Goal: Communication & Community: Share content

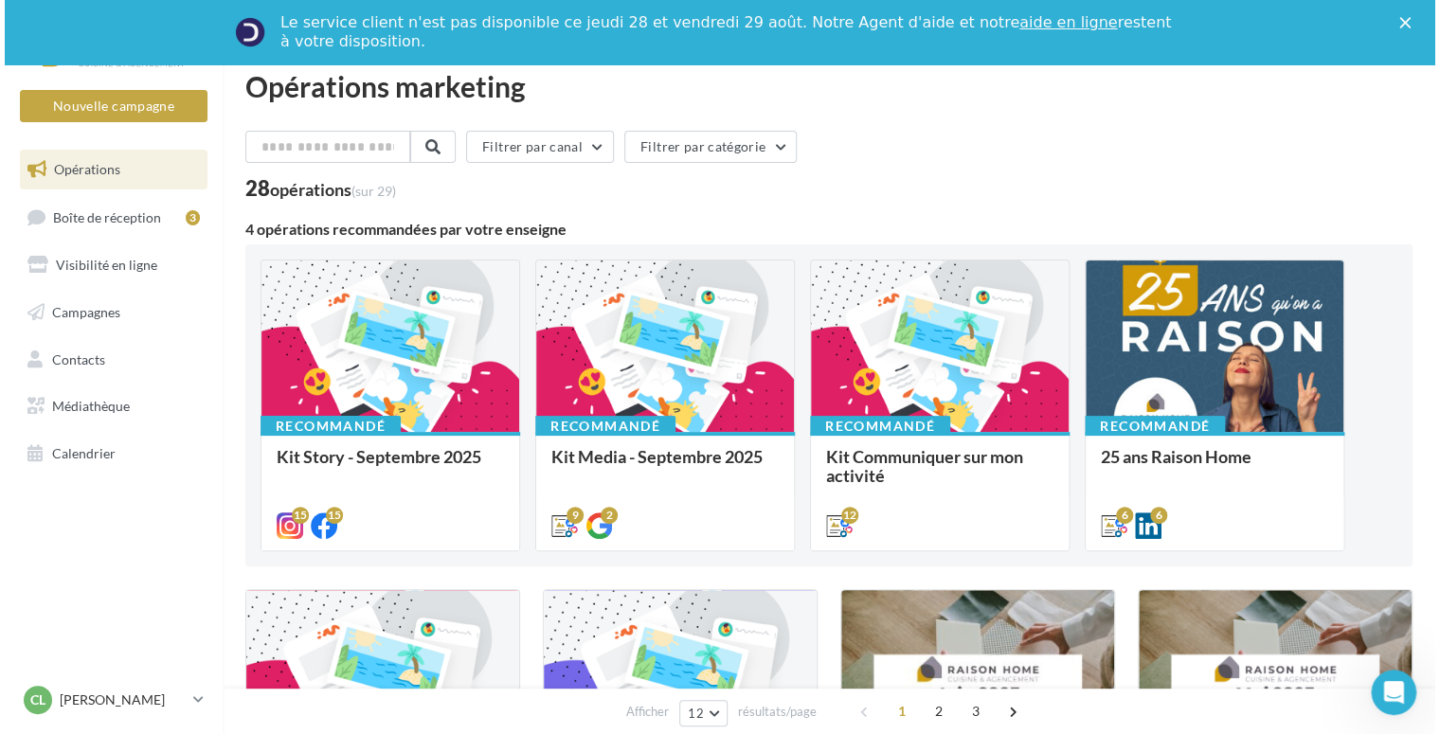
scroll to position [95, 0]
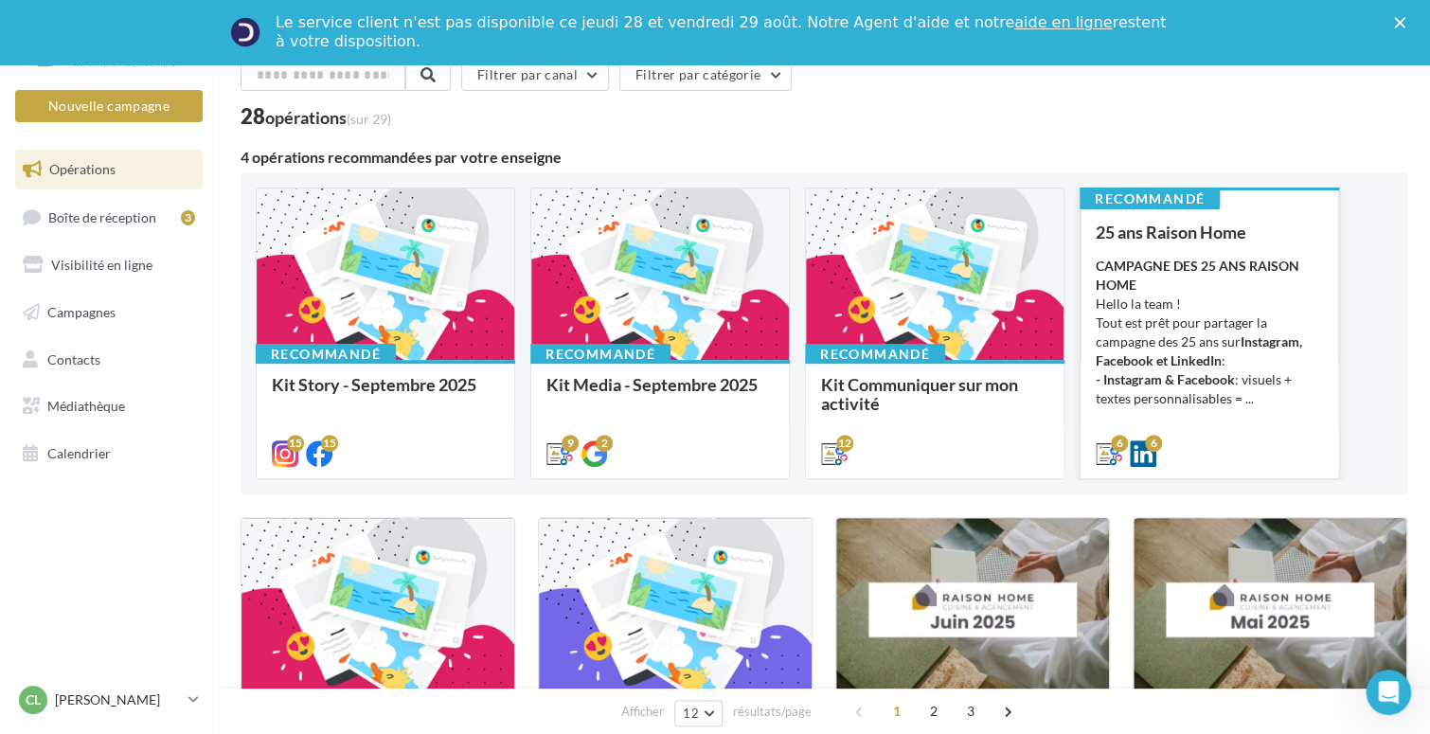
click at [1150, 317] on div "CAMPAGNE DES 25 ANS RAISON HOME Hello la team ! Tout est prêt pour partager la …" at bounding box center [1209, 333] width 227 height 152
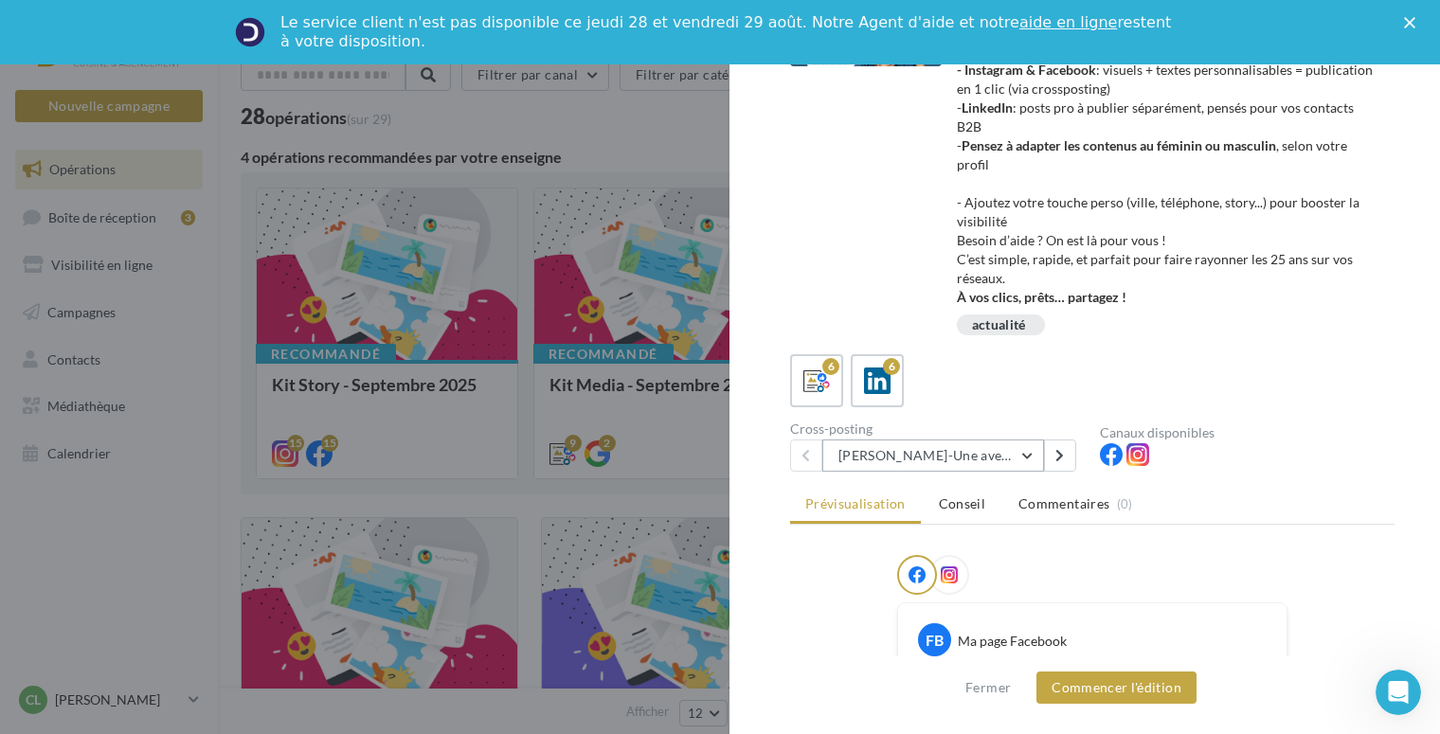
click button "Avril-Une aventure humaine depuis 25 ans"
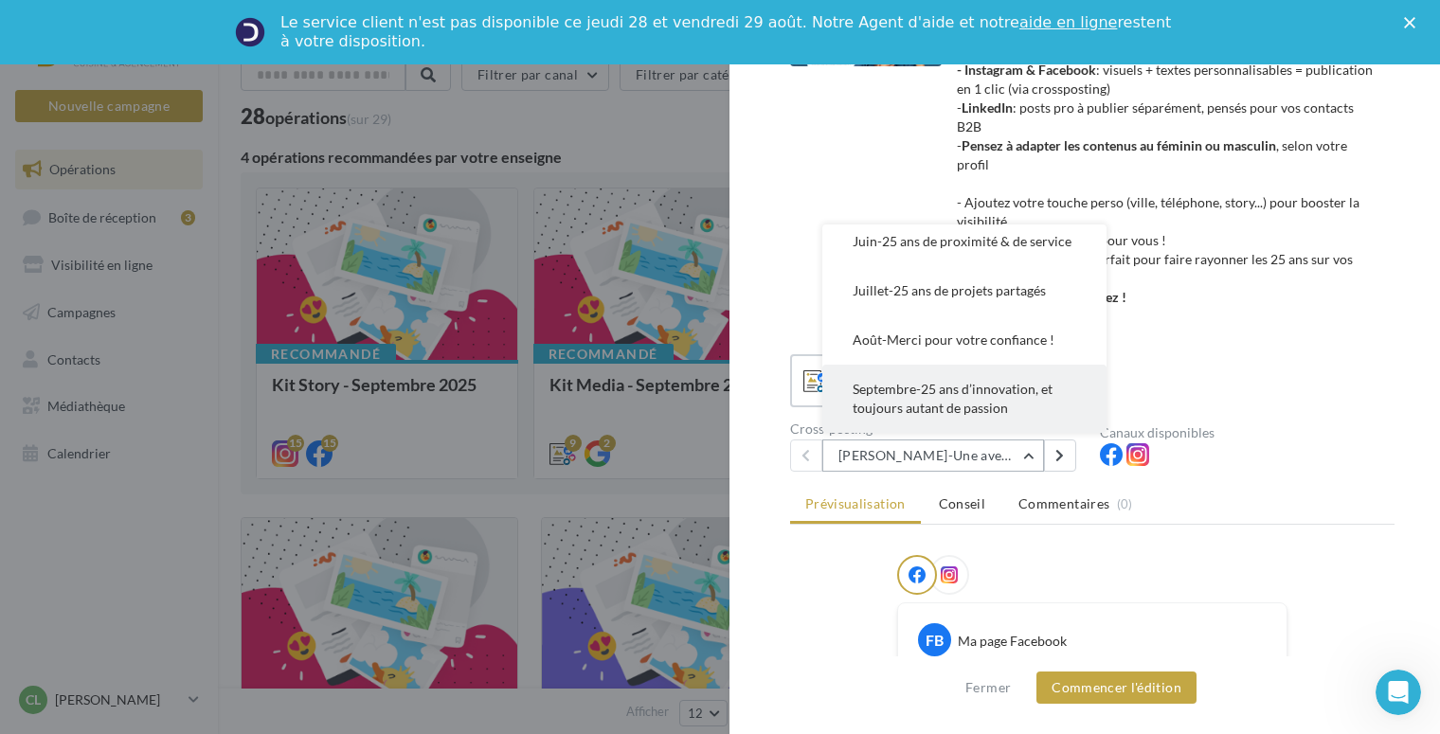
scroll to position [144, 0]
click span "Septembre-25 ans d’innovation, et toujours autant de passion"
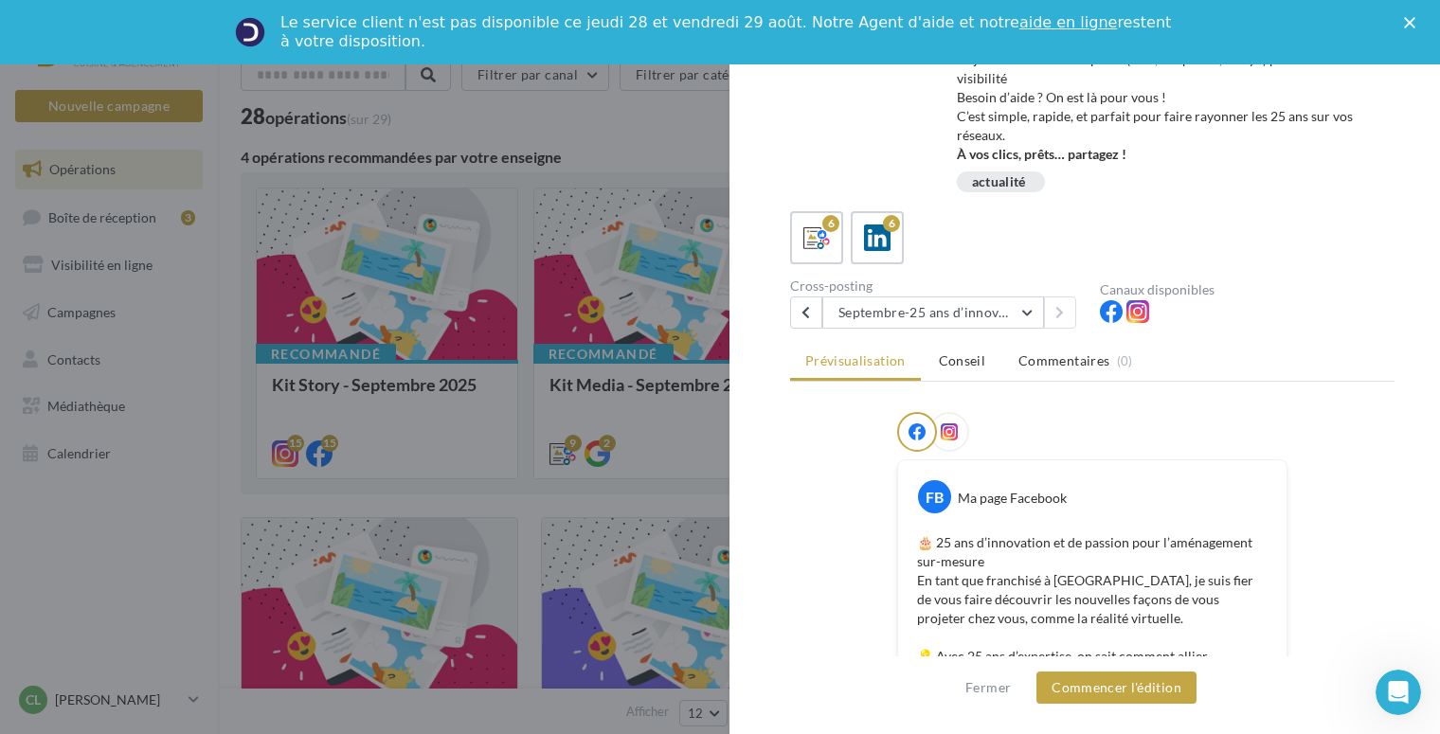
scroll to position [284, 0]
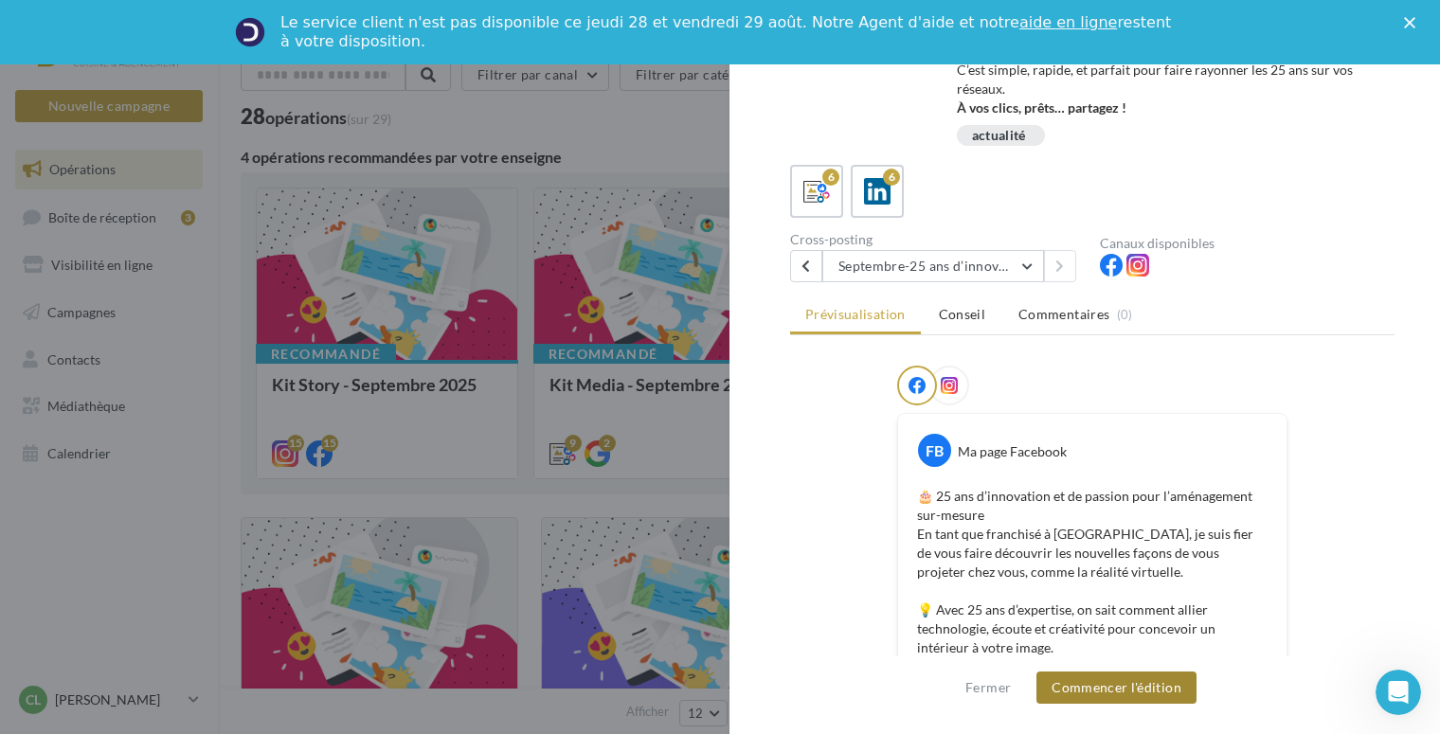
click button "Commencer l'édition"
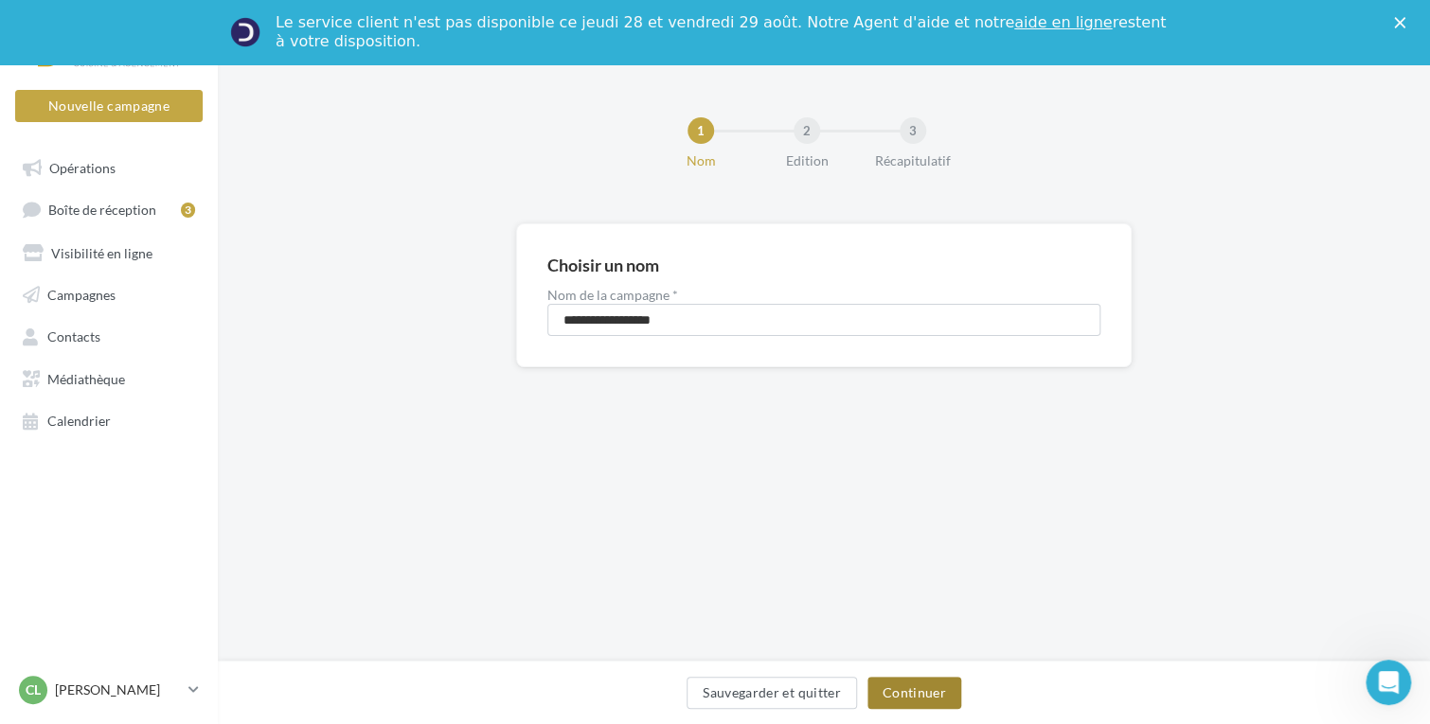
click at [902, 690] on button "Continuer" at bounding box center [914, 693] width 94 height 32
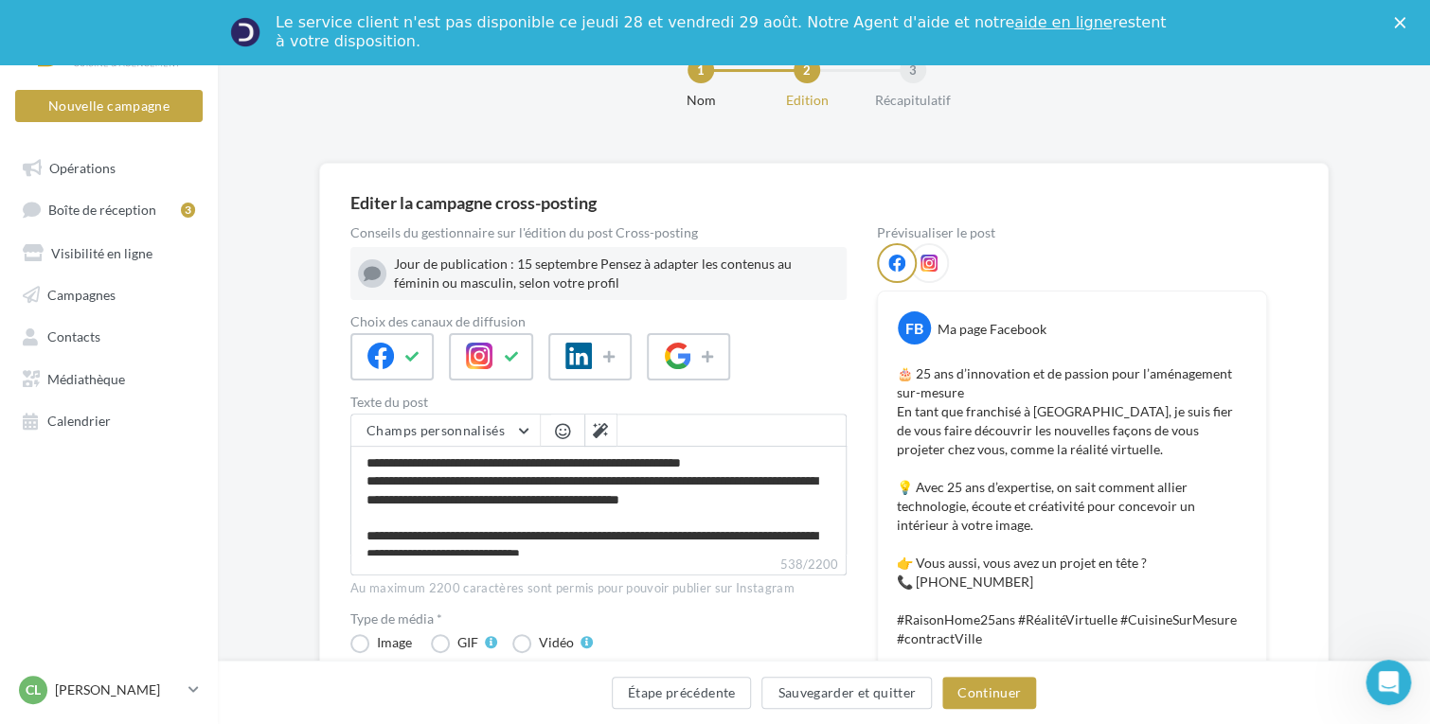
scroll to position [95, 0]
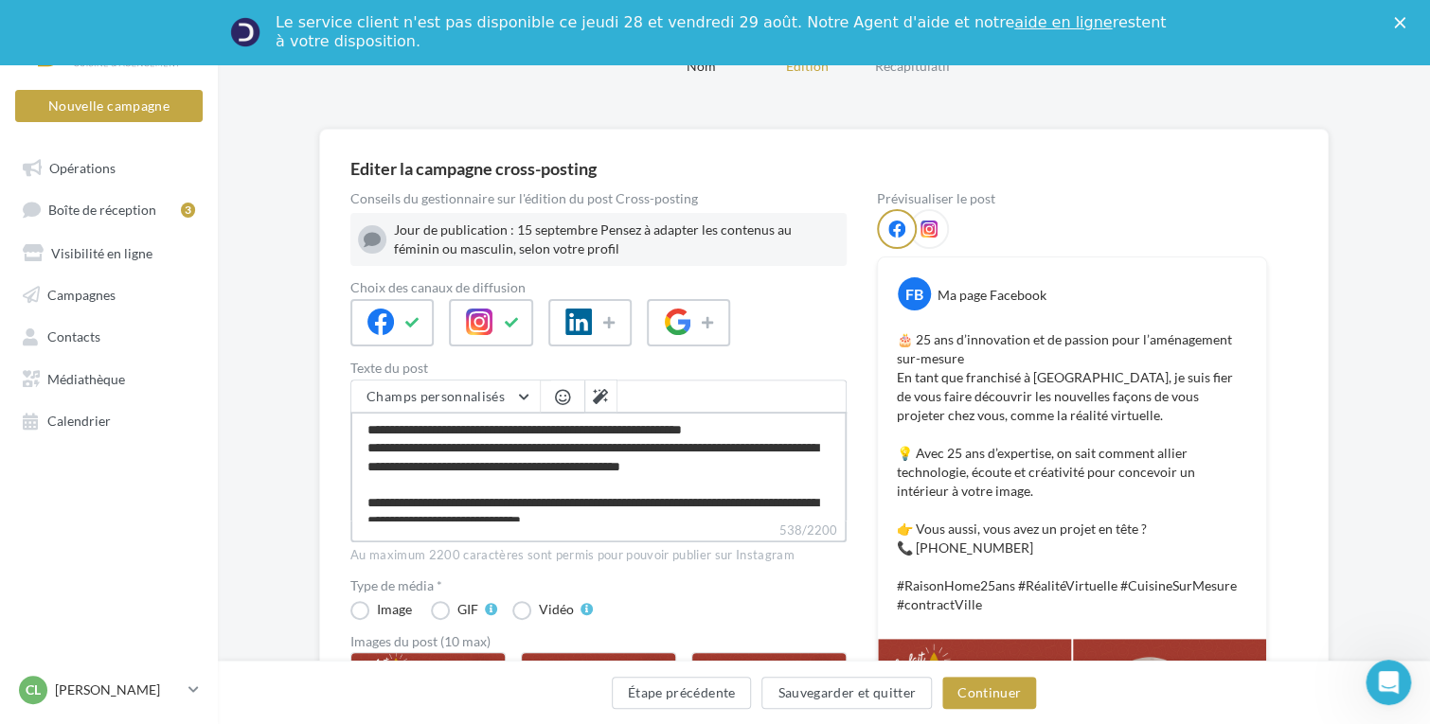
click at [489, 442] on textarea "**********" at bounding box center [598, 466] width 496 height 109
type textarea "**********"
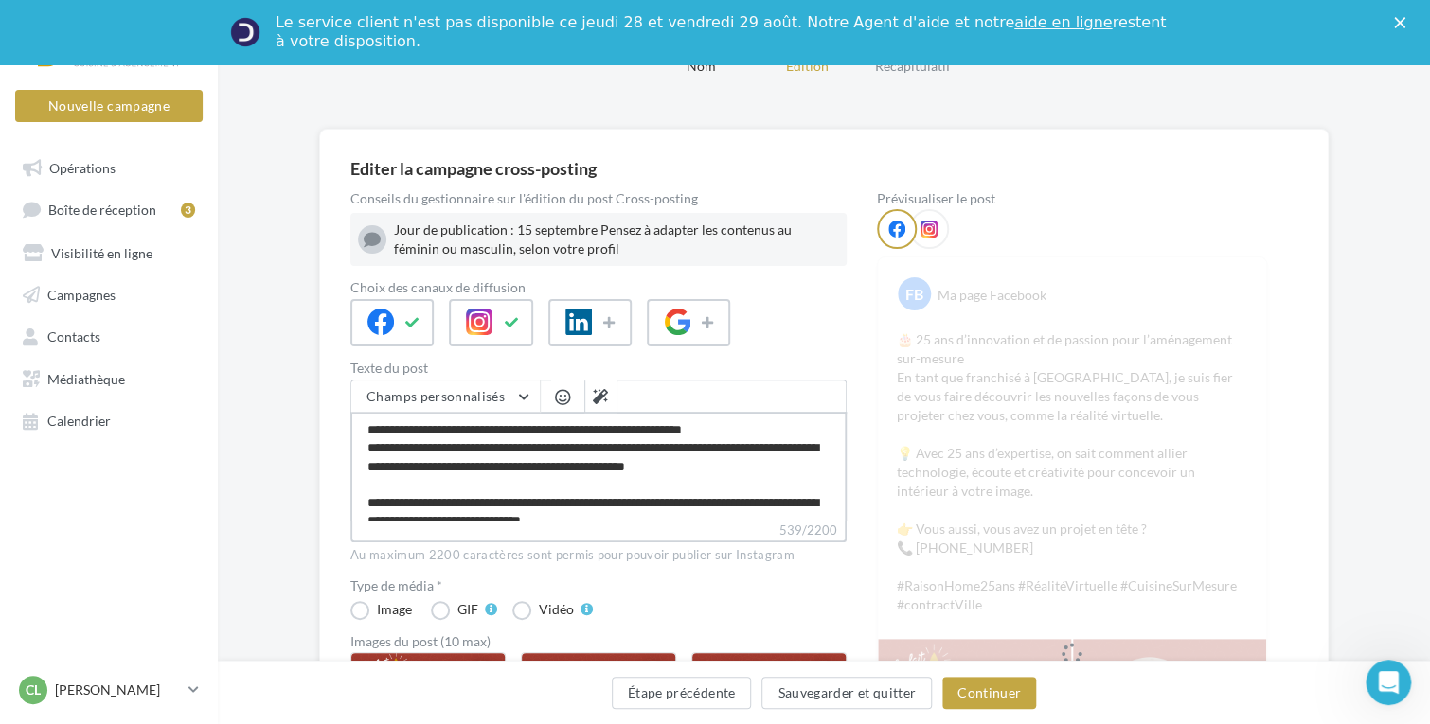
click at [617, 446] on textarea "**********" at bounding box center [598, 466] width 496 height 109
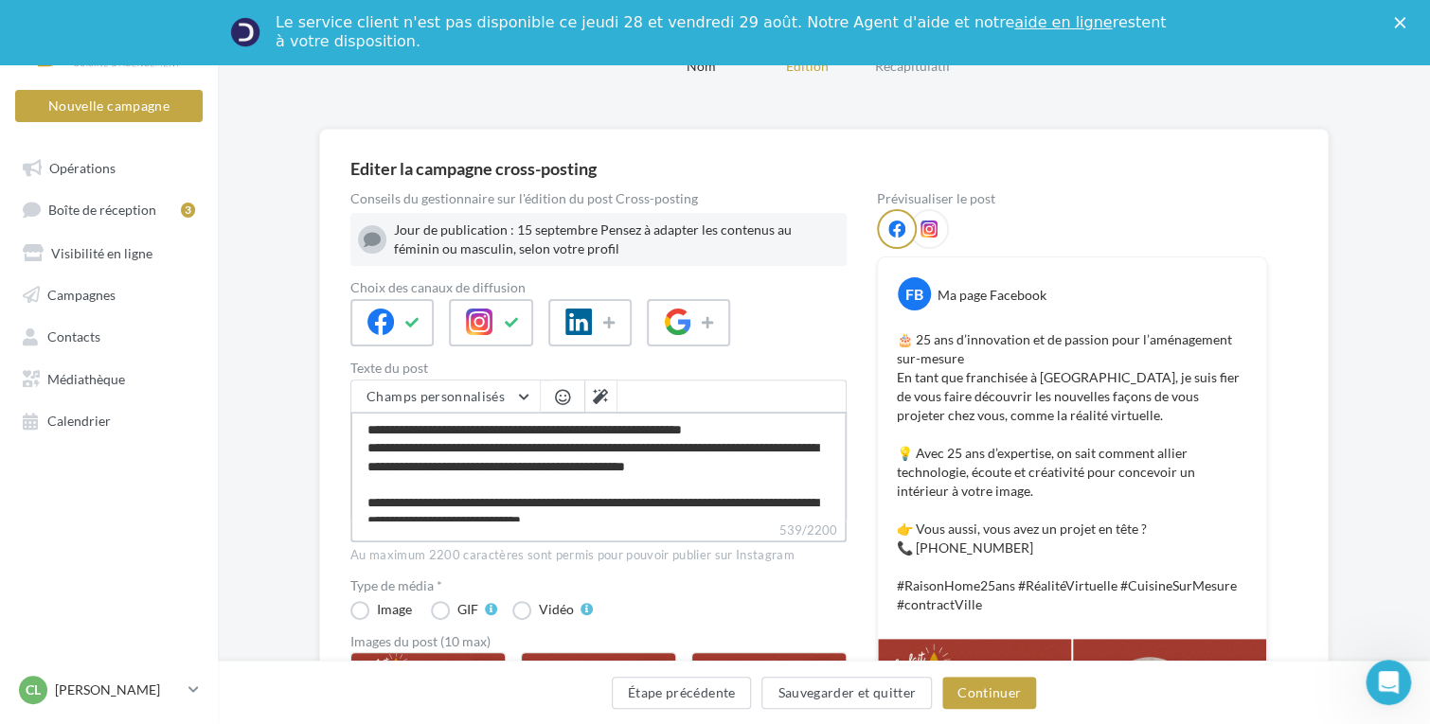
type textarea "**********"
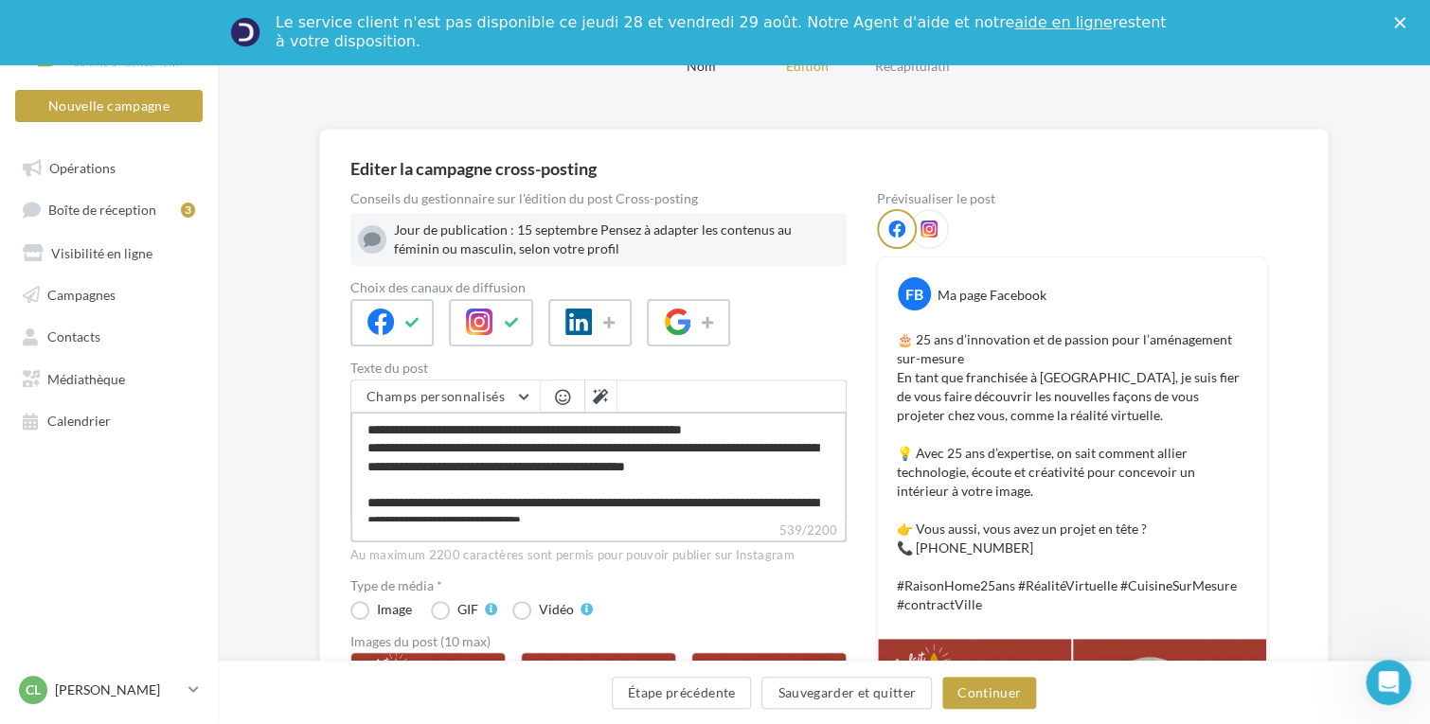
type textarea "**********"
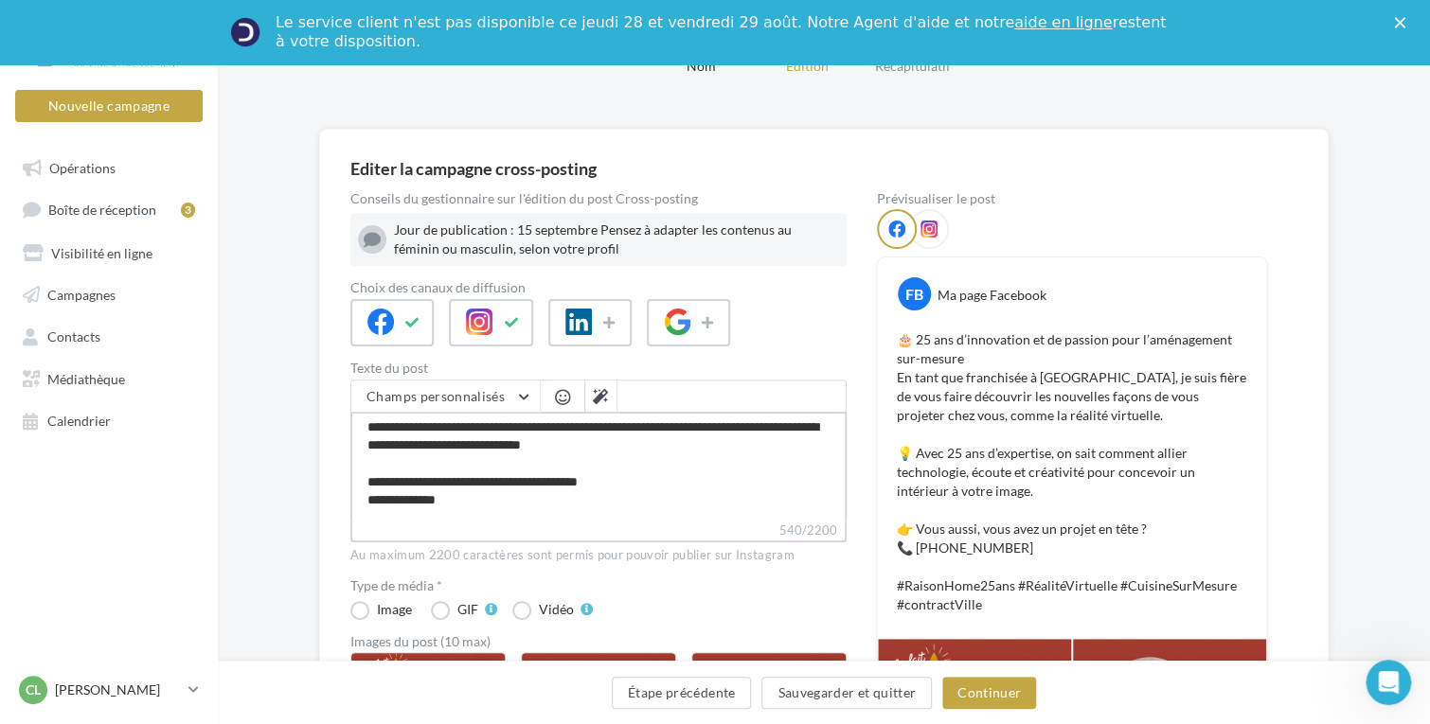
scroll to position [108, 0]
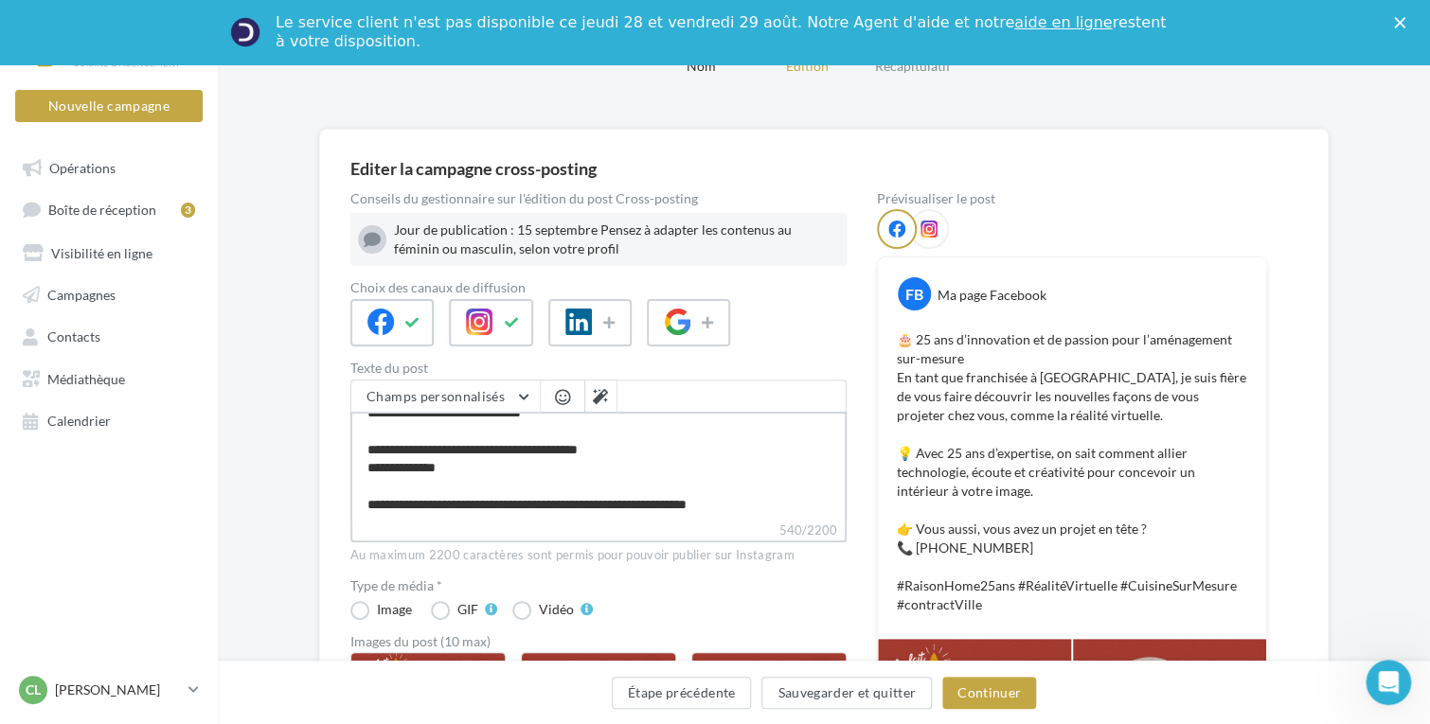
click at [635, 446] on textarea "**********" at bounding box center [598, 466] width 496 height 109
type textarea "**********"
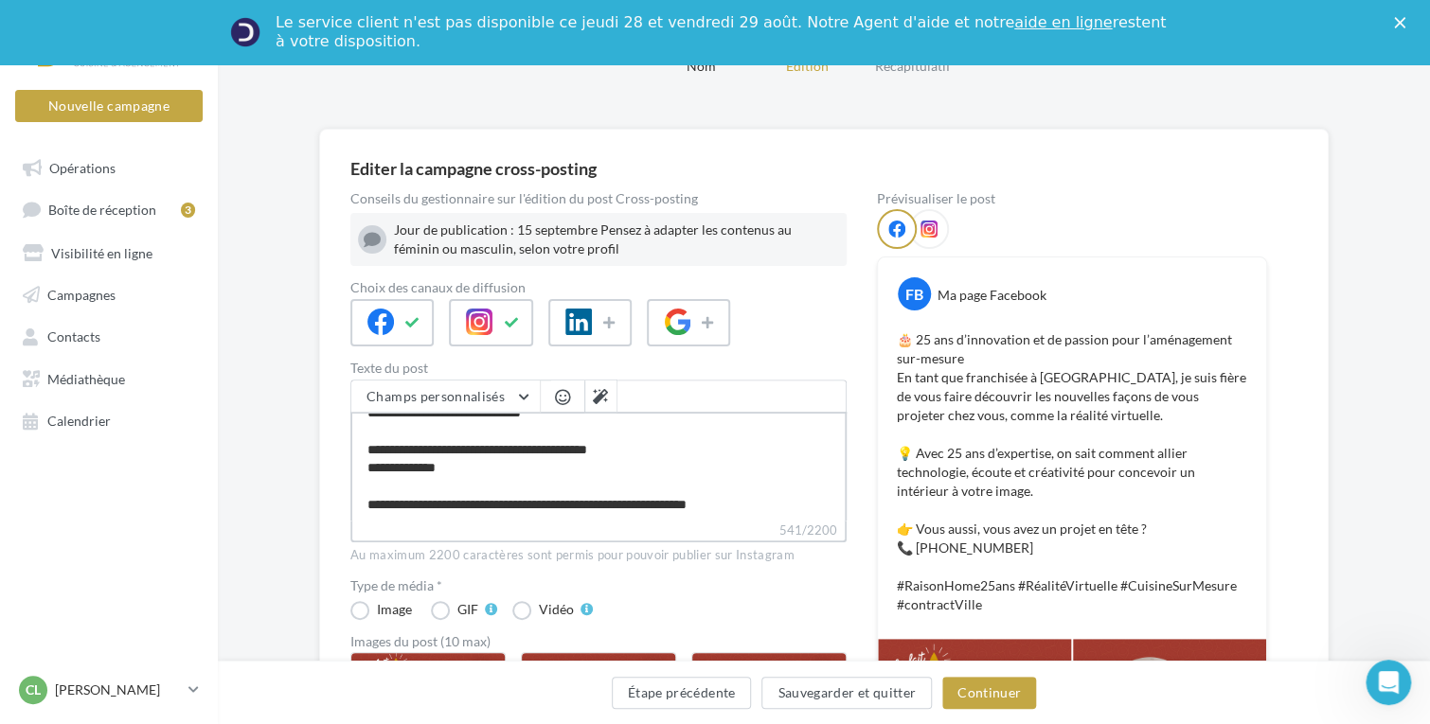
type textarea "**********"
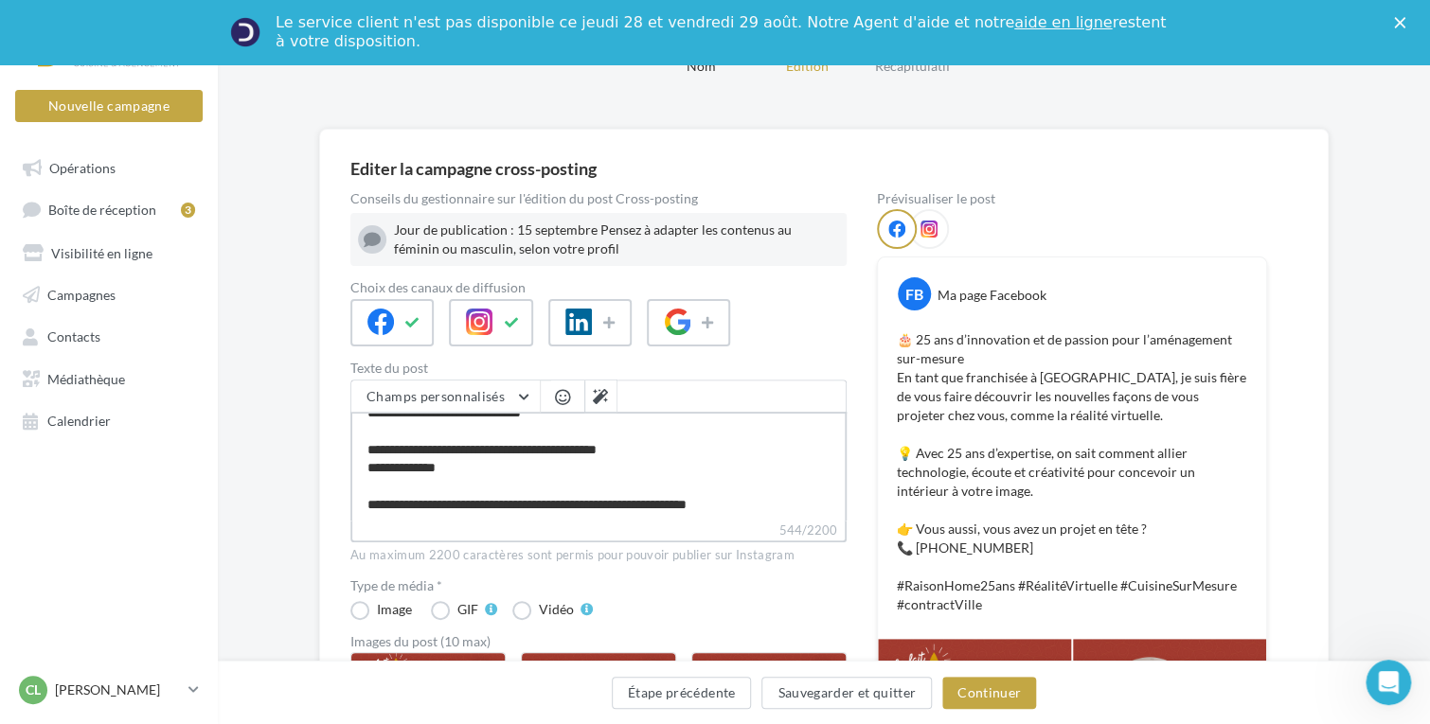
type textarea "**********"
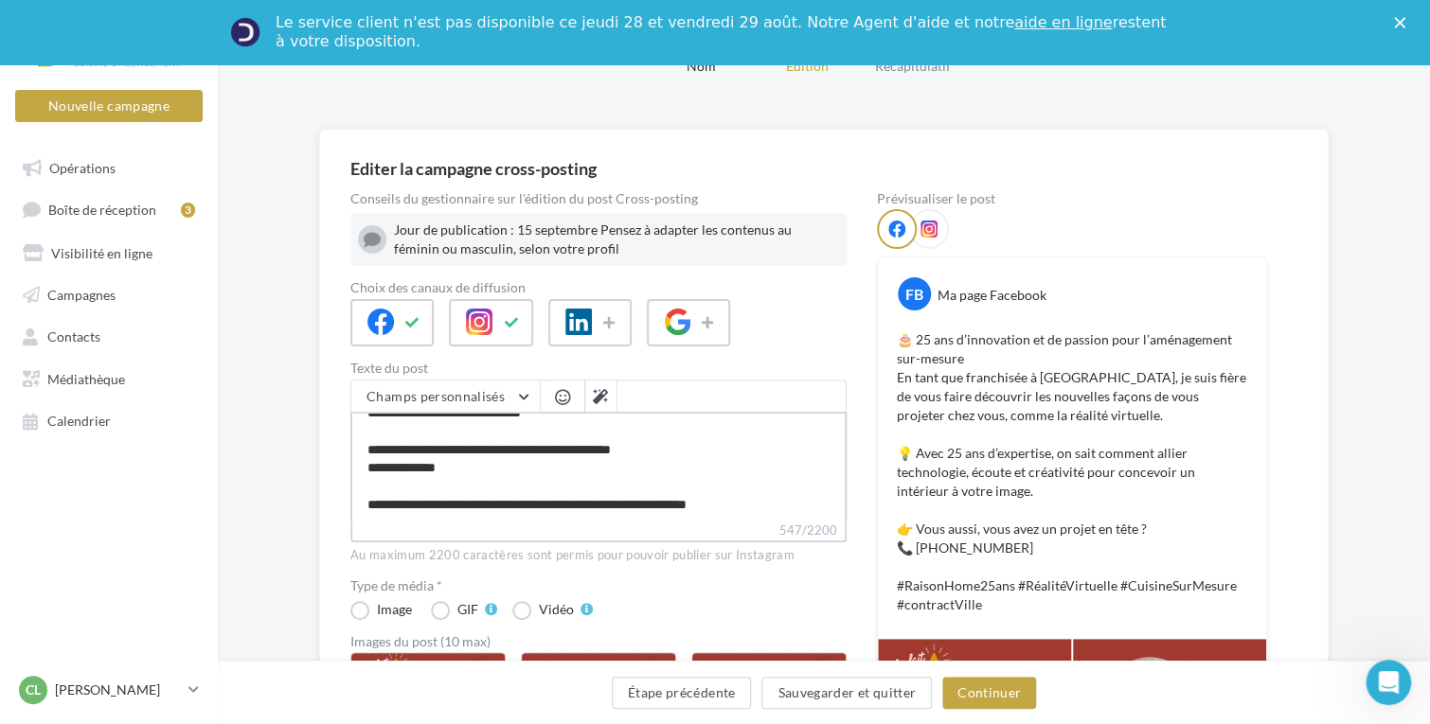
type textarea "**********"
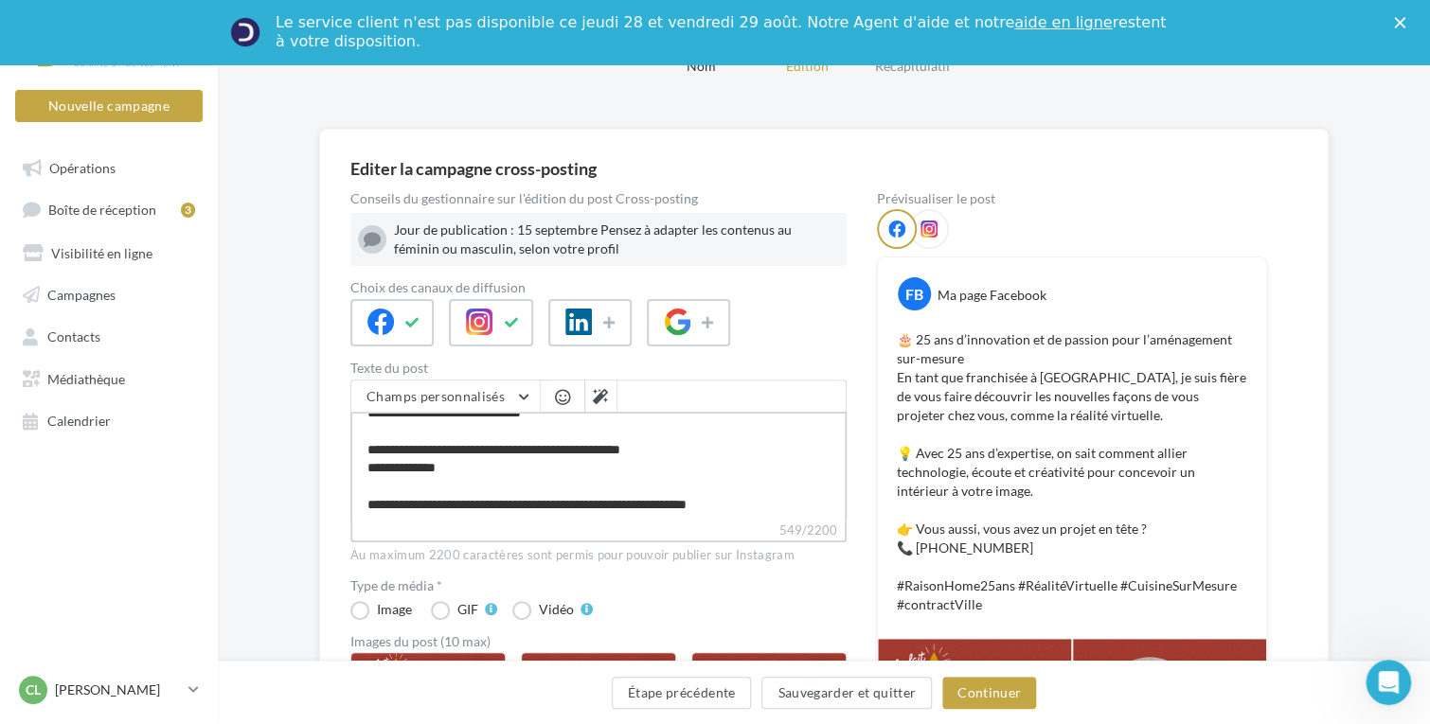
type textarea "**********"
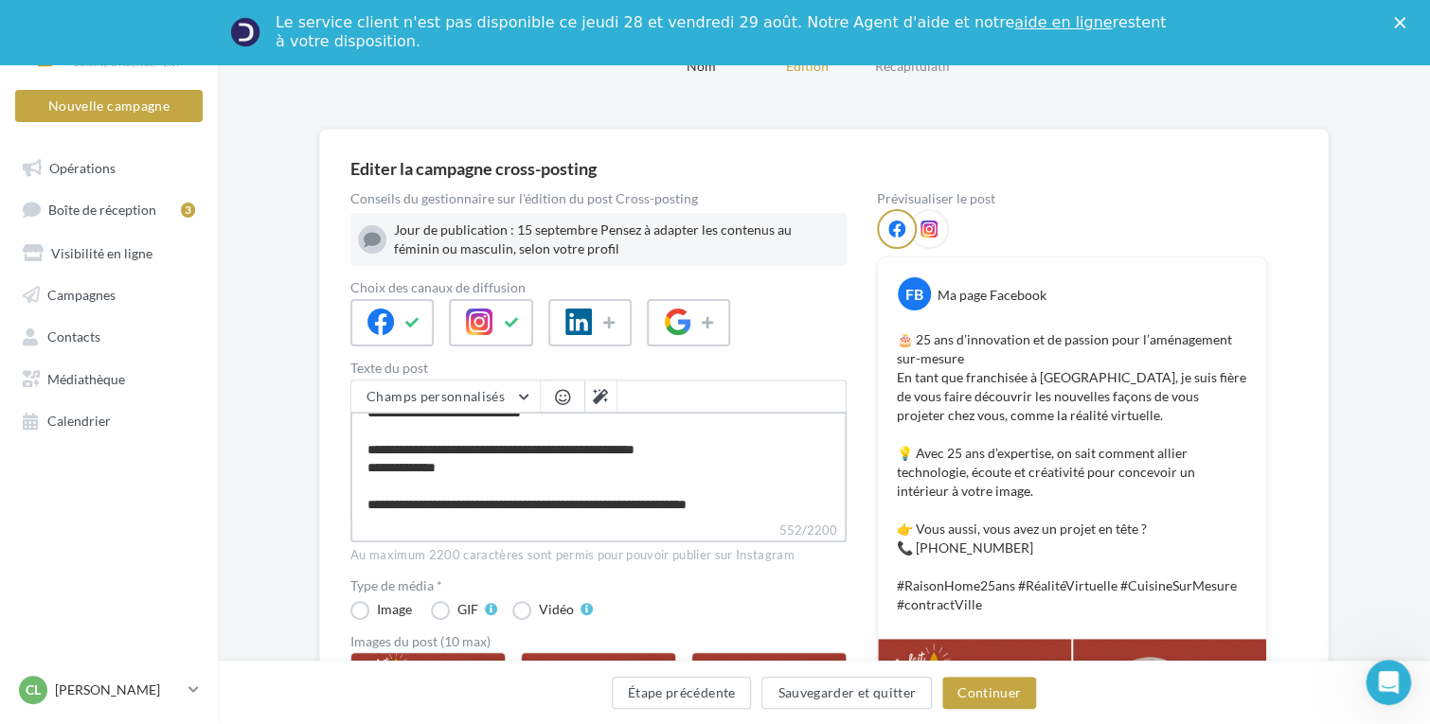
type textarea "**********"
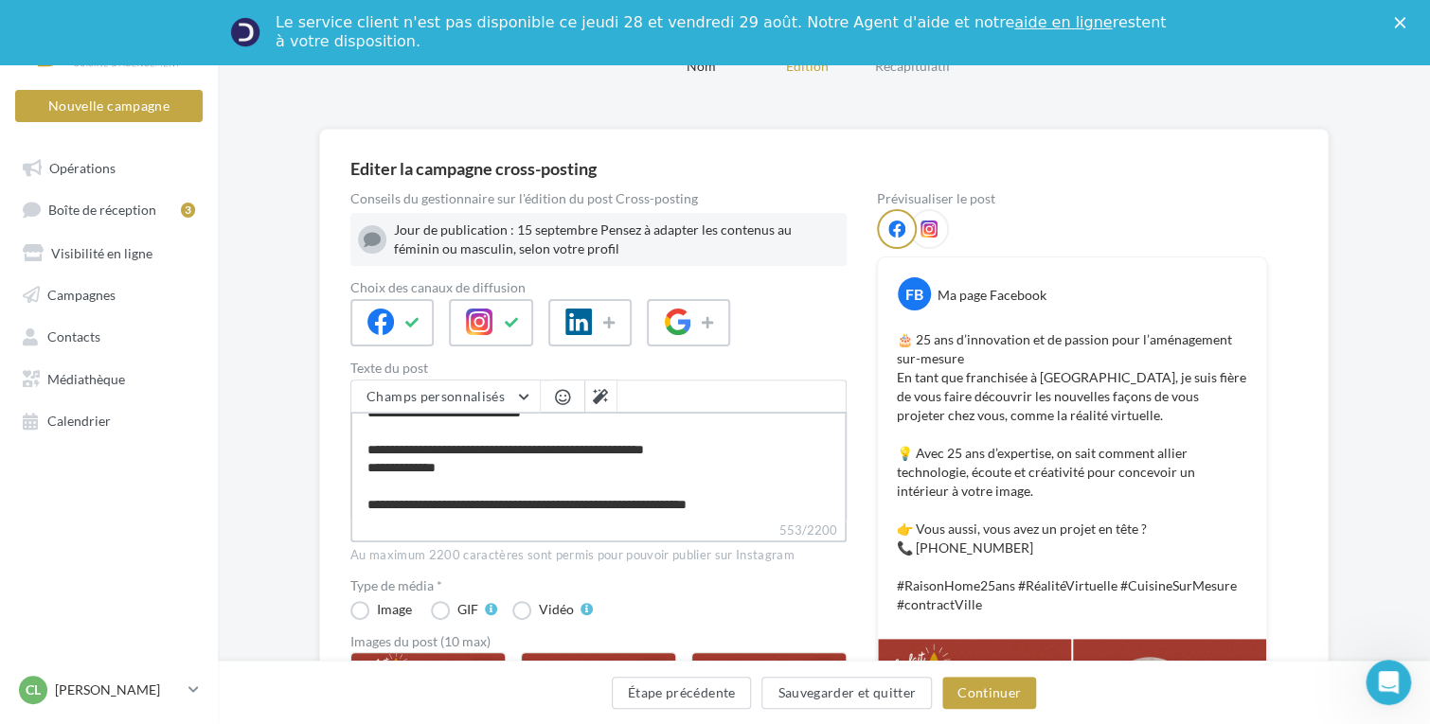
type textarea "**********"
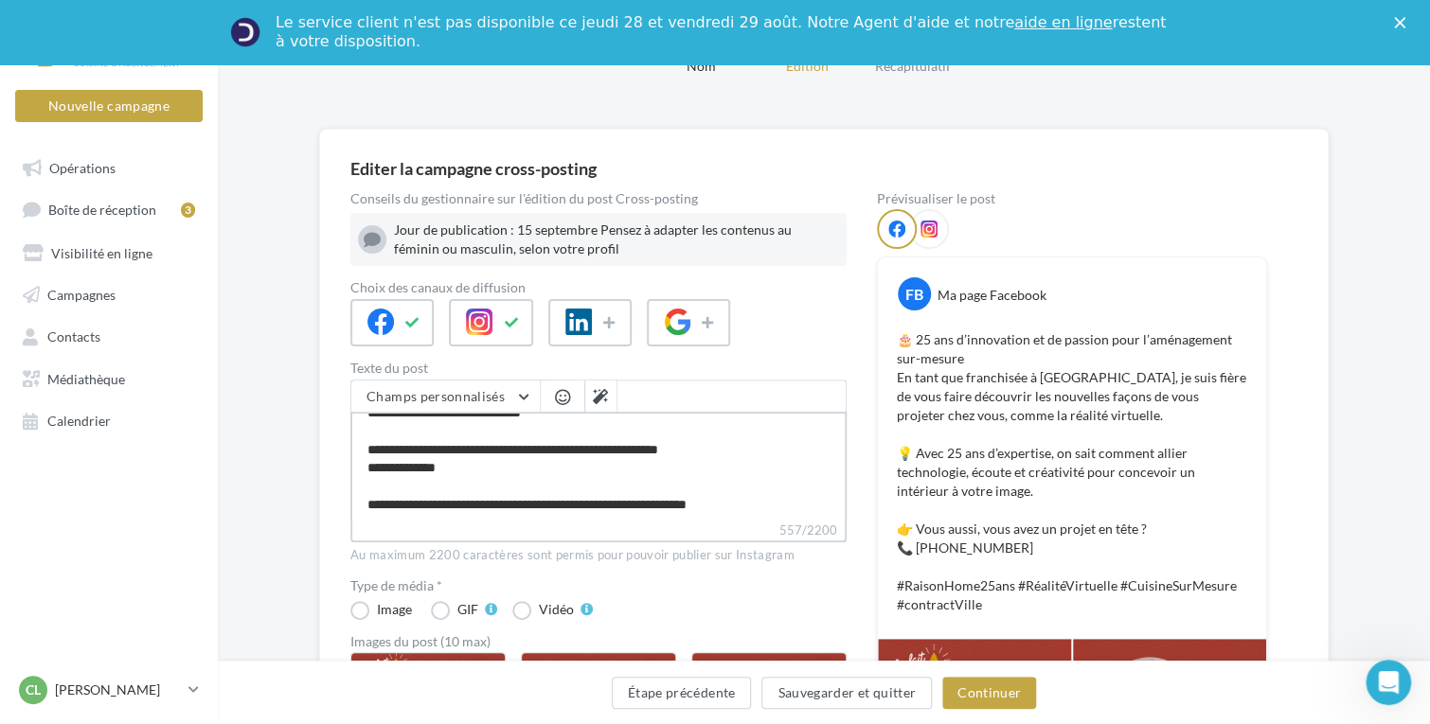
type textarea "**********"
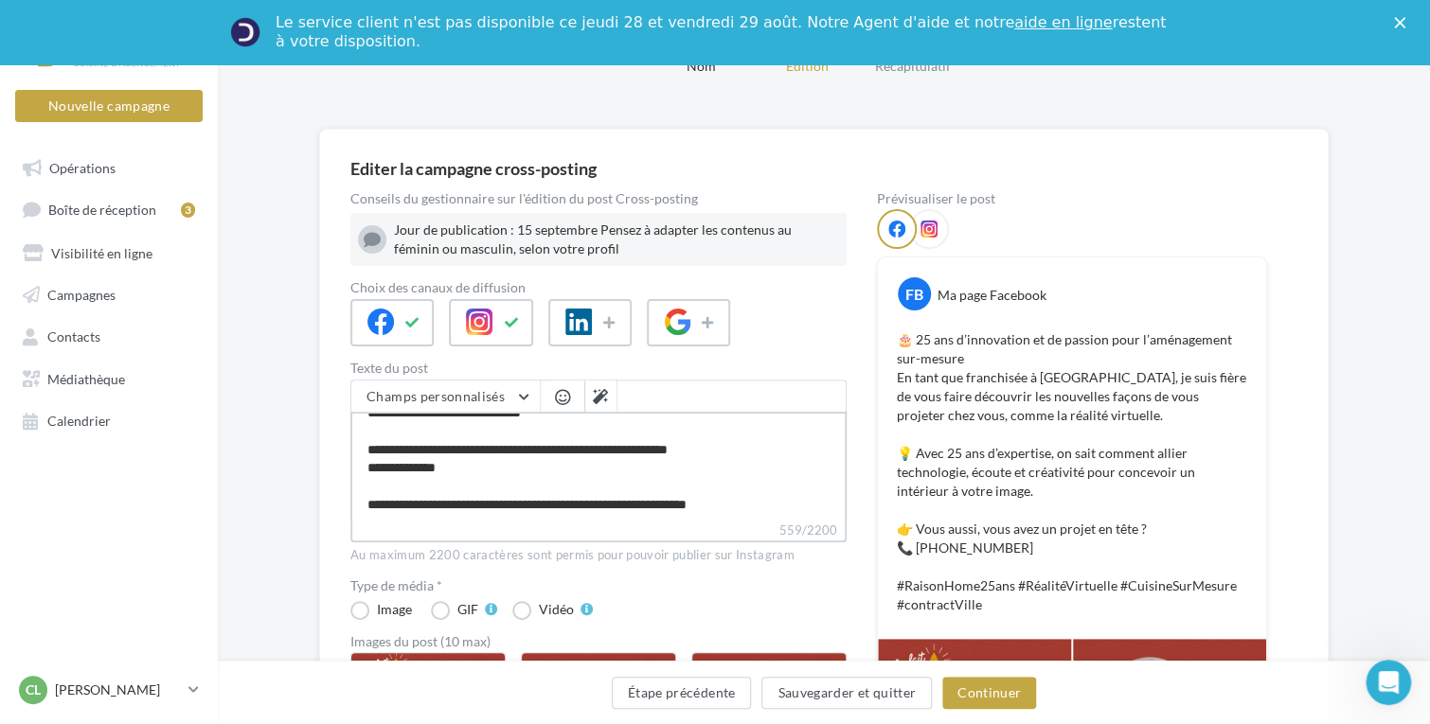
type textarea "**********"
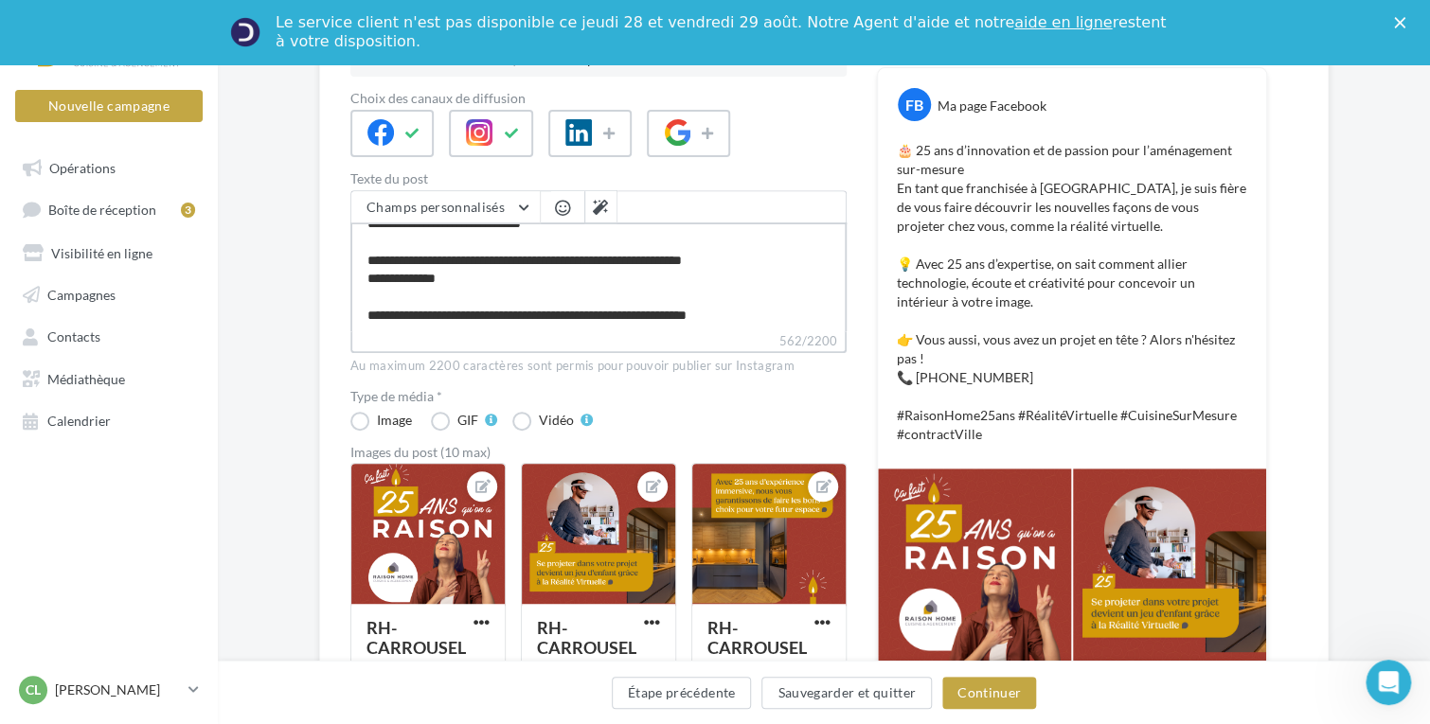
scroll to position [189, 0]
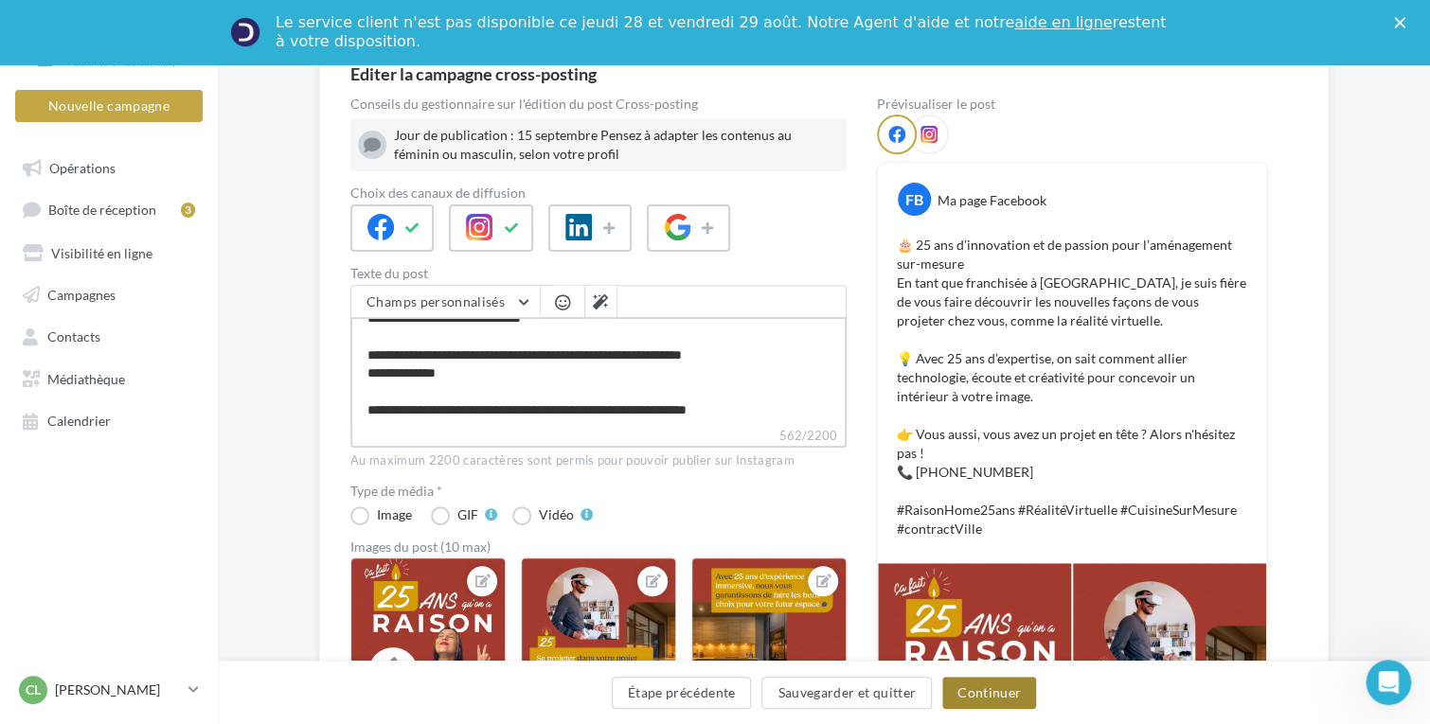
type textarea "**********"
click at [1003, 692] on button "Continuer" at bounding box center [989, 693] width 94 height 32
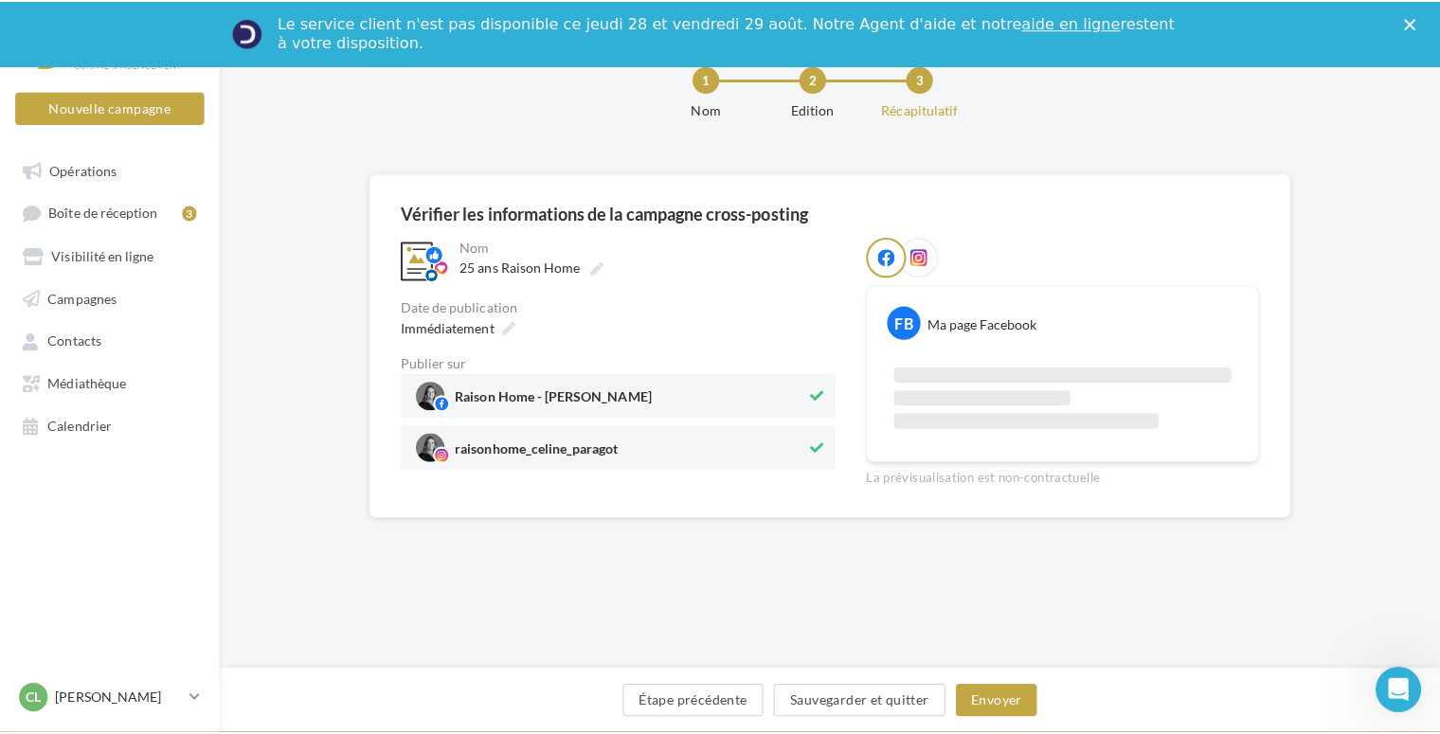
scroll to position [126, 0]
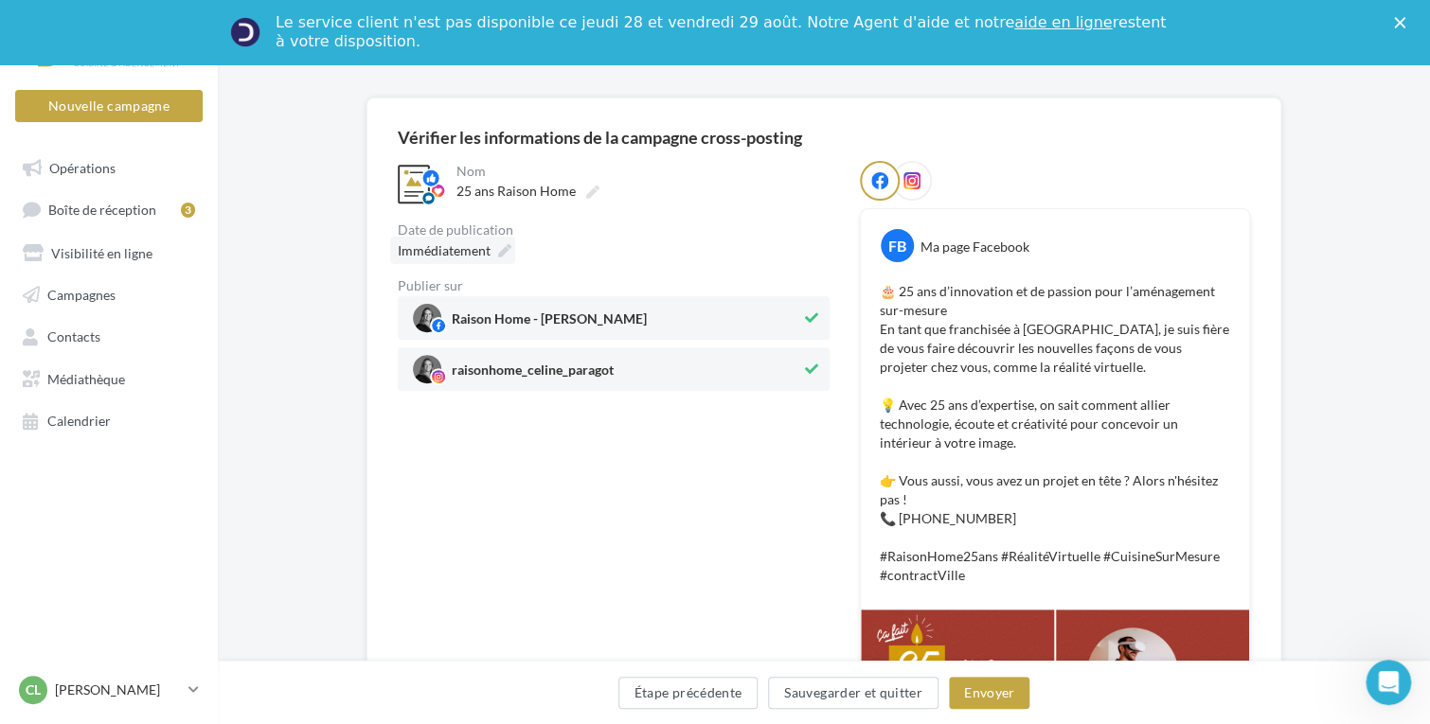
click at [500, 248] on icon at bounding box center [504, 250] width 13 height 13
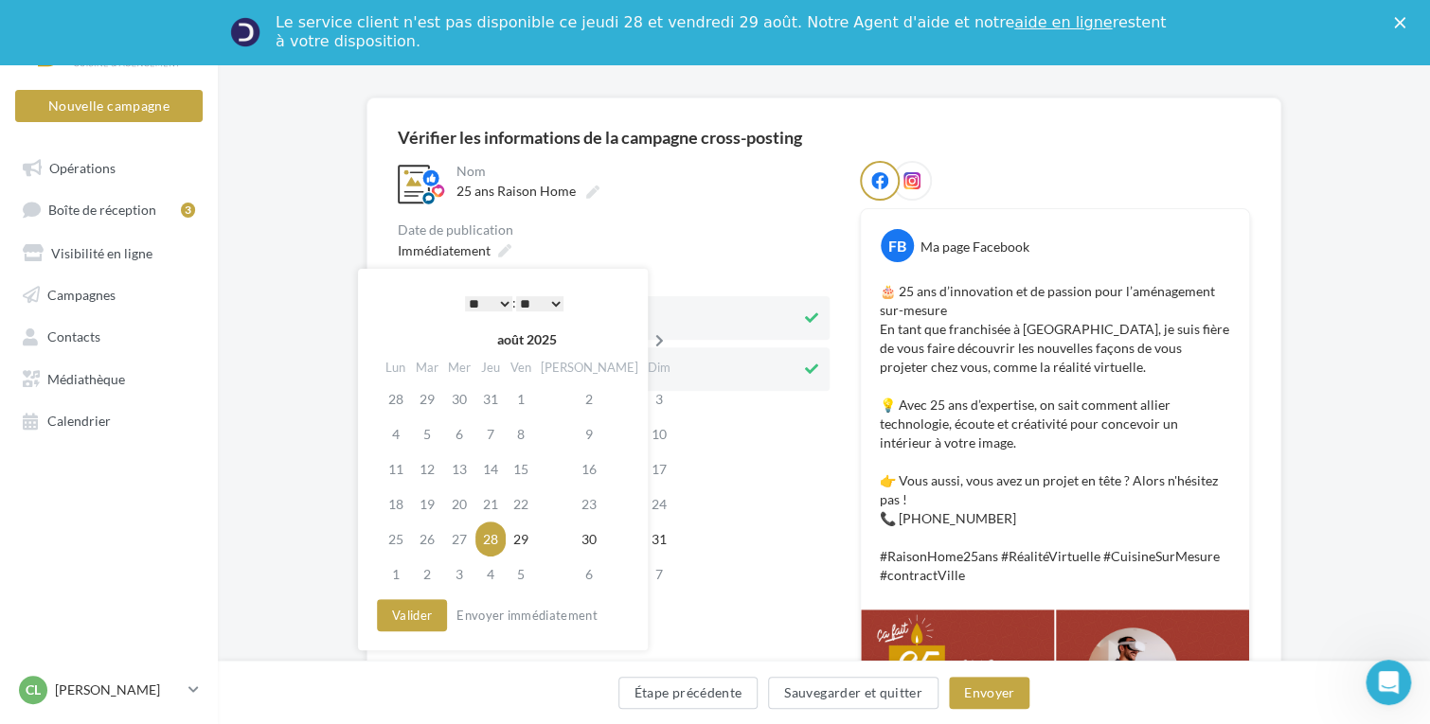
click at [648, 346] on icon at bounding box center [660, 340] width 24 height 13
click at [393, 511] on td "15" at bounding box center [397, 504] width 33 height 35
click at [409, 610] on button "Valider" at bounding box center [412, 615] width 70 height 32
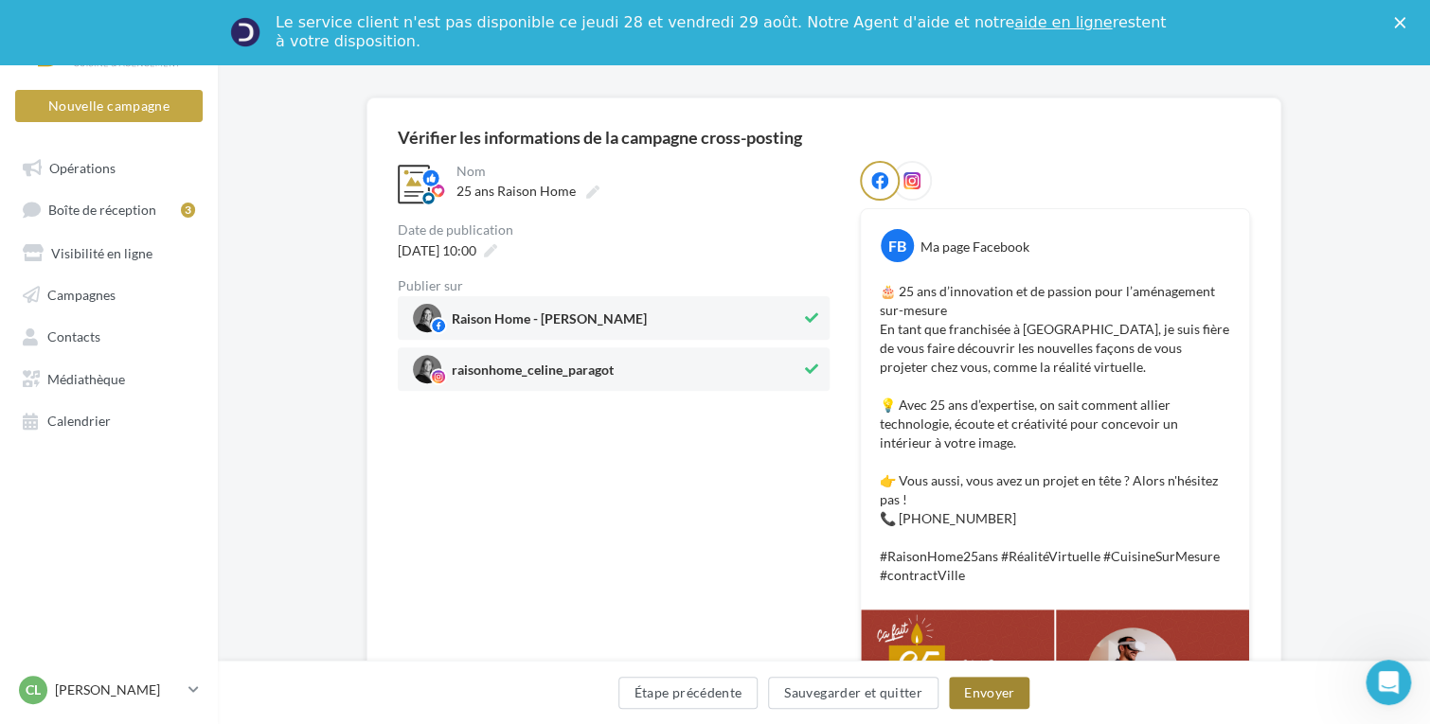
click at [984, 692] on button "Envoyer" at bounding box center [989, 693] width 80 height 32
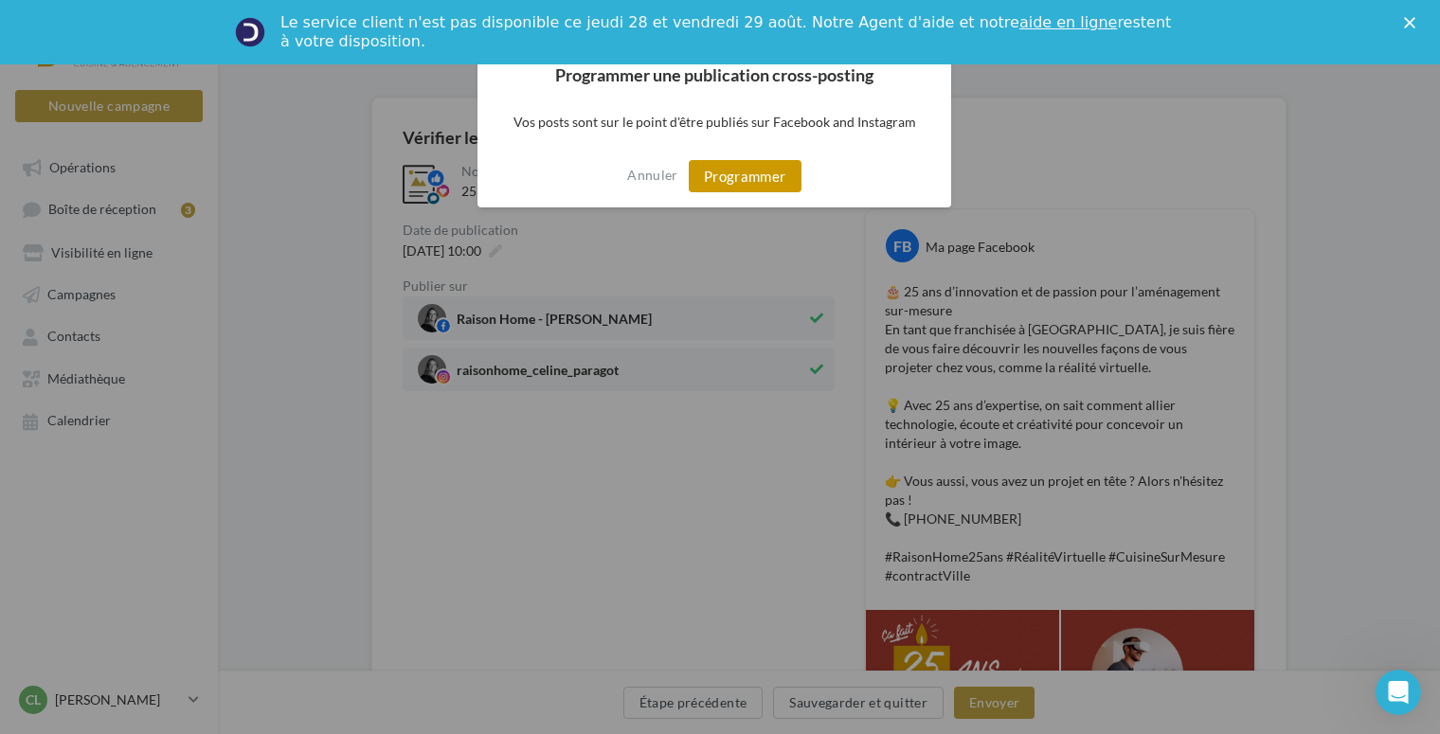
click at [760, 180] on button "Programmer" at bounding box center [745, 176] width 113 height 32
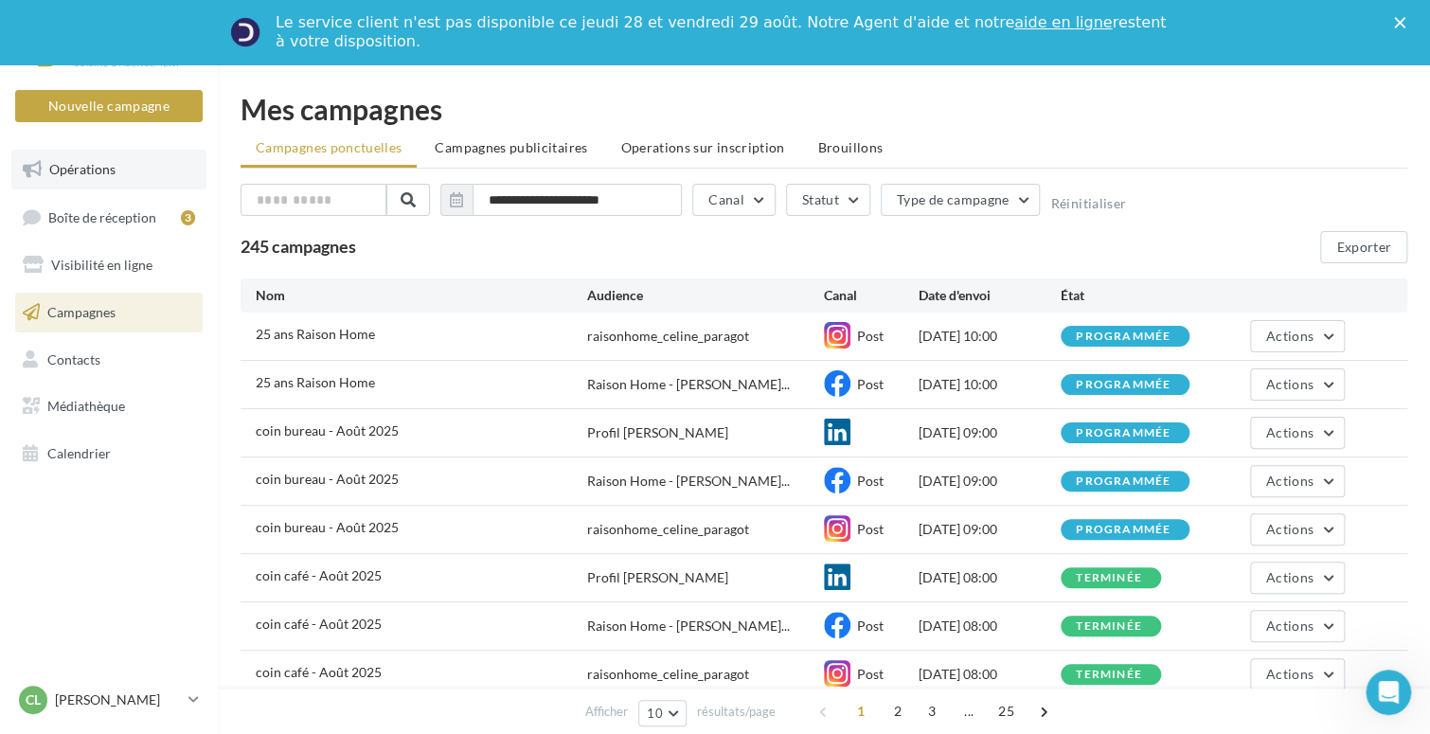
click at [90, 177] on span "Opérations" at bounding box center [82, 169] width 66 height 16
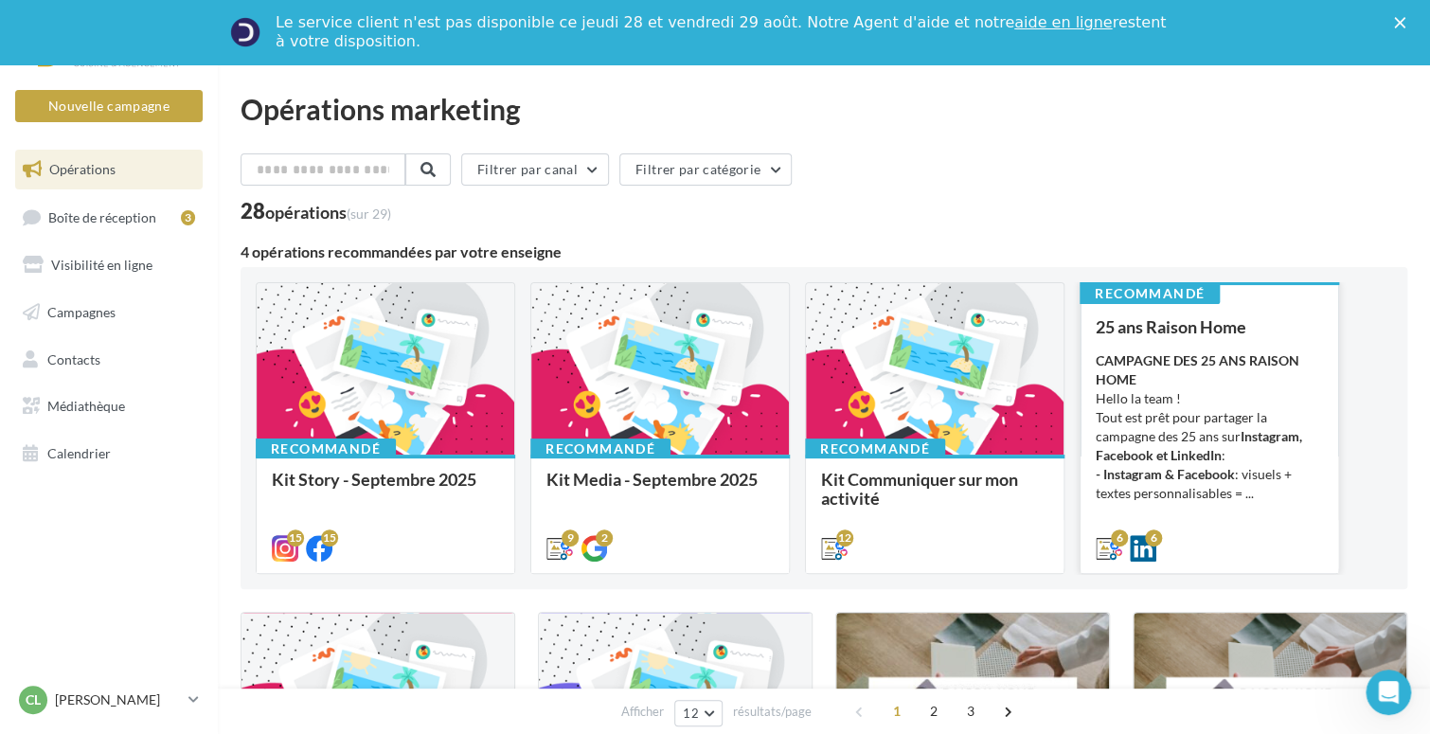
click at [1213, 359] on strong "CAMPAGNE DES 25 ANS RAISON HOME" at bounding box center [1198, 369] width 204 height 35
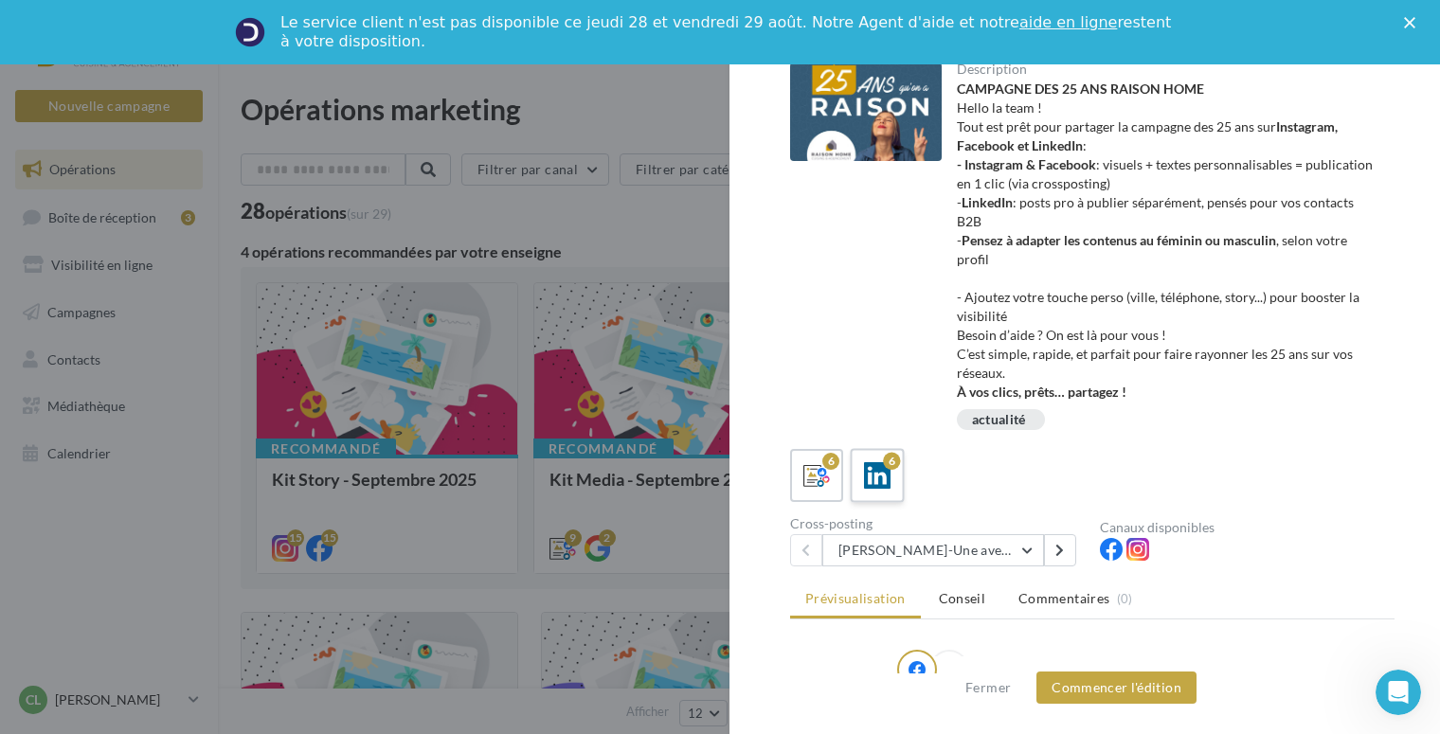
click at [888, 462] on div "6" at bounding box center [891, 461] width 17 height 17
click at [1027, 545] on button "Avril-Une aventure humaine depuis 25 ans" at bounding box center [933, 550] width 222 height 32
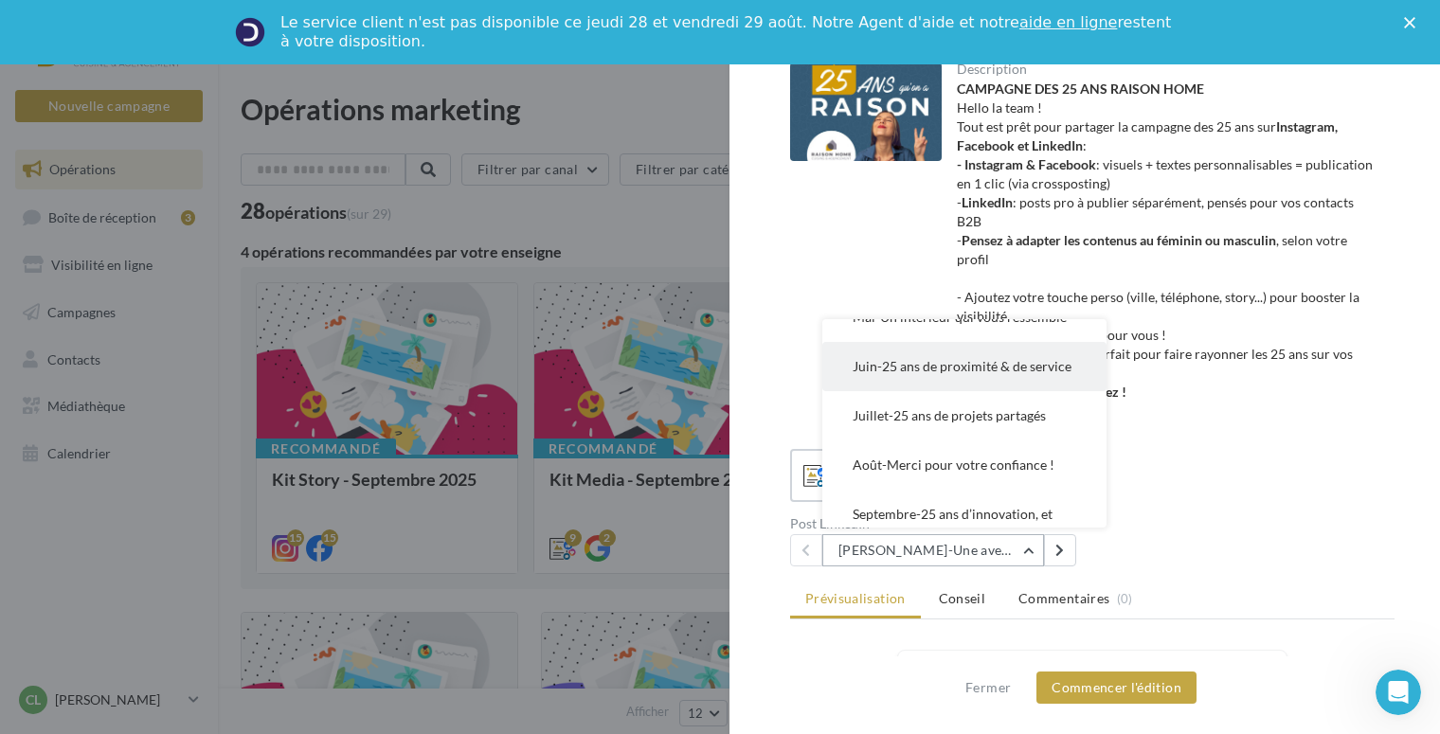
scroll to position [144, 0]
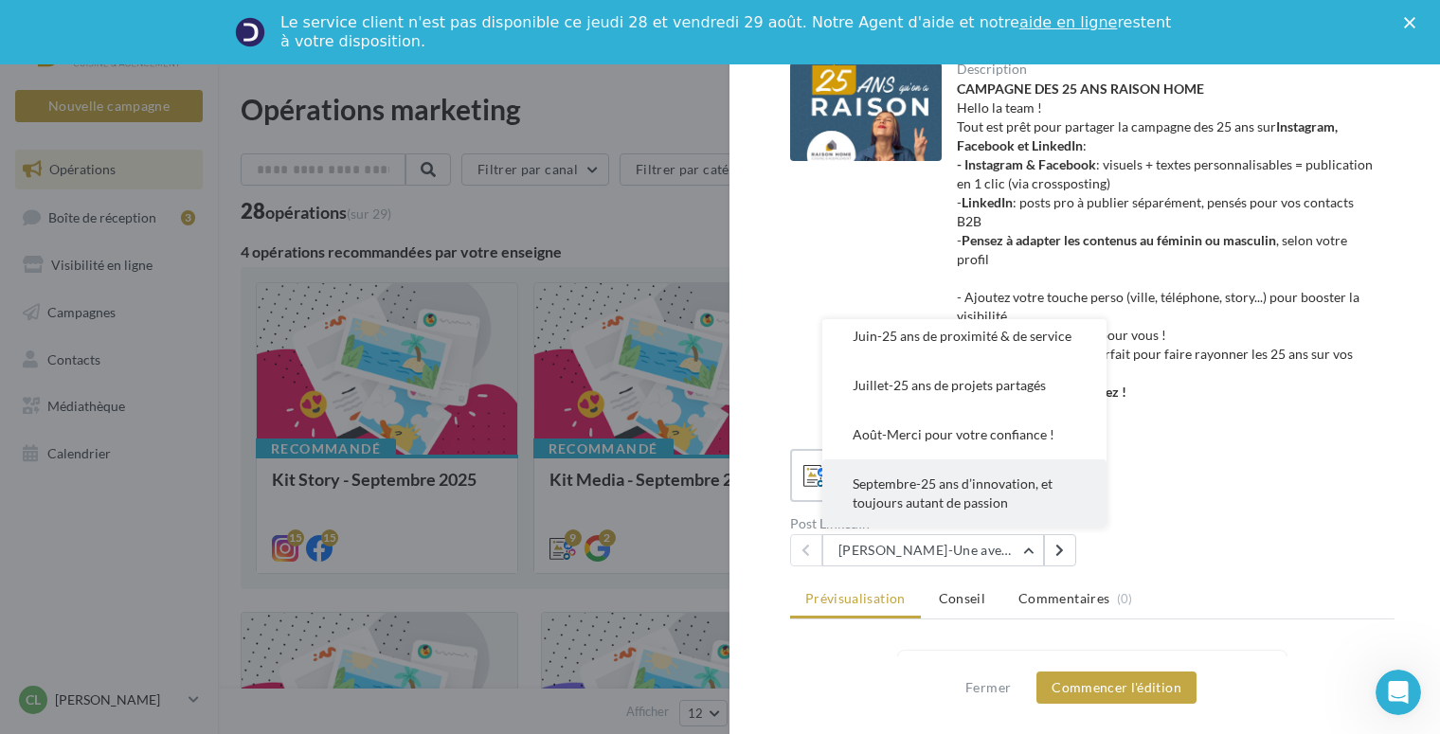
click at [943, 491] on span "Septembre-25 ans d’innovation, et toujours autant de passion" at bounding box center [952, 492] width 200 height 35
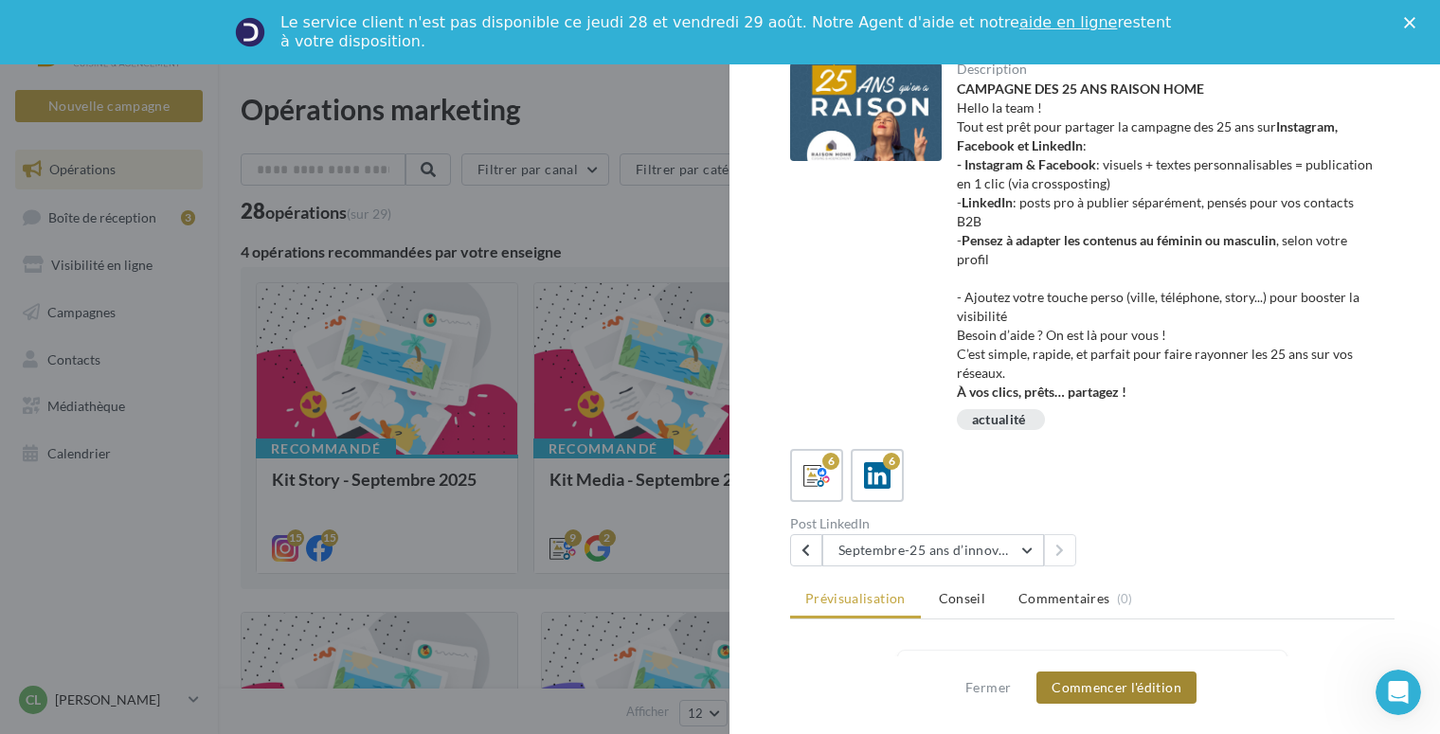
click at [1115, 690] on button "Commencer l'édition" at bounding box center [1116, 687] width 160 height 32
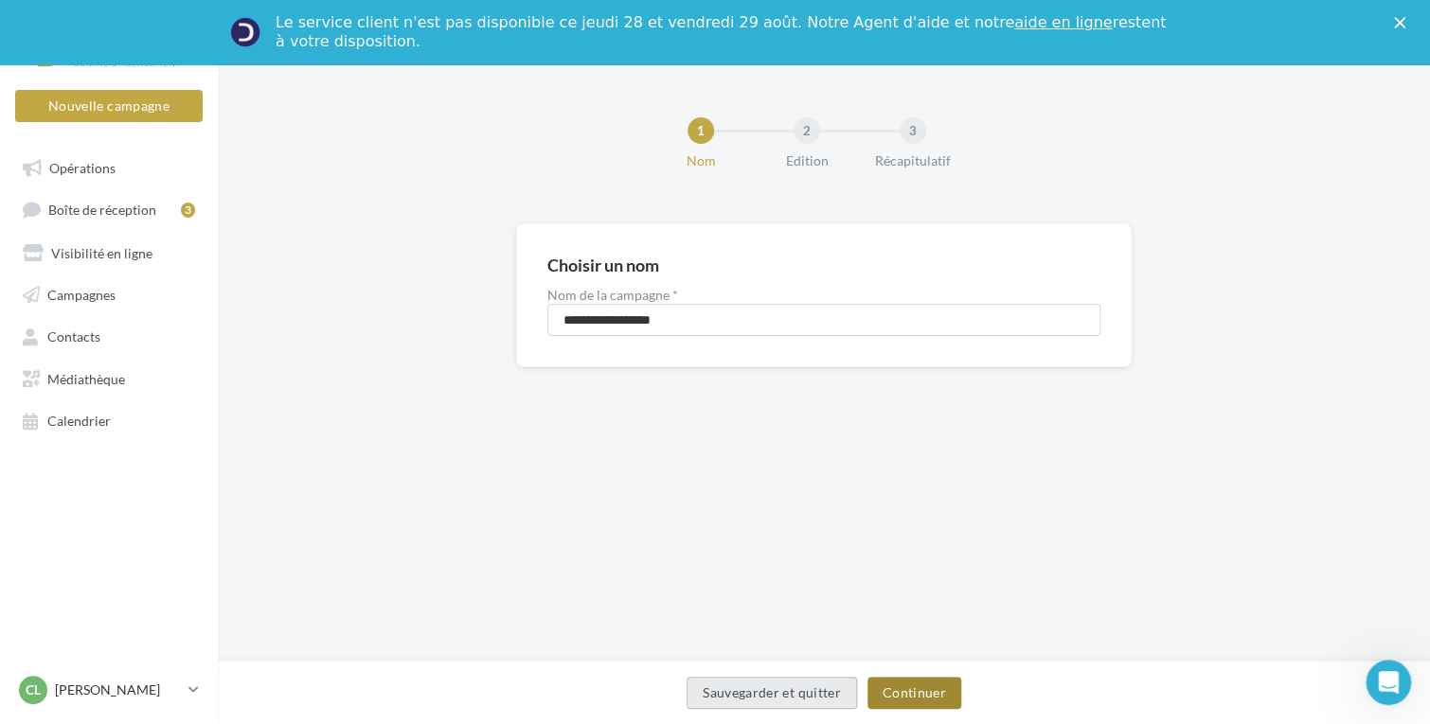
click at [914, 688] on button "Continuer" at bounding box center [914, 693] width 94 height 32
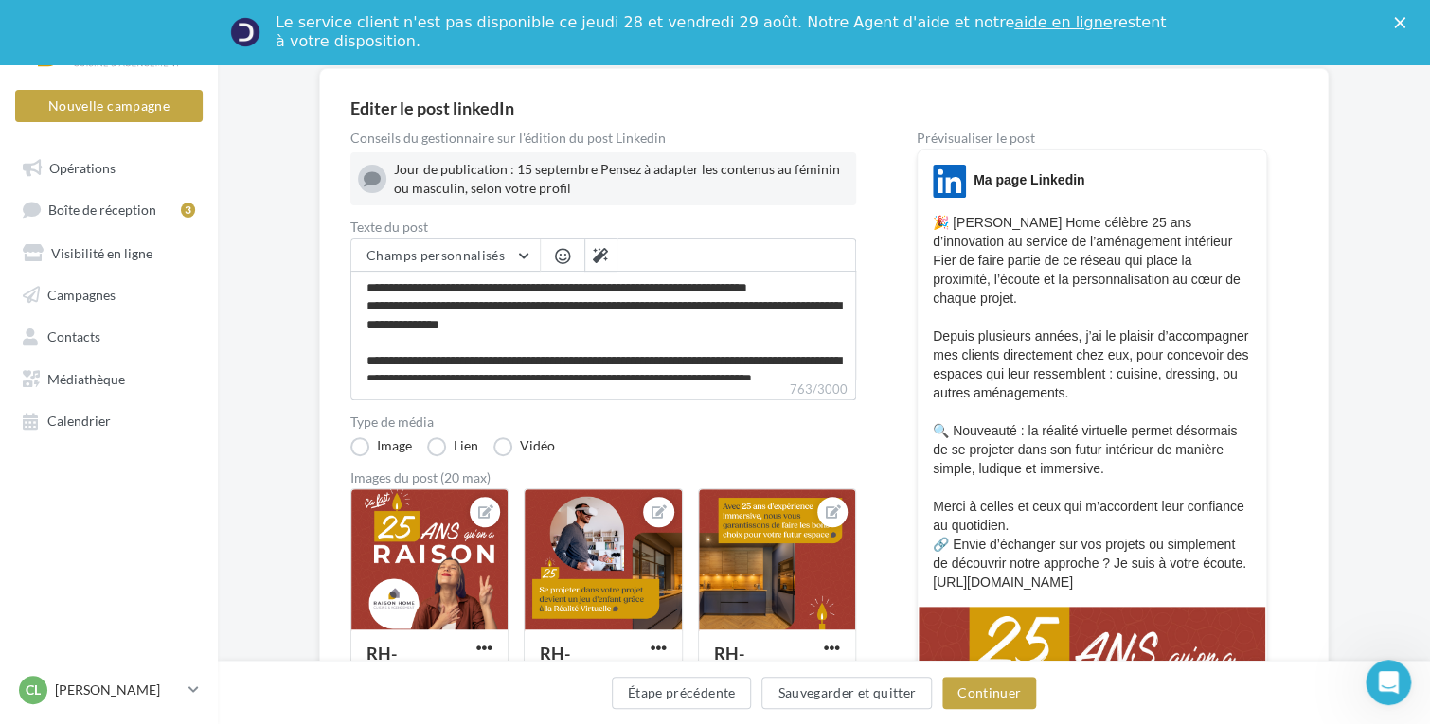
scroll to position [189, 0]
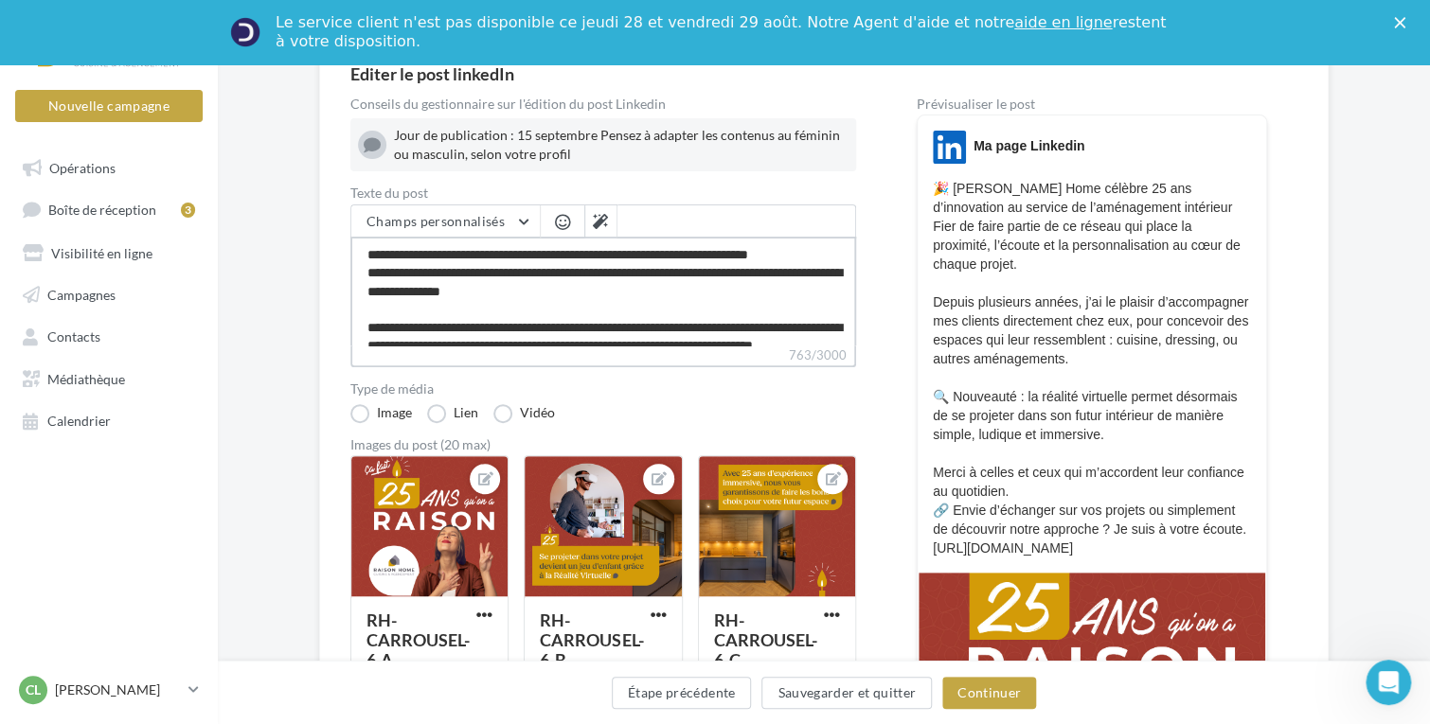
click at [389, 294] on textarea "**********" at bounding box center [603, 291] width 506 height 109
type textarea "**********"
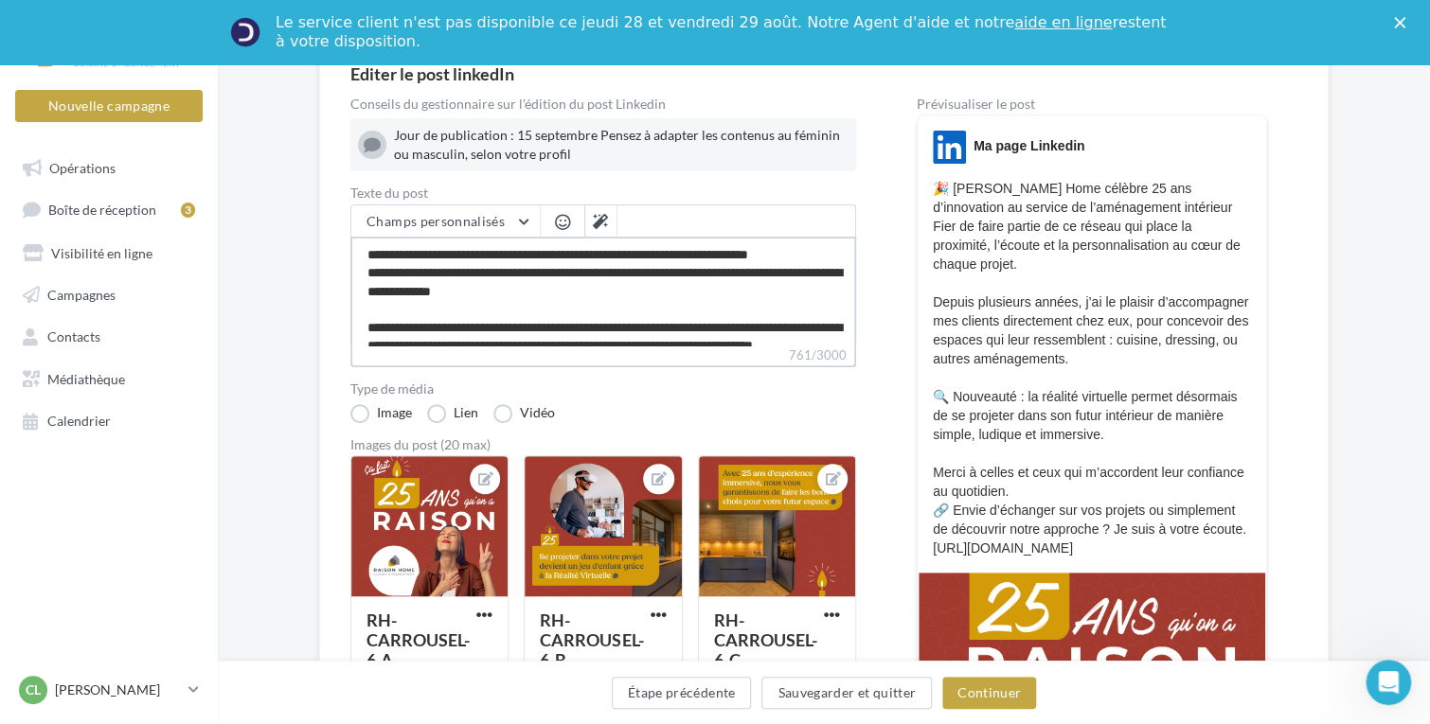
type textarea "**********"
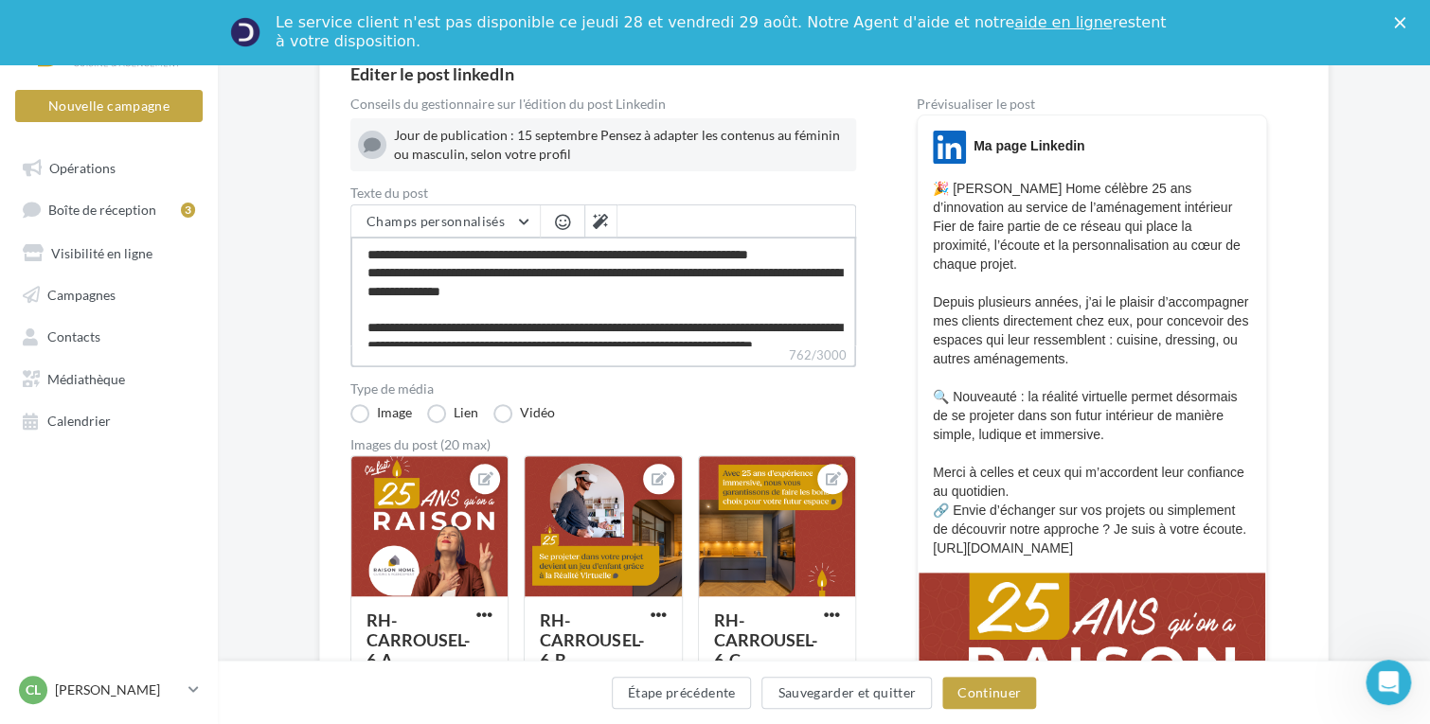
type textarea "**********"
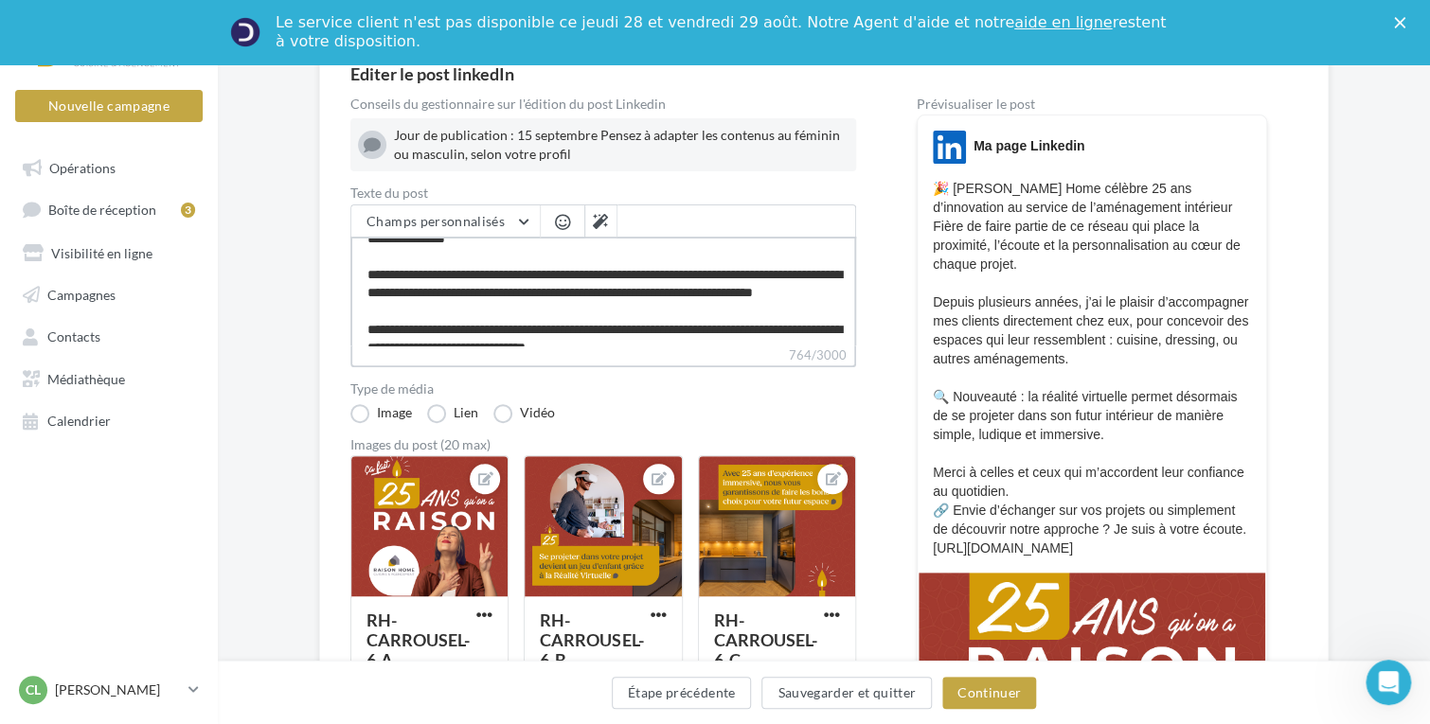
scroll to position [95, 0]
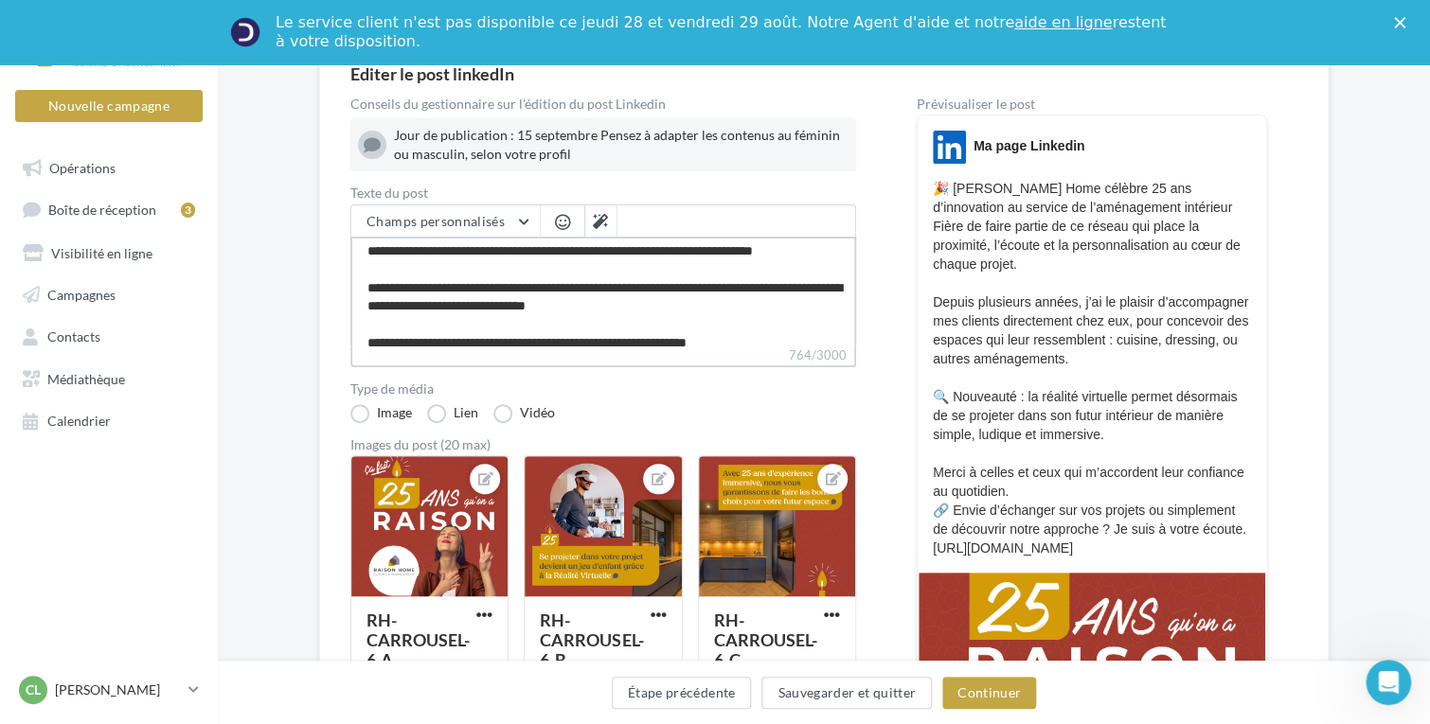
click at [512, 249] on textarea "**********" at bounding box center [603, 291] width 506 height 109
type textarea "**********"
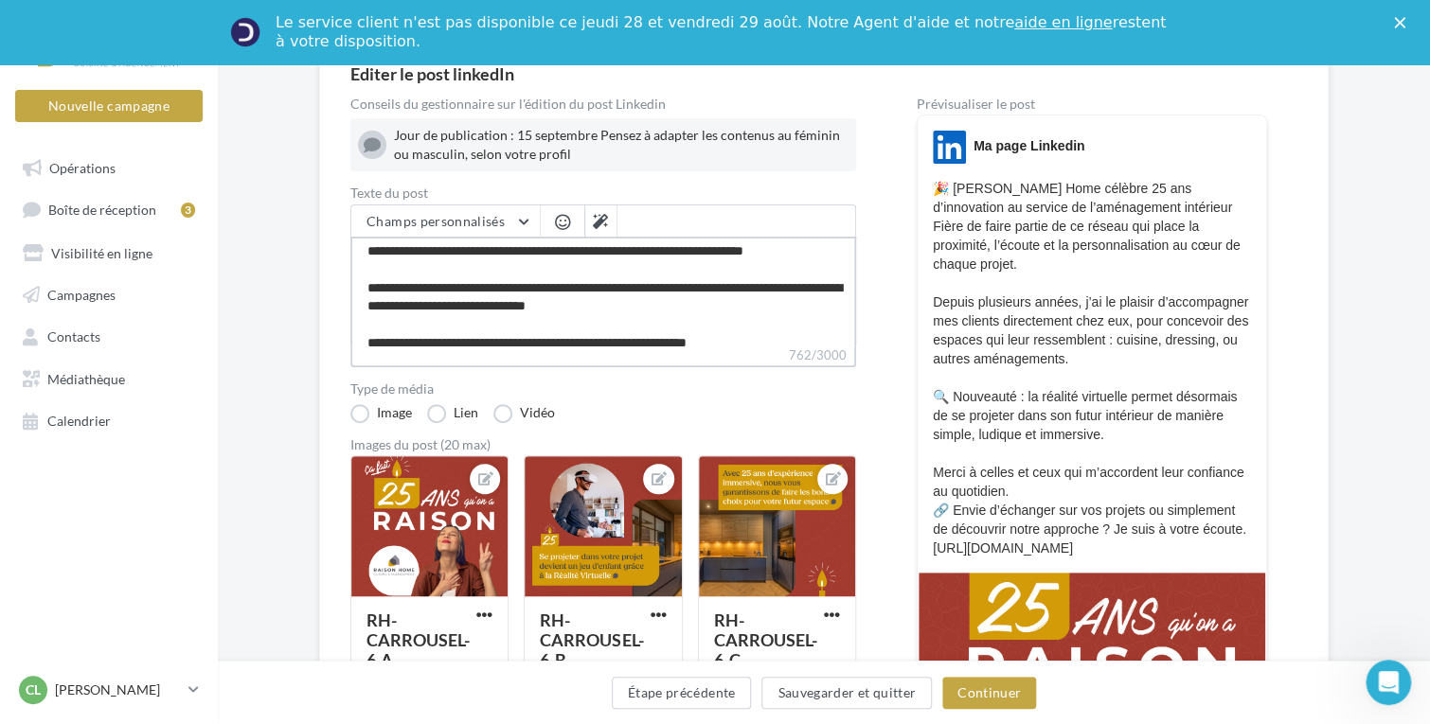
type textarea "**********"
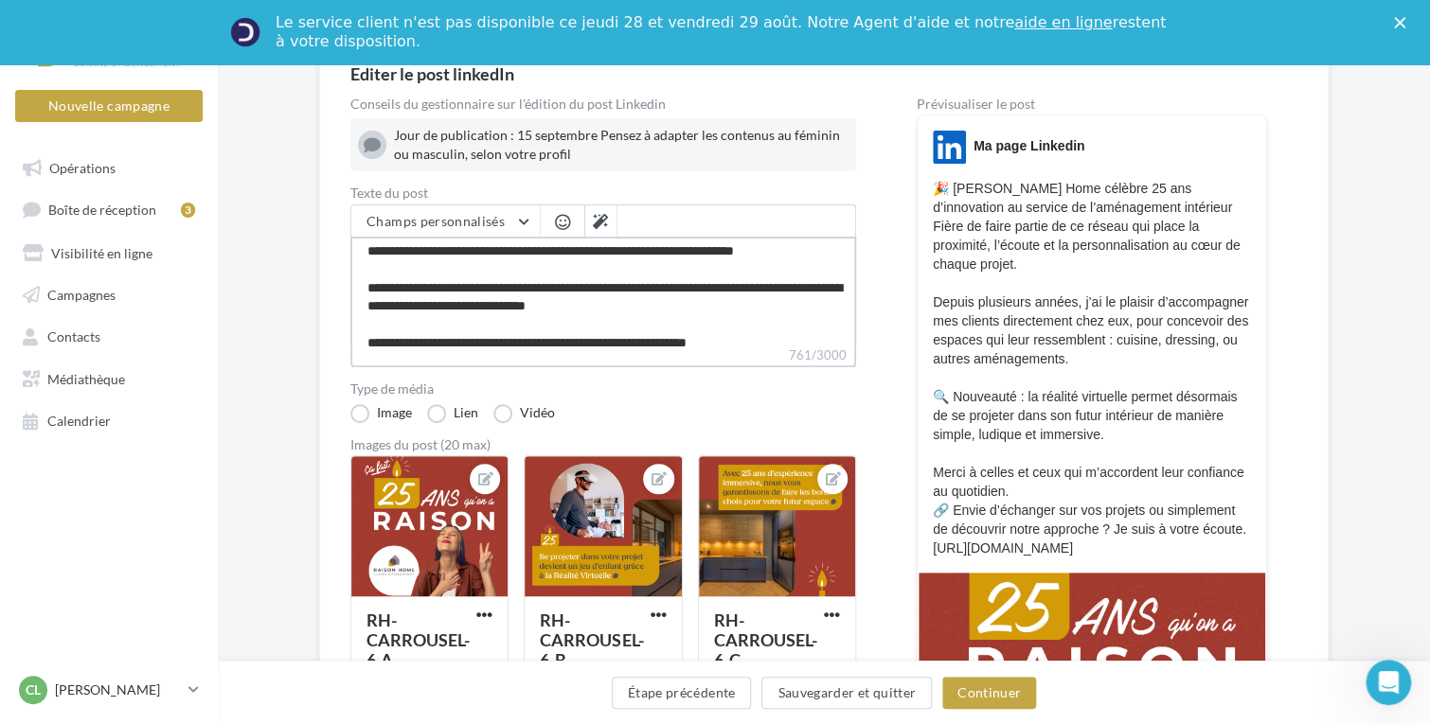
type textarea "**********"
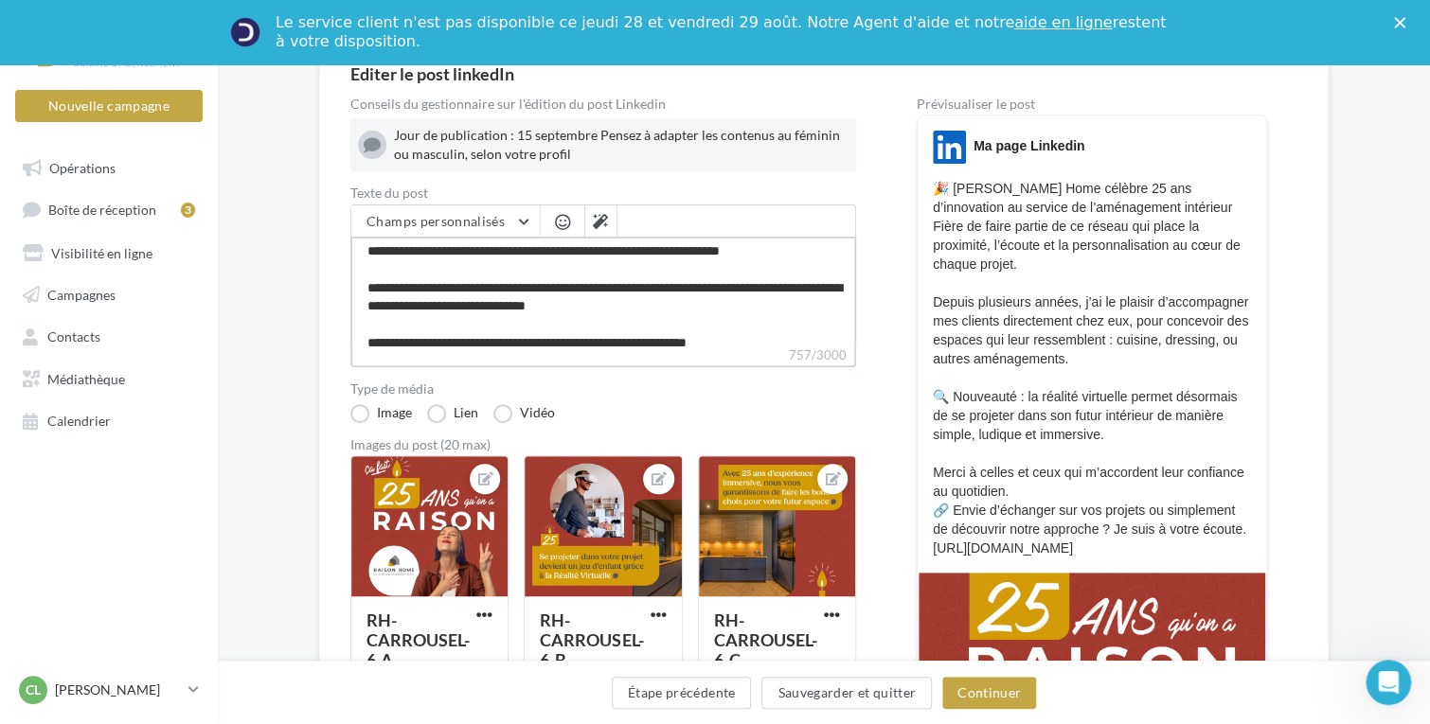
type textarea "**********"
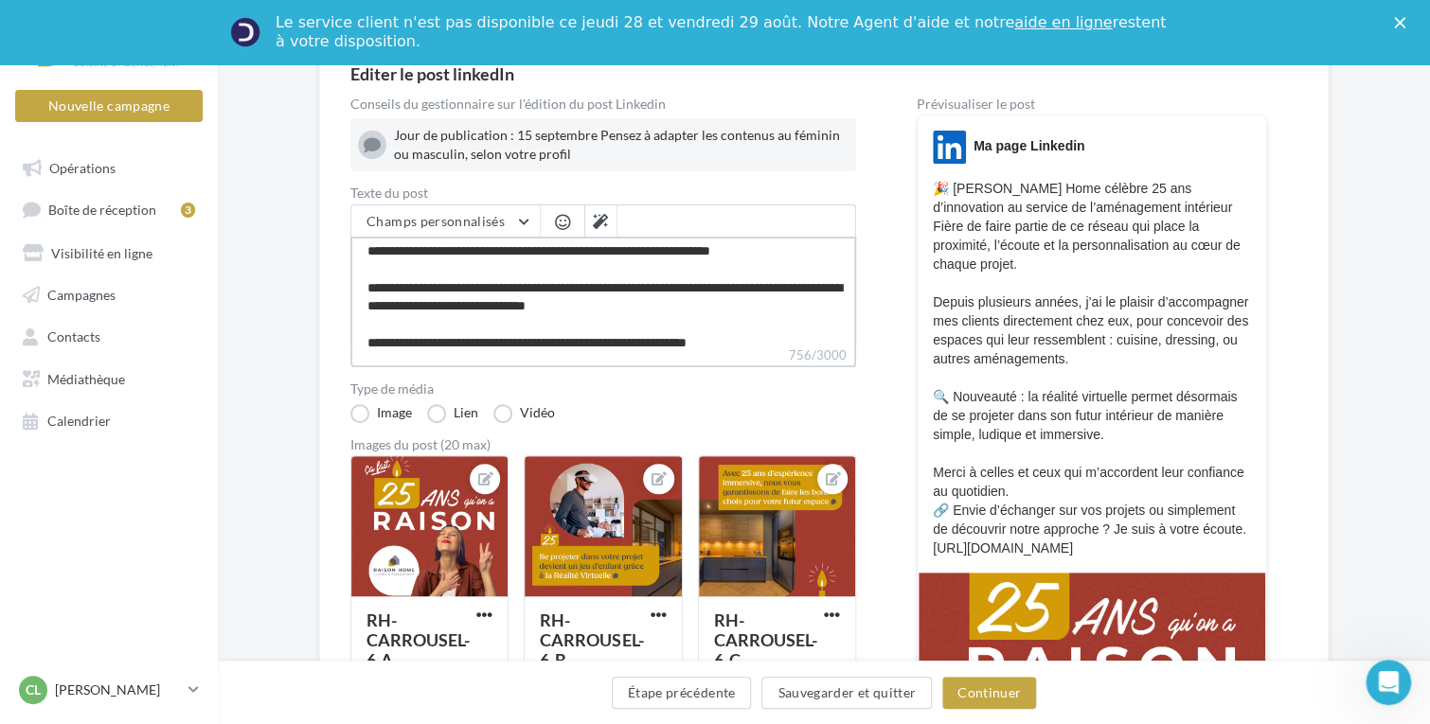
type textarea "**********"
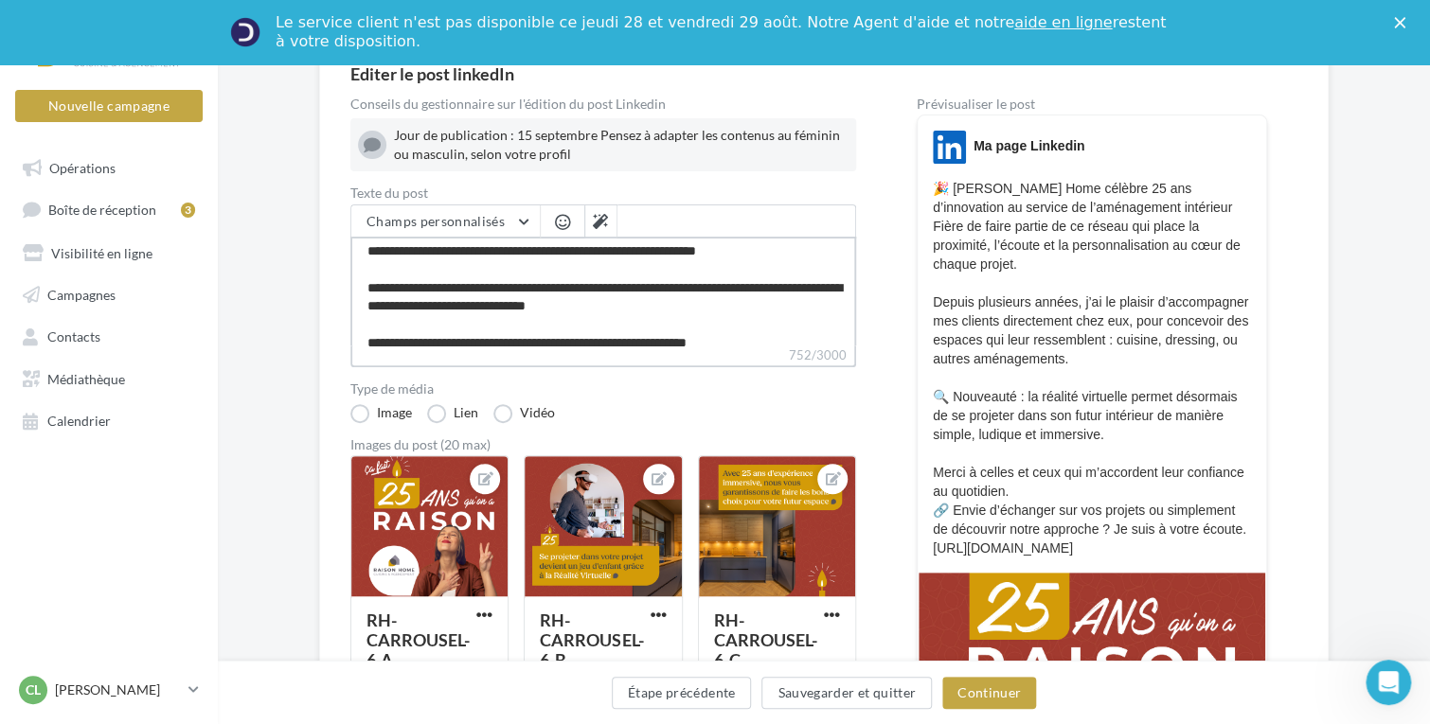
type textarea "**********"
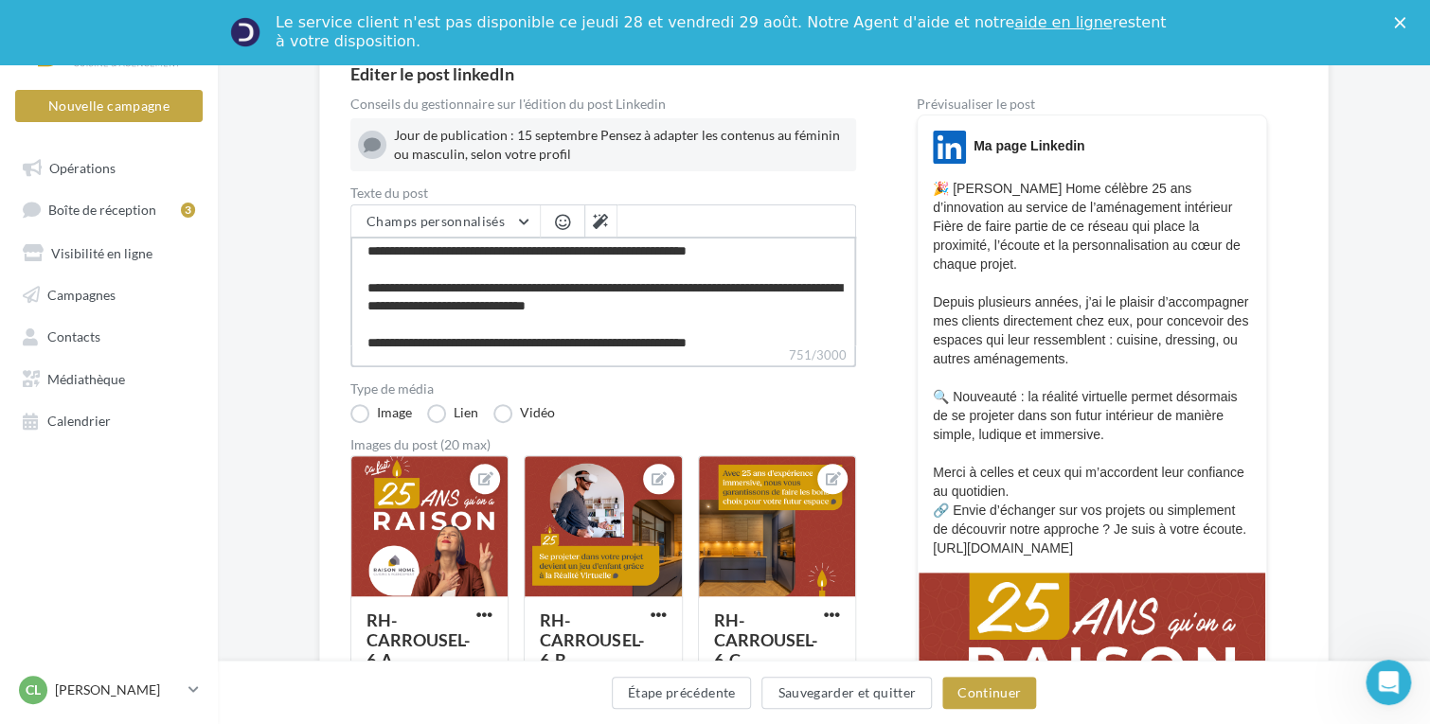
type textarea "**********"
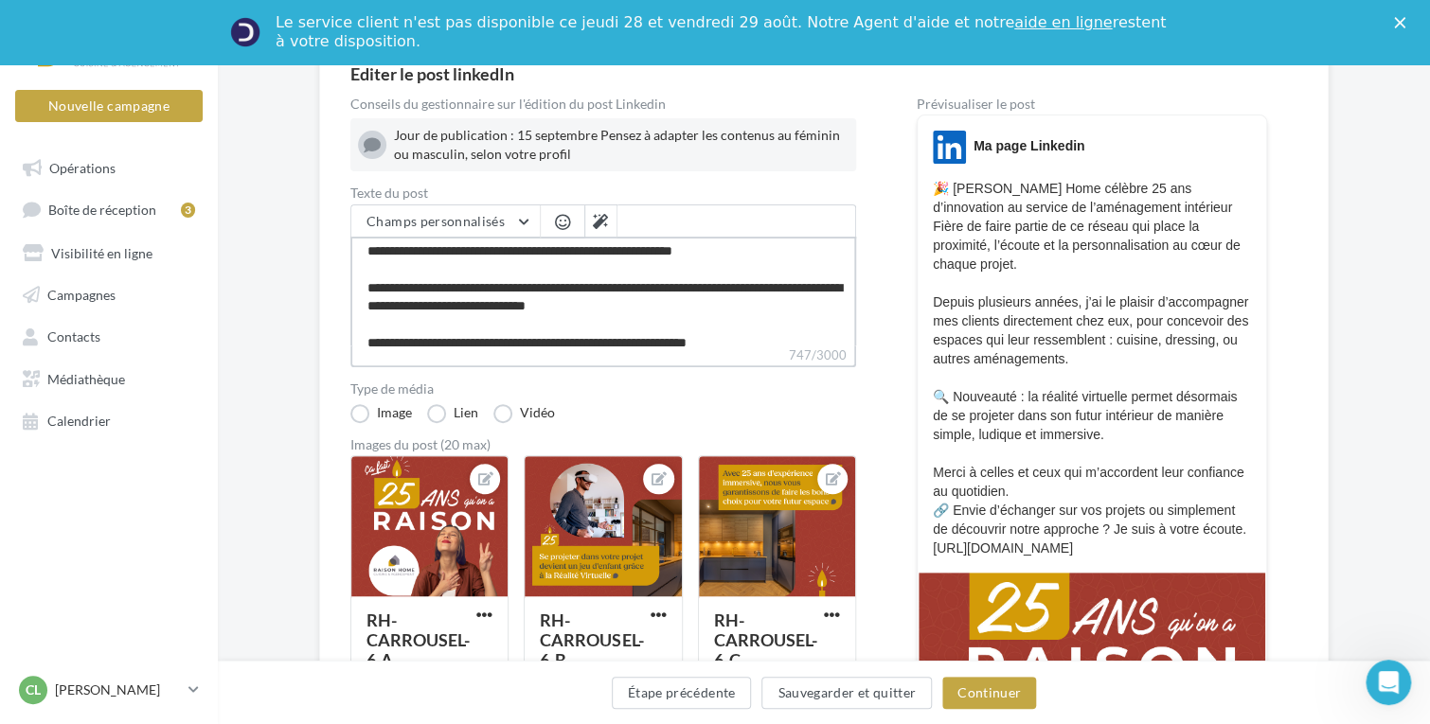
type textarea "**********"
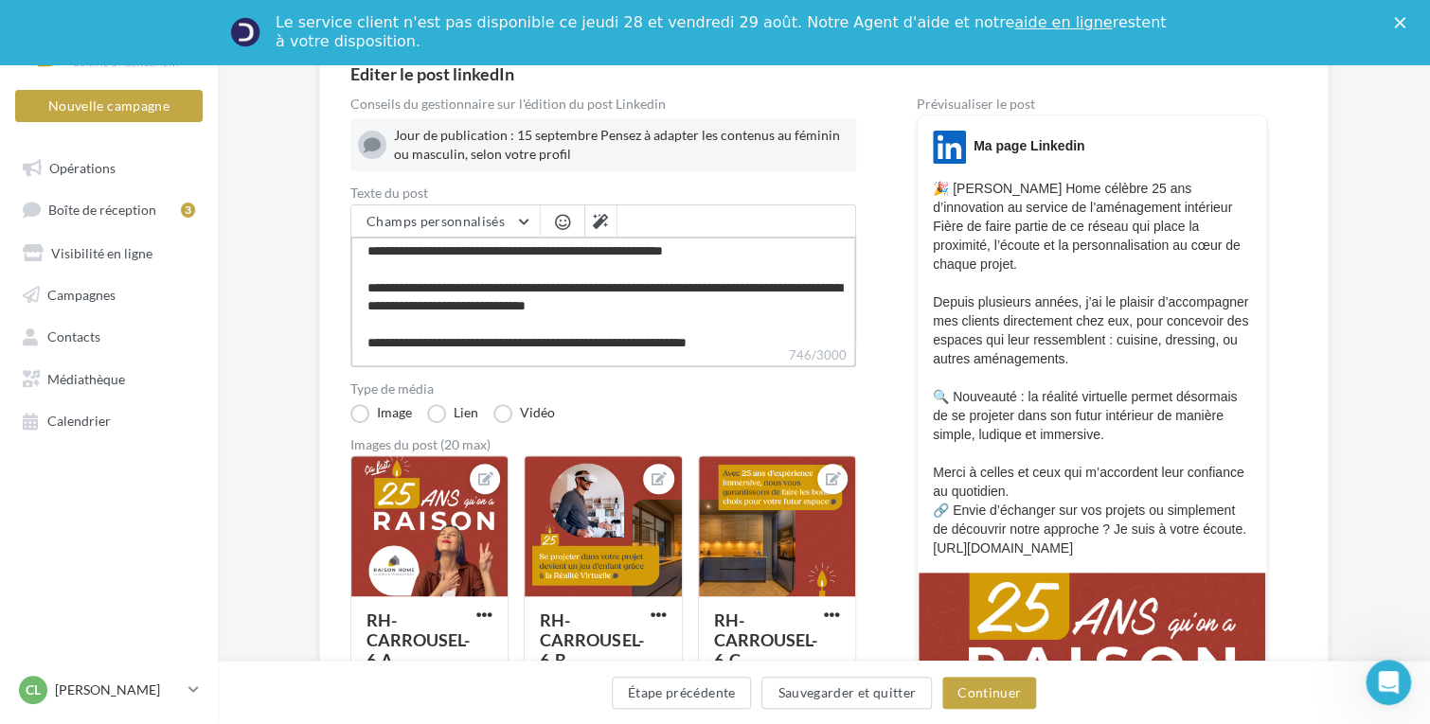
type textarea "**********"
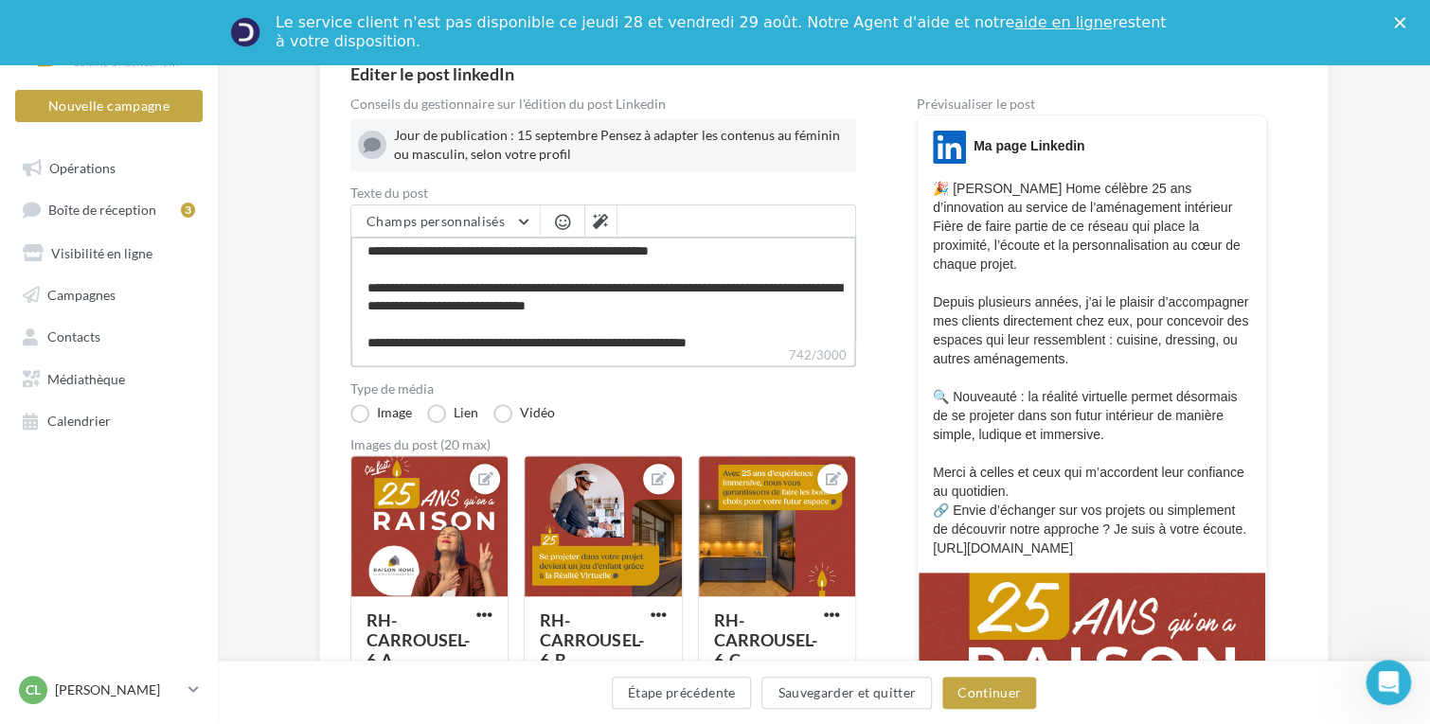
type textarea "**********"
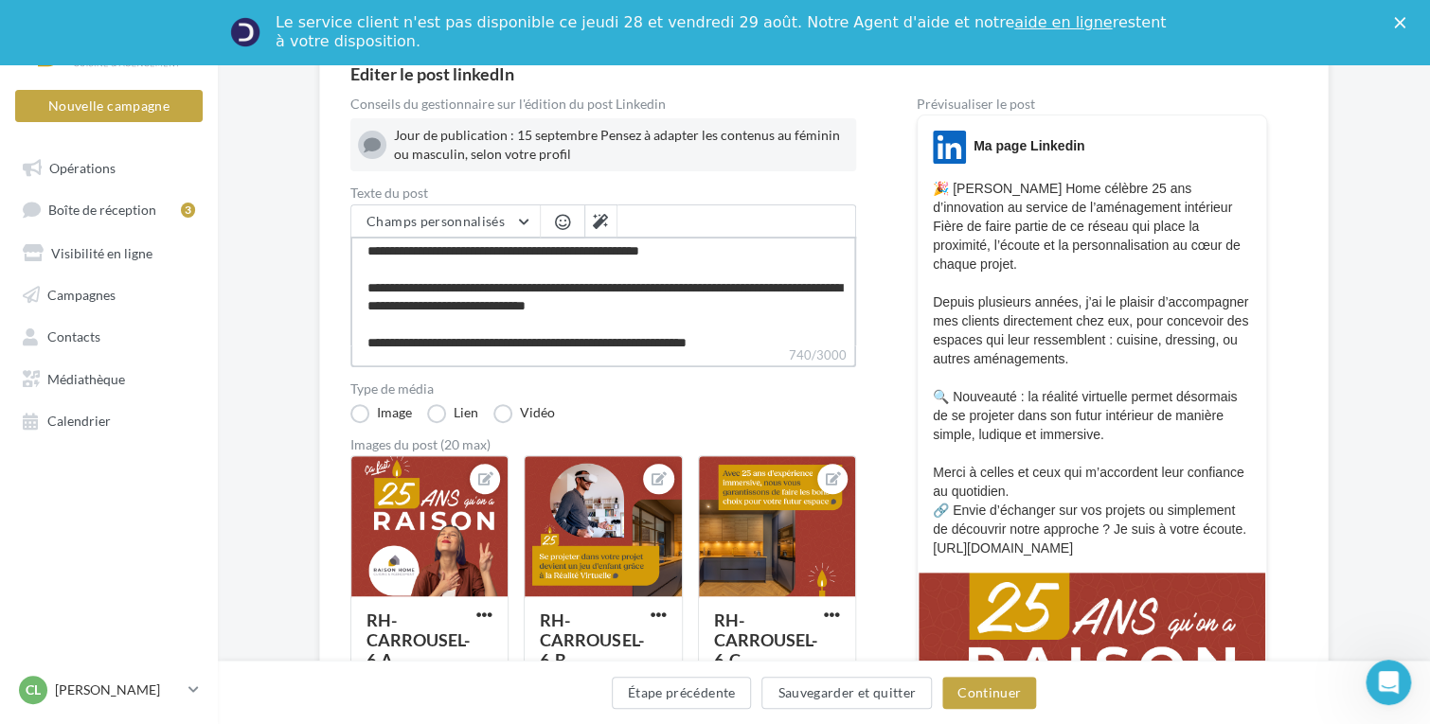
type textarea "**********"
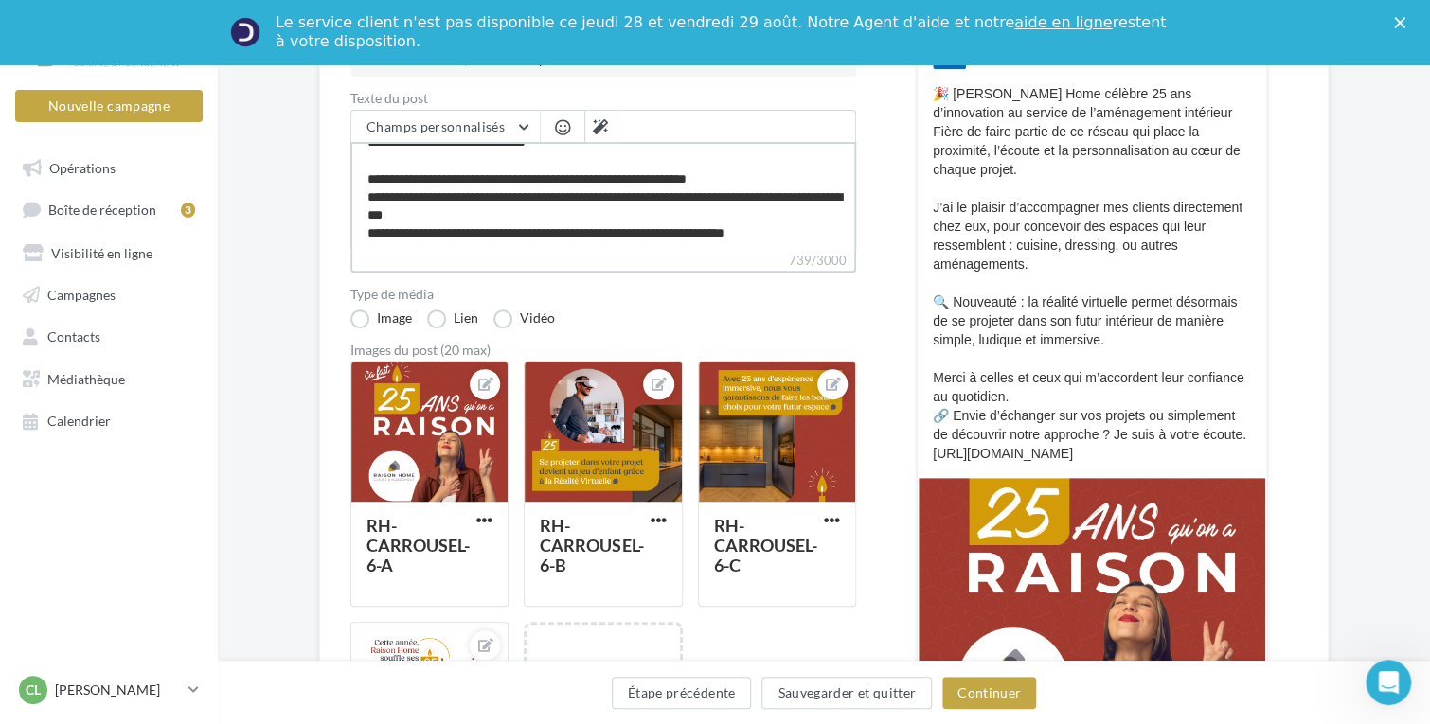
scroll to position [379, 0]
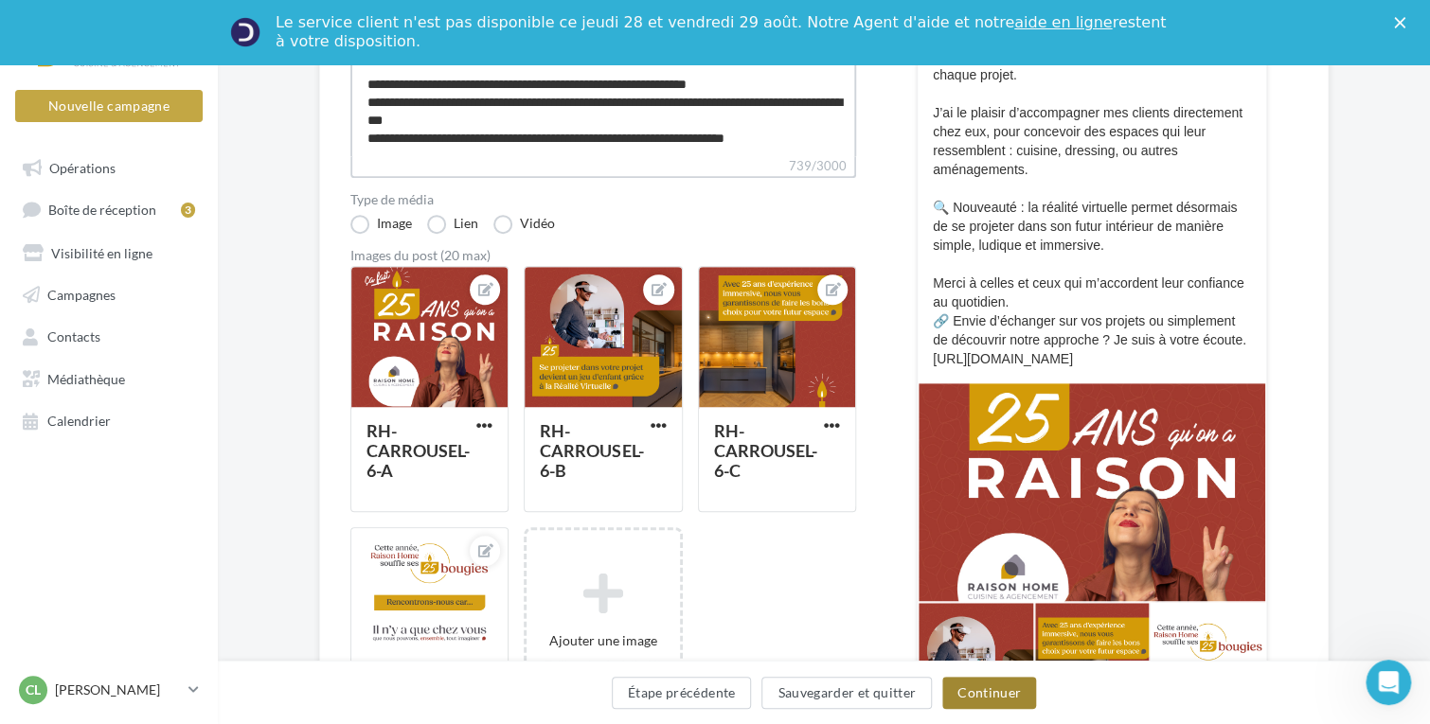
type textarea "**********"
click at [978, 687] on button "Continuer" at bounding box center [989, 693] width 94 height 32
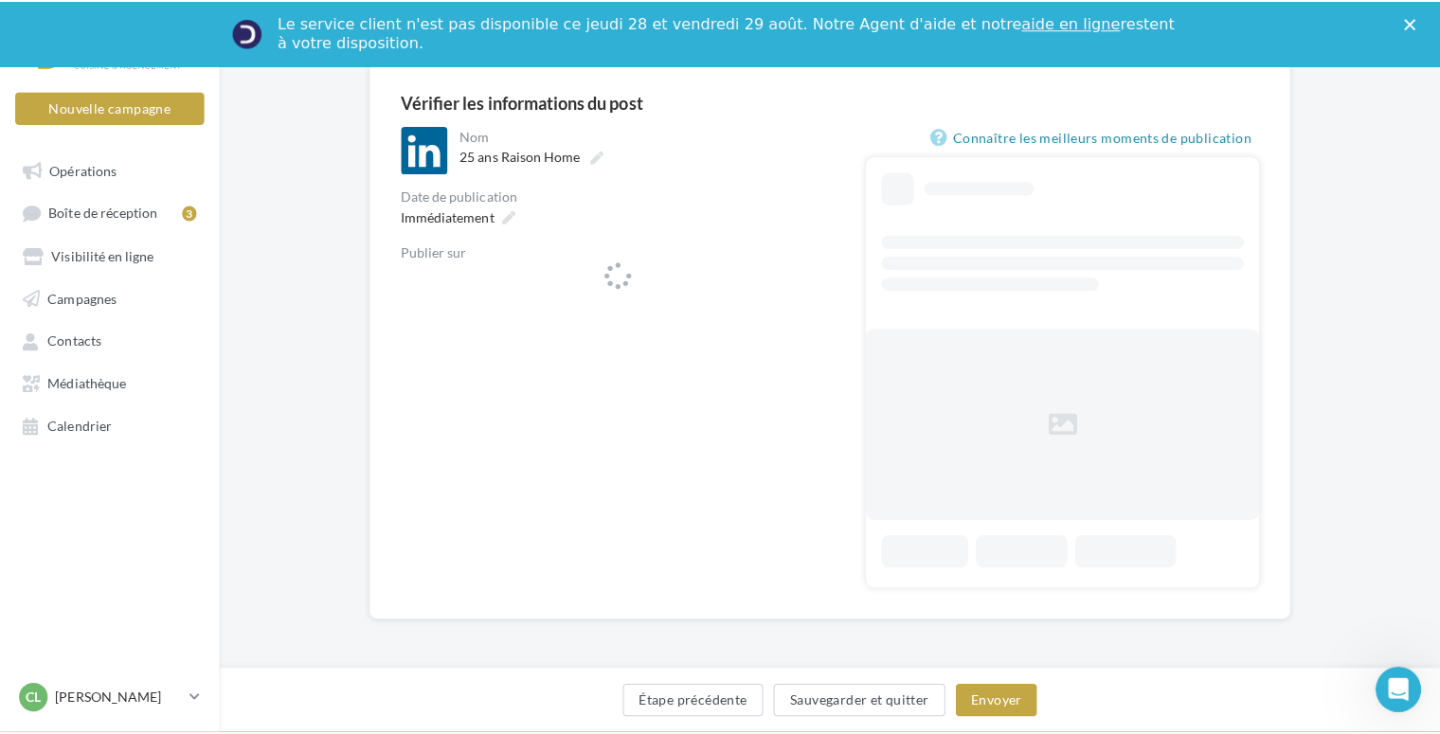
scroll to position [63, 0]
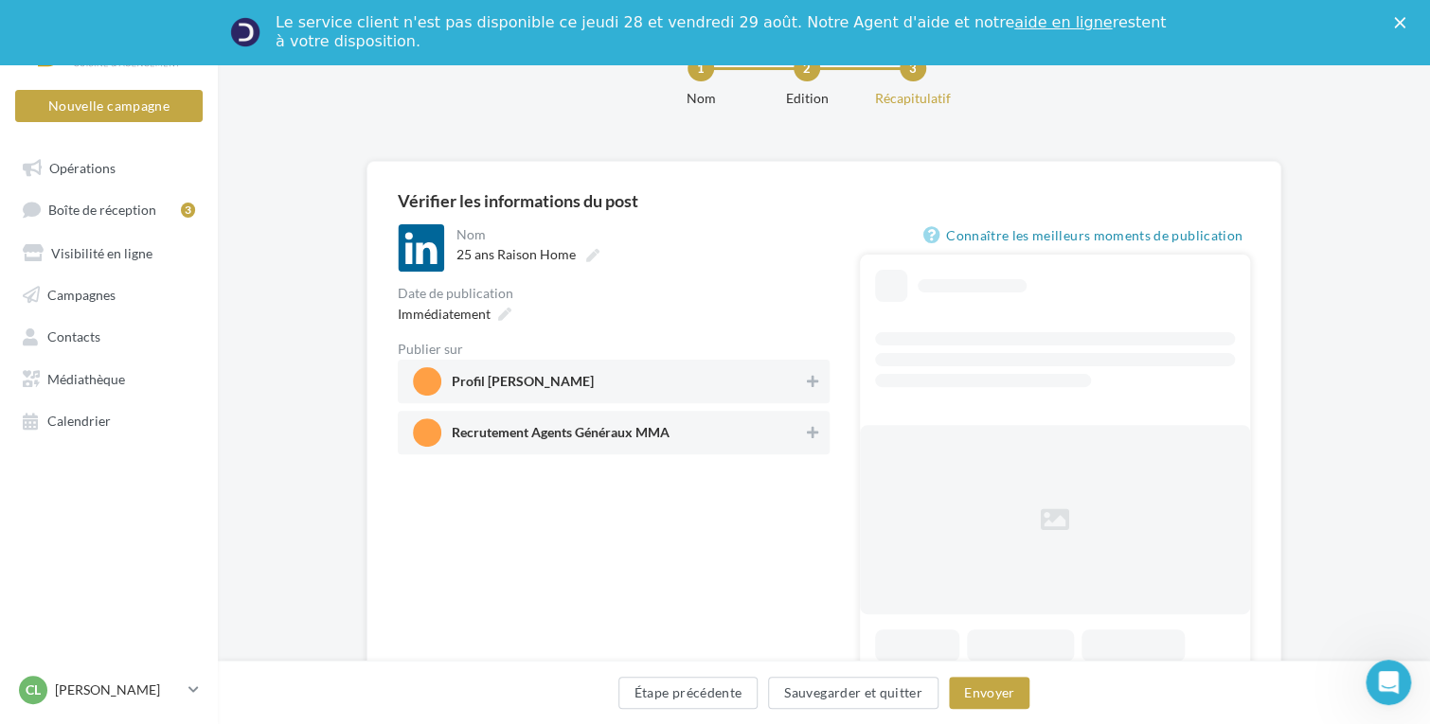
click at [799, 431] on span "Recrutement Agents Généraux MMA" at bounding box center [608, 433] width 390 height 28
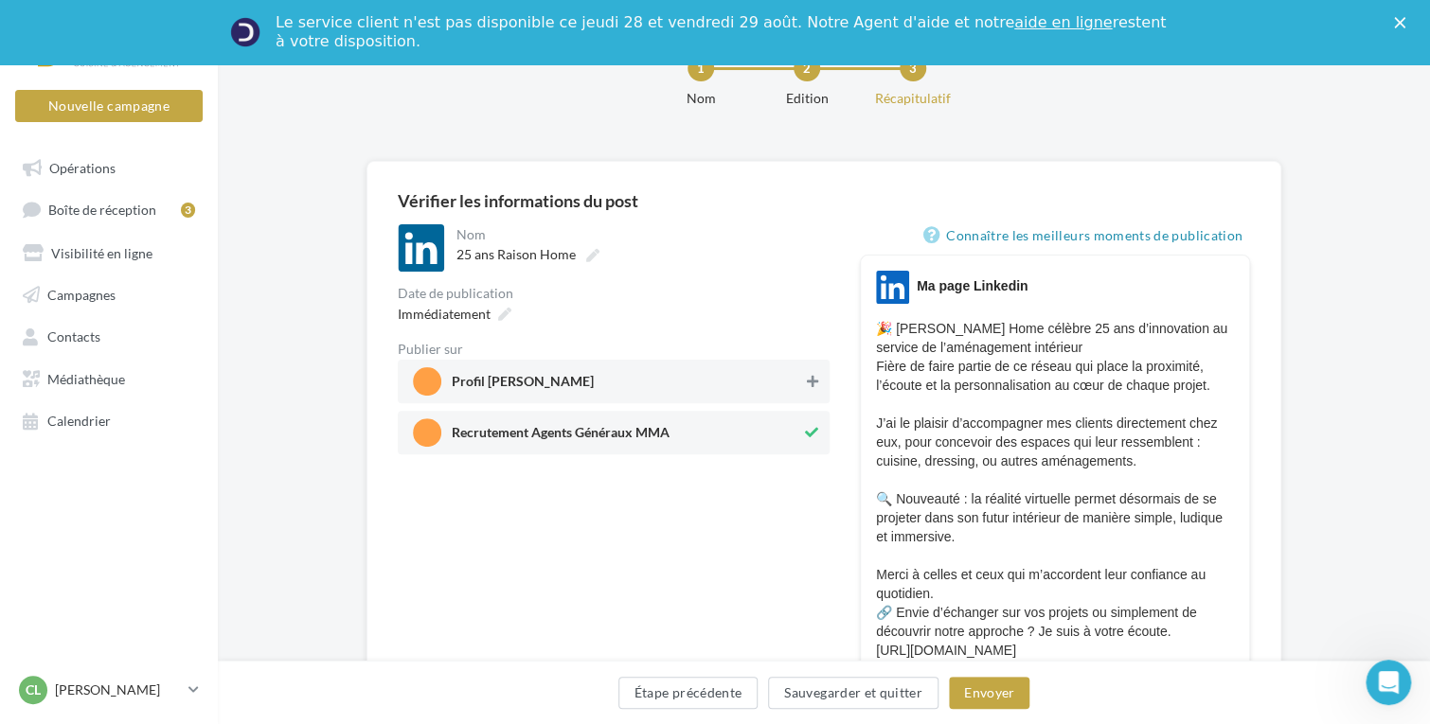
click at [811, 382] on icon at bounding box center [812, 381] width 11 height 13
click at [803, 430] on button at bounding box center [811, 432] width 21 height 23
click at [499, 313] on icon at bounding box center [504, 314] width 13 height 13
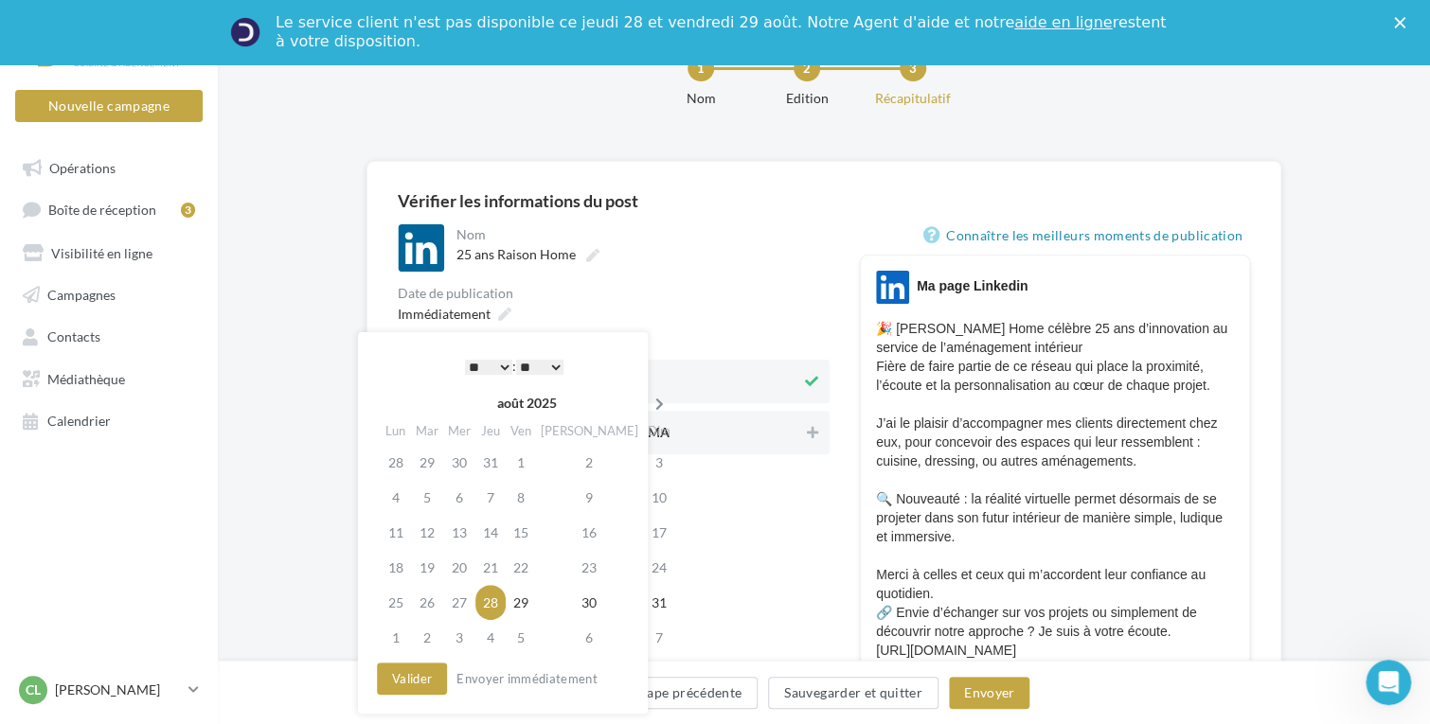
click at [648, 401] on icon at bounding box center [660, 404] width 24 height 13
click at [402, 573] on td "15" at bounding box center [397, 567] width 33 height 35
click at [504, 367] on select "* * * * * * * * * * ** ** ** ** ** ** ** ** ** ** ** ** ** **" at bounding box center [488, 367] width 47 height 15
click at [553, 364] on select "** ** ** ** ** **" at bounding box center [539, 367] width 47 height 15
click at [402, 683] on button "Valider" at bounding box center [412, 679] width 70 height 32
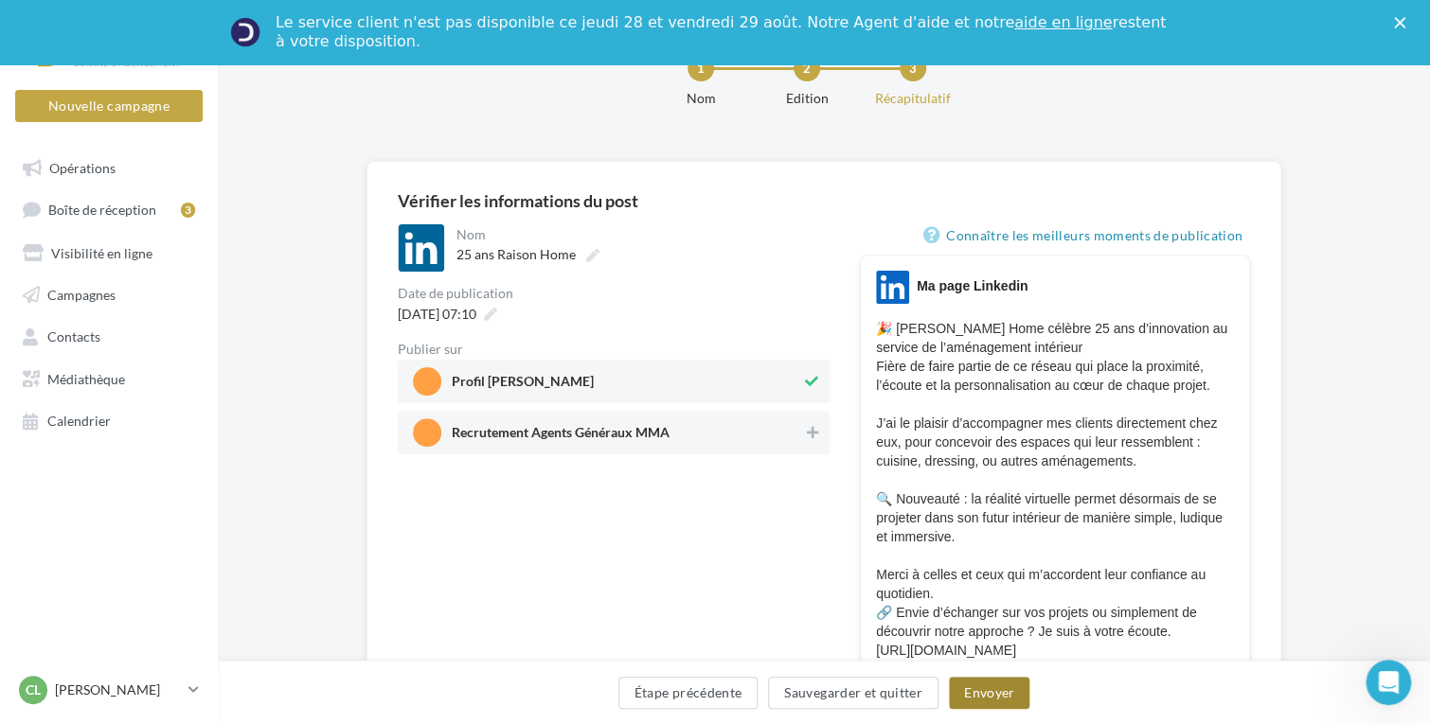
click at [989, 696] on button "Envoyer" at bounding box center [989, 693] width 80 height 32
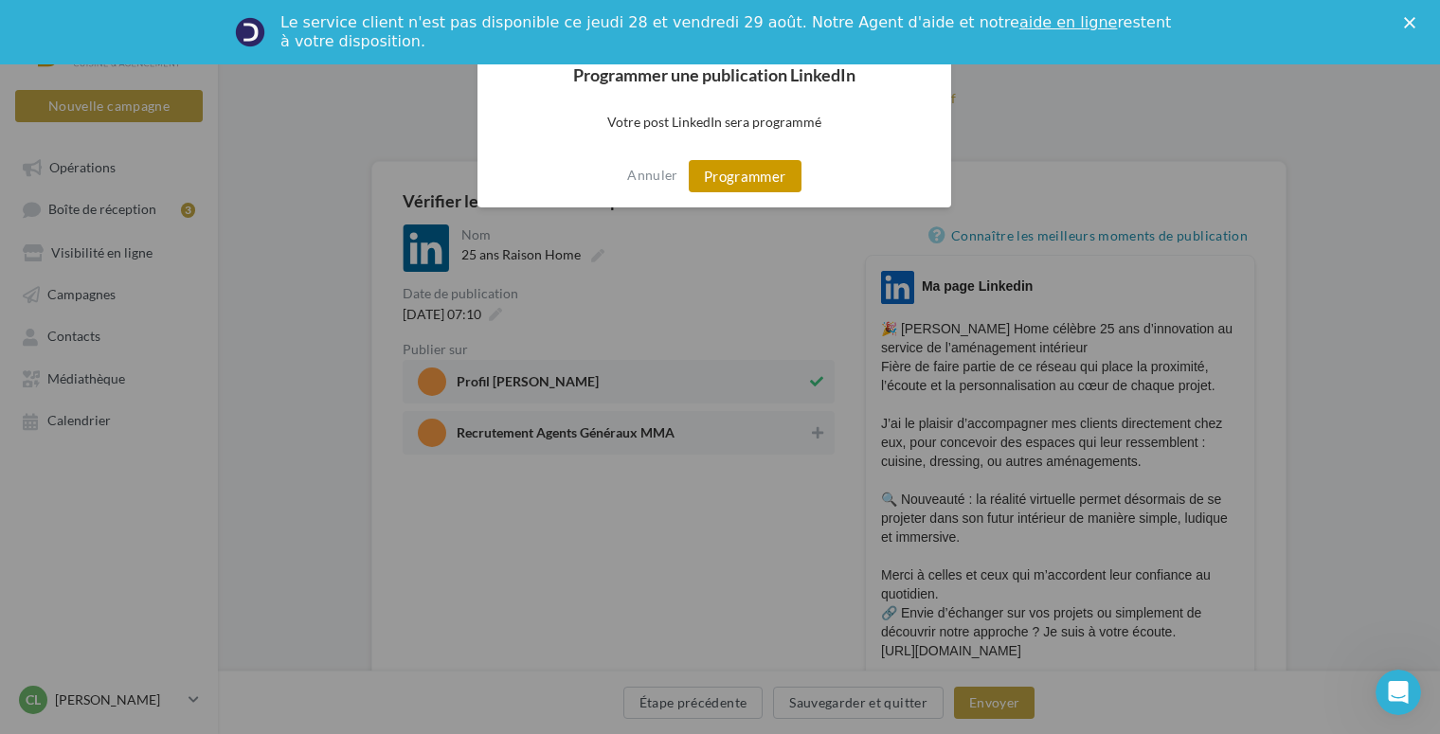
click at [761, 175] on button "Programmer" at bounding box center [745, 176] width 113 height 32
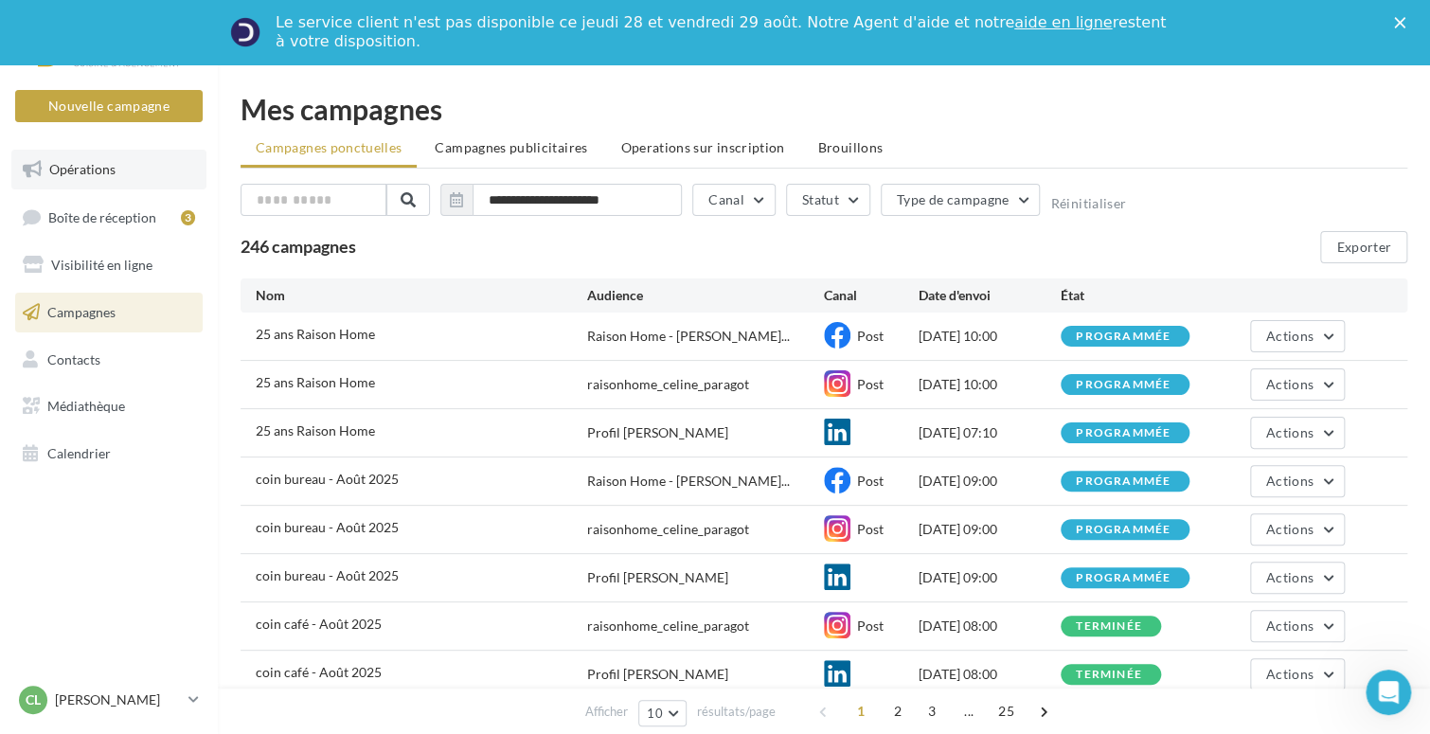
click at [132, 170] on link "Opérations" at bounding box center [108, 170] width 195 height 40
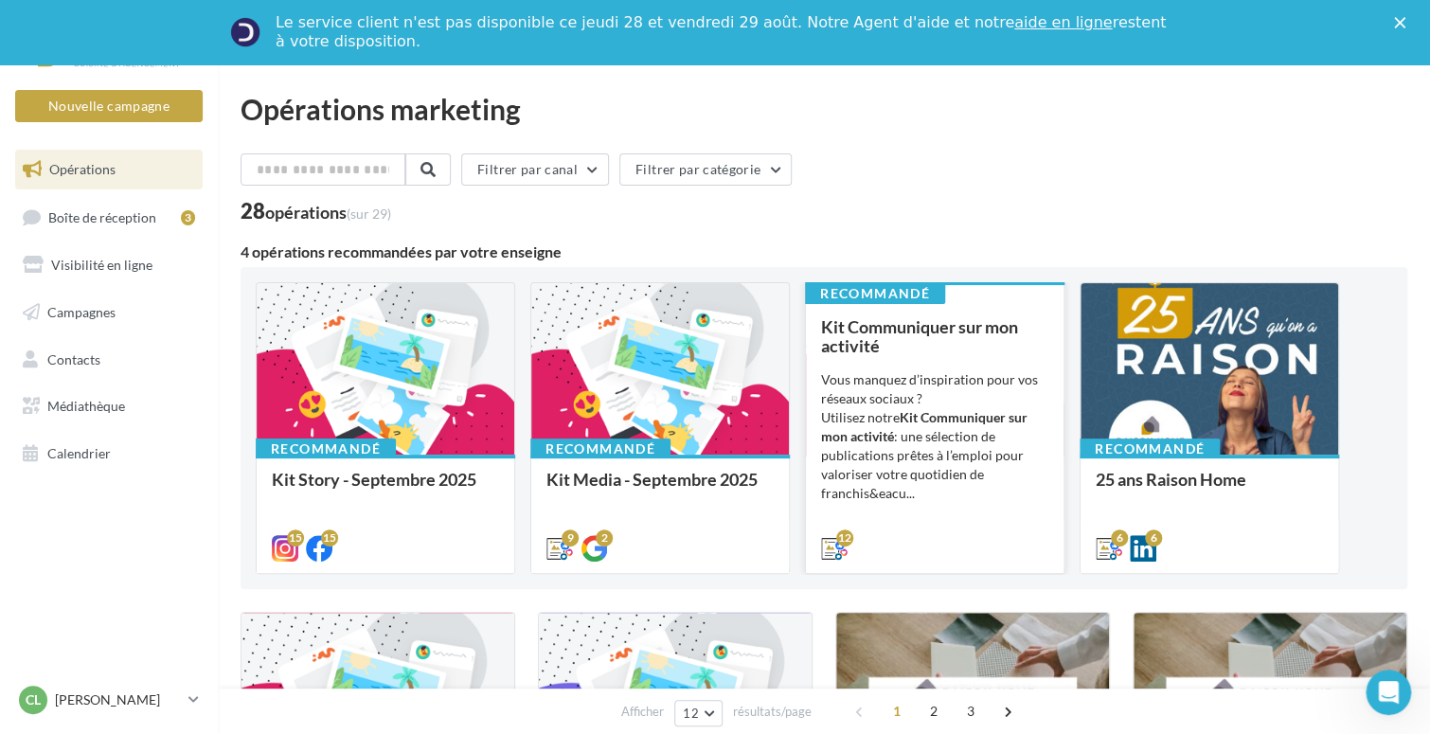
click at [886, 343] on div "Kit Communiquer sur mon activité" at bounding box center [934, 336] width 227 height 38
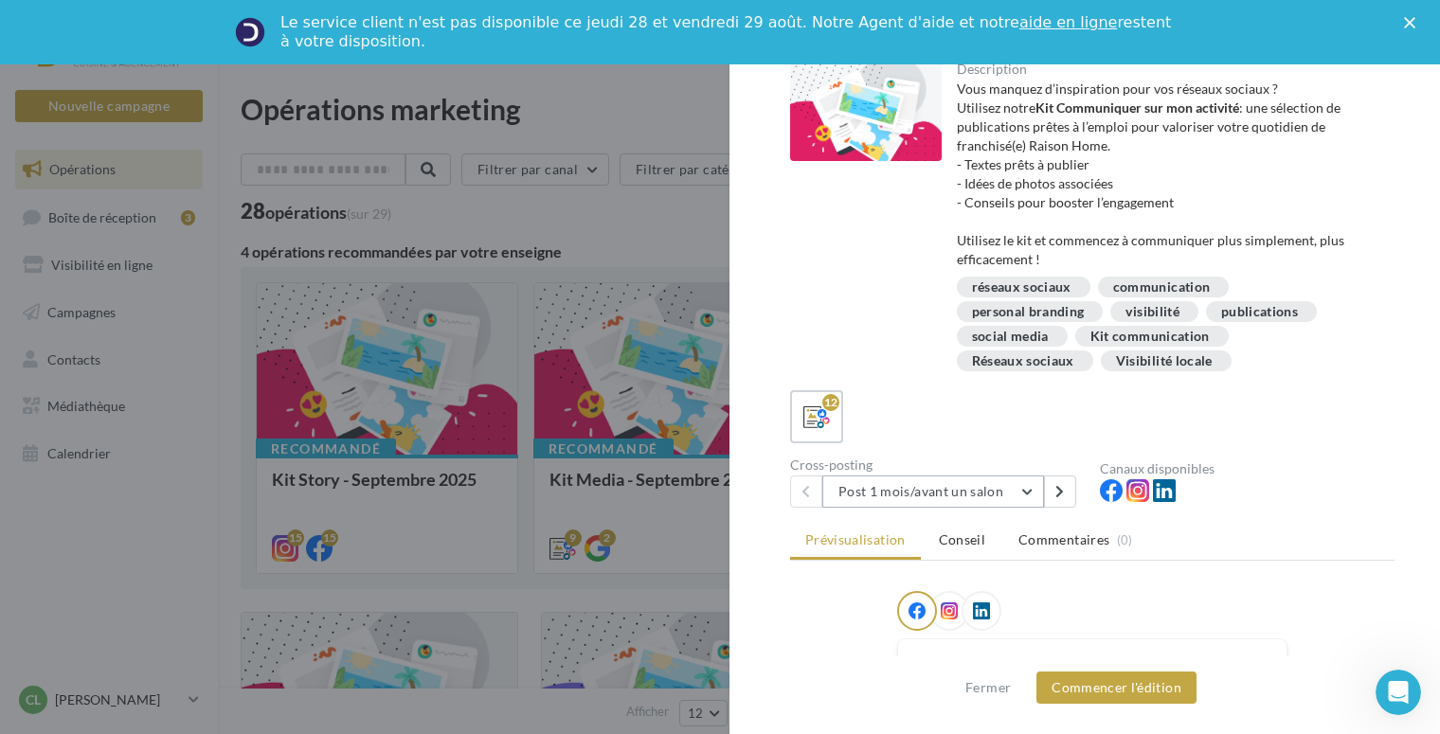
click at [1031, 480] on button "Post 1 mois/avant un salon" at bounding box center [933, 491] width 222 height 32
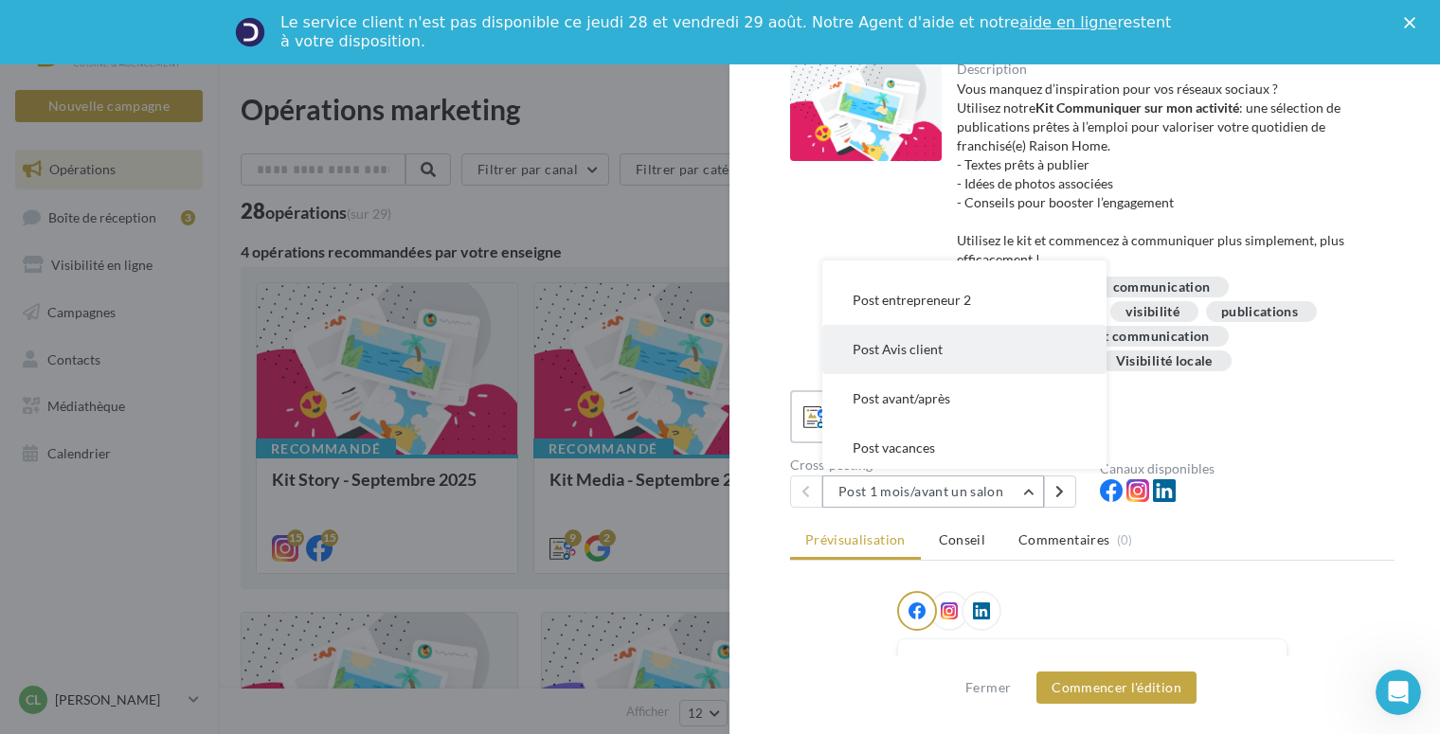
scroll to position [383, 0]
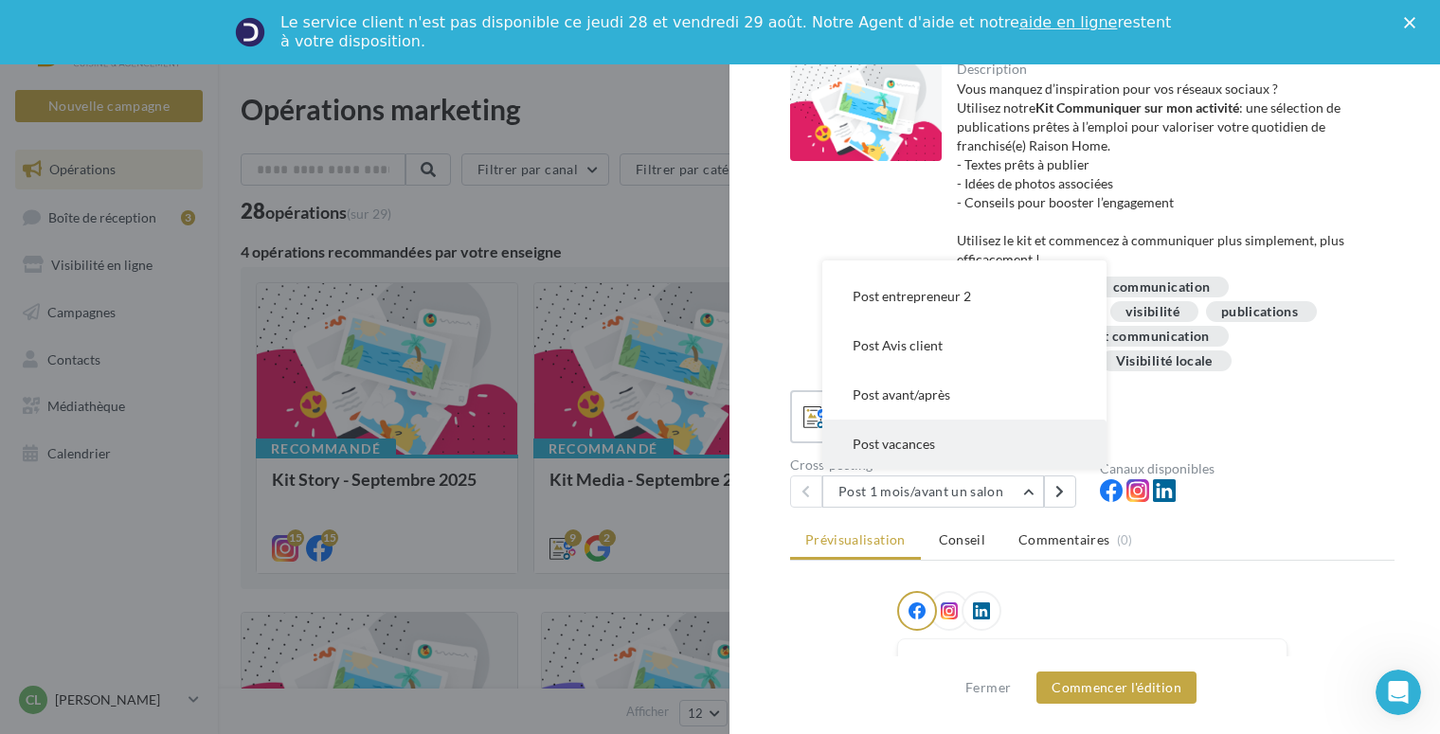
click at [900, 444] on span "Post vacances" at bounding box center [893, 444] width 82 height 16
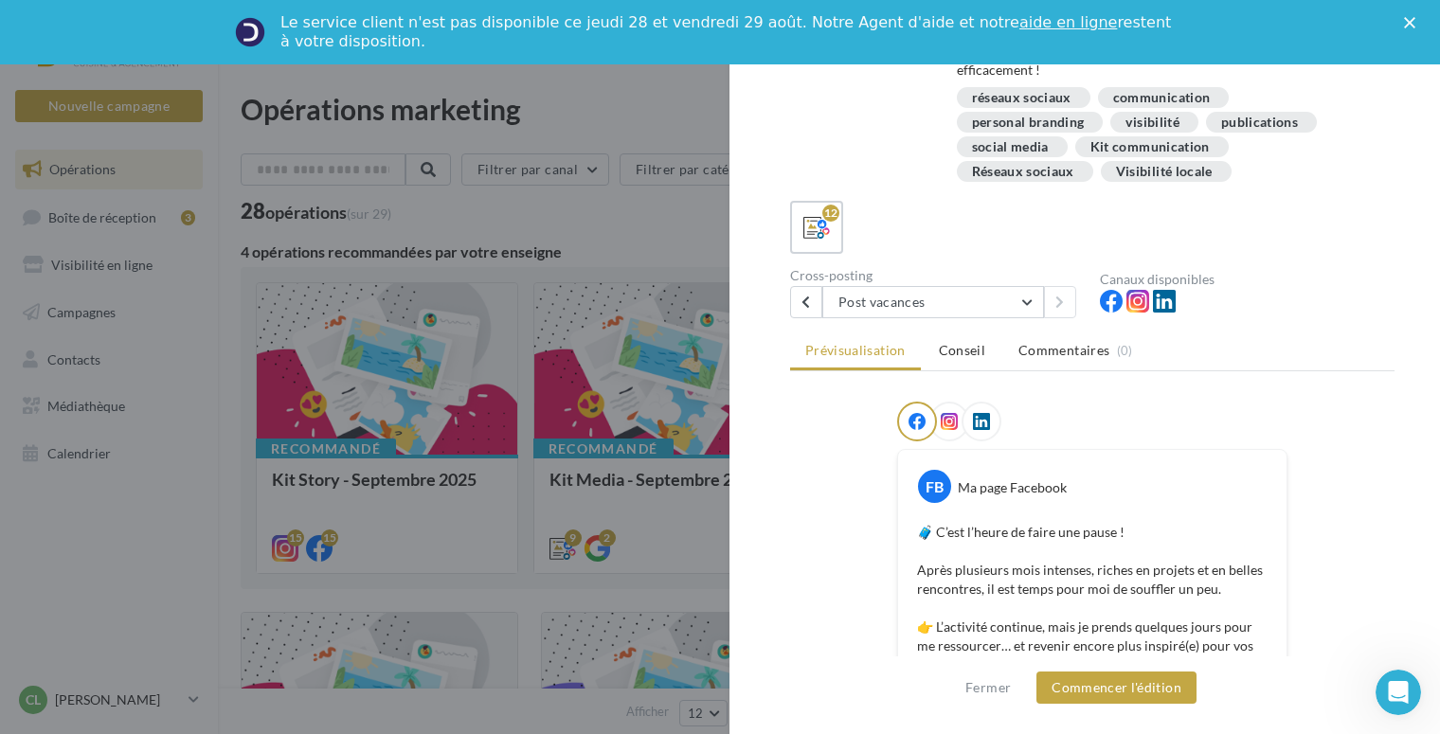
scroll to position [0, 0]
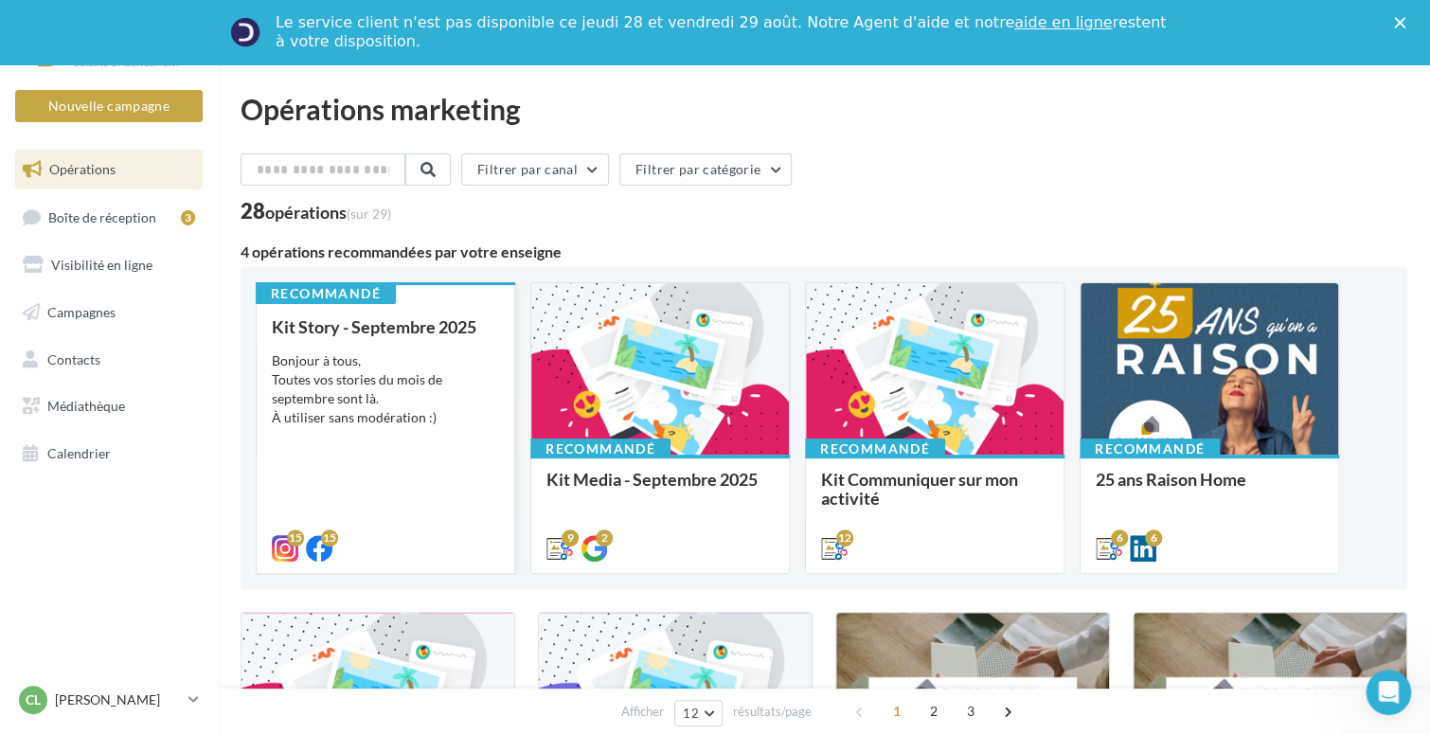
click at [375, 384] on div "Bonjour à tous, Toutes vos stories du mois de septembre sont là. À utiliser san…" at bounding box center [385, 389] width 227 height 76
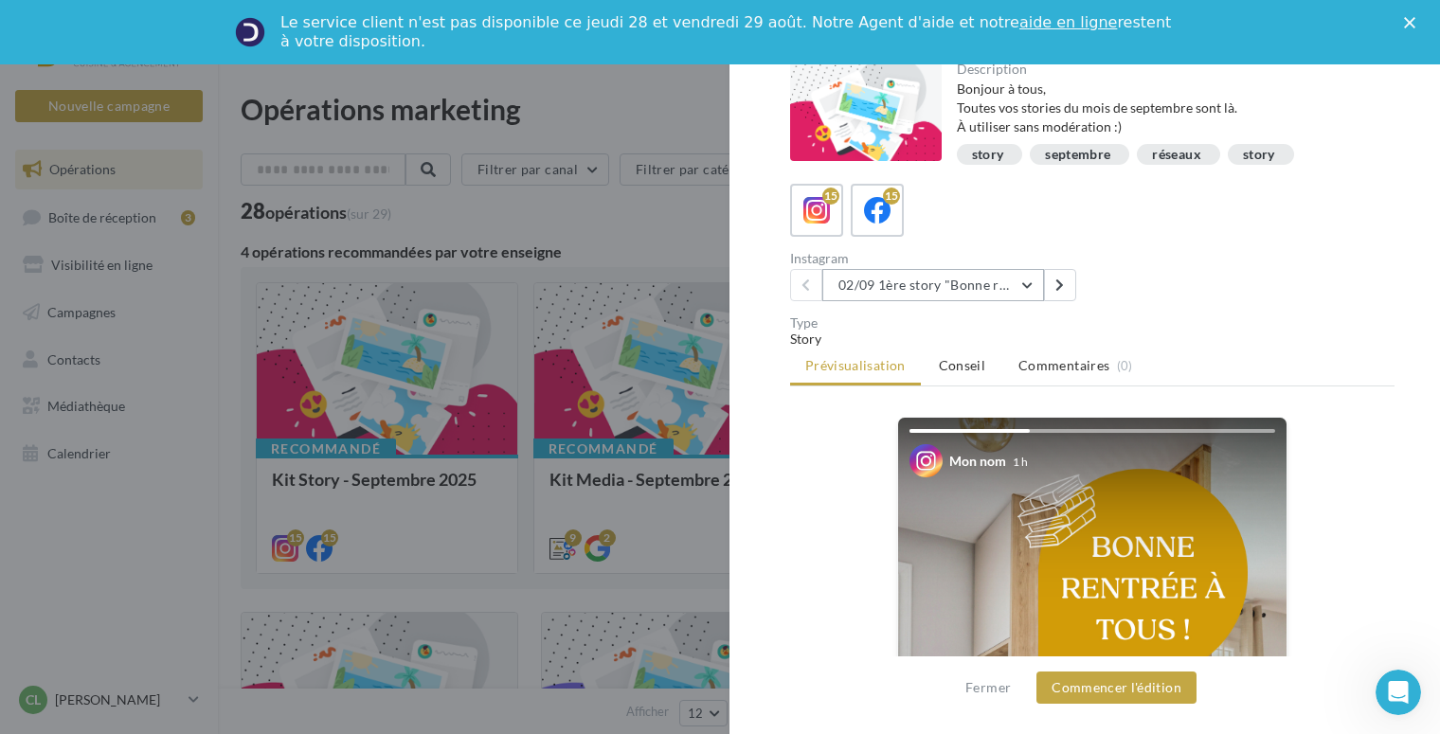
click at [1026, 280] on button "02/09 1ère story "Bonne rentrée"" at bounding box center [933, 285] width 222 height 32
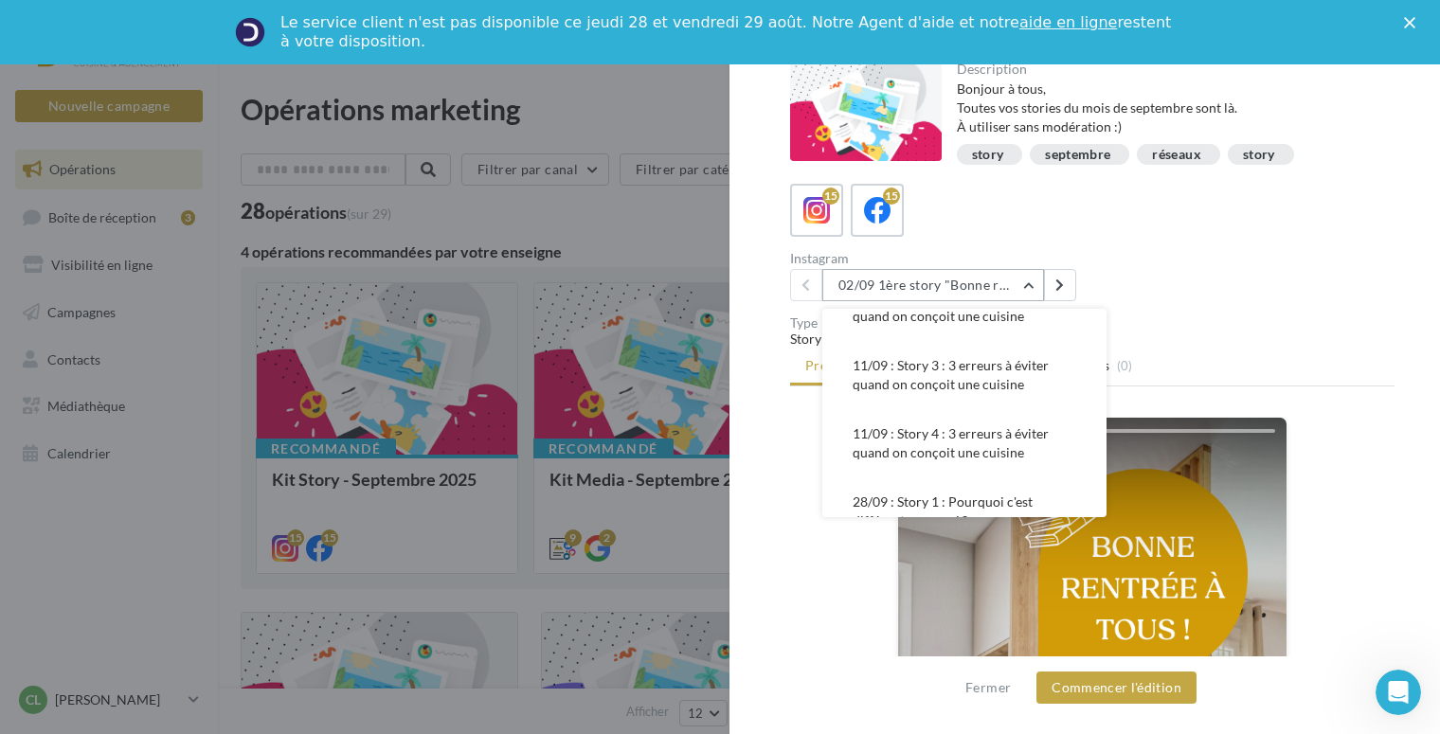
scroll to position [189, 0]
click at [1261, 252] on div "Instagram 02/09 1ère story "Bonne rentrée" 02/09 1ère story "Bonne rentrée" 02/…" at bounding box center [1099, 276] width 619 height 49
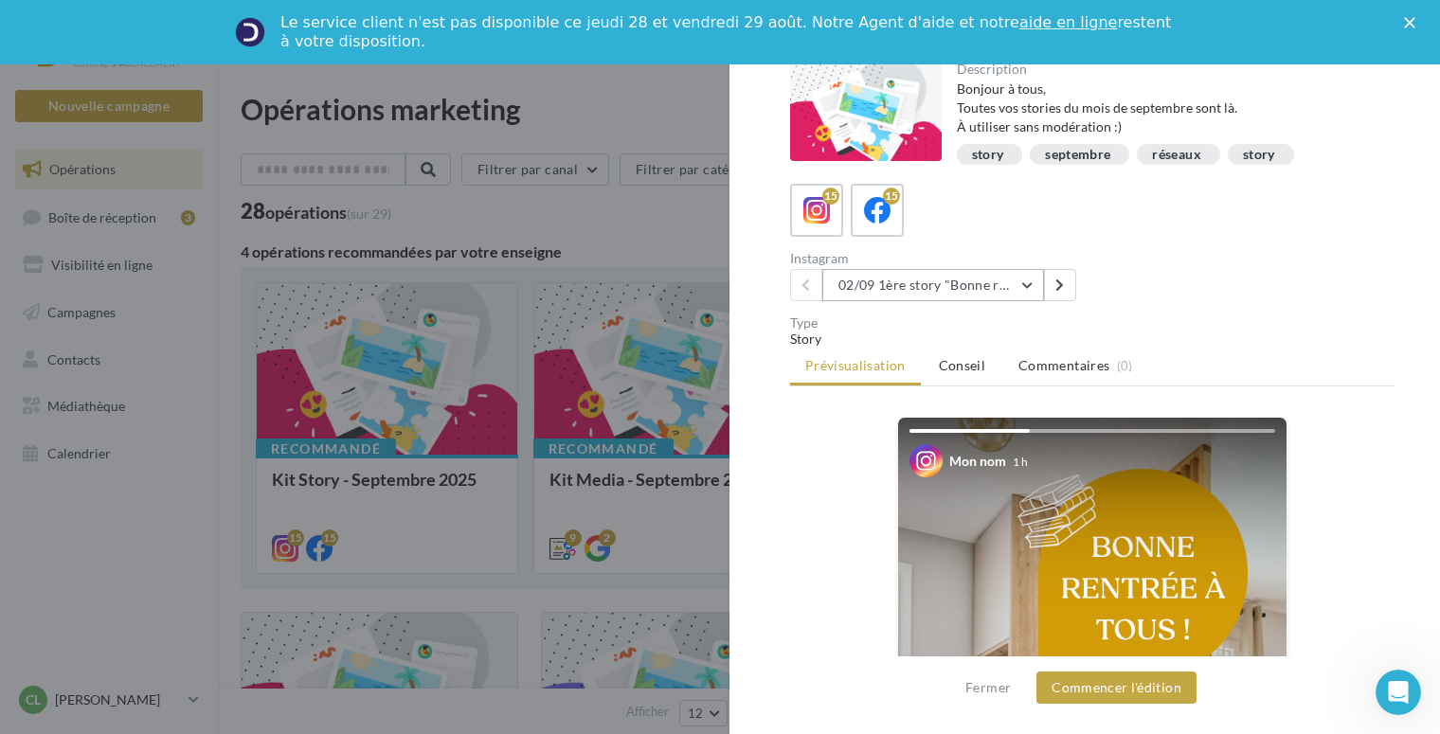
click at [1033, 278] on button "02/09 1ère story "Bonne rentrée"" at bounding box center [933, 285] width 222 height 32
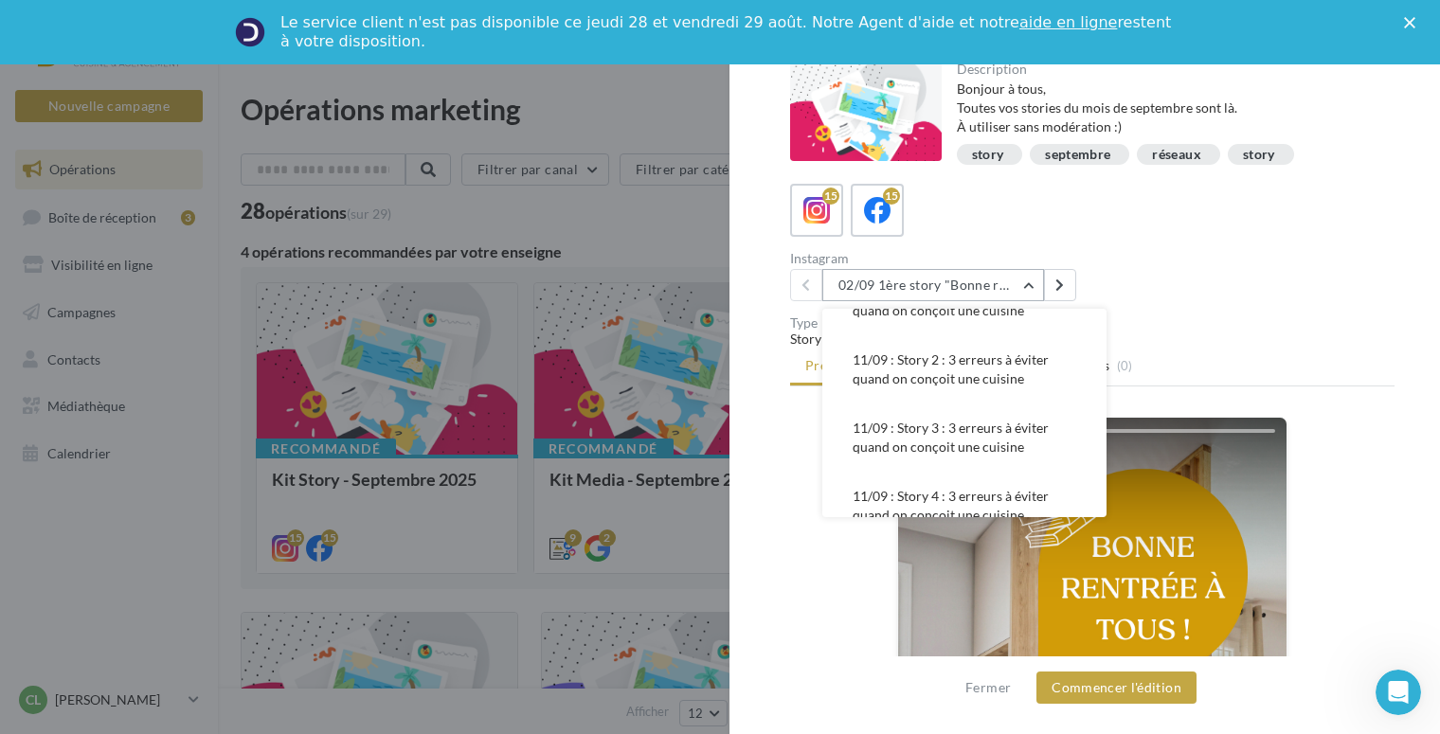
scroll to position [0, 0]
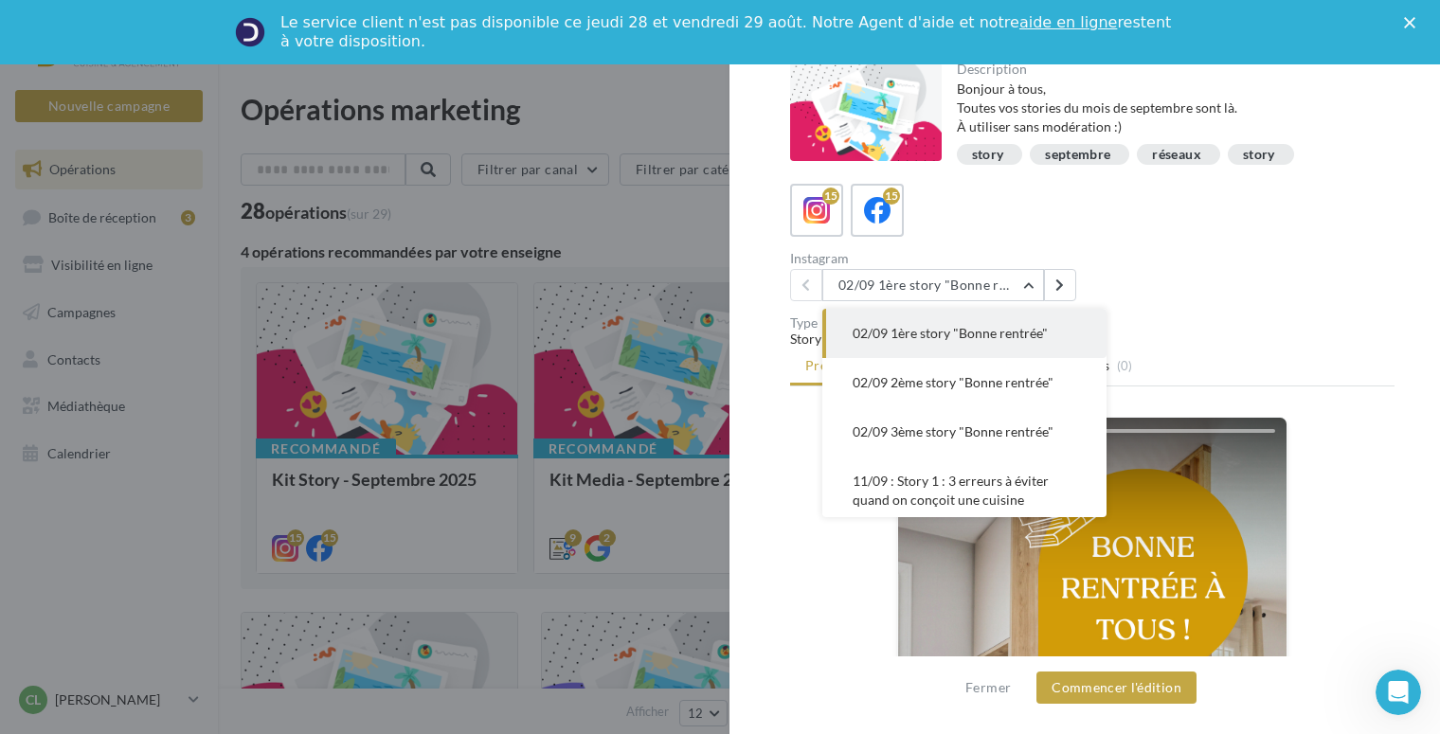
click at [1004, 329] on span "02/09 1ère story "Bonne rentrée"" at bounding box center [949, 333] width 195 height 16
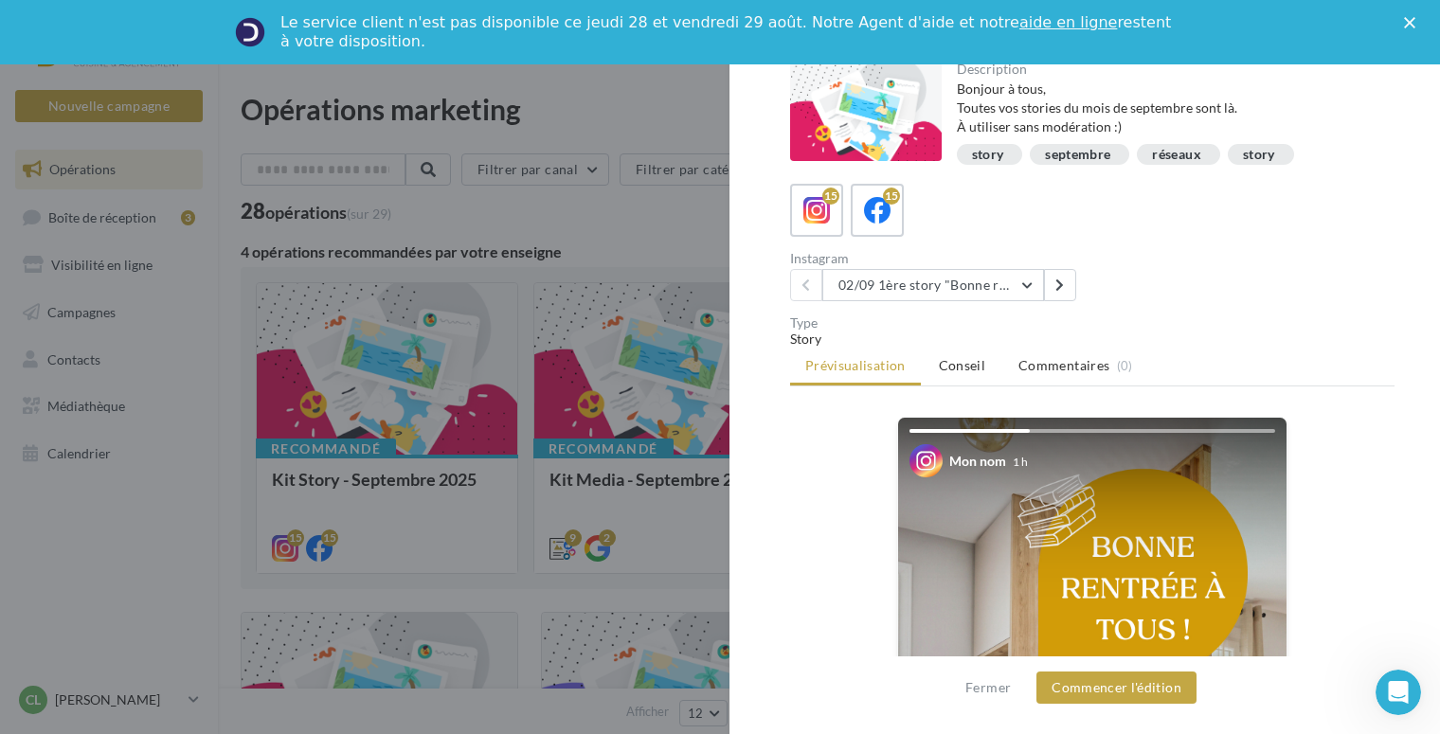
scroll to position [95, 0]
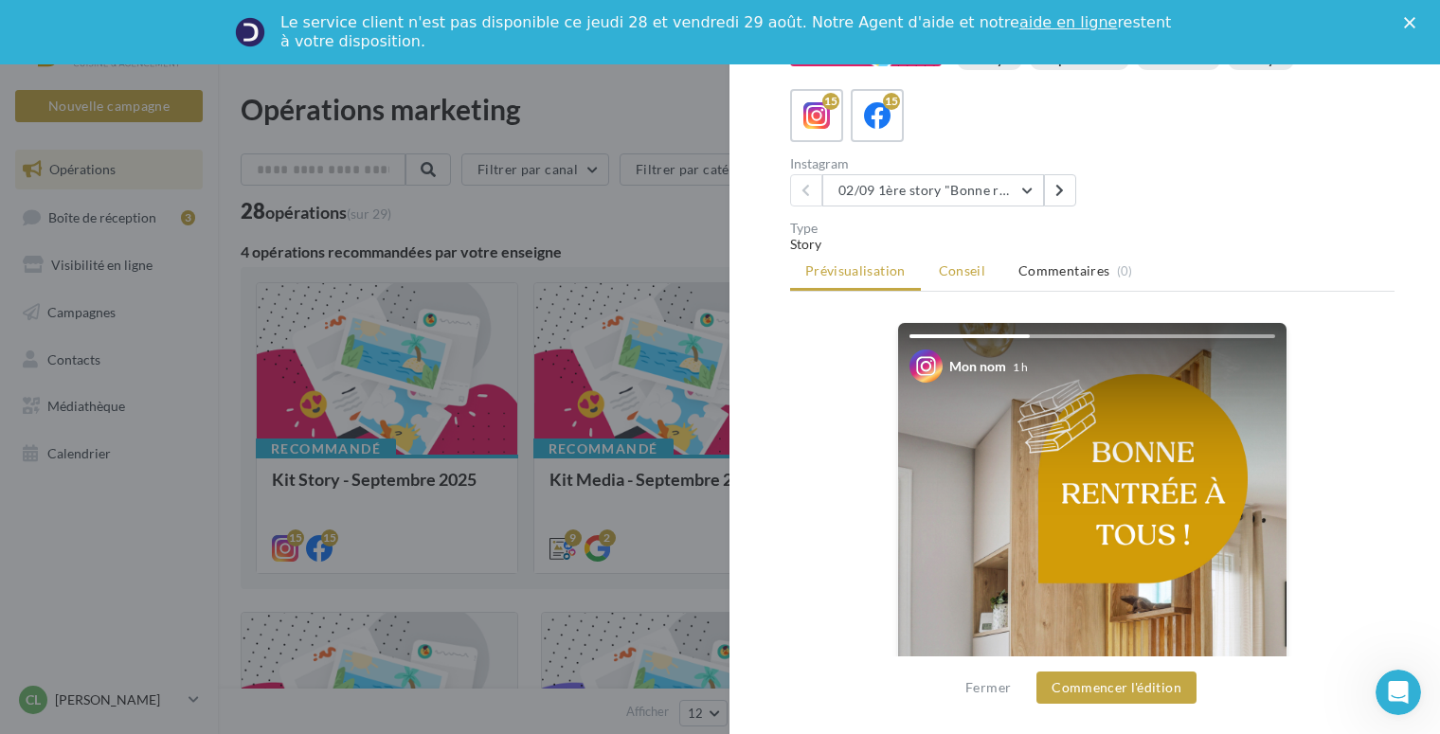
click at [968, 275] on span "Conseil" at bounding box center [962, 270] width 46 height 16
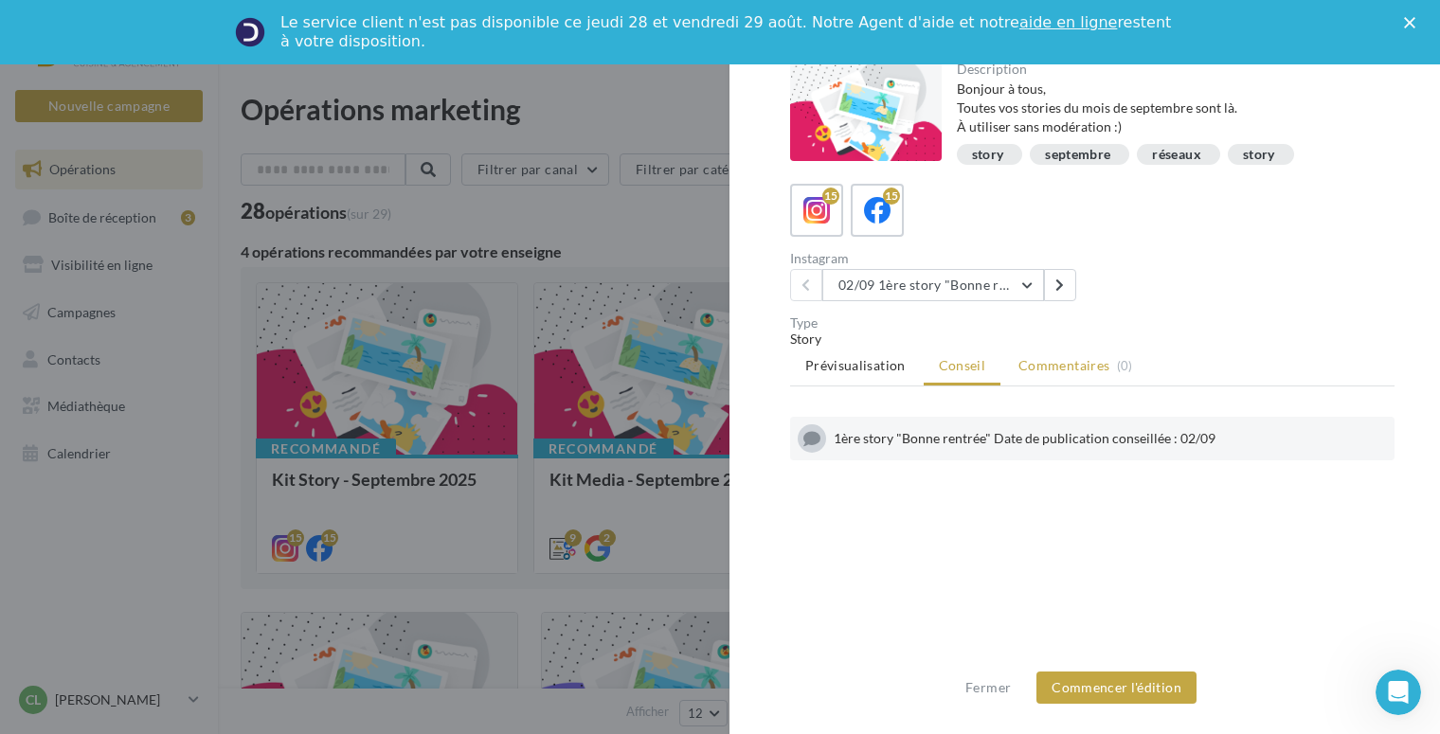
click at [1049, 360] on span "Commentaires" at bounding box center [1063, 365] width 91 height 19
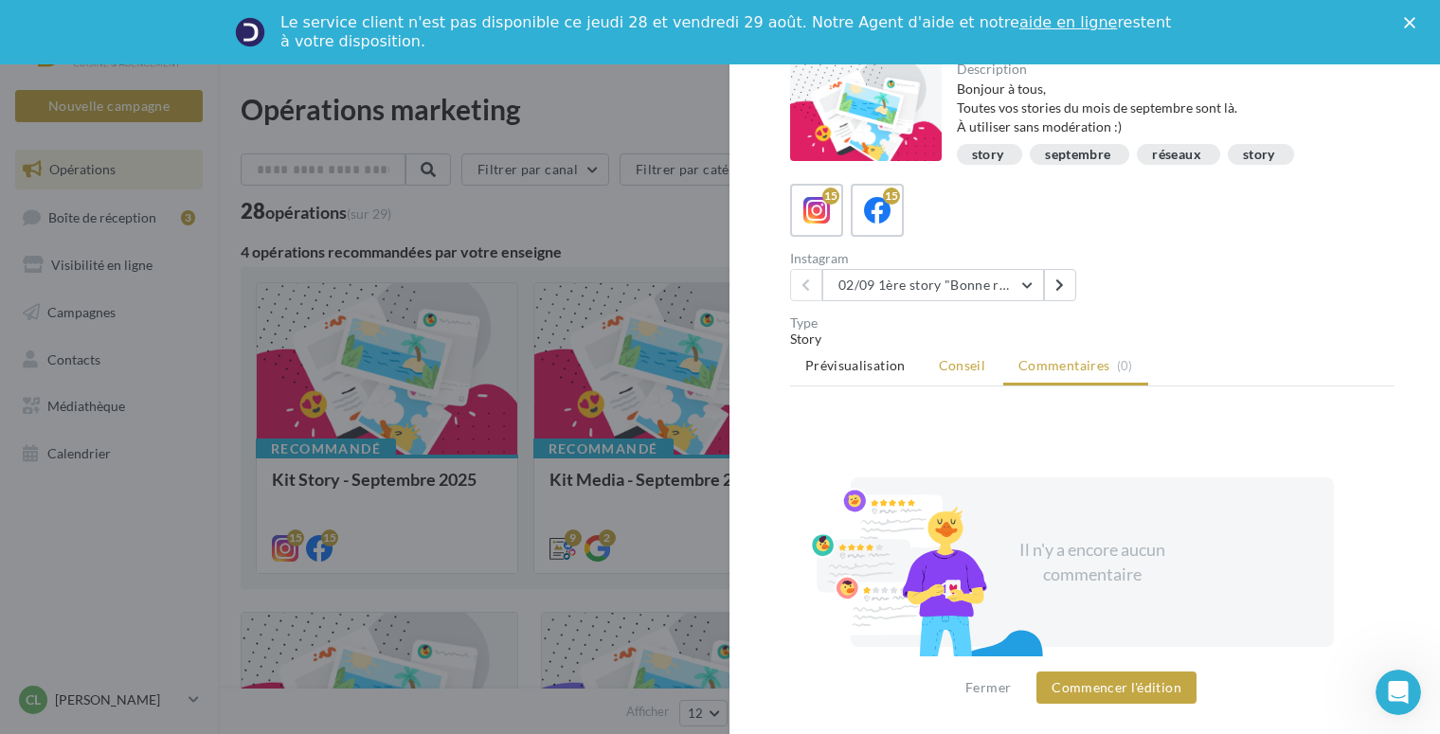
click at [955, 365] on span "Conseil" at bounding box center [962, 365] width 46 height 16
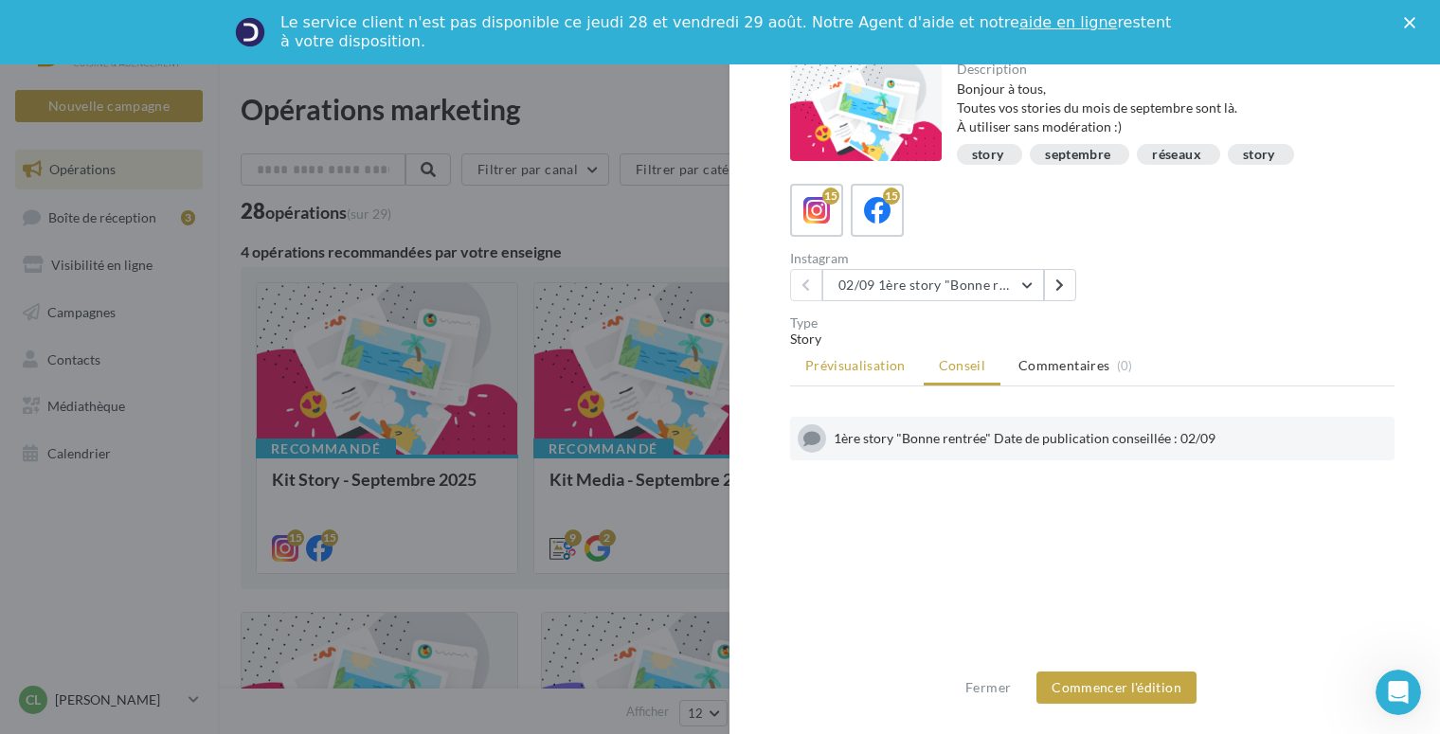
click at [843, 368] on span "Prévisualisation" at bounding box center [855, 365] width 100 height 16
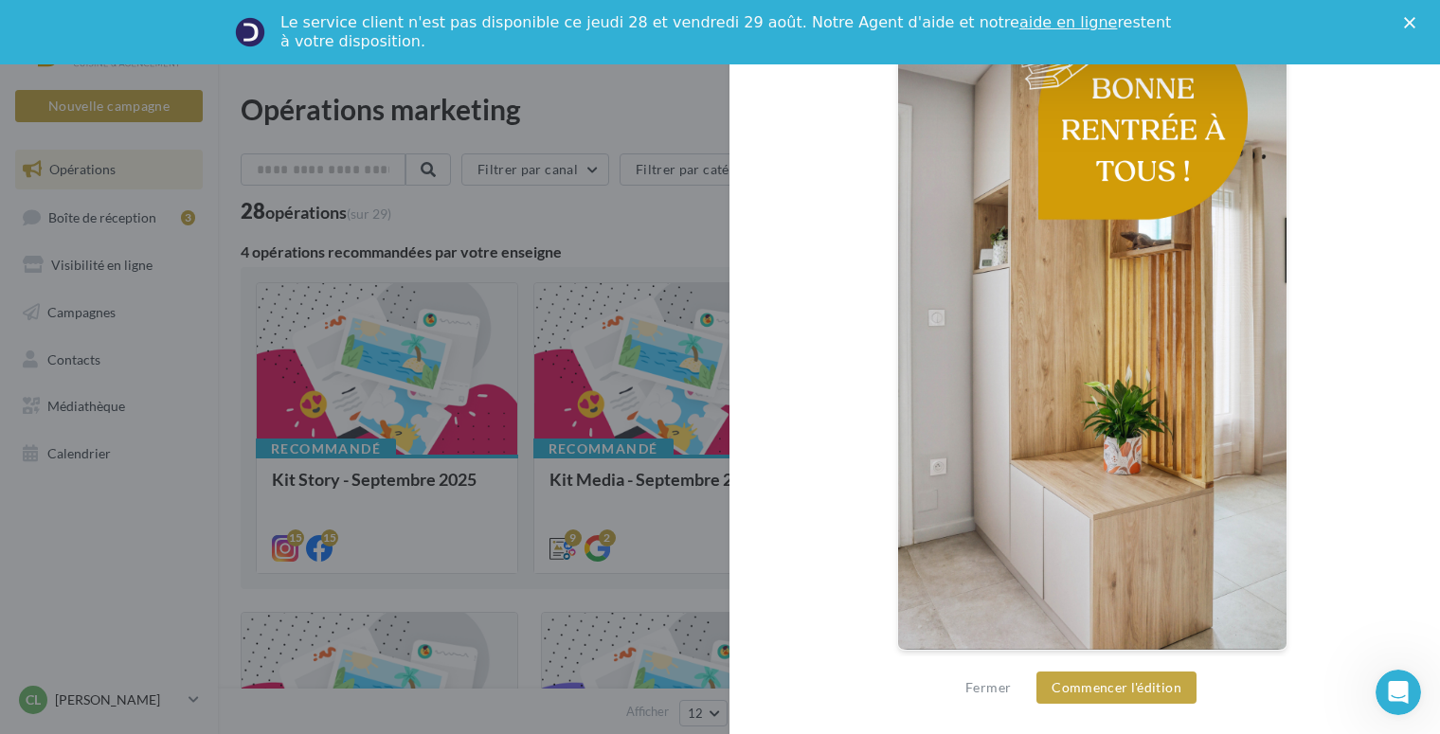
scroll to position [364, 0]
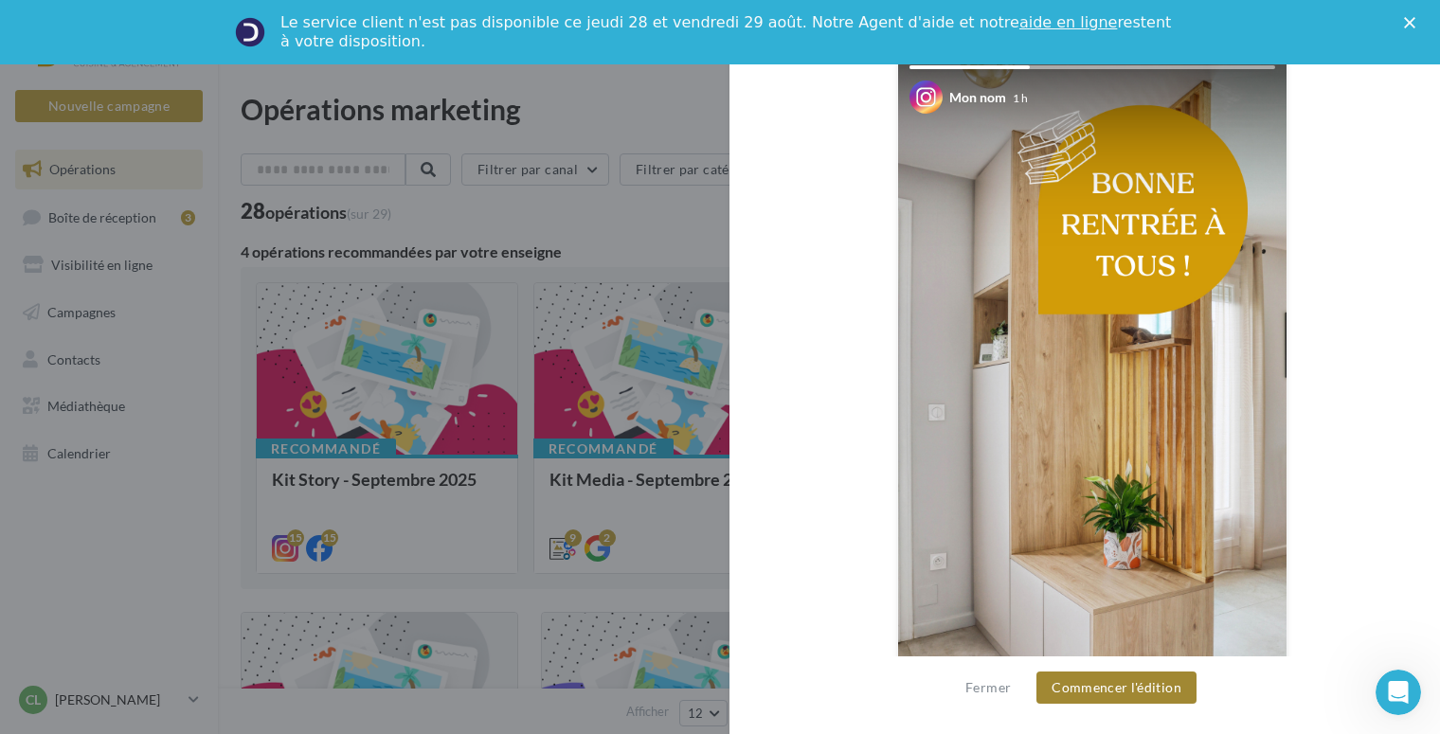
click at [1120, 686] on button "Commencer l'édition" at bounding box center [1116, 687] width 160 height 32
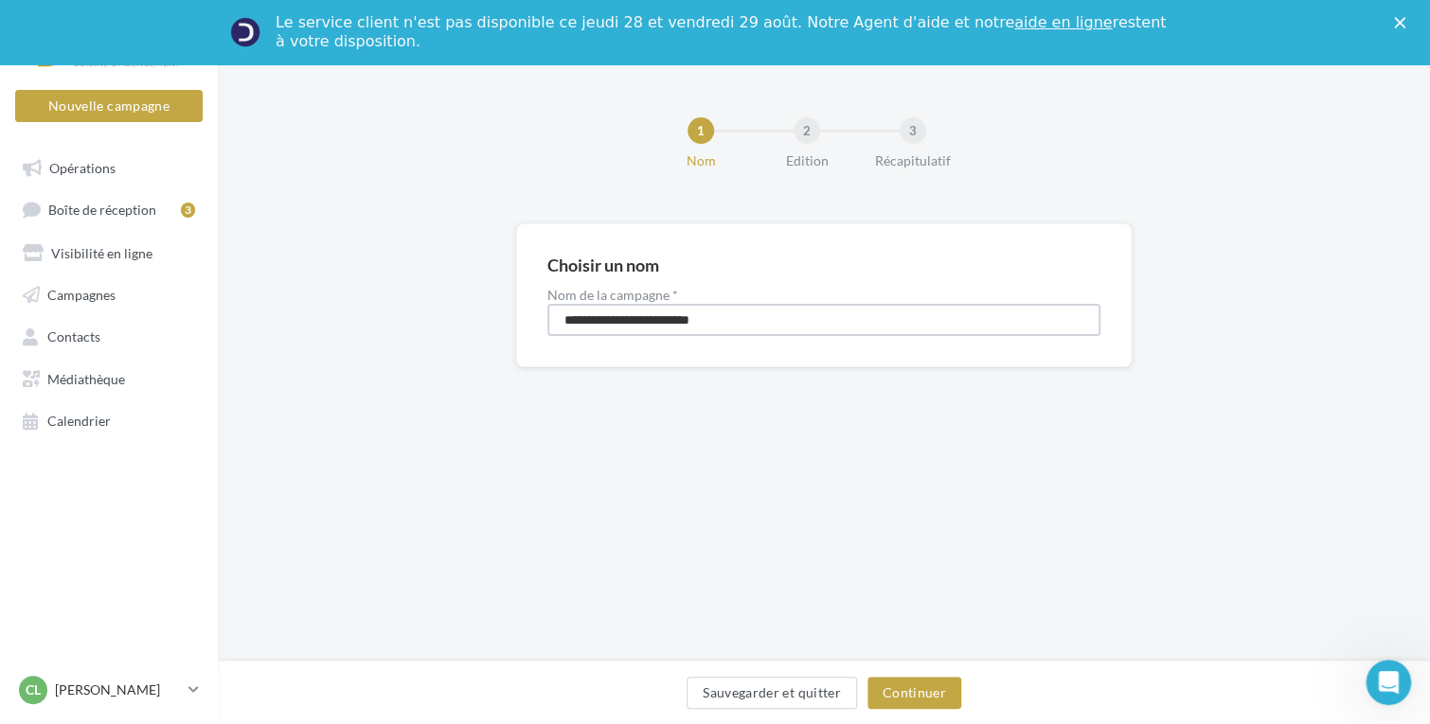
drag, startPoint x: 736, startPoint y: 319, endPoint x: 758, endPoint y: 301, distance: 28.3
click at [738, 315] on input "**********" at bounding box center [823, 320] width 553 height 32
type input "**********"
click at [894, 687] on button "Continuer" at bounding box center [914, 693] width 94 height 32
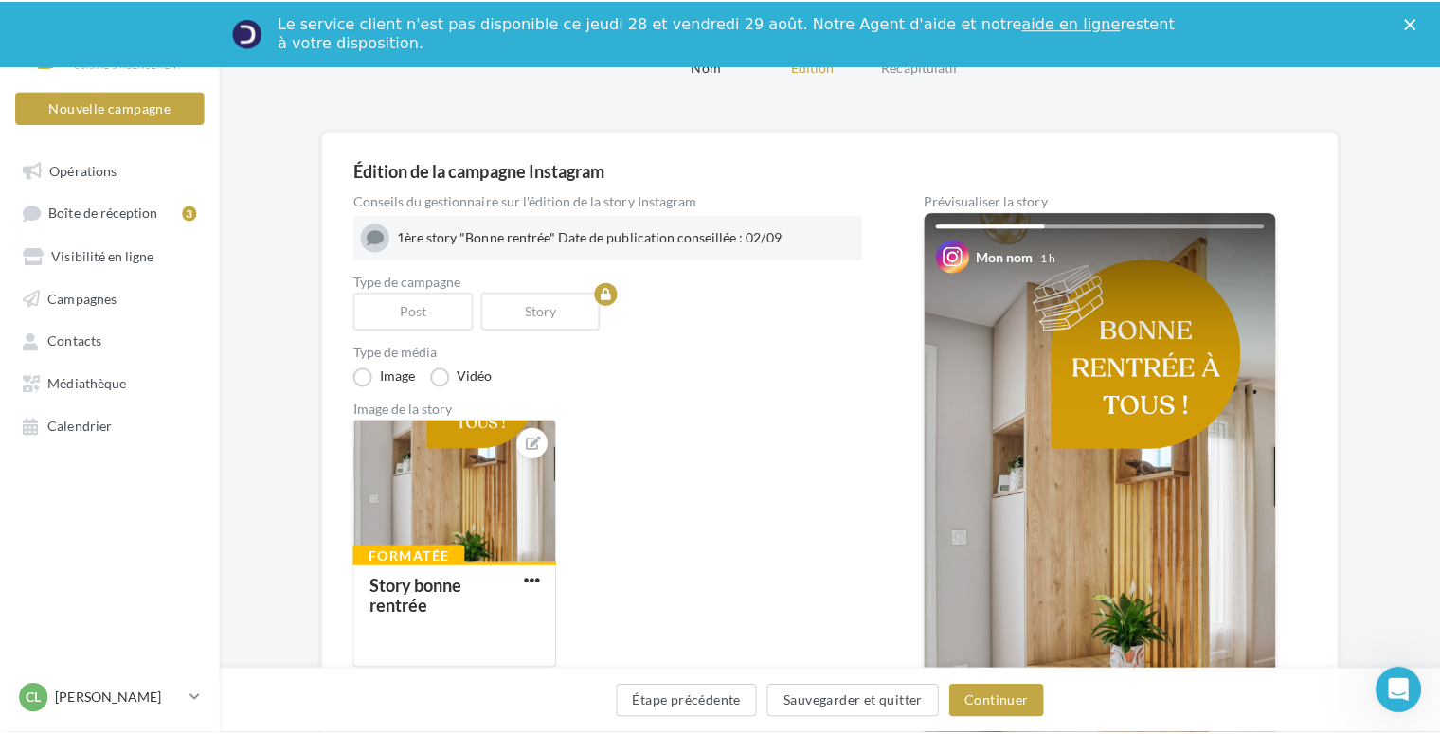
scroll to position [189, 0]
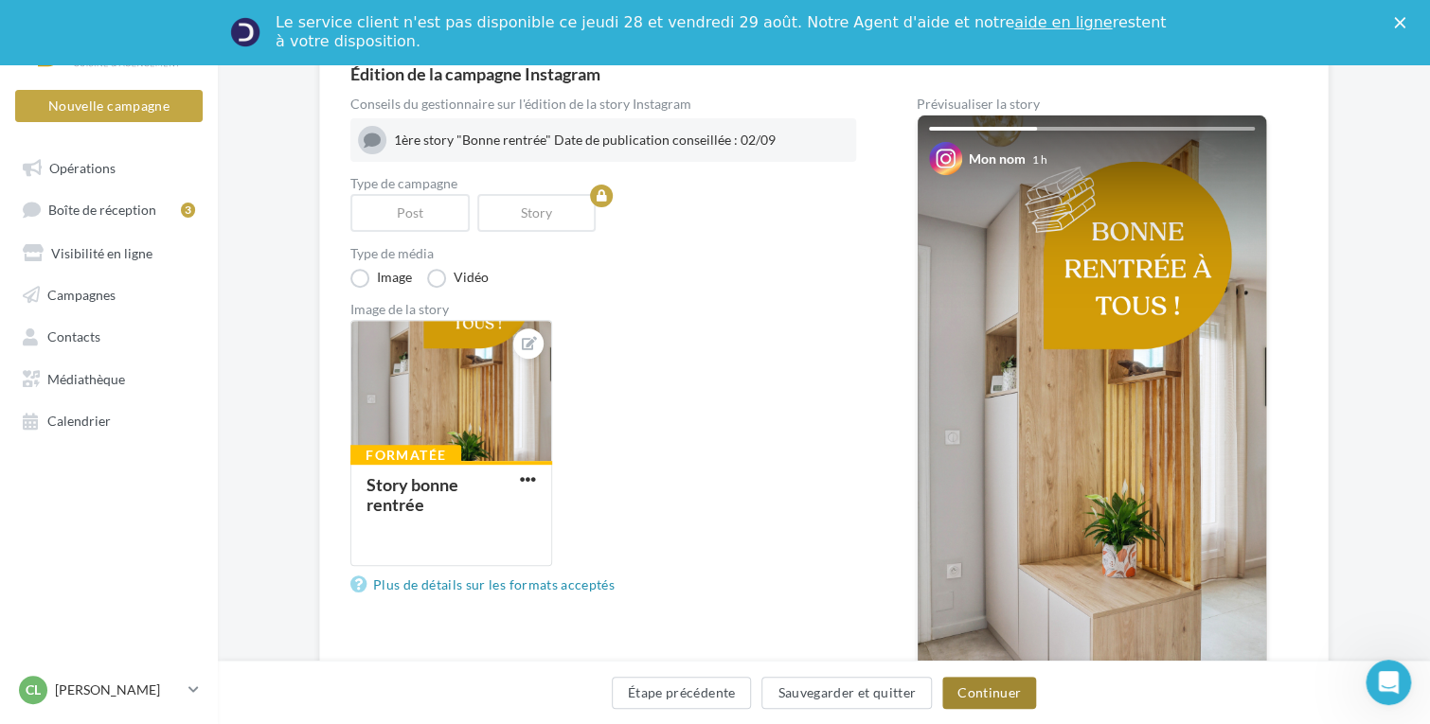
click at [975, 696] on button "Continuer" at bounding box center [989, 693] width 94 height 32
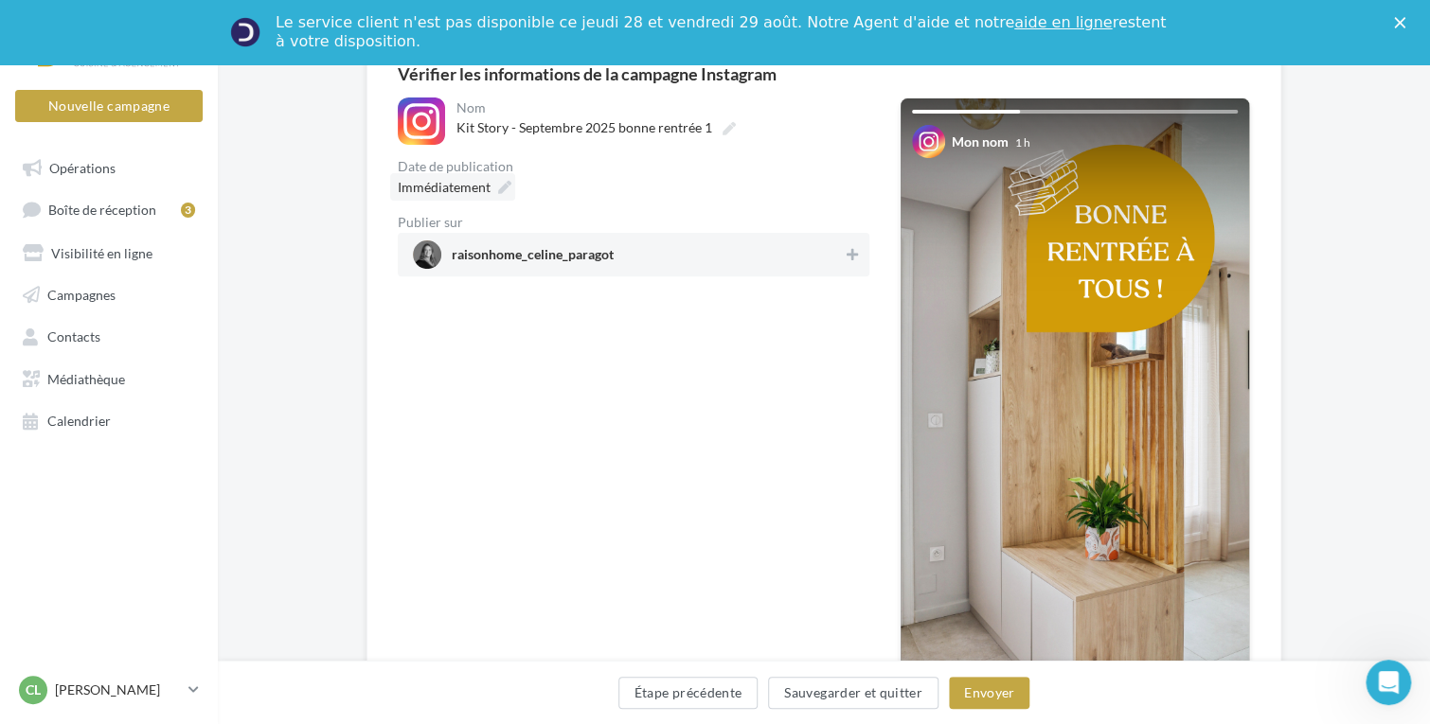
click at [506, 182] on icon at bounding box center [504, 187] width 13 height 13
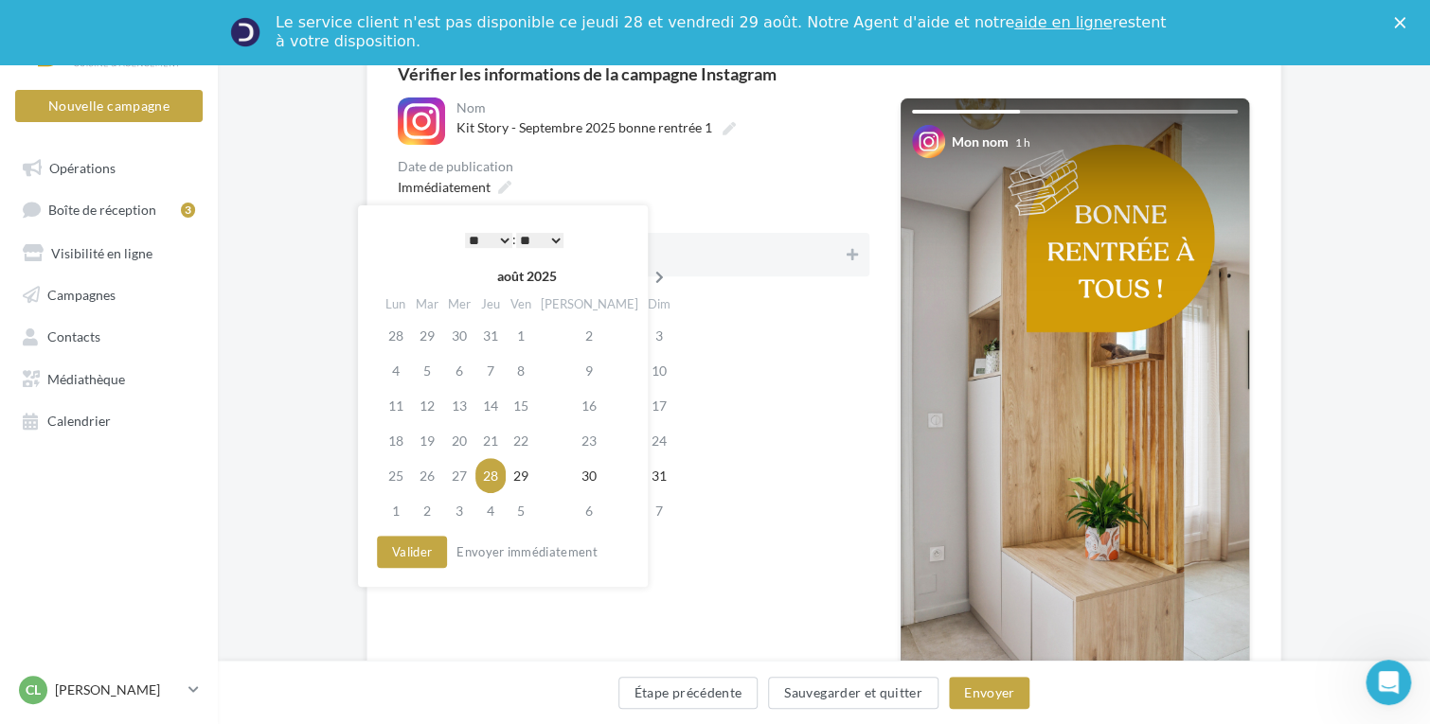
click at [648, 277] on icon at bounding box center [660, 277] width 24 height 13
click at [432, 367] on td "2" at bounding box center [430, 370] width 32 height 35
click at [498, 241] on select "* * * * * * * * * * ** ** ** ** ** ** ** ** ** ** ** ** ** **" at bounding box center [488, 240] width 47 height 15
click at [500, 239] on select "* * * * * * * * * * ** ** ** ** ** ** ** ** ** ** ** ** ** **" at bounding box center [488, 240] width 47 height 15
click at [564, 237] on div "* * * * * * * * * * ** ** ** ** ** ** ** ** ** ** ** ** ** ** : ** ** ** ** ** …" at bounding box center [514, 239] width 191 height 28
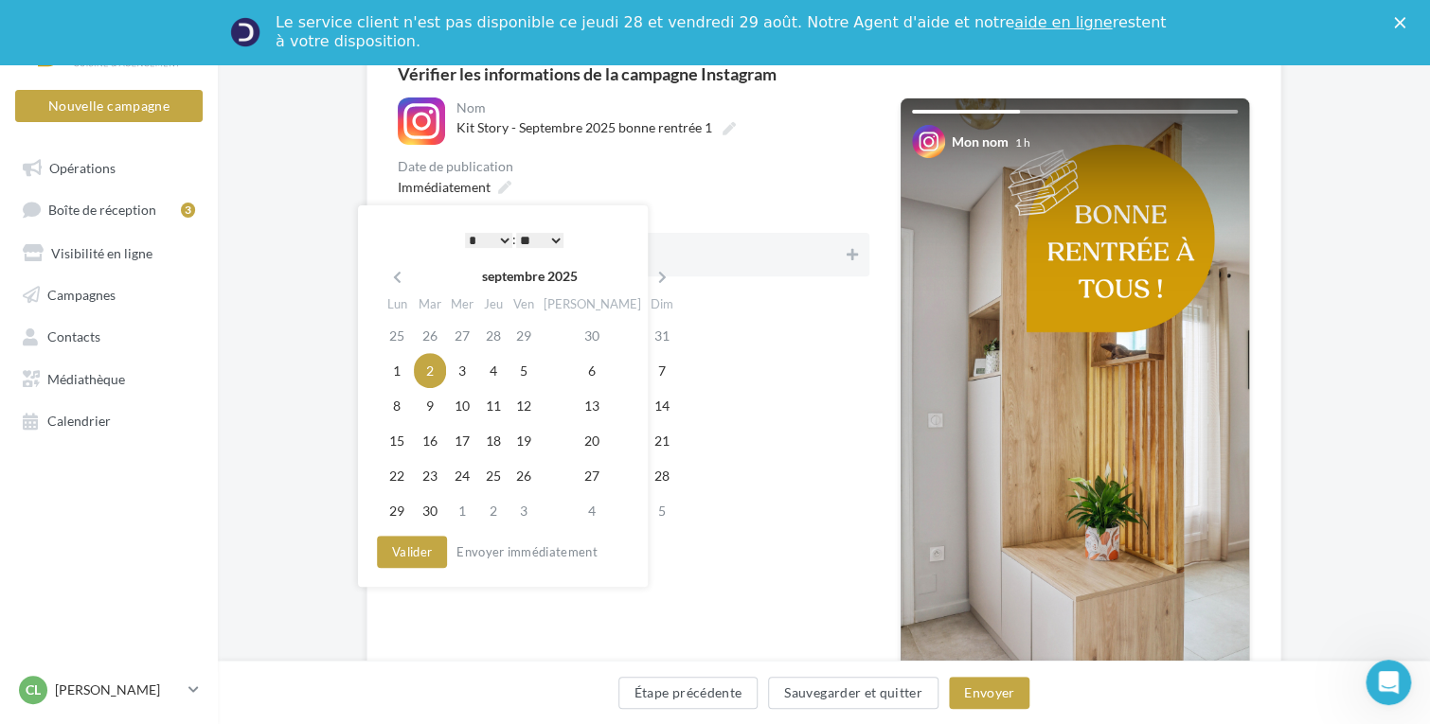
click at [563, 237] on select "** ** ** ** ** **" at bounding box center [539, 240] width 47 height 15
click at [404, 547] on button "Valider" at bounding box center [412, 552] width 70 height 32
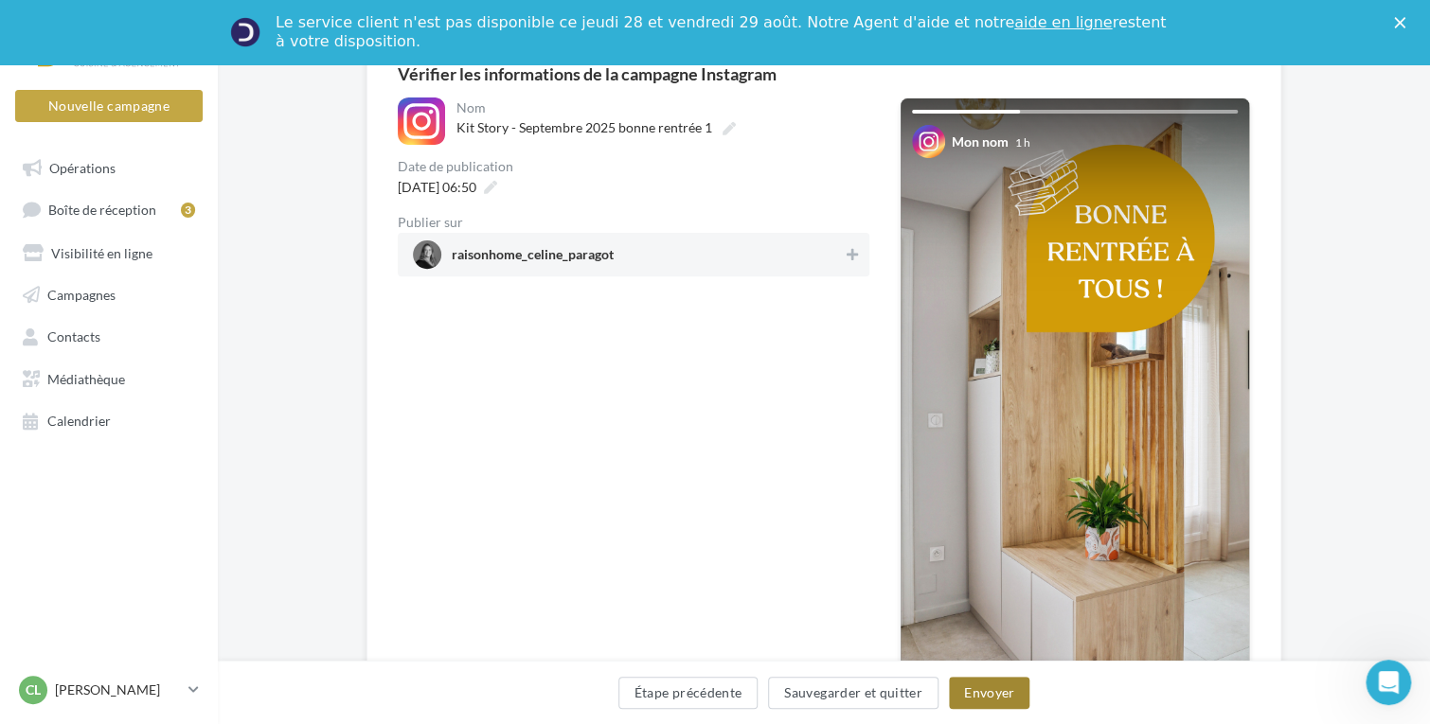
click at [984, 683] on button "Envoyer" at bounding box center [989, 693] width 80 height 32
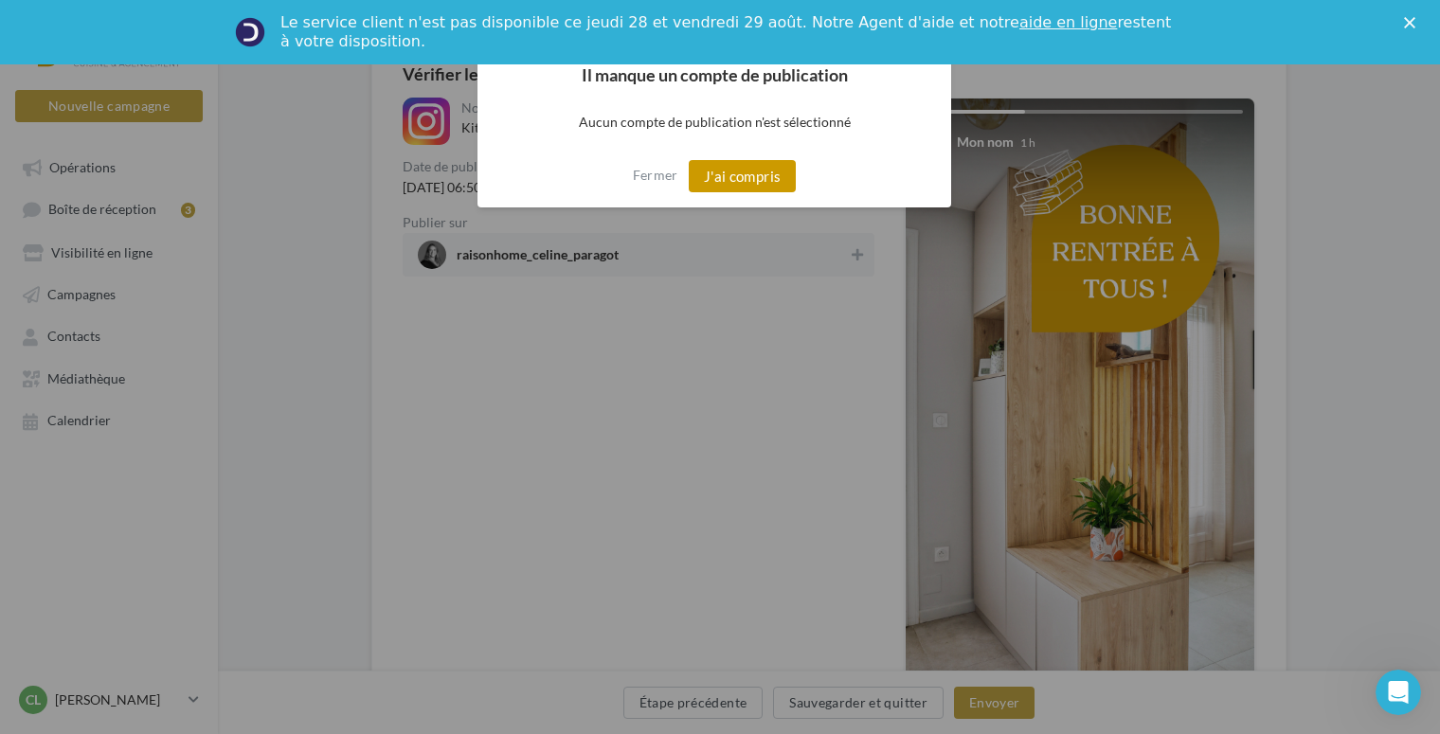
click at [755, 170] on button "J'ai compris" at bounding box center [743, 176] width 108 height 32
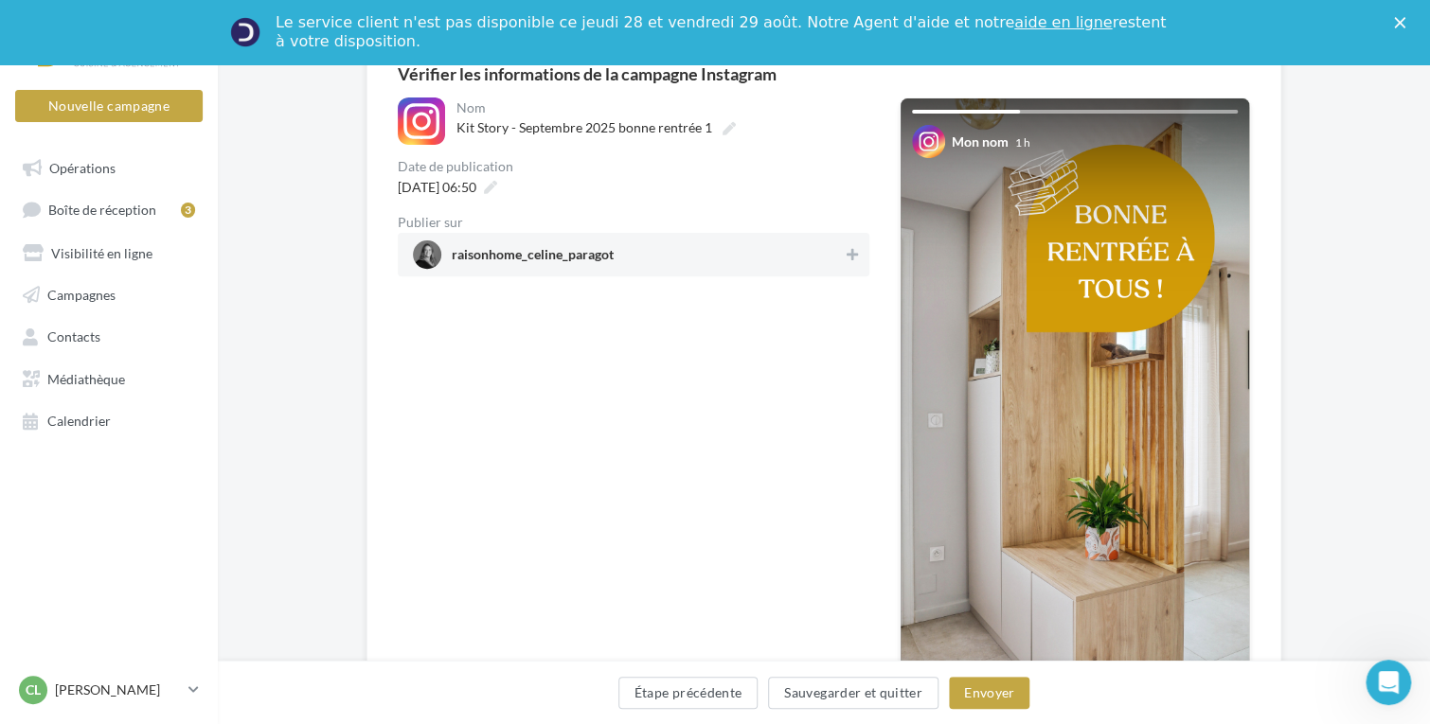
click at [622, 248] on span "raisonhome_celine_paragot" at bounding box center [628, 255] width 430 height 28
click at [994, 694] on button "Envoyer" at bounding box center [989, 693] width 80 height 32
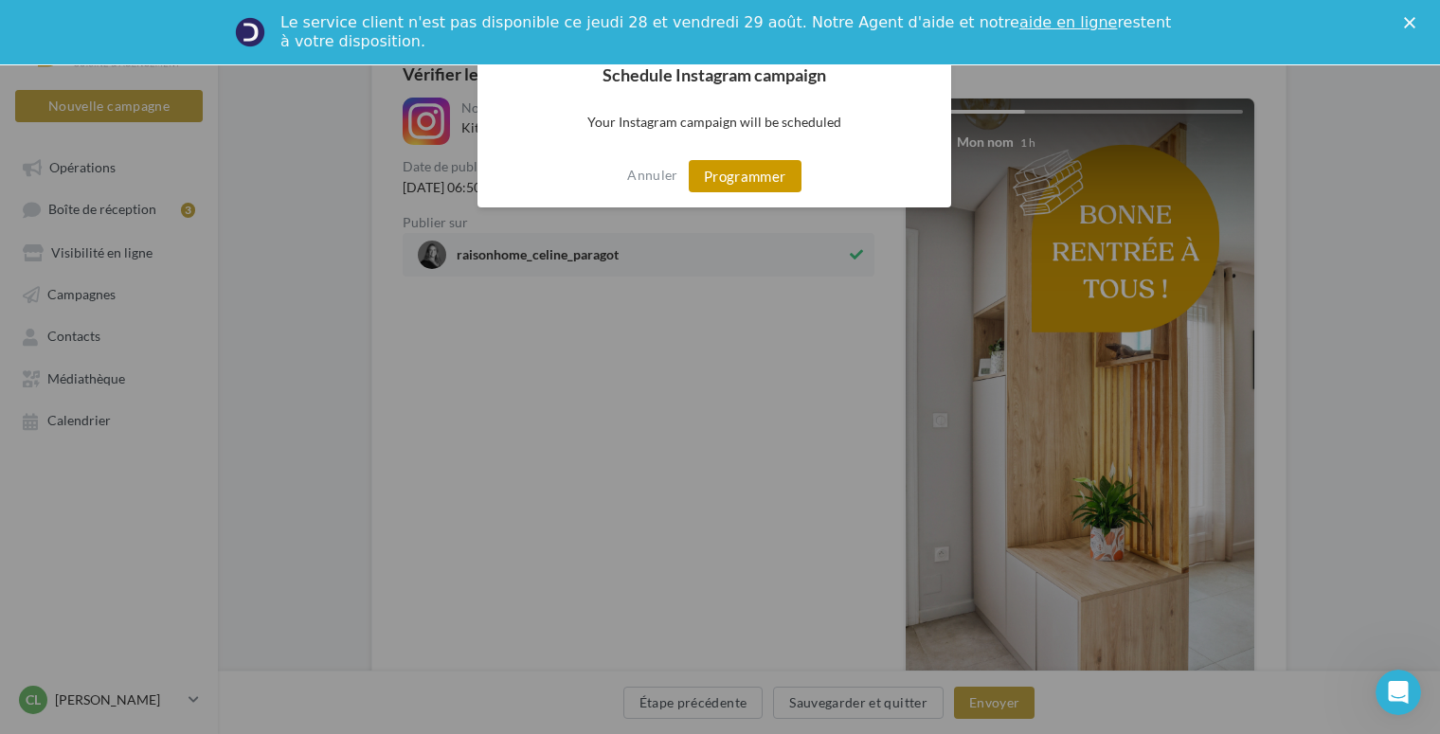
click at [739, 174] on button "Programmer" at bounding box center [745, 176] width 113 height 32
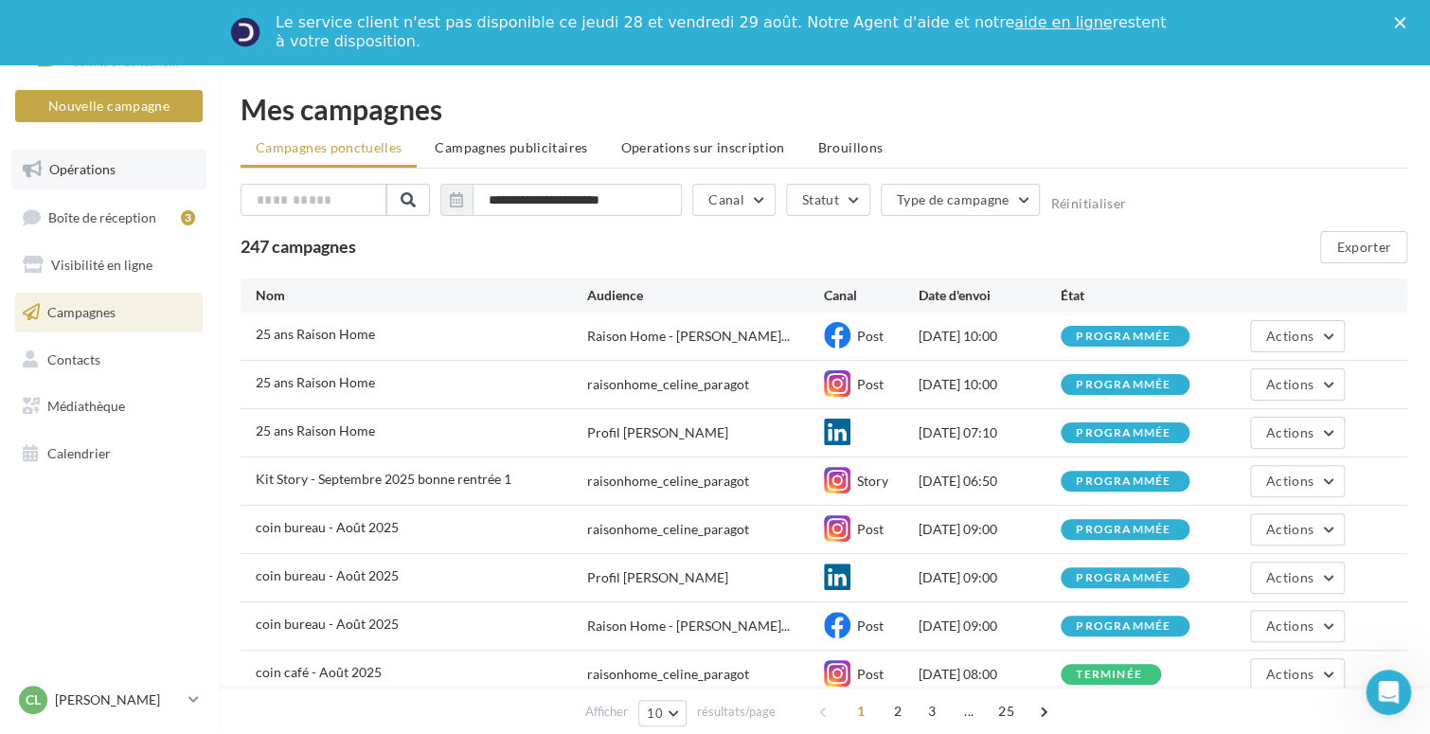
click at [66, 173] on span "Opérations" at bounding box center [82, 169] width 66 height 16
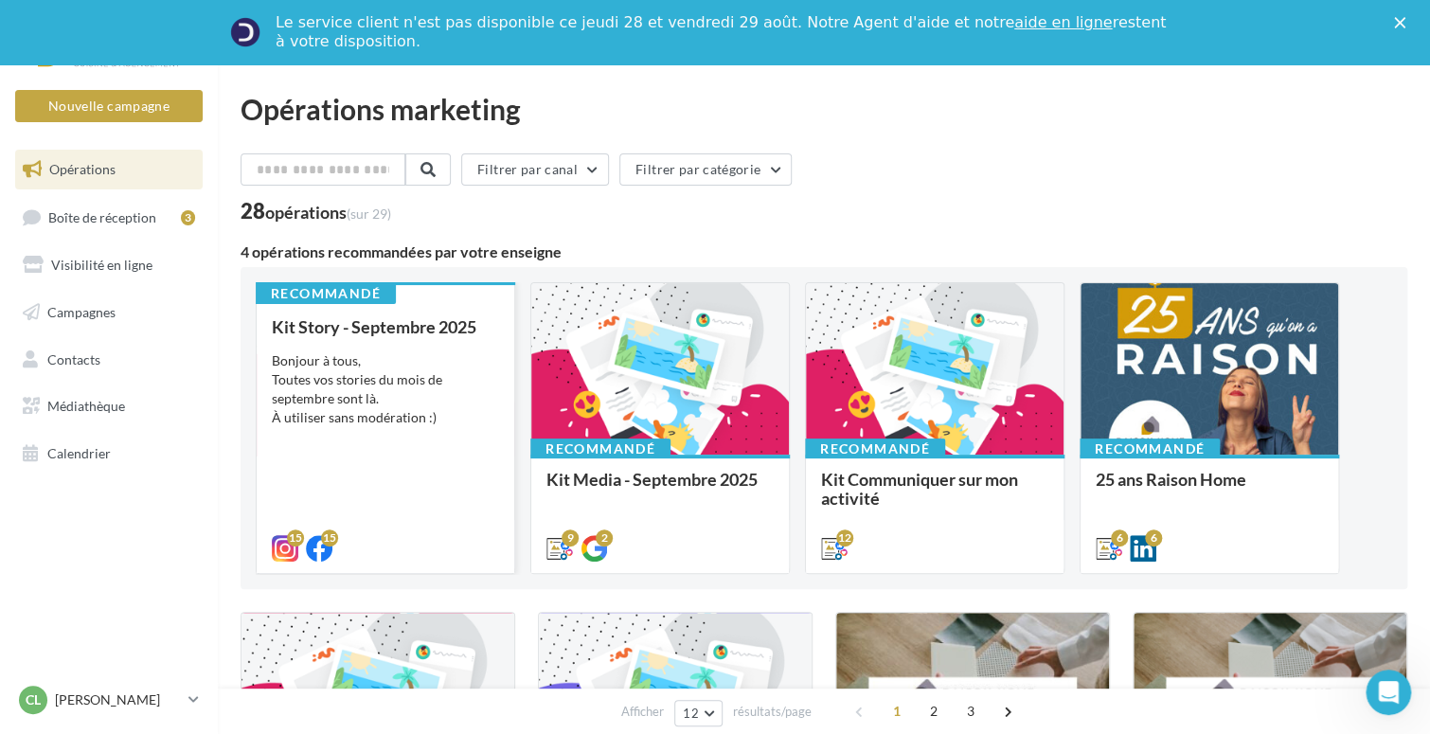
click at [379, 391] on div "Bonjour à tous, Toutes vos stories du mois de septembre sont là. À utiliser san…" at bounding box center [385, 389] width 227 height 76
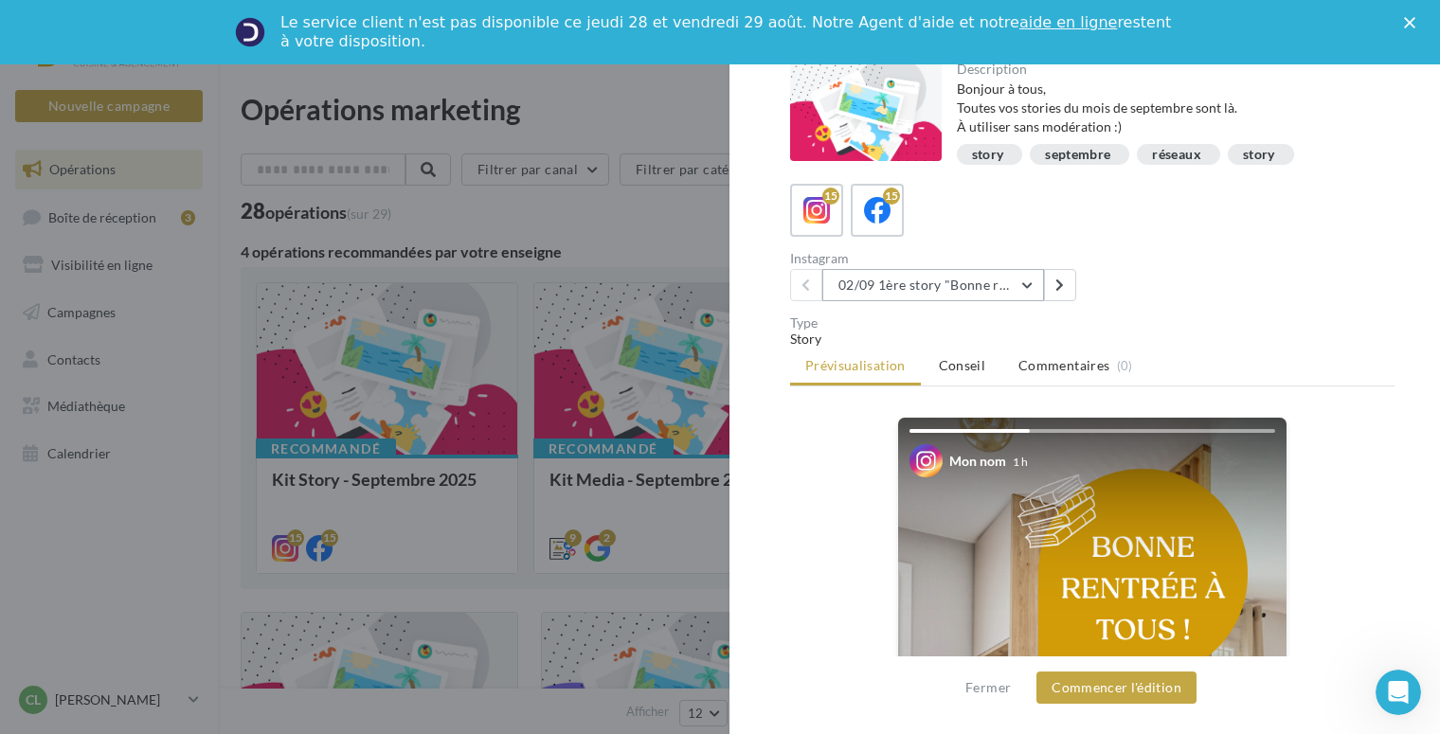
click at [1035, 283] on button "02/09 1ère story "Bonne rentrée"" at bounding box center [933, 285] width 222 height 32
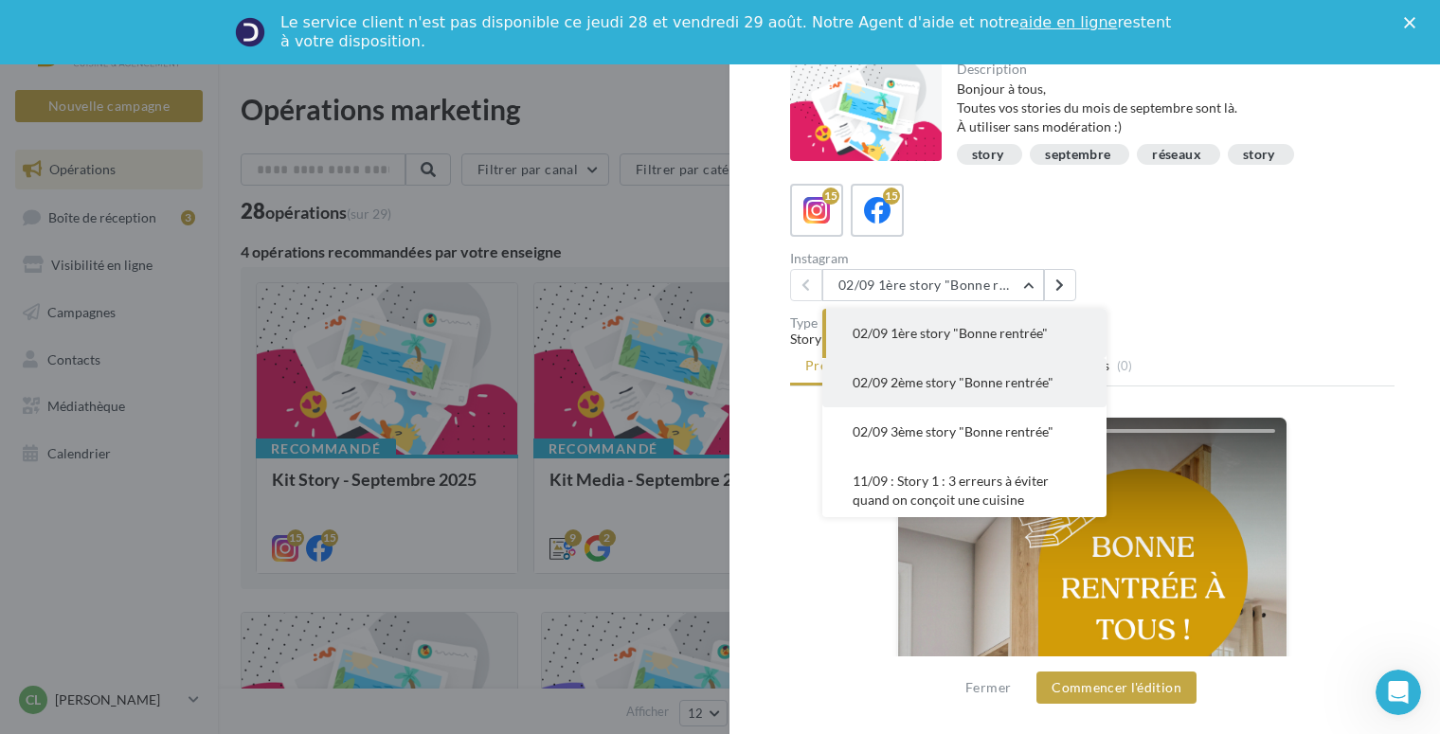
click at [954, 388] on span "02/09 2ème story "Bonne rentrée"" at bounding box center [952, 382] width 201 height 16
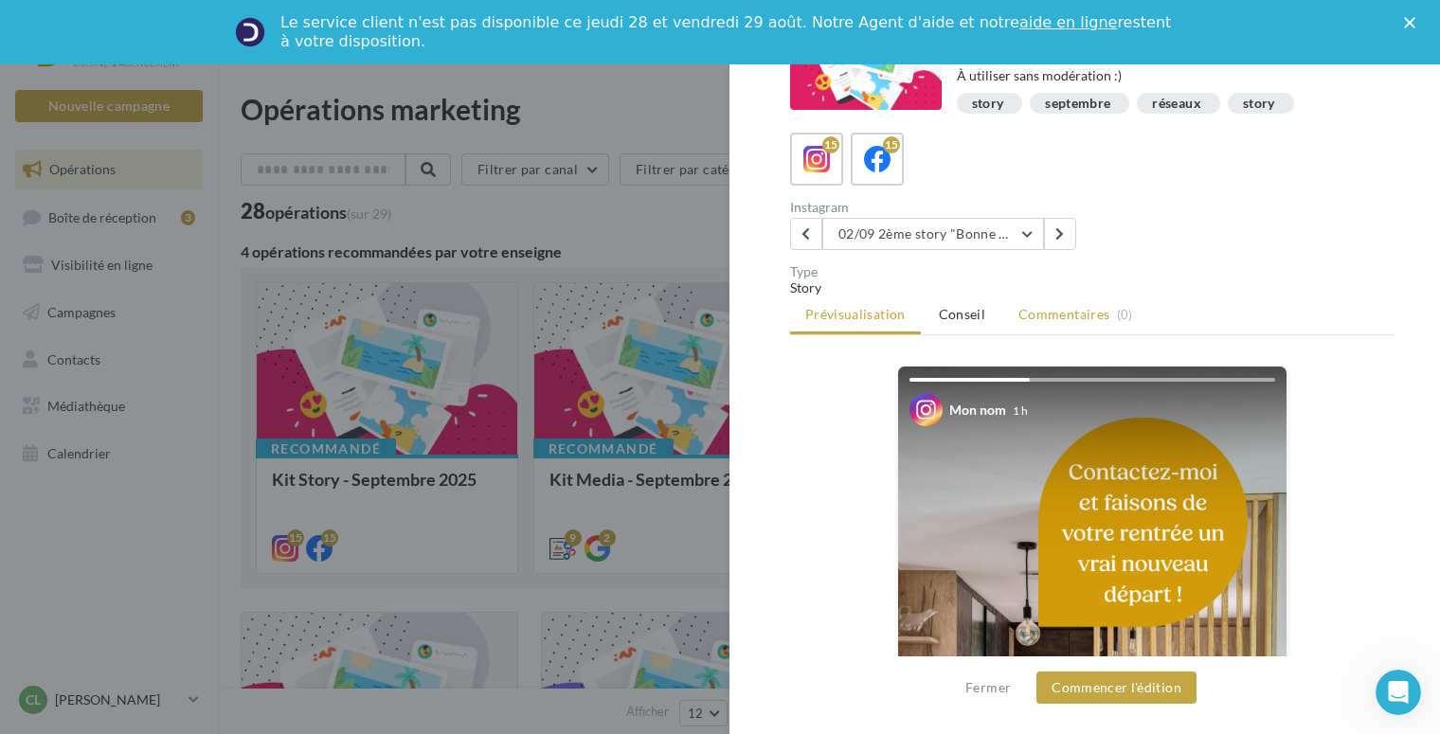
scroll to position [95, 0]
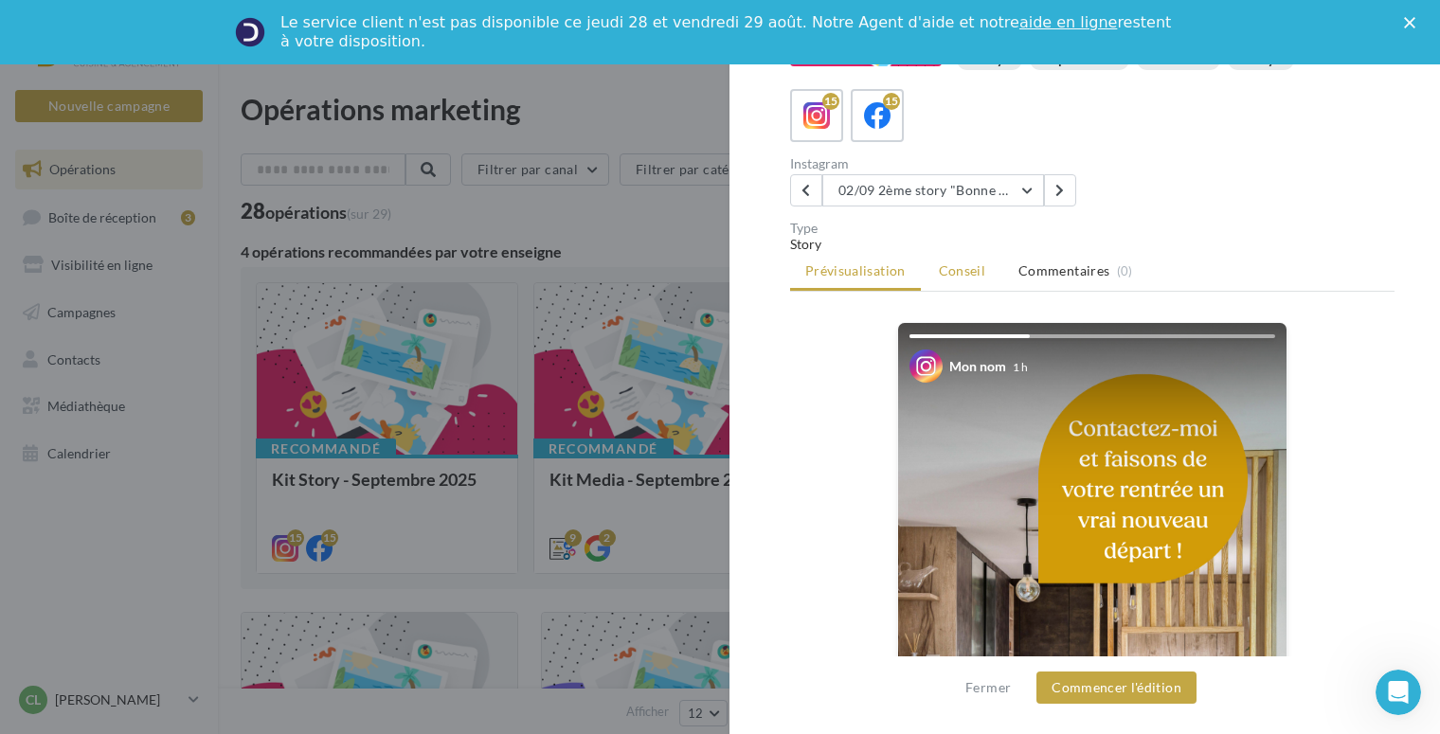
click at [971, 275] on span "Conseil" at bounding box center [962, 270] width 46 height 16
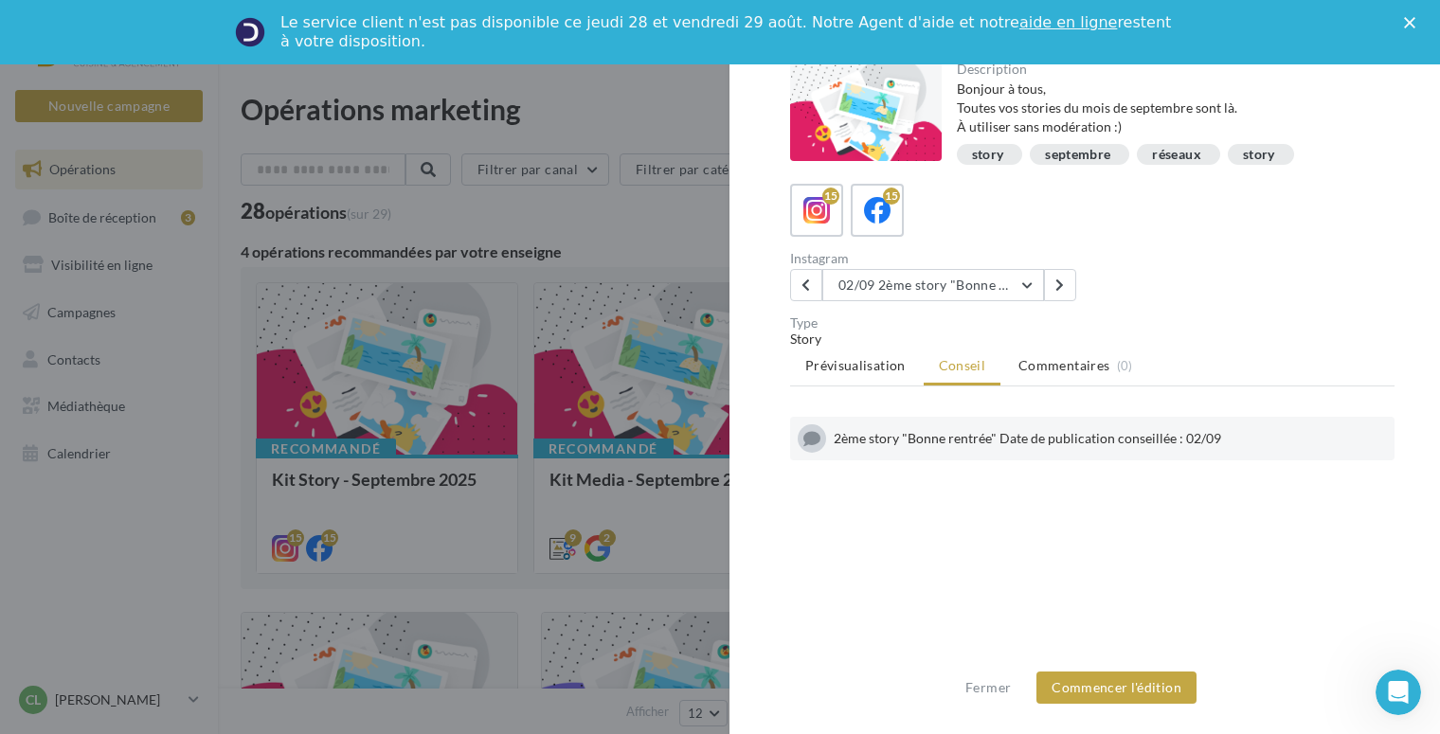
scroll to position [0, 0]
click at [1116, 690] on button "Commencer l'édition" at bounding box center [1116, 687] width 160 height 32
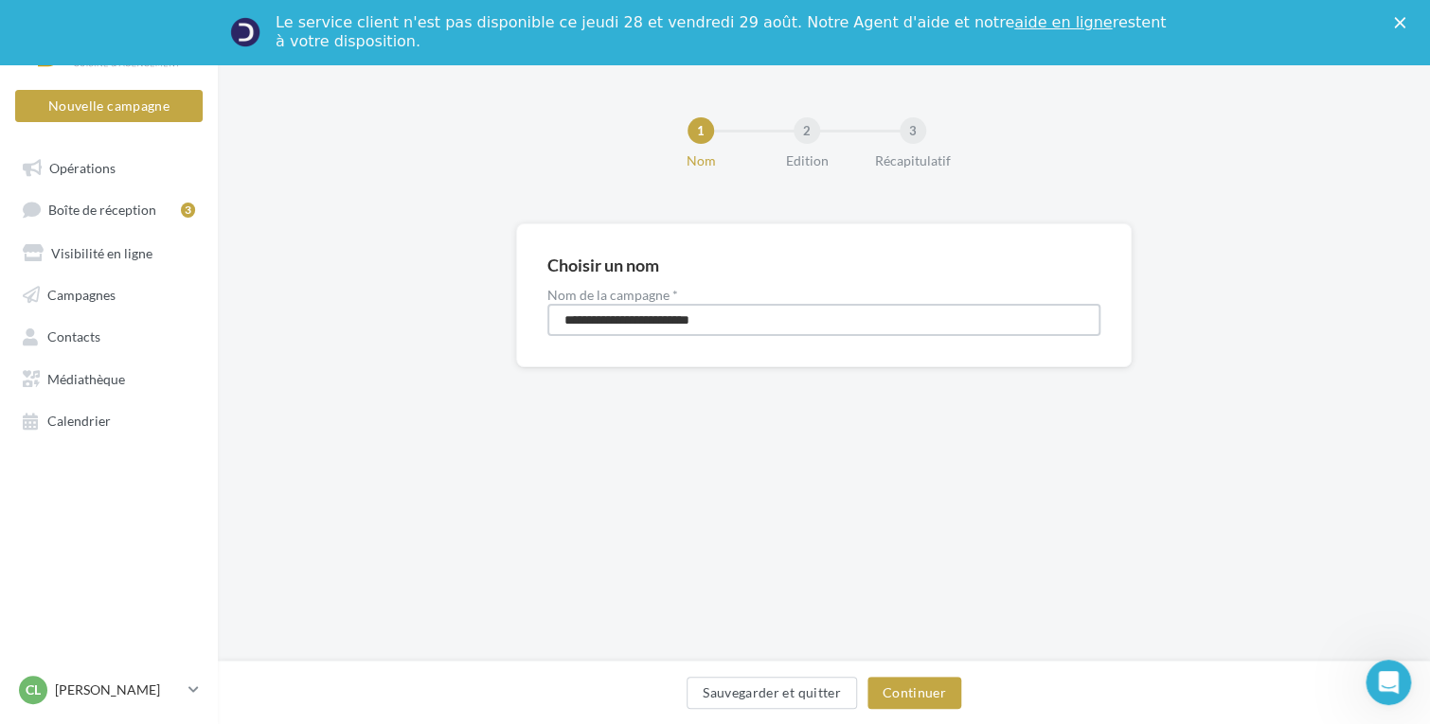
click at [805, 317] on input "**********" at bounding box center [823, 320] width 553 height 32
type input "**********"
click at [904, 691] on button "Continuer" at bounding box center [914, 693] width 94 height 32
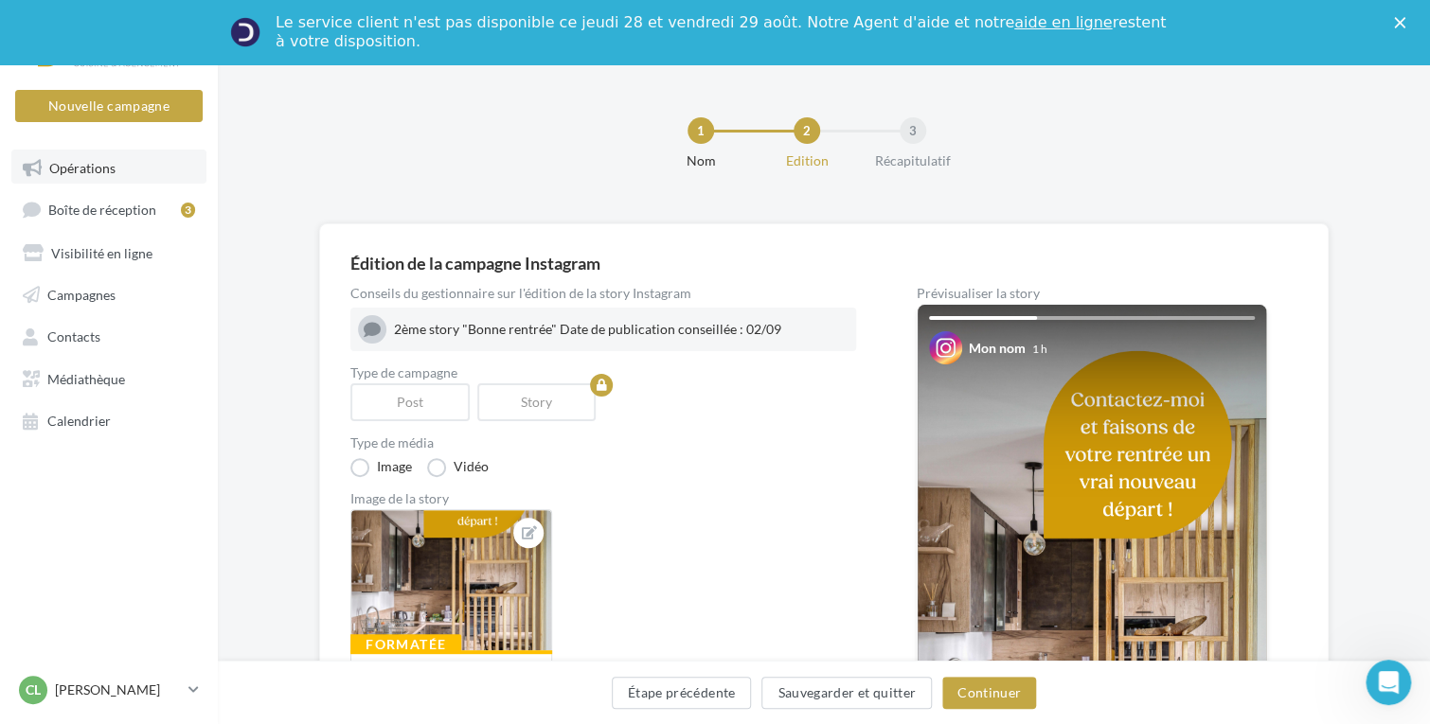
click at [122, 162] on link "Opérations" at bounding box center [108, 167] width 195 height 34
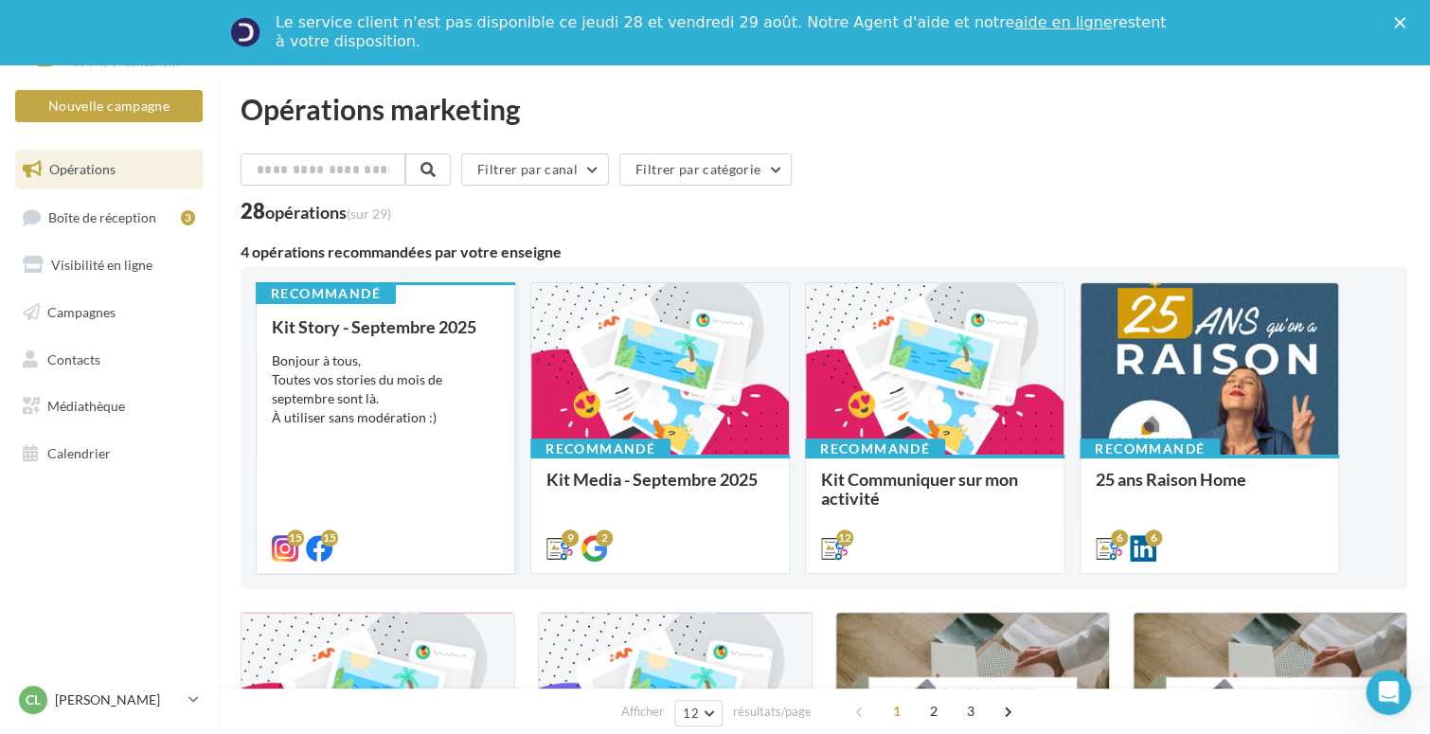
click at [413, 359] on div "Bonjour à tous, Toutes vos stories du mois de septembre sont là. À utiliser san…" at bounding box center [385, 389] width 227 height 76
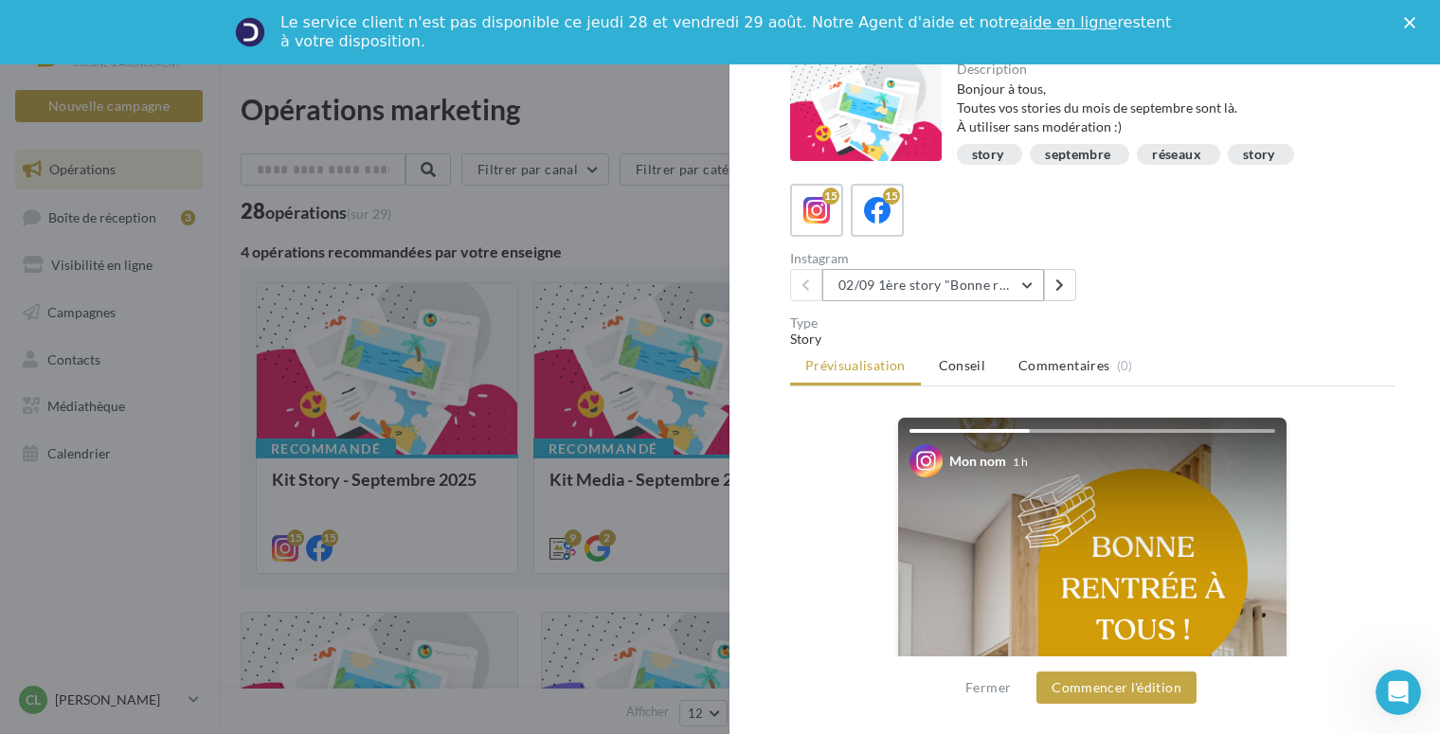
click at [1030, 277] on button "02/09 1ère story "Bonne rentrée"" at bounding box center [933, 285] width 222 height 32
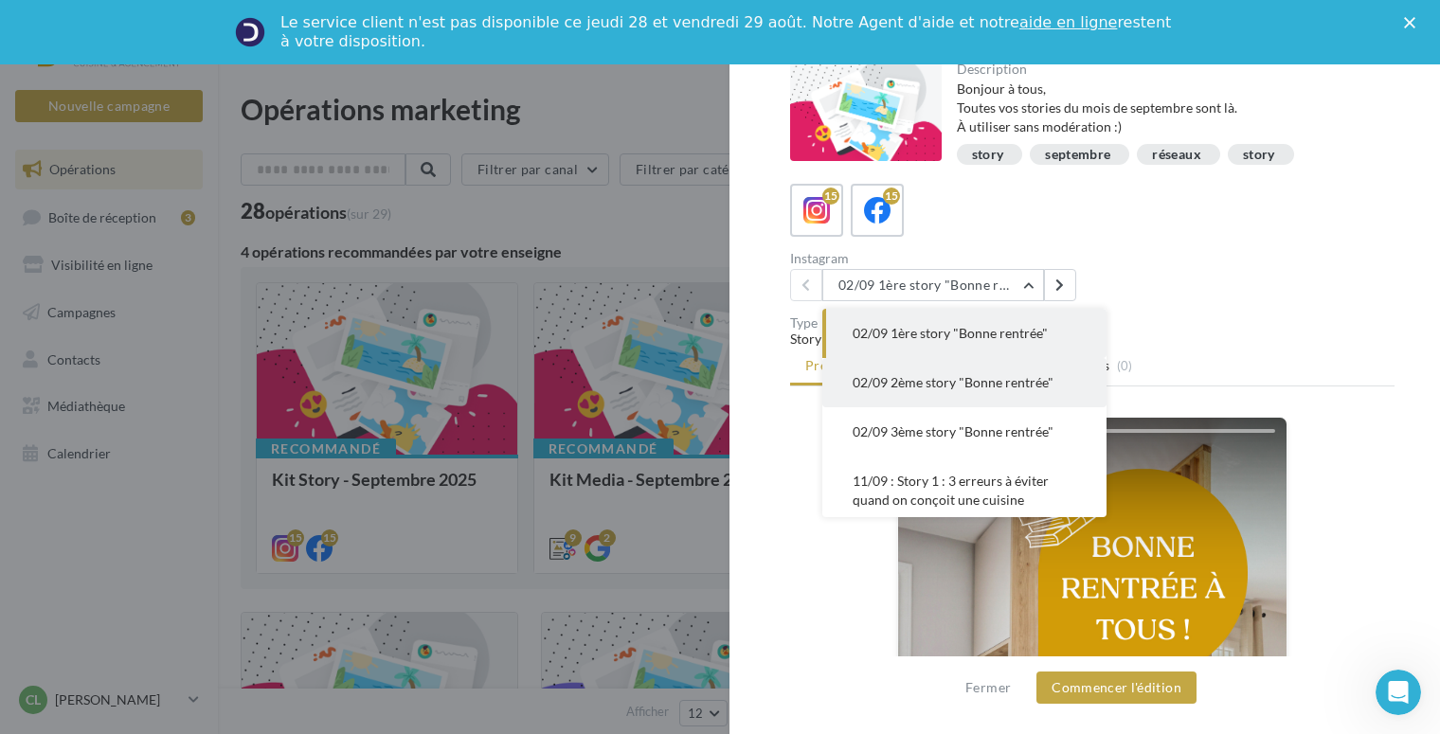
click at [929, 377] on span "02/09 2ème story "Bonne rentrée"" at bounding box center [952, 382] width 201 height 16
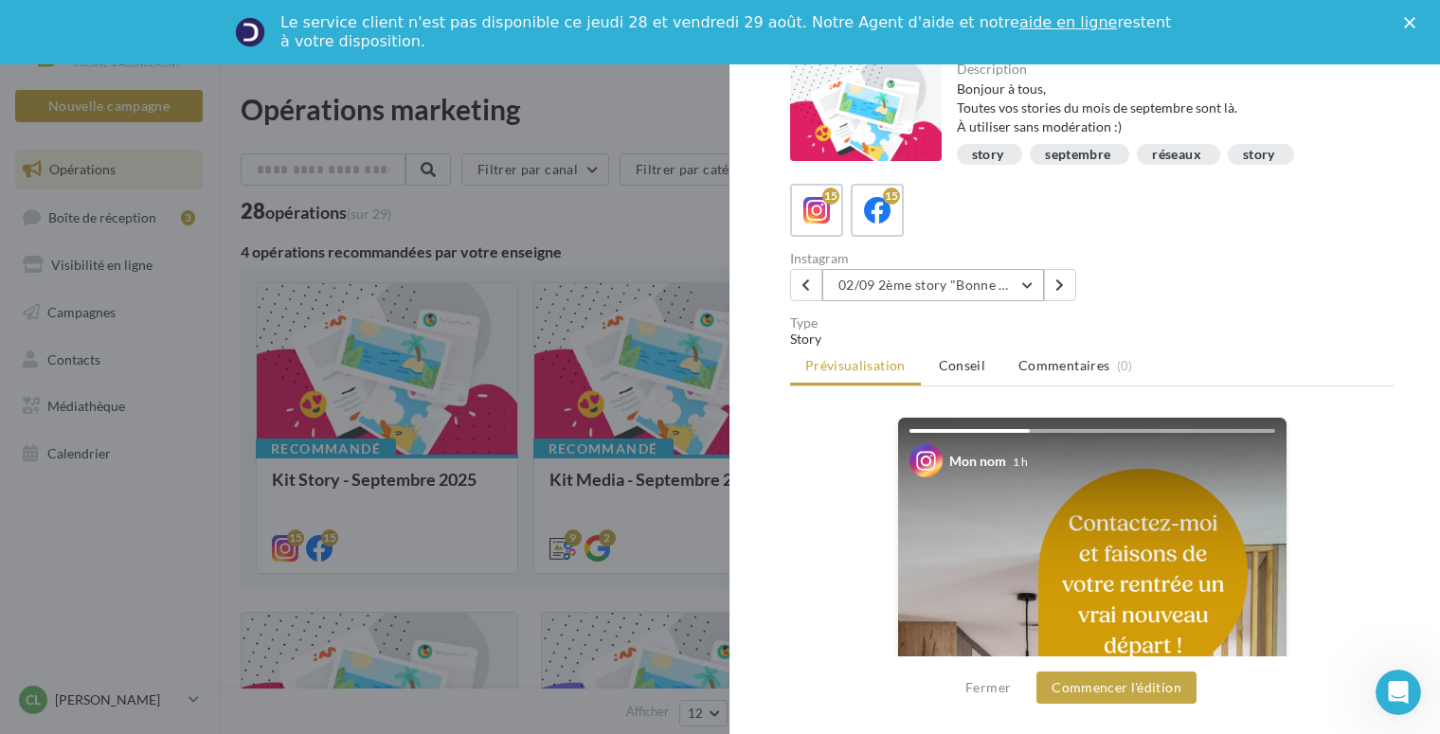
click at [1030, 273] on button "02/09 2ème story "Bonne rentrée"" at bounding box center [933, 285] width 222 height 32
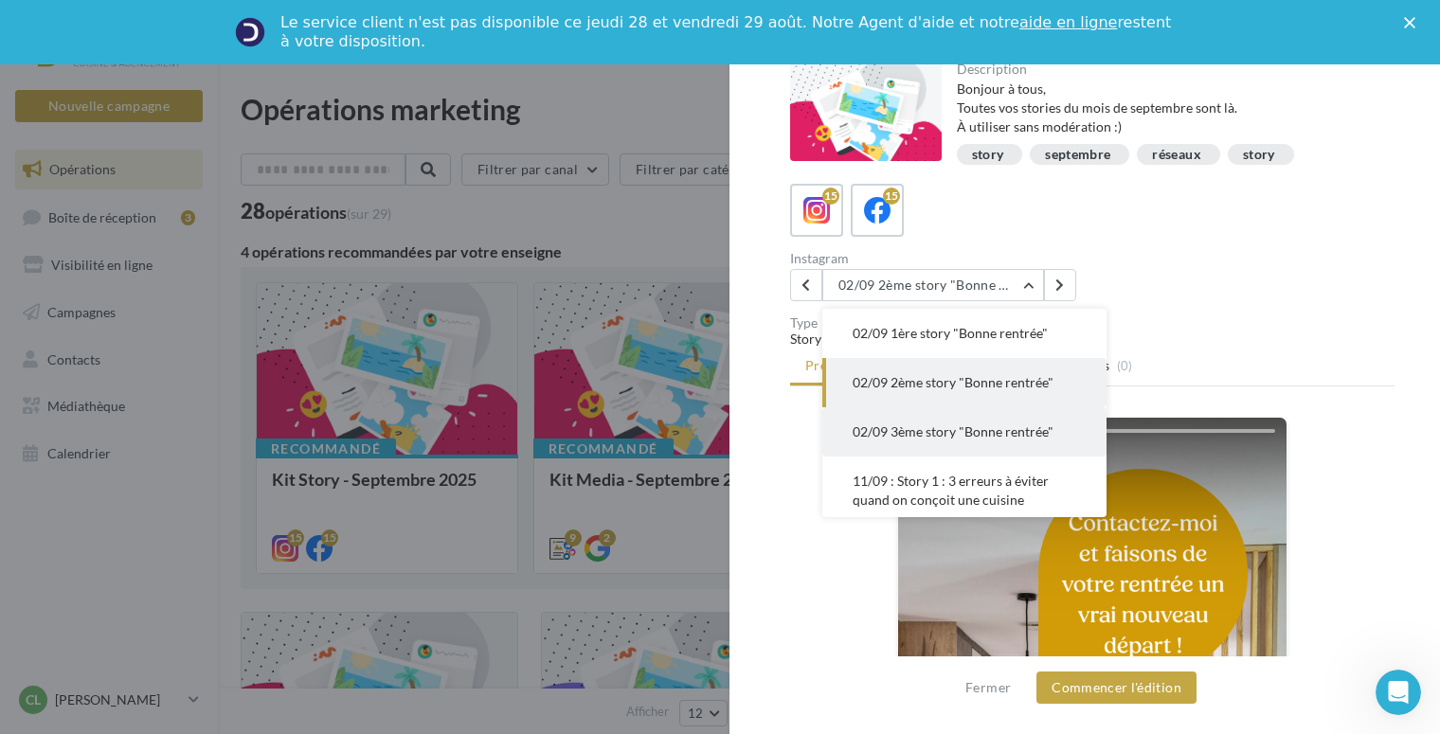
click at [970, 435] on span "02/09 3ème story "Bonne rentrée"" at bounding box center [952, 431] width 201 height 16
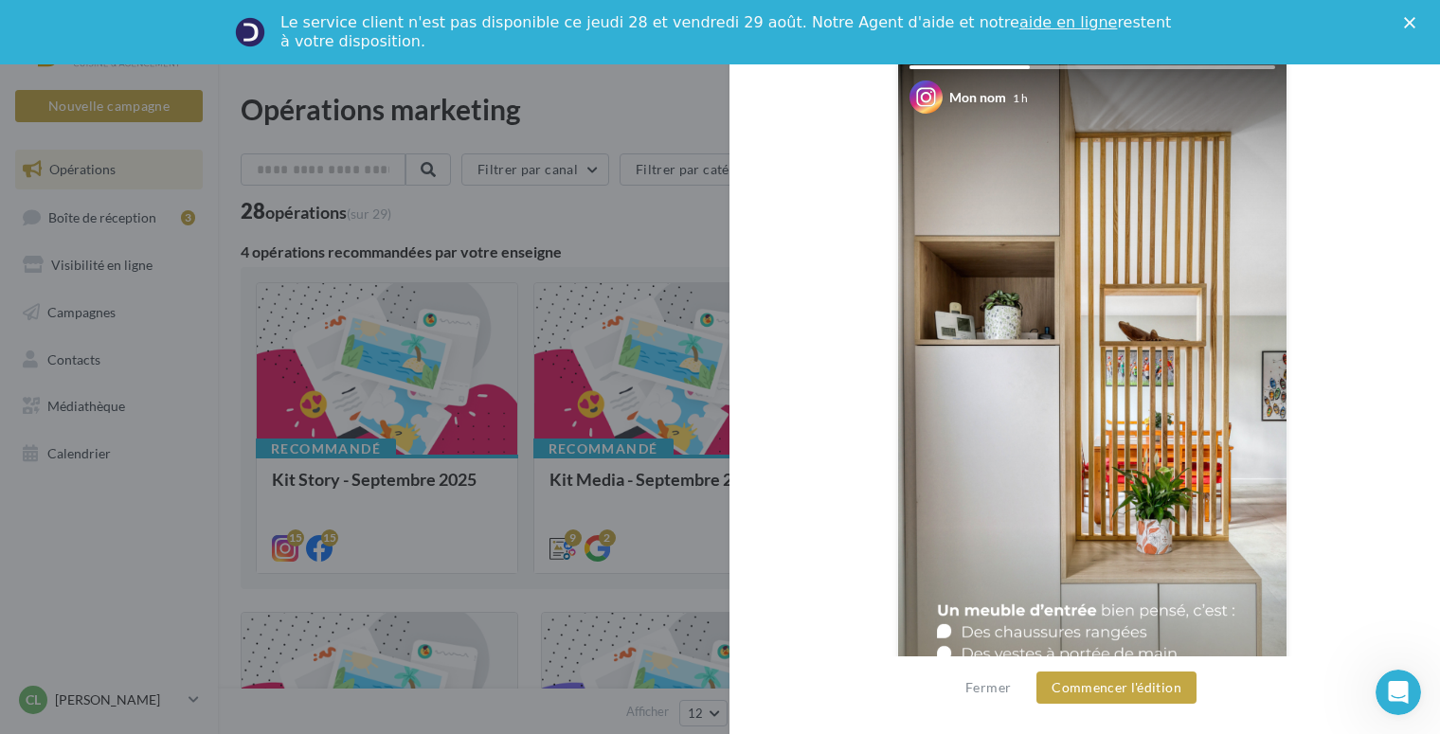
scroll to position [269, 0]
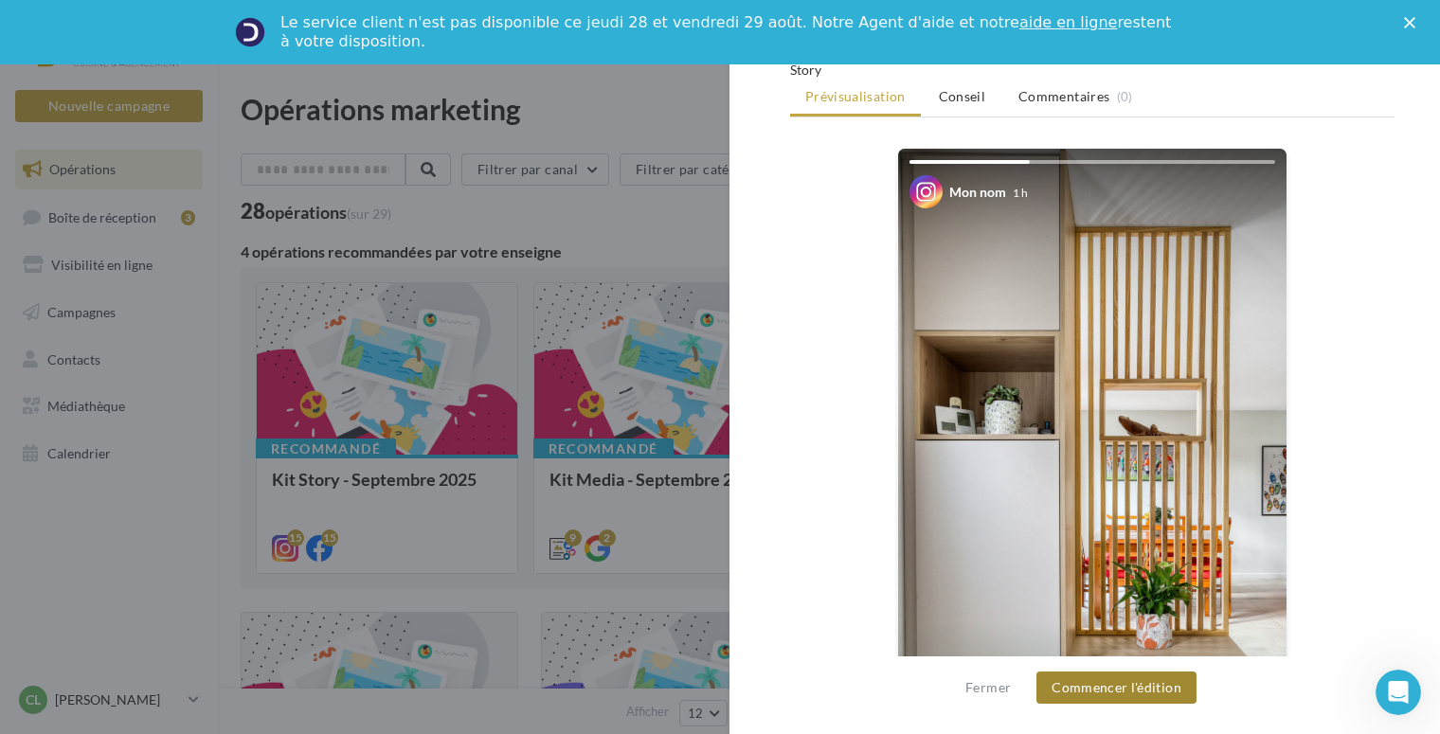
click at [1104, 684] on button "Commencer l'édition" at bounding box center [1116, 687] width 160 height 32
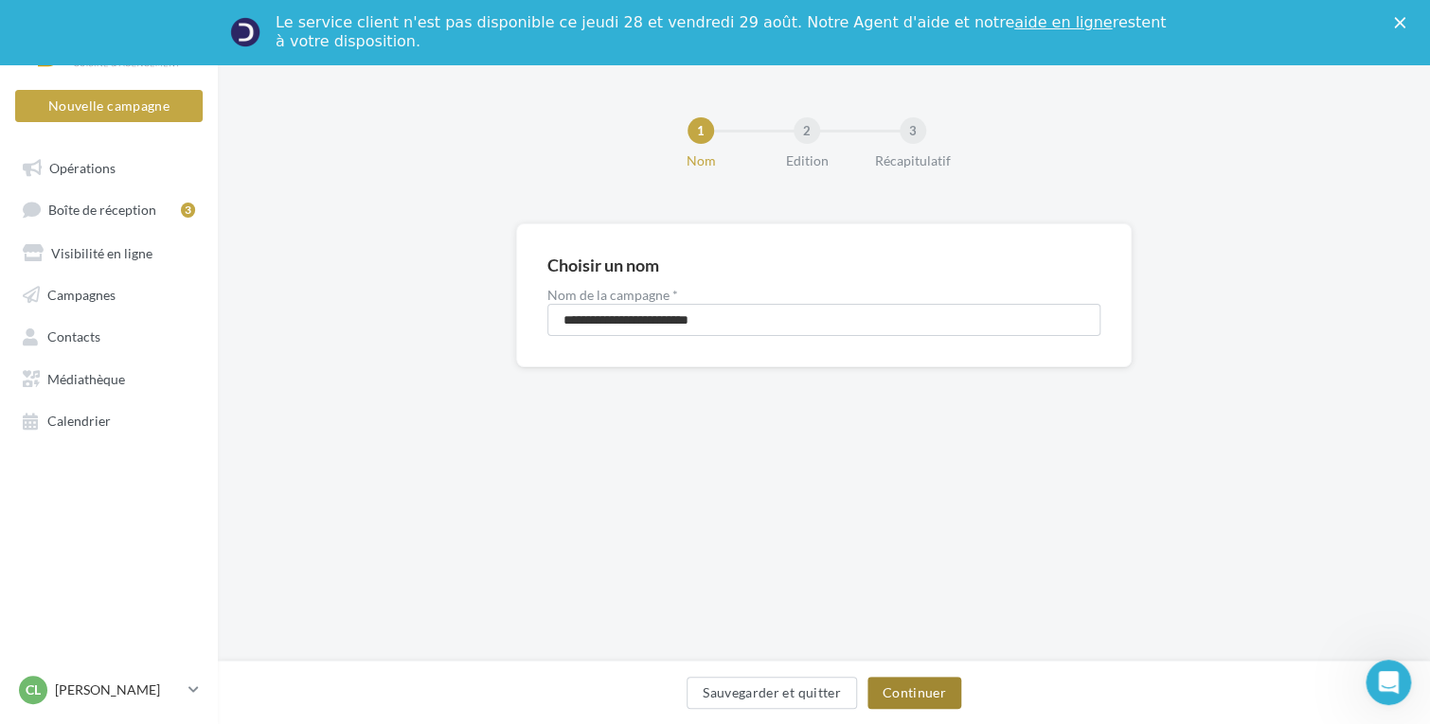
click at [911, 683] on button "Continuer" at bounding box center [914, 693] width 94 height 32
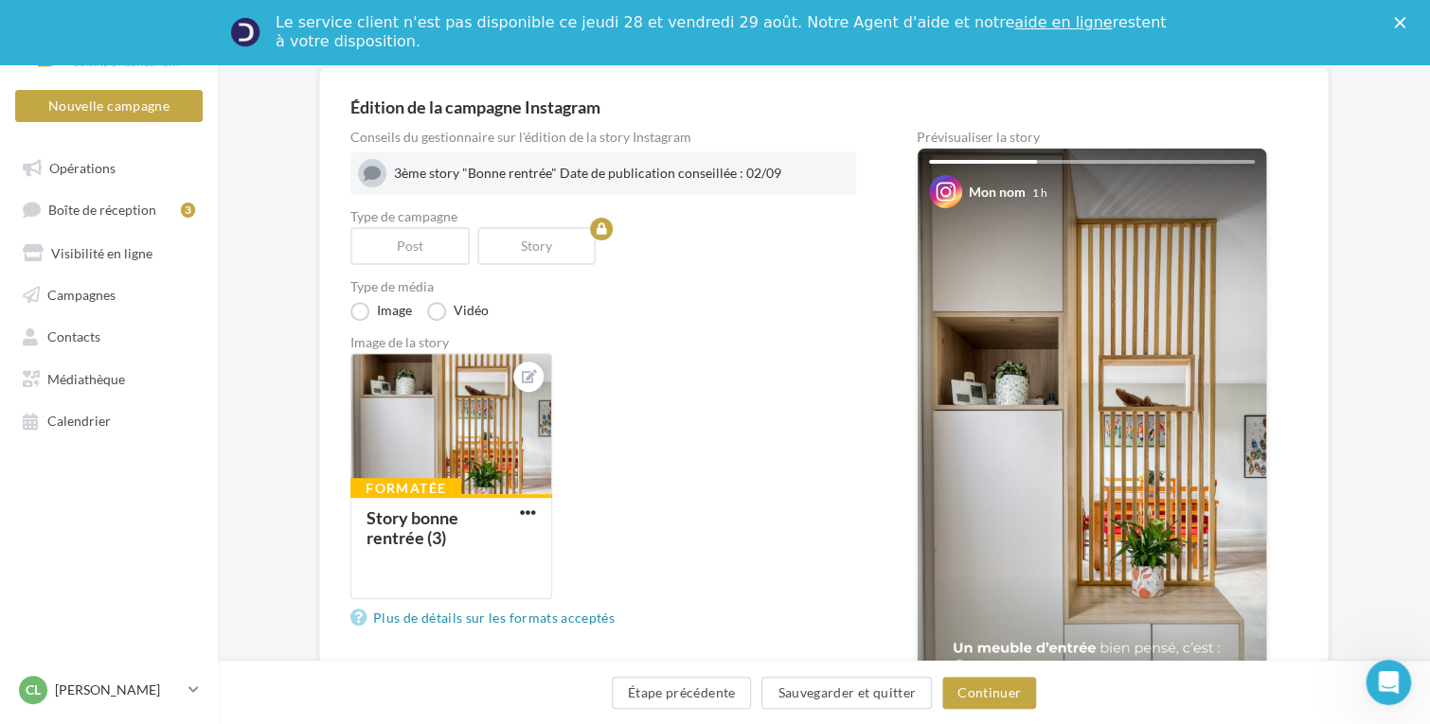
scroll to position [189, 0]
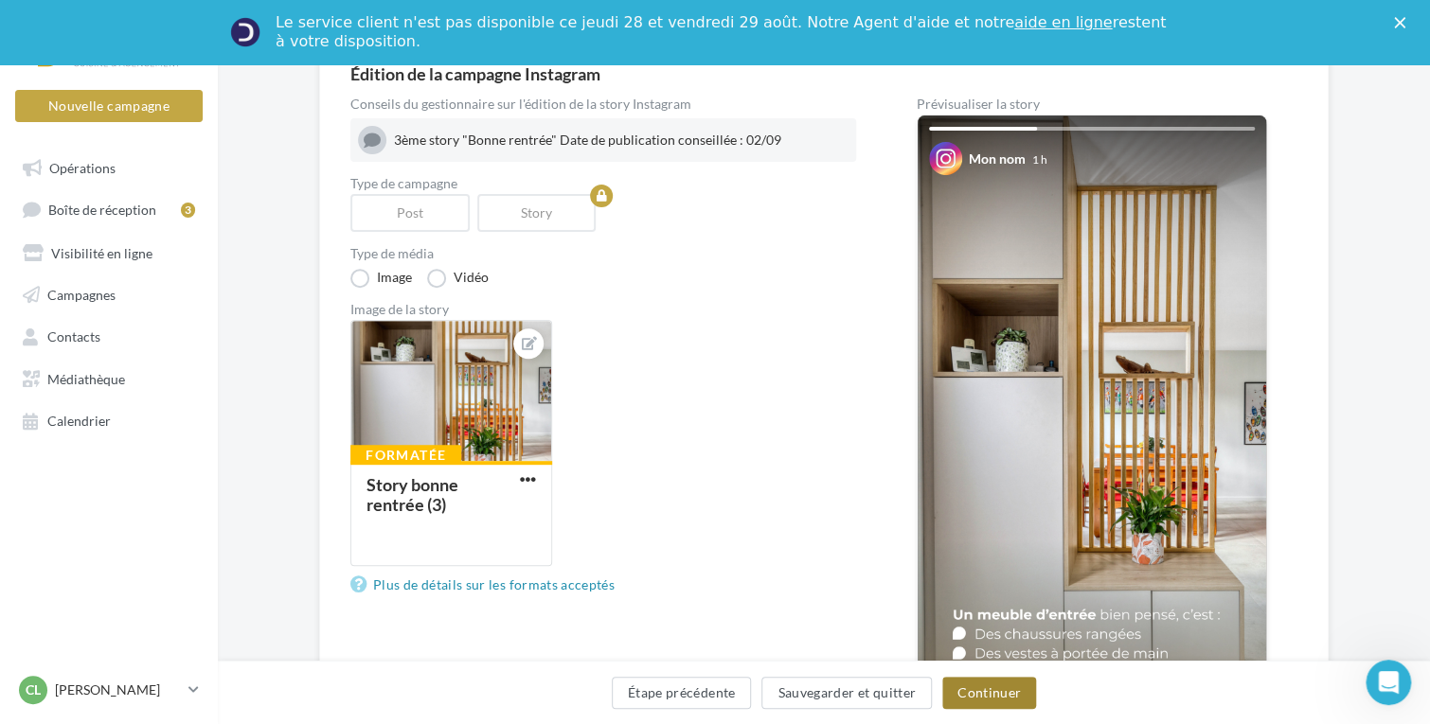
click at [1000, 685] on button "Continuer" at bounding box center [989, 693] width 94 height 32
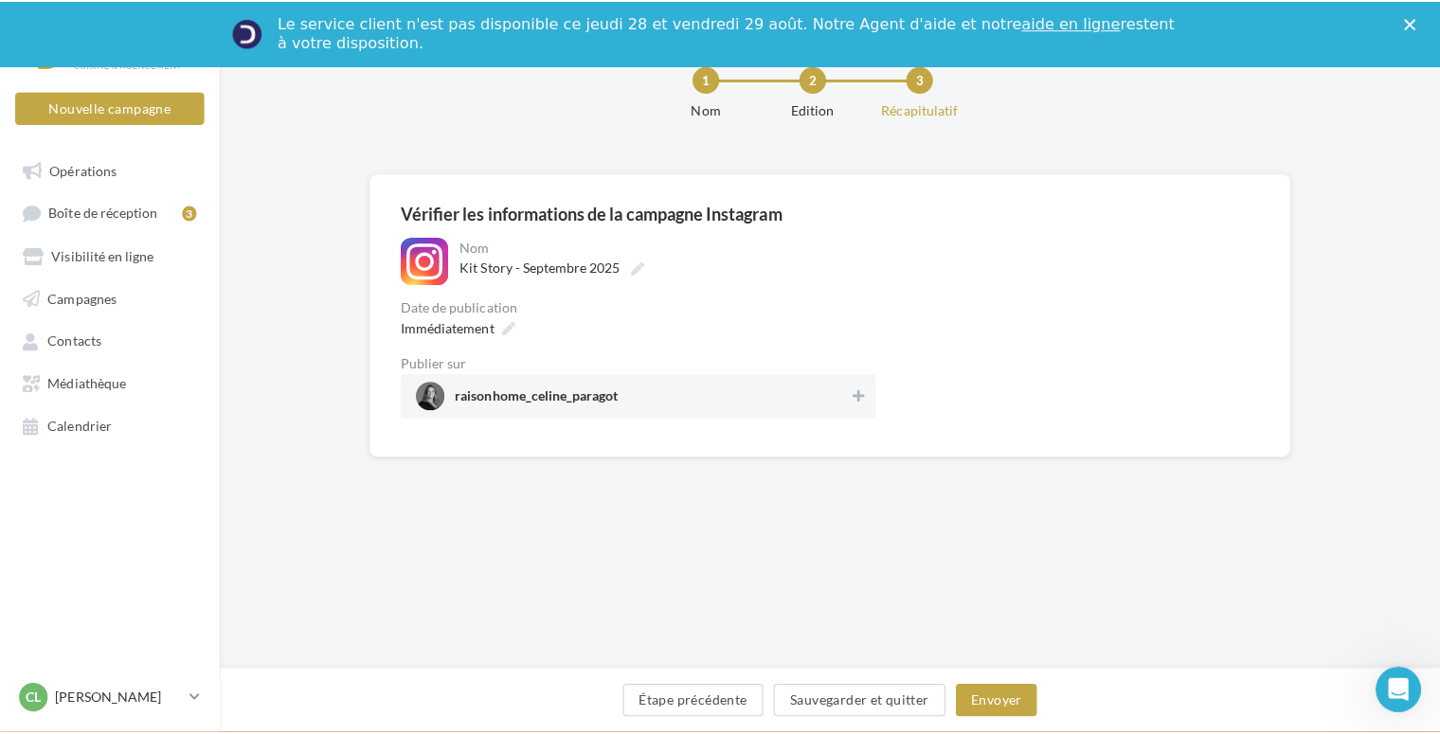
scroll to position [189, 0]
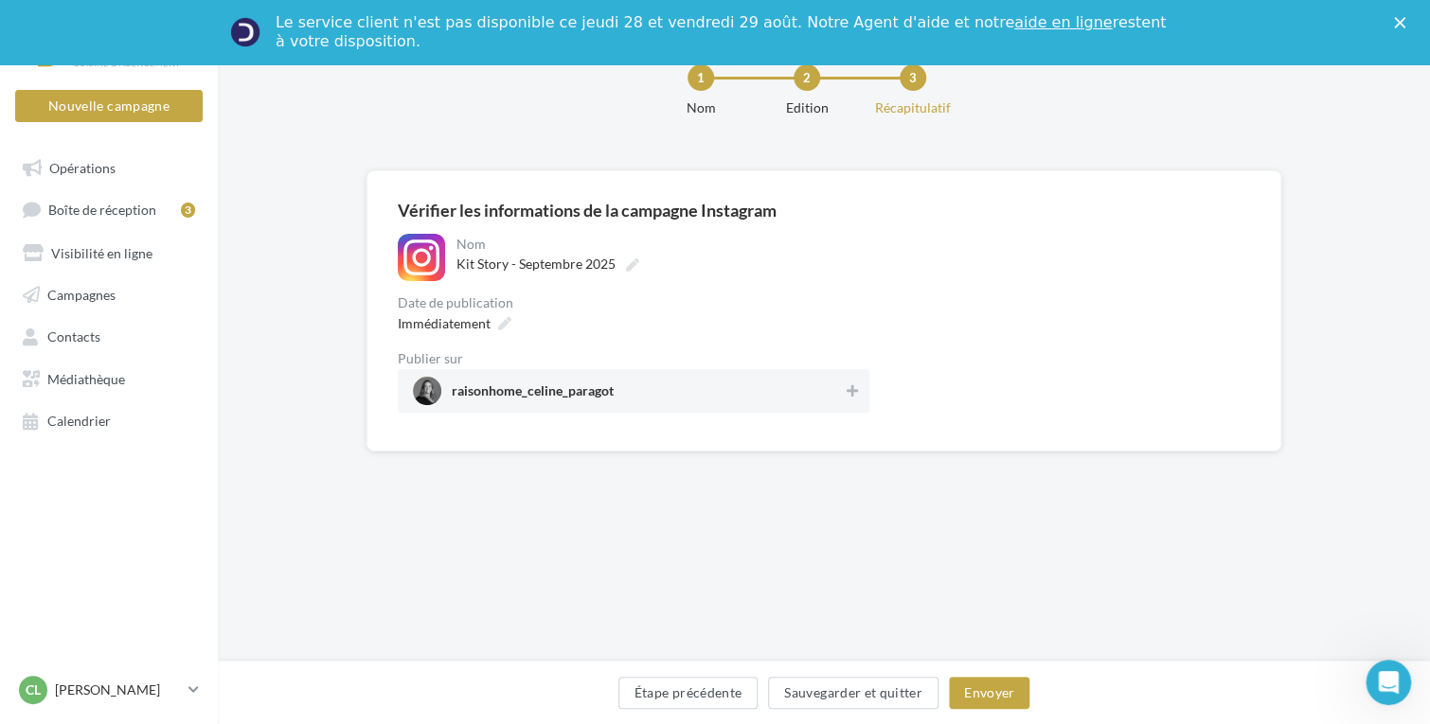
click at [743, 377] on span "raisonhome_celine_paragot" at bounding box center [628, 391] width 430 height 28
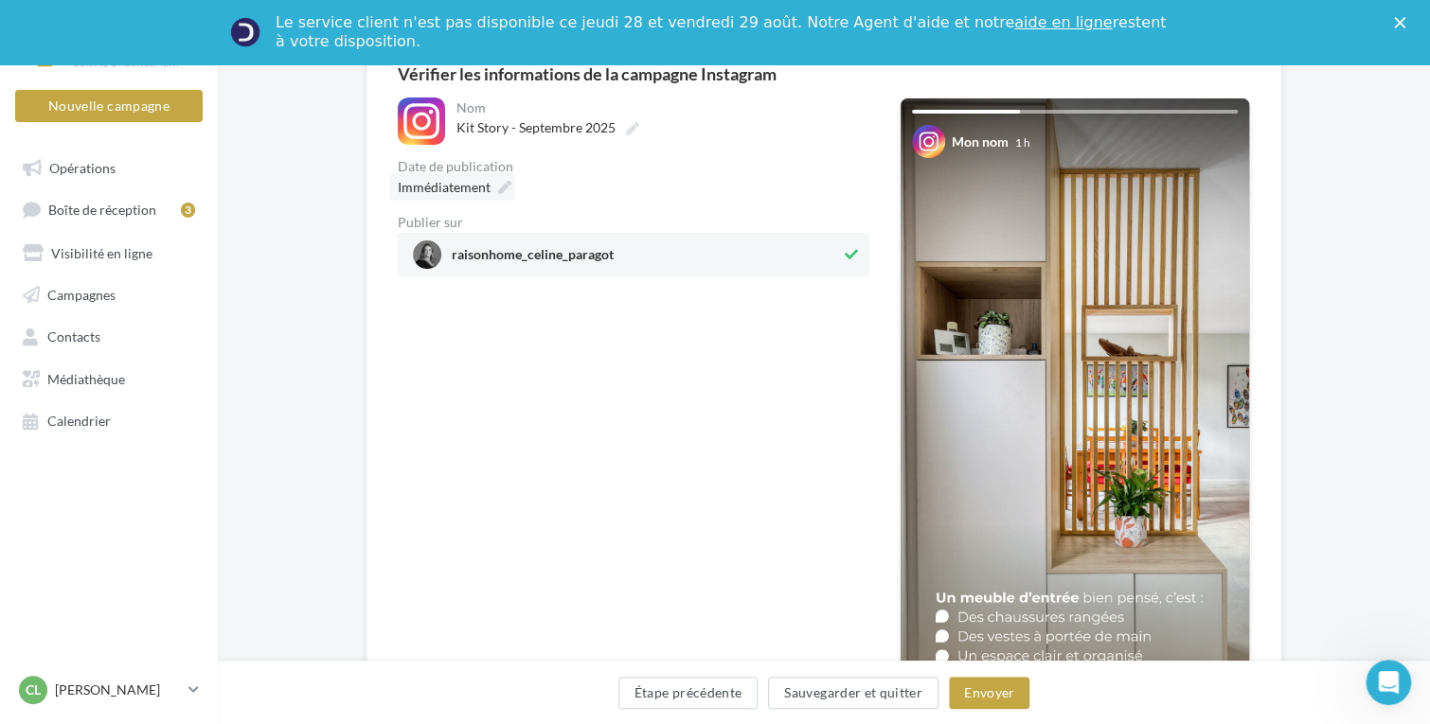
click at [504, 186] on icon at bounding box center [504, 187] width 13 height 13
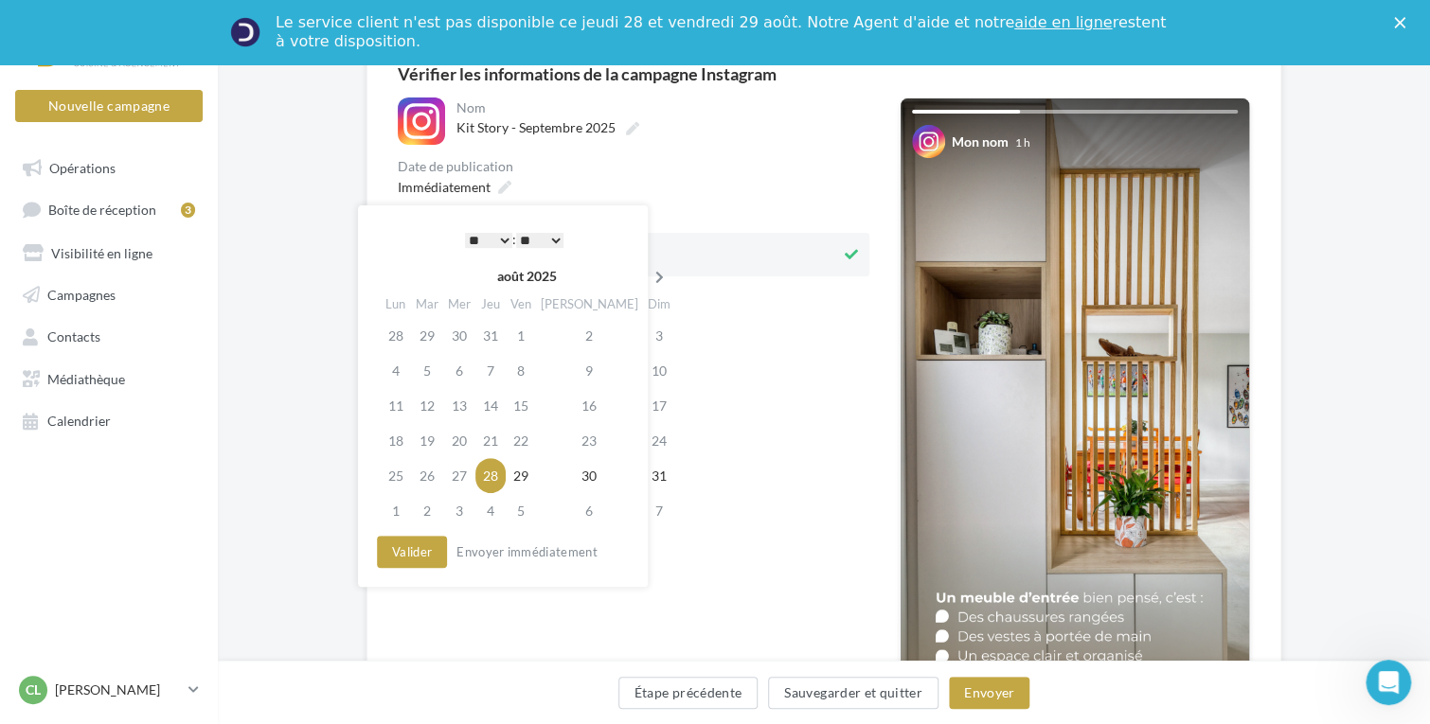
click at [648, 273] on icon at bounding box center [660, 277] width 24 height 13
click at [428, 370] on td "2" at bounding box center [430, 370] width 32 height 35
click at [470, 367] on td "3" at bounding box center [462, 370] width 32 height 35
click at [424, 361] on td "2" at bounding box center [430, 370] width 32 height 35
click at [494, 241] on select "* * * * * * * * * * ** ** ** ** ** ** ** ** ** ** ** ** ** **" at bounding box center [488, 240] width 47 height 15
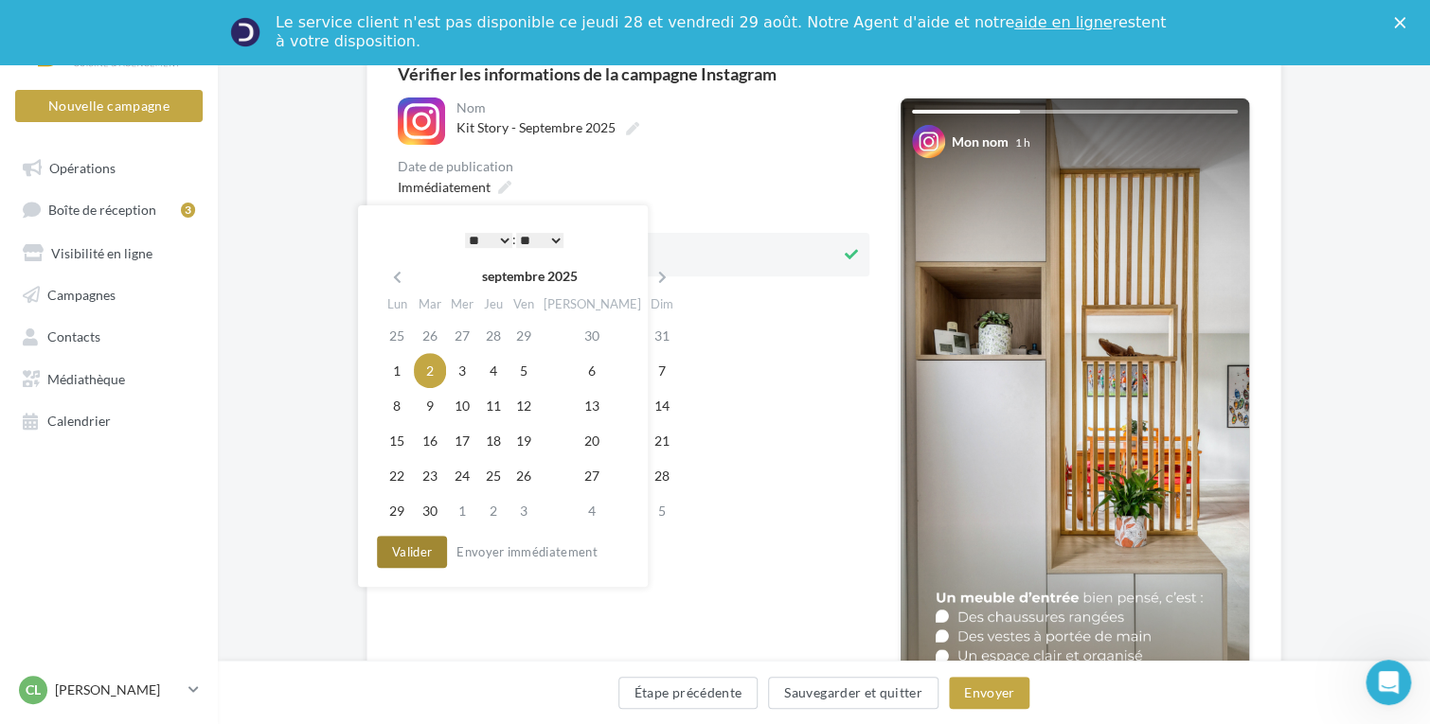
click at [406, 556] on button "Valider" at bounding box center [412, 552] width 70 height 32
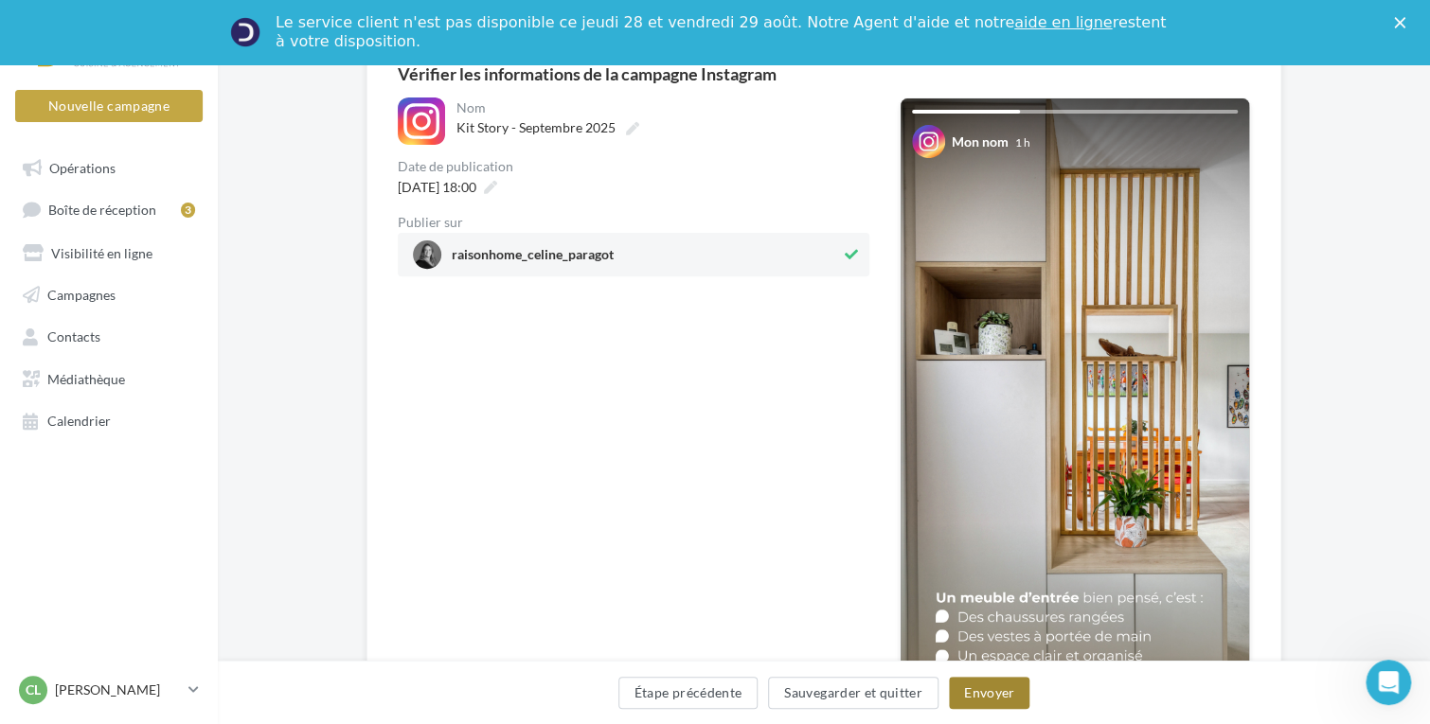
click at [1006, 701] on button "Envoyer" at bounding box center [989, 693] width 80 height 32
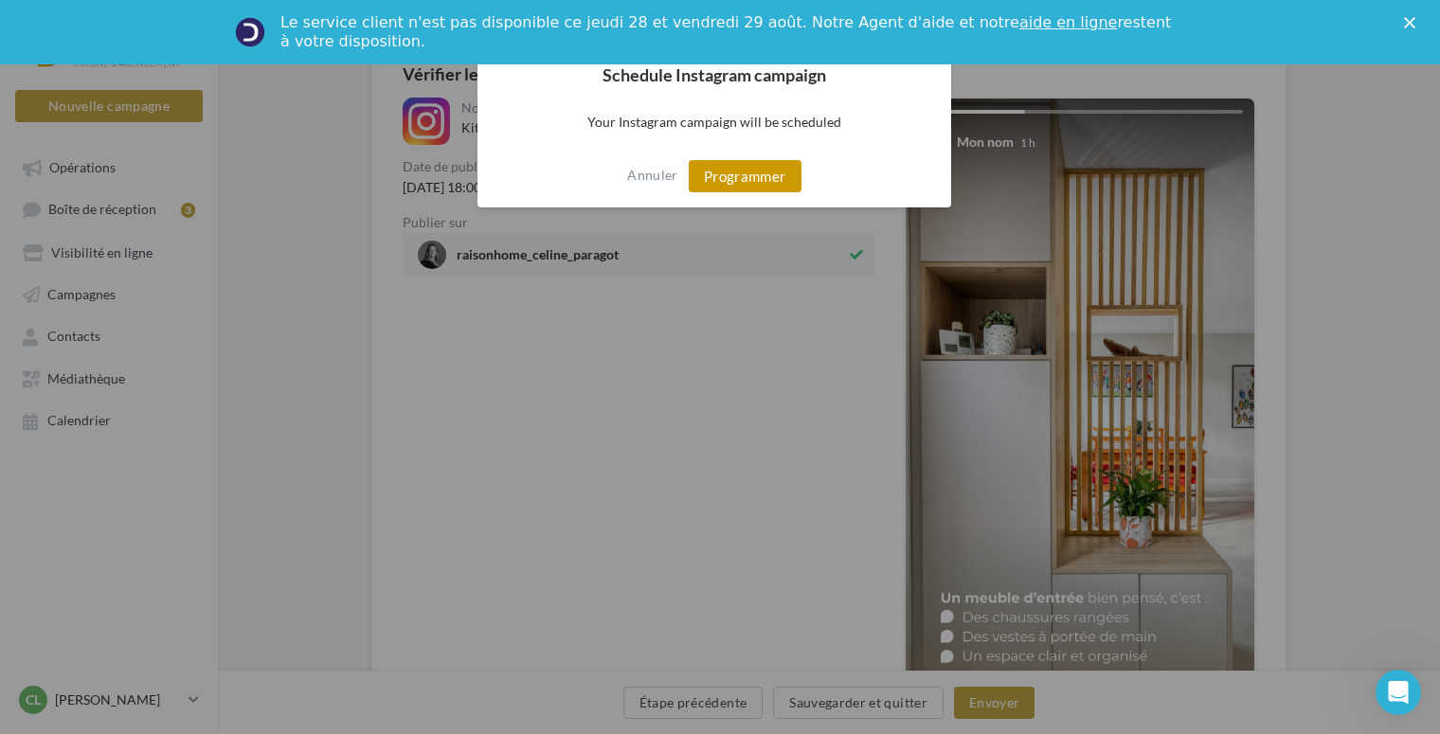
click at [772, 162] on button "Programmer" at bounding box center [745, 176] width 113 height 32
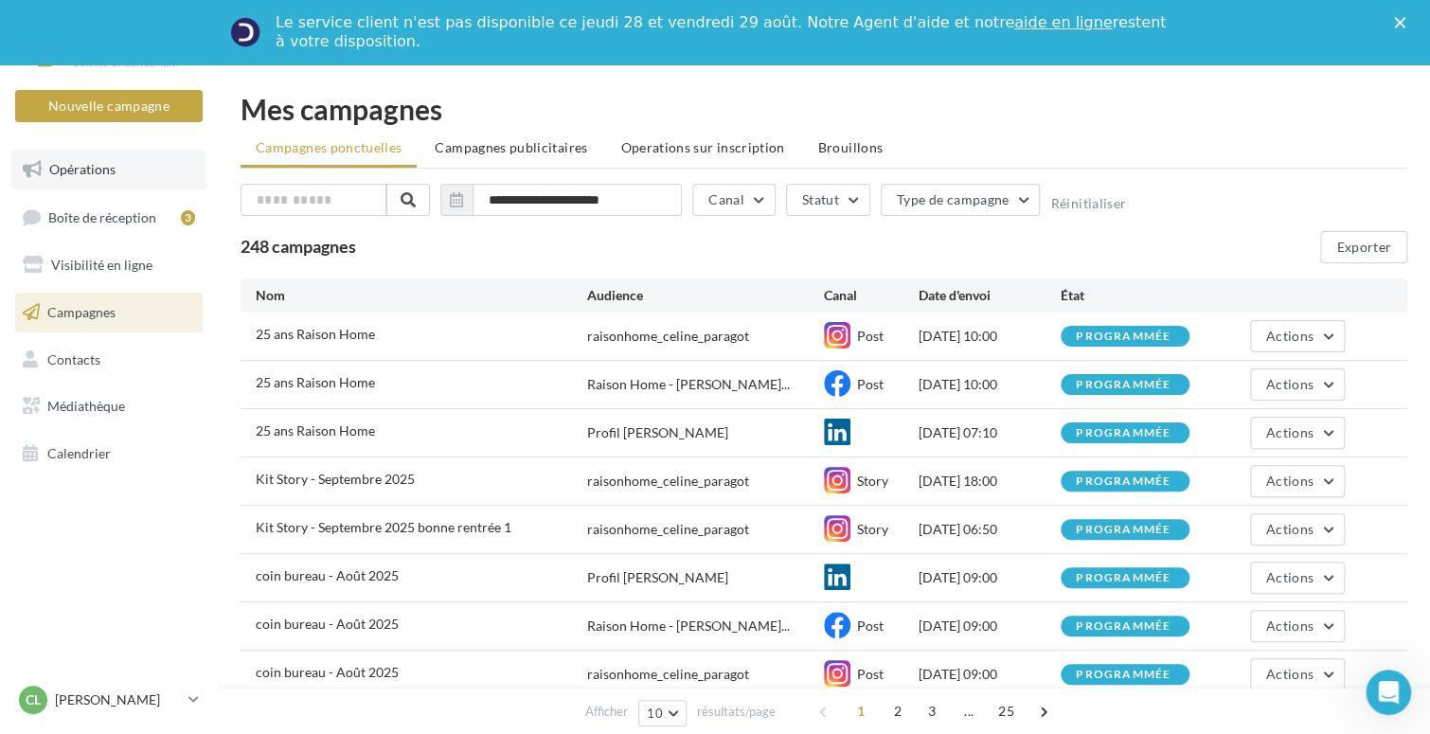
click at [102, 173] on span "Opérations" at bounding box center [82, 169] width 66 height 16
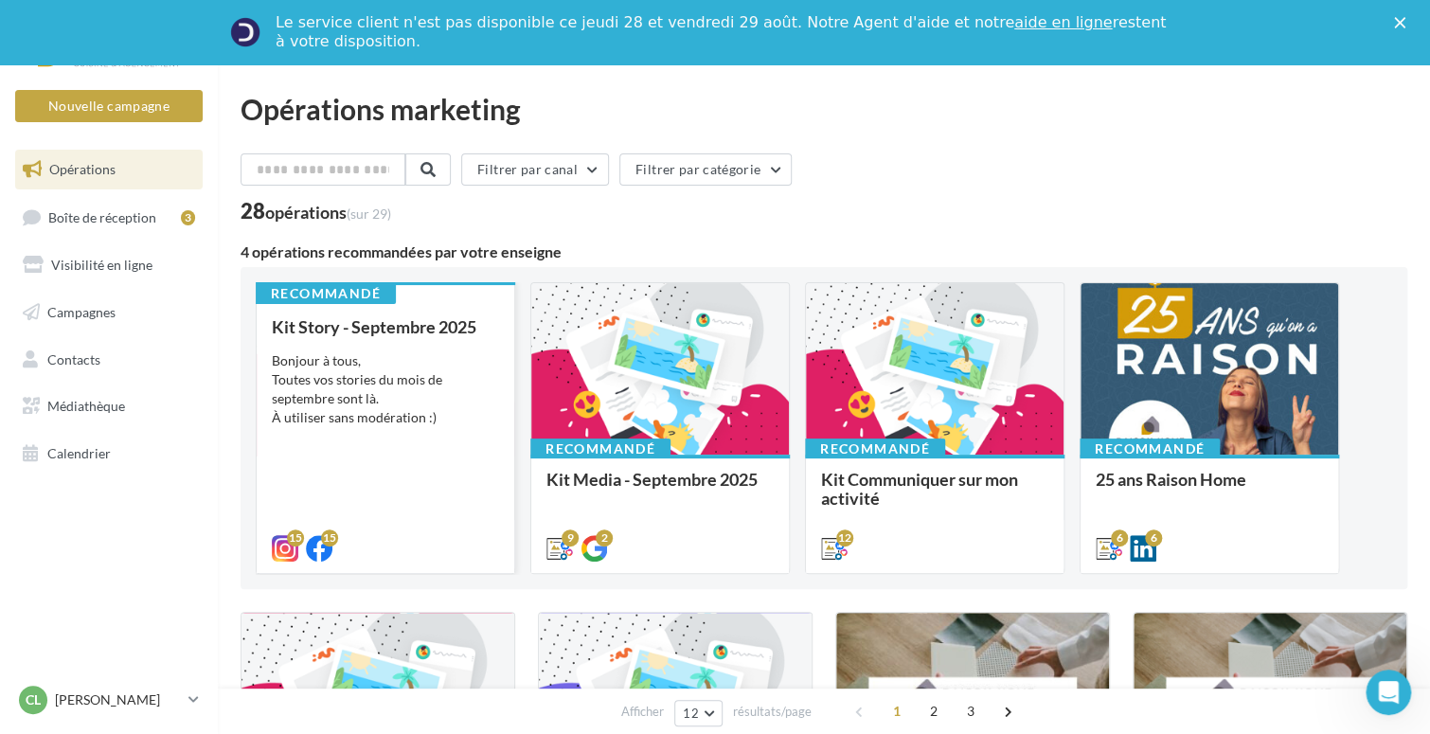
click at [428, 378] on div "Bonjour à tous, Toutes vos stories du mois de septembre sont là. À utiliser san…" at bounding box center [385, 389] width 227 height 76
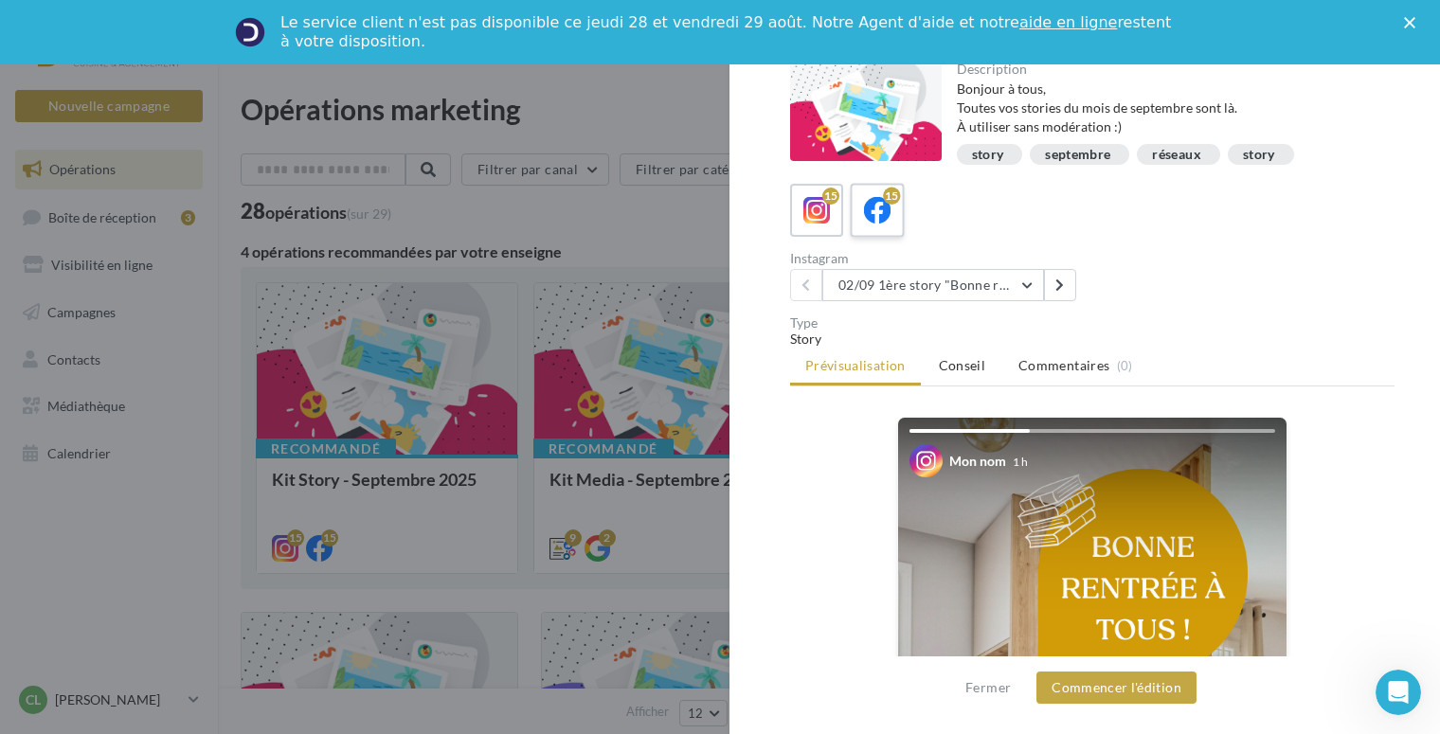
click at [883, 195] on div "15" at bounding box center [891, 196] width 17 height 17
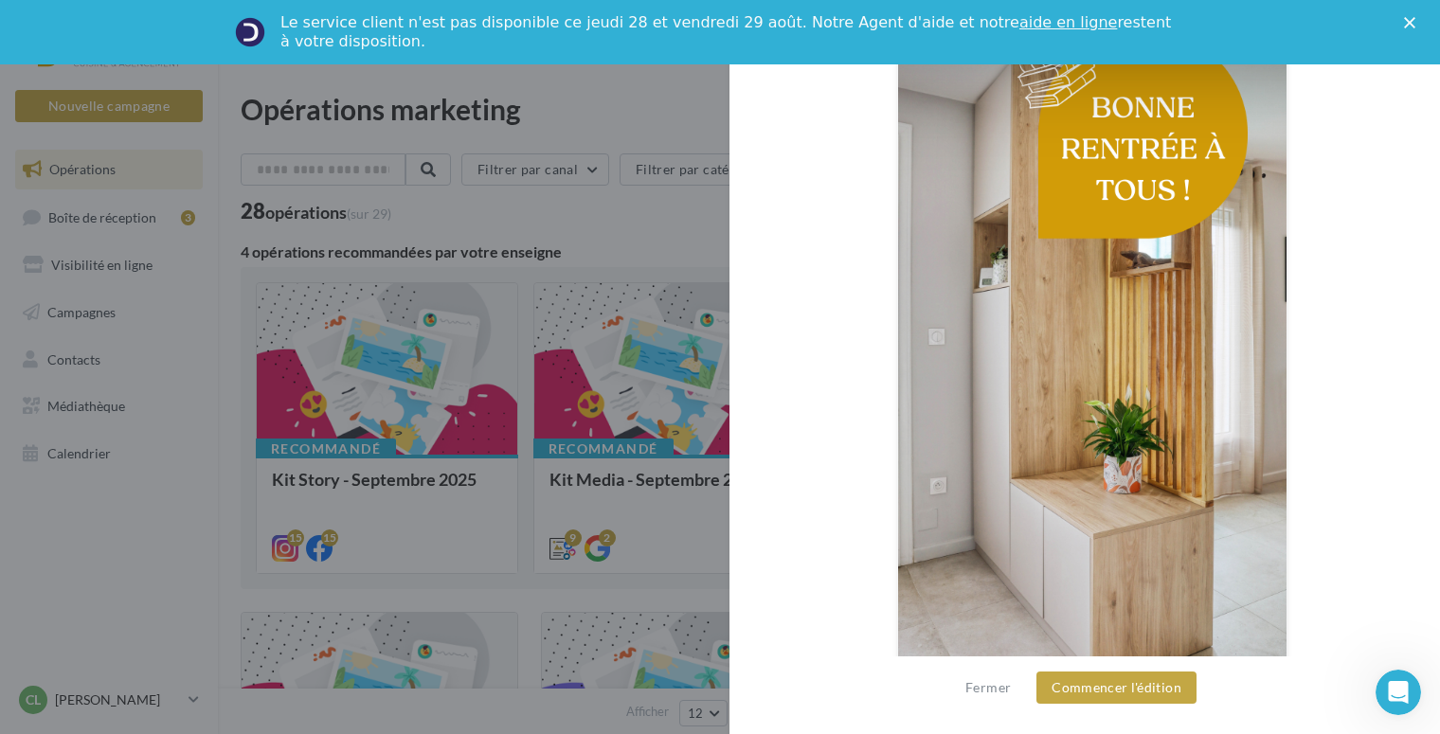
scroll to position [458, 0]
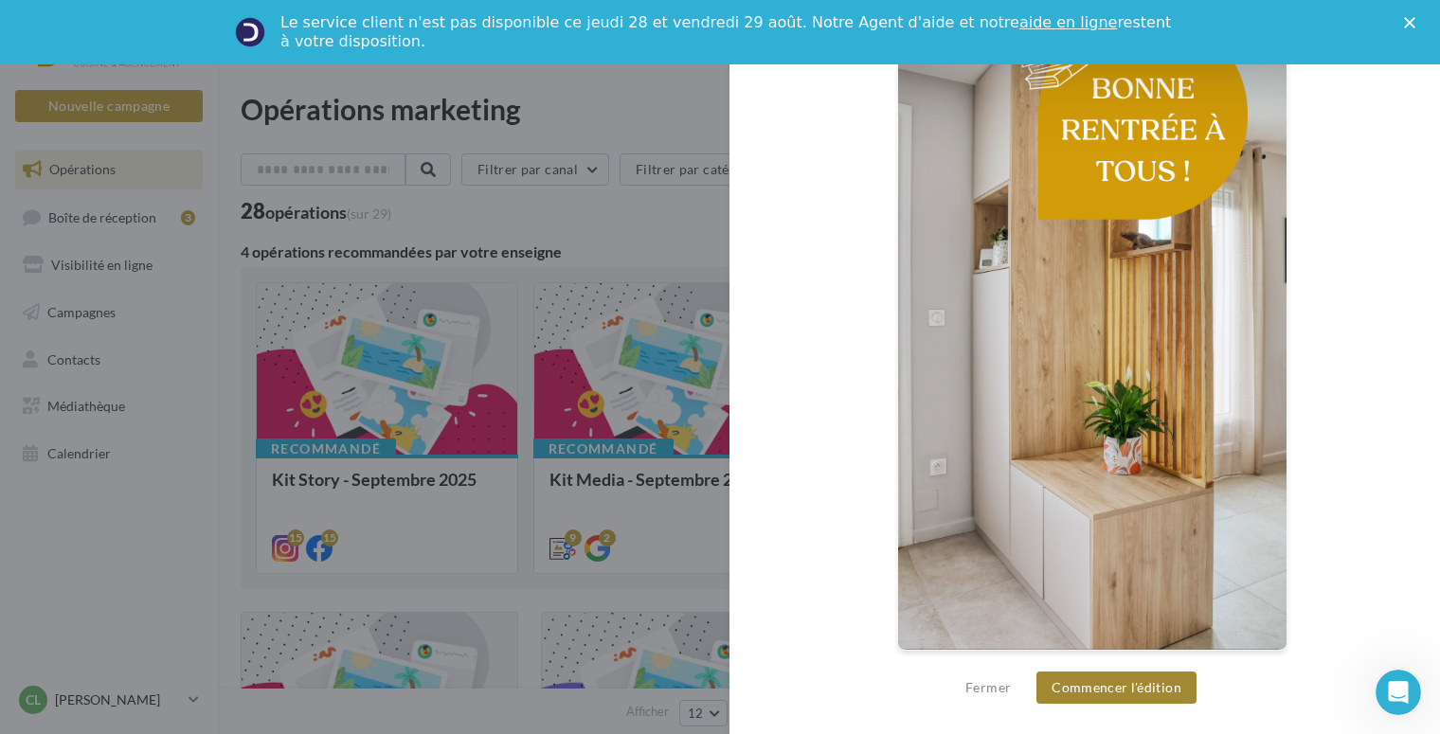
click at [1101, 680] on button "Commencer l'édition" at bounding box center [1116, 687] width 160 height 32
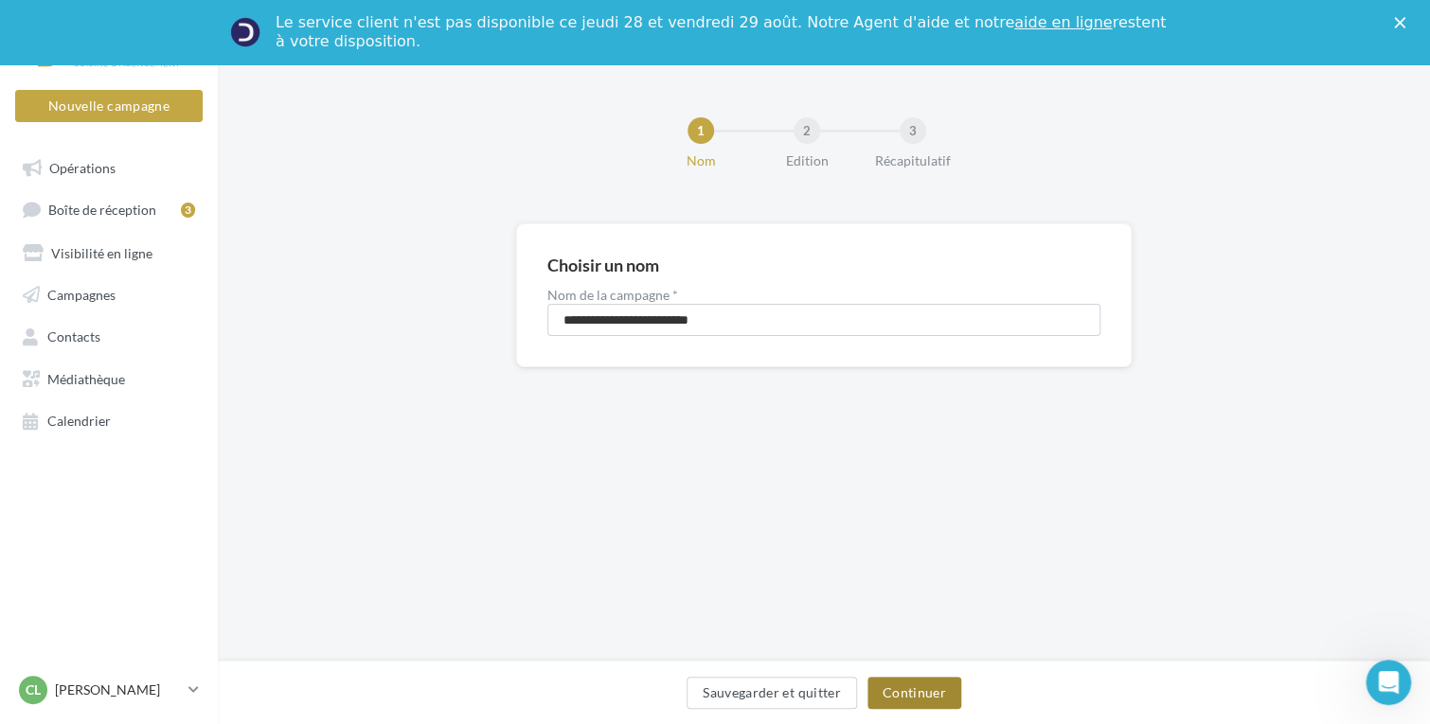
click at [909, 687] on button "Continuer" at bounding box center [914, 693] width 94 height 32
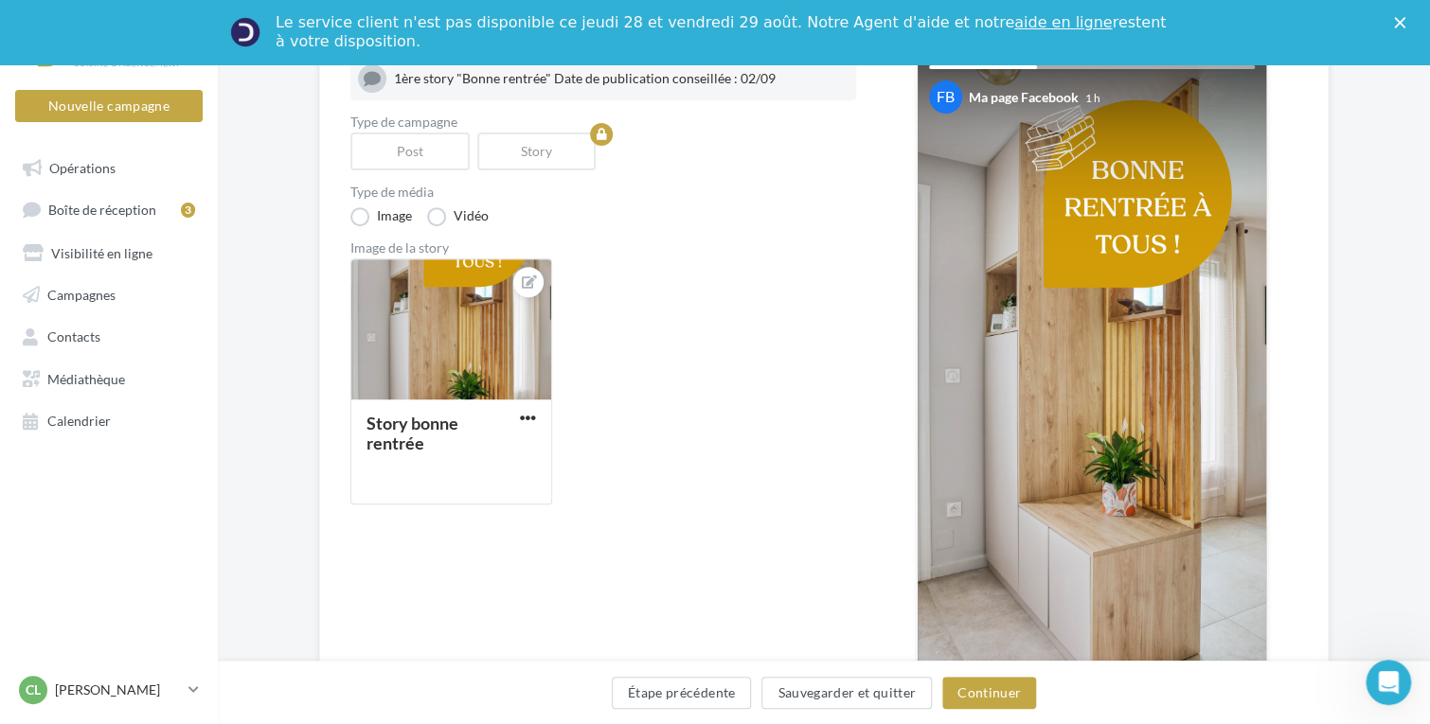
scroll to position [284, 0]
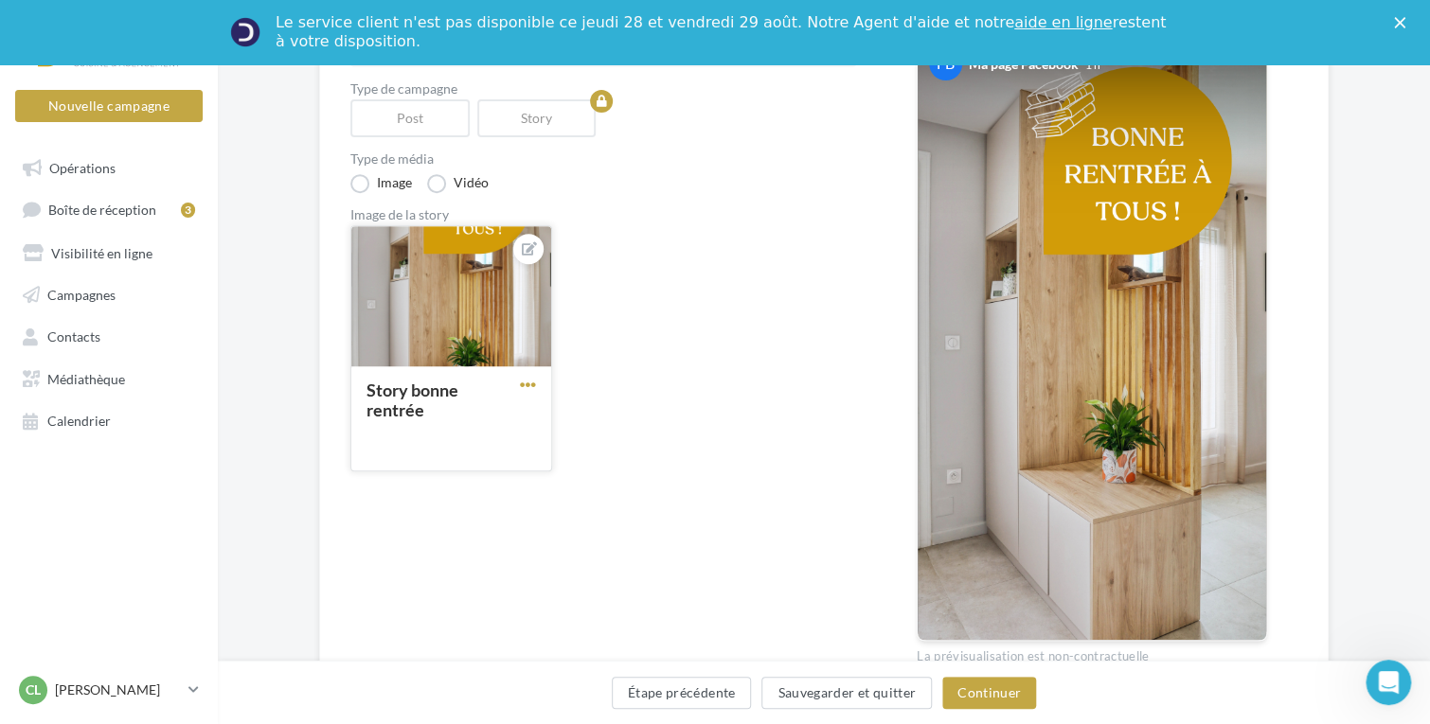
click at [530, 383] on span "button" at bounding box center [528, 385] width 16 height 16
click at [649, 286] on div "Story bonne rentrée Remplacer l'image Ouvrir l'éditeur d'image Supprimer" at bounding box center [610, 355] width 521 height 261
click at [435, 179] on label "Vidéo" at bounding box center [458, 183] width 62 height 19
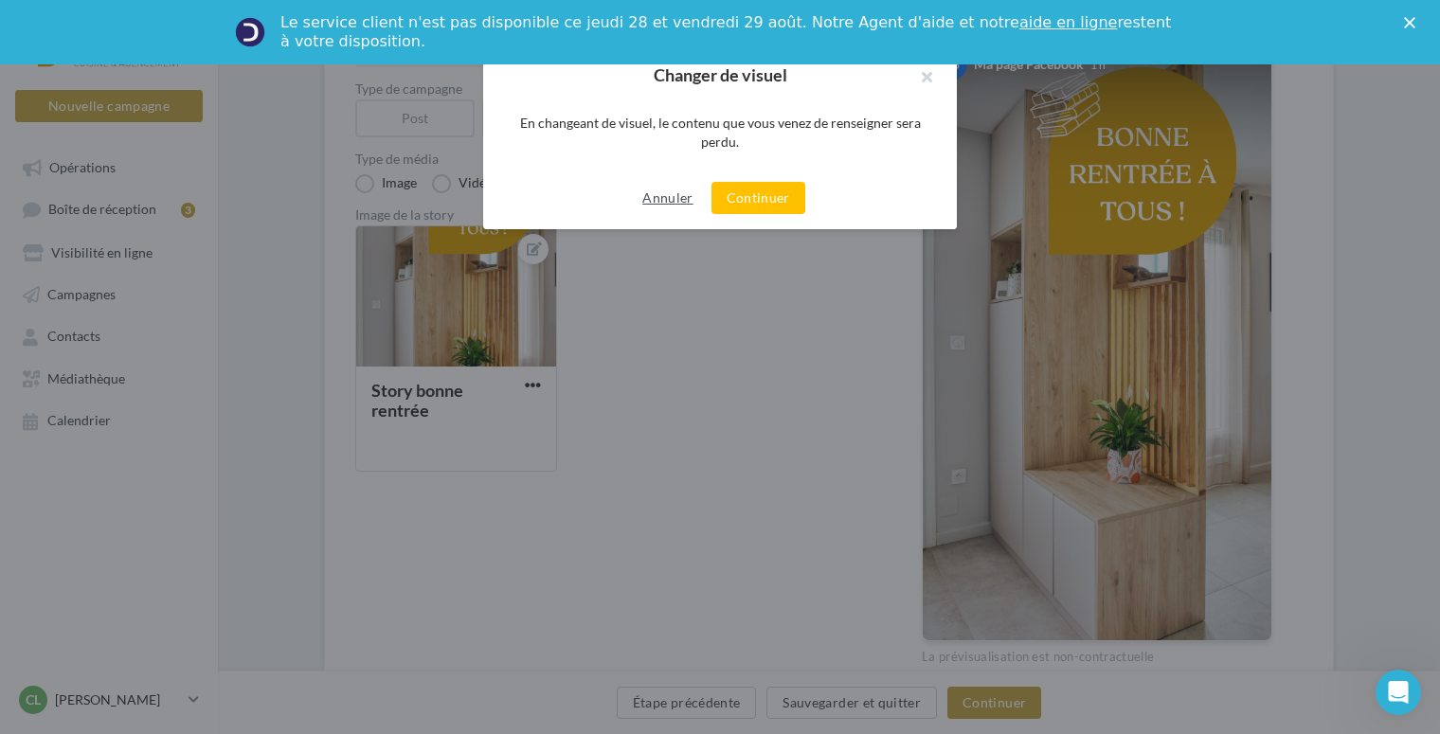
click at [676, 193] on button "Annuler" at bounding box center [667, 198] width 65 height 23
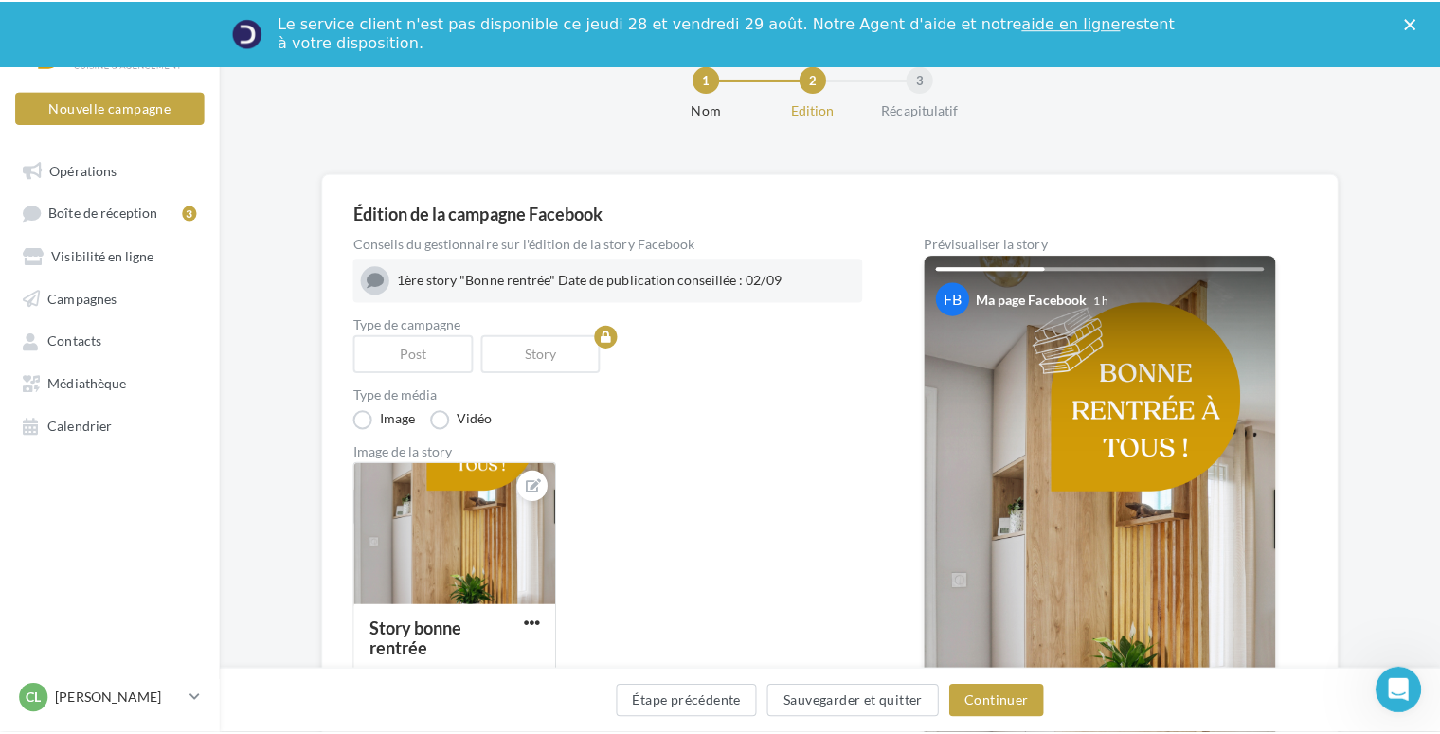
scroll to position [0, 0]
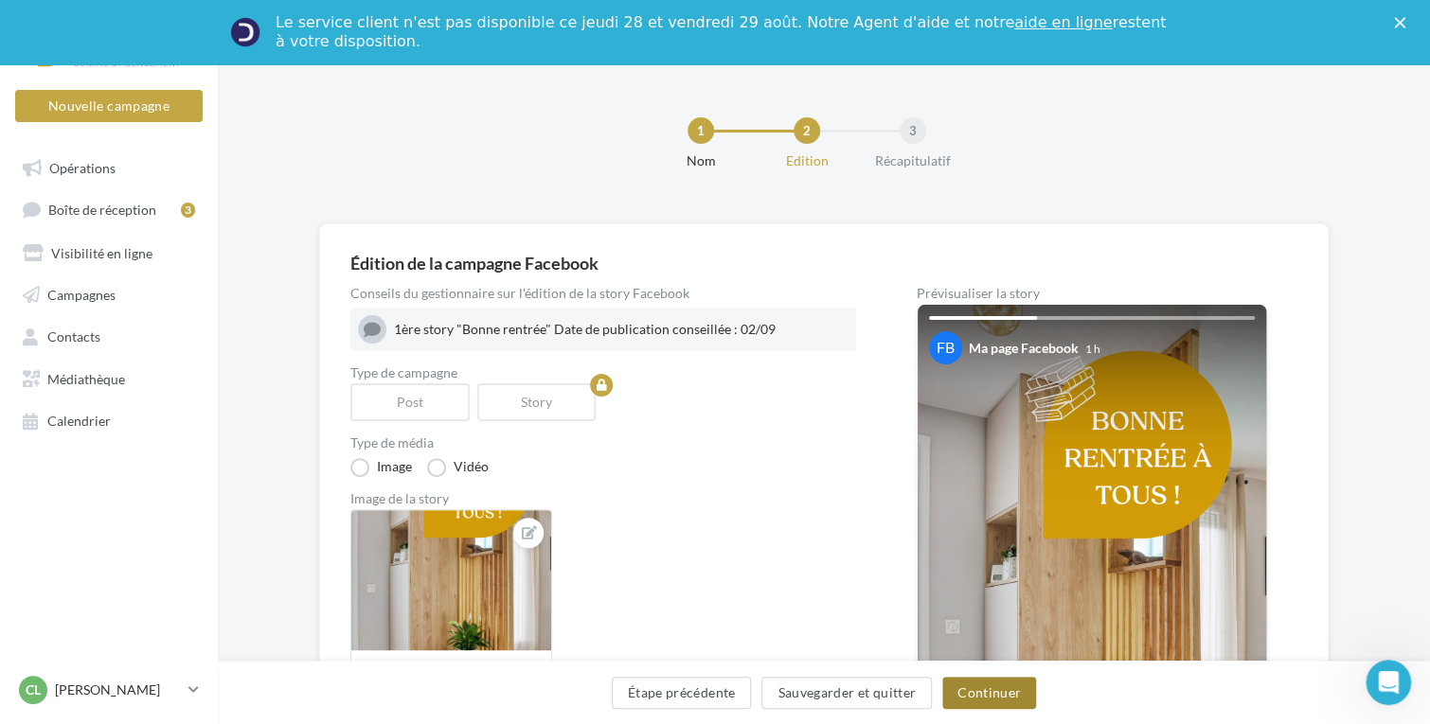
click at [977, 681] on button "Continuer" at bounding box center [989, 693] width 94 height 32
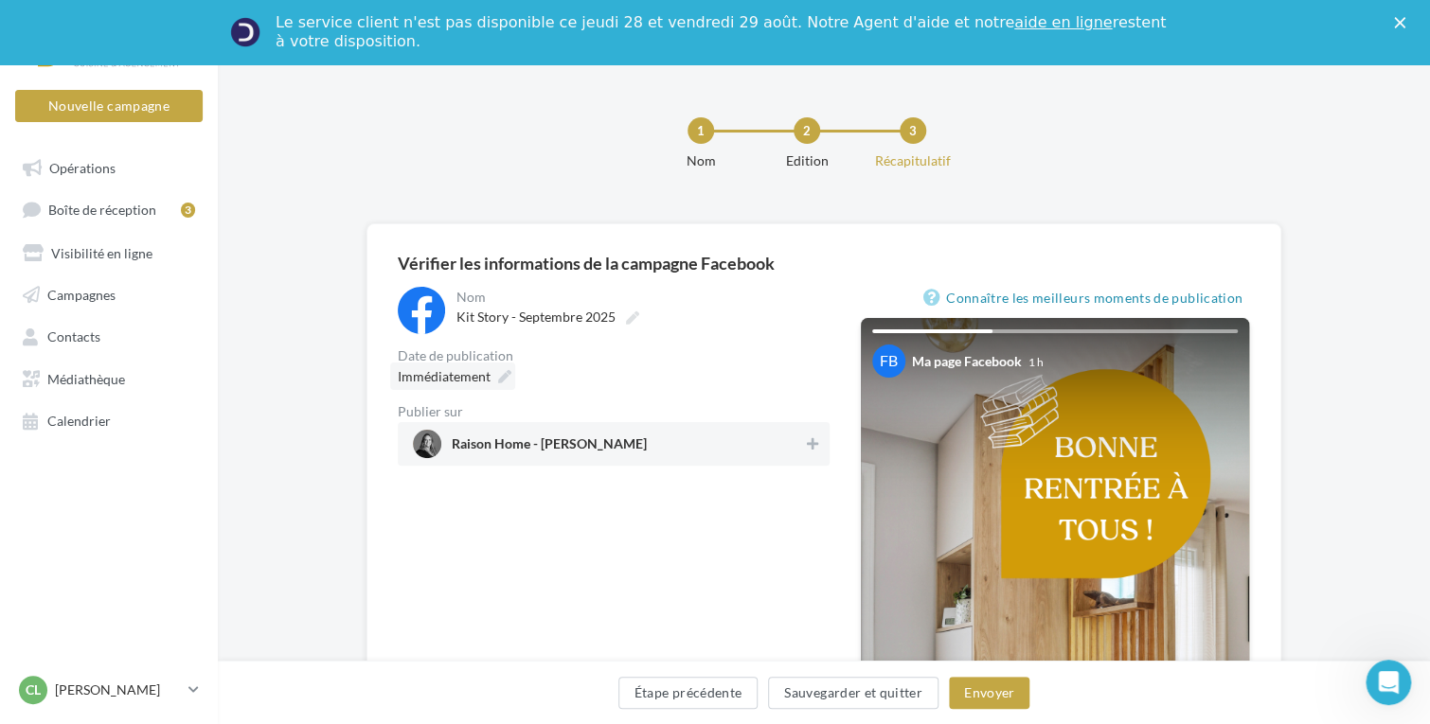
click at [498, 381] on icon at bounding box center [504, 376] width 13 height 13
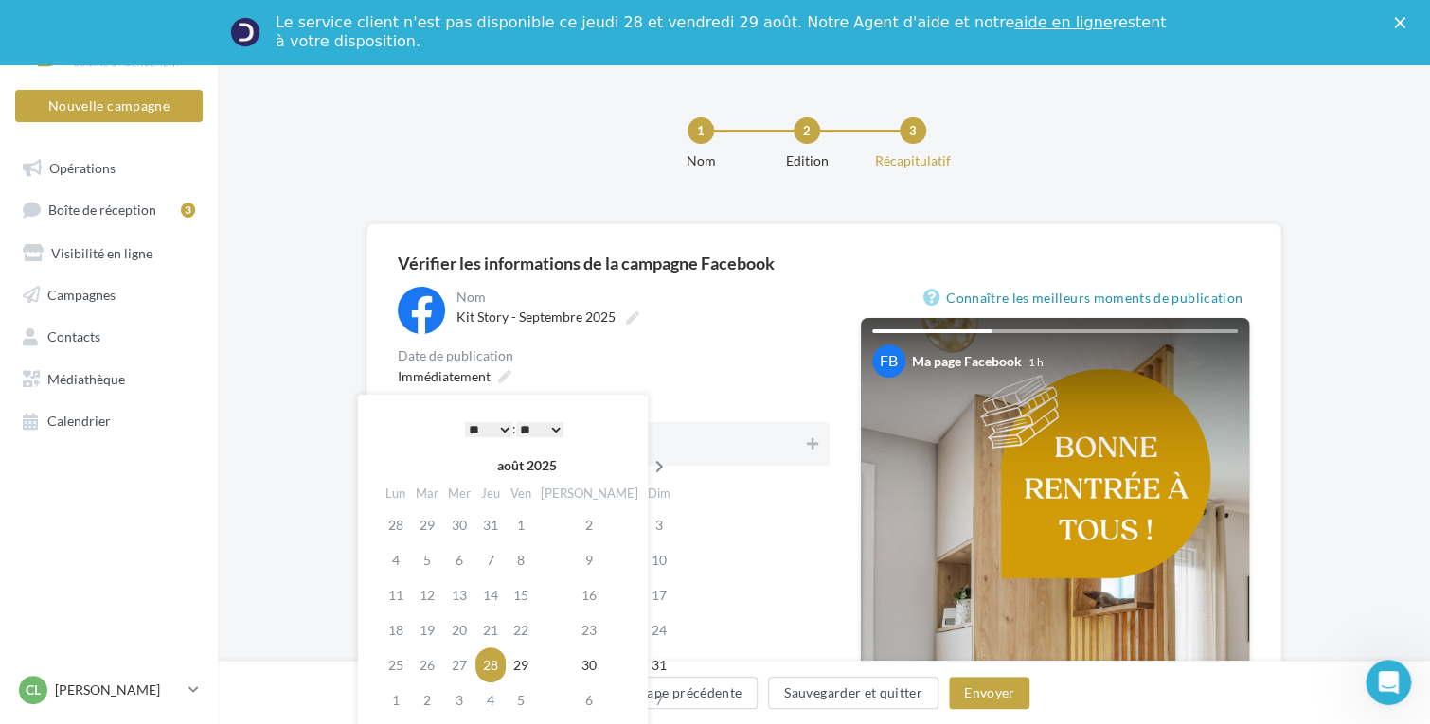
click at [648, 463] on icon at bounding box center [660, 466] width 24 height 13
click at [429, 555] on td "2" at bounding box center [430, 560] width 32 height 35
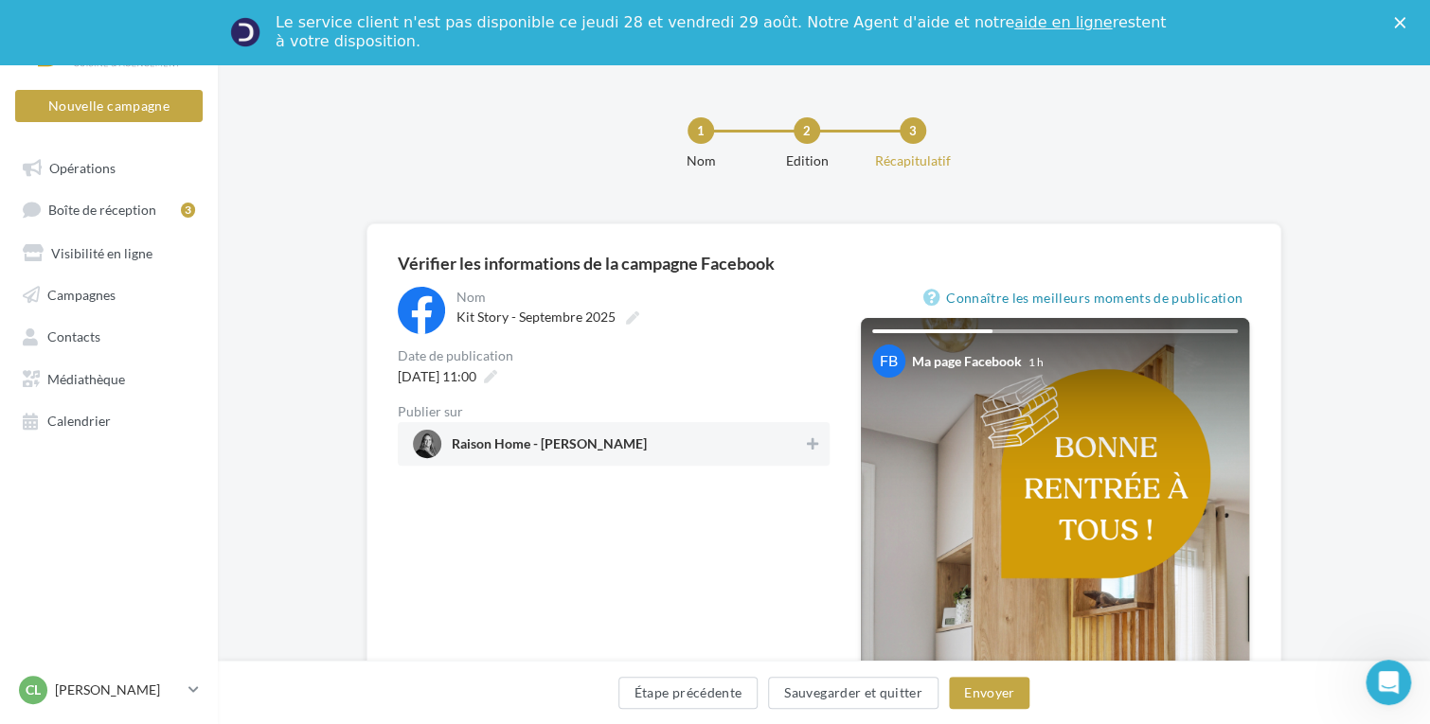
click at [703, 523] on div "**********" at bounding box center [614, 660] width 432 height 747
click at [768, 446] on span "Raison Home - Céline Paragot" at bounding box center [608, 444] width 390 height 28
click at [981, 689] on button "Envoyer" at bounding box center [989, 693] width 80 height 32
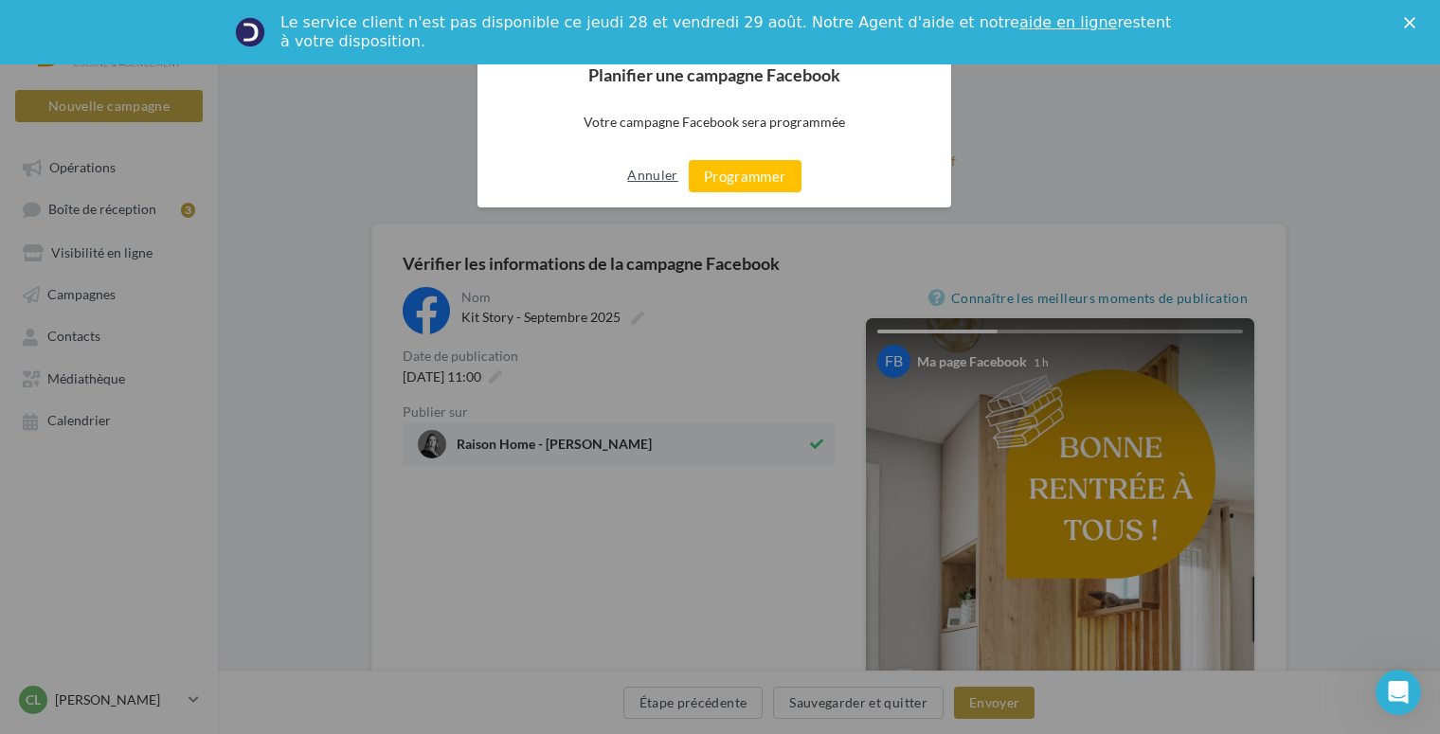
click at [659, 173] on button "Annuler" at bounding box center [652, 175] width 50 height 30
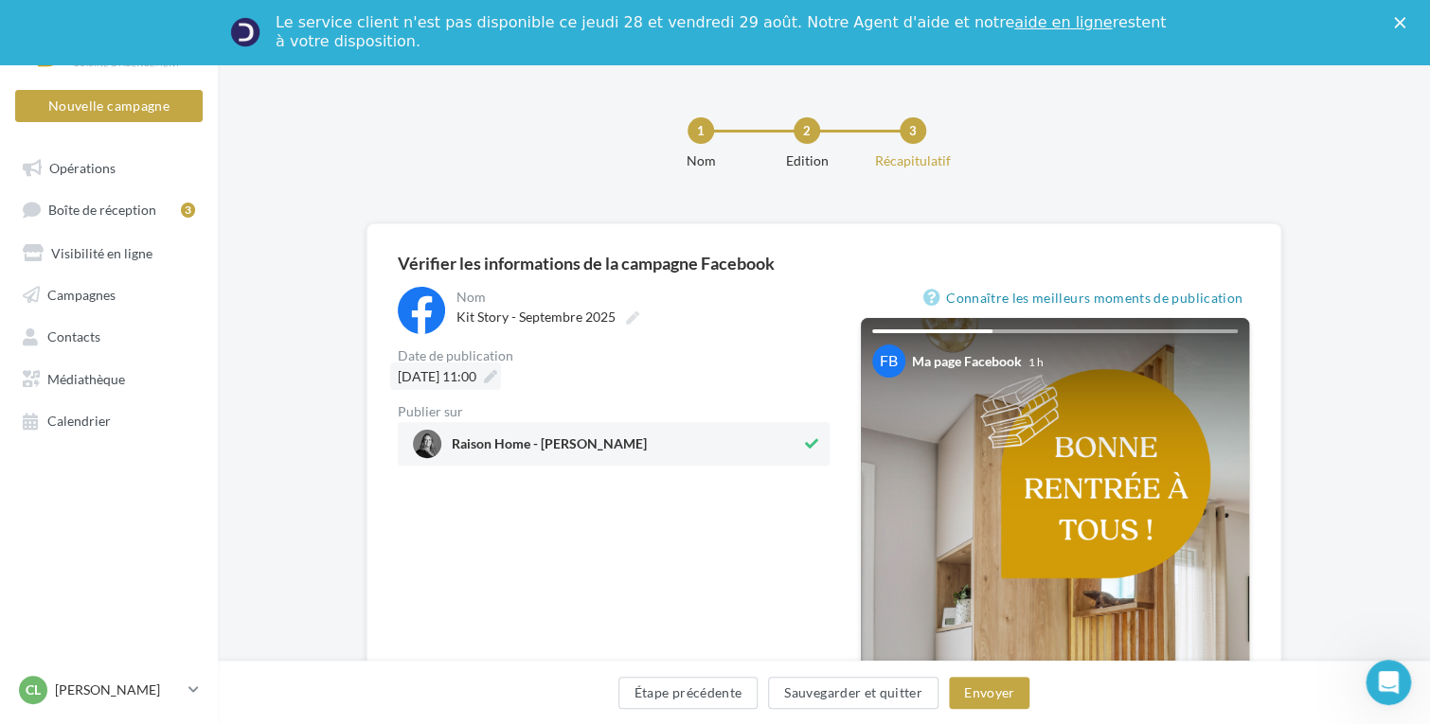
click at [497, 378] on icon at bounding box center [490, 376] width 13 height 13
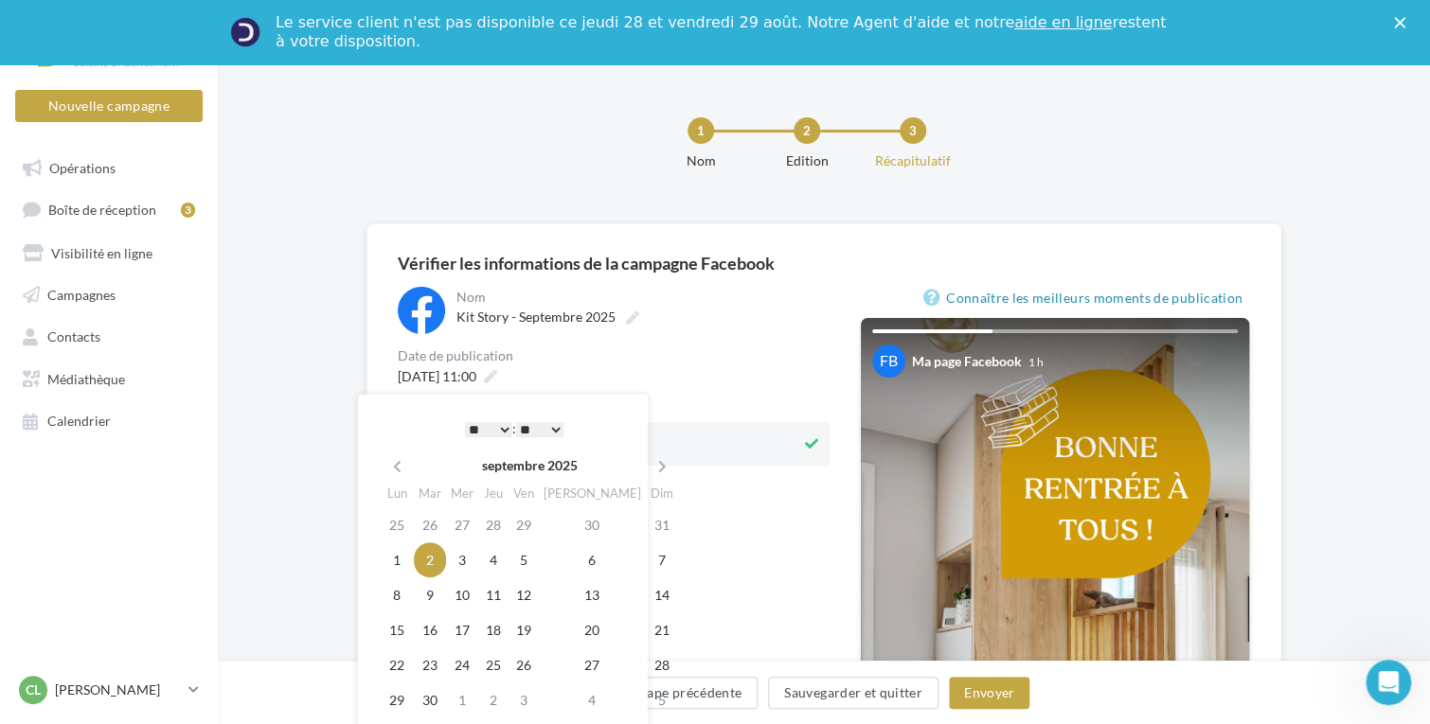
click at [498, 424] on select "* * * * * * * * * * ** ** ** ** ** ** ** ** ** ** ** ** ** **" at bounding box center [488, 429] width 47 height 15
click at [557, 422] on select "** ** ** ** ** **" at bounding box center [539, 429] width 47 height 15
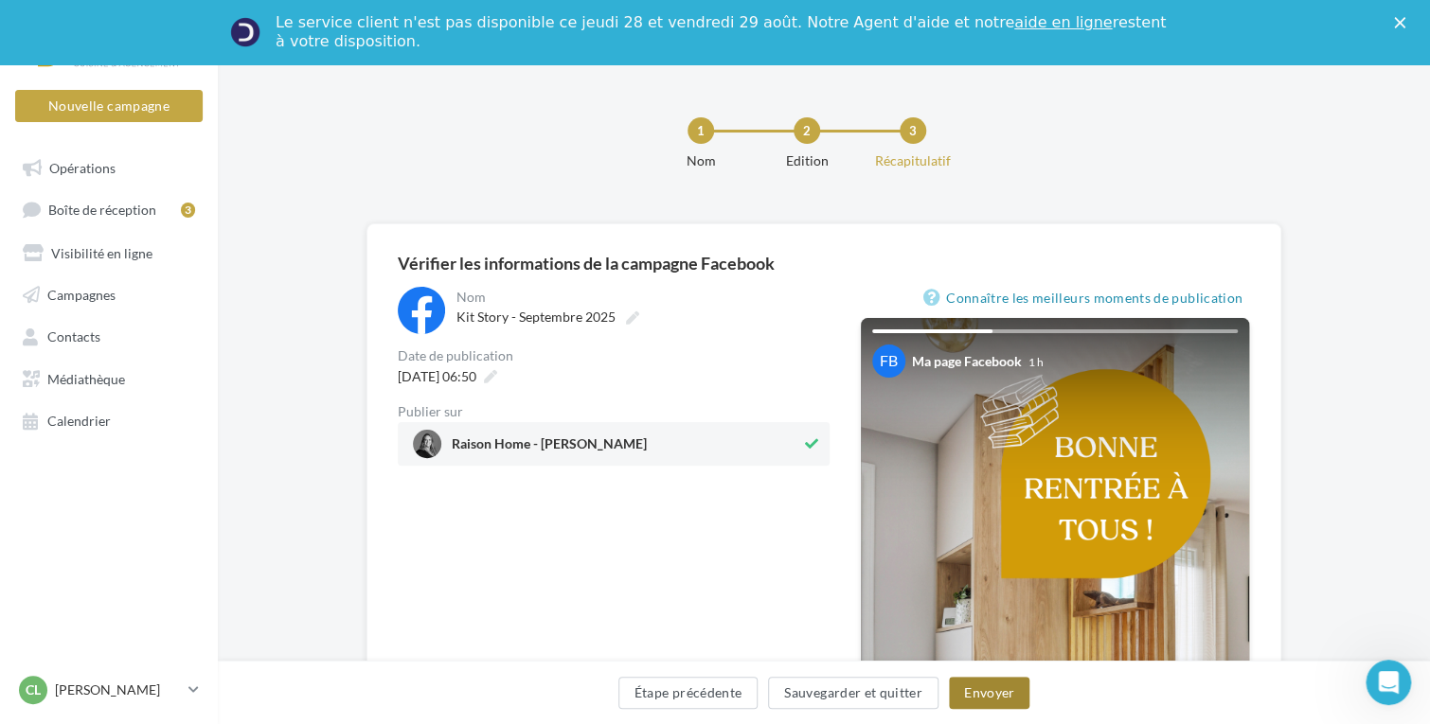
click at [970, 688] on button "Envoyer" at bounding box center [989, 693] width 80 height 32
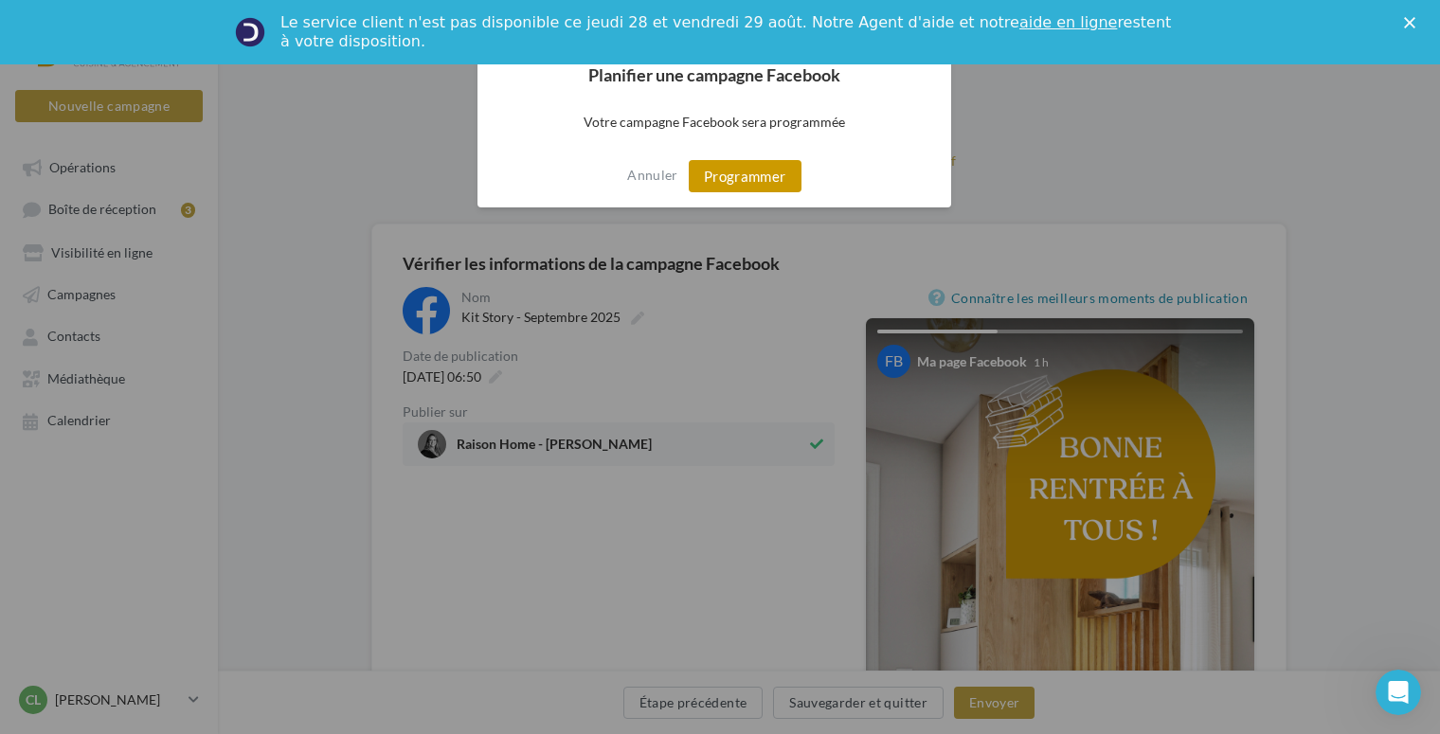
click at [753, 169] on button "Programmer" at bounding box center [745, 176] width 113 height 32
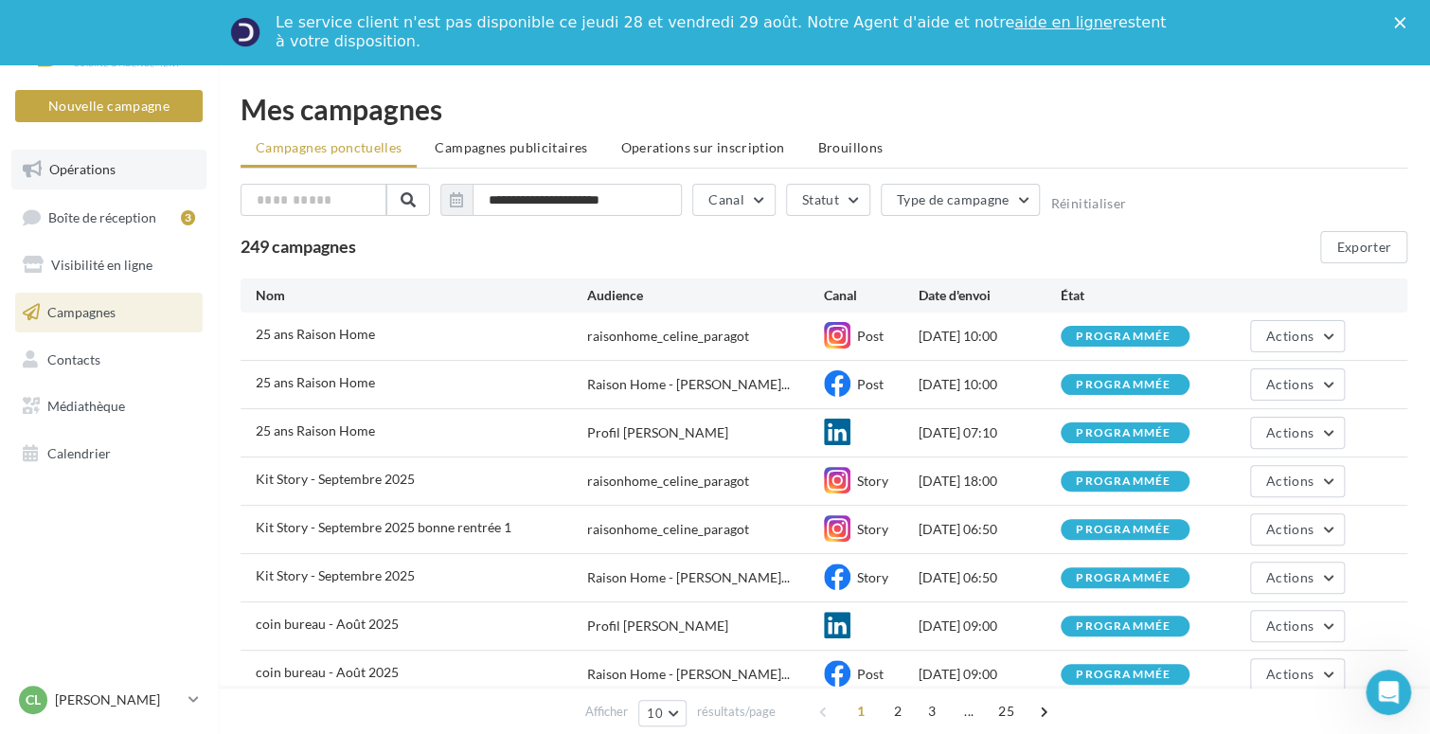
drag, startPoint x: 118, startPoint y: 165, endPoint x: 132, endPoint y: 188, distance: 26.3
click at [118, 166] on link "Opérations" at bounding box center [108, 170] width 195 height 40
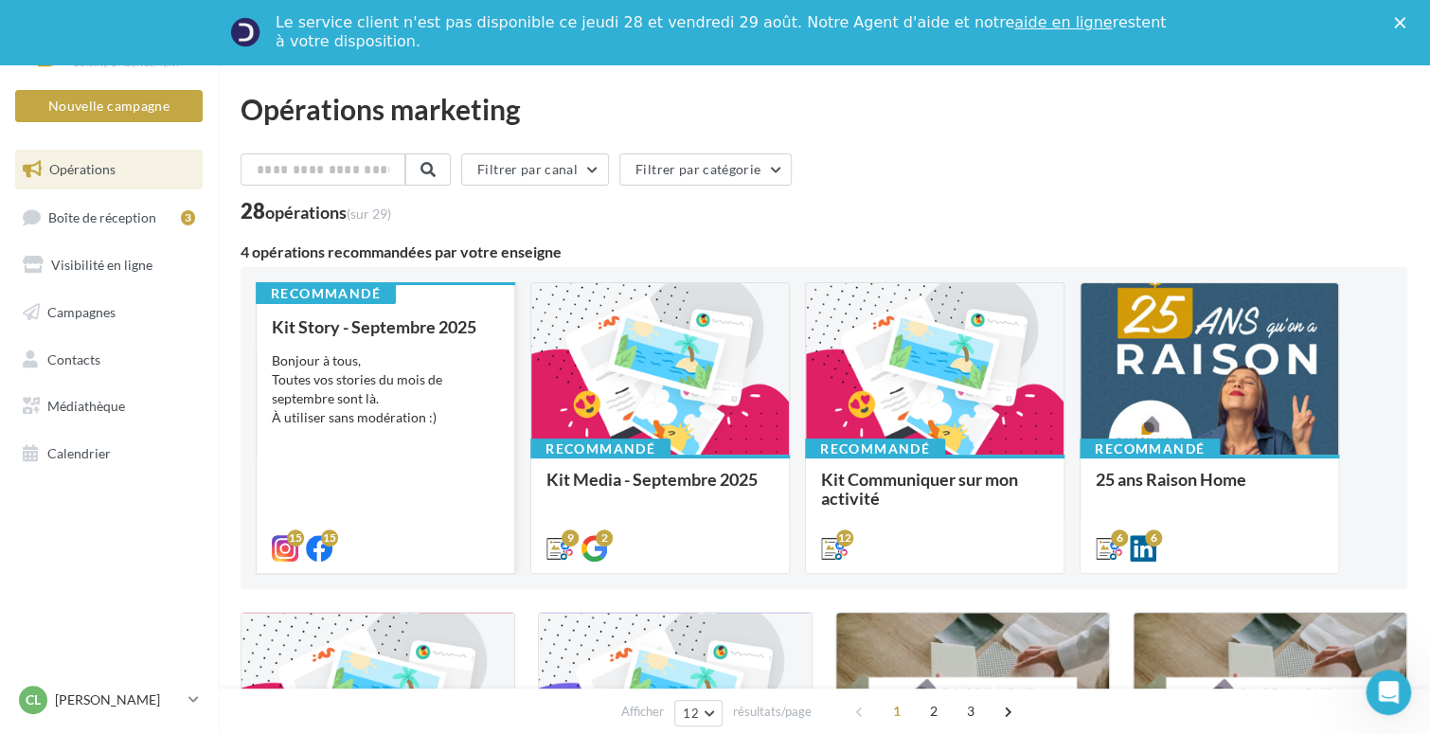
click at [383, 408] on div "Bonjour à tous, Toutes vos stories du mois de septembre sont là. À utiliser san…" at bounding box center [385, 389] width 227 height 76
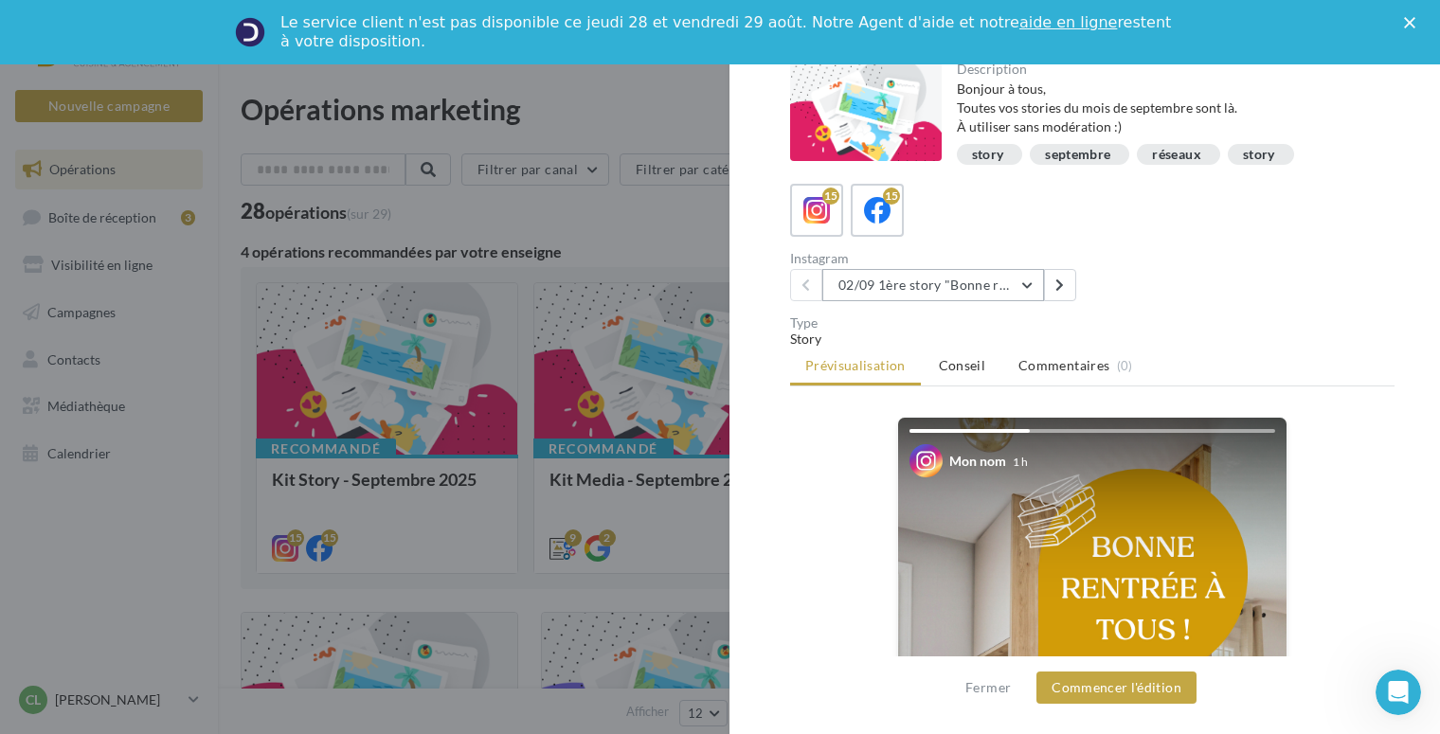
click at [963, 276] on button "02/09 1ère story "Bonne rentrée"" at bounding box center [933, 285] width 222 height 32
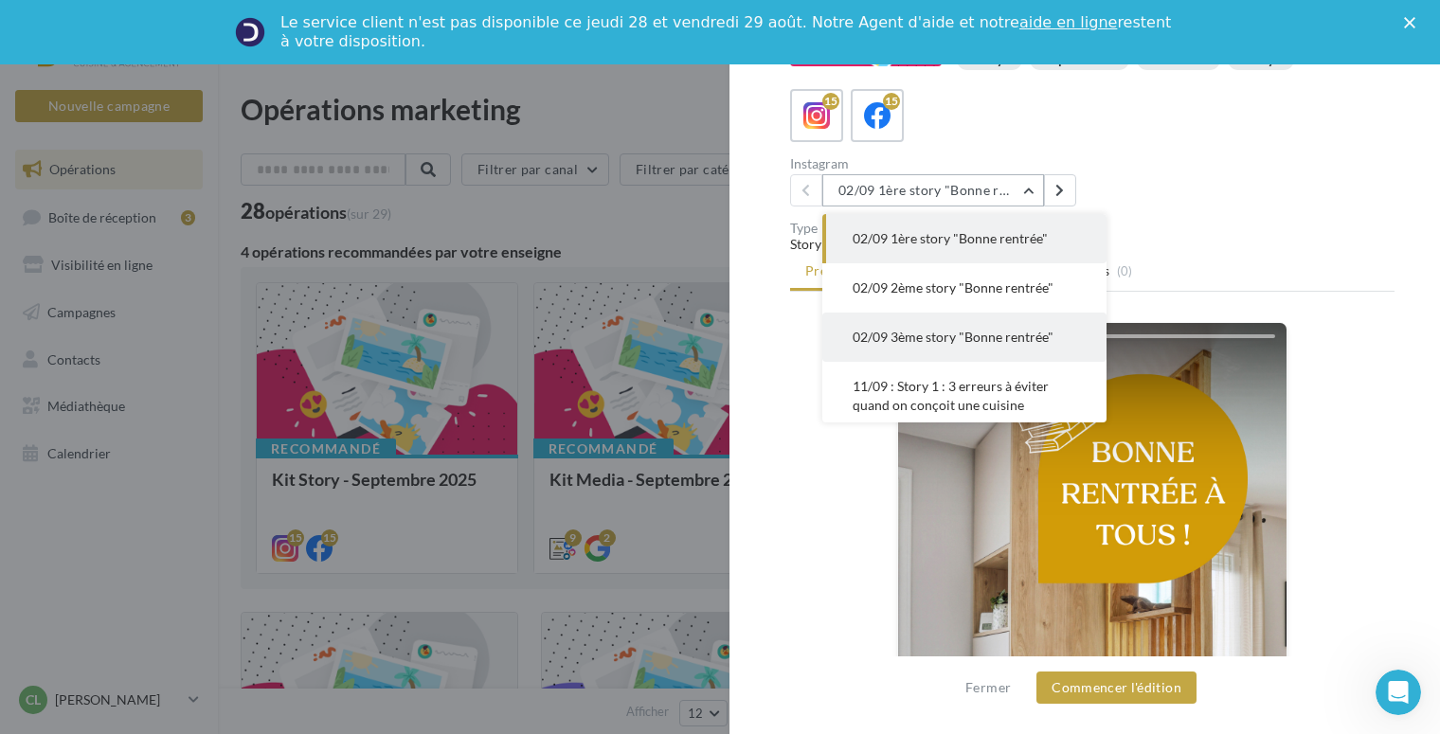
scroll to position [95, 0]
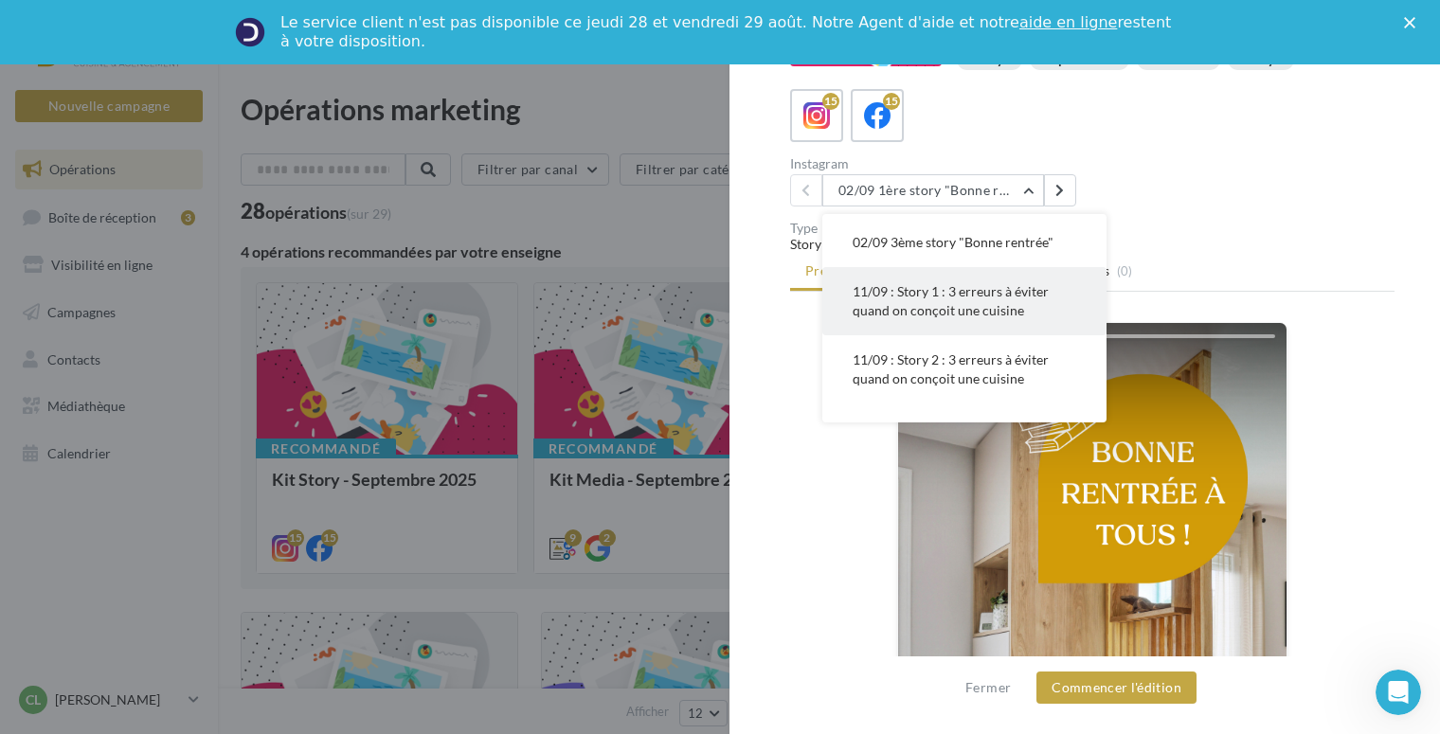
click at [947, 305] on span "11/09 : Story 1 : 3 erreurs à éviter quand on conçoit une cuisine" at bounding box center [950, 300] width 196 height 35
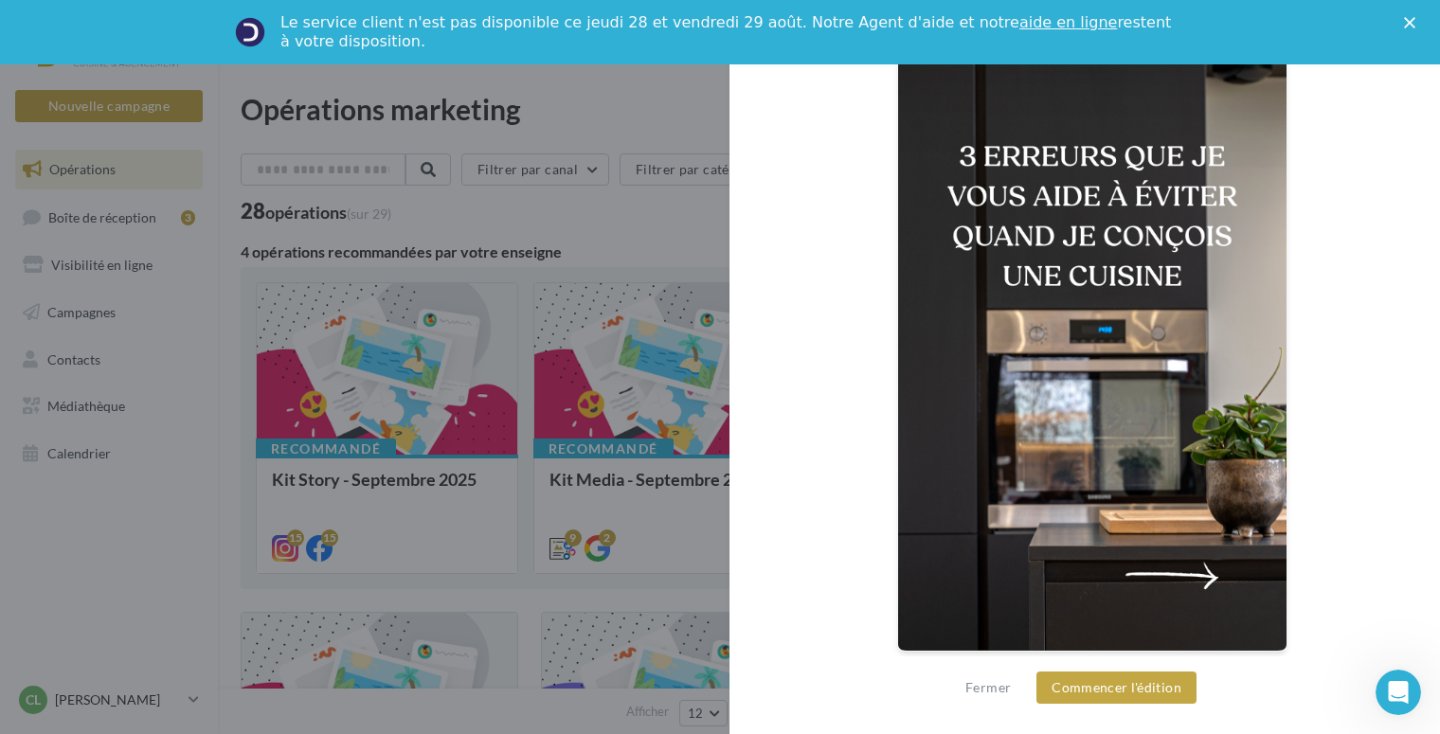
scroll to position [458, 0]
click at [1191, 548] on img at bounding box center [1092, 304] width 388 height 690
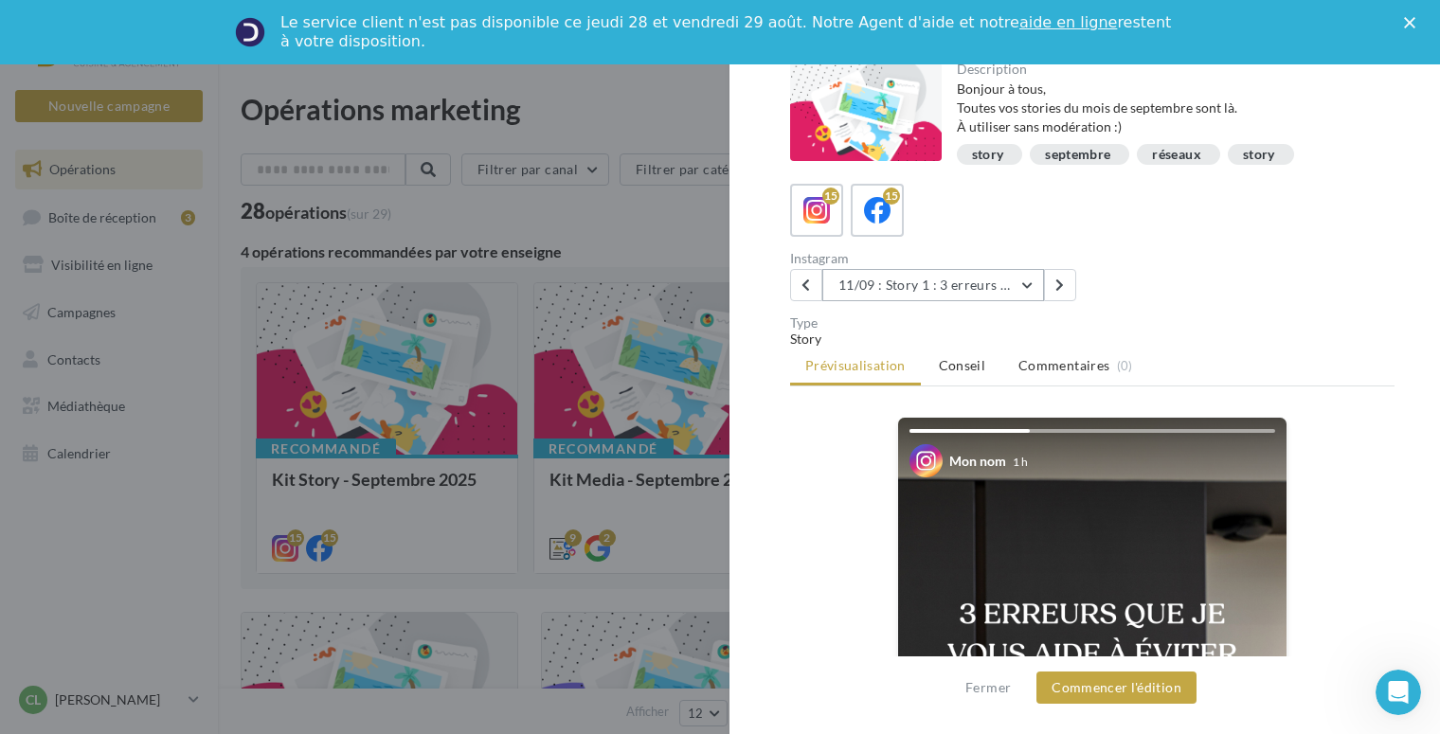
click at [1030, 280] on button "11/09 : Story 1 : 3 erreurs à éviter quand on conçoit une cuisine" at bounding box center [933, 285] width 222 height 32
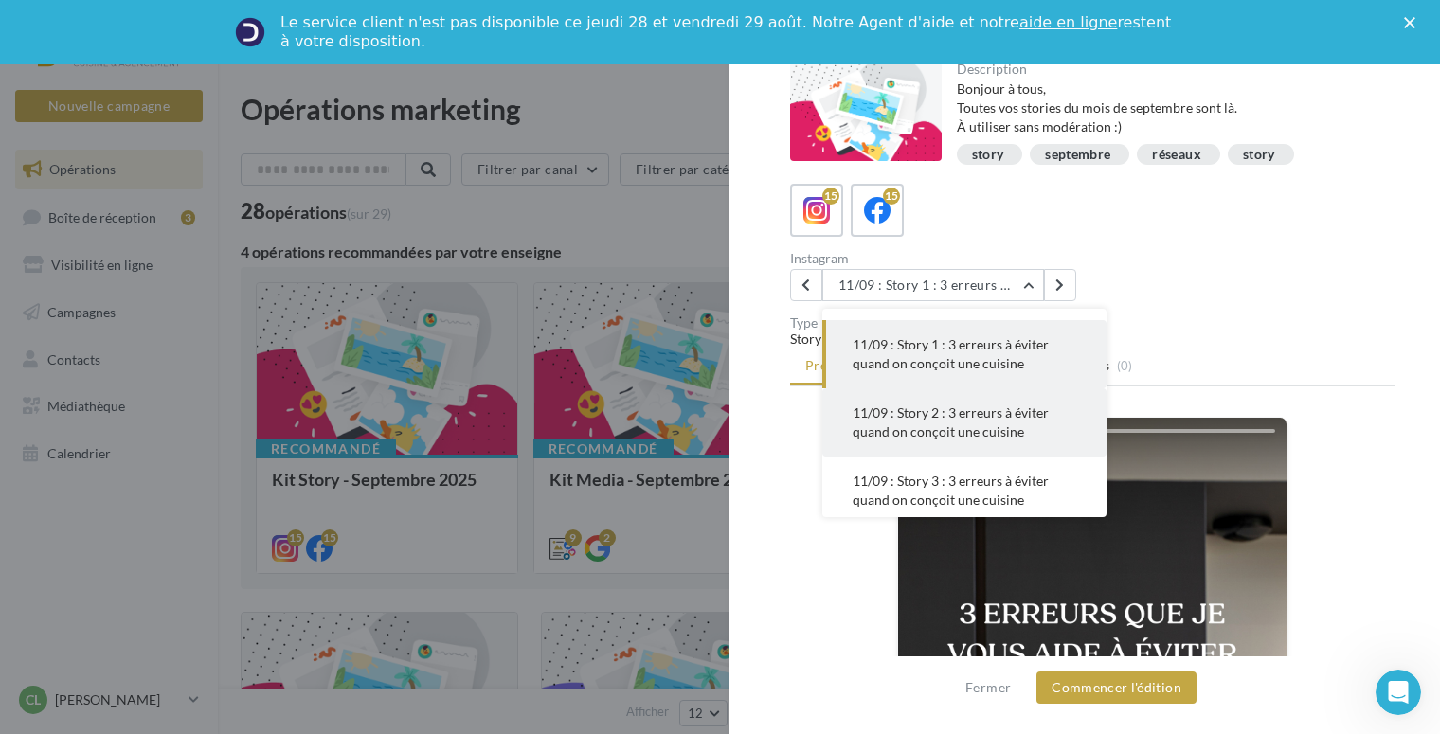
click at [981, 419] on span "11/09 : Story 2 : 3 erreurs à éviter quand on conçoit une cuisine" at bounding box center [950, 421] width 196 height 35
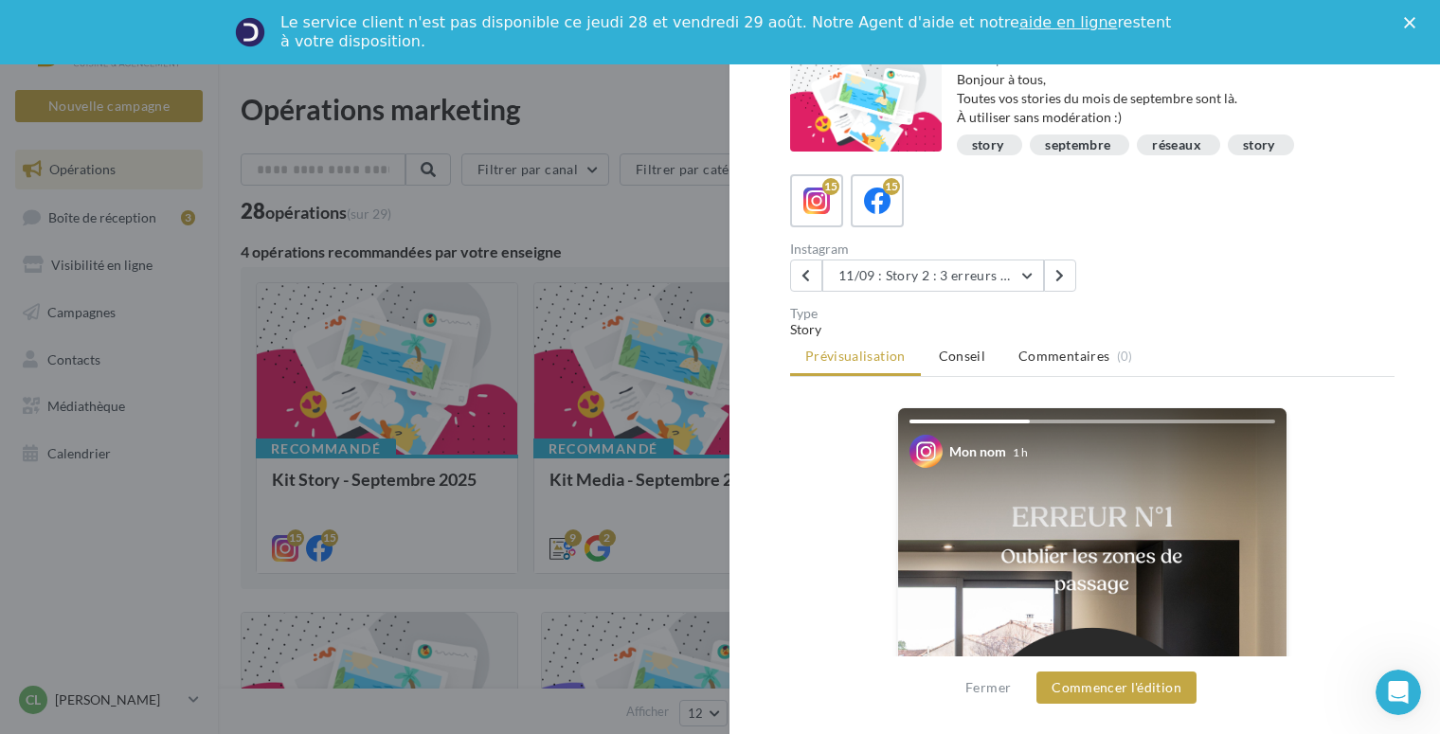
scroll to position [0, 0]
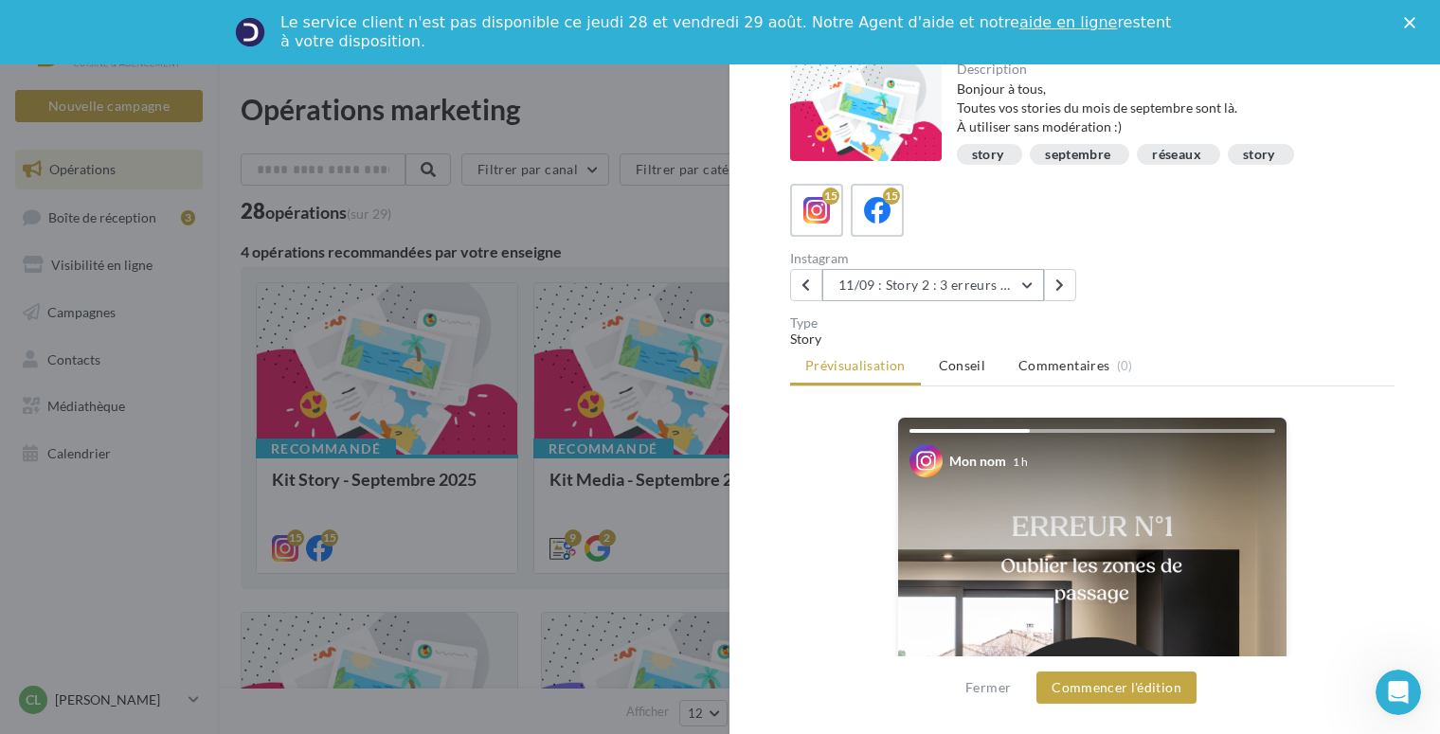
click at [1023, 277] on button "11/09 : Story 2 : 3 erreurs à éviter quand on conçoit une cuisine" at bounding box center [933, 285] width 222 height 32
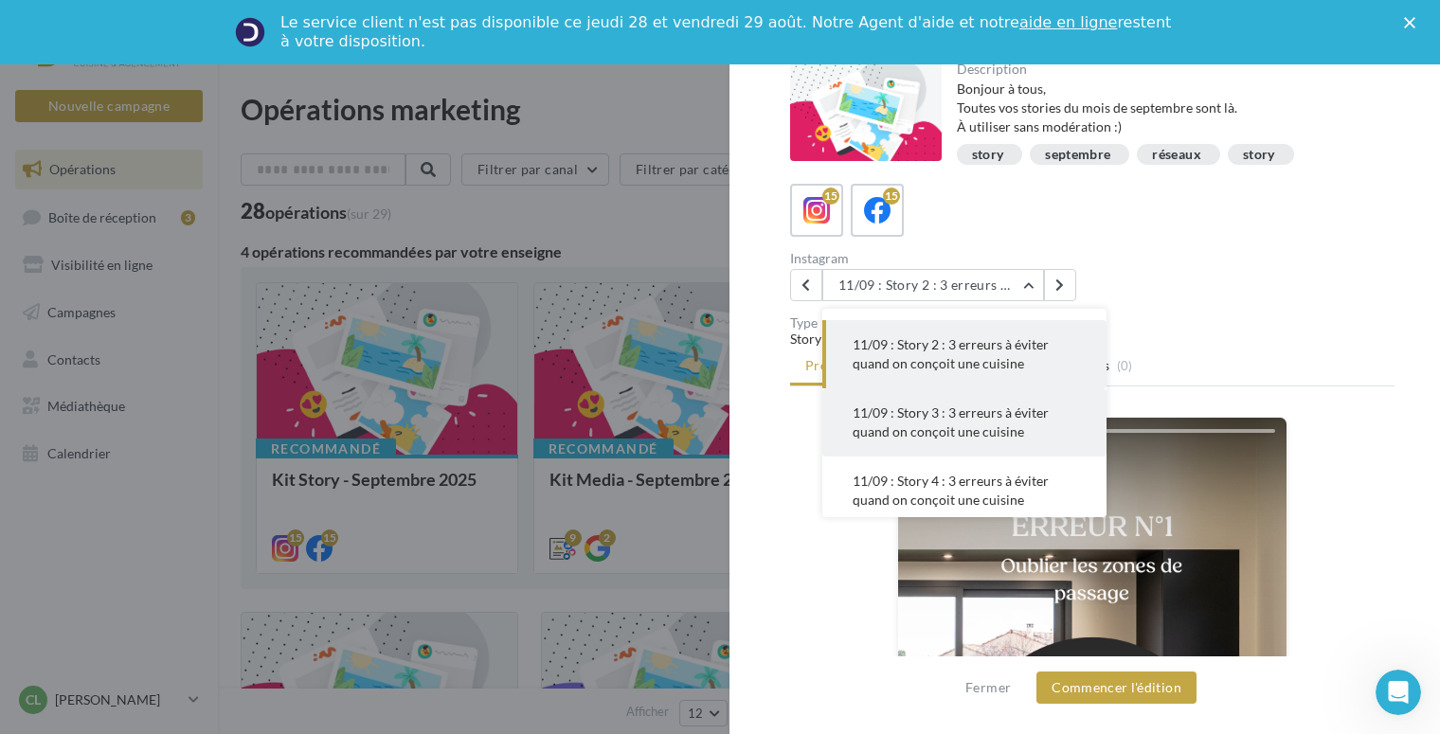
click at [990, 421] on button "11/09 : Story 3 : 3 erreurs à éviter quand on conçoit une cuisine" at bounding box center [964, 422] width 284 height 68
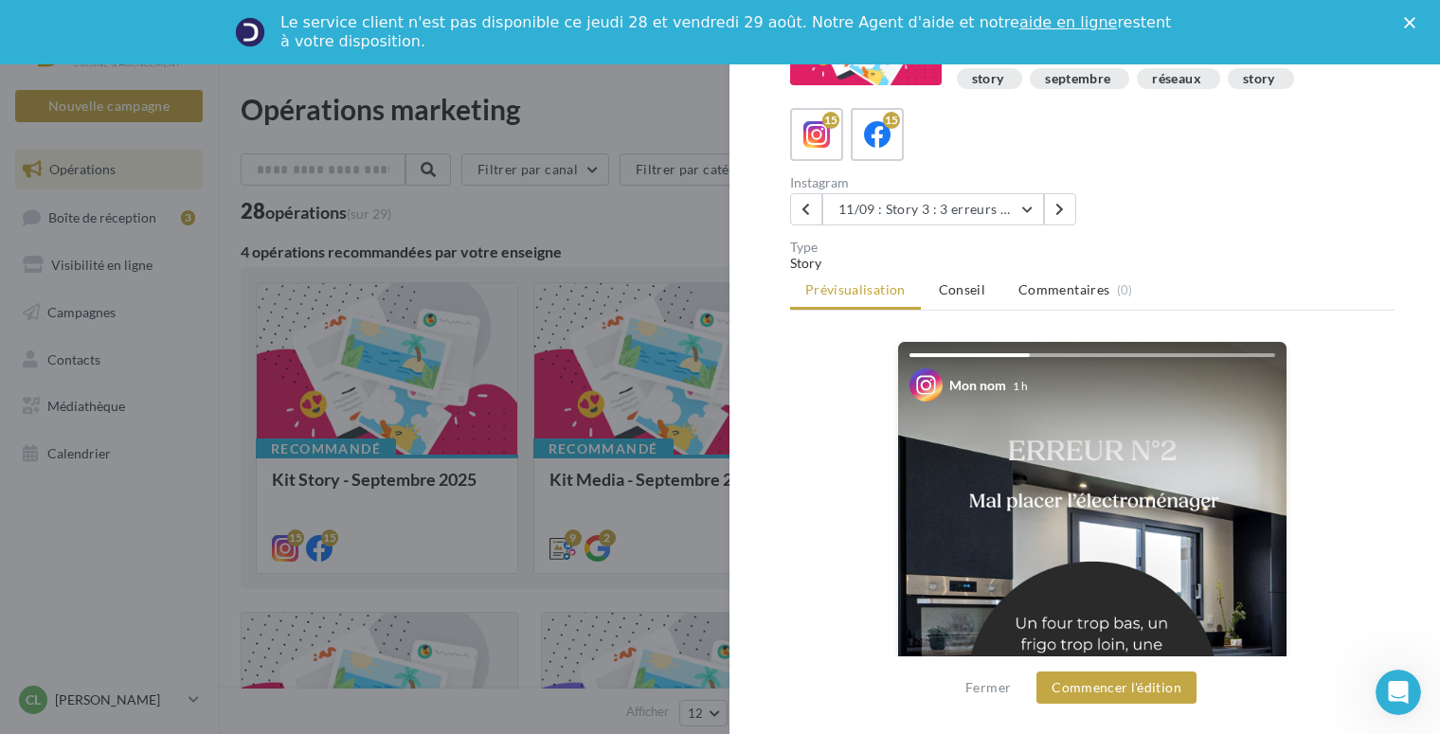
scroll to position [0, 0]
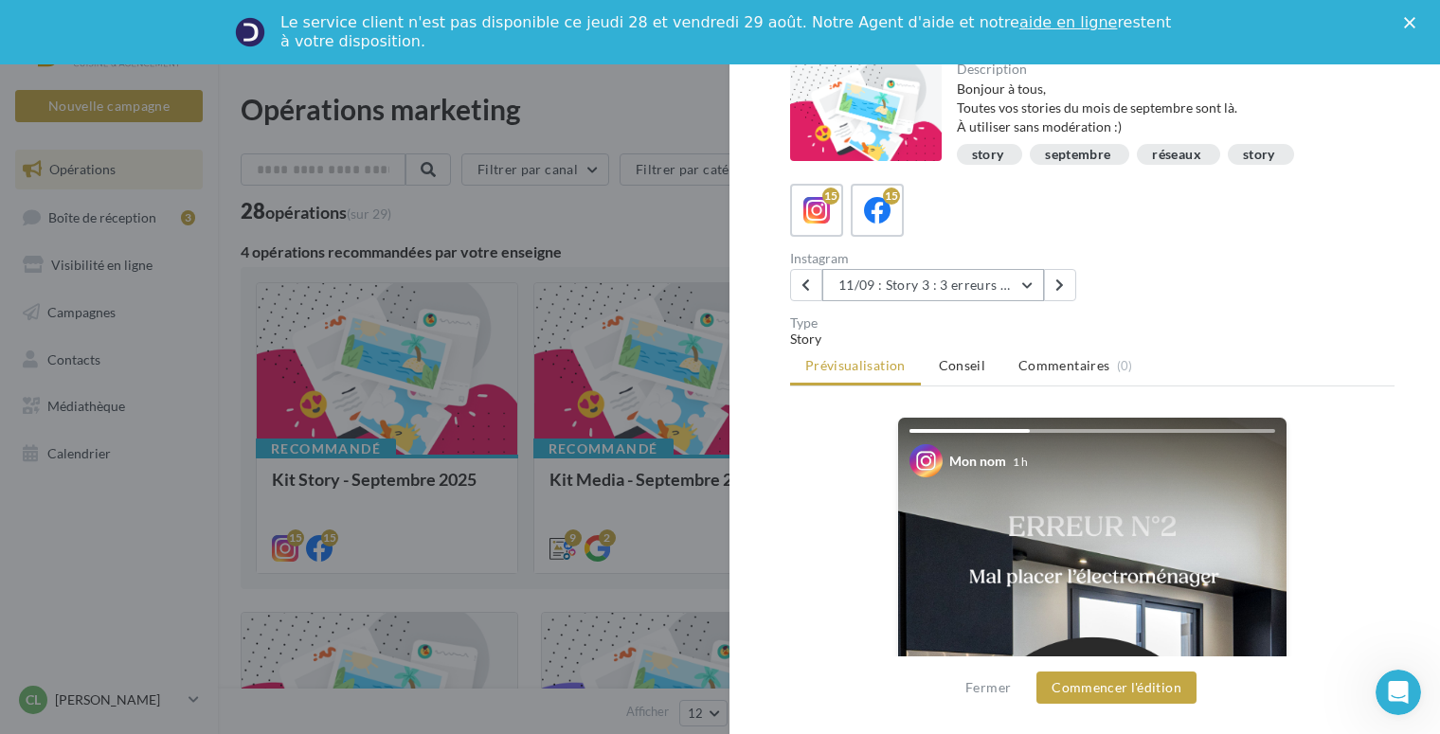
click at [1027, 283] on button "11/09 : Story 3 : 3 erreurs à éviter quand on conçoit une cuisine" at bounding box center [933, 285] width 222 height 32
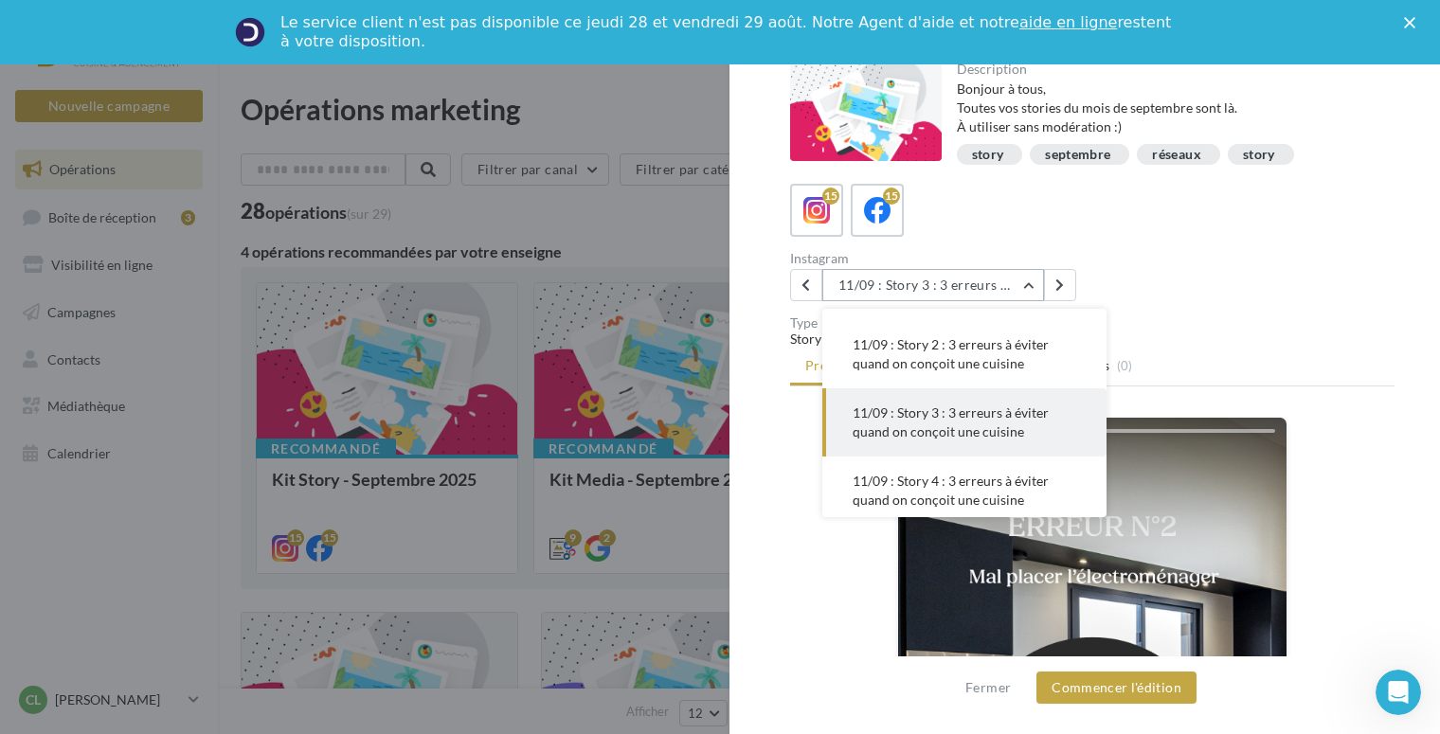
scroll to position [273, 0]
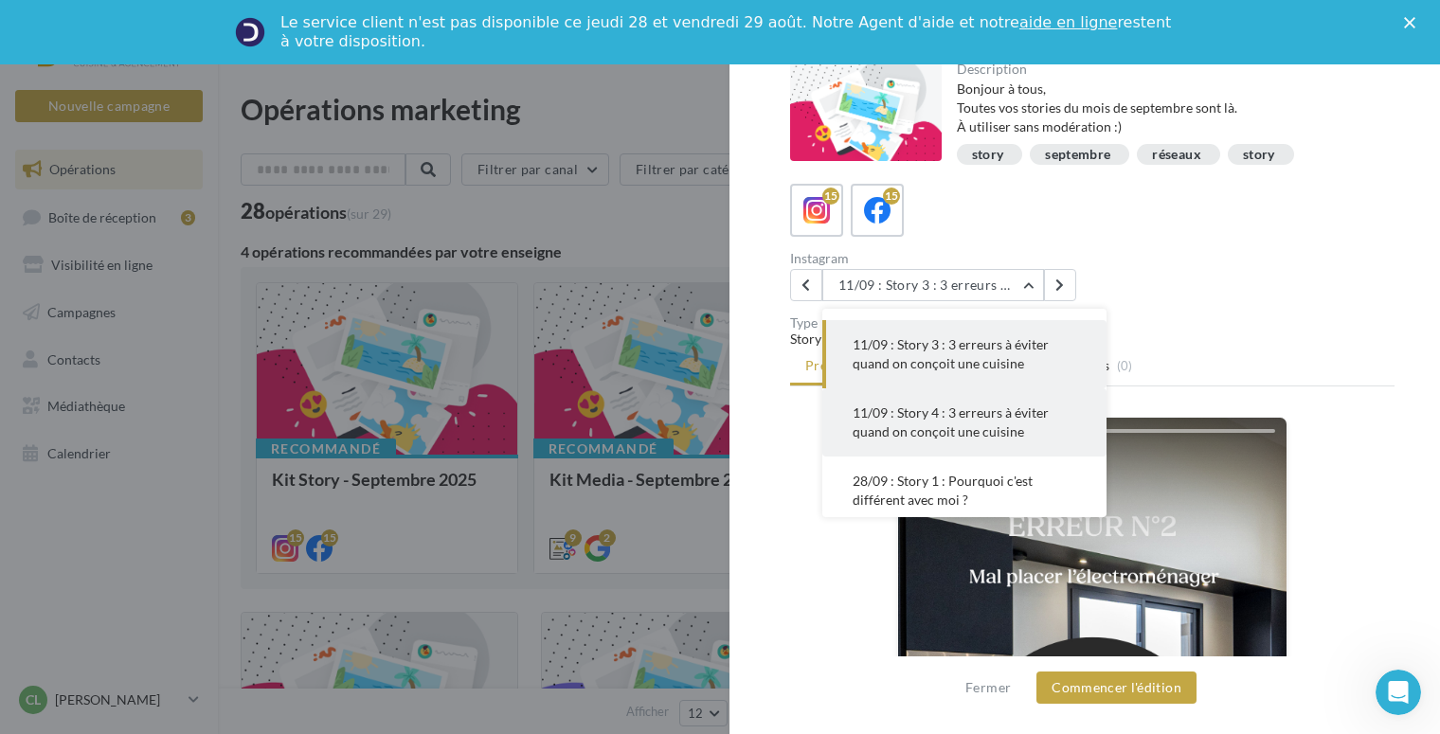
click at [982, 424] on span "11/09 : Story 4 : 3 erreurs à éviter quand on conçoit une cuisine" at bounding box center [950, 421] width 196 height 35
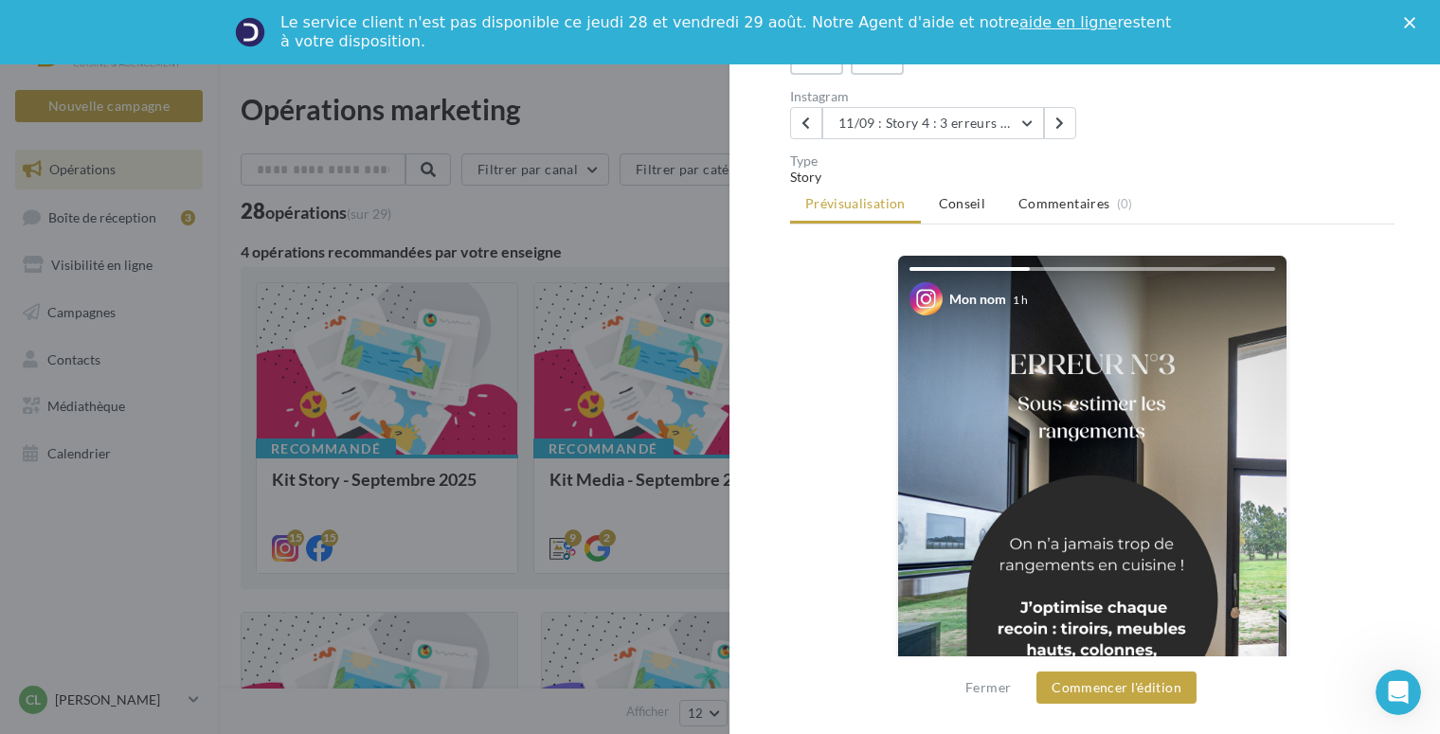
scroll to position [0, 0]
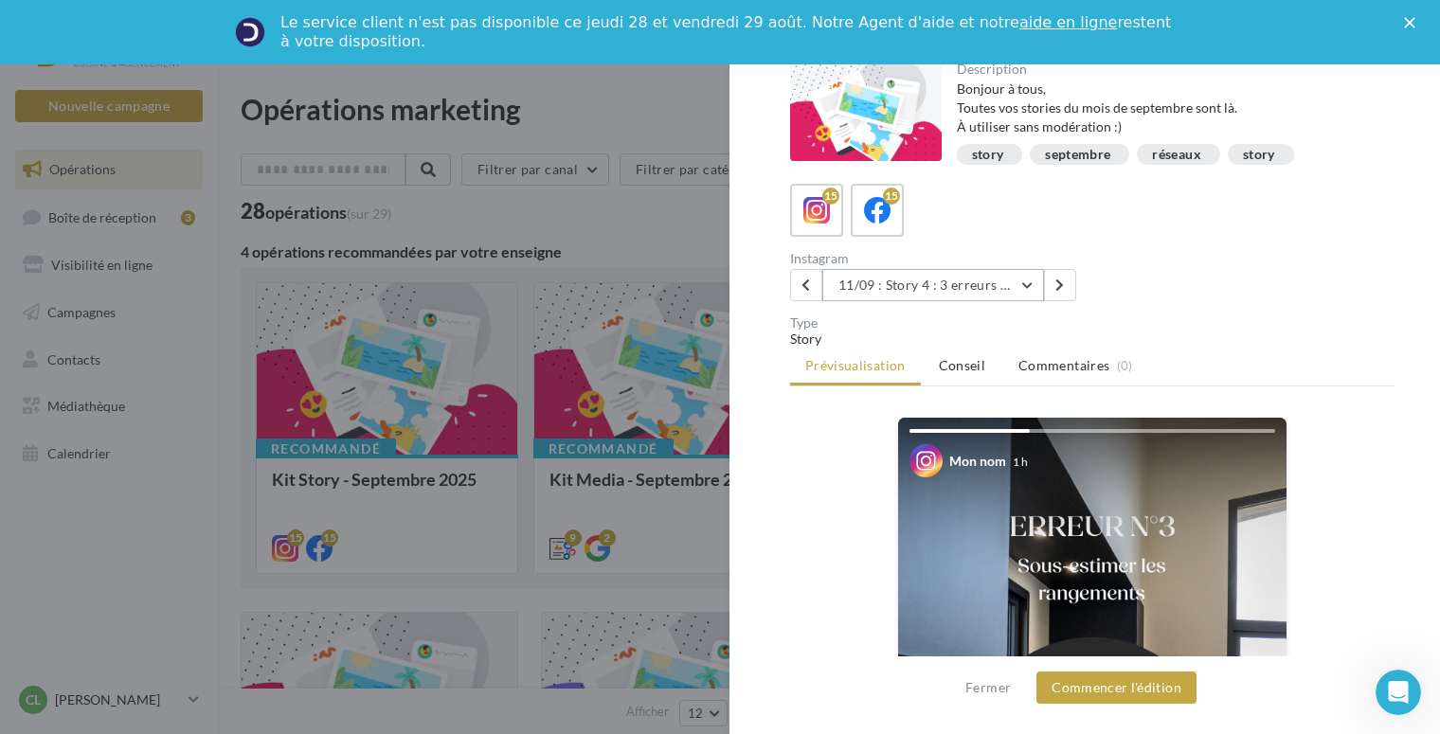
click at [1029, 284] on button "11/09 : Story 4 : 3 erreurs à éviter quand on conçoit une cuisine" at bounding box center [933, 285] width 222 height 32
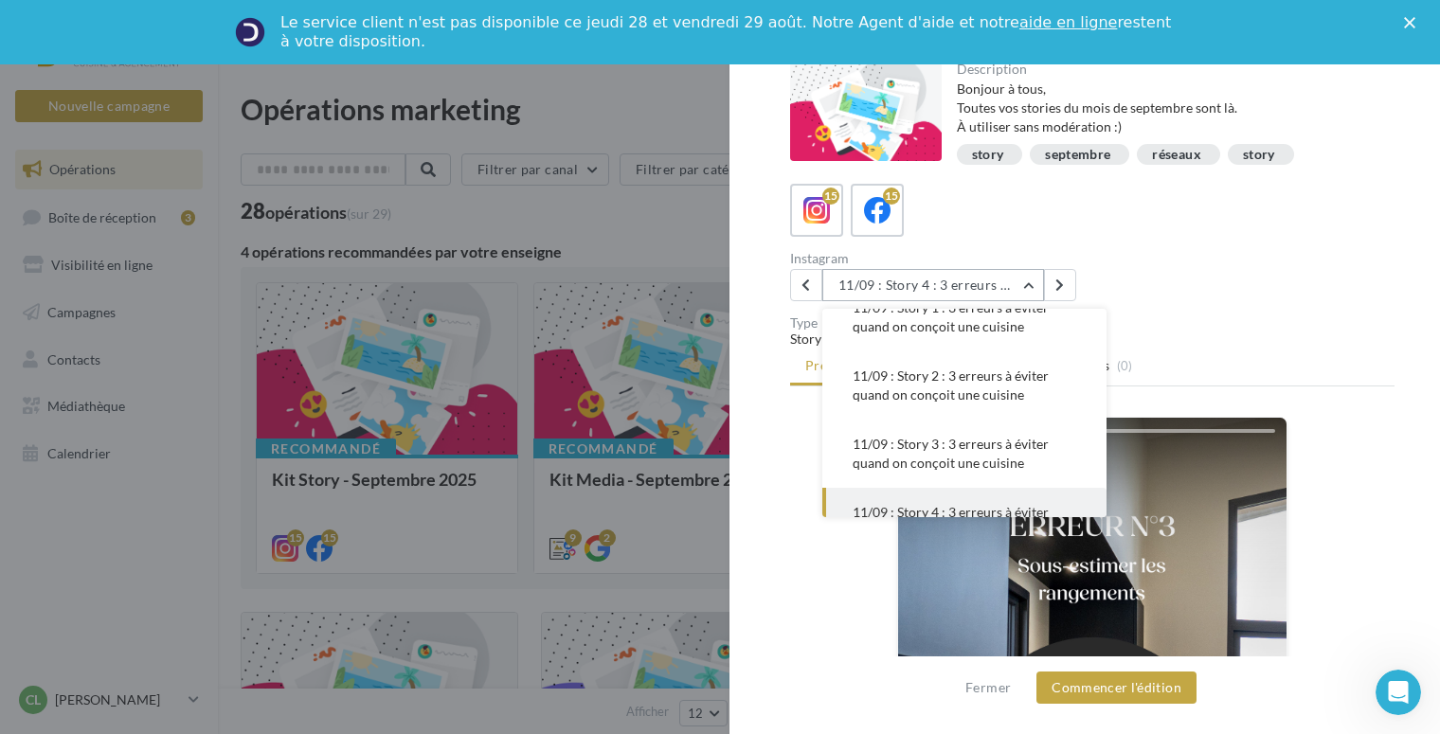
scroll to position [152, 0]
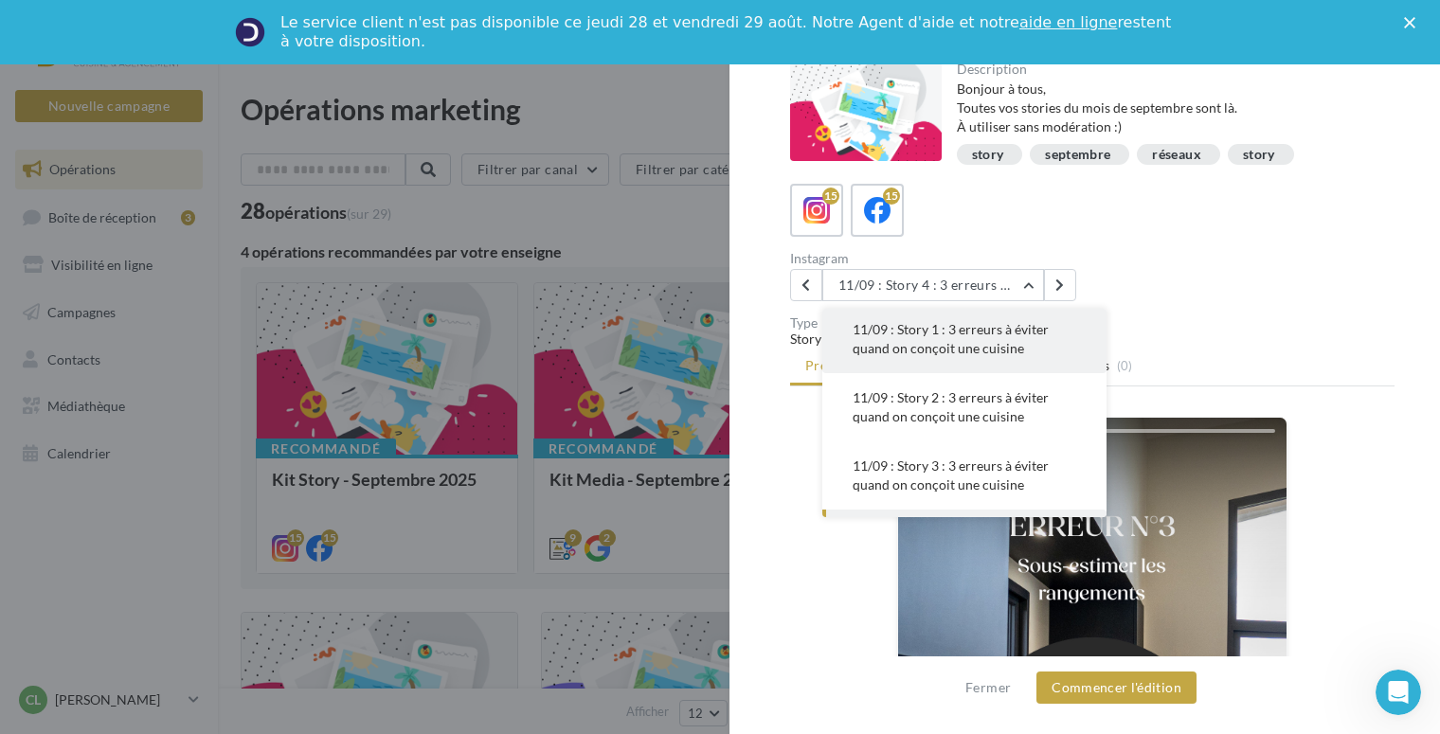
click at [998, 347] on span "11/09 : Story 1 : 3 erreurs à éviter quand on conçoit une cuisine" at bounding box center [950, 338] width 196 height 35
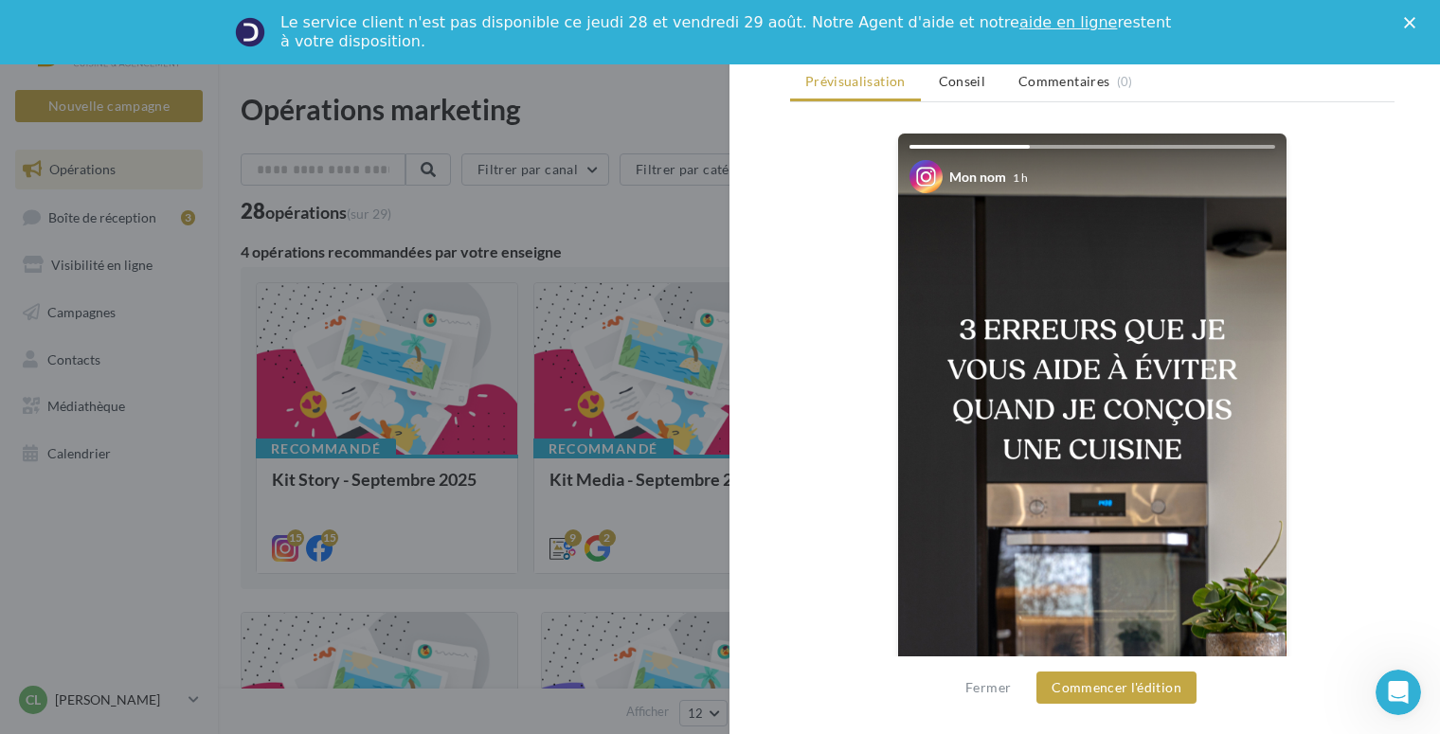
scroll to position [458, 0]
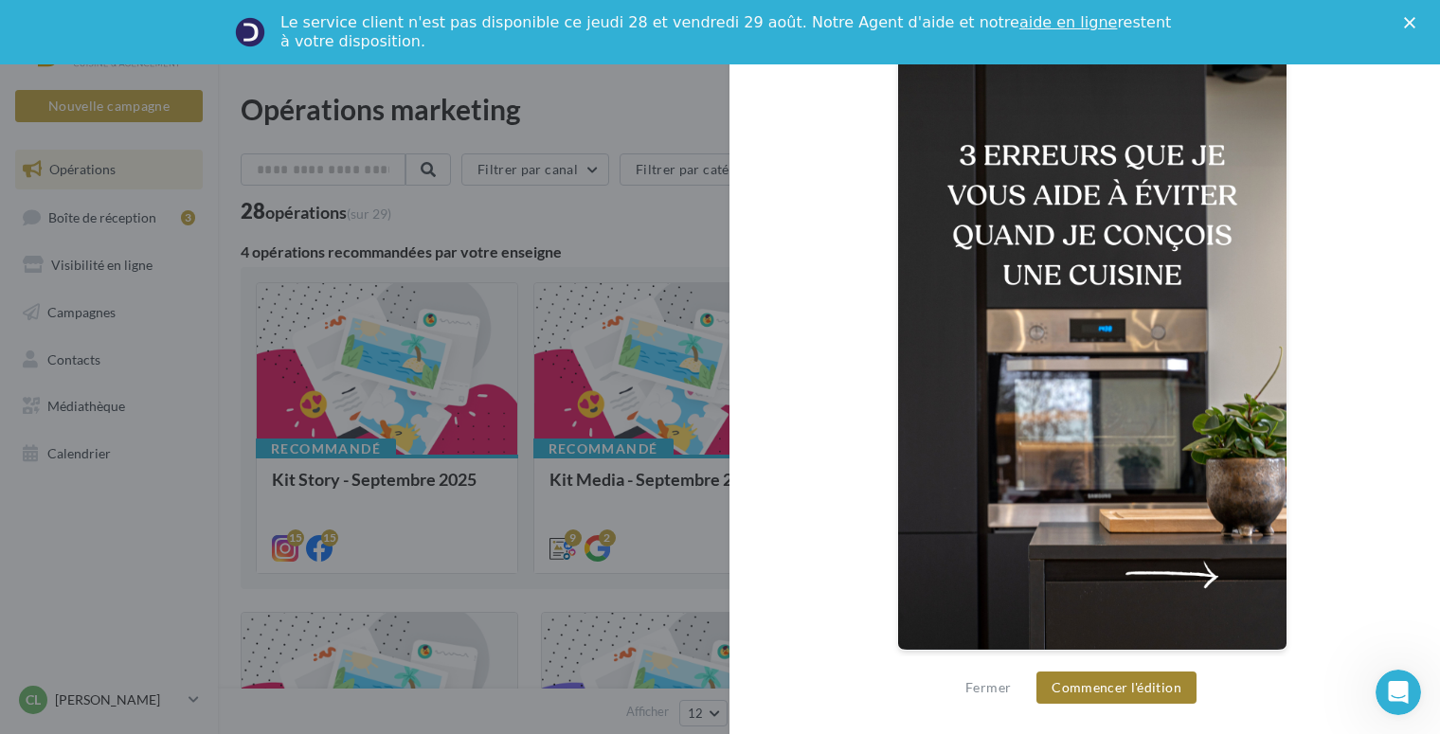
click at [1107, 688] on button "Commencer l'édition" at bounding box center [1116, 687] width 160 height 32
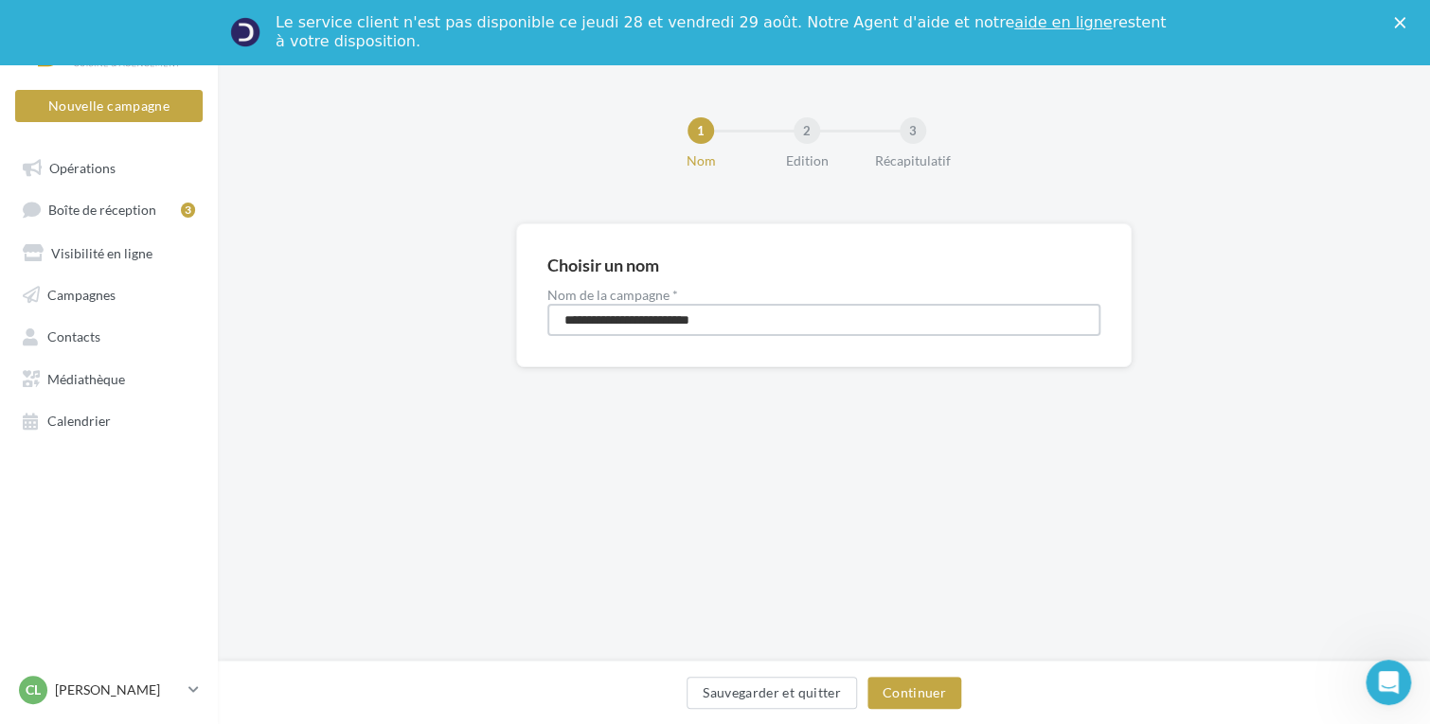
click at [758, 328] on input "**********" at bounding box center [823, 320] width 553 height 32
type input "**********"
click at [905, 692] on button "Continuer" at bounding box center [914, 693] width 94 height 32
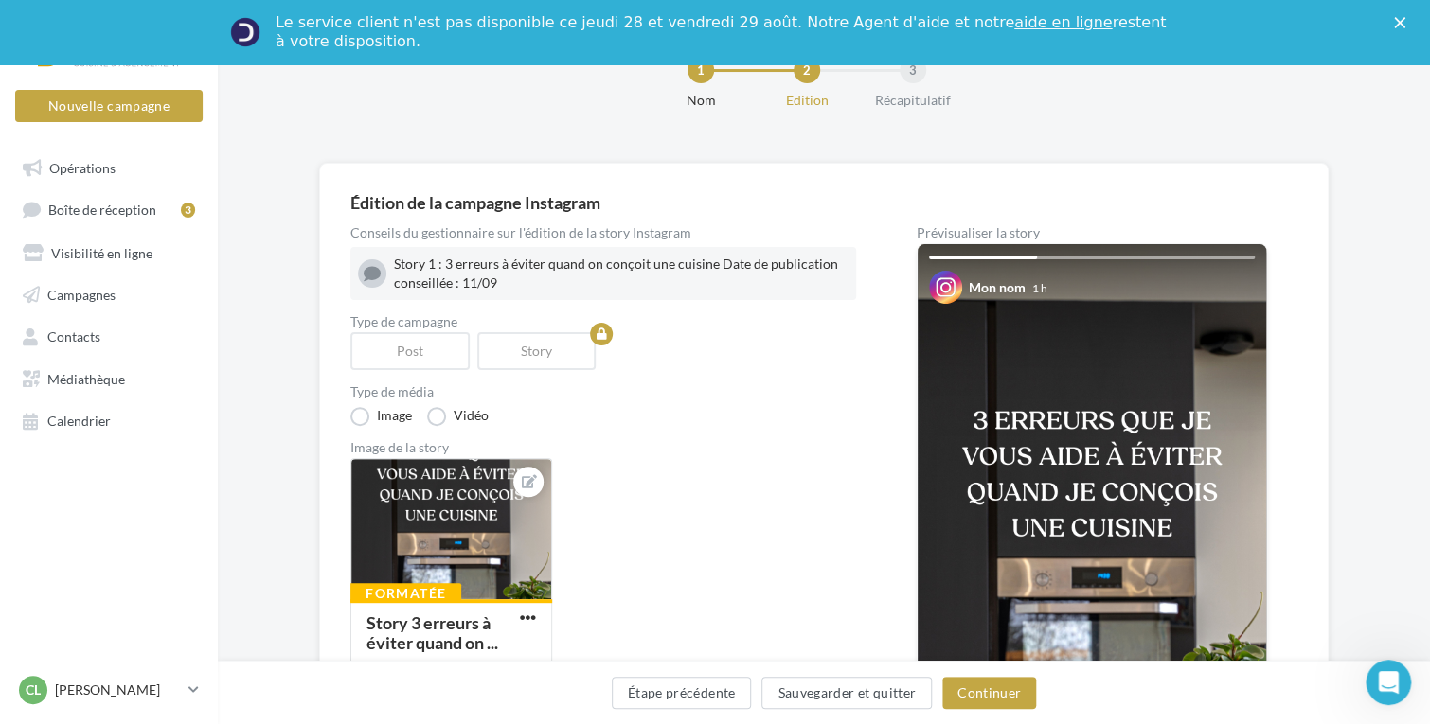
scroll to position [95, 0]
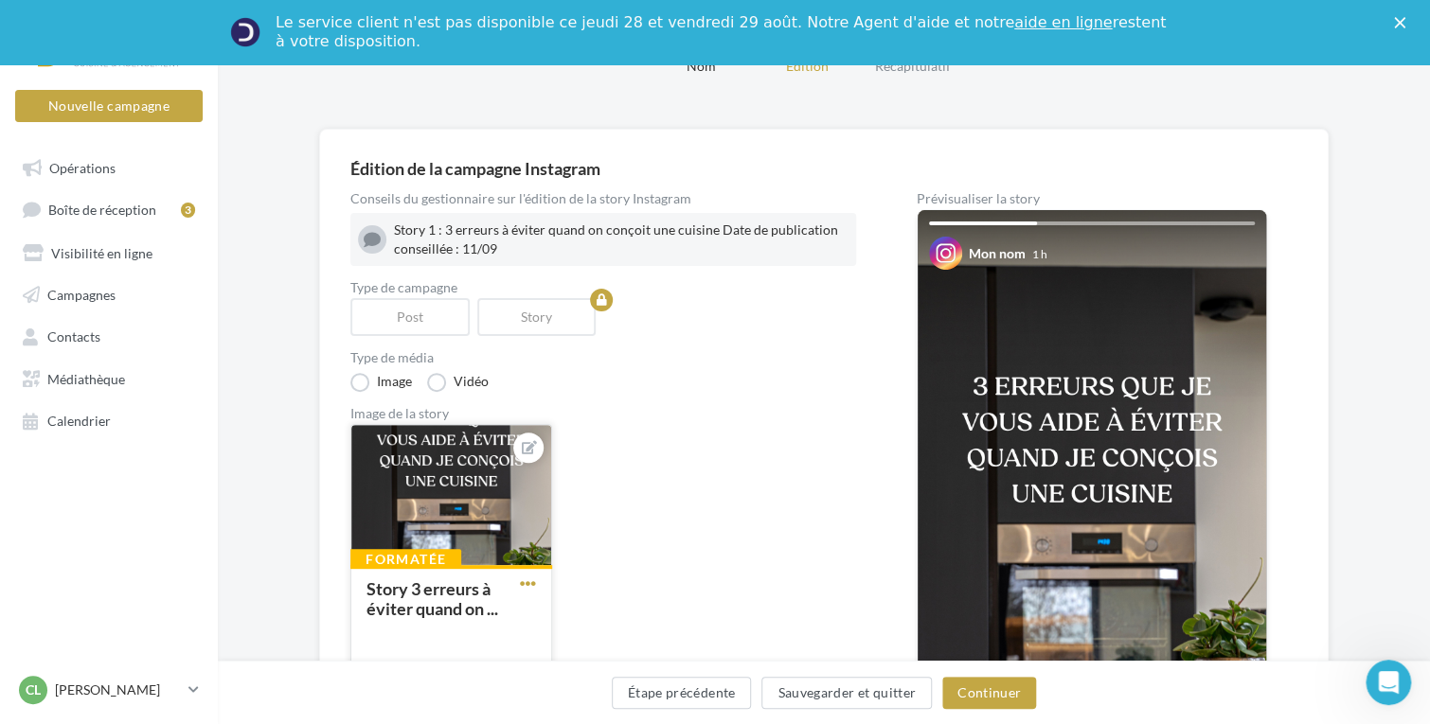
click at [528, 584] on span "button" at bounding box center [528, 584] width 16 height 16
click at [722, 370] on div "Type de média Image Vidéo" at bounding box center [603, 371] width 506 height 41
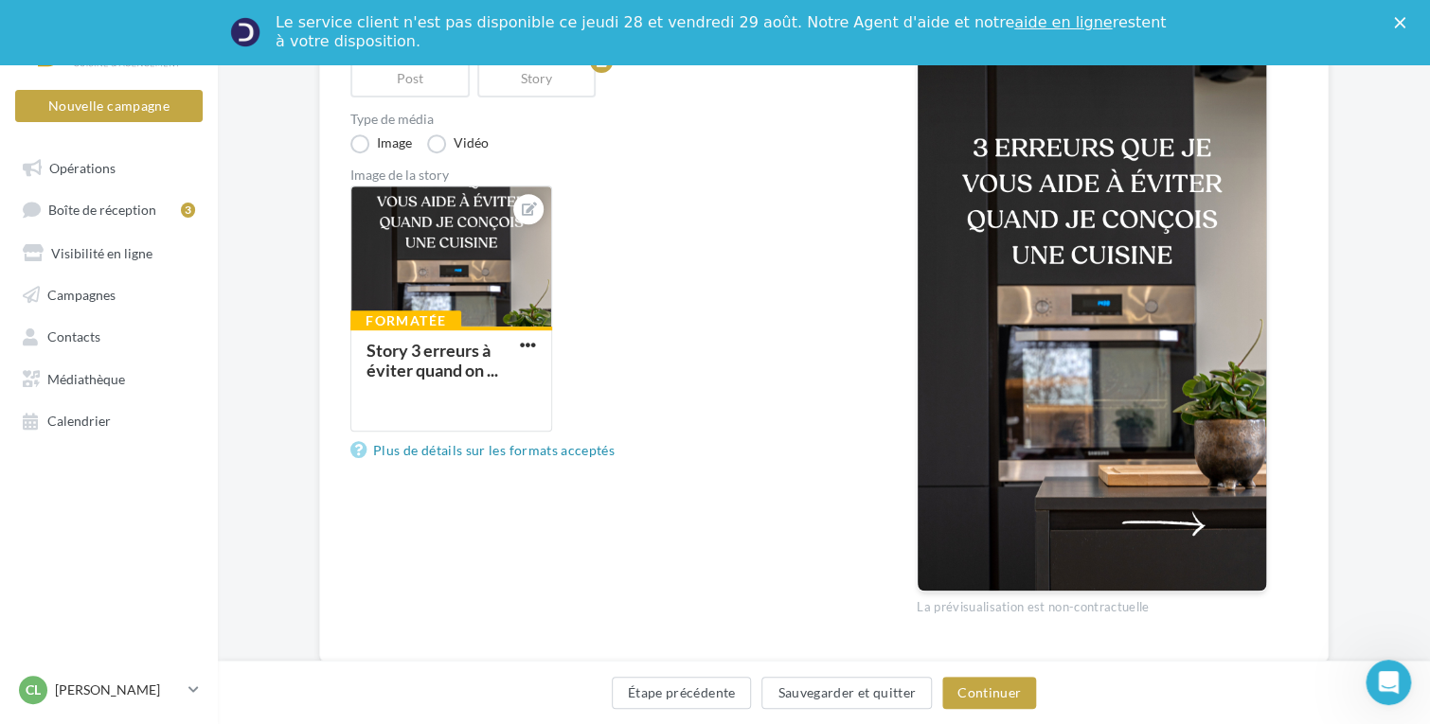
scroll to position [379, 0]
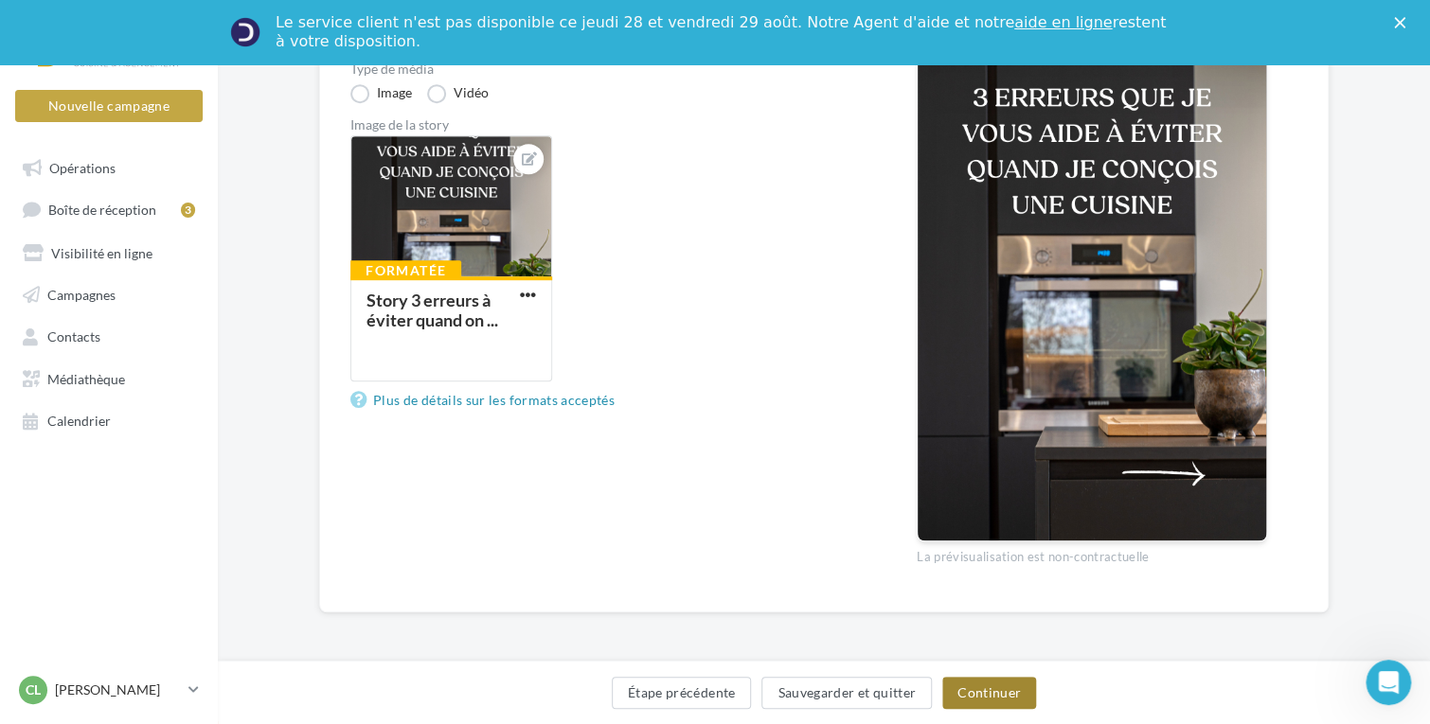
click at [1007, 681] on button "Continuer" at bounding box center [989, 693] width 94 height 32
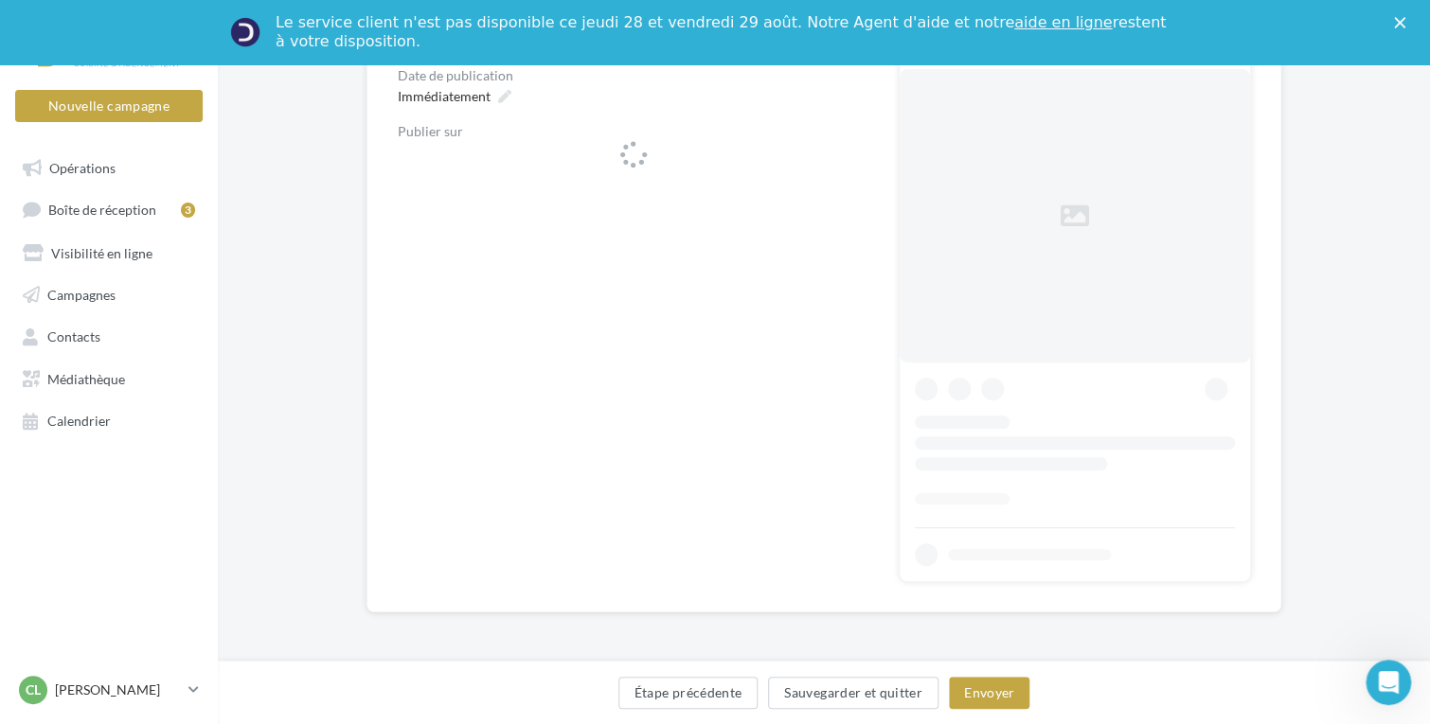
scroll to position [280, 0]
click at [675, 165] on span "raisonhome_celine_paragot" at bounding box center [628, 164] width 430 height 28
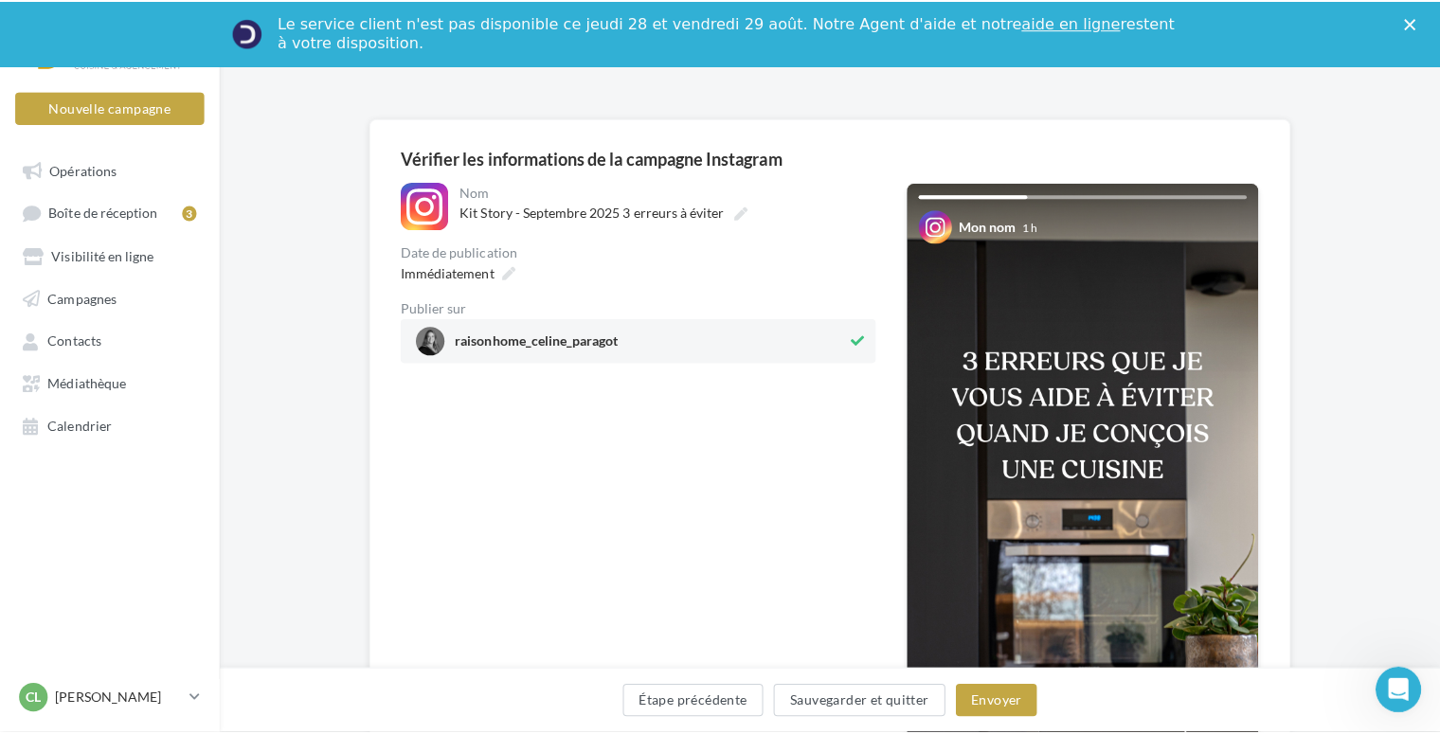
scroll to position [91, 0]
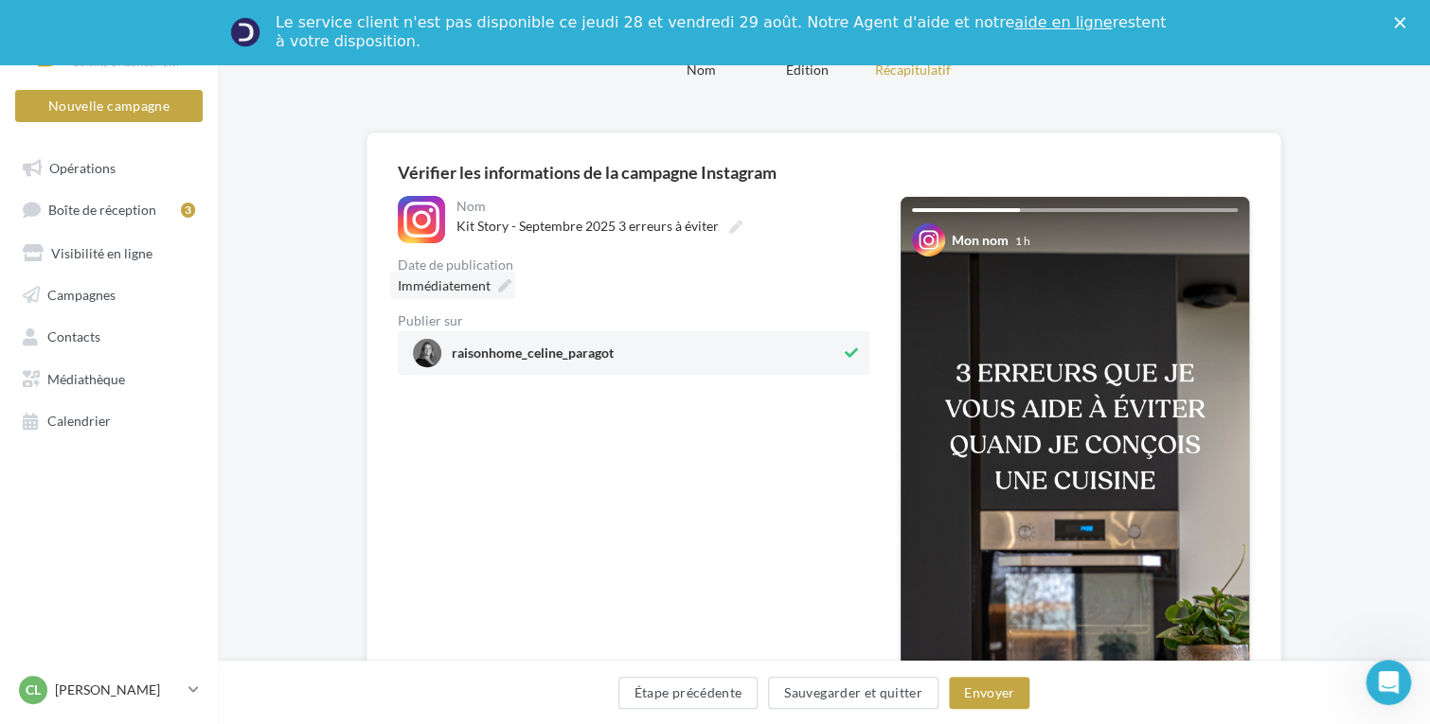
click at [502, 284] on icon at bounding box center [504, 285] width 13 height 13
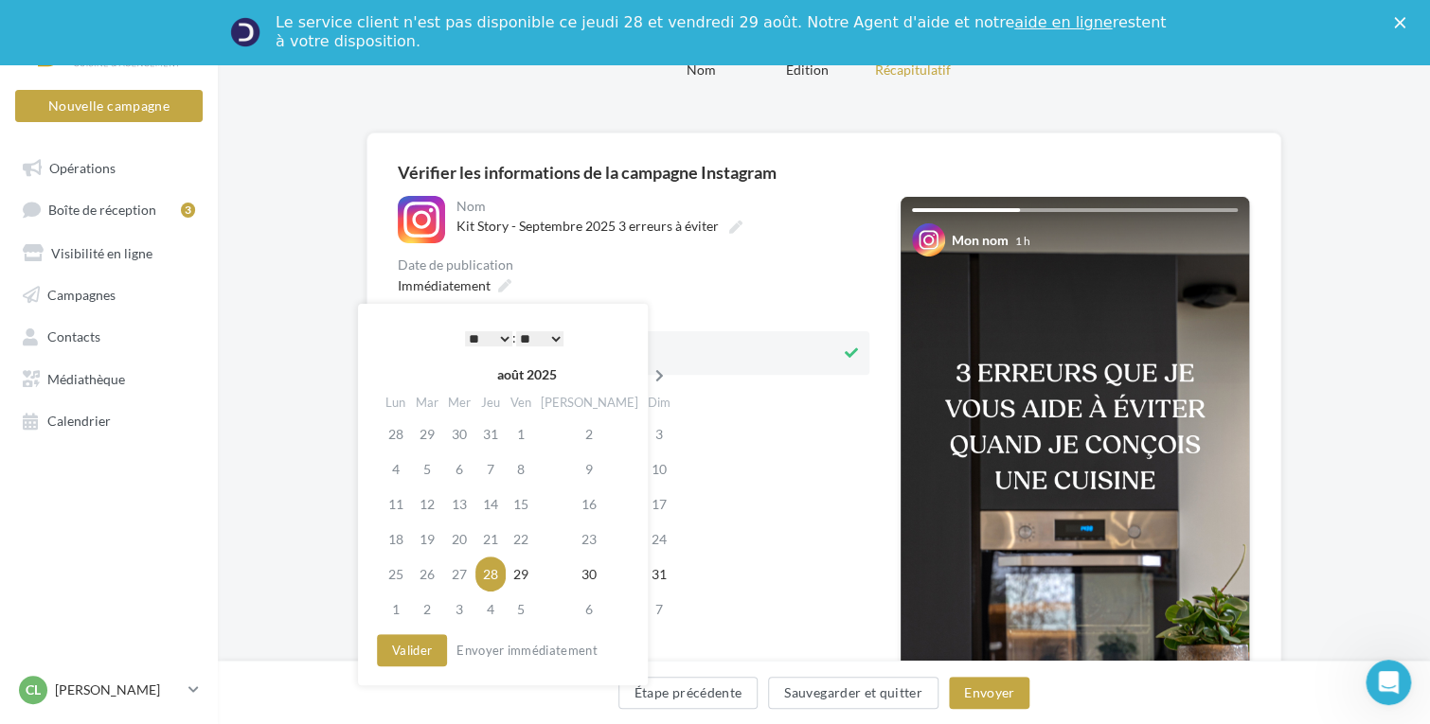
click at [648, 369] on icon at bounding box center [660, 375] width 24 height 13
click at [493, 507] on td "11" at bounding box center [493, 504] width 30 height 35
click at [505, 342] on select "* * * * * * * * * * ** ** ** ** ** ** ** ** ** ** ** ** ** **" at bounding box center [488, 338] width 47 height 15
click at [401, 649] on button "Valider" at bounding box center [412, 651] width 70 height 32
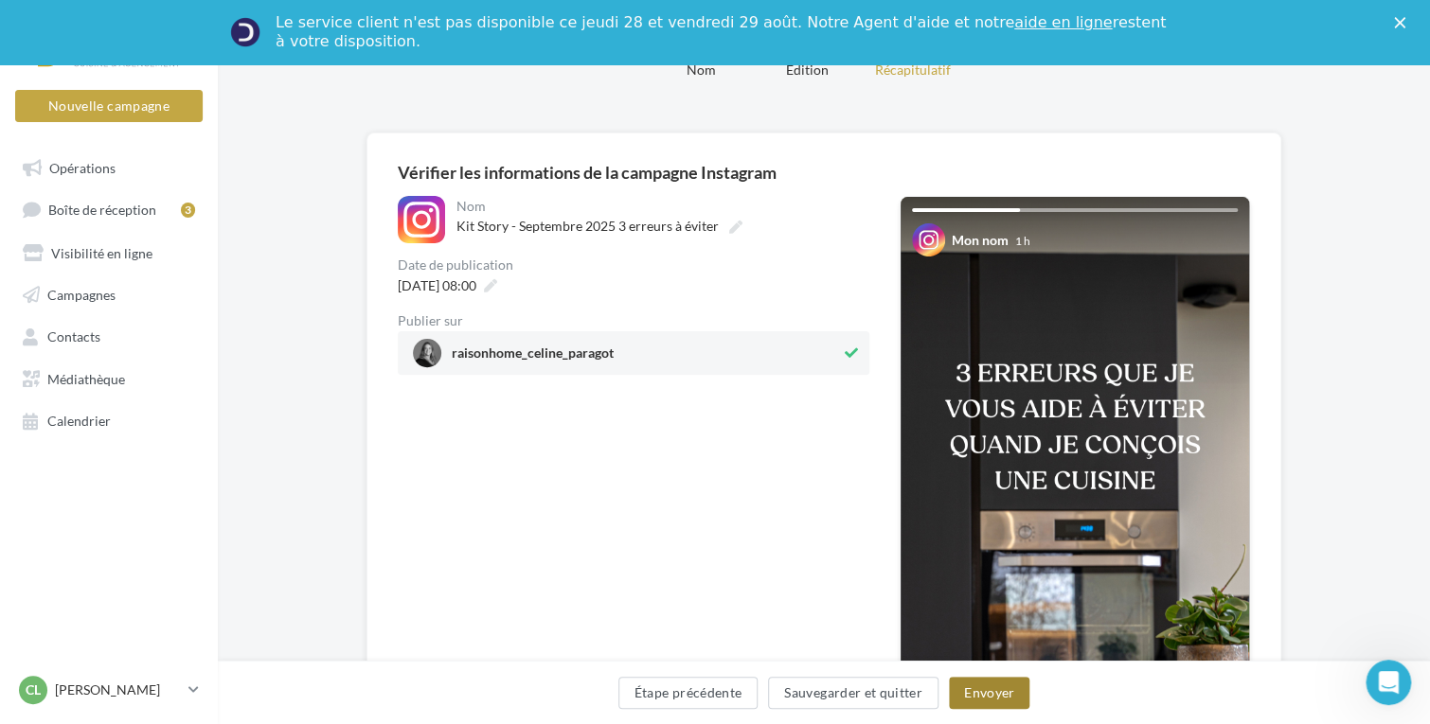
click at [1008, 688] on button "Envoyer" at bounding box center [989, 693] width 80 height 32
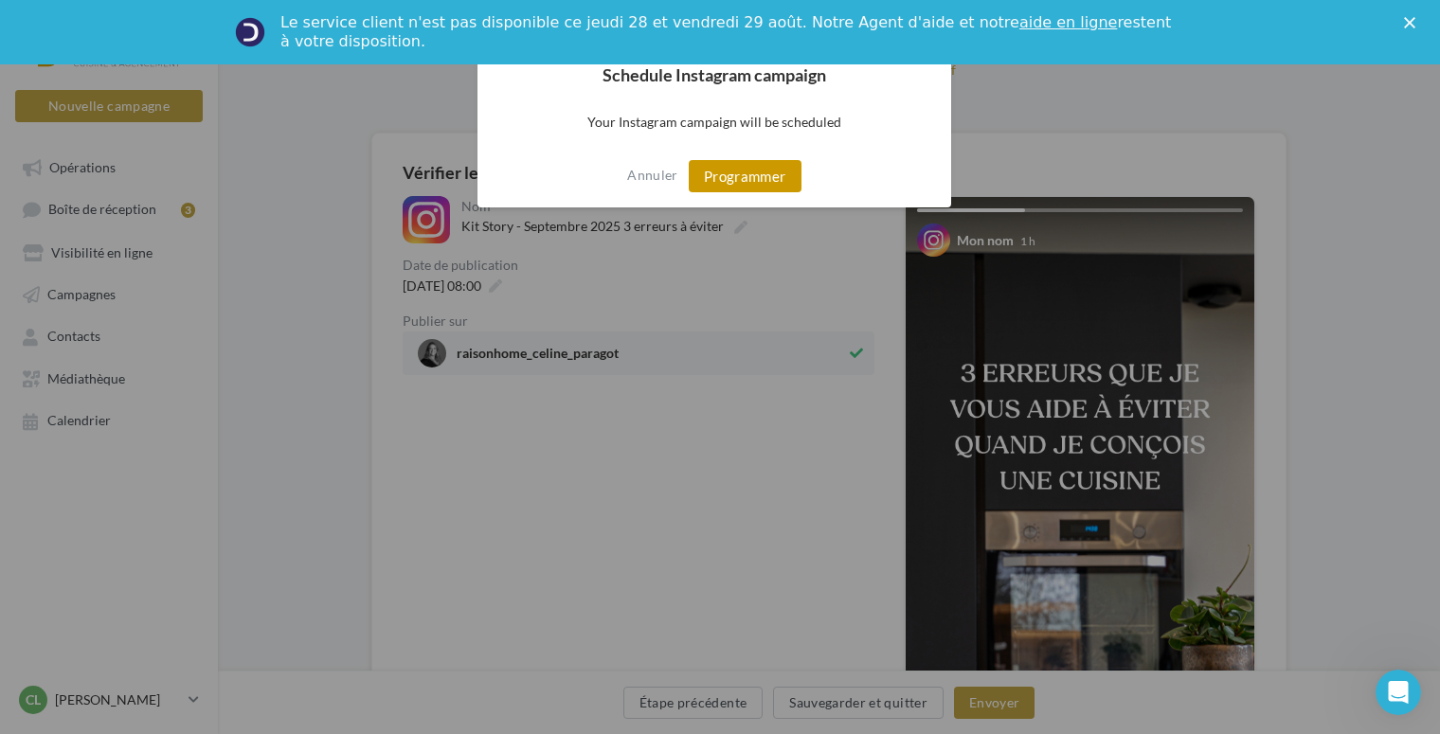
click at [746, 181] on button "Programmer" at bounding box center [745, 176] width 113 height 32
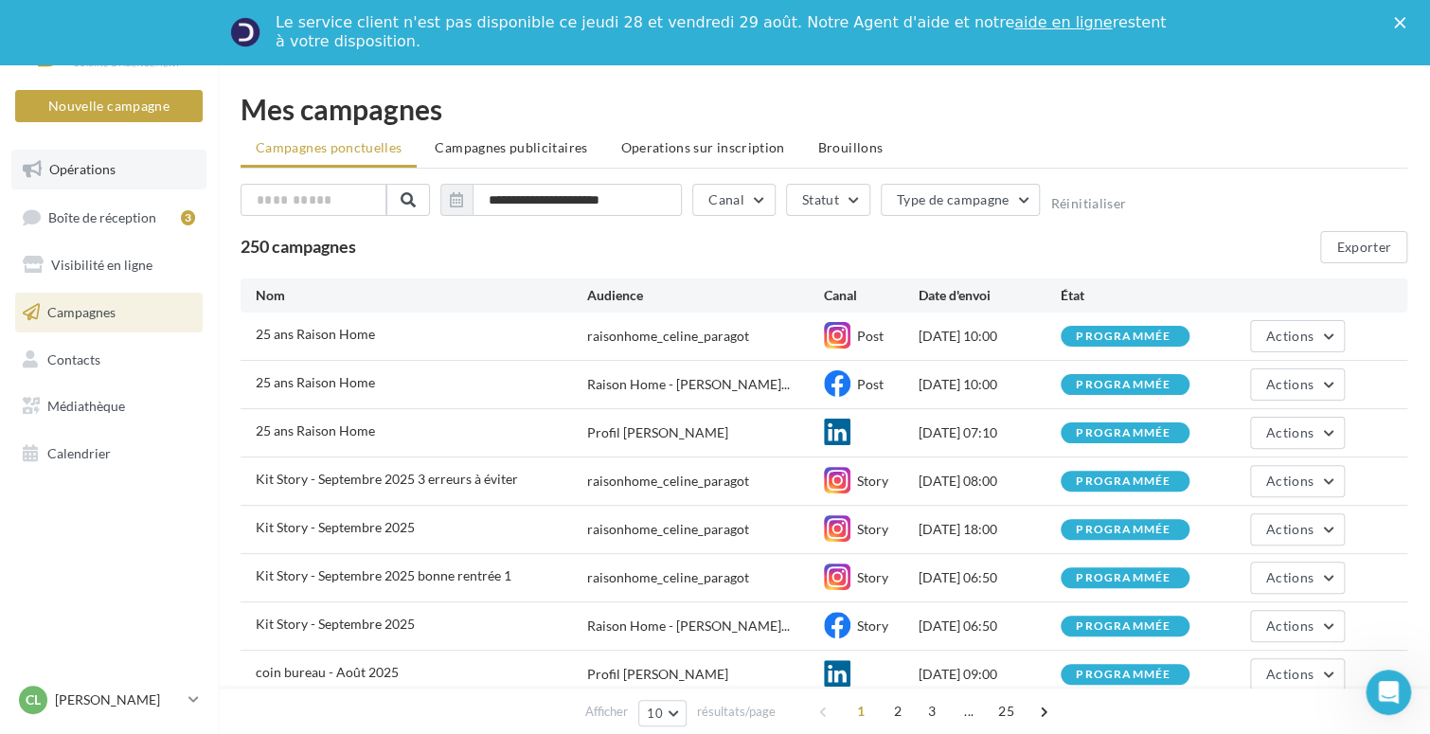
click at [128, 167] on link "Opérations" at bounding box center [108, 170] width 195 height 40
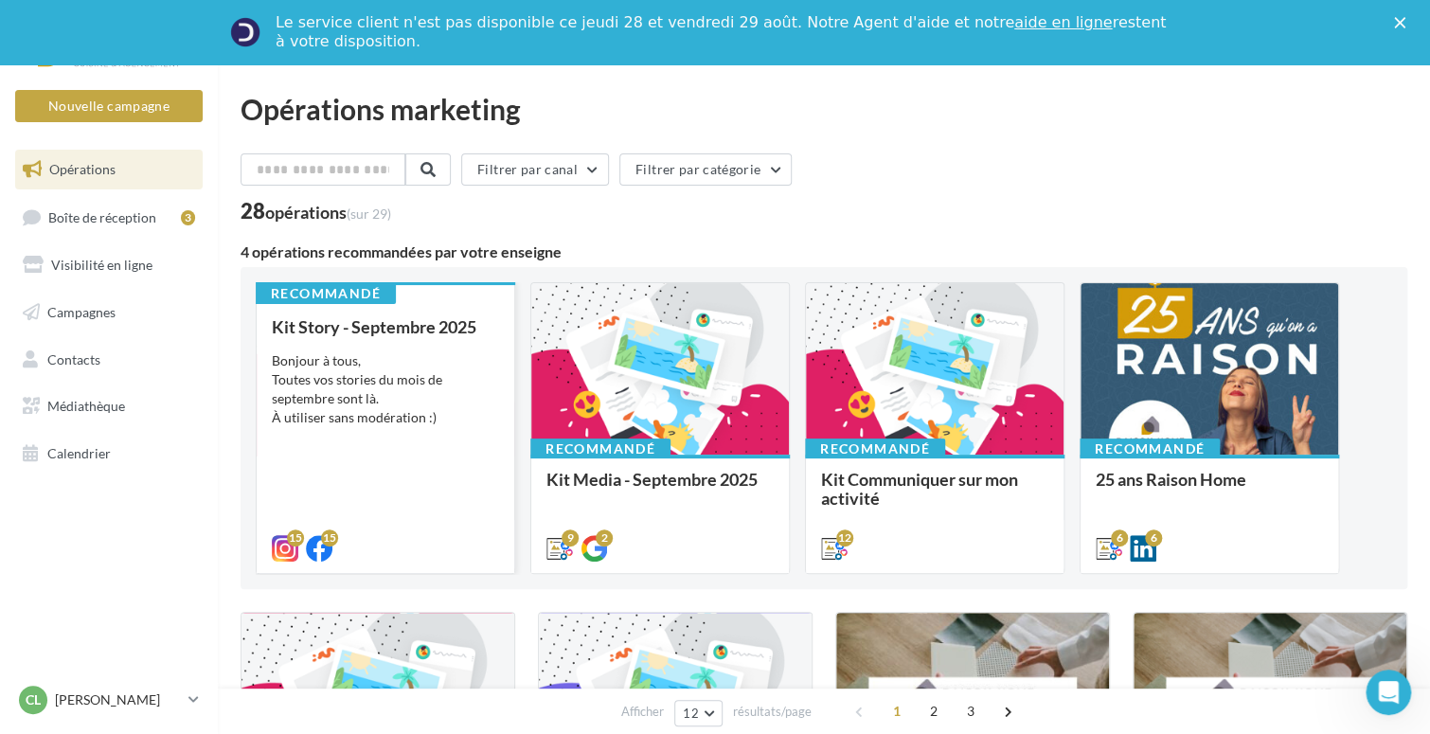
click at [402, 412] on div "Bonjour à tous, Toutes vos stories du mois de septembre sont là. À utiliser san…" at bounding box center [385, 389] width 227 height 76
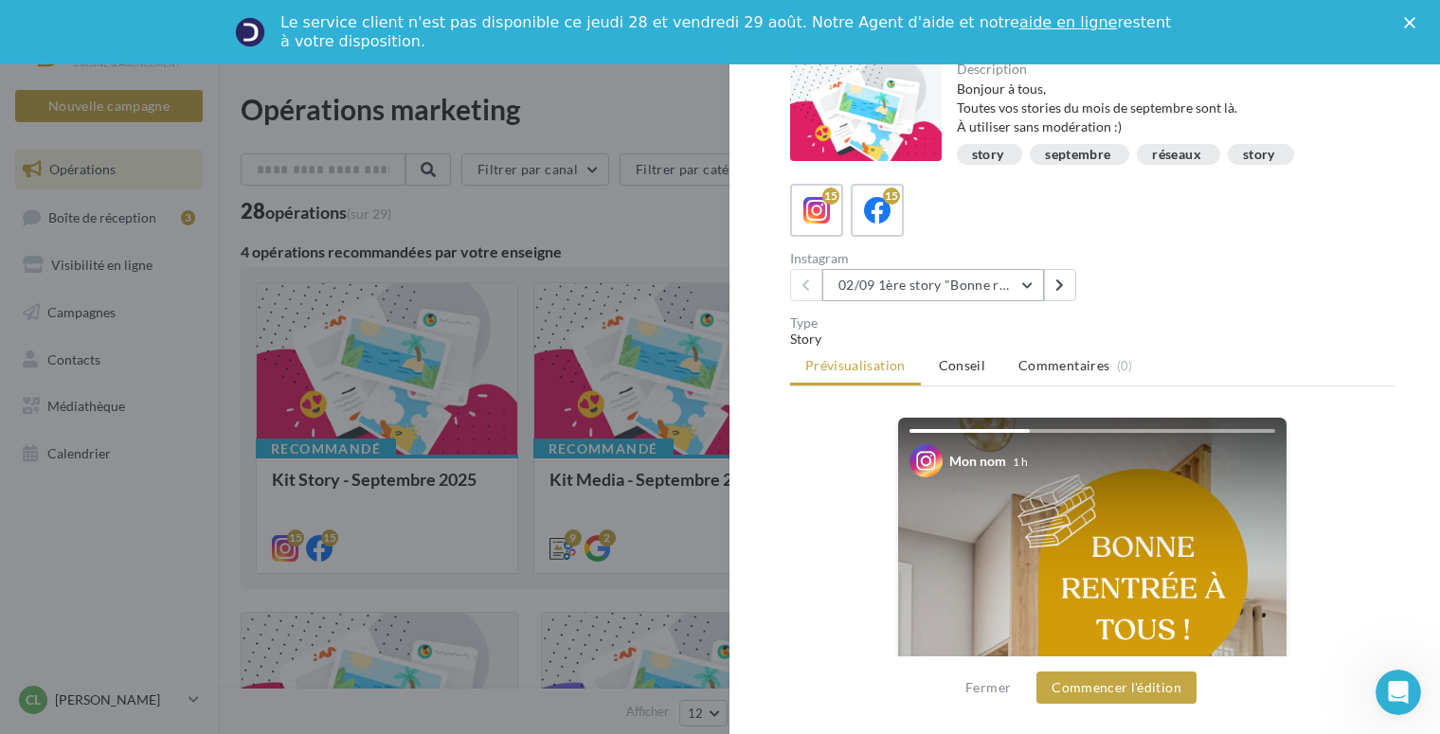
click at [1033, 287] on button "02/09 1ère story "Bonne rentrée"" at bounding box center [933, 285] width 222 height 32
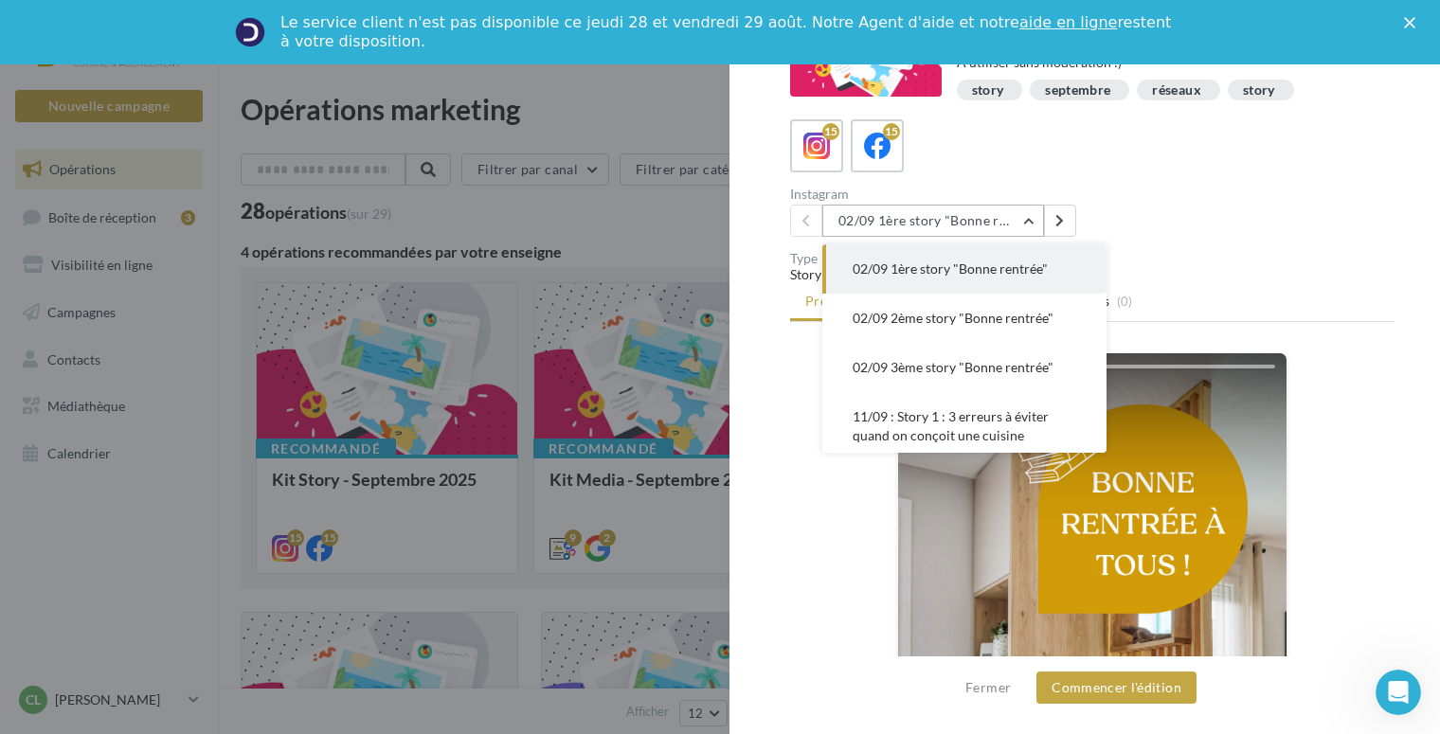
scroll to position [95, 0]
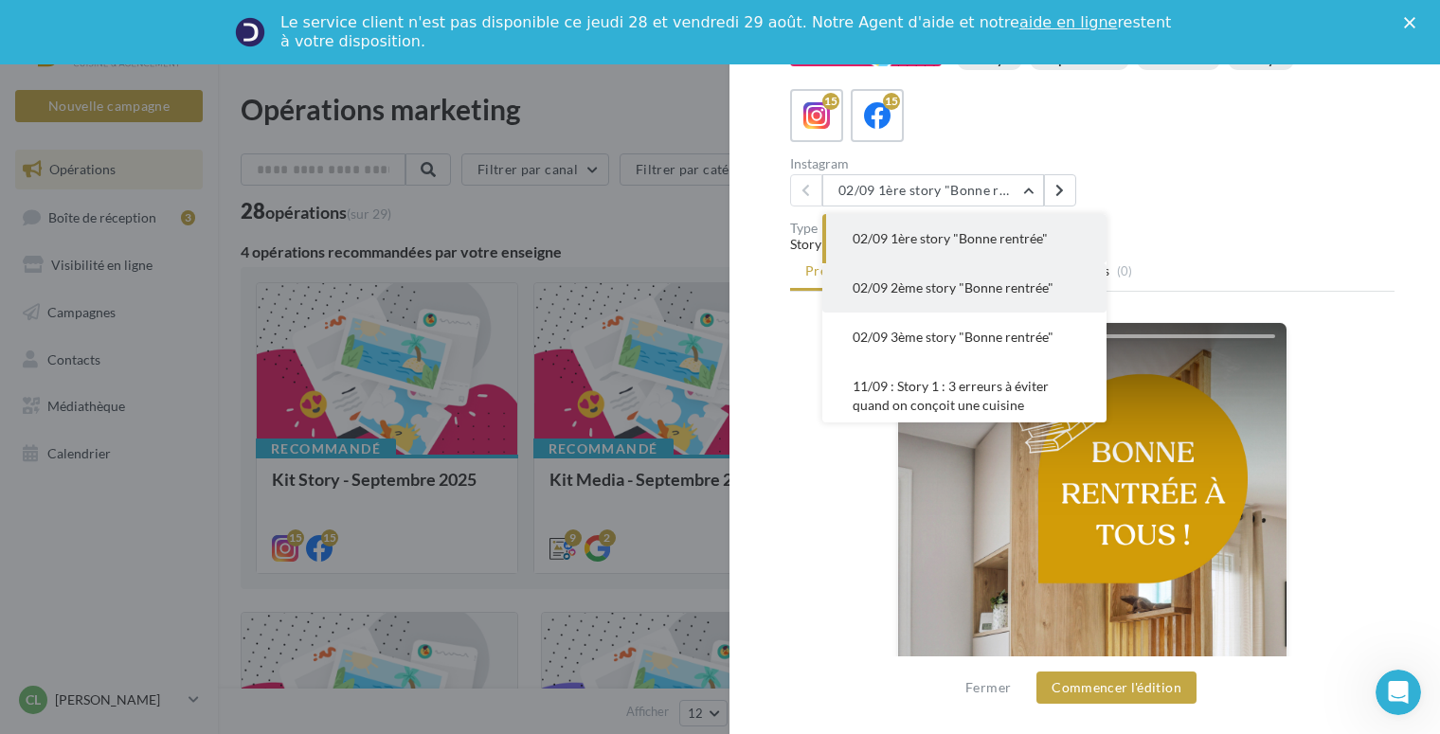
click at [1002, 295] on button "02/09 2ème story "Bonne rentrée"" at bounding box center [964, 287] width 284 height 49
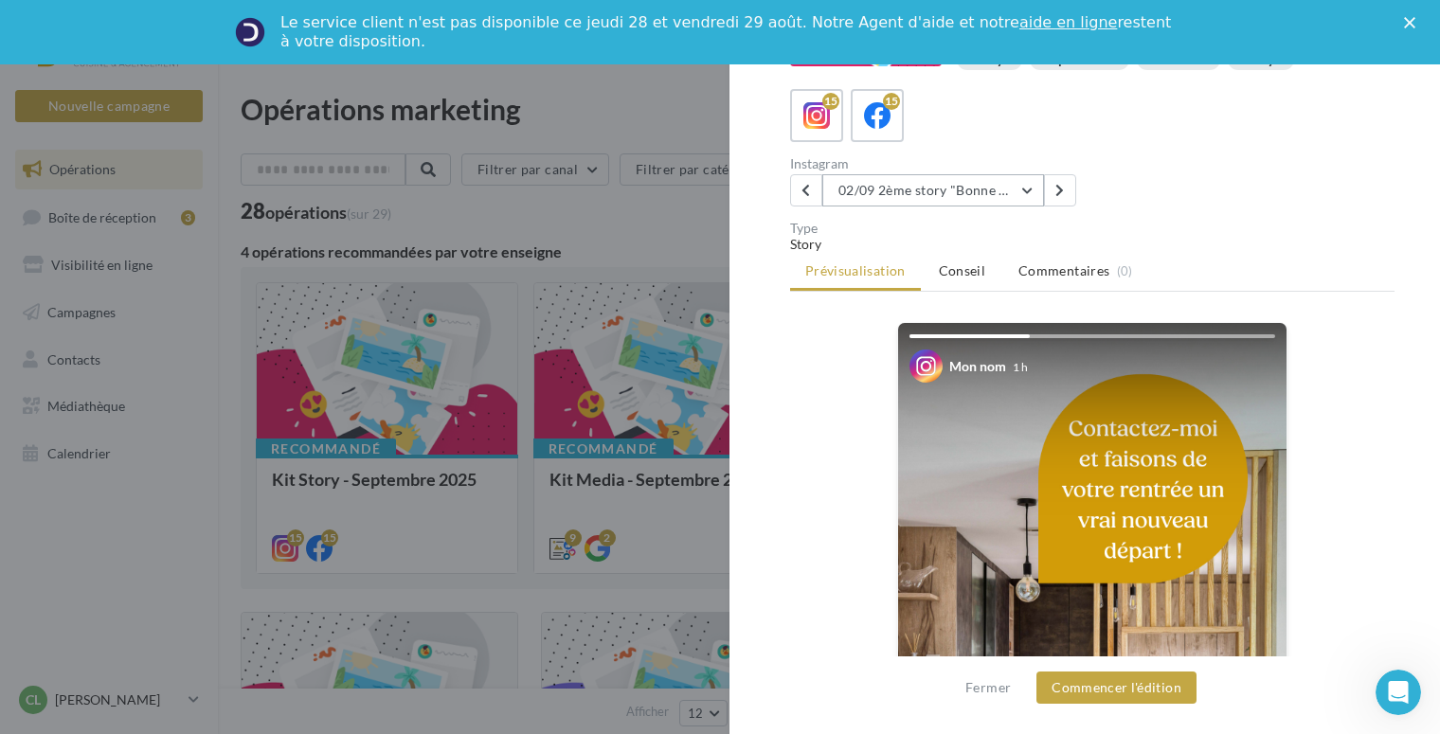
click at [1015, 189] on button "02/09 2ème story "Bonne rentrée"" at bounding box center [933, 190] width 222 height 32
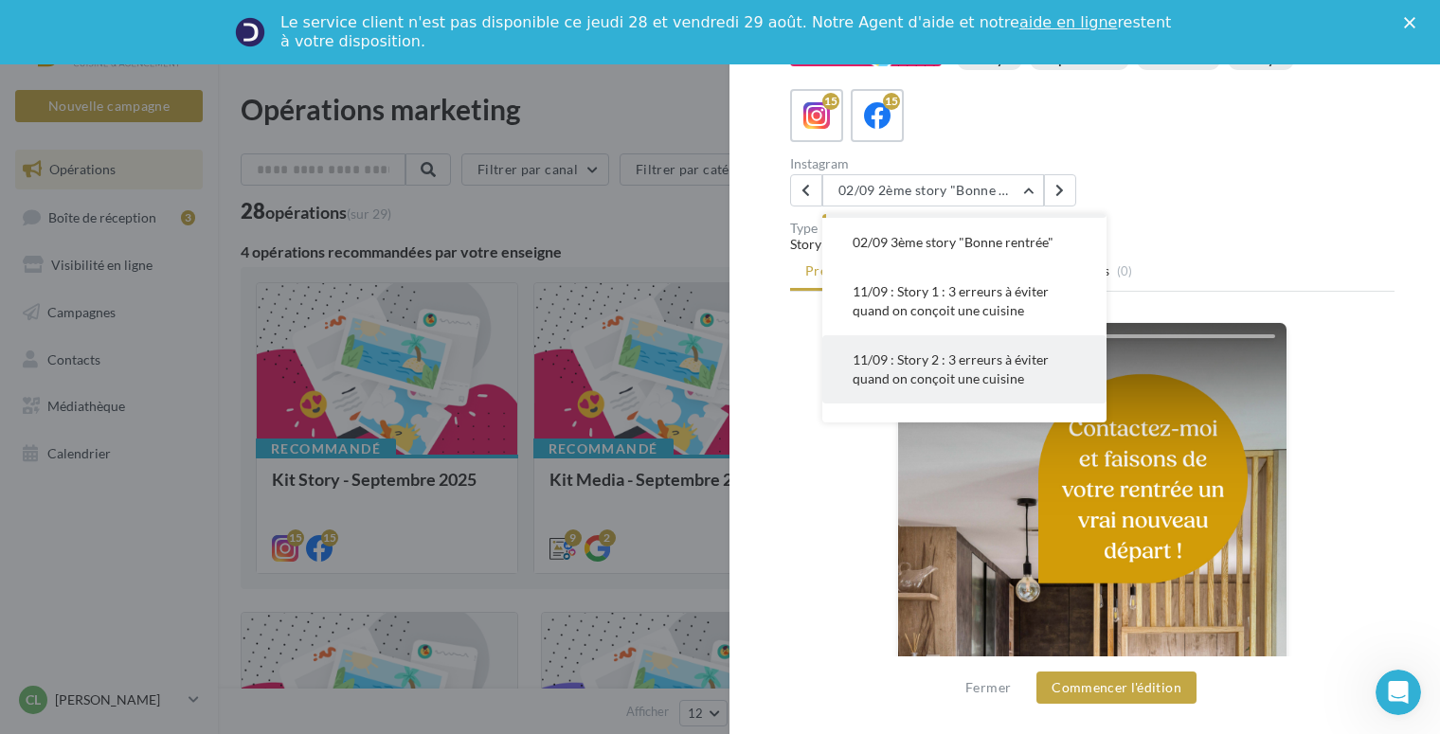
click at [967, 359] on span "11/09 : Story 2 : 3 erreurs à éviter quand on conçoit une cuisine" at bounding box center [950, 368] width 196 height 35
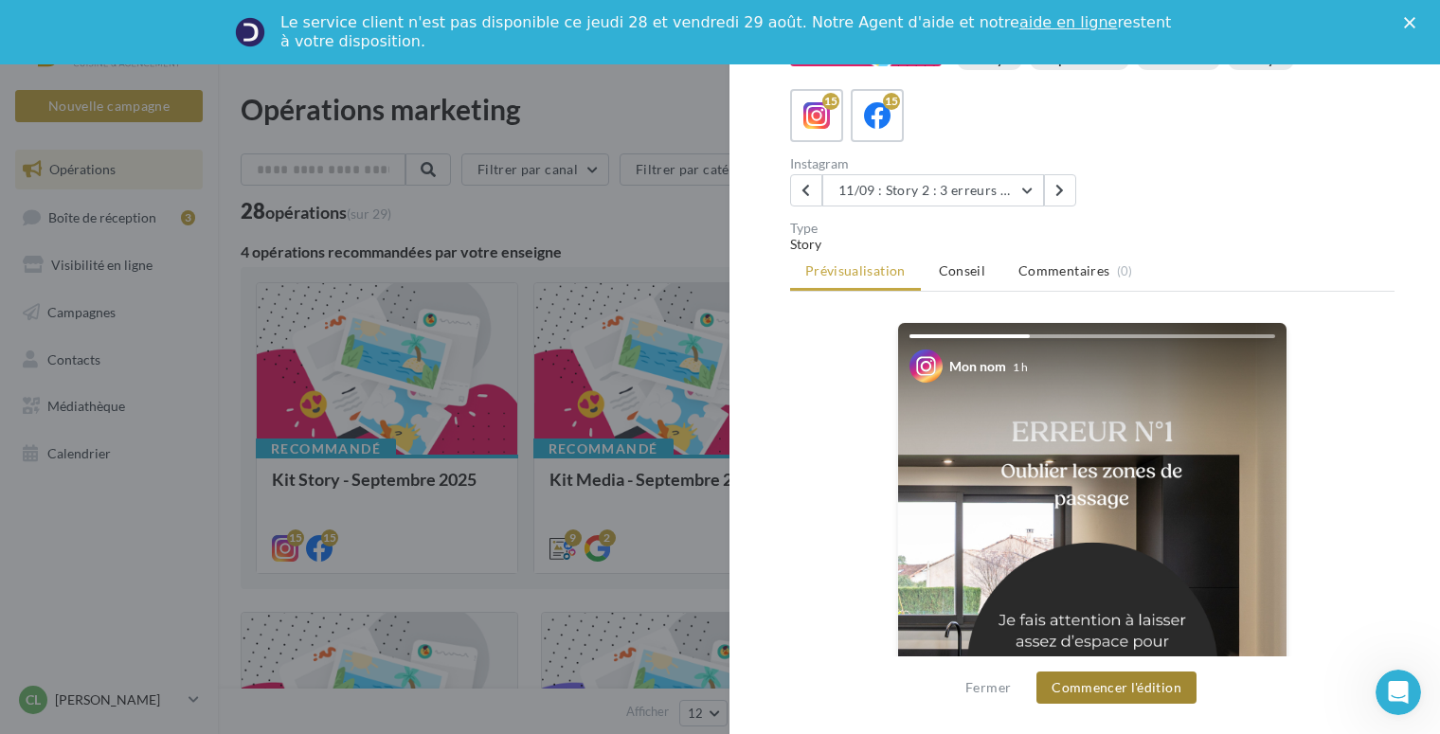
click at [1136, 694] on button "Commencer l'édition" at bounding box center [1116, 687] width 160 height 32
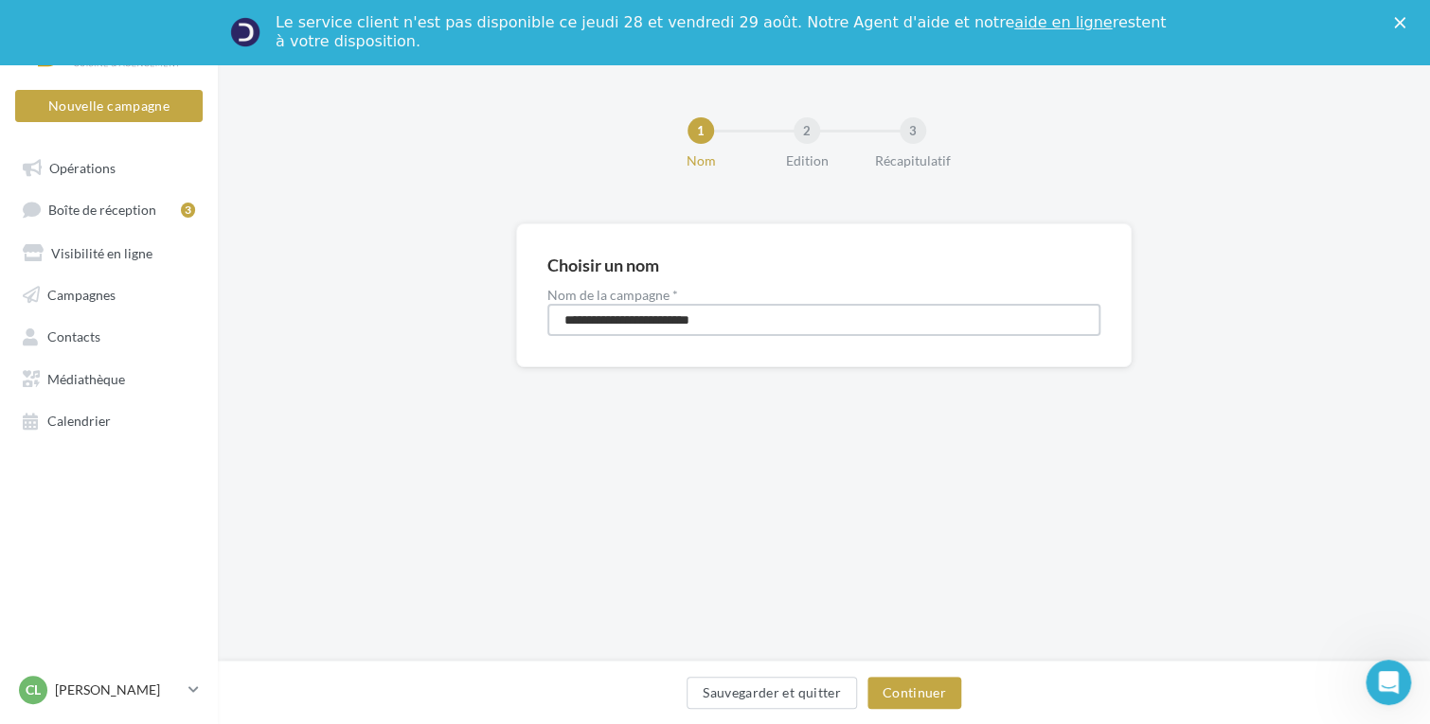
click at [788, 319] on input "**********" at bounding box center [823, 320] width 553 height 32
type input "**********"
click at [916, 691] on button "Continuer" at bounding box center [914, 693] width 94 height 32
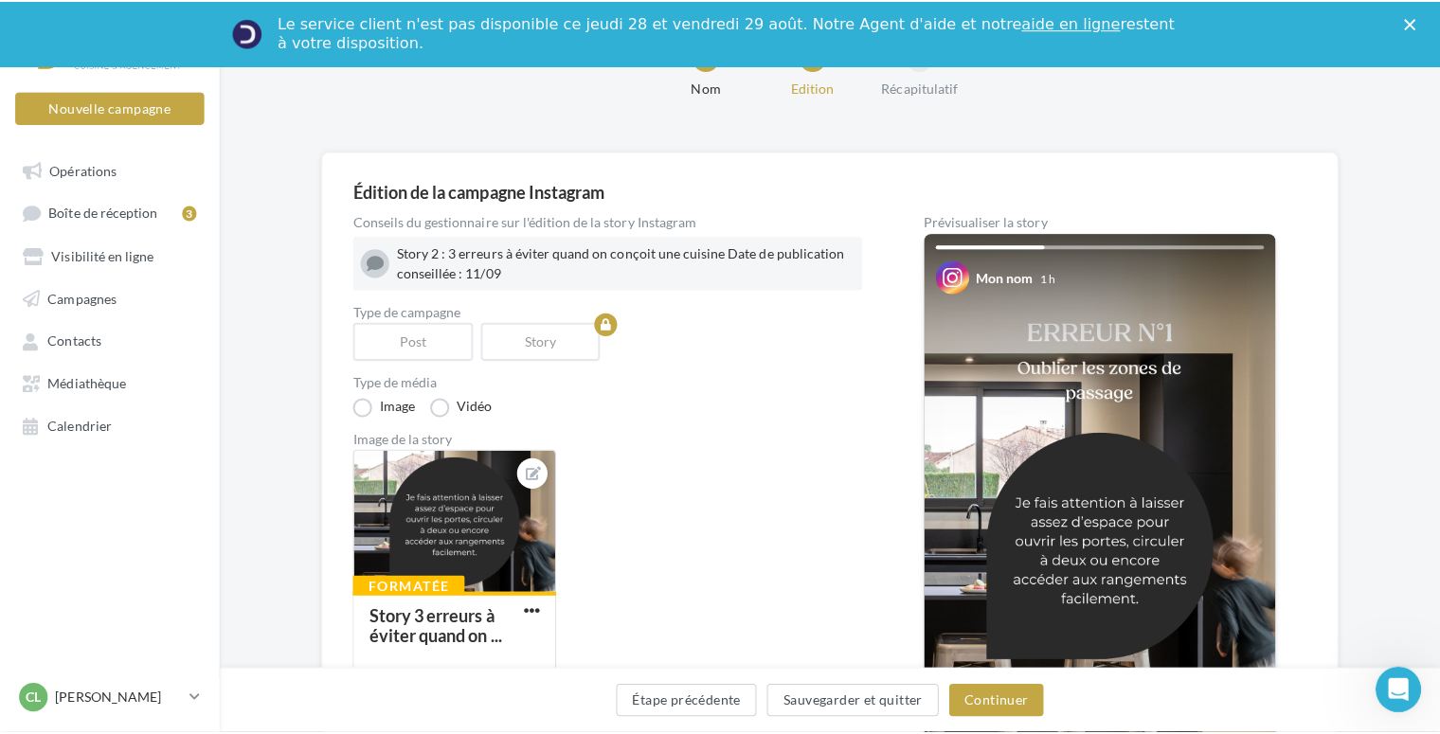
scroll to position [189, 0]
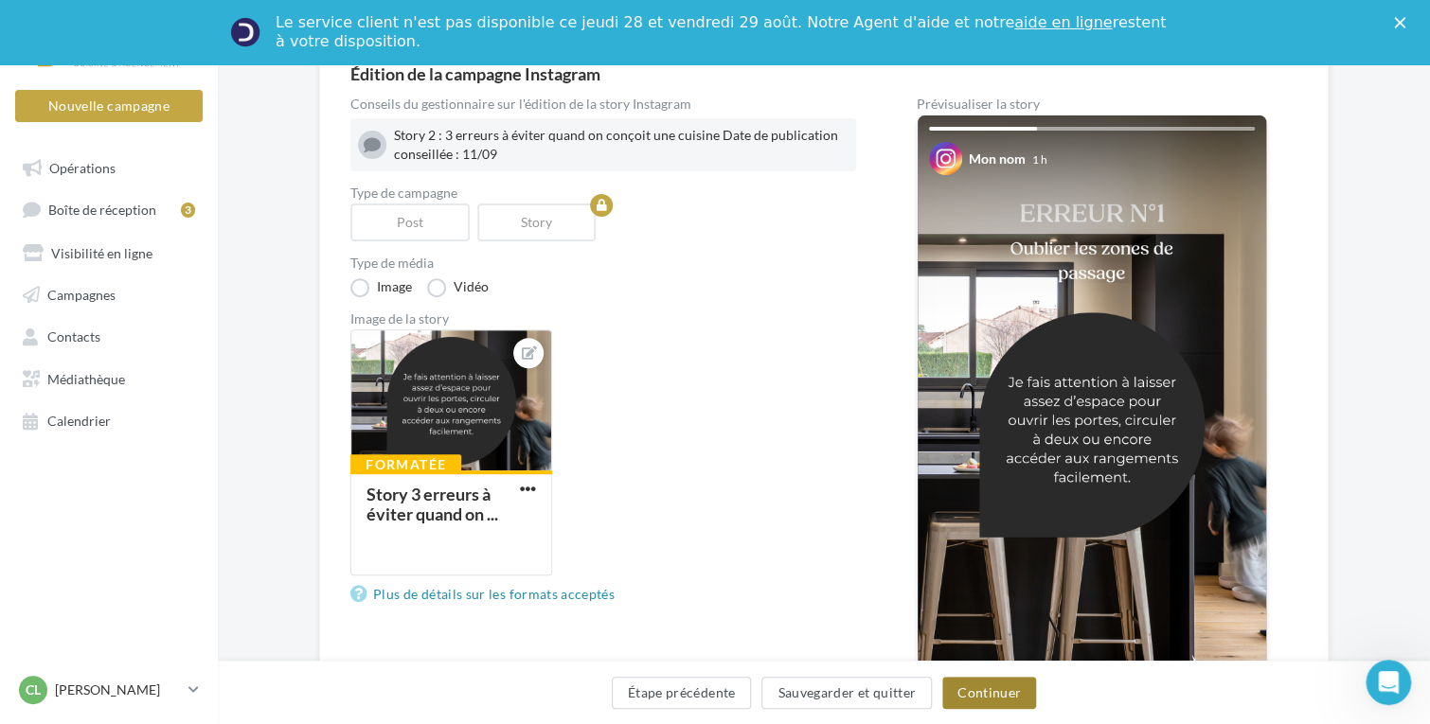
click at [997, 697] on button "Continuer" at bounding box center [989, 693] width 94 height 32
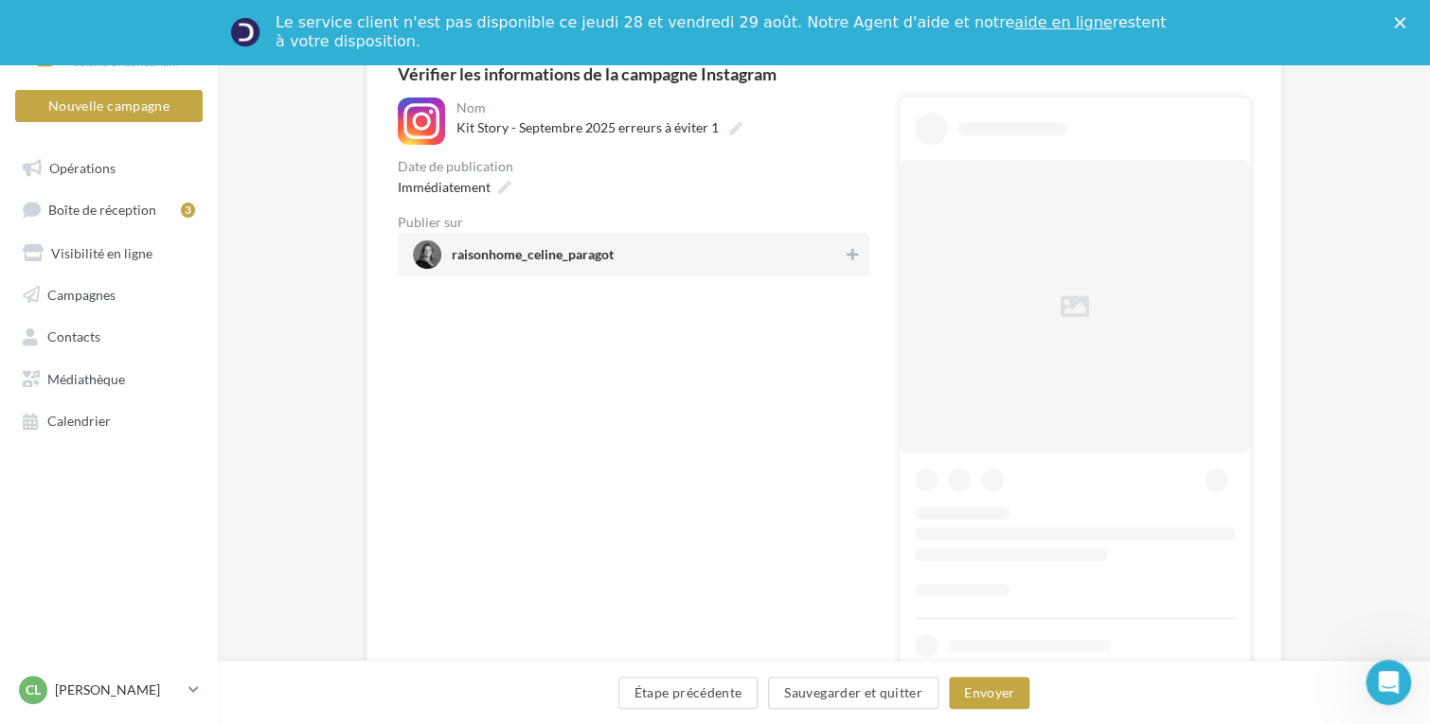
click at [625, 247] on div "**********" at bounding box center [634, 187] width 472 height 179
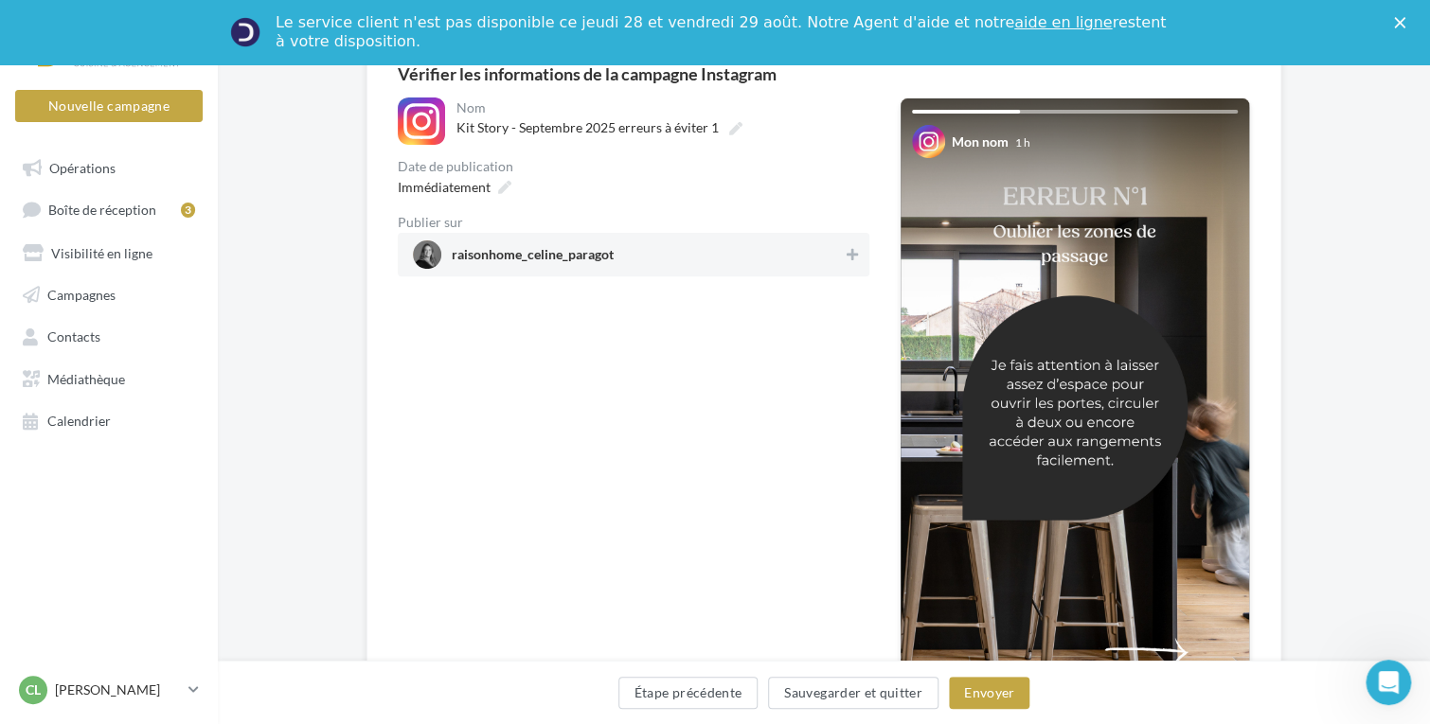
click at [833, 246] on span "raisonhome_celine_paragot" at bounding box center [628, 255] width 430 height 28
click at [491, 188] on div "Immédiatement" at bounding box center [452, 186] width 125 height 27
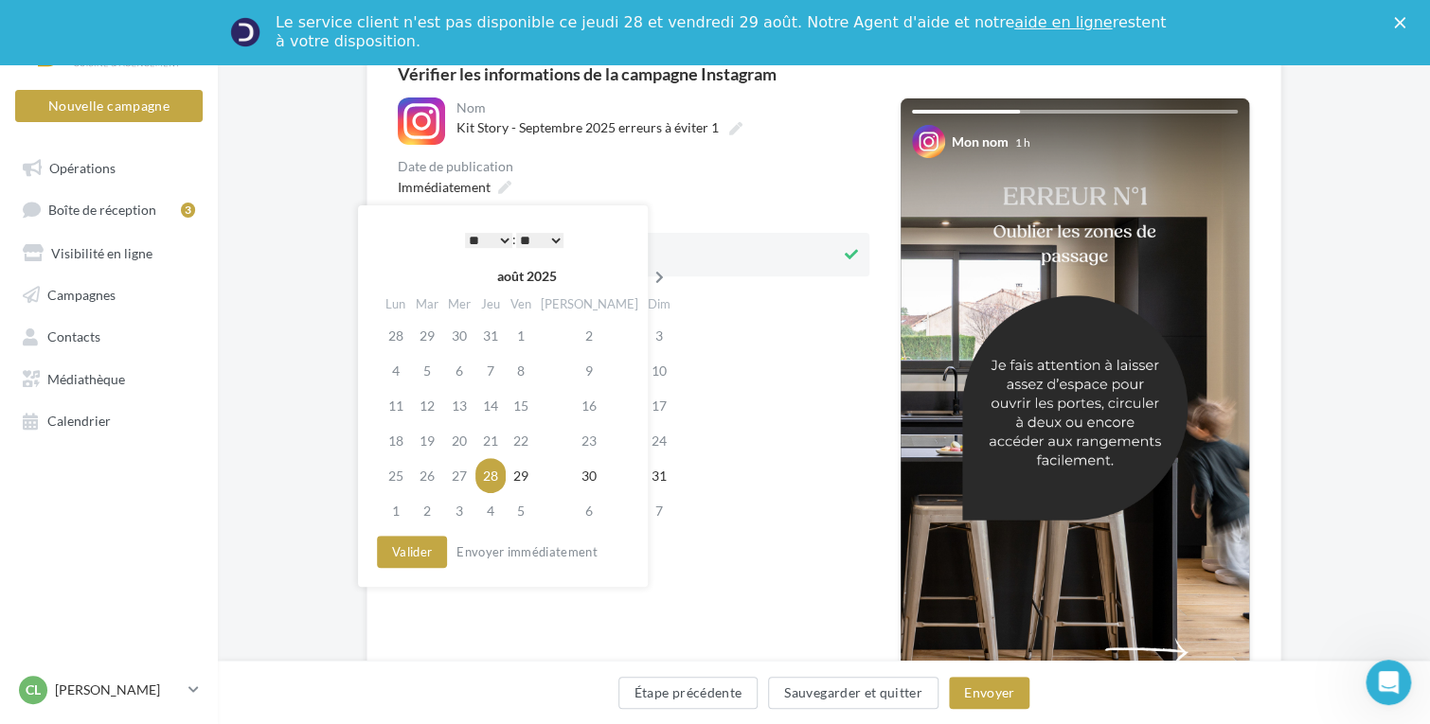
click at [648, 280] on icon at bounding box center [660, 277] width 24 height 13
click at [509, 404] on td "11" at bounding box center [493, 405] width 30 height 35
click at [497, 243] on select "* * * * * * * * * * ** ** ** ** ** ** ** ** ** ** ** ** ** **" at bounding box center [488, 240] width 47 height 15
drag, startPoint x: 402, startPoint y: 556, endPoint x: 426, endPoint y: 557, distance: 23.7
click at [402, 556] on button "Valider" at bounding box center [412, 552] width 70 height 32
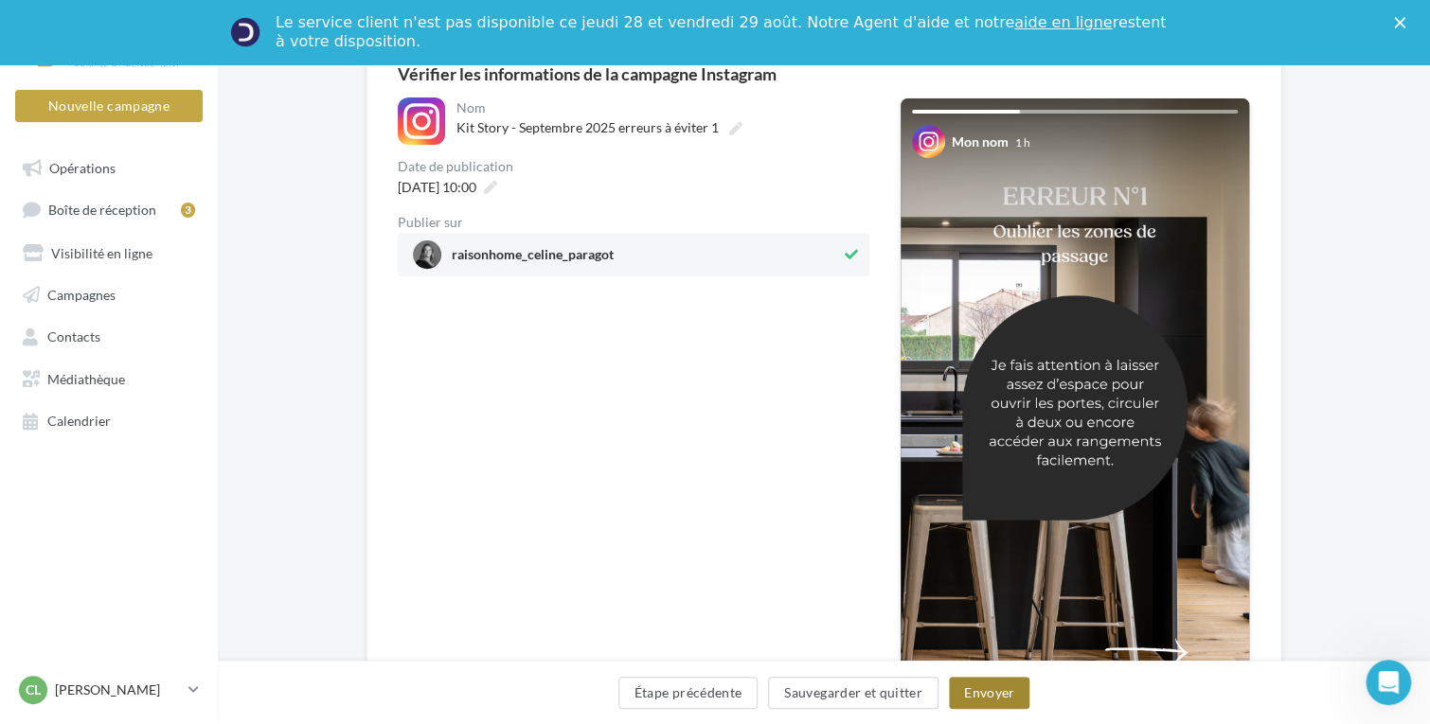
click at [998, 690] on button "Envoyer" at bounding box center [989, 693] width 80 height 32
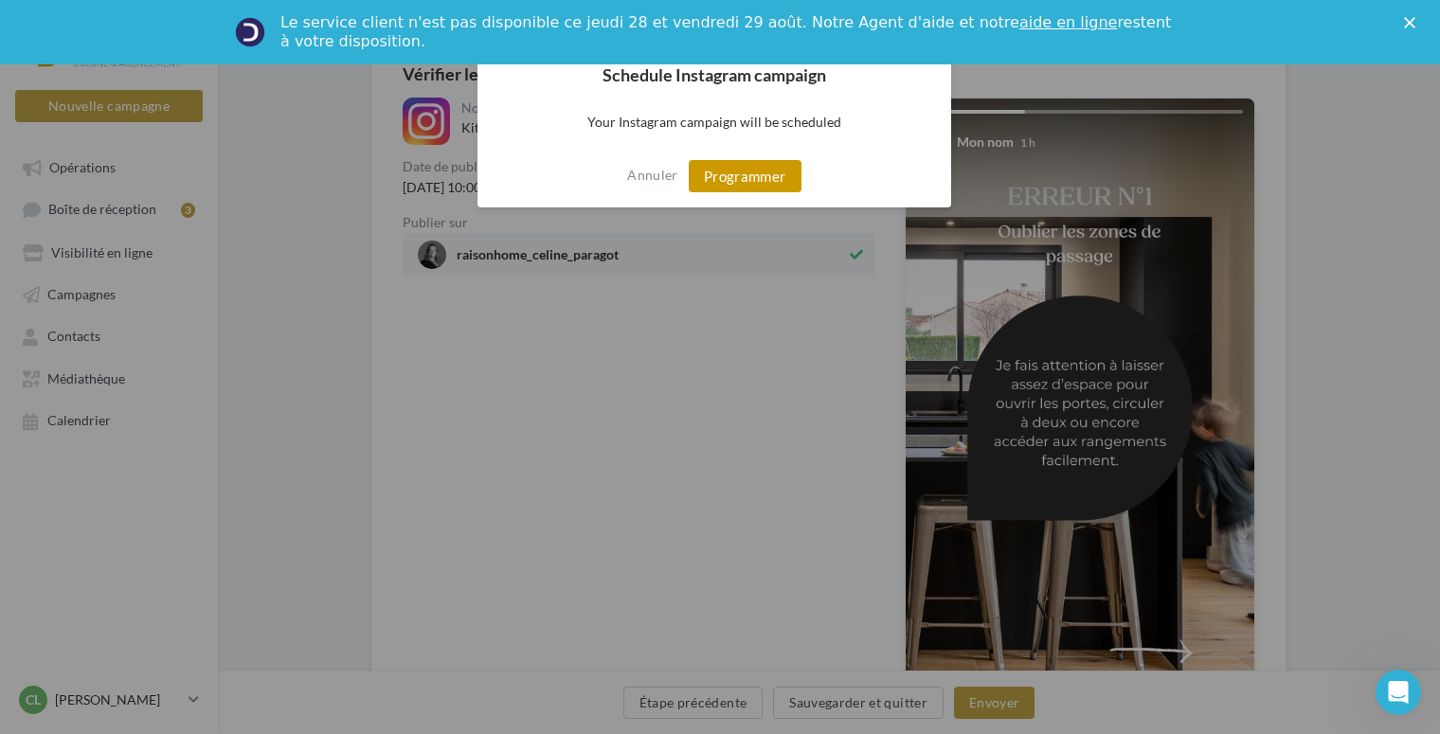
click at [738, 178] on button "Programmer" at bounding box center [745, 176] width 113 height 32
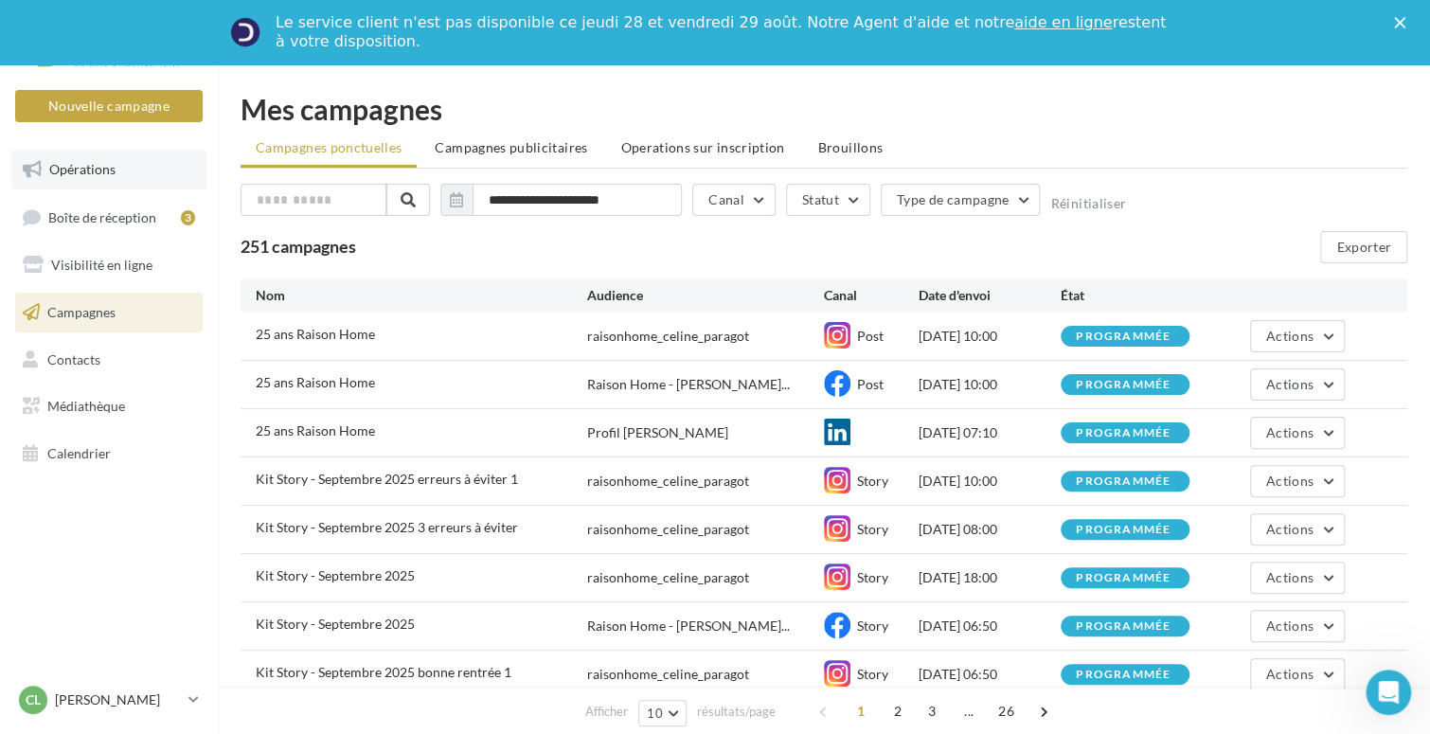
click at [76, 176] on span "Opérations" at bounding box center [82, 169] width 66 height 16
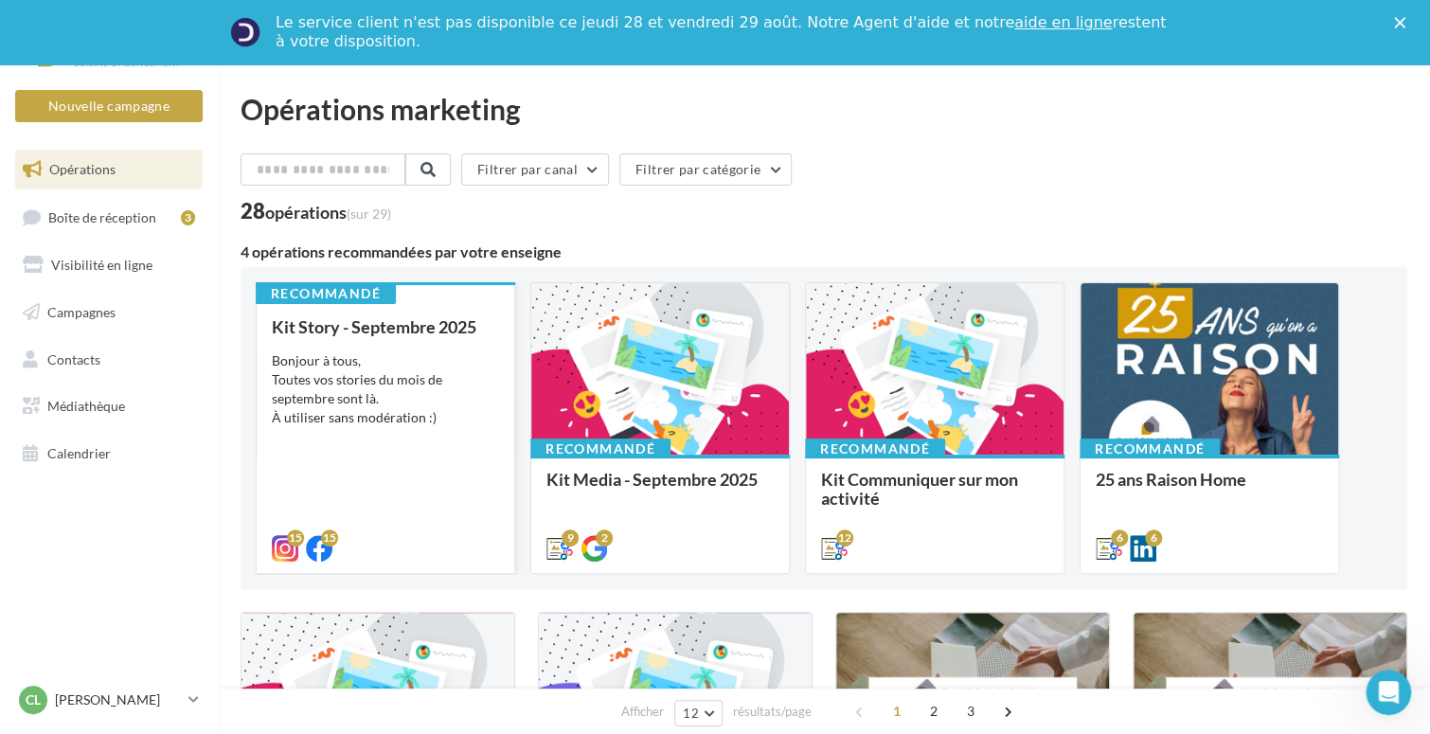
click at [371, 342] on div "Kit Story - Septembre 2025 Bonjour à tous, Toutes vos stories du mois de septem…" at bounding box center [385, 436] width 227 height 239
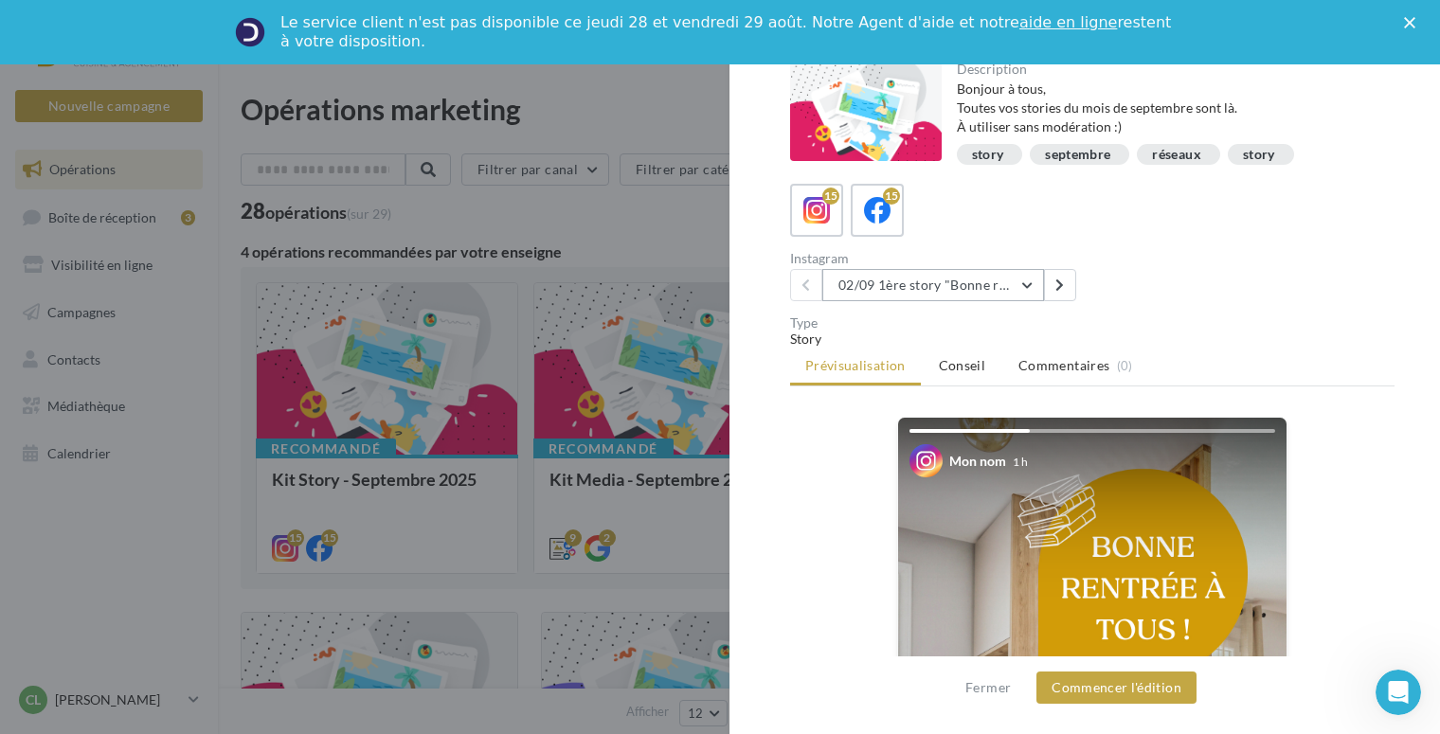
click at [1015, 282] on button "02/09 1ère story "Bonne rentrée"" at bounding box center [933, 285] width 222 height 32
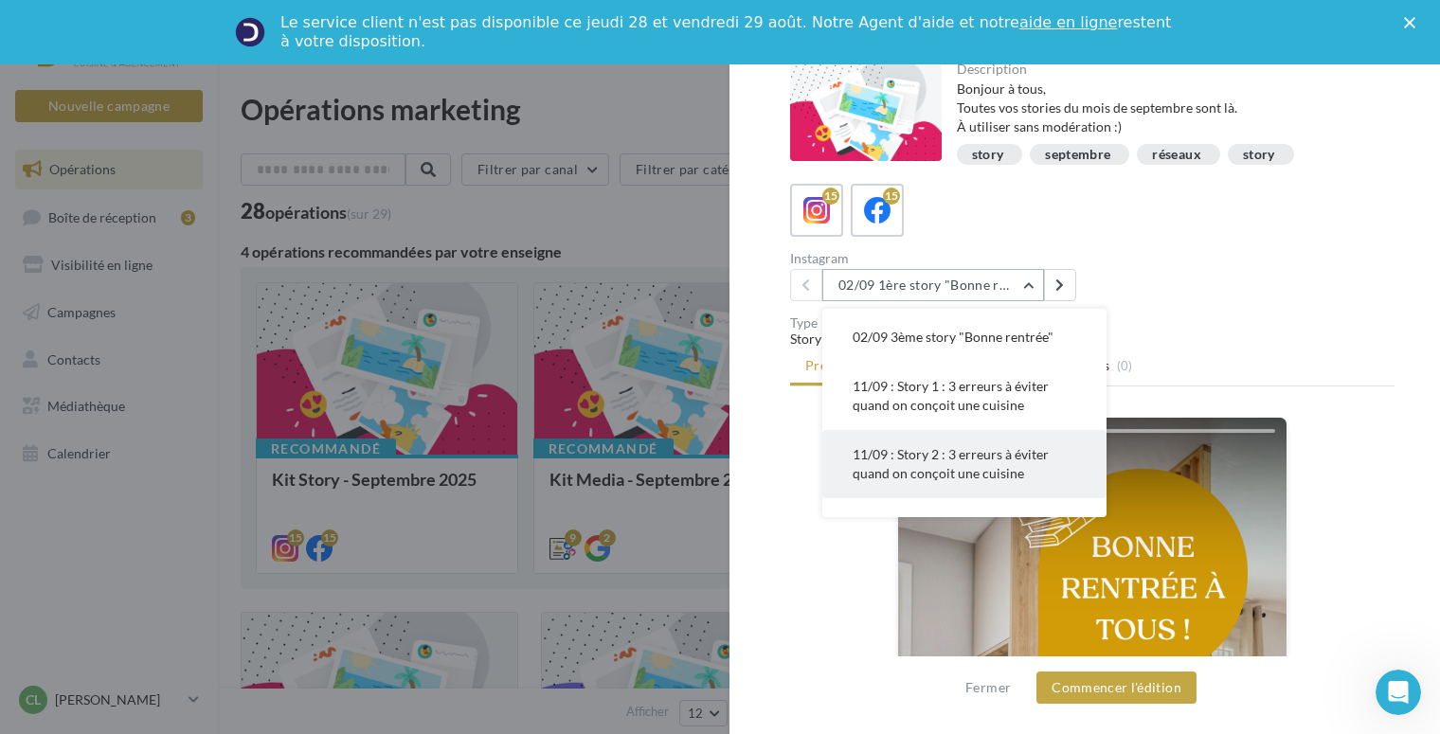
scroll to position [189, 0]
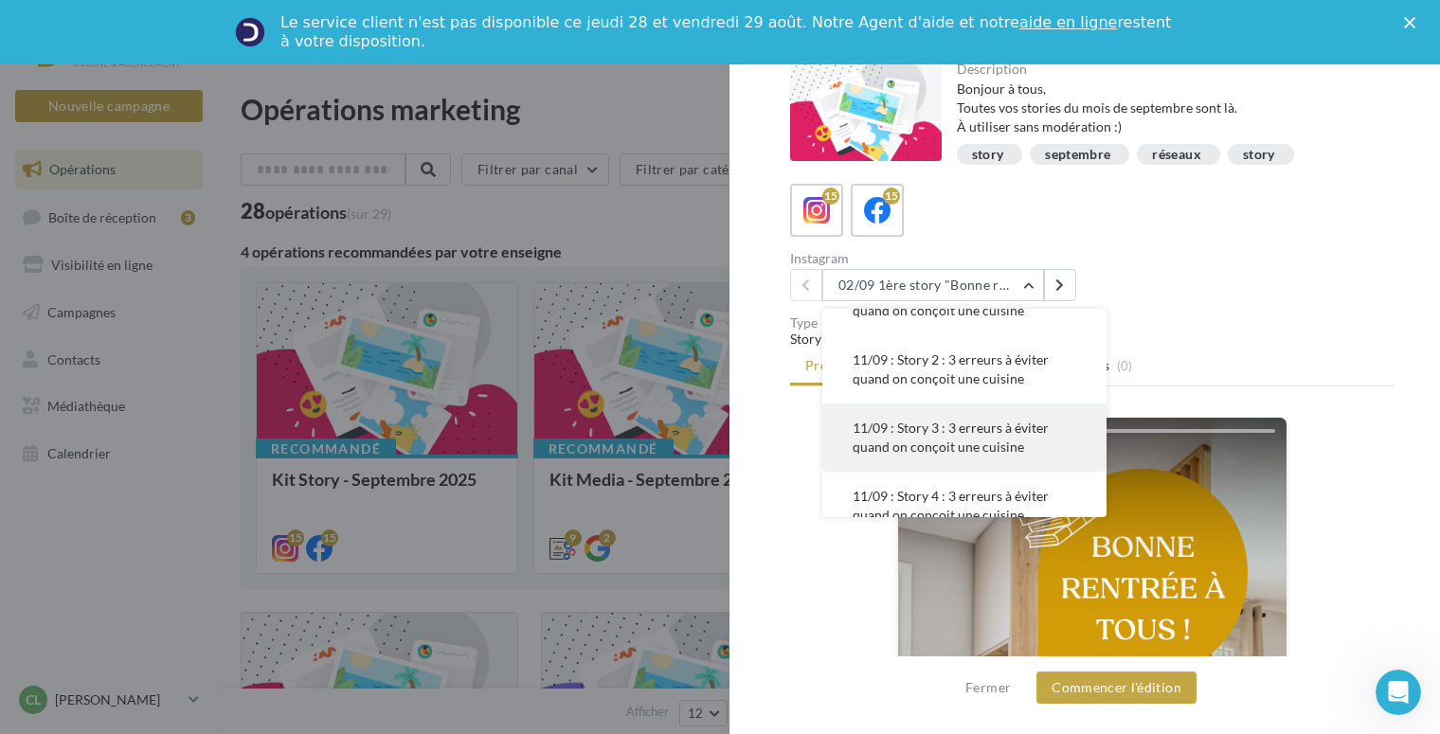
click at [972, 435] on span "11/09 : Story 3 : 3 erreurs à éviter quand on conçoit une cuisine" at bounding box center [950, 437] width 196 height 35
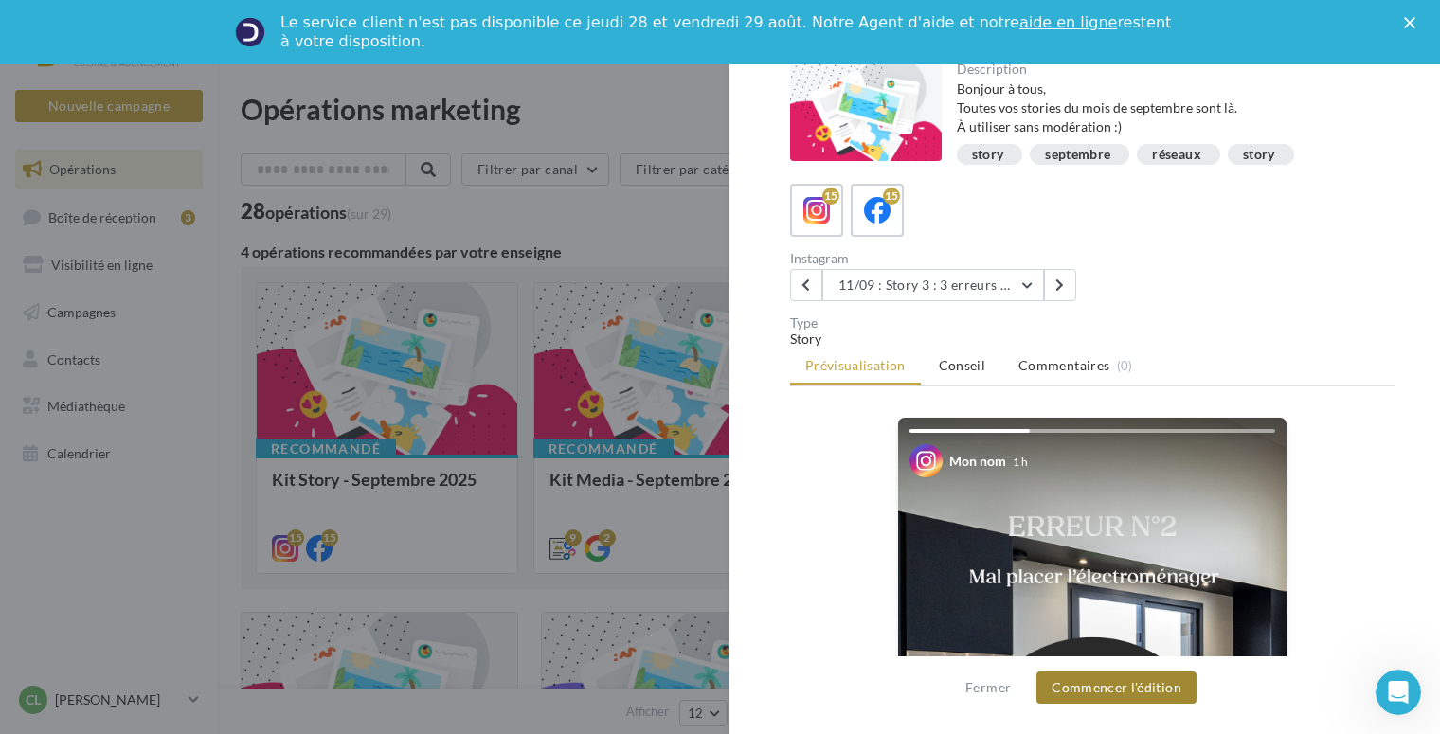
click at [1129, 686] on button "Commencer l'édition" at bounding box center [1116, 687] width 160 height 32
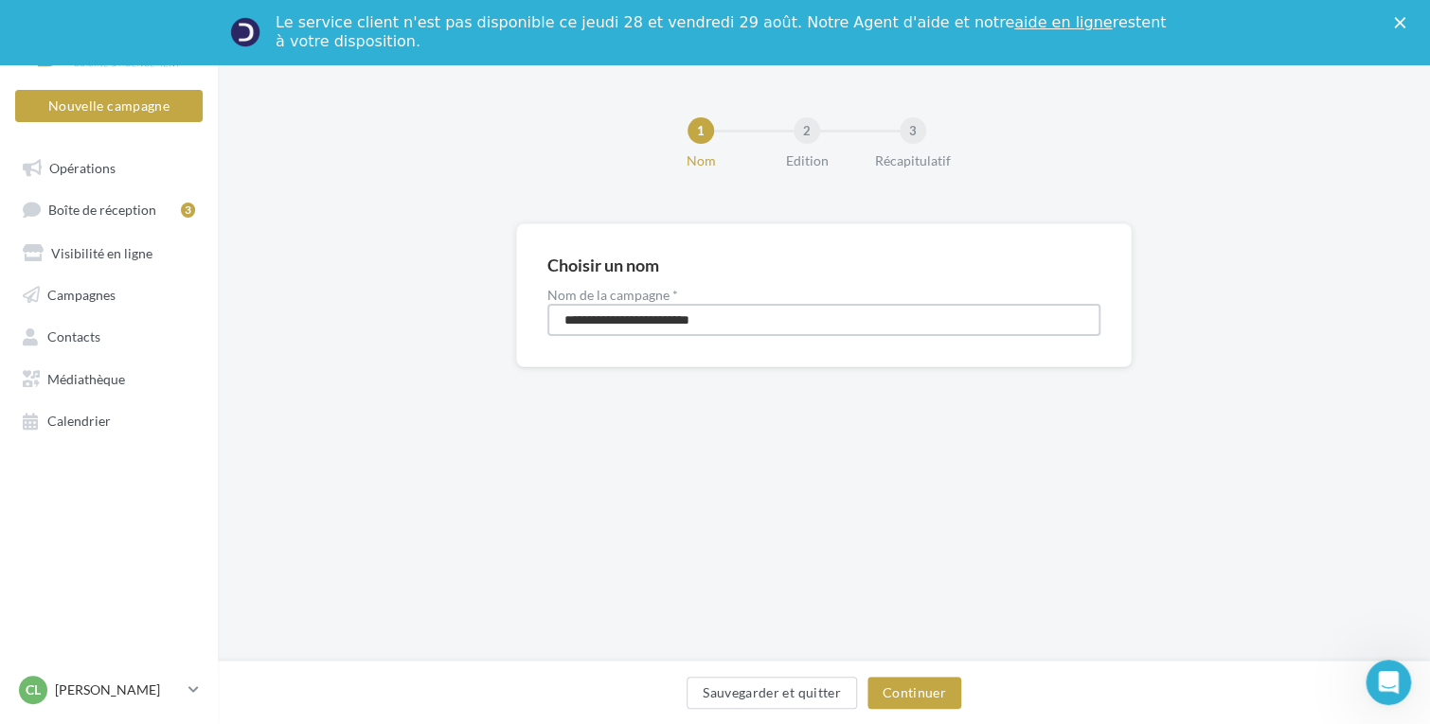
click at [742, 321] on input "**********" at bounding box center [823, 320] width 553 height 32
type input "**********"
click at [926, 685] on button "Continuer" at bounding box center [914, 693] width 94 height 32
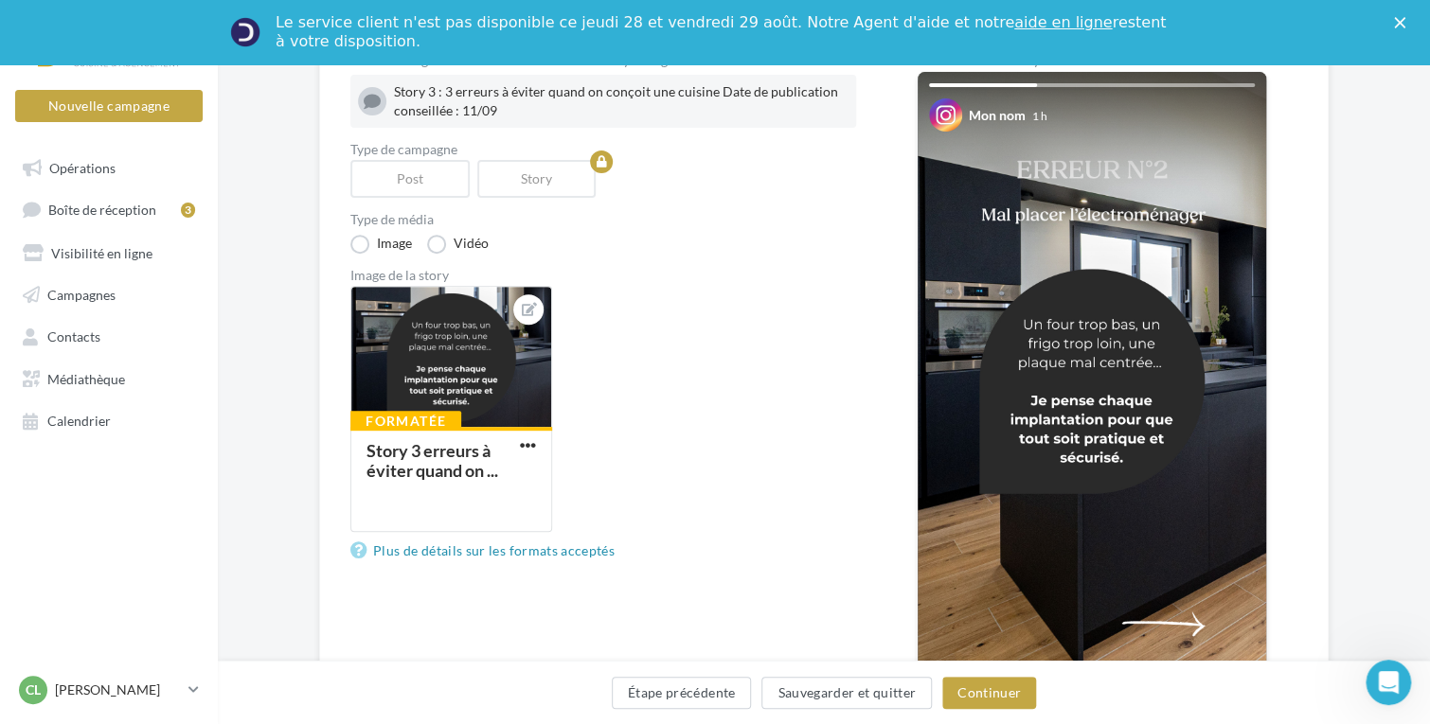
scroll to position [189, 0]
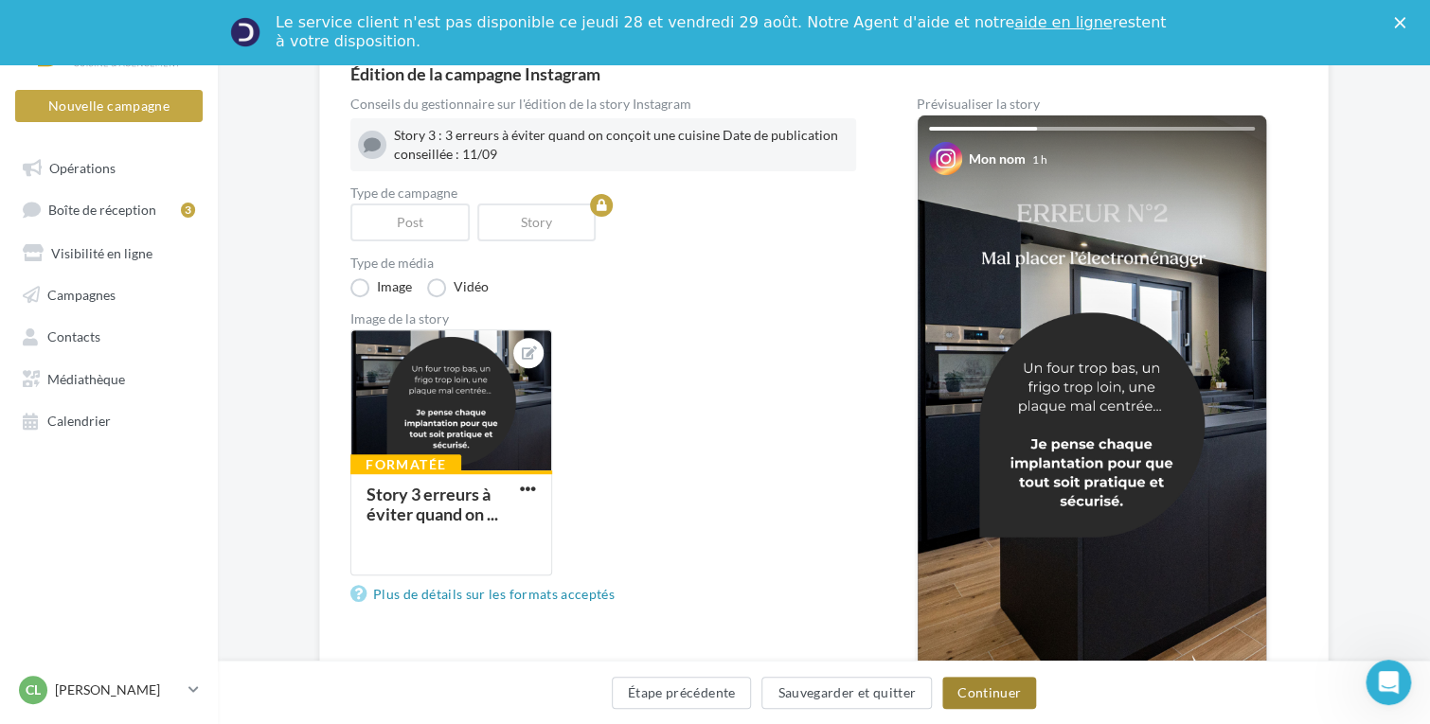
click at [1011, 695] on button "Continuer" at bounding box center [989, 693] width 94 height 32
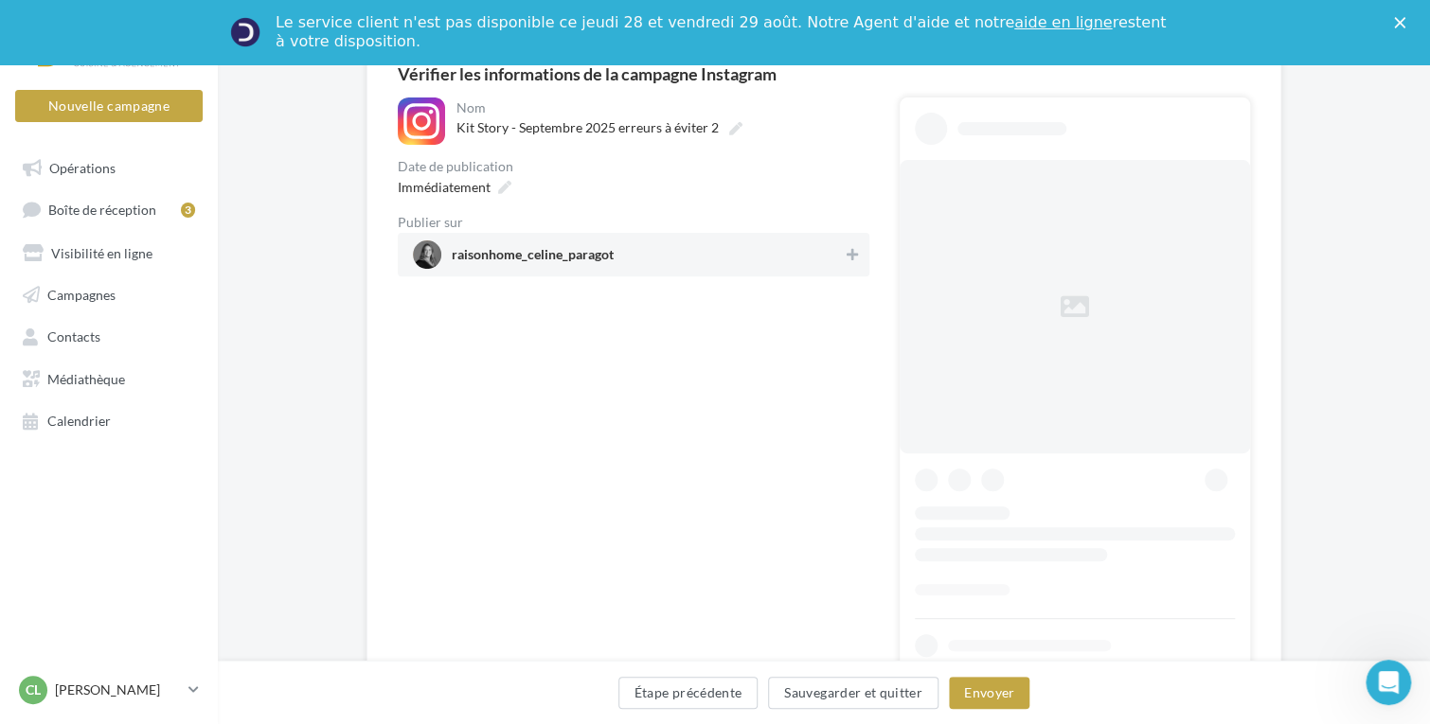
click at [735, 253] on span "raisonhome_celine_paragot" at bounding box center [628, 255] width 430 height 28
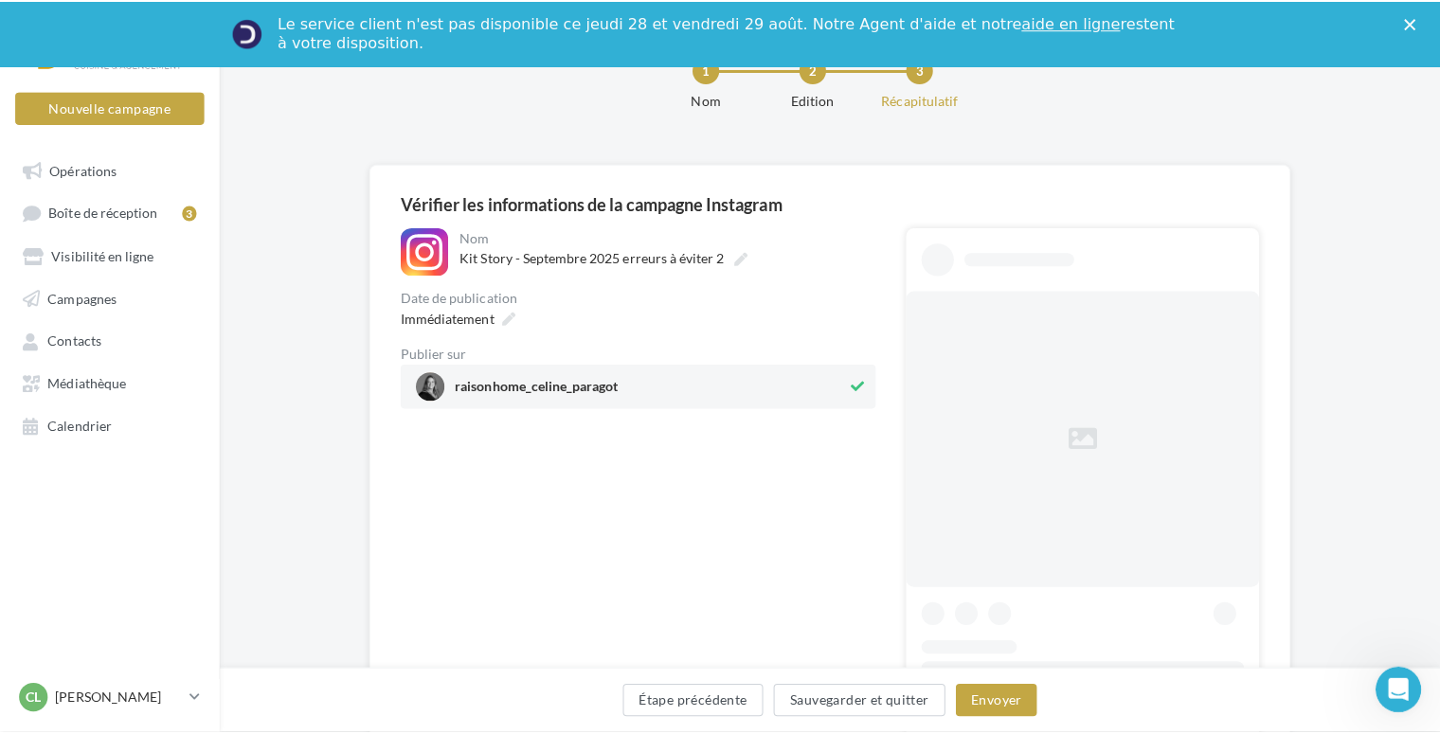
scroll to position [189, 0]
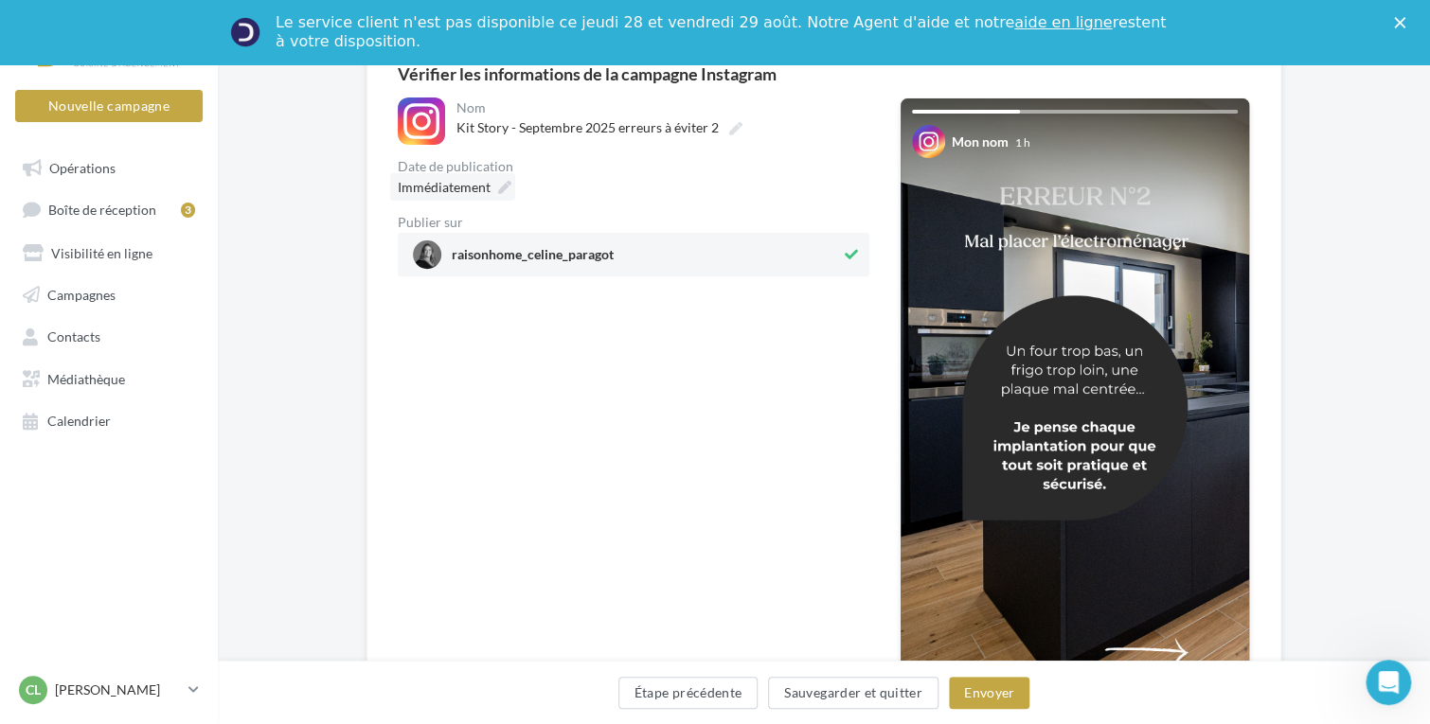
click at [500, 191] on icon at bounding box center [504, 187] width 13 height 13
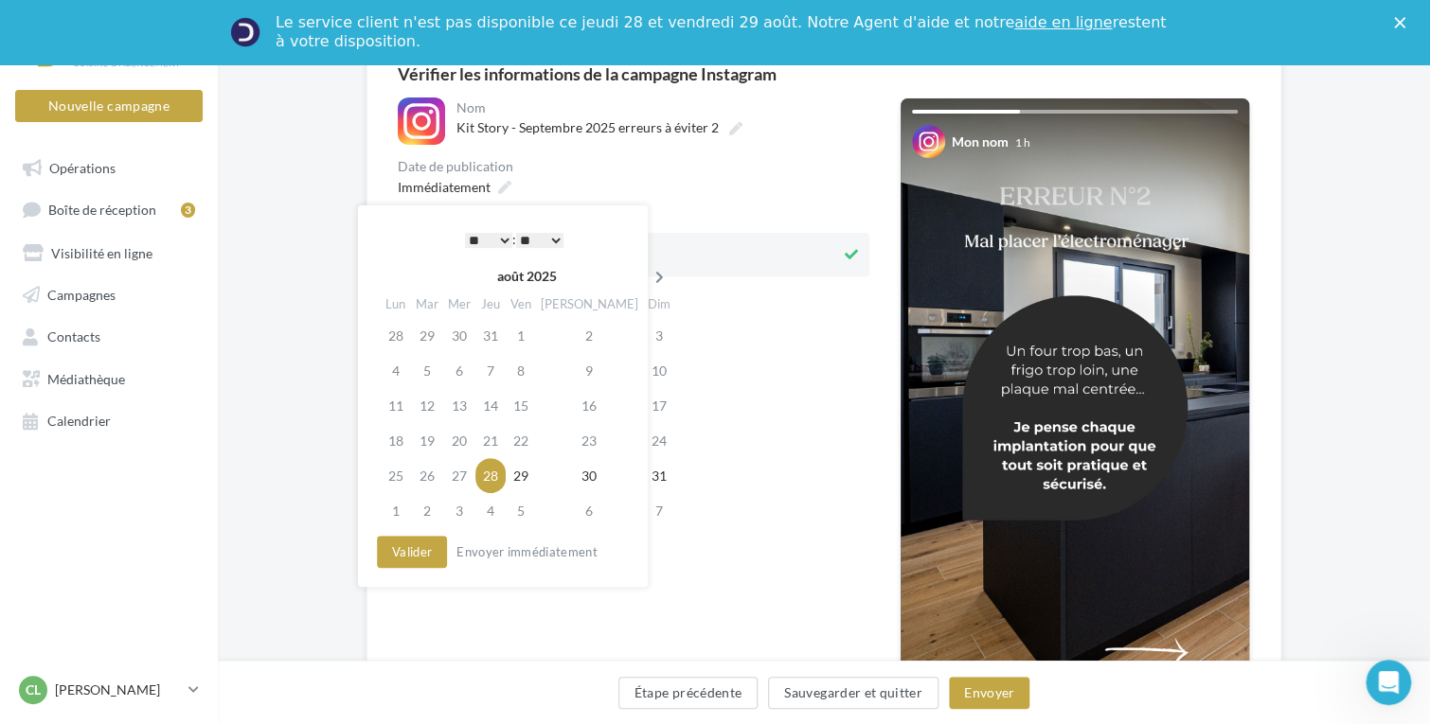
click at [648, 281] on icon at bounding box center [660, 277] width 24 height 13
click at [509, 407] on td "11" at bounding box center [493, 405] width 30 height 35
click at [500, 238] on select "* * * * * * * * * * ** ** ** ** ** ** ** ** ** ** ** ** ** **" at bounding box center [488, 240] width 47 height 15
click at [414, 551] on button "Valider" at bounding box center [412, 552] width 70 height 32
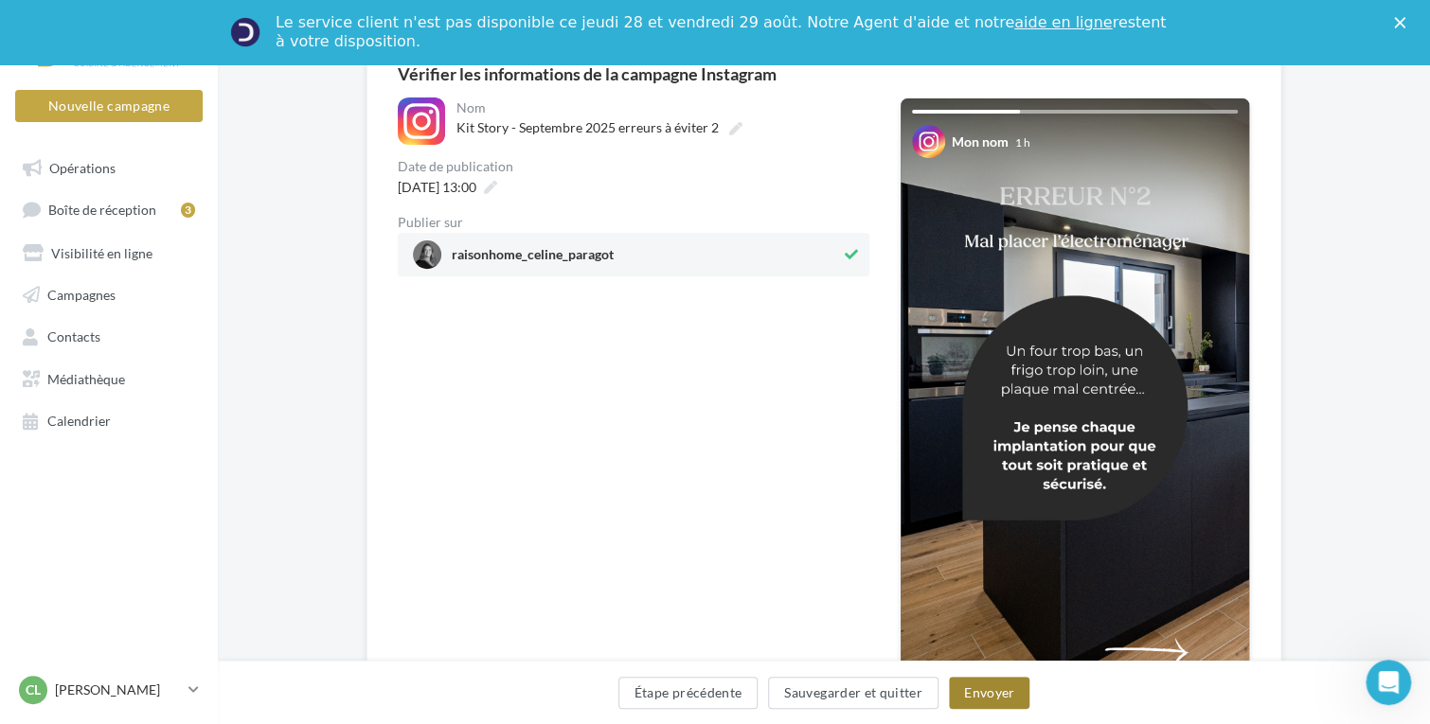
click at [1008, 685] on button "Envoyer" at bounding box center [989, 693] width 80 height 32
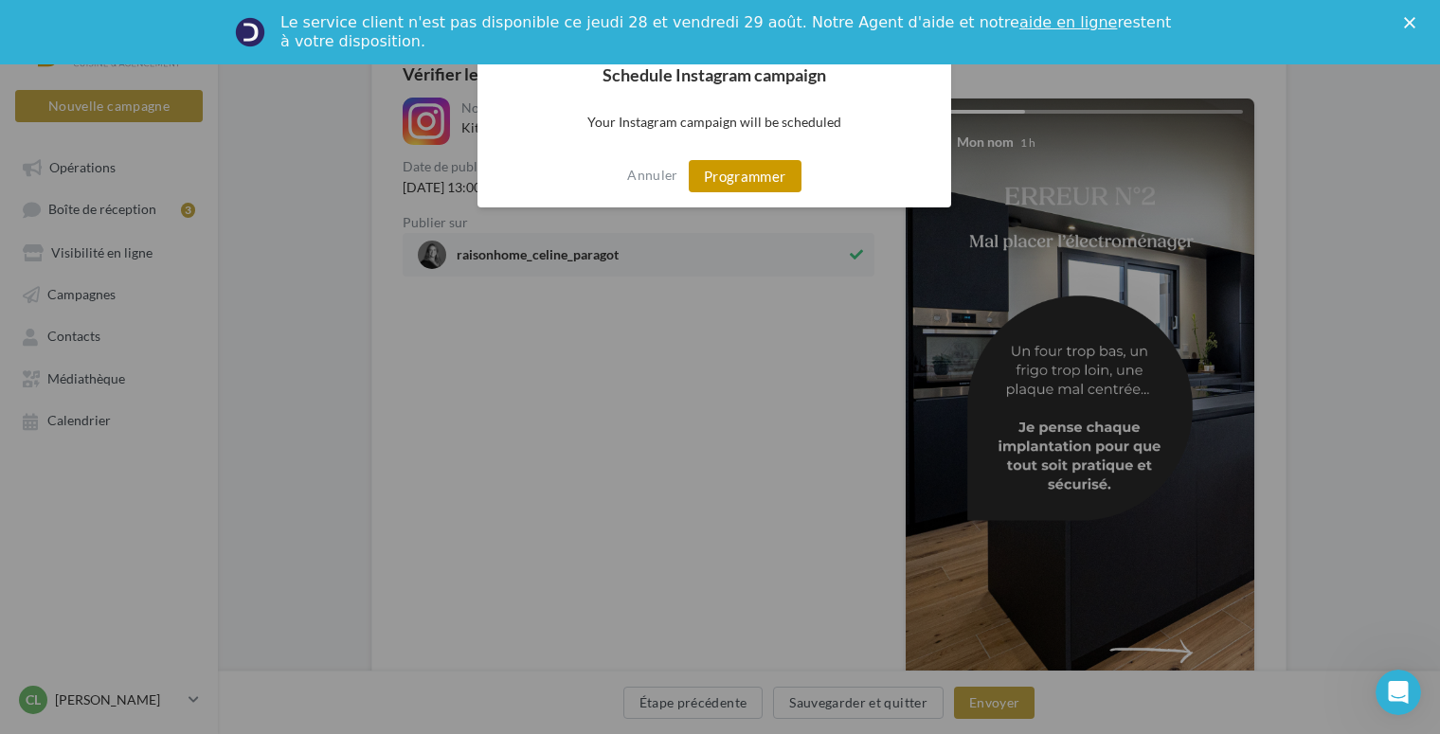
click at [716, 178] on button "Programmer" at bounding box center [745, 176] width 113 height 32
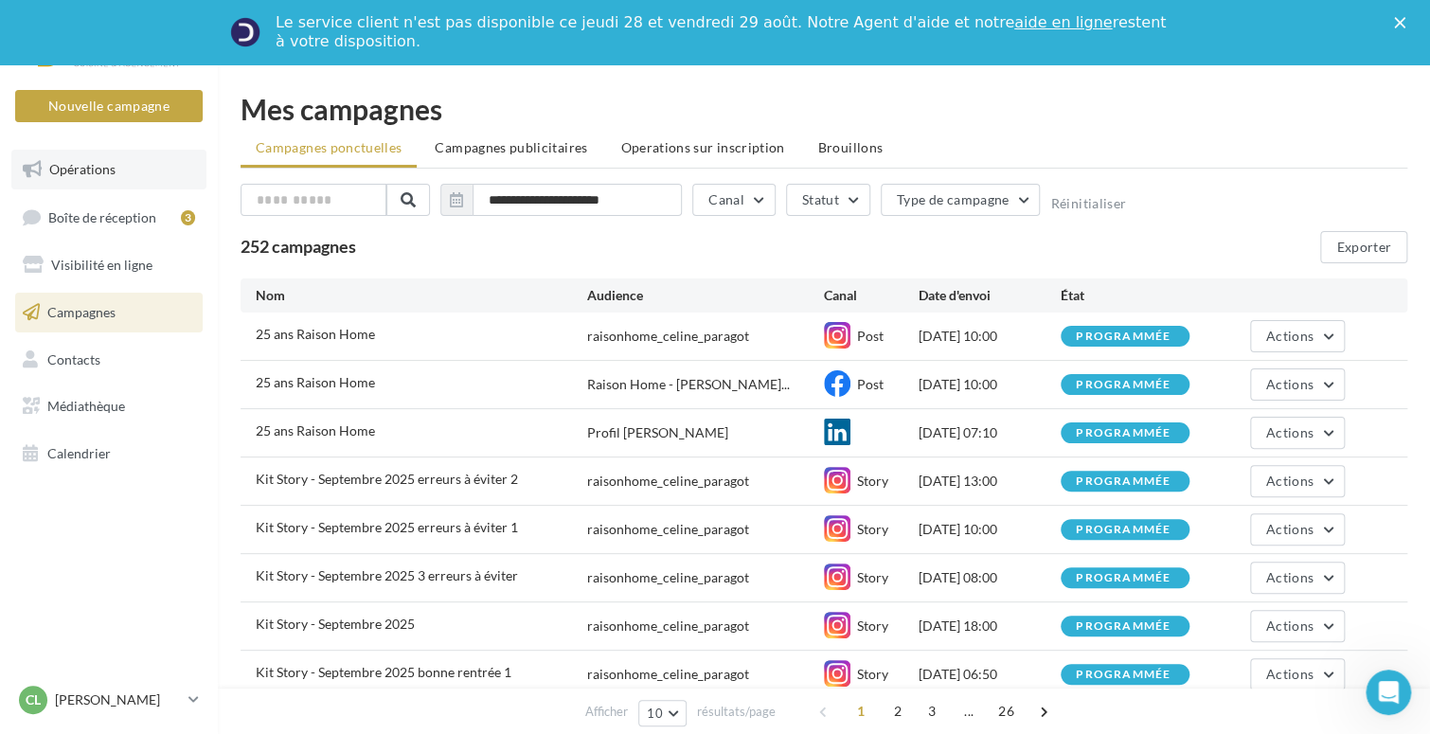
click at [102, 169] on span "Opérations" at bounding box center [82, 169] width 66 height 16
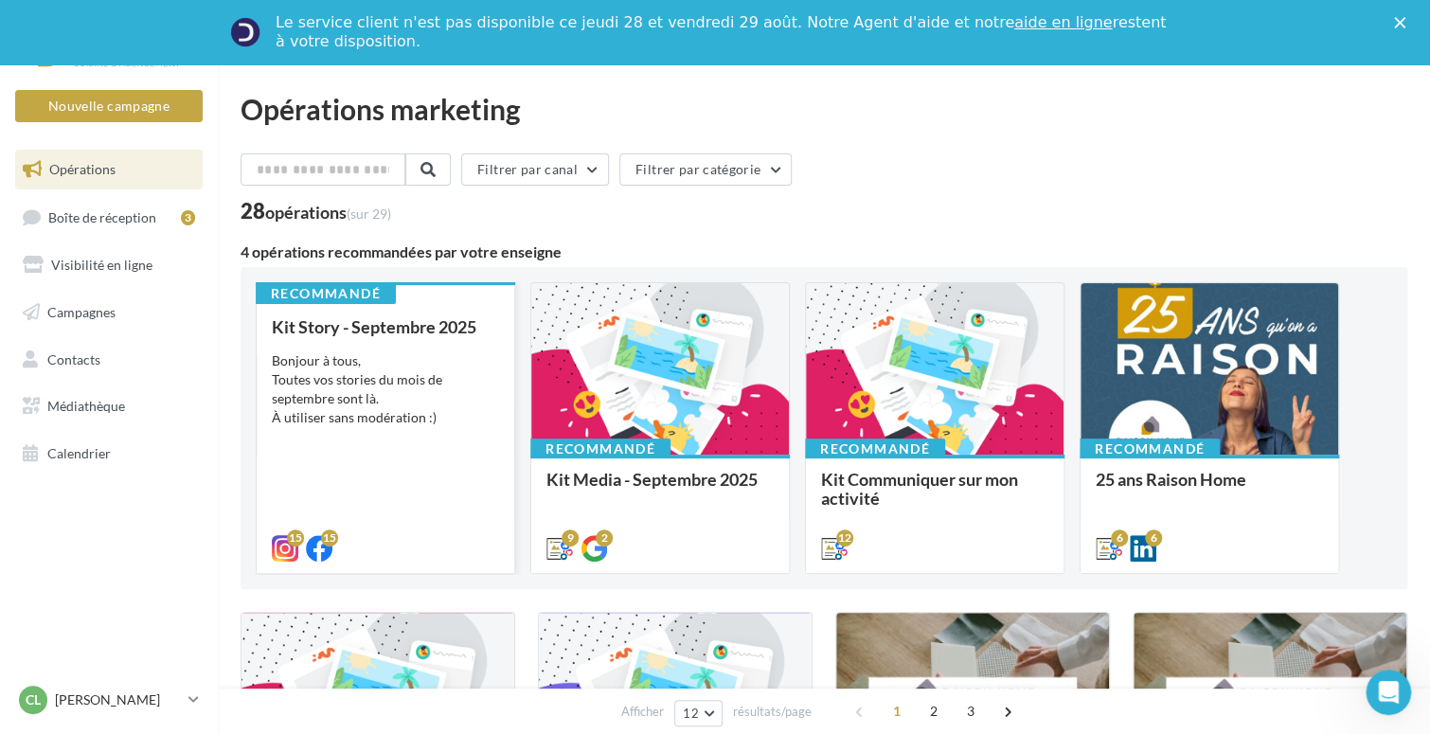
click at [383, 283] on div "Recommandé Kit Story - [DATE] Bonjour à tous, Toutes vos stories du mois de sep…" at bounding box center [386, 426] width 258 height 290
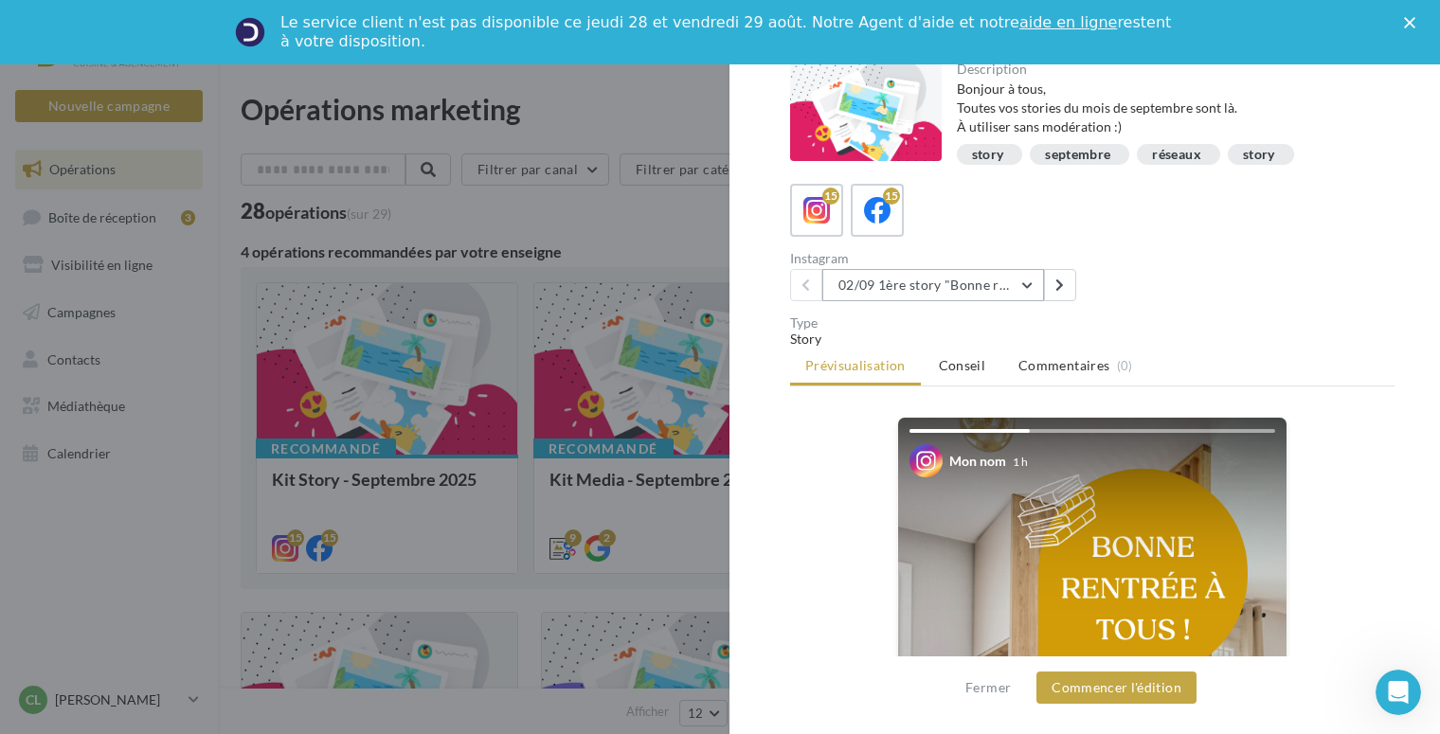
click at [1025, 291] on button "02/09 1ère story "Bonne rentrée"" at bounding box center [933, 285] width 222 height 32
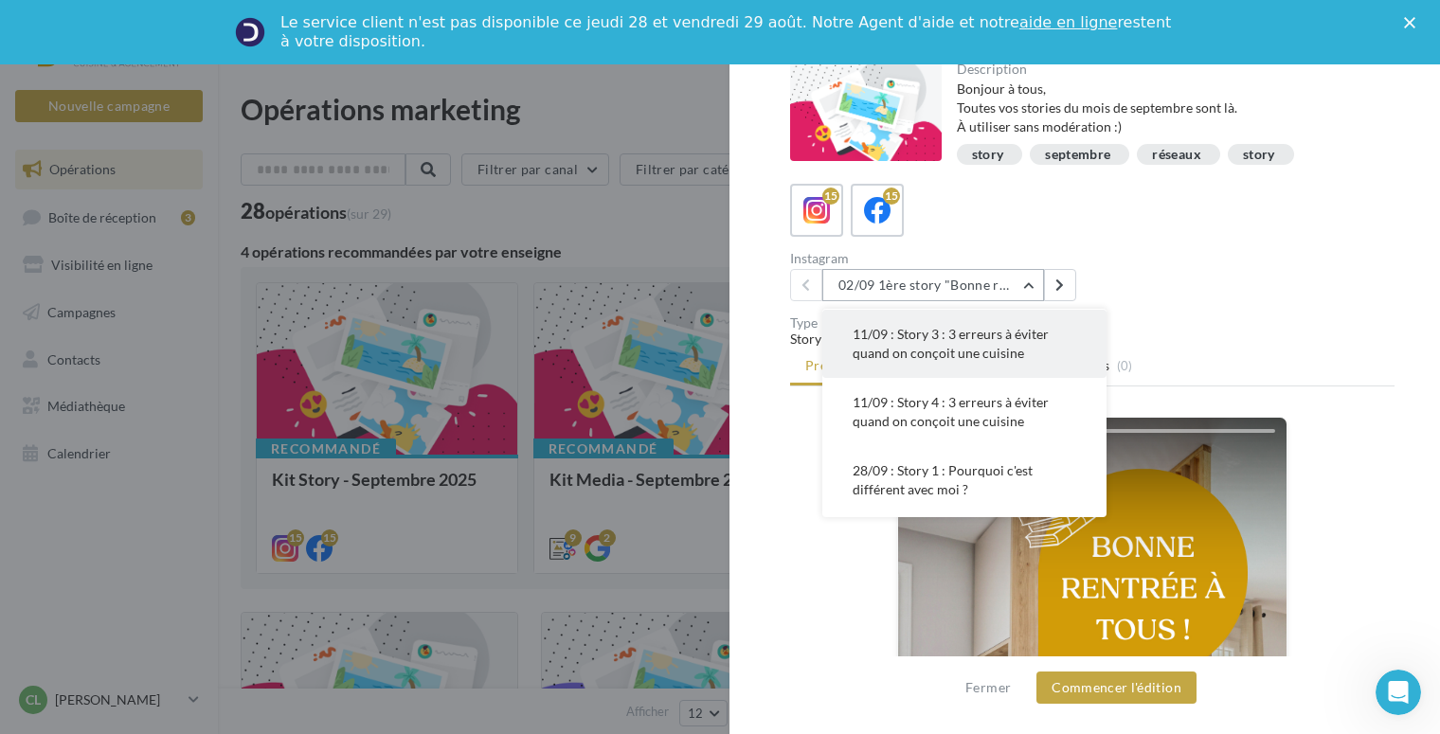
scroll to position [284, 0]
click at [979, 423] on span "11/09 : Story 4 : 3 erreurs à éviter quand on conçoit une cuisine" at bounding box center [950, 410] width 196 height 35
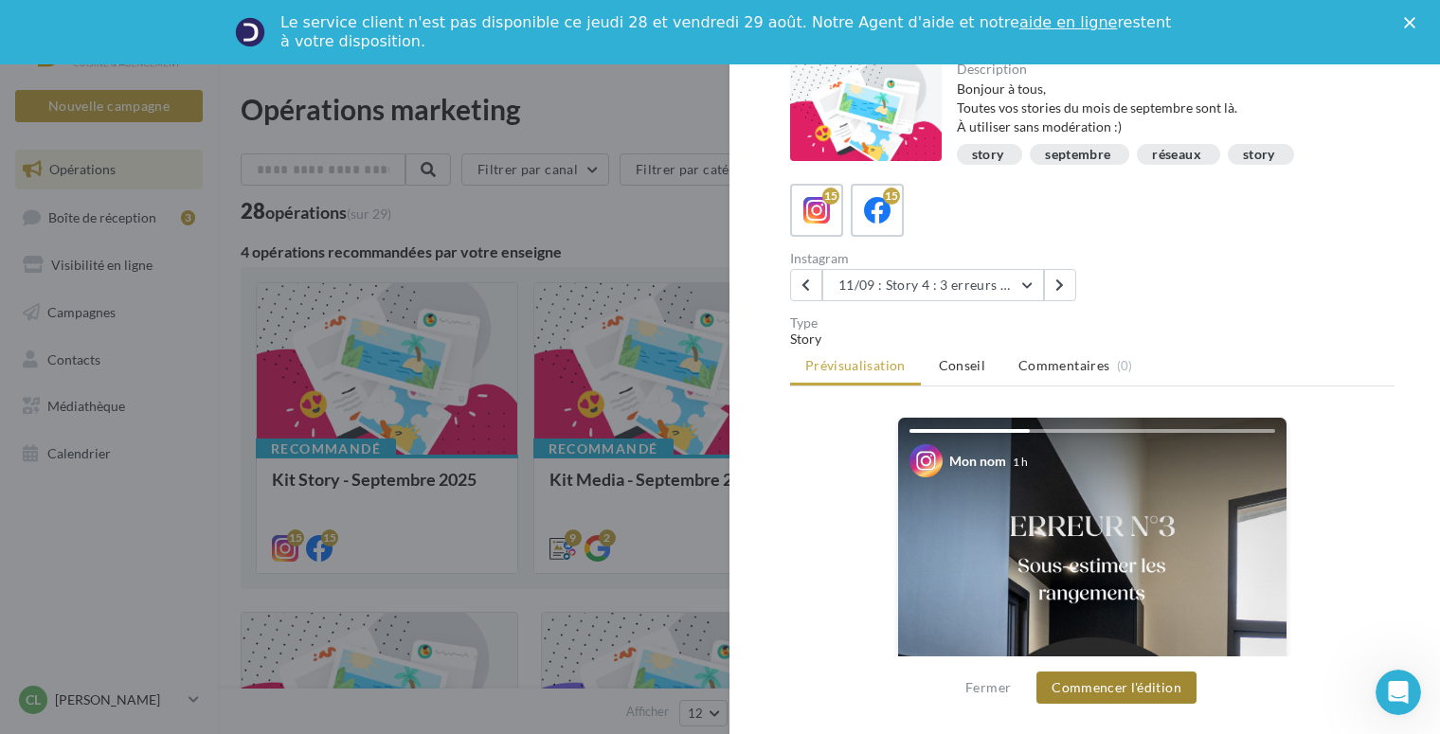
click at [1112, 690] on button "Commencer l'édition" at bounding box center [1116, 687] width 160 height 32
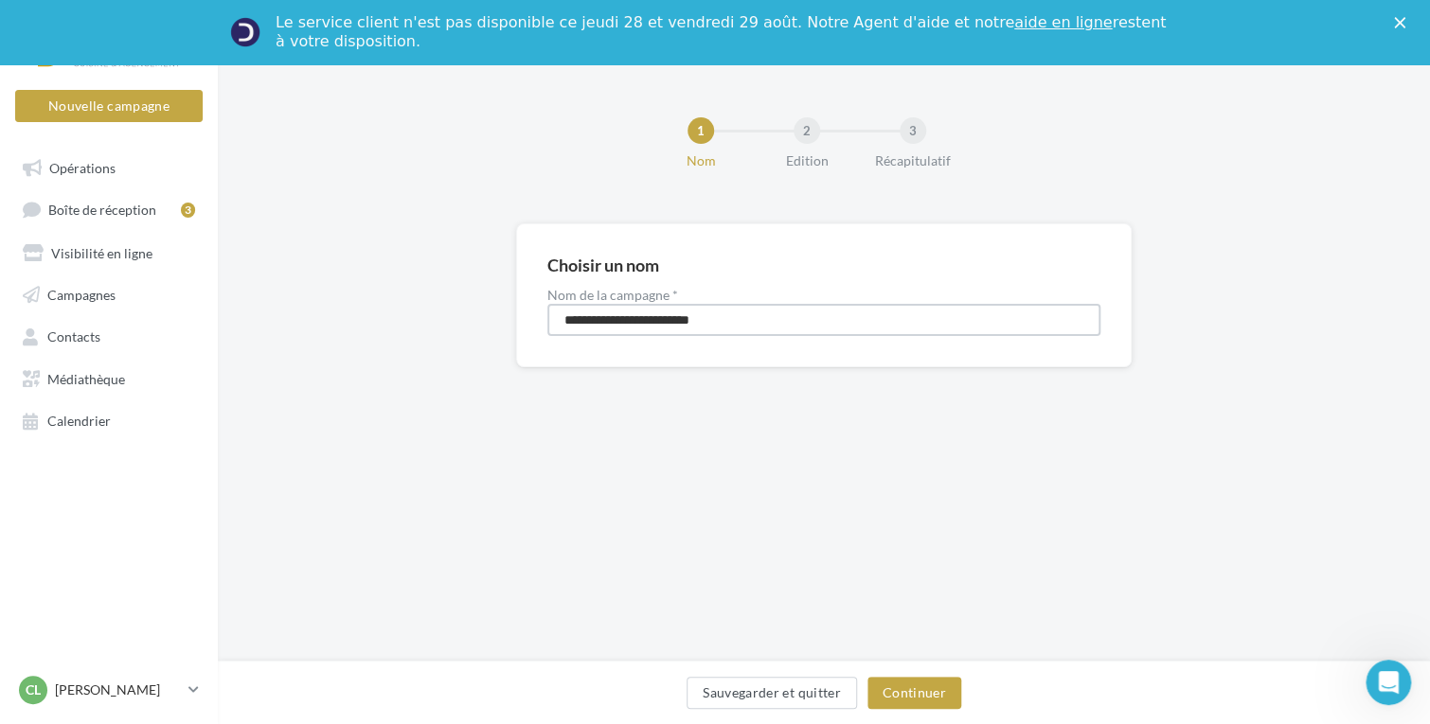
click at [761, 319] on input "**********" at bounding box center [823, 320] width 553 height 32
type input "**********"
click at [931, 689] on button "Continuer" at bounding box center [914, 693] width 94 height 32
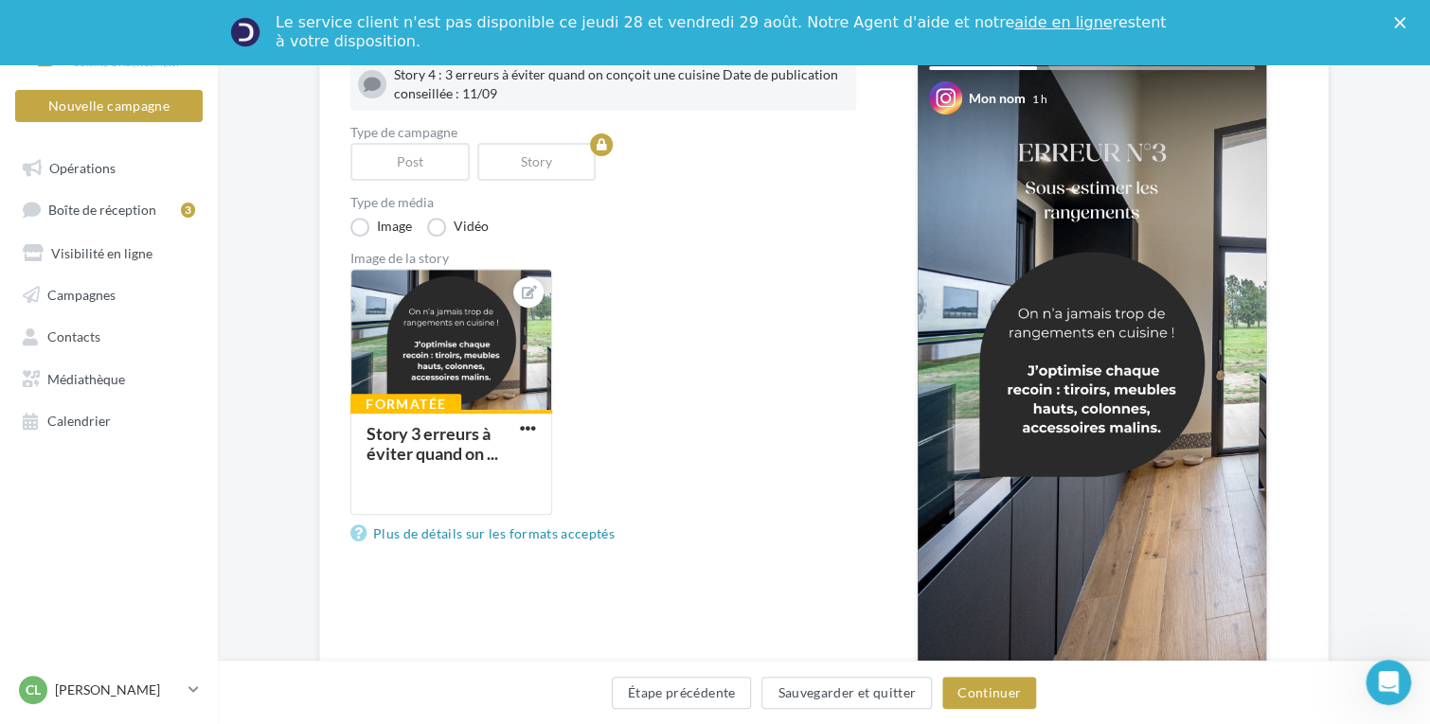
scroll to position [284, 0]
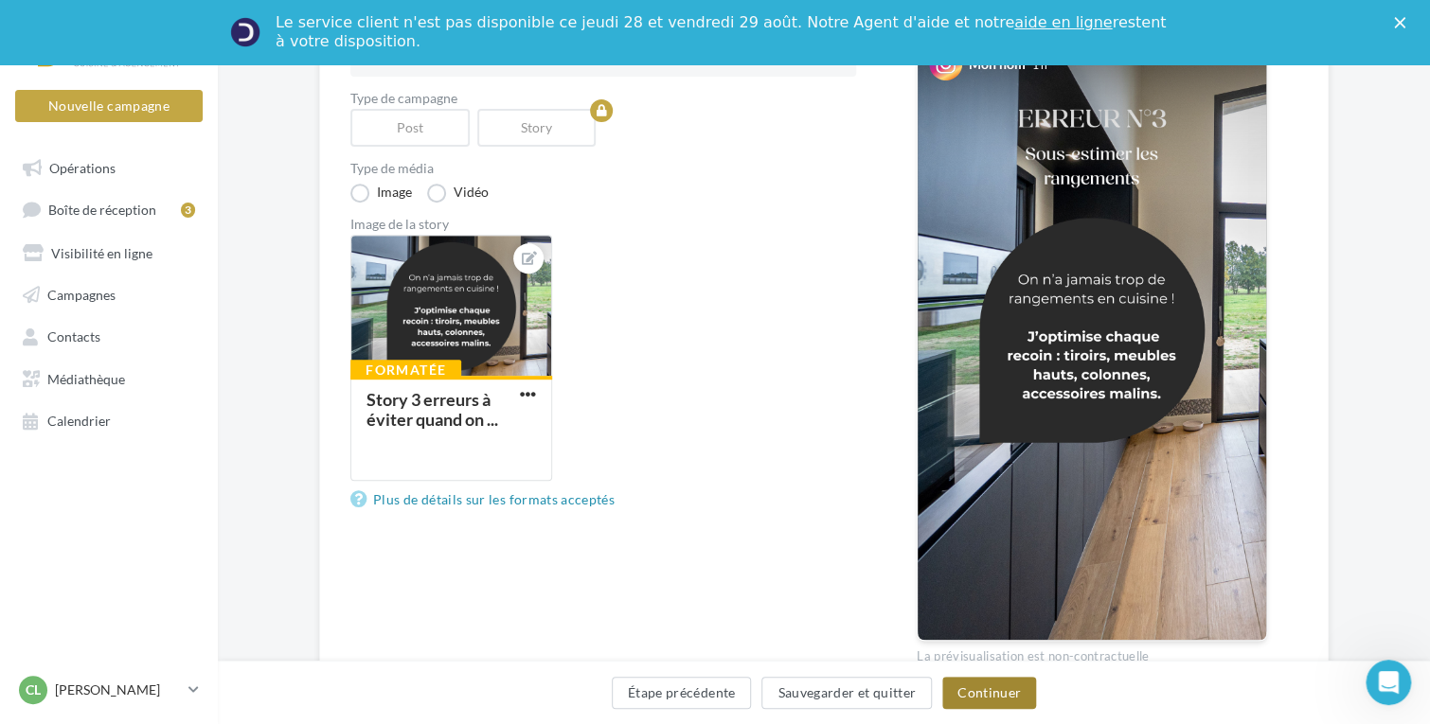
click at [977, 690] on button "Continuer" at bounding box center [989, 693] width 94 height 32
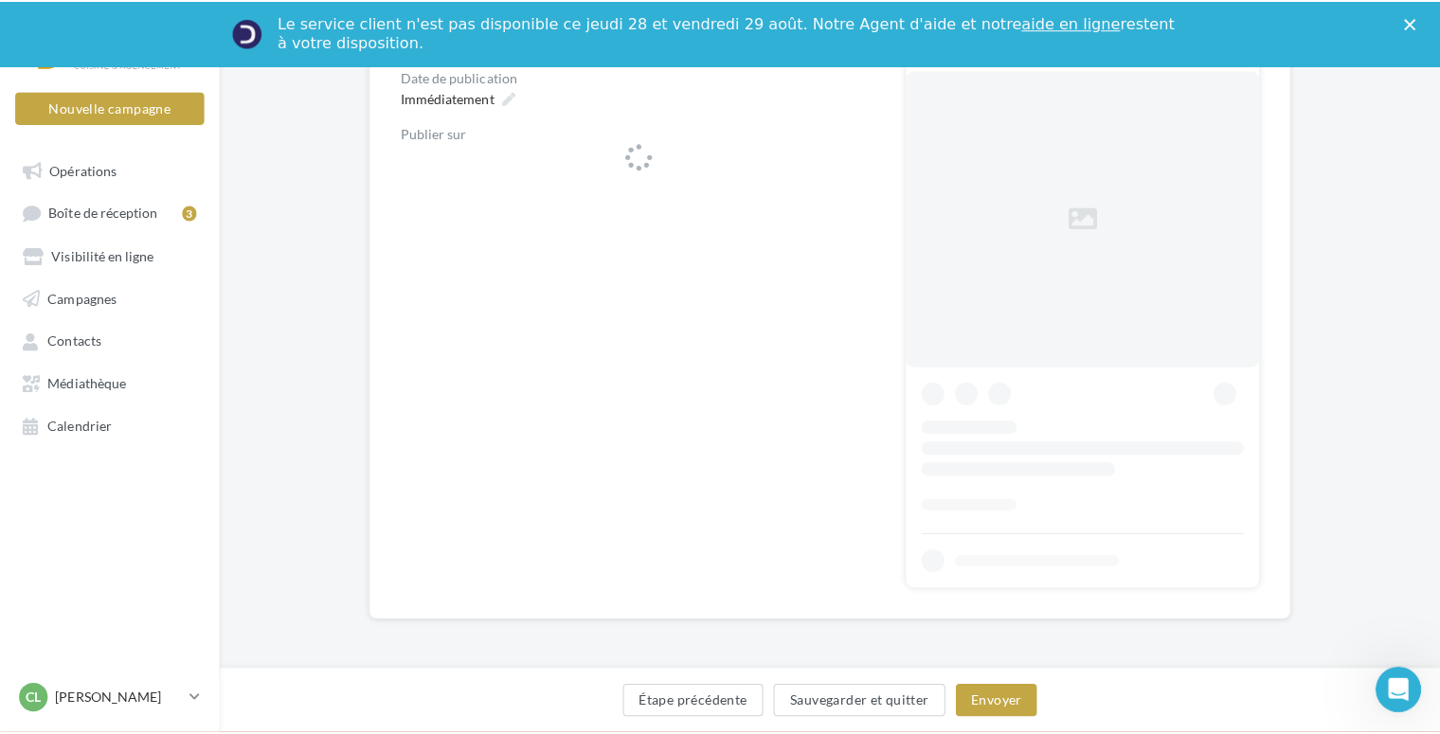
scroll to position [280, 0]
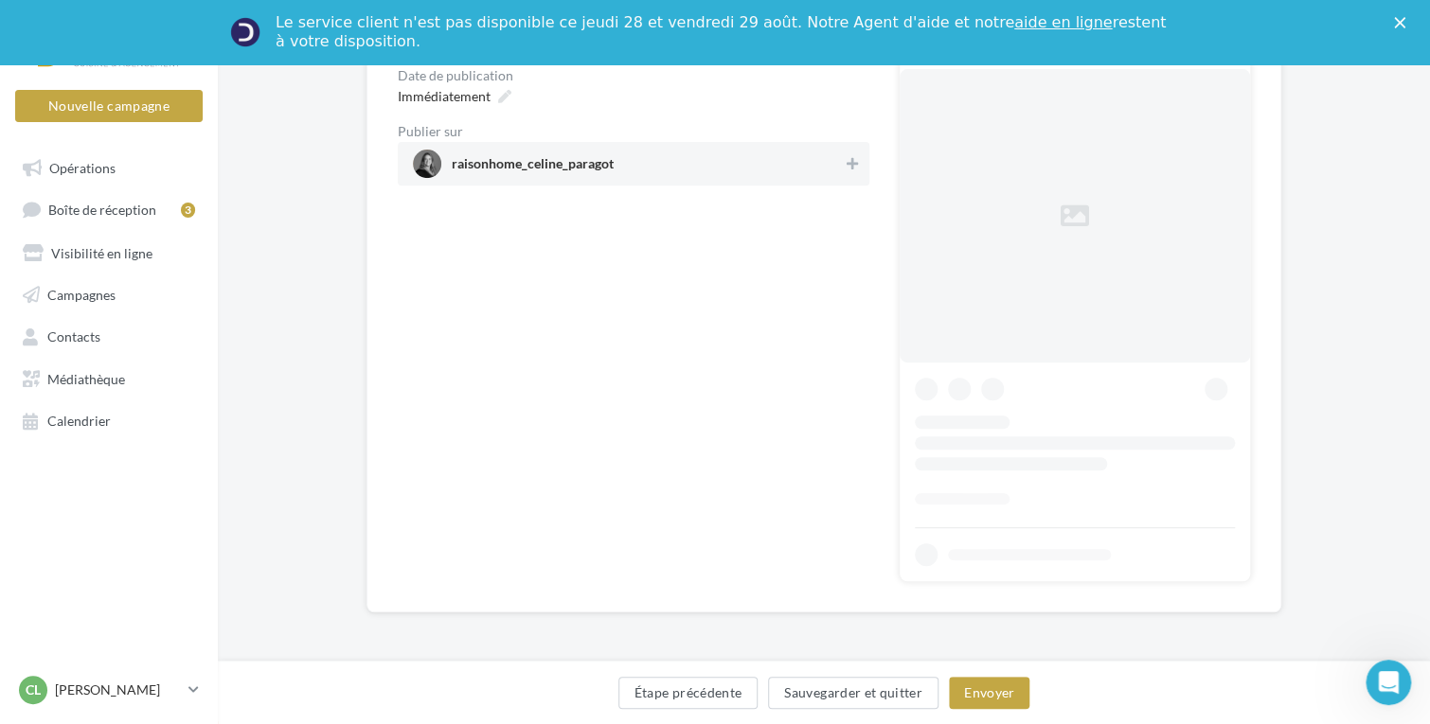
click at [720, 158] on span "raisonhome_celine_paragot" at bounding box center [628, 164] width 430 height 28
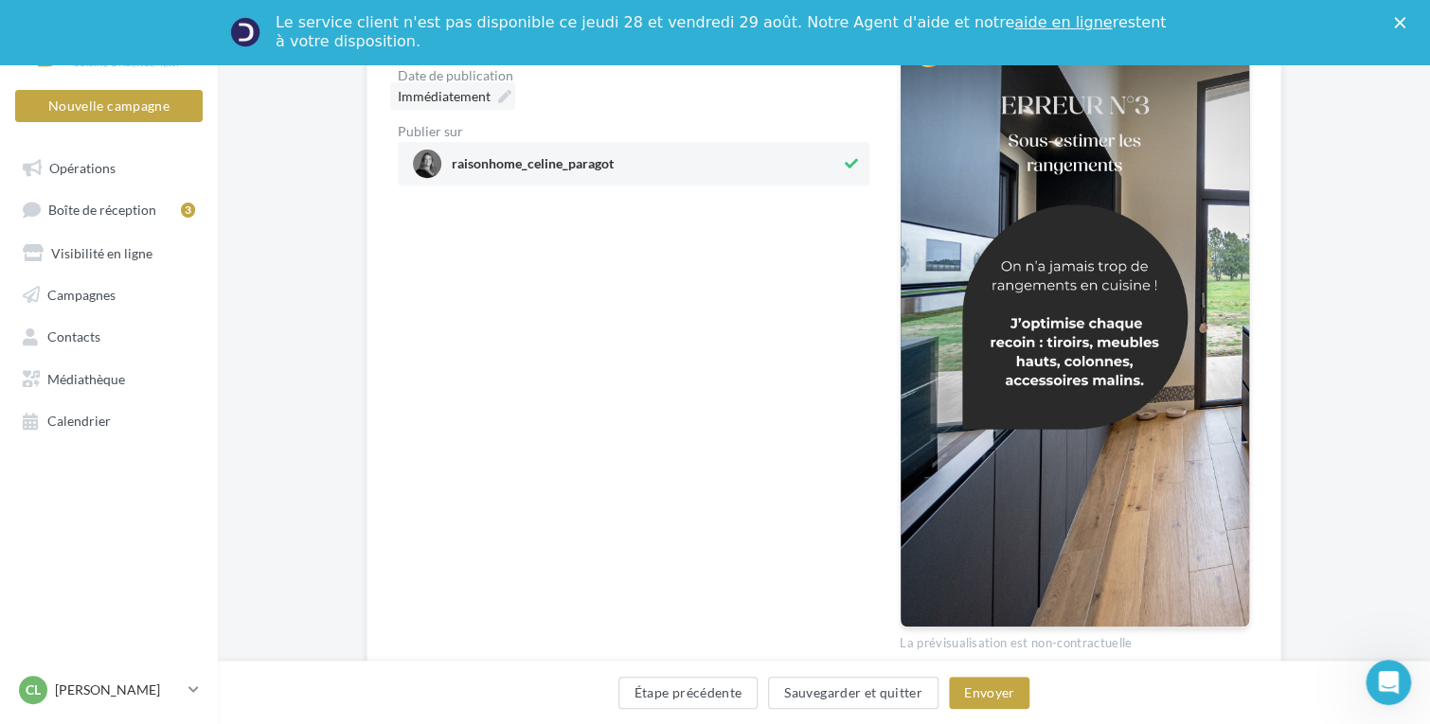
click at [503, 93] on icon at bounding box center [504, 96] width 13 height 13
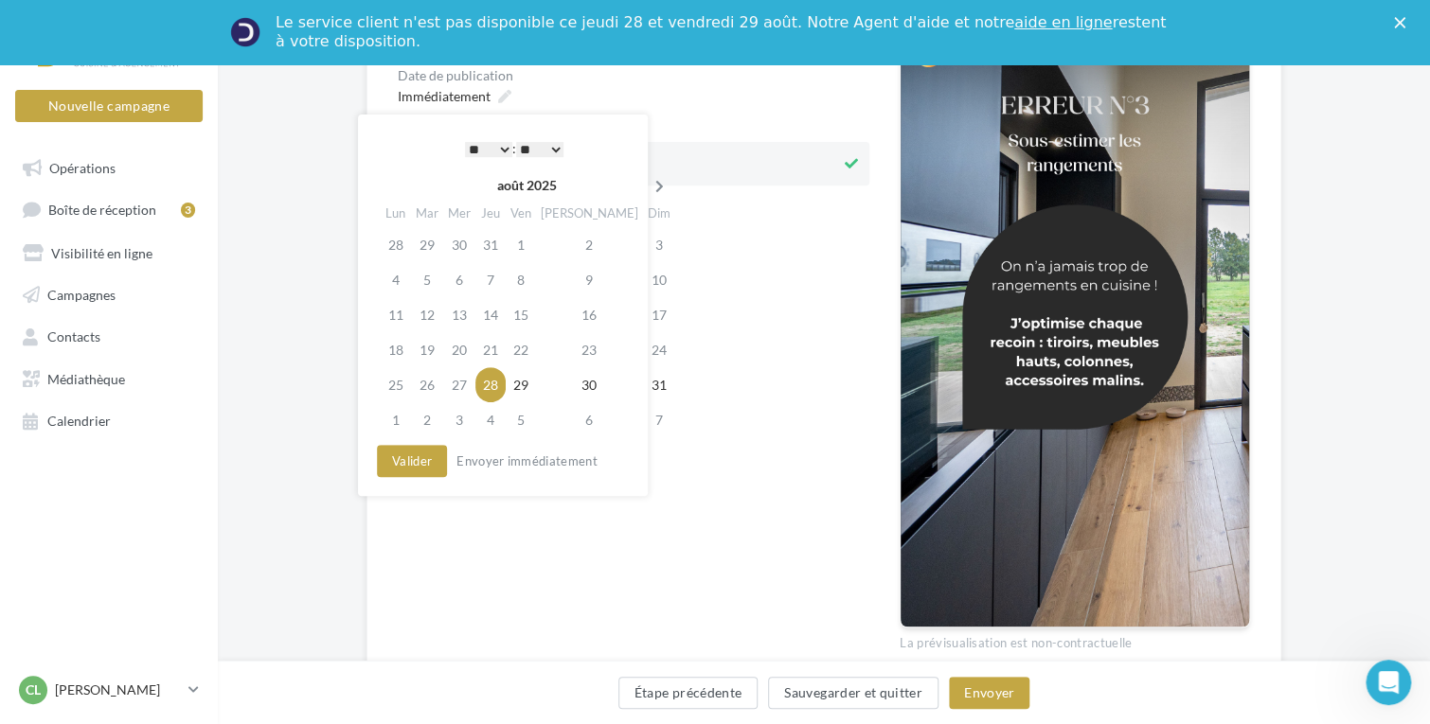
click at [648, 186] on icon at bounding box center [660, 186] width 24 height 13
click at [509, 310] on td "11" at bounding box center [493, 314] width 30 height 35
click at [500, 154] on select "* * * * * * * * * * ** ** ** ** ** ** ** ** ** ** ** ** ** **" at bounding box center [488, 149] width 47 height 15
click at [424, 451] on button "Valider" at bounding box center [412, 461] width 70 height 32
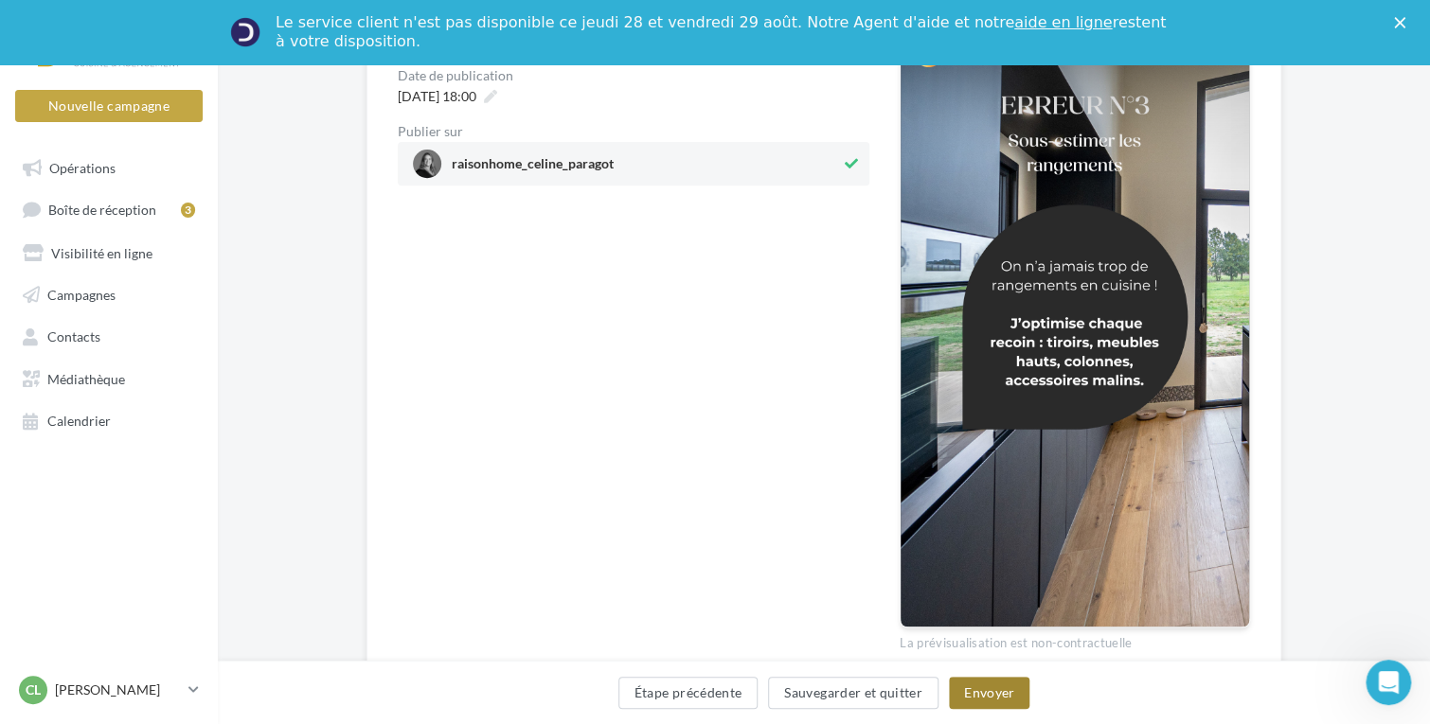
click at [975, 692] on button "Envoyer" at bounding box center [989, 693] width 80 height 32
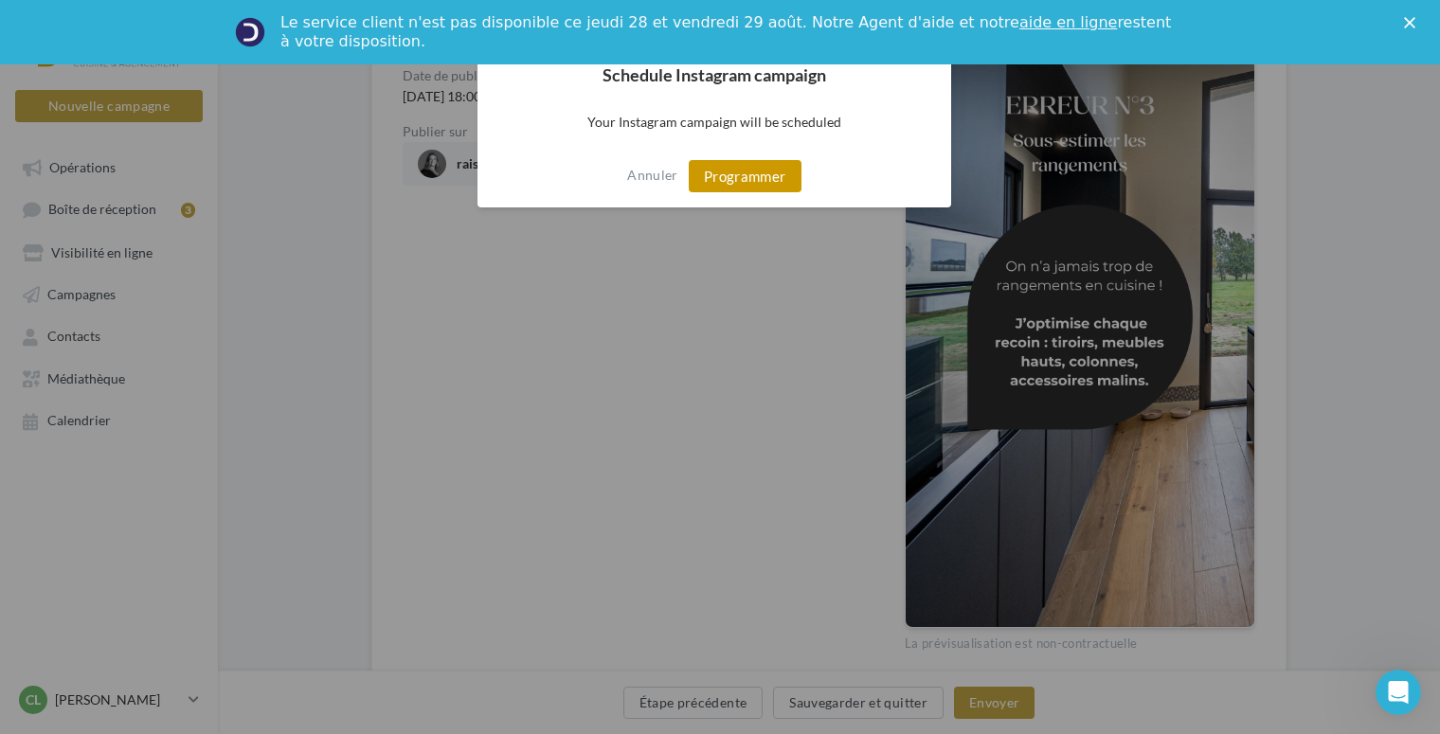
click at [710, 179] on button "Programmer" at bounding box center [745, 176] width 113 height 32
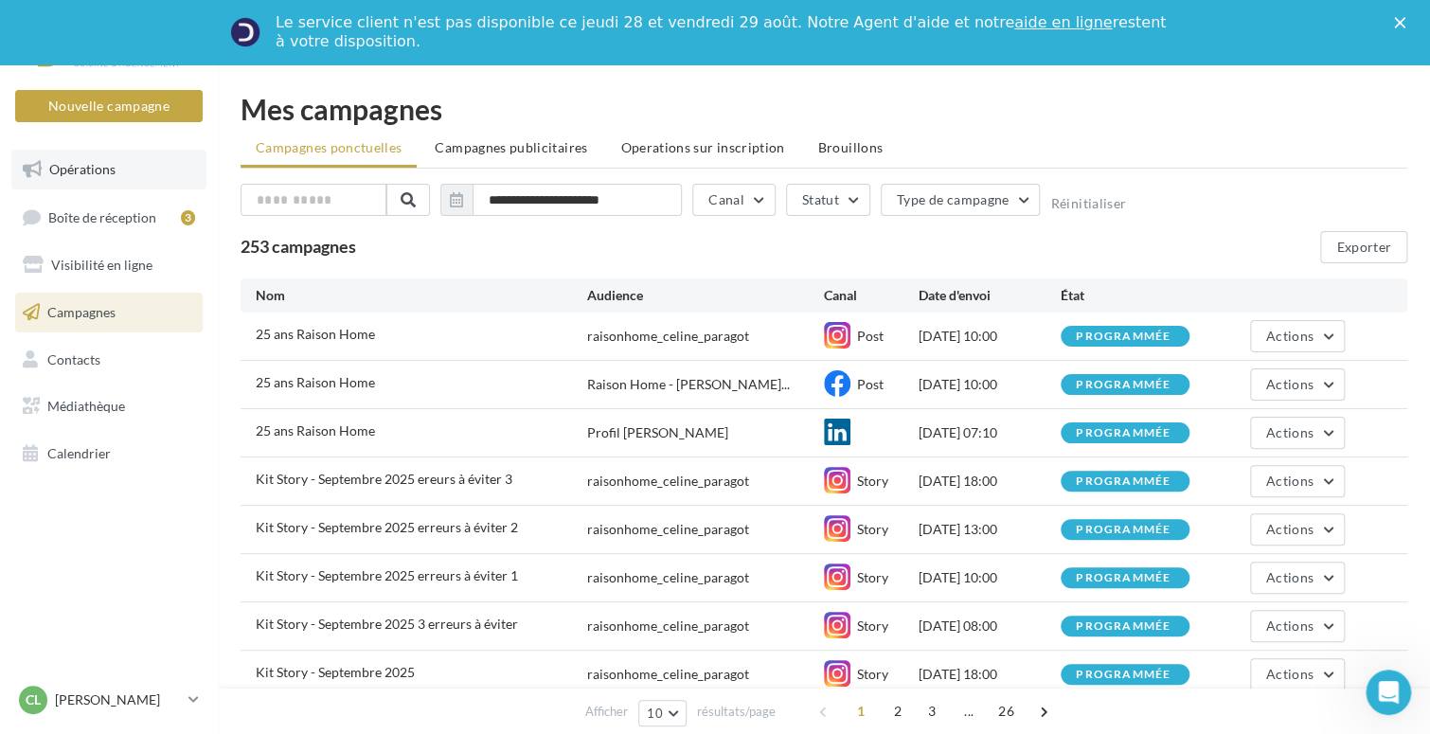
click at [86, 173] on span "Opérations" at bounding box center [82, 169] width 66 height 16
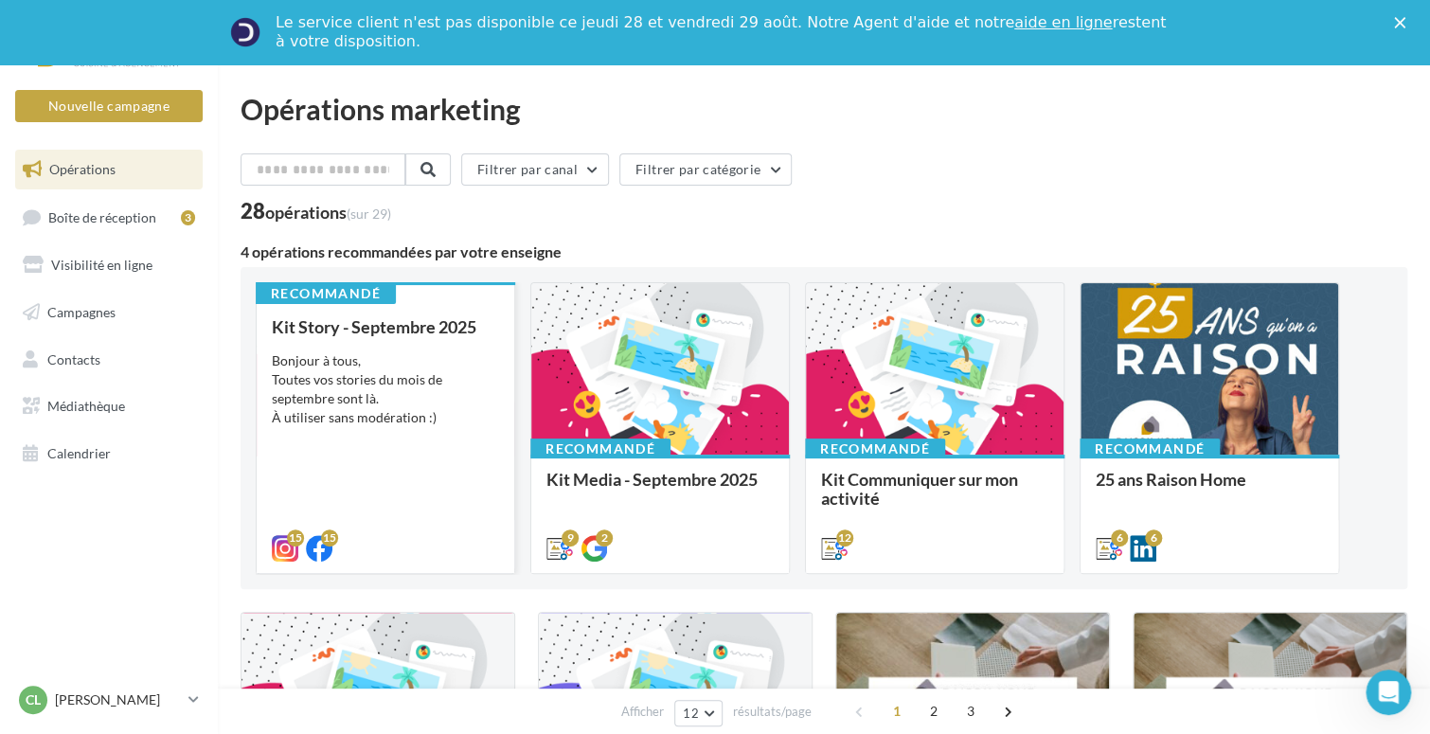
click at [402, 367] on div "Bonjour à tous, Toutes vos stories du mois de septembre sont là. À utiliser san…" at bounding box center [385, 389] width 227 height 76
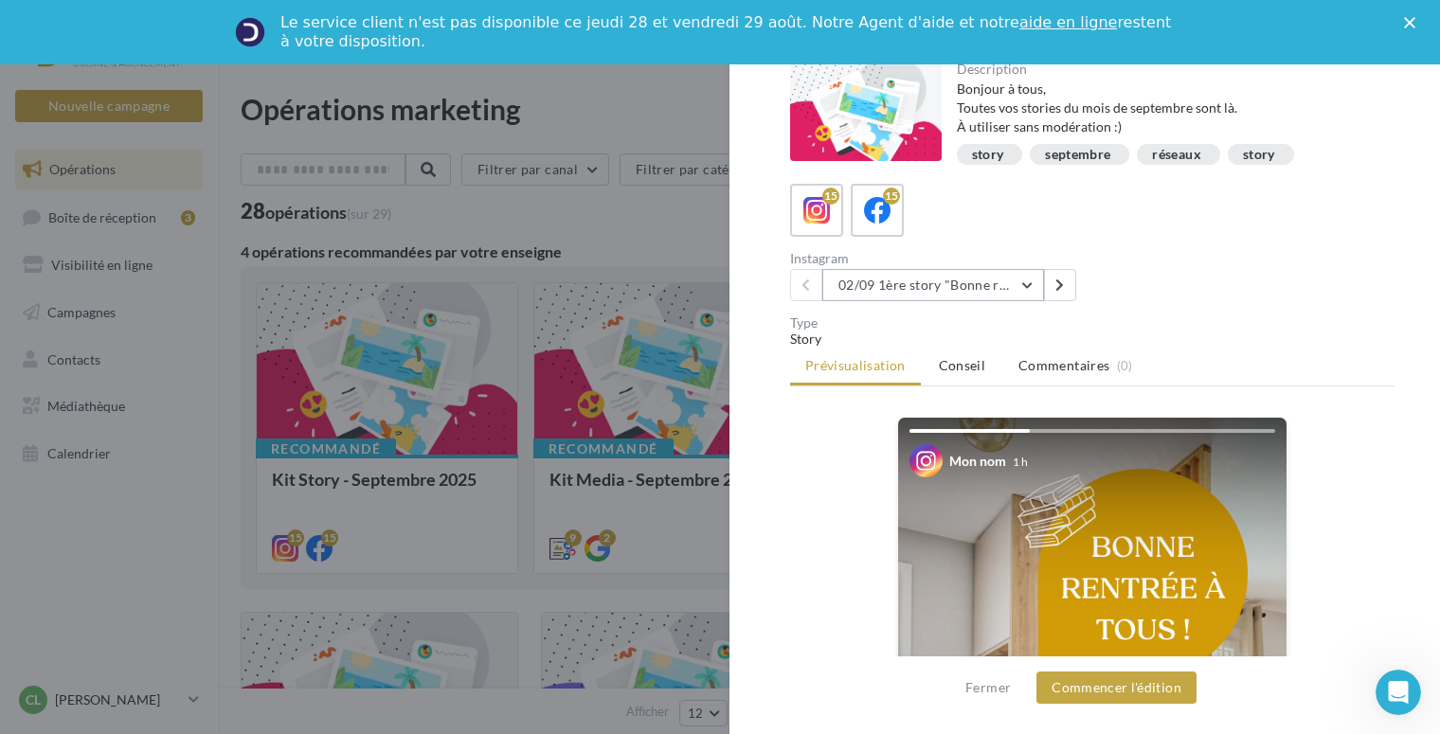
click at [1015, 285] on button "02/09 1ère story "Bonne rentrée"" at bounding box center [933, 285] width 222 height 32
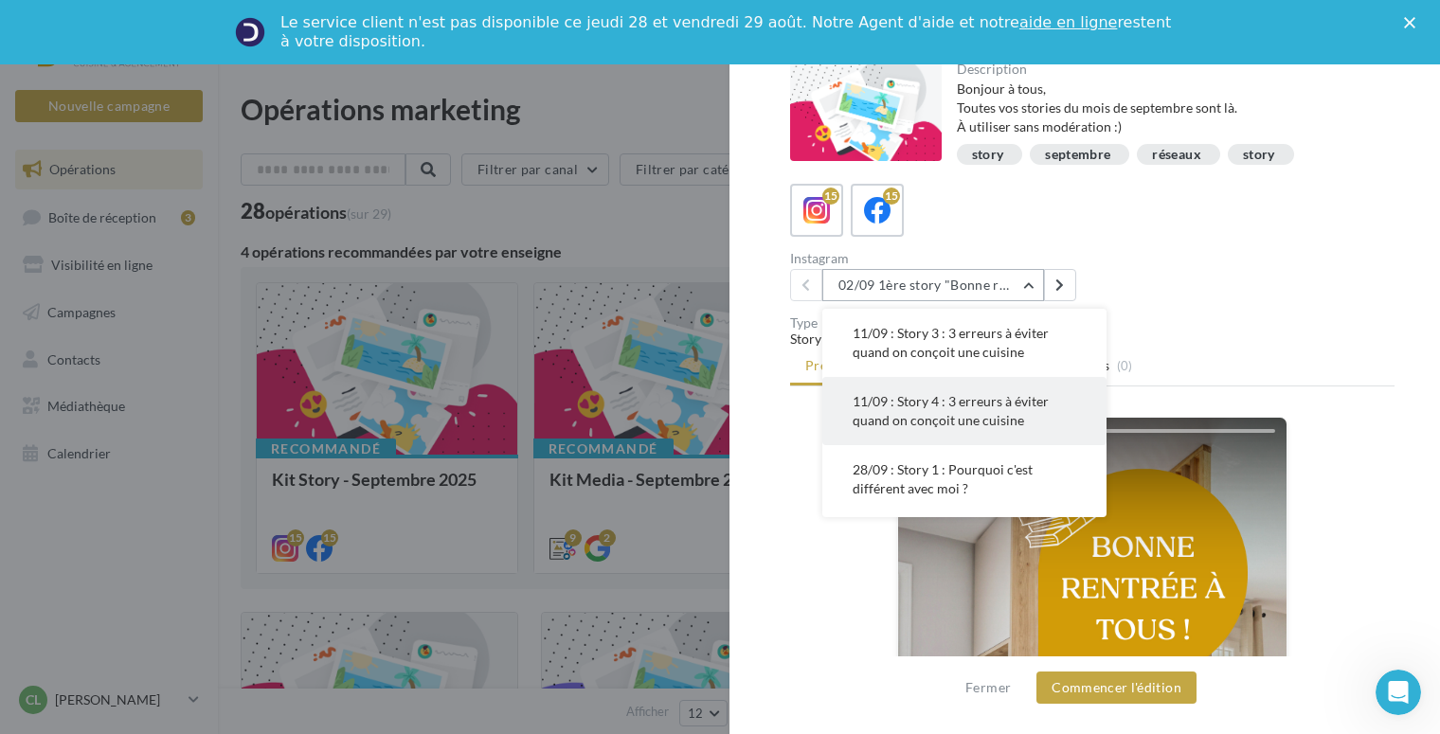
scroll to position [379, 0]
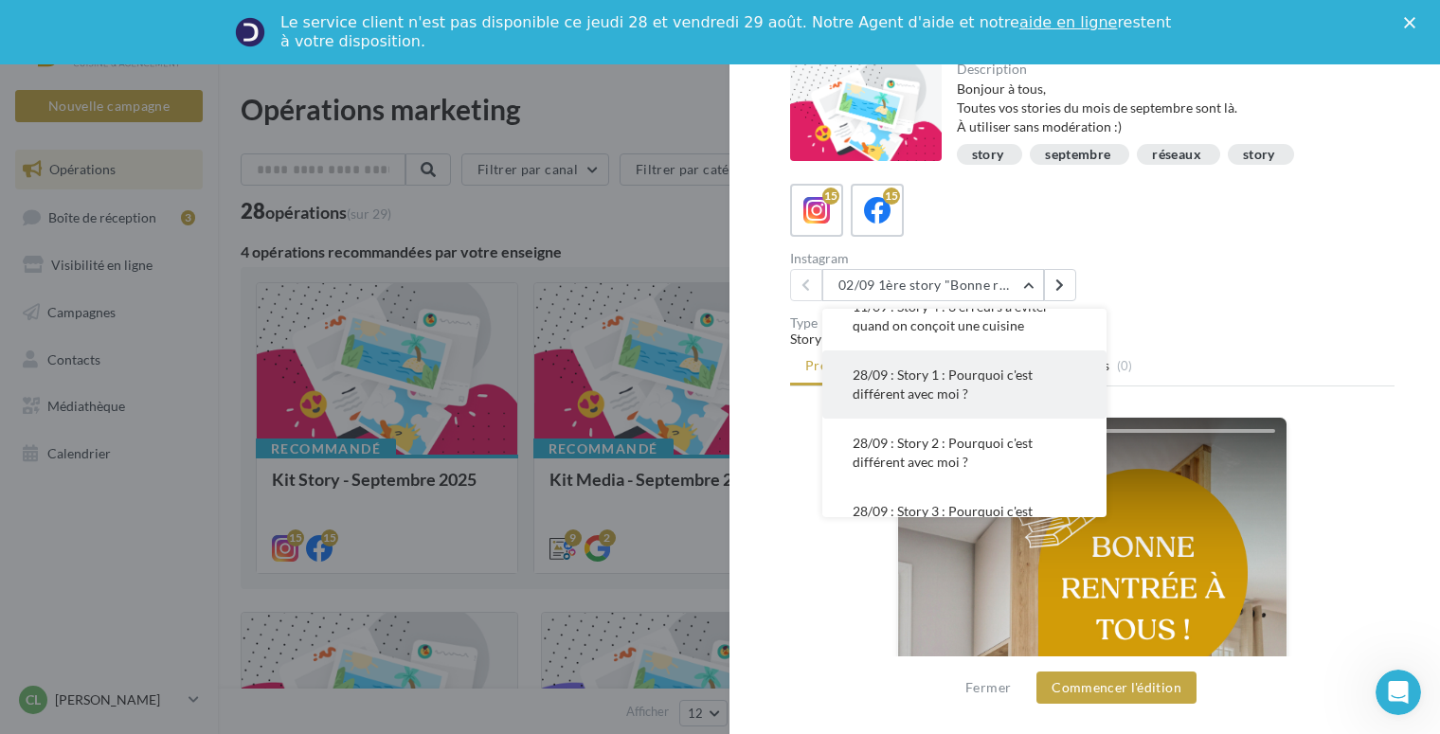
click at [948, 397] on span "28/09 : Story 1 : Pourquoi c'est différent avec moi ?" at bounding box center [942, 384] width 180 height 35
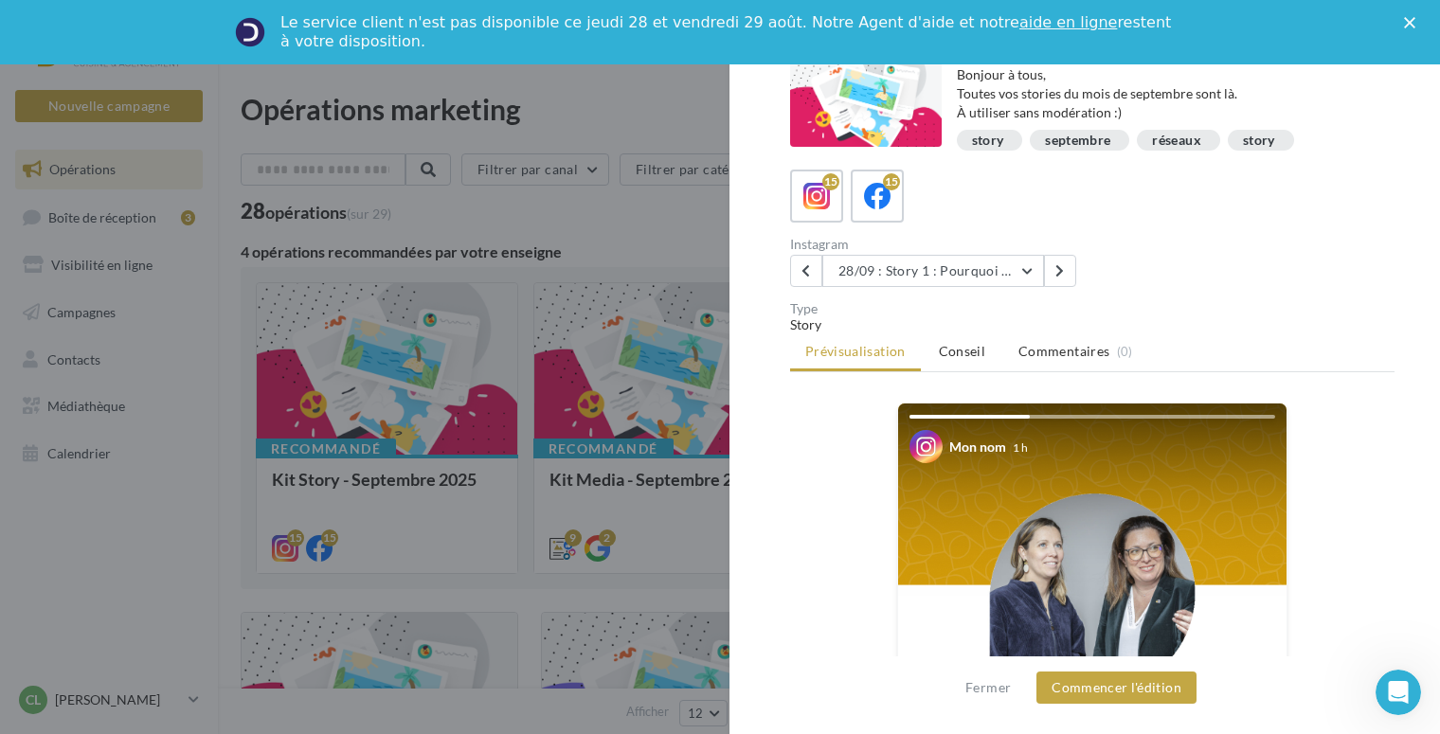
scroll to position [0, 0]
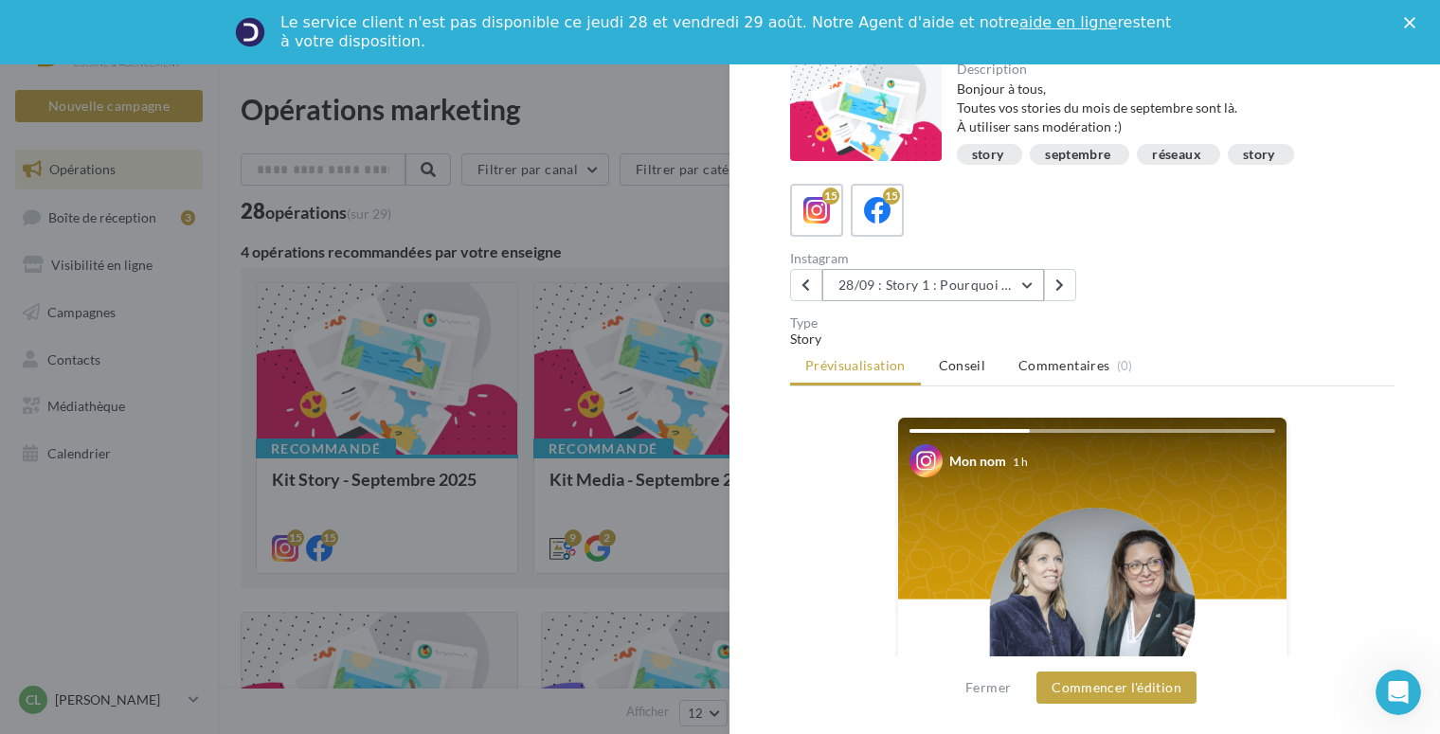
click at [1028, 279] on button "28/09 : Story 1 : Pourquoi c'est différent avec moi ?" at bounding box center [933, 285] width 222 height 32
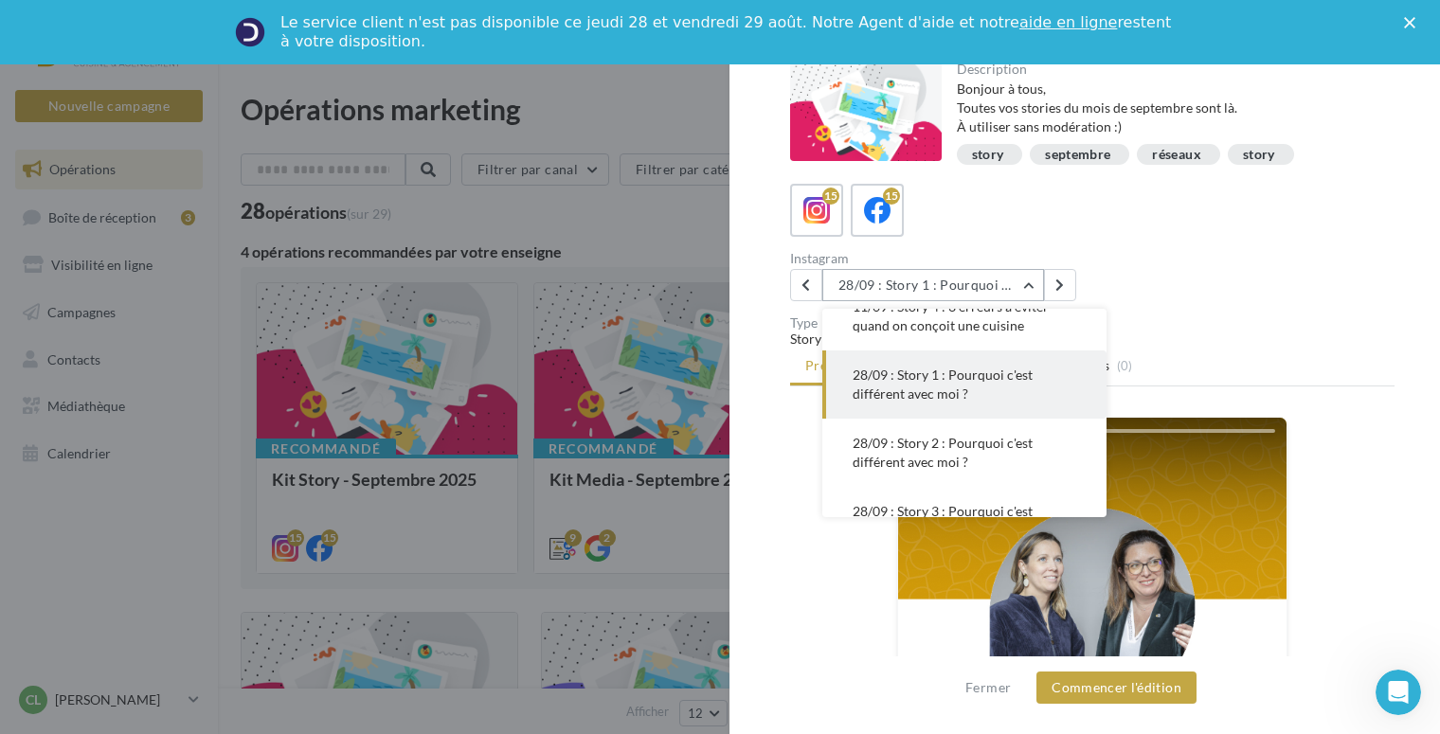
scroll to position [409, 0]
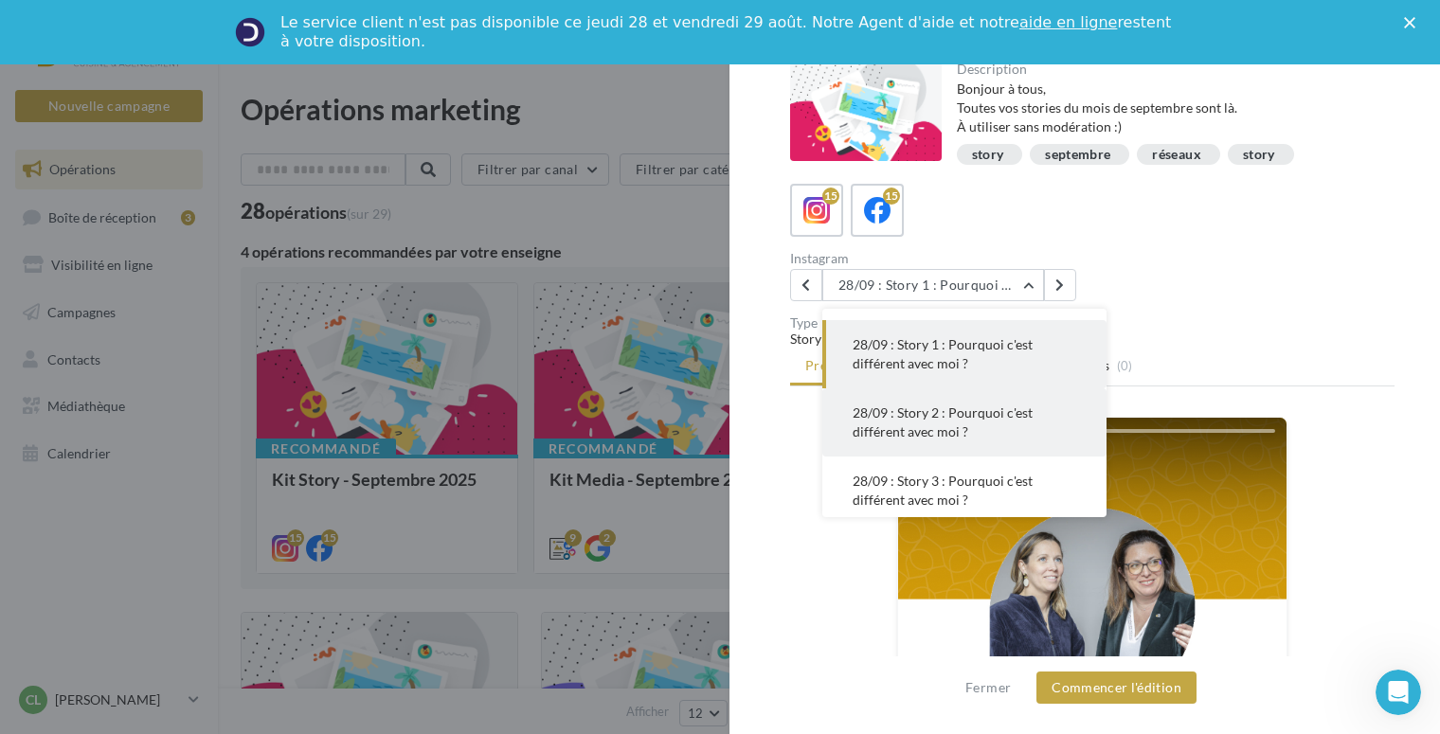
click at [972, 417] on span "28/09 : Story 2 : Pourquoi c'est différent avec moi ?" at bounding box center [942, 421] width 180 height 35
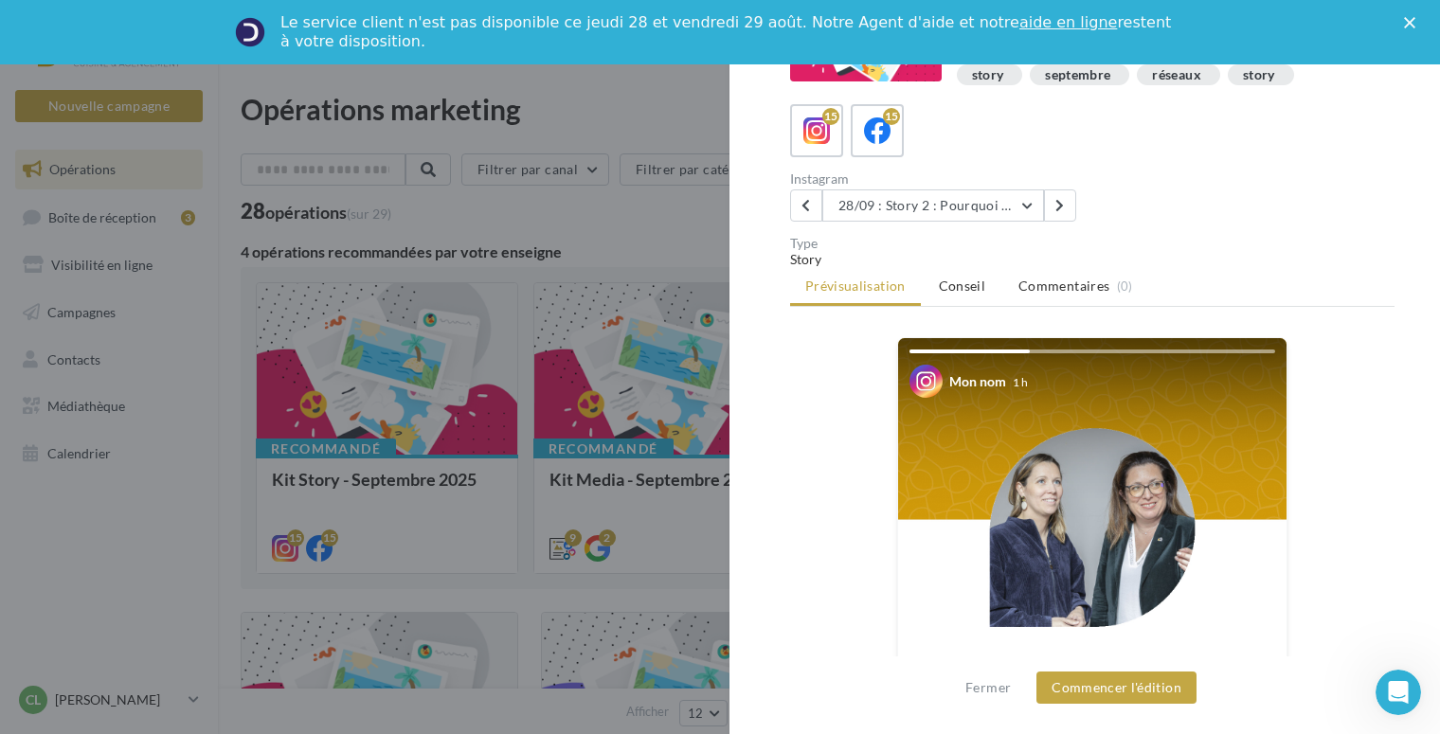
scroll to position [80, 0]
click at [1008, 199] on button "28/09 : Story 2 : Pourquoi c'est différent avec moi ?" at bounding box center [933, 205] width 222 height 32
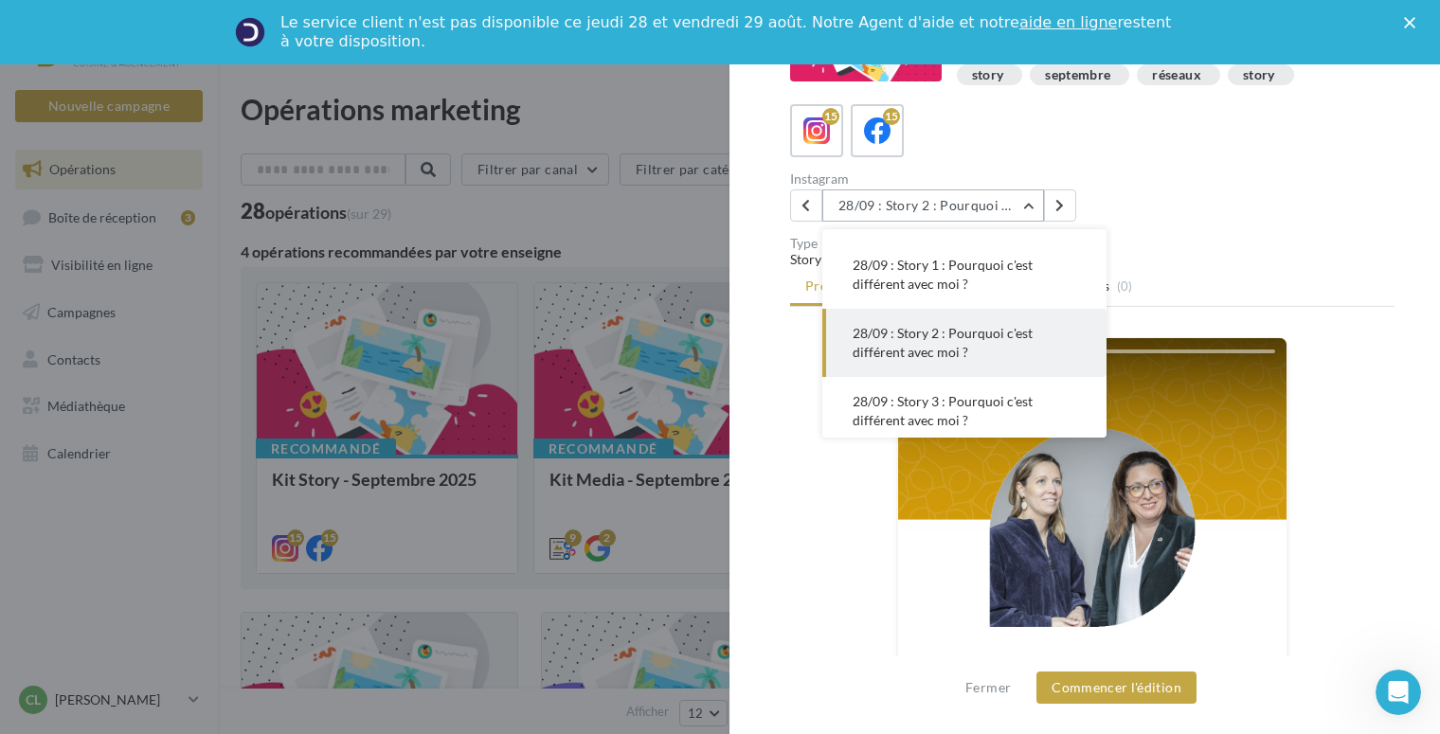
scroll to position [477, 0]
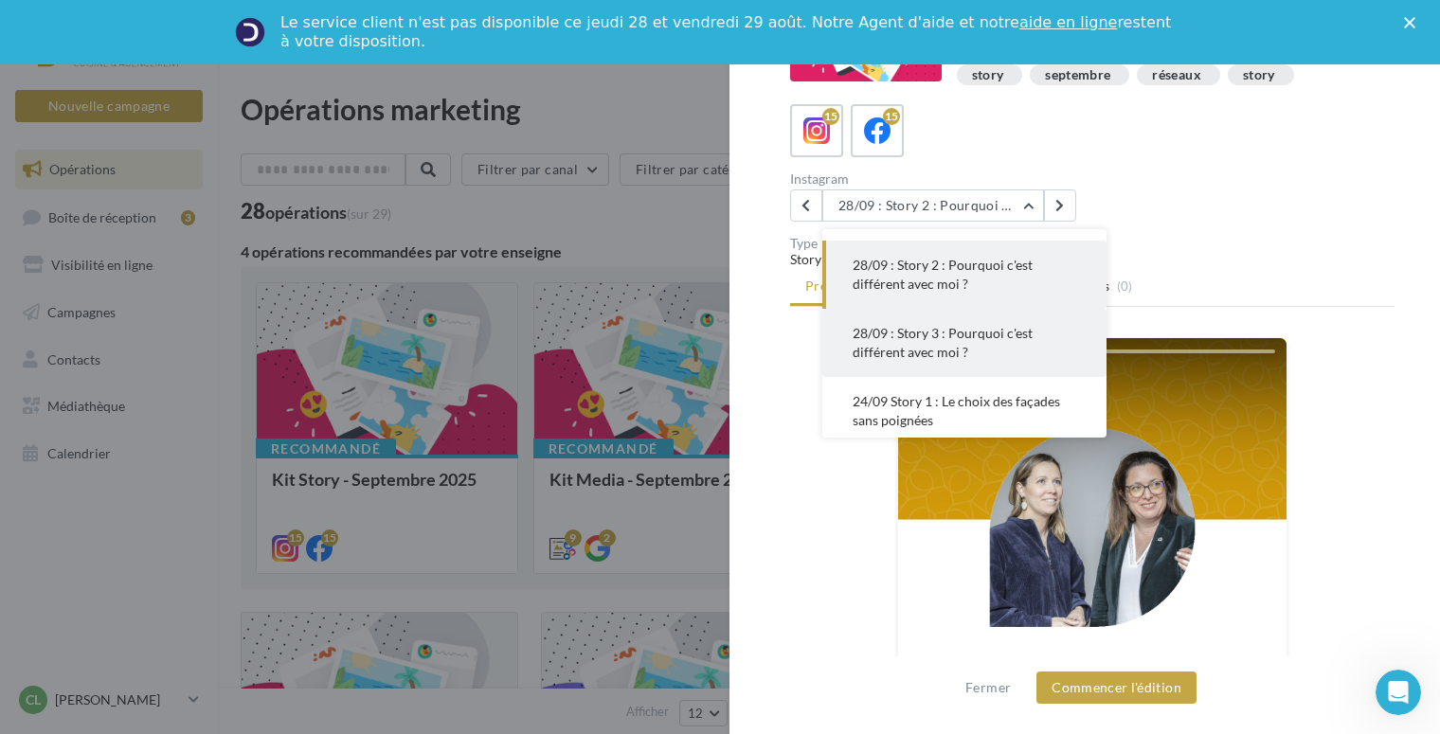
click at [981, 350] on button "28/09 : Story 3 : Pourquoi c'est différent avec moi ?" at bounding box center [964, 343] width 284 height 68
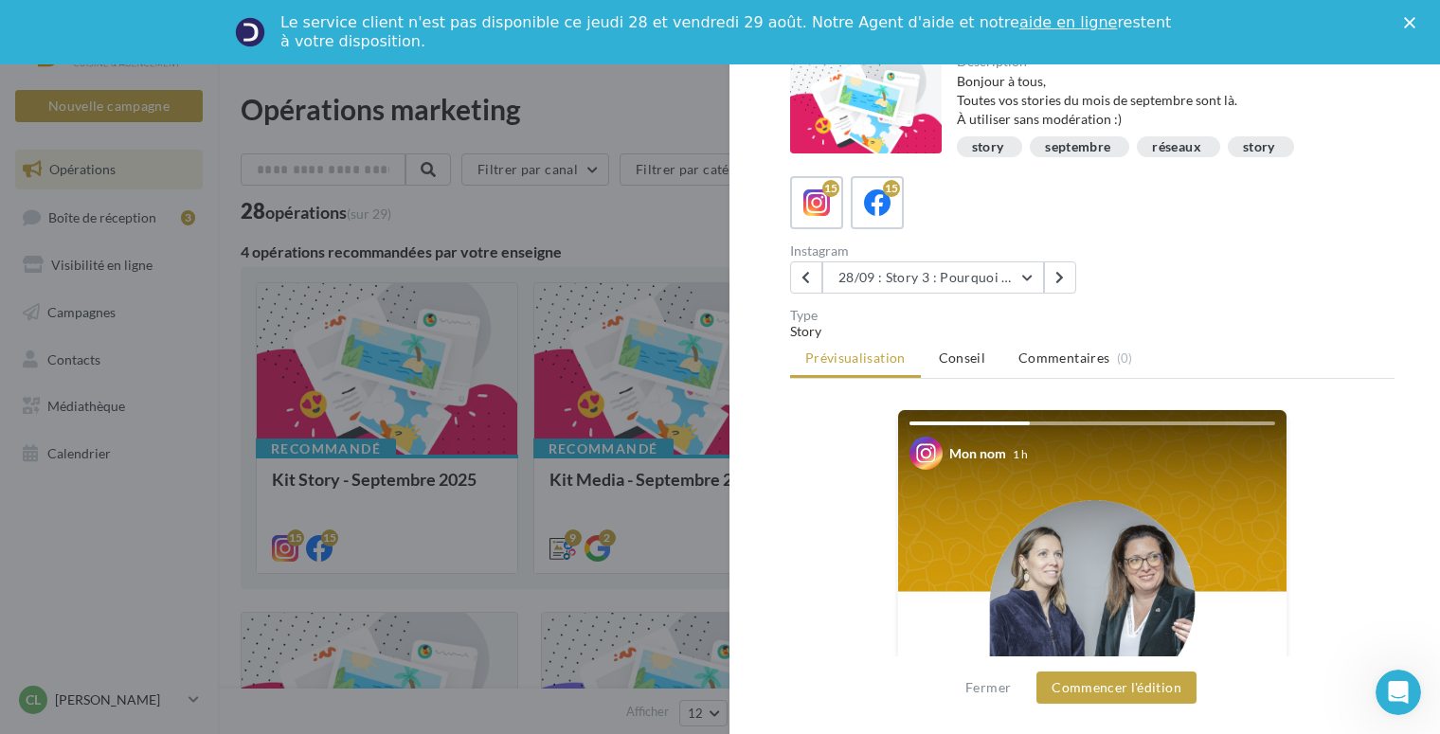
scroll to position [0, 0]
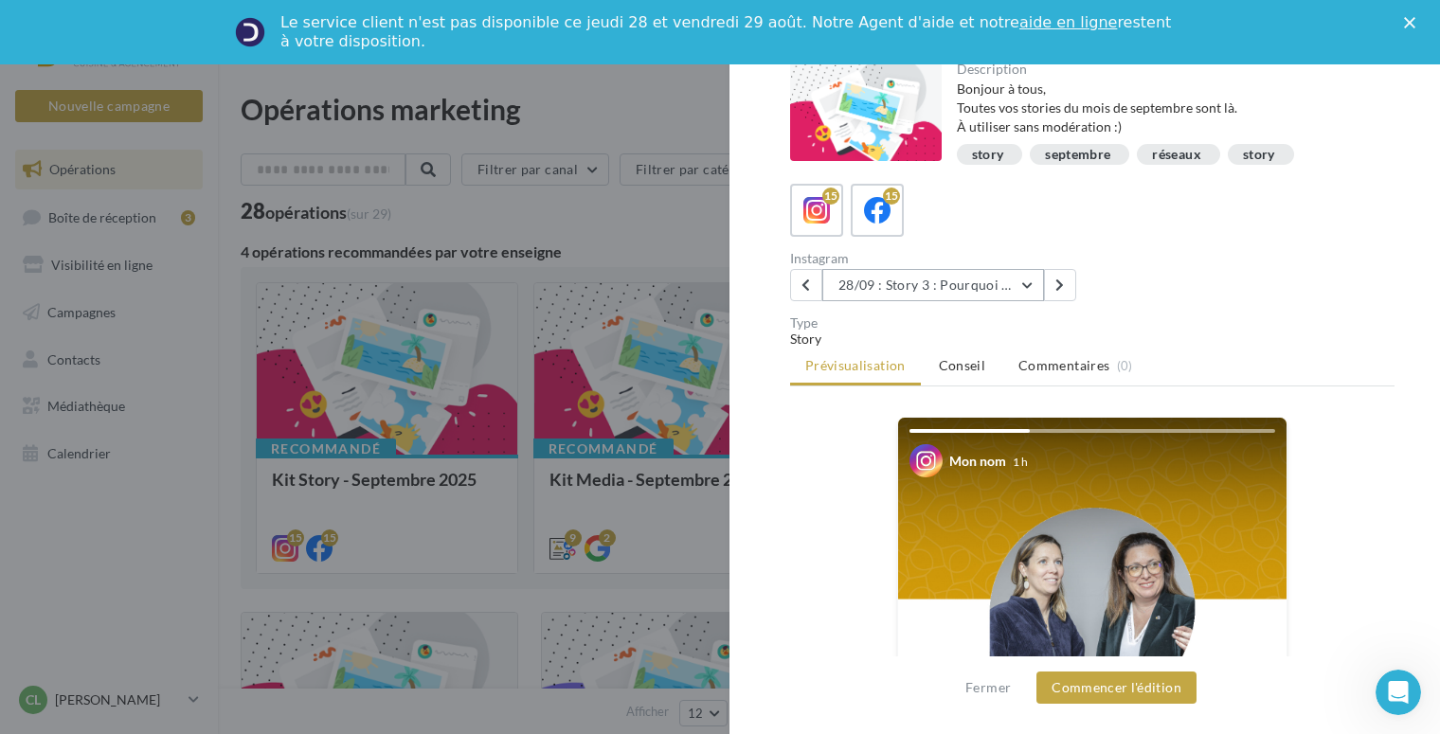
click at [1023, 278] on button "28/09 : Story 3 : Pourquoi c'est différent avec moi ?" at bounding box center [933, 285] width 222 height 32
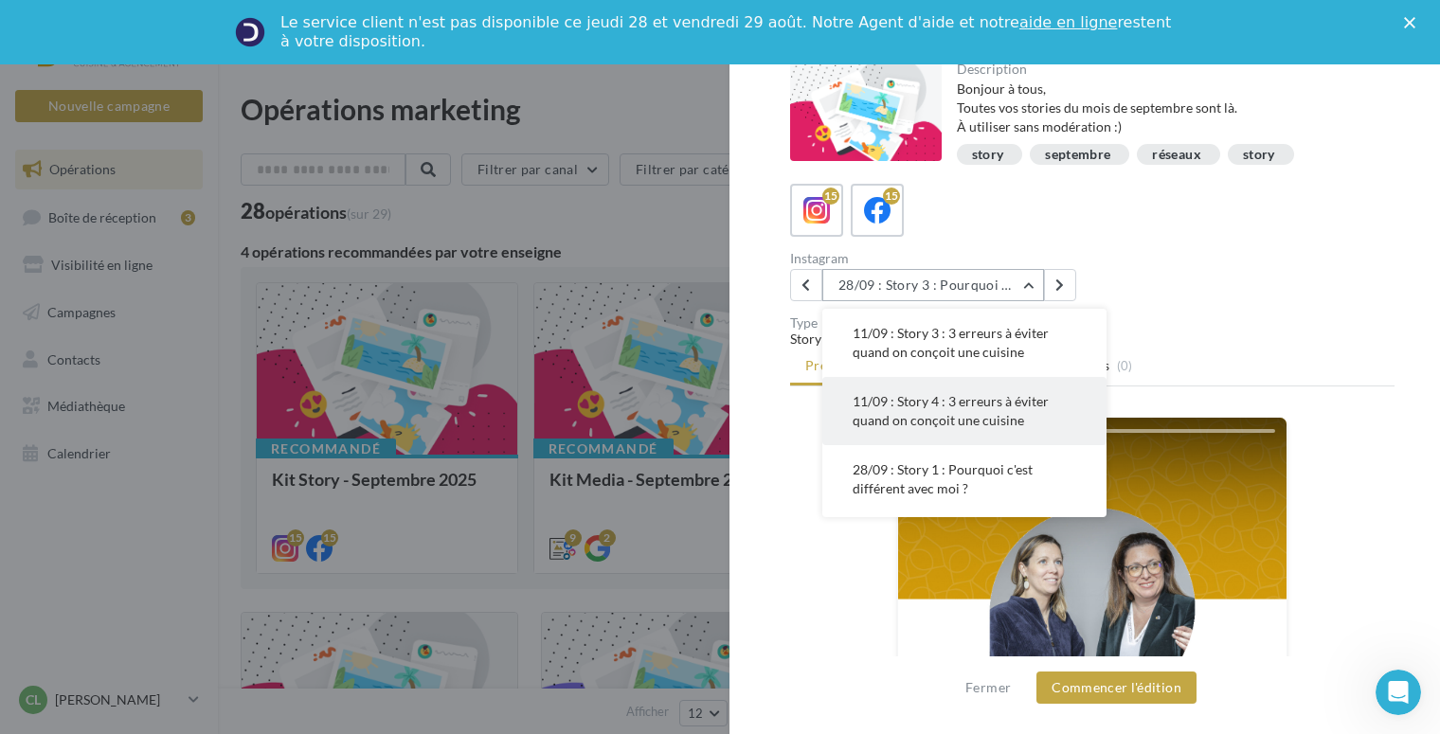
scroll to position [379, 0]
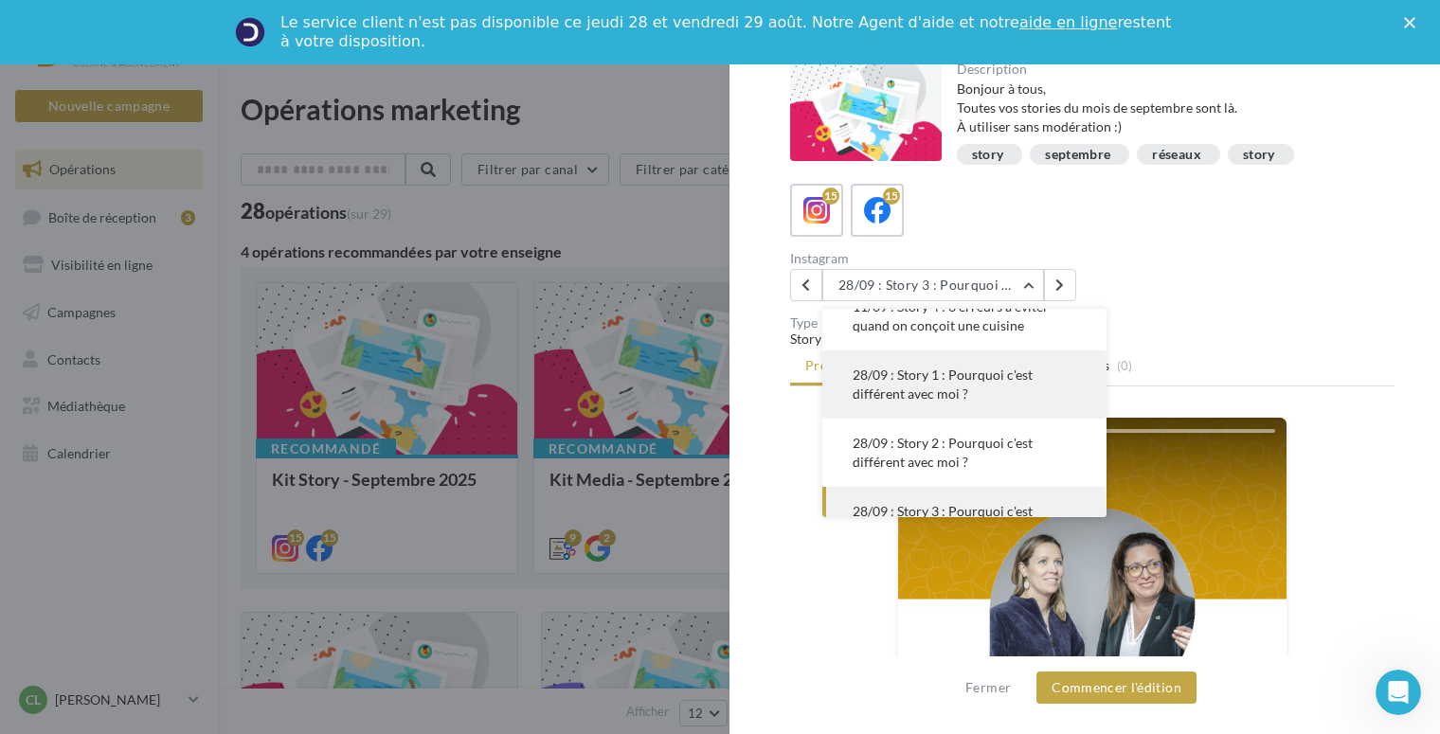
click at [945, 382] on span "28/09 : Story 1 : Pourquoi c'est différent avec moi ?" at bounding box center [942, 384] width 180 height 35
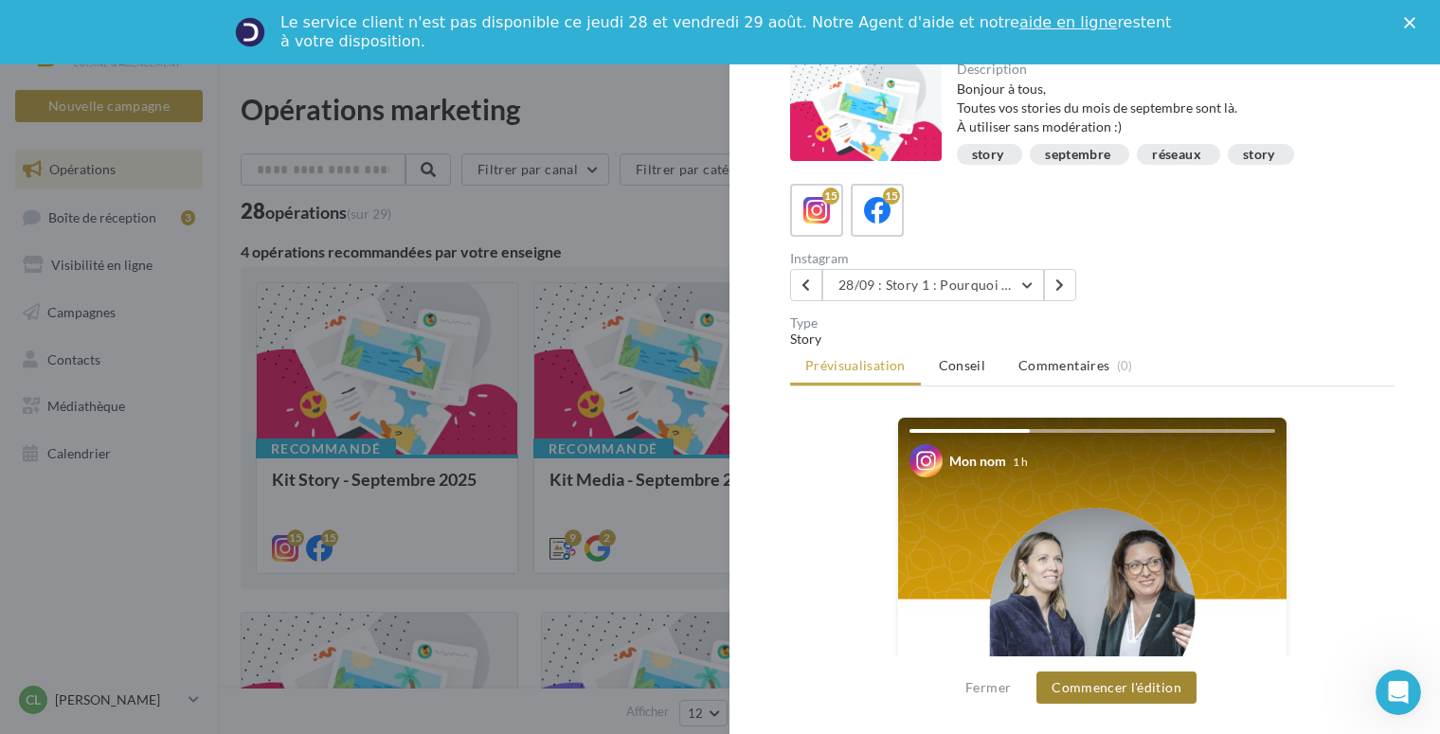
click at [1143, 684] on button "Commencer l'édition" at bounding box center [1116, 687] width 160 height 32
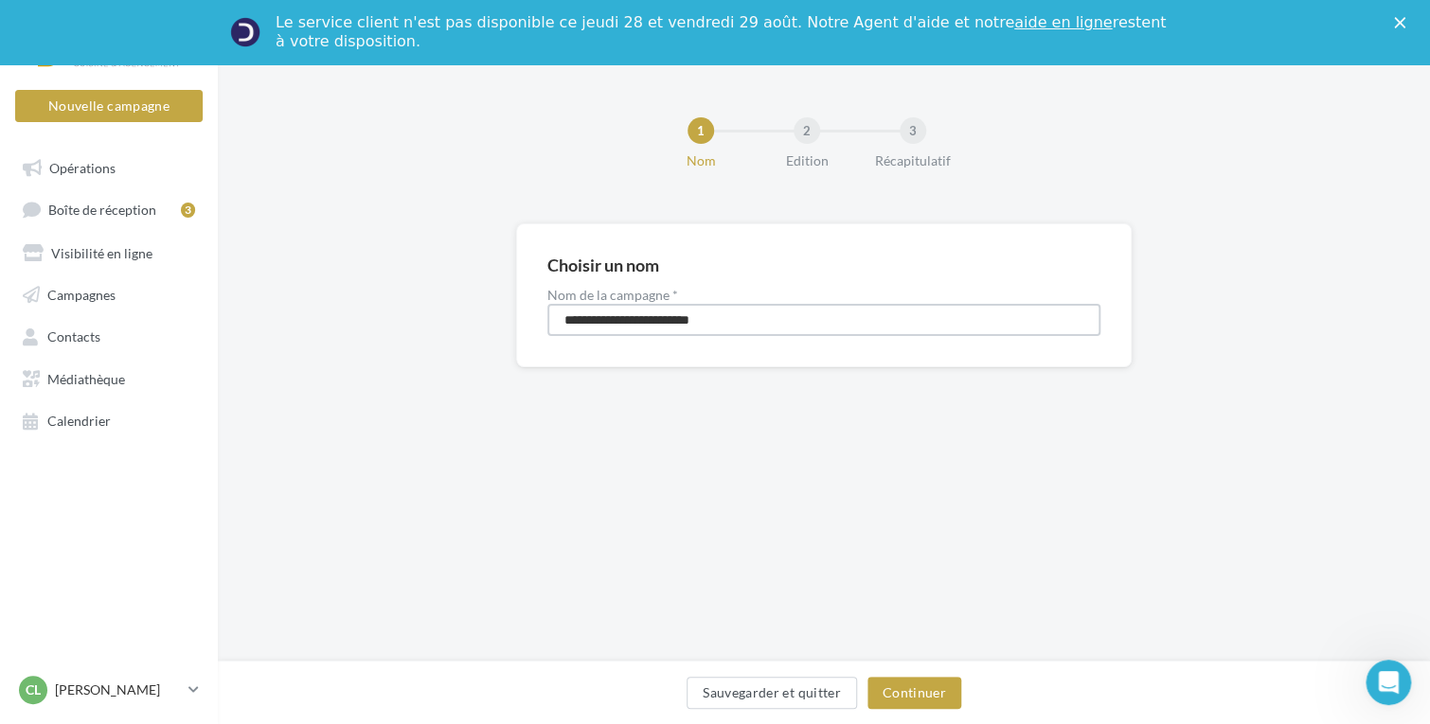
click at [742, 330] on input "**********" at bounding box center [823, 320] width 553 height 32
click at [741, 317] on input "**********" at bounding box center [823, 320] width 553 height 32
type input "**********"
click at [918, 692] on button "Continuer" at bounding box center [914, 693] width 94 height 32
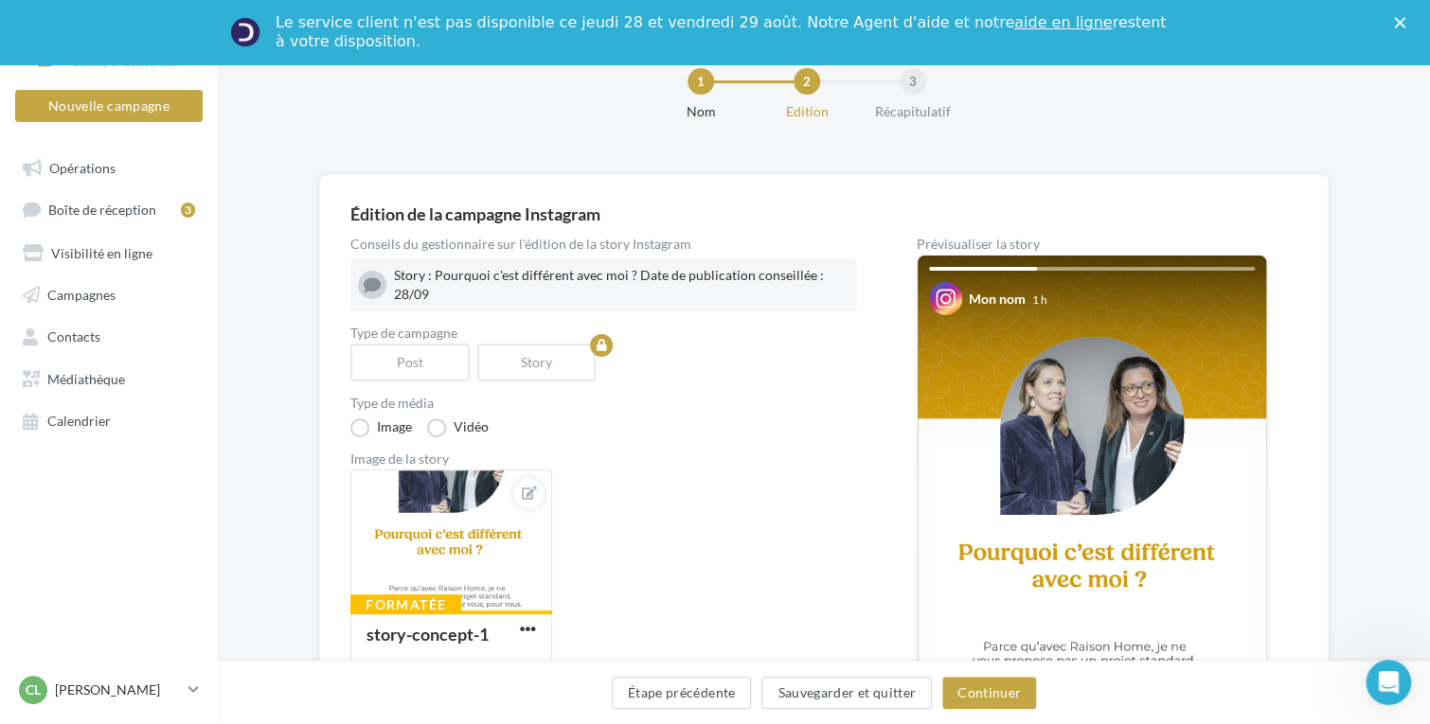
scroll to position [95, 0]
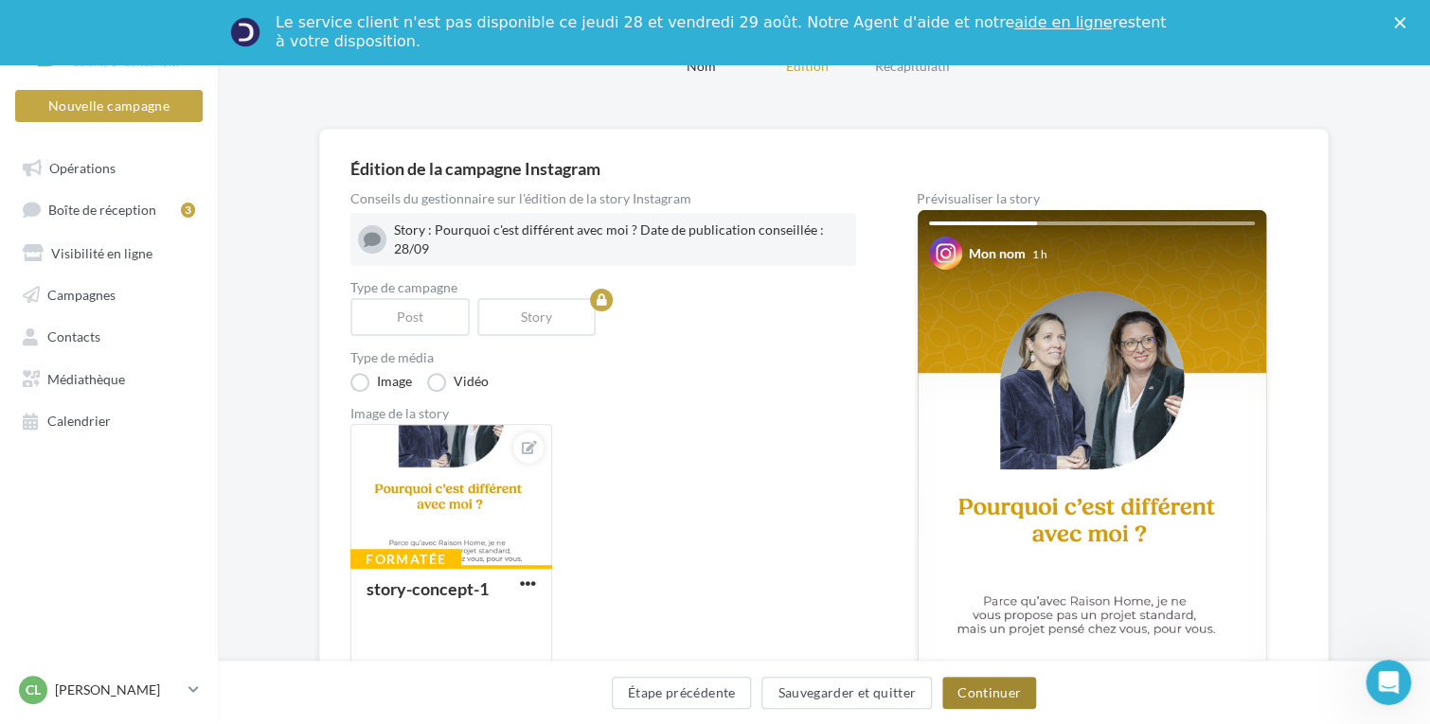
click at [989, 690] on button "Continuer" at bounding box center [989, 693] width 94 height 32
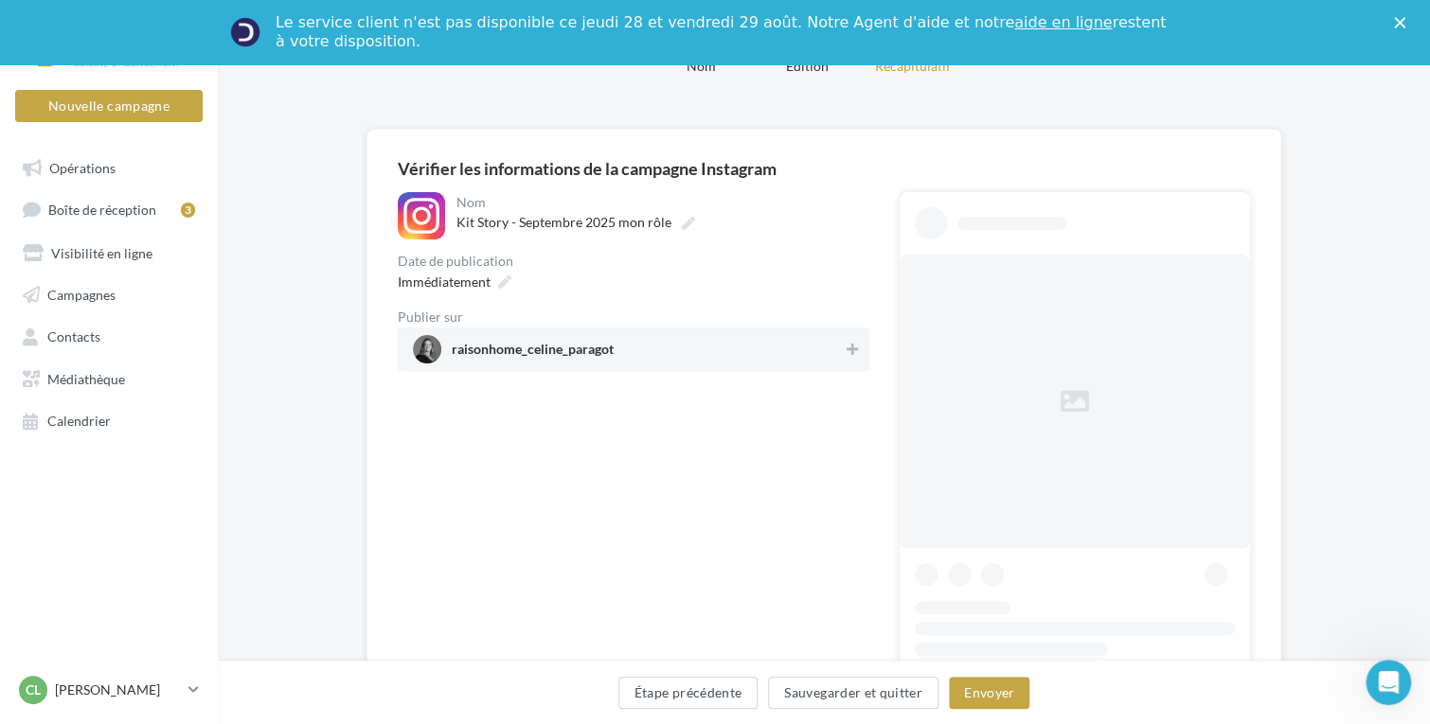
click at [727, 355] on span "raisonhome_celine_paragot" at bounding box center [628, 349] width 430 height 28
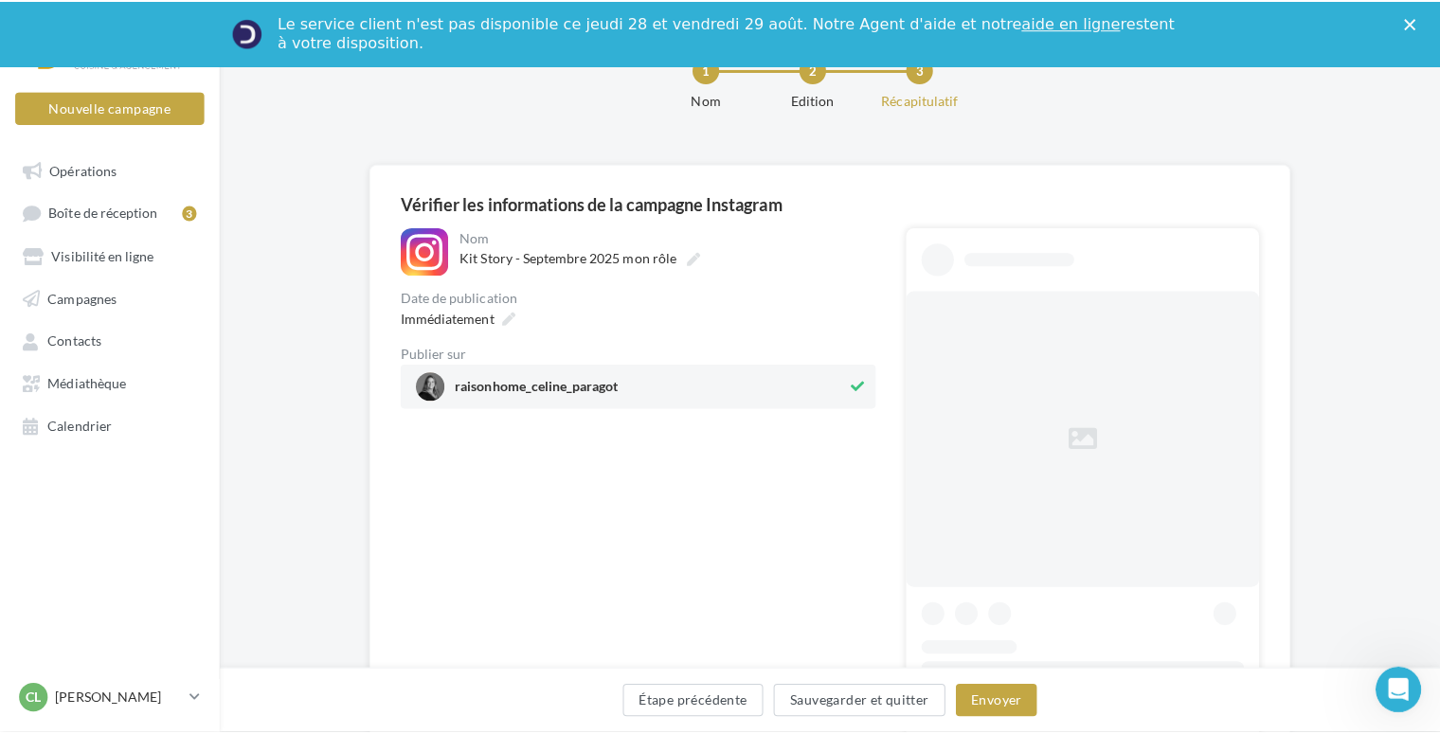
scroll to position [95, 0]
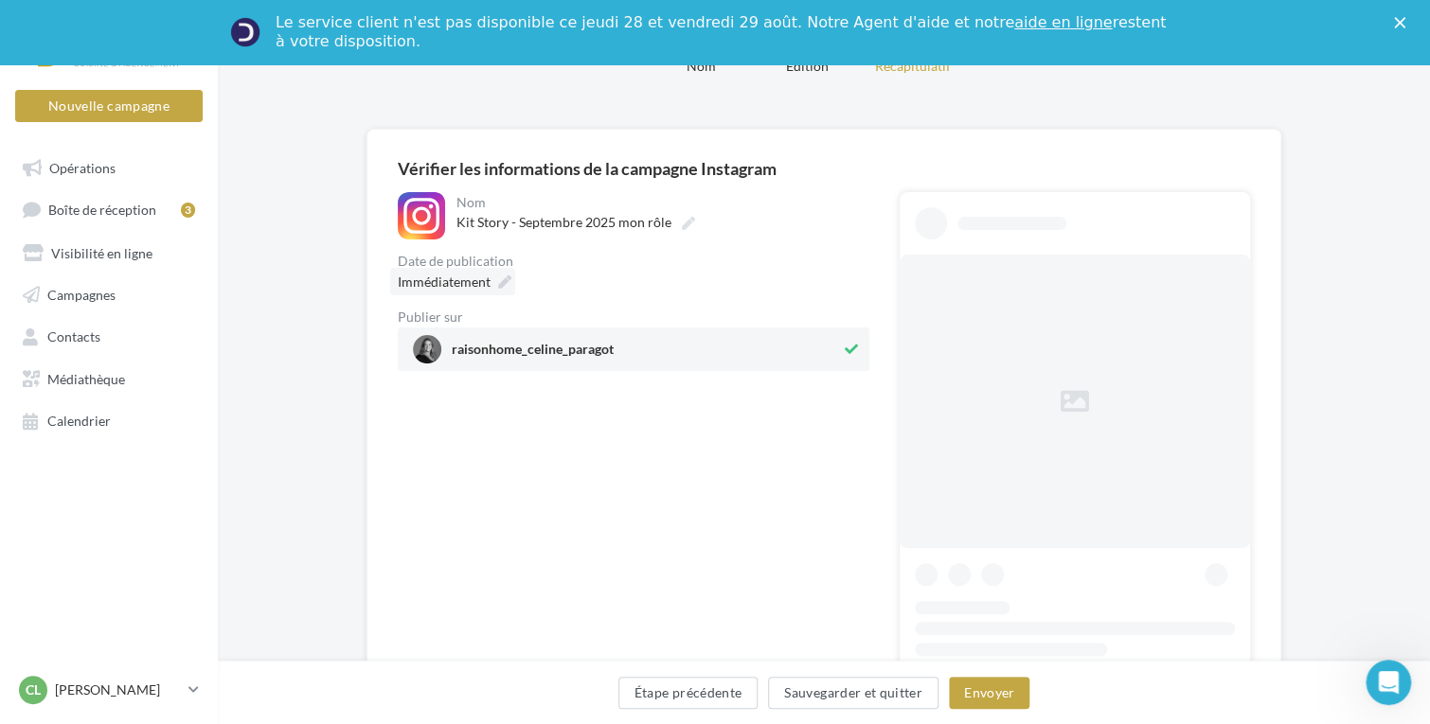
click at [492, 285] on div "Immédiatement" at bounding box center [452, 281] width 125 height 27
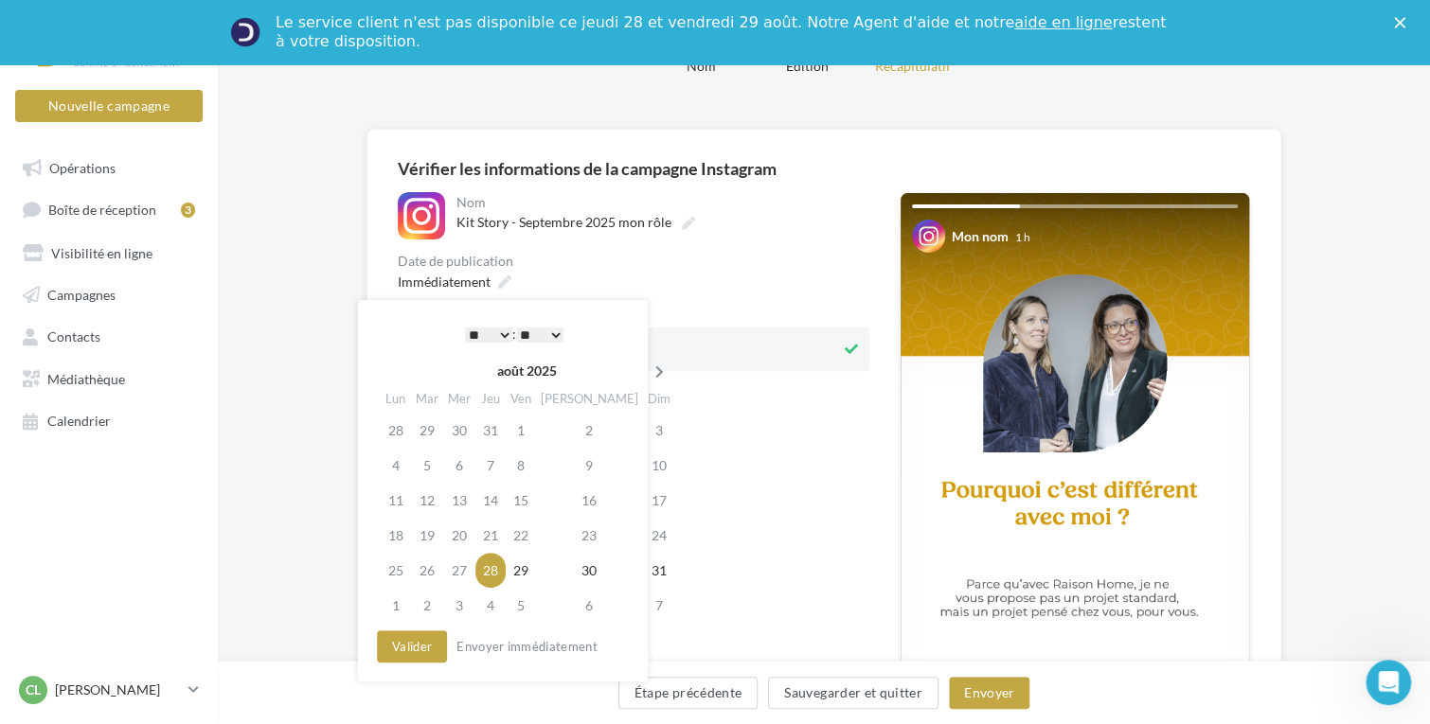
click at [648, 371] on icon at bounding box center [660, 372] width 24 height 13
click at [646, 573] on td "28" at bounding box center [662, 570] width 33 height 35
click at [495, 333] on select "* * * * * * * * * * ** ** ** ** ** ** ** ** ** ** ** ** ** **" at bounding box center [488, 335] width 47 height 15
click at [417, 641] on button "Valider" at bounding box center [412, 647] width 70 height 32
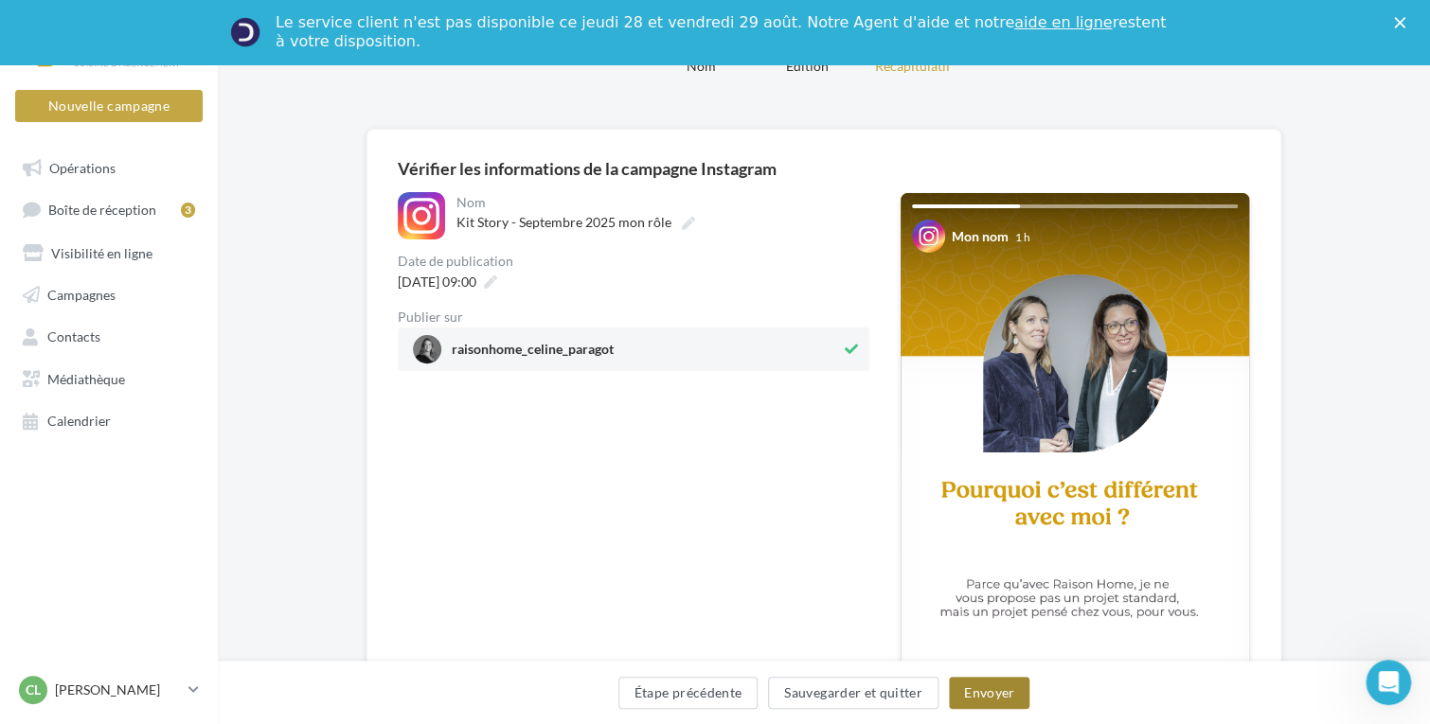
click at [979, 696] on button "Envoyer" at bounding box center [989, 693] width 80 height 32
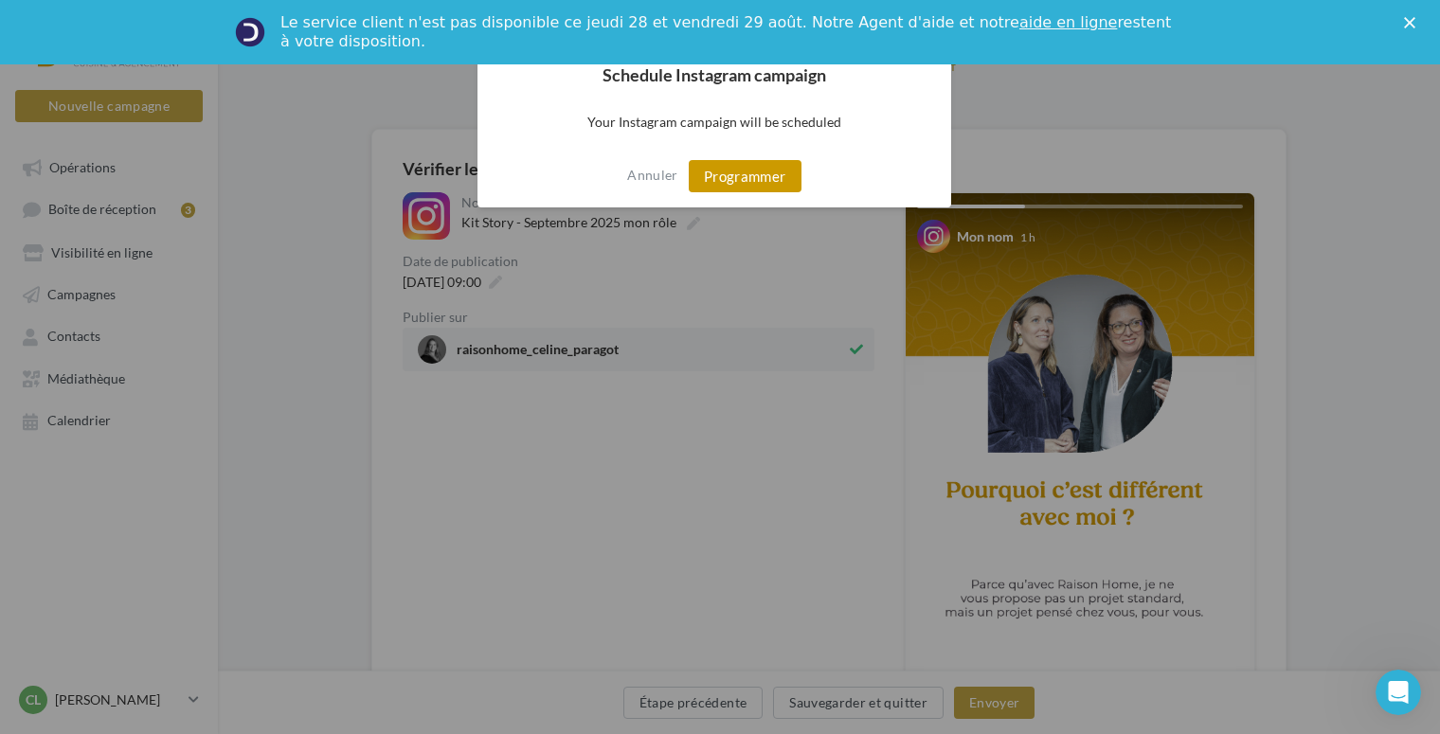
click at [718, 176] on button "Programmer" at bounding box center [745, 176] width 113 height 32
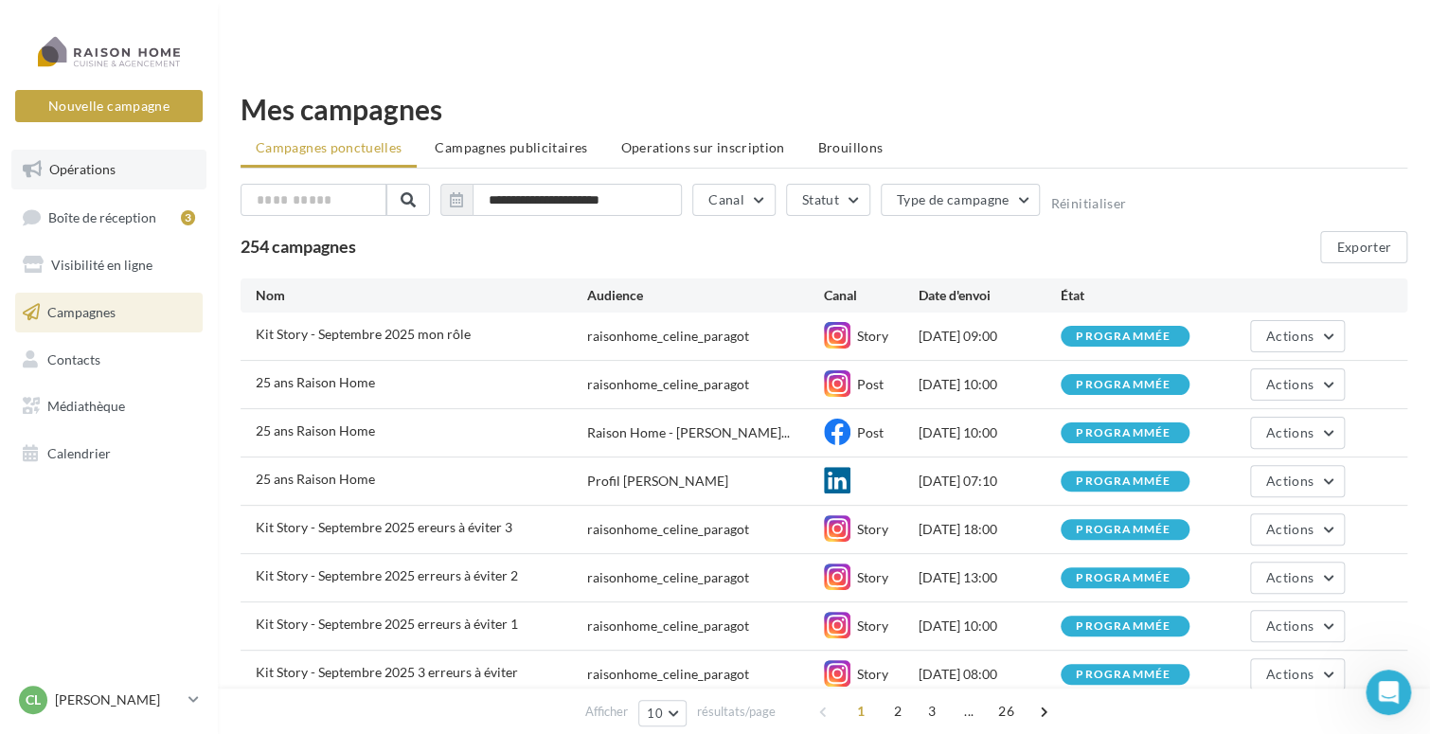
click at [101, 170] on span "Opérations" at bounding box center [82, 169] width 66 height 16
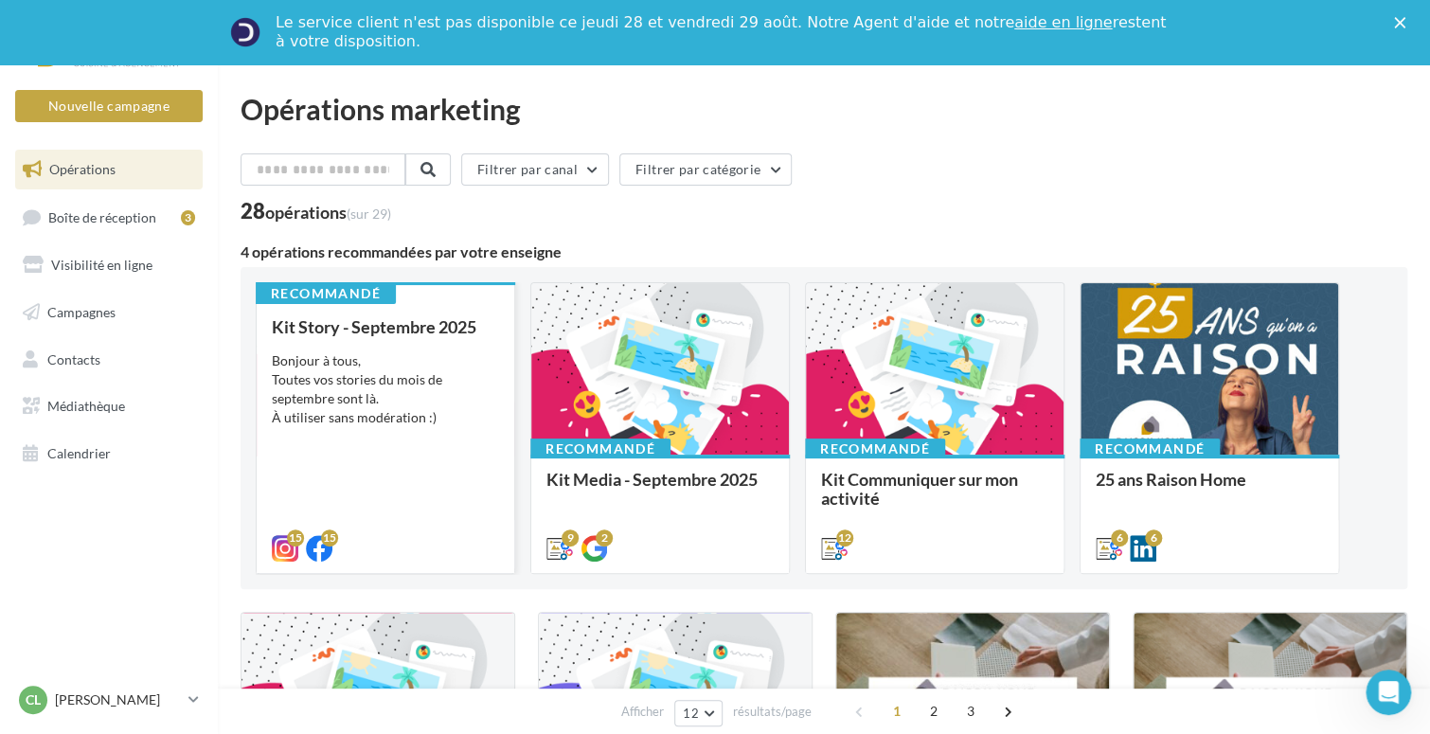
click at [405, 399] on div "Bonjour à tous, Toutes vos stories du mois de septembre sont là. À utiliser san…" at bounding box center [385, 389] width 227 height 76
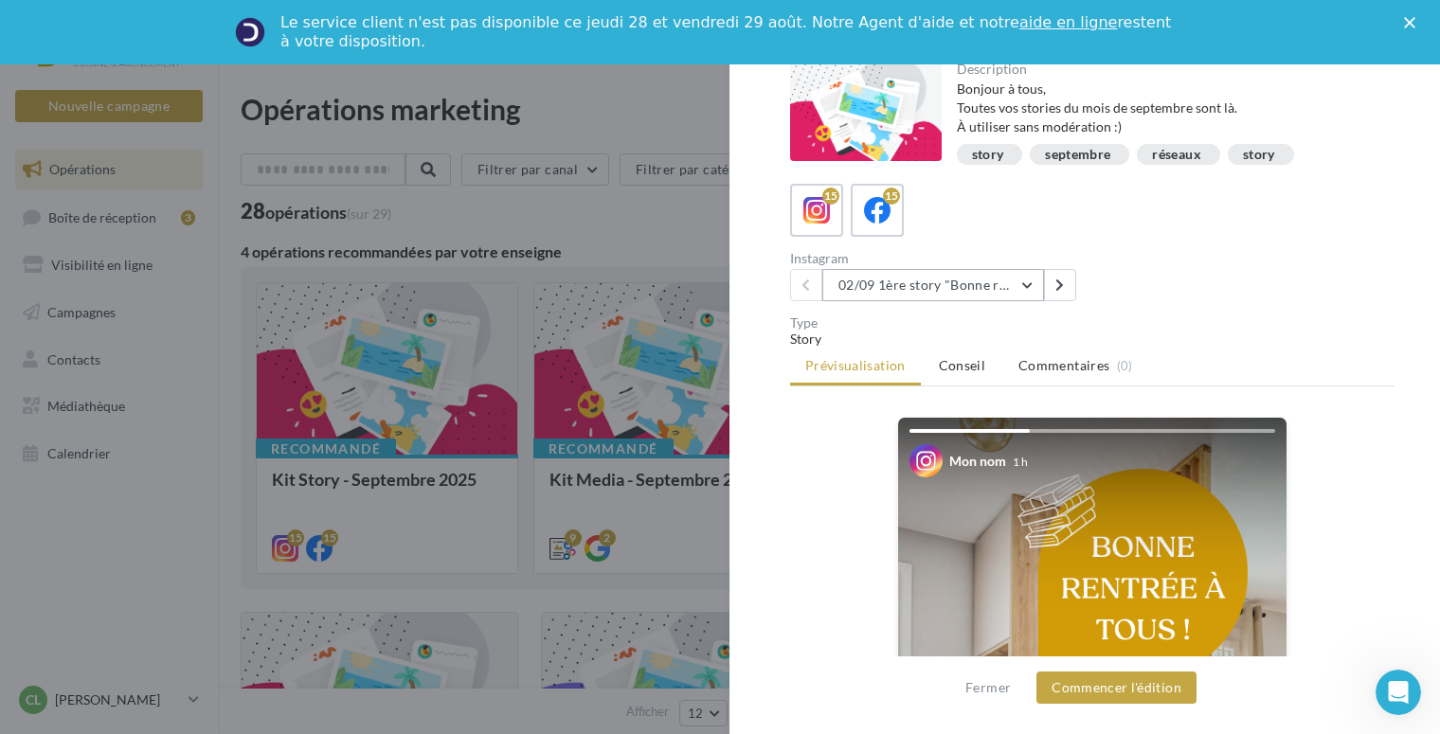
click at [1025, 283] on button "02/09 1ère story "Bonne rentrée"" at bounding box center [933, 285] width 222 height 32
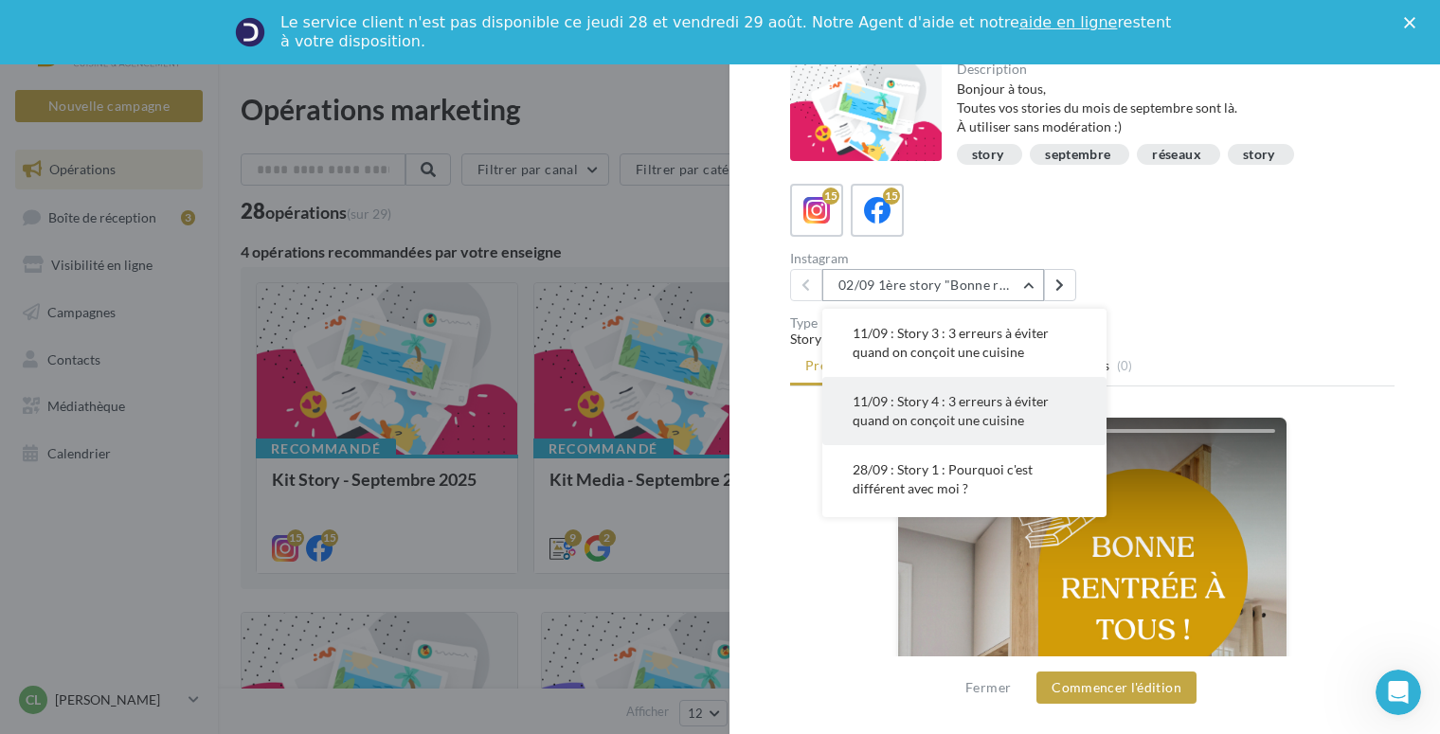
scroll to position [379, 0]
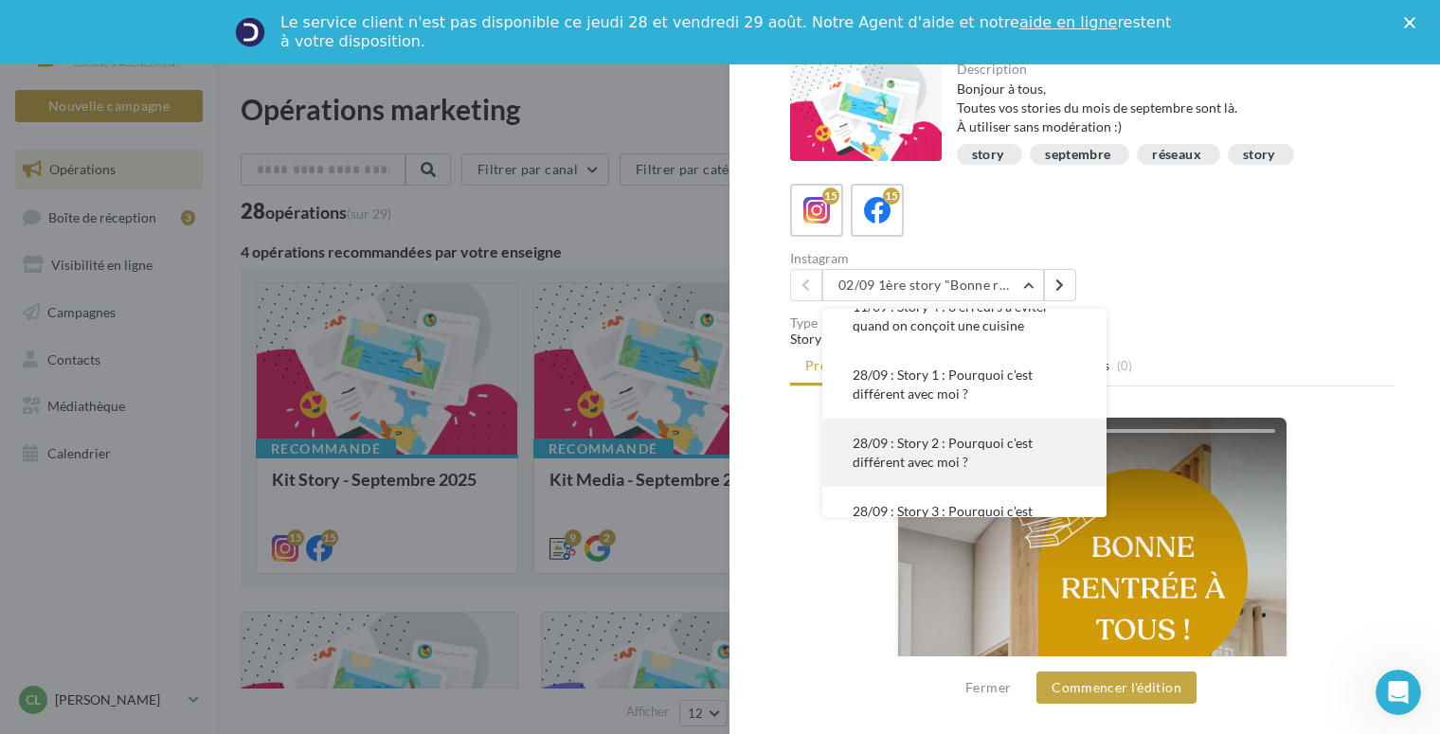
click at [912, 450] on span "28/09 : Story 2 : Pourquoi c'est différent avec moi ?" at bounding box center [942, 452] width 180 height 35
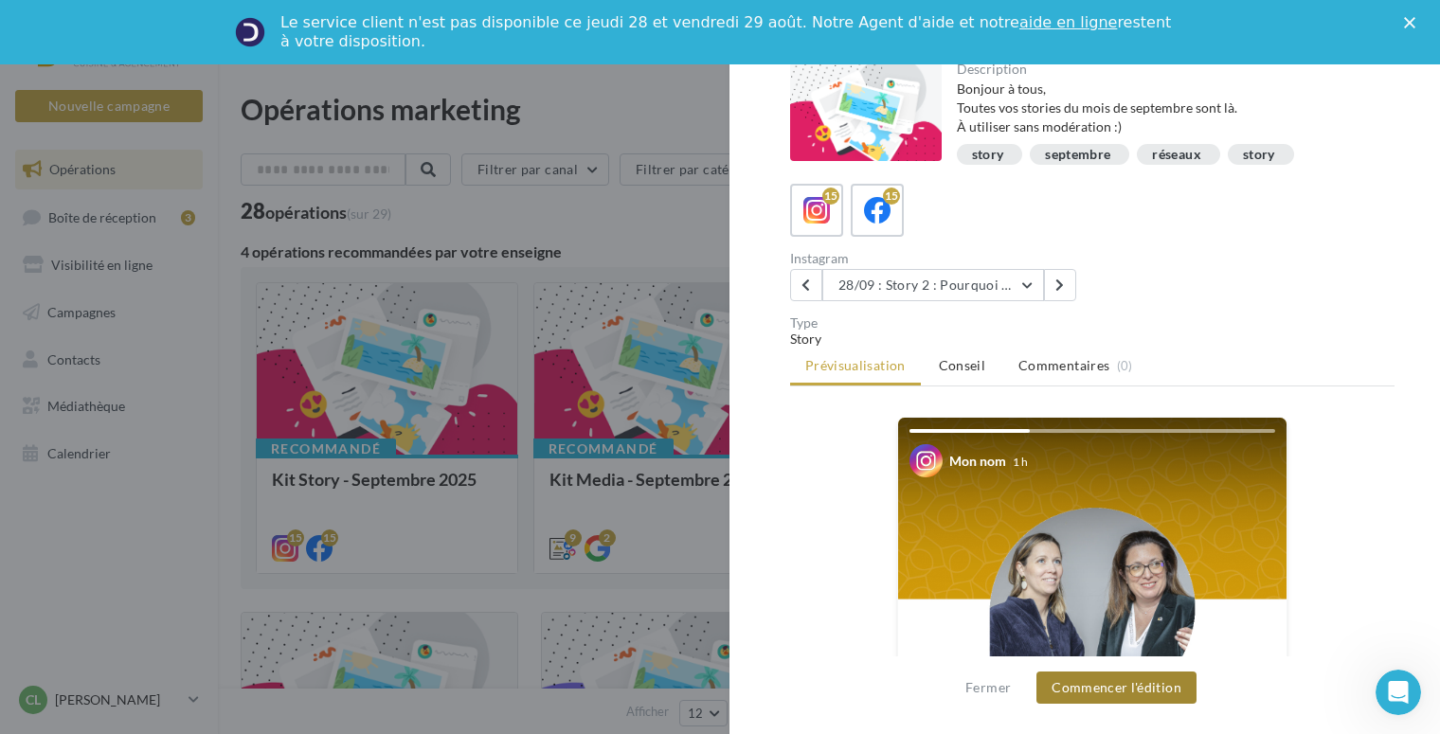
click at [1121, 687] on button "Commencer l'édition" at bounding box center [1116, 687] width 160 height 32
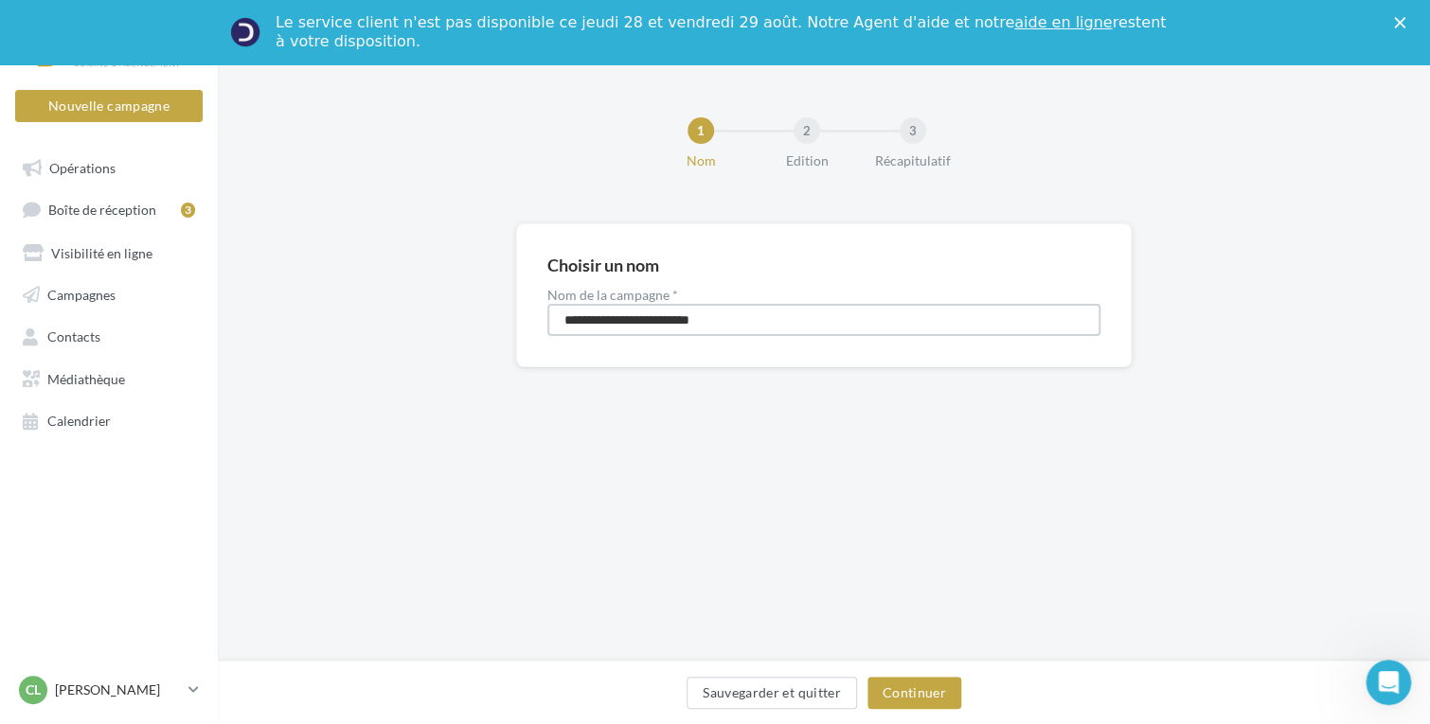
click at [727, 322] on input "**********" at bounding box center [823, 320] width 553 height 32
type input "**********"
click at [933, 695] on button "Continuer" at bounding box center [914, 693] width 94 height 32
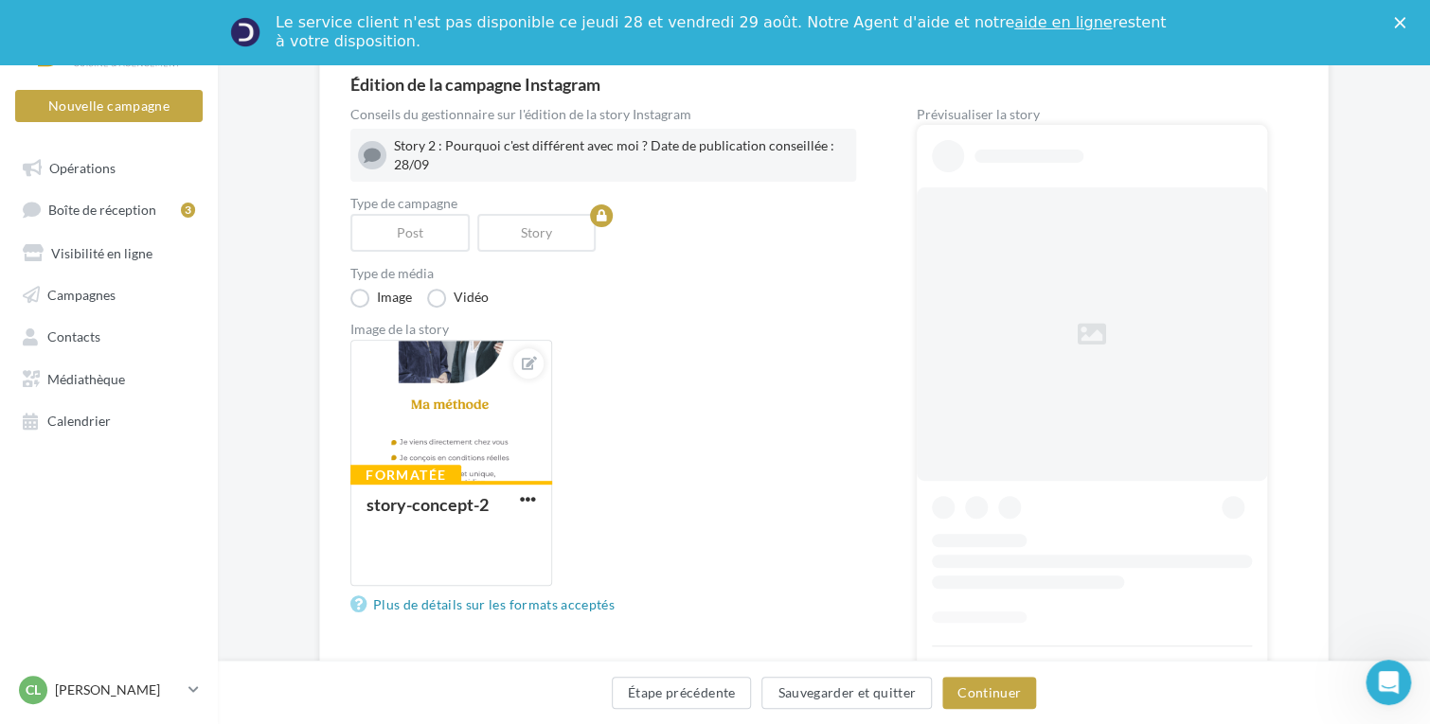
scroll to position [189, 0]
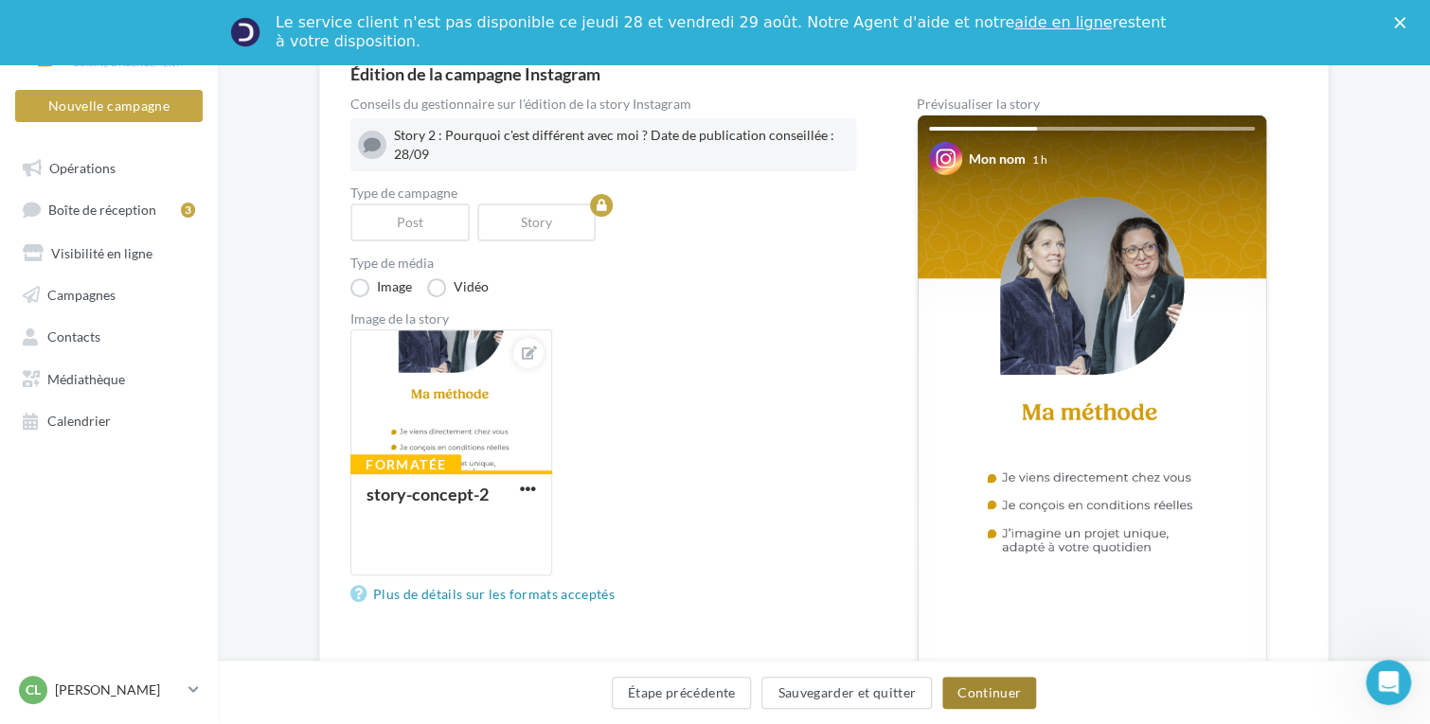
click at [1008, 695] on button "Continuer" at bounding box center [989, 693] width 94 height 32
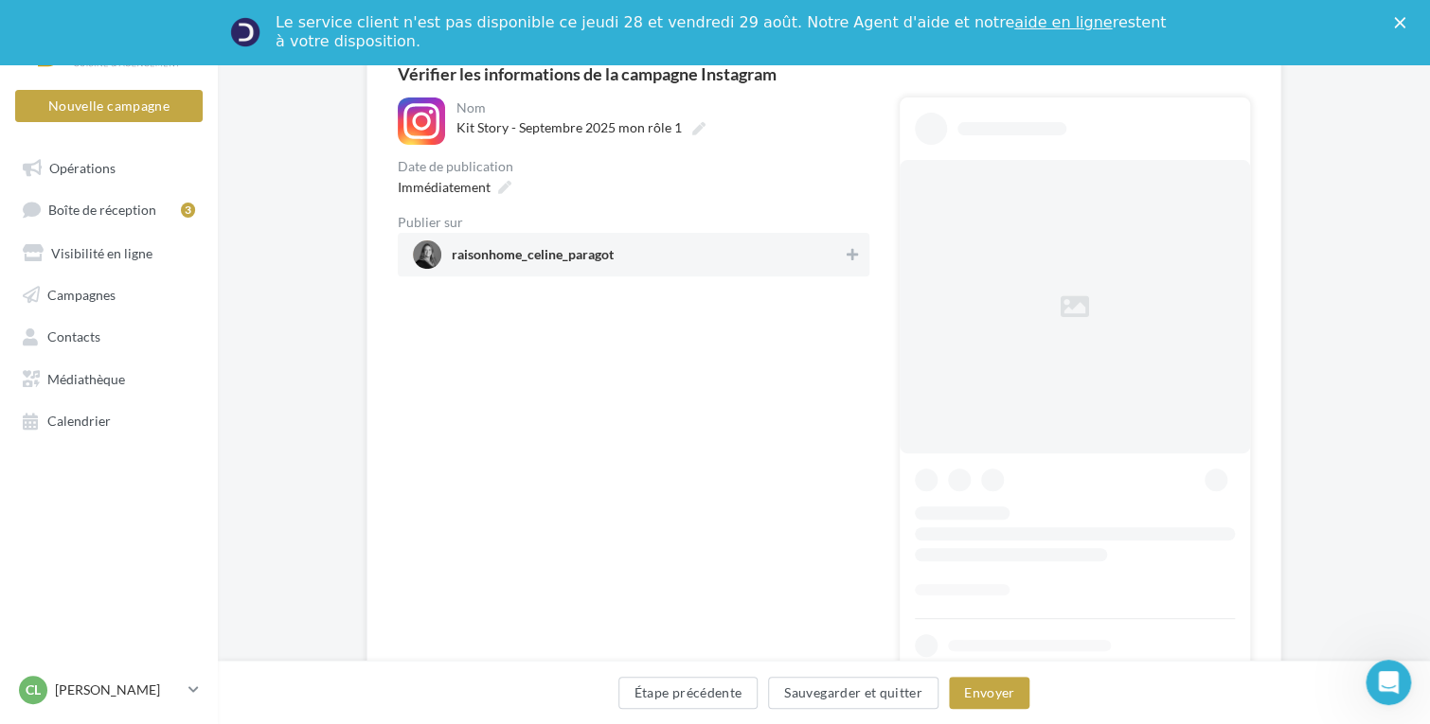
click at [660, 262] on span "raisonhome_celine_paragot" at bounding box center [628, 255] width 430 height 28
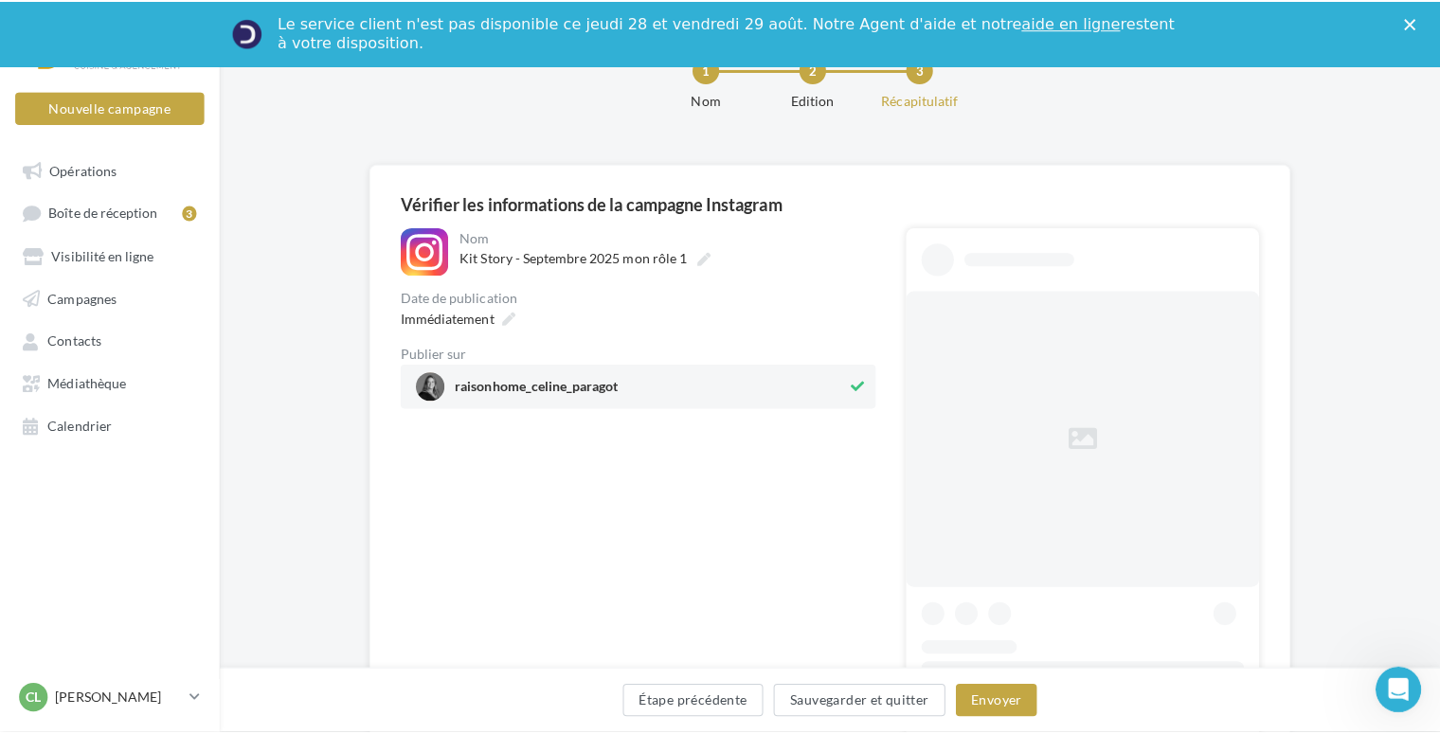
scroll to position [189, 0]
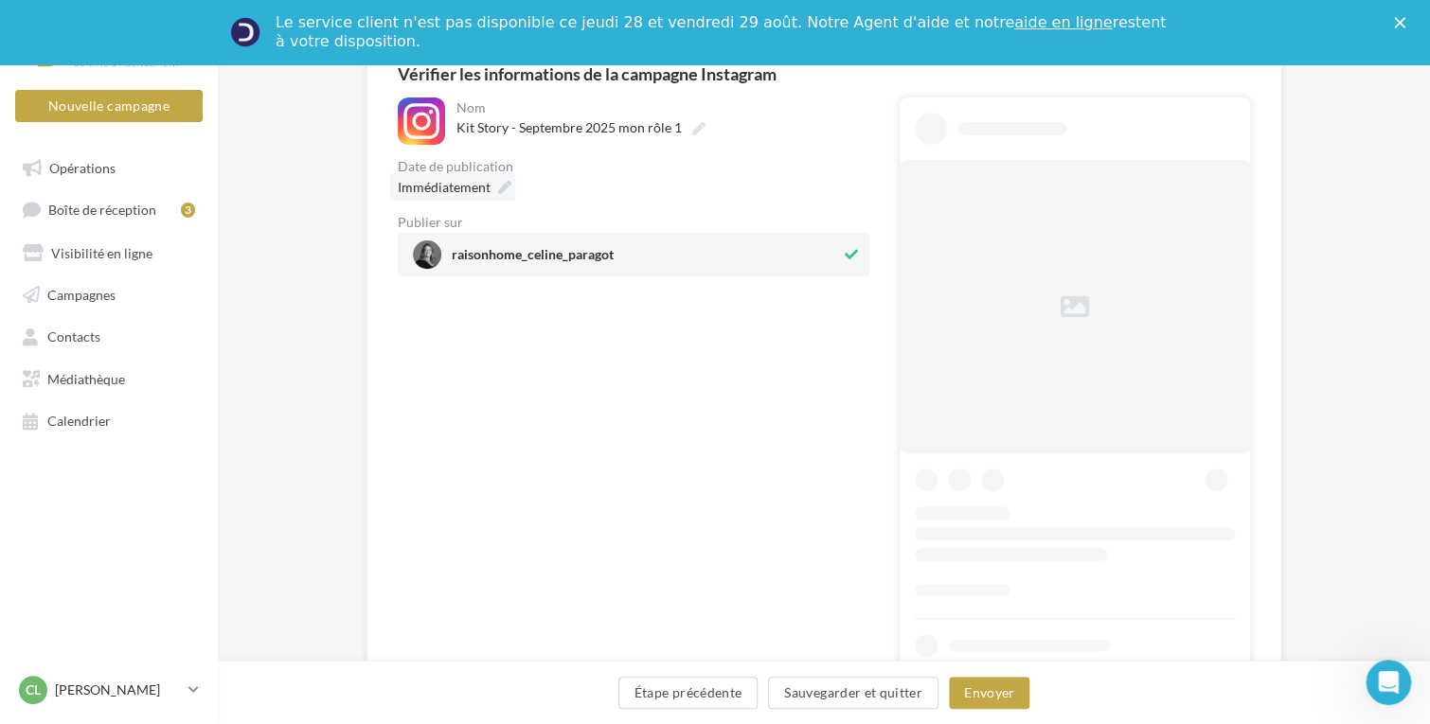
click at [493, 189] on div "Immédiatement" at bounding box center [452, 186] width 125 height 27
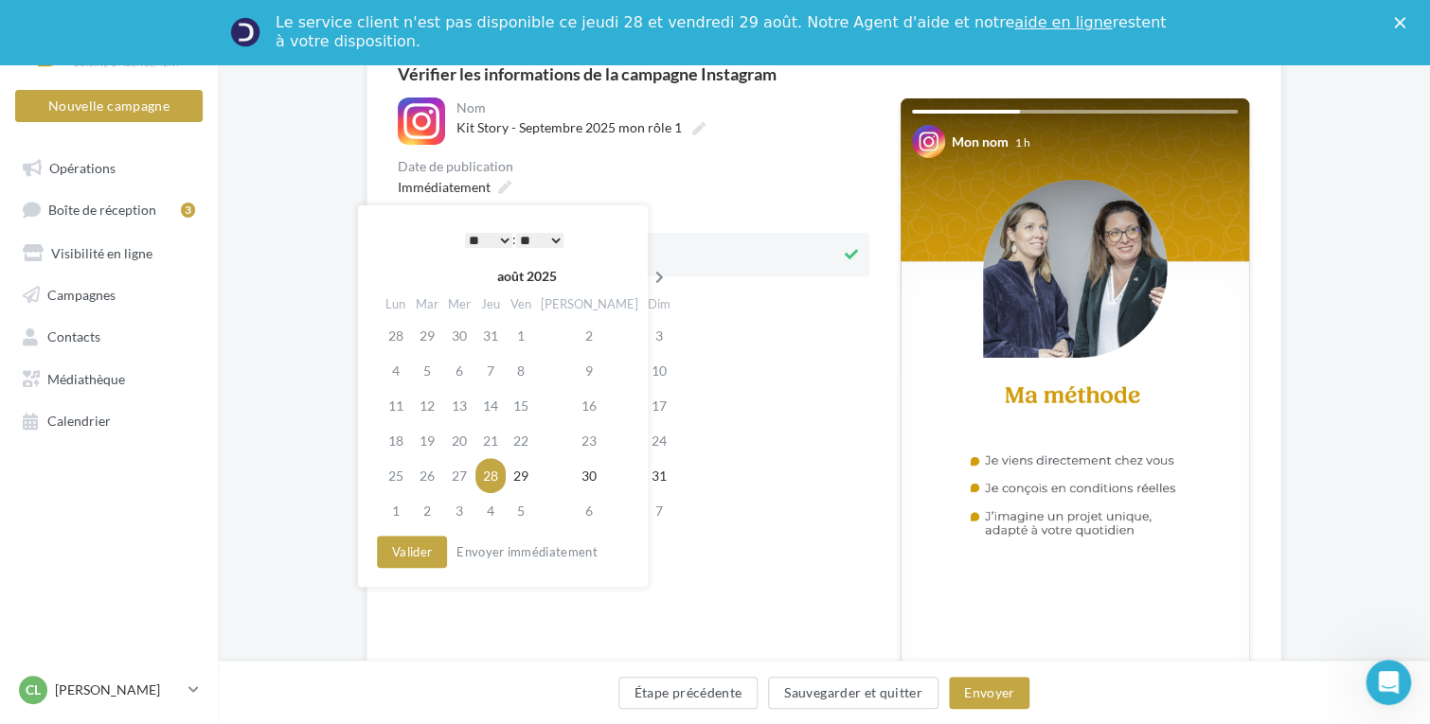
click at [648, 282] on icon at bounding box center [660, 277] width 24 height 13
click at [646, 486] on td "28" at bounding box center [662, 475] width 33 height 35
click at [496, 237] on select "* * * * * * * * * * ** ** ** ** ** ** ** ** ** ** ** ** ** **" at bounding box center [488, 240] width 47 height 15
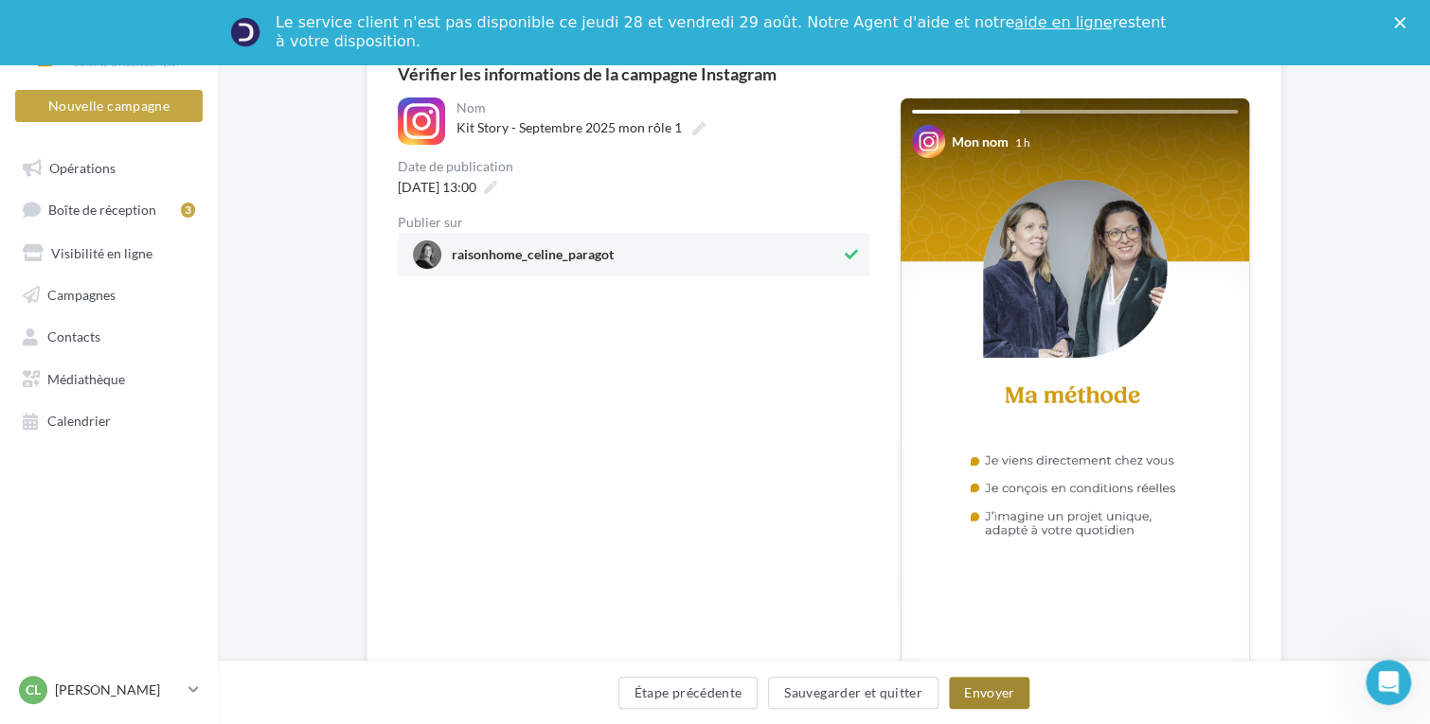
click at [977, 693] on button "Envoyer" at bounding box center [989, 693] width 80 height 32
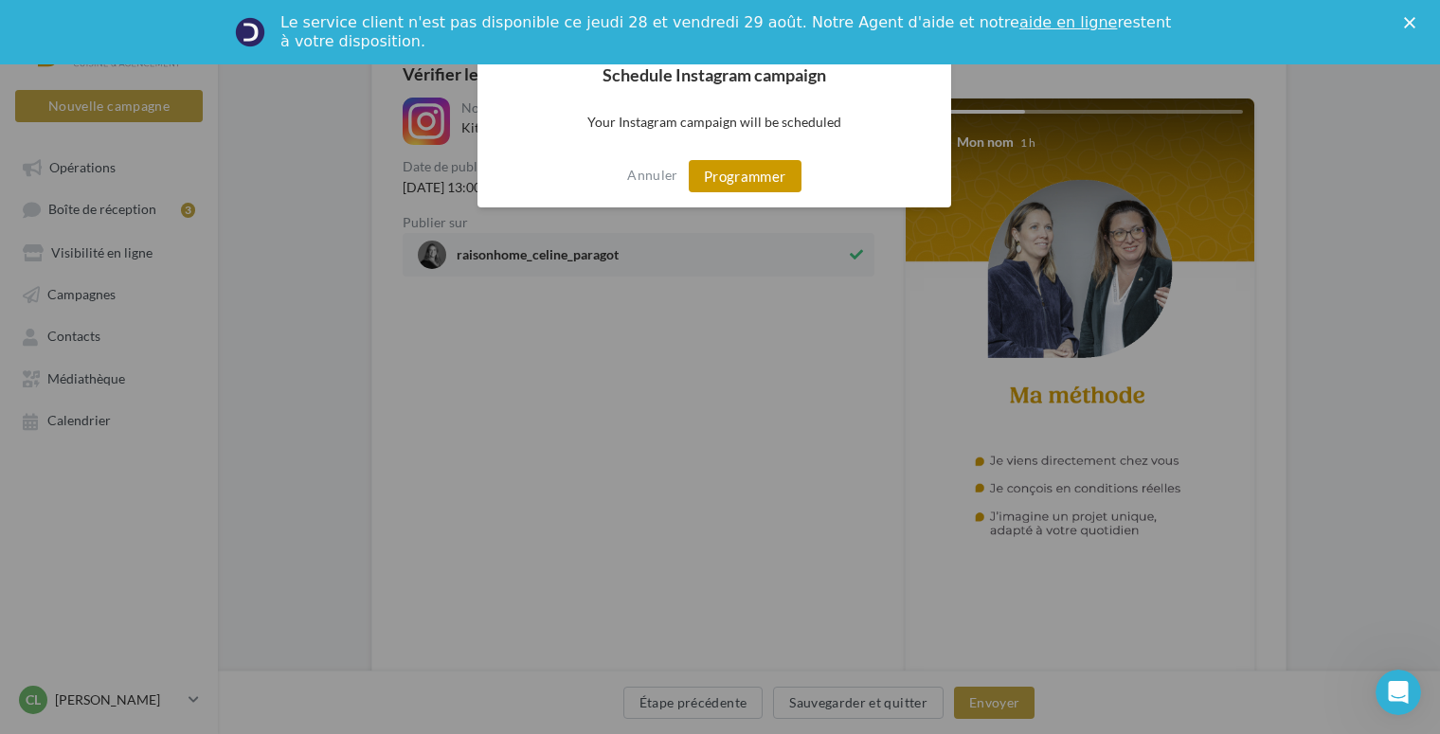
click at [706, 182] on button "Programmer" at bounding box center [745, 176] width 113 height 32
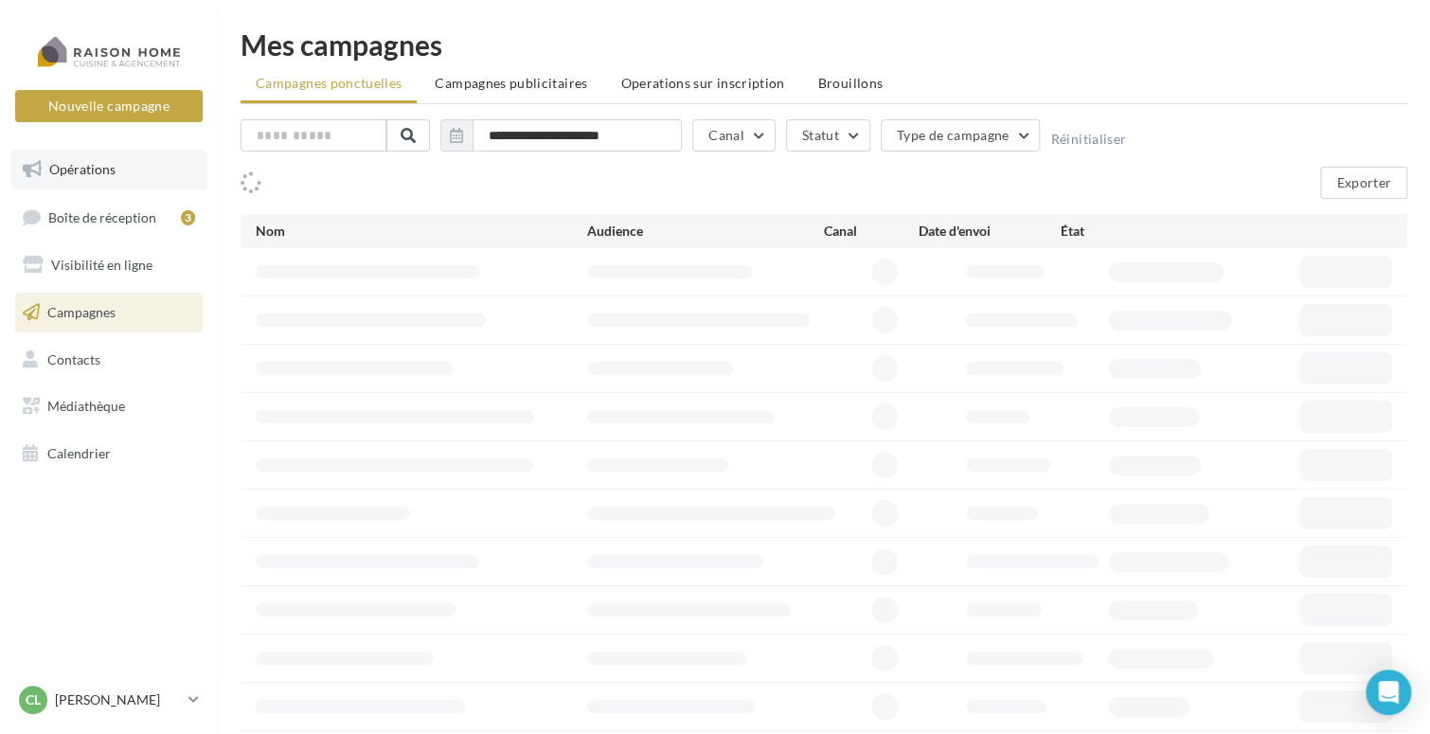
click at [109, 161] on span "Opérations" at bounding box center [82, 169] width 66 height 16
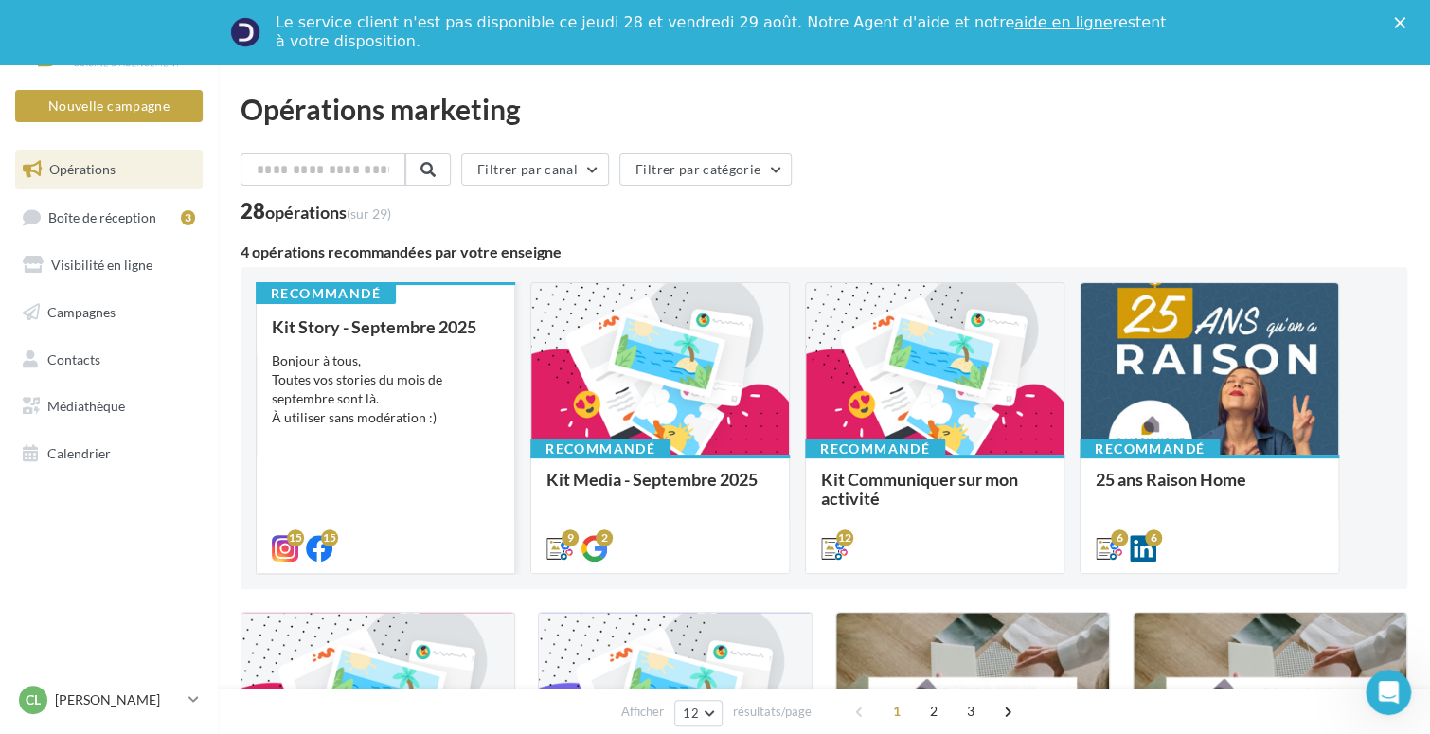
click at [413, 384] on div "Bonjour à tous, Toutes vos stories du mois de septembre sont là. À utiliser san…" at bounding box center [385, 389] width 227 height 76
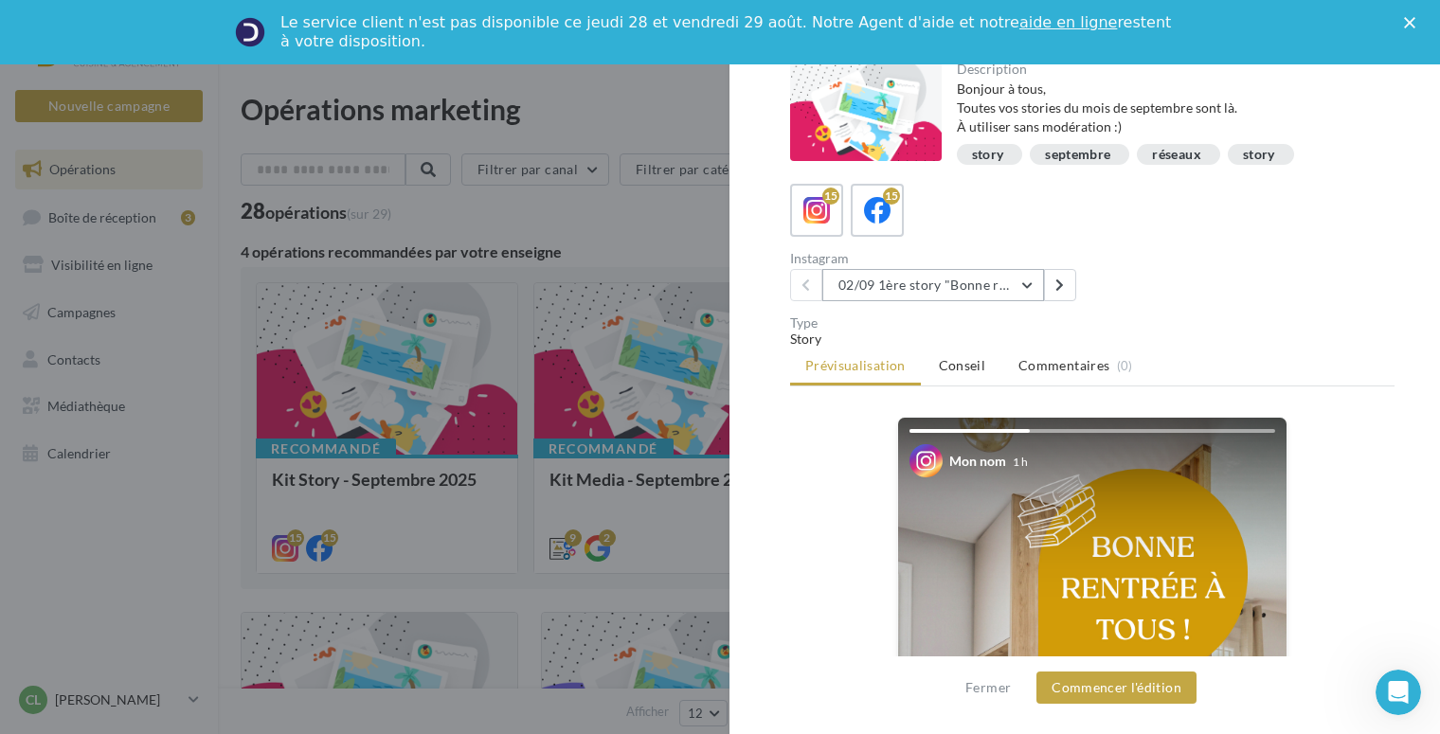
click at [1021, 284] on button "02/09 1ère story "Bonne rentrée"" at bounding box center [933, 285] width 222 height 32
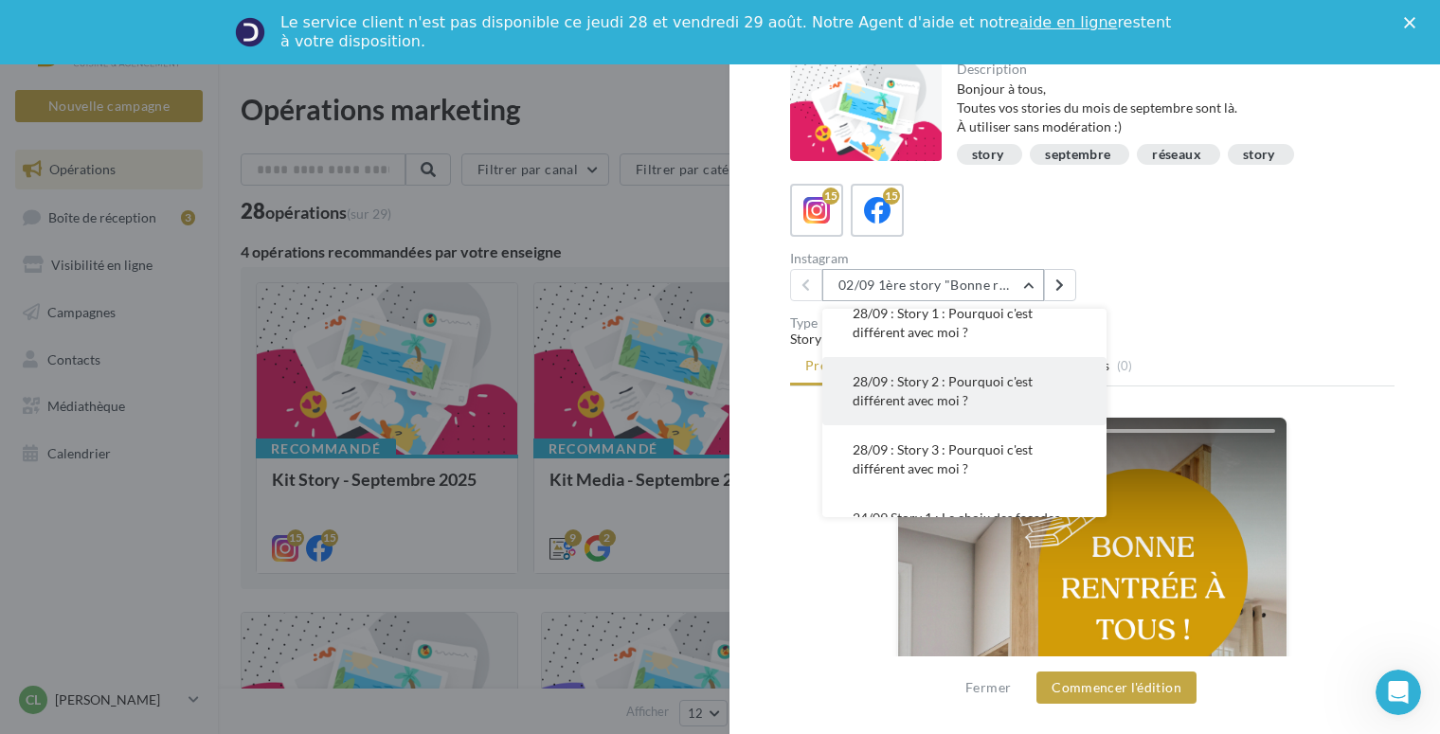
scroll to position [474, 0]
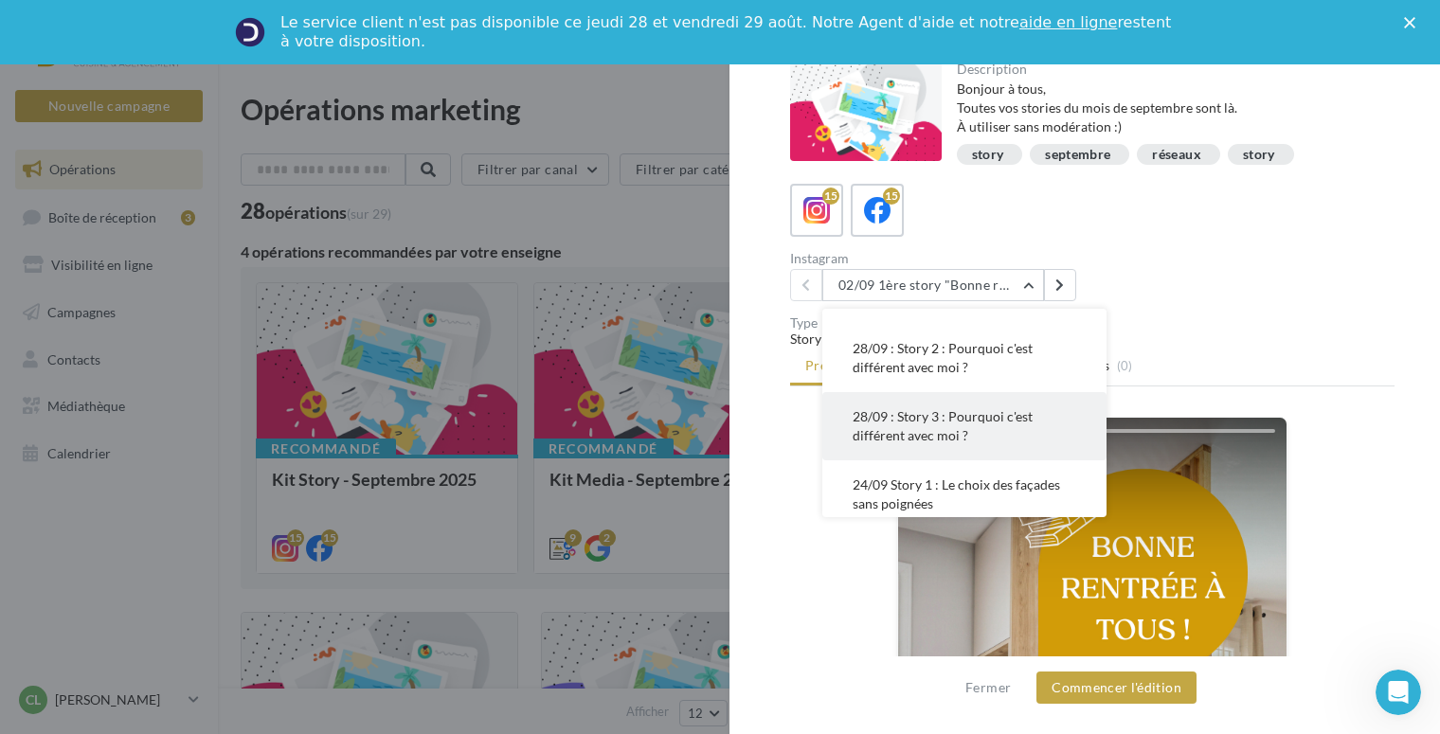
click at [947, 434] on span "28/09 : Story 3 : Pourquoi c'est différent avec moi ?" at bounding box center [942, 425] width 180 height 35
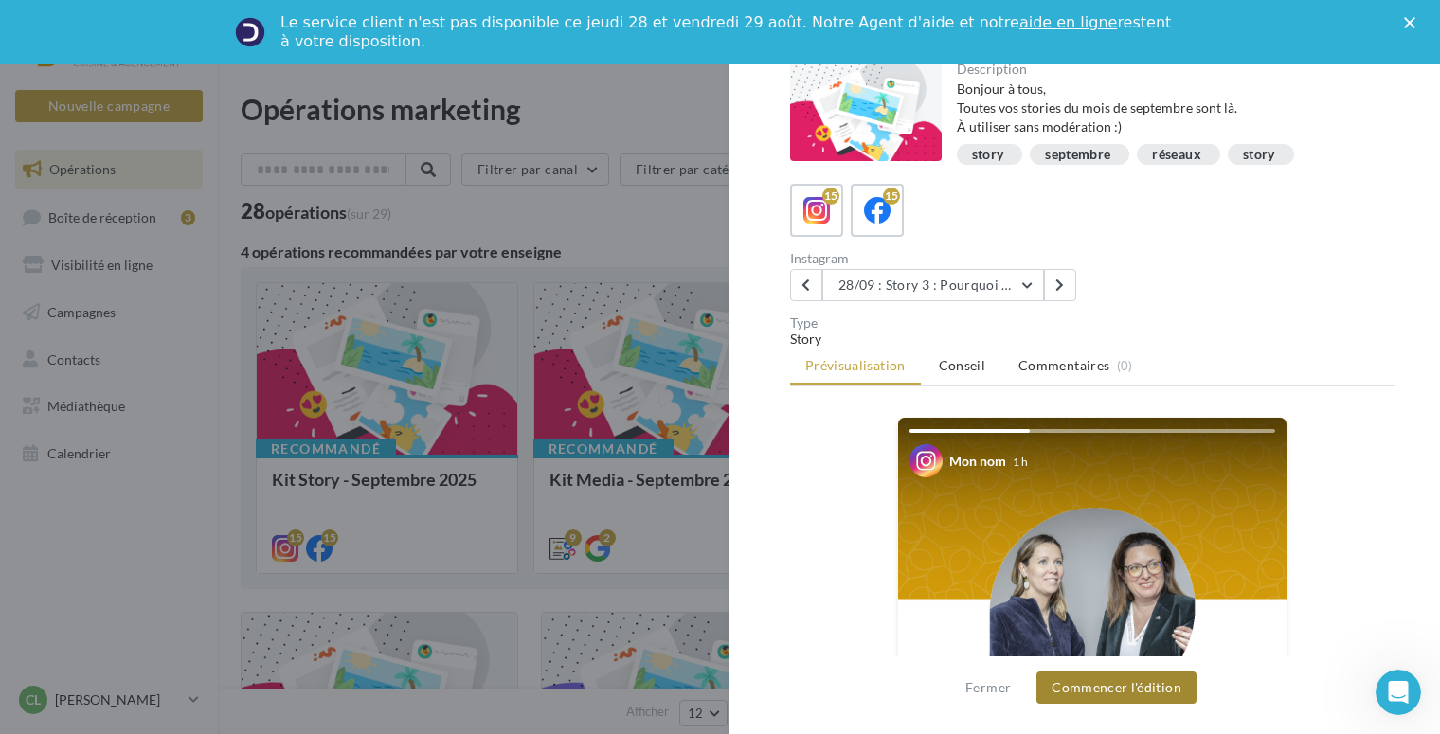
click at [1114, 692] on button "Commencer l'édition" at bounding box center [1116, 687] width 160 height 32
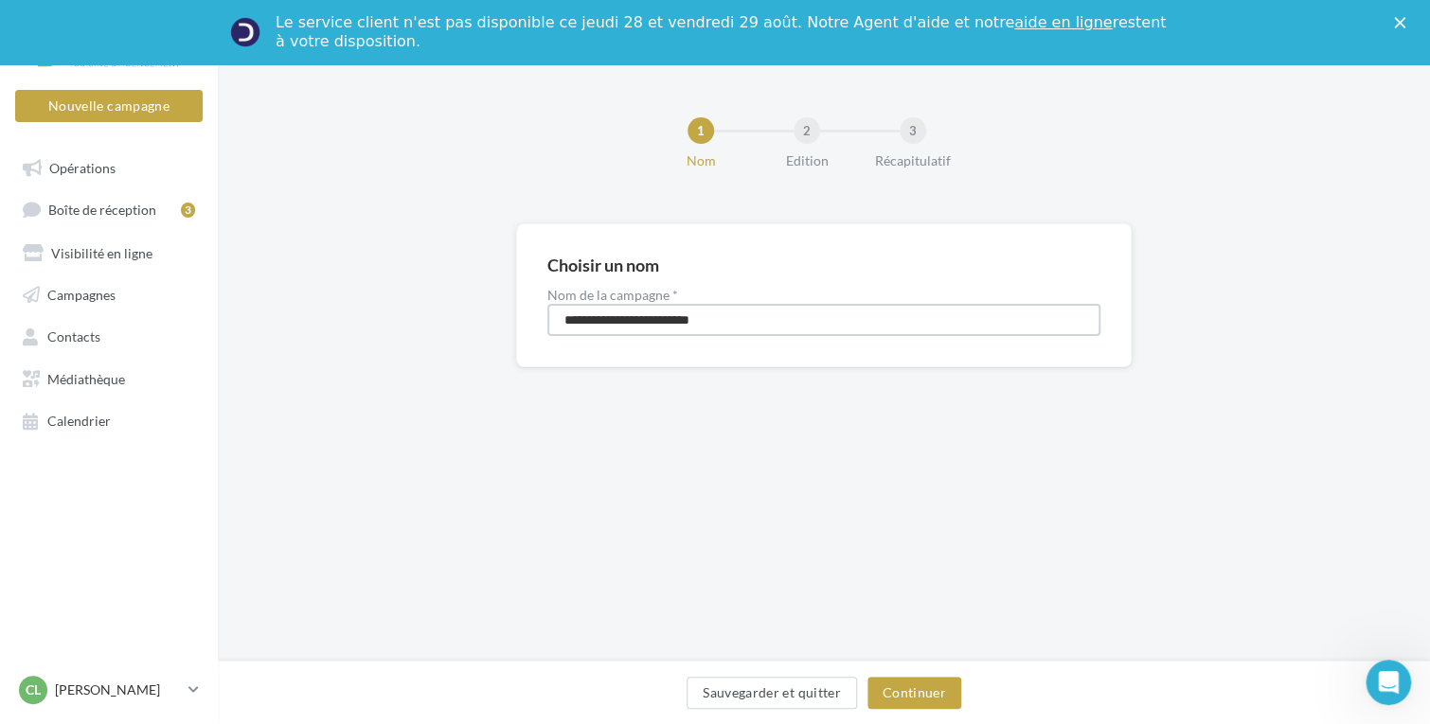
click at [764, 310] on input "**********" at bounding box center [823, 320] width 553 height 32
type input "**********"
click at [934, 685] on button "Continuer" at bounding box center [914, 693] width 94 height 32
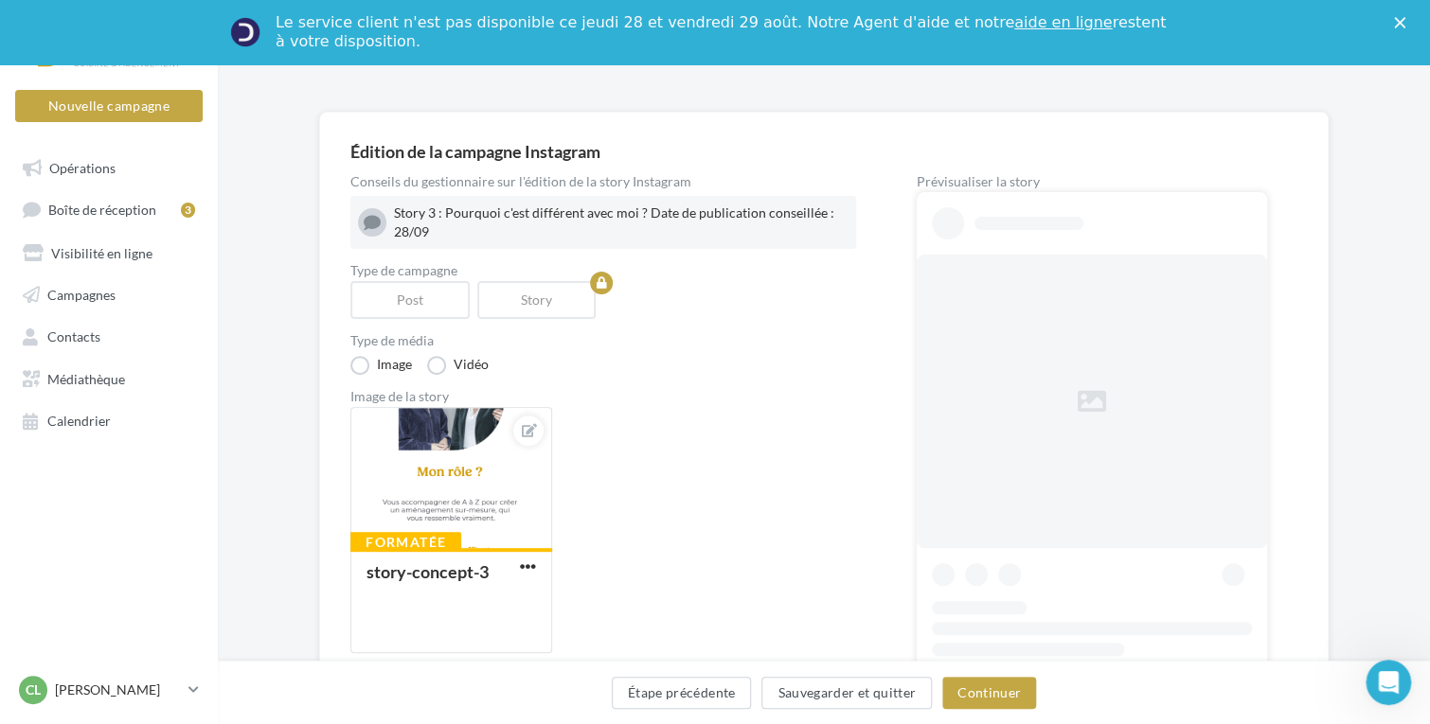
scroll to position [284, 0]
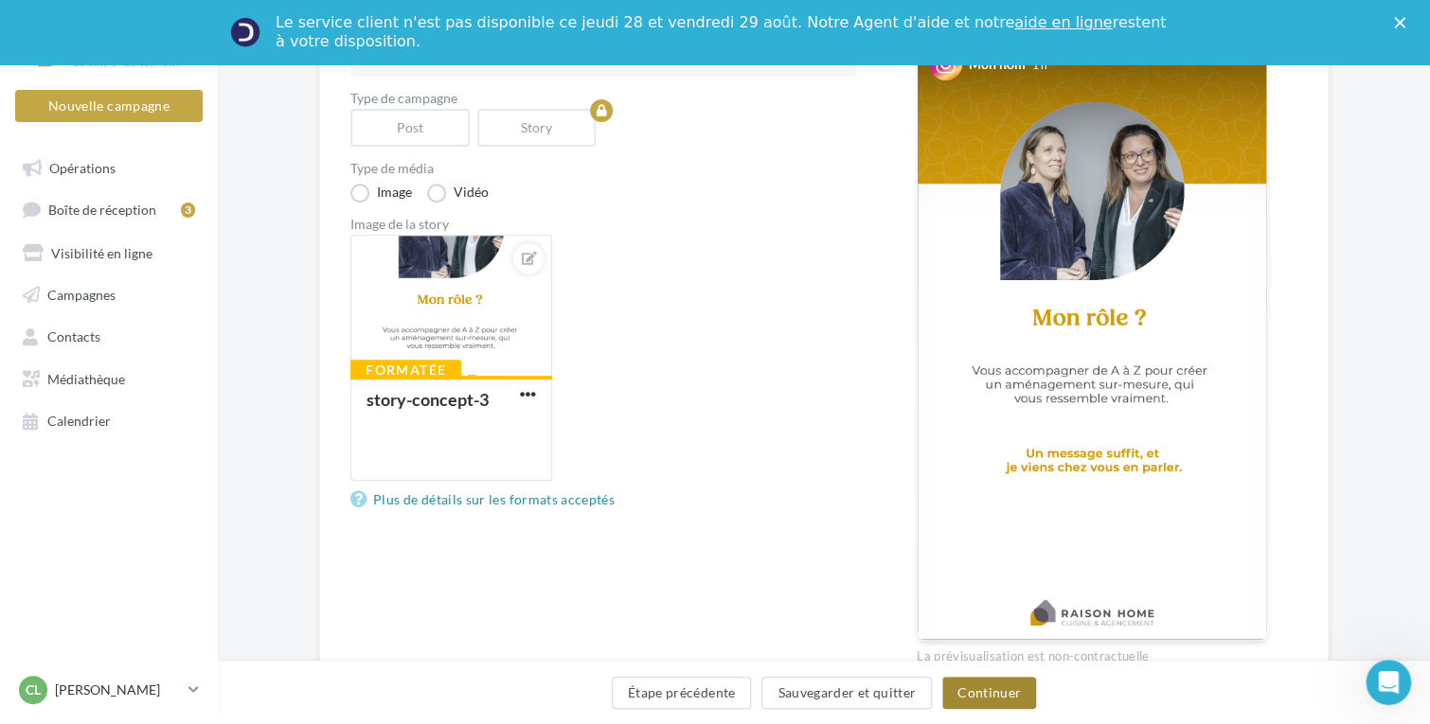
click at [988, 692] on button "Continuer" at bounding box center [989, 693] width 94 height 32
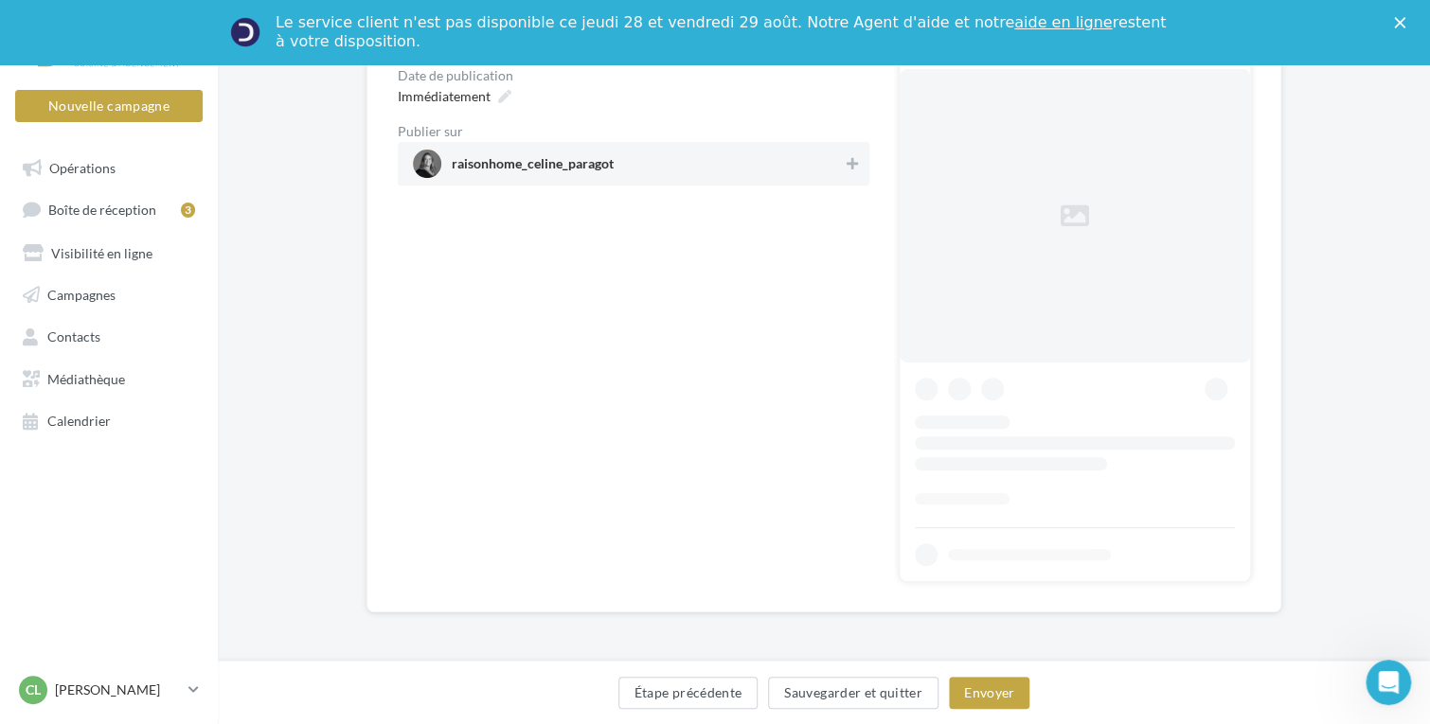
click at [627, 150] on span "raisonhome_celine_paragot" at bounding box center [628, 164] width 430 height 28
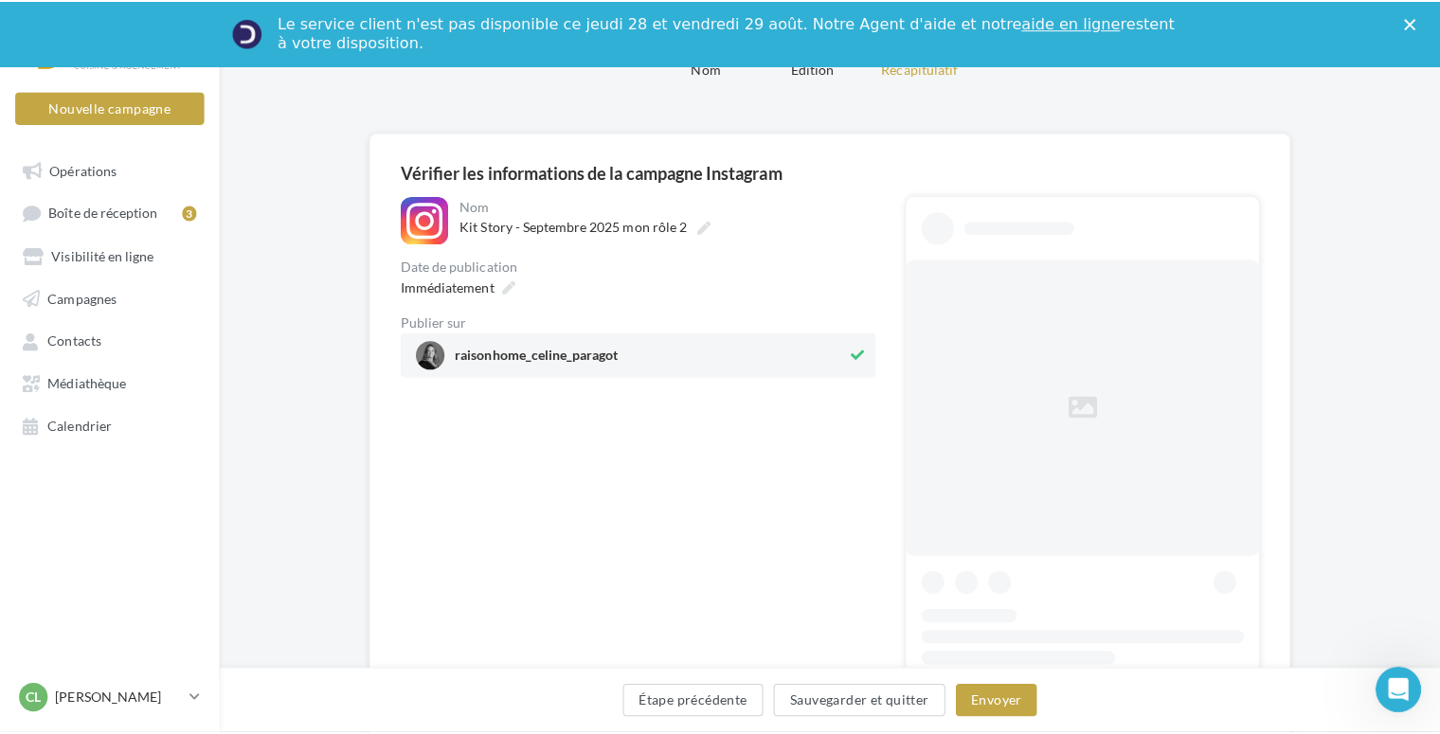
scroll to position [91, 0]
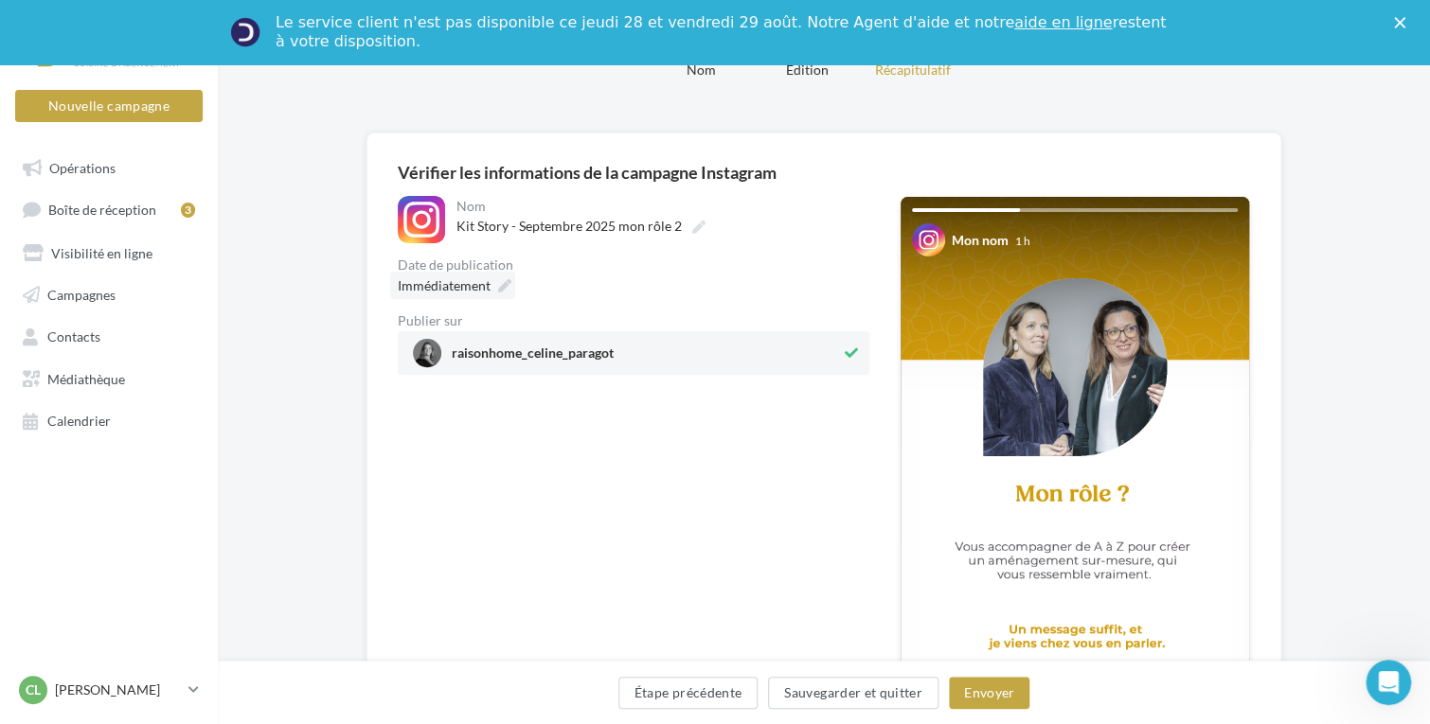
click at [495, 291] on div "Immédiatement" at bounding box center [452, 285] width 125 height 27
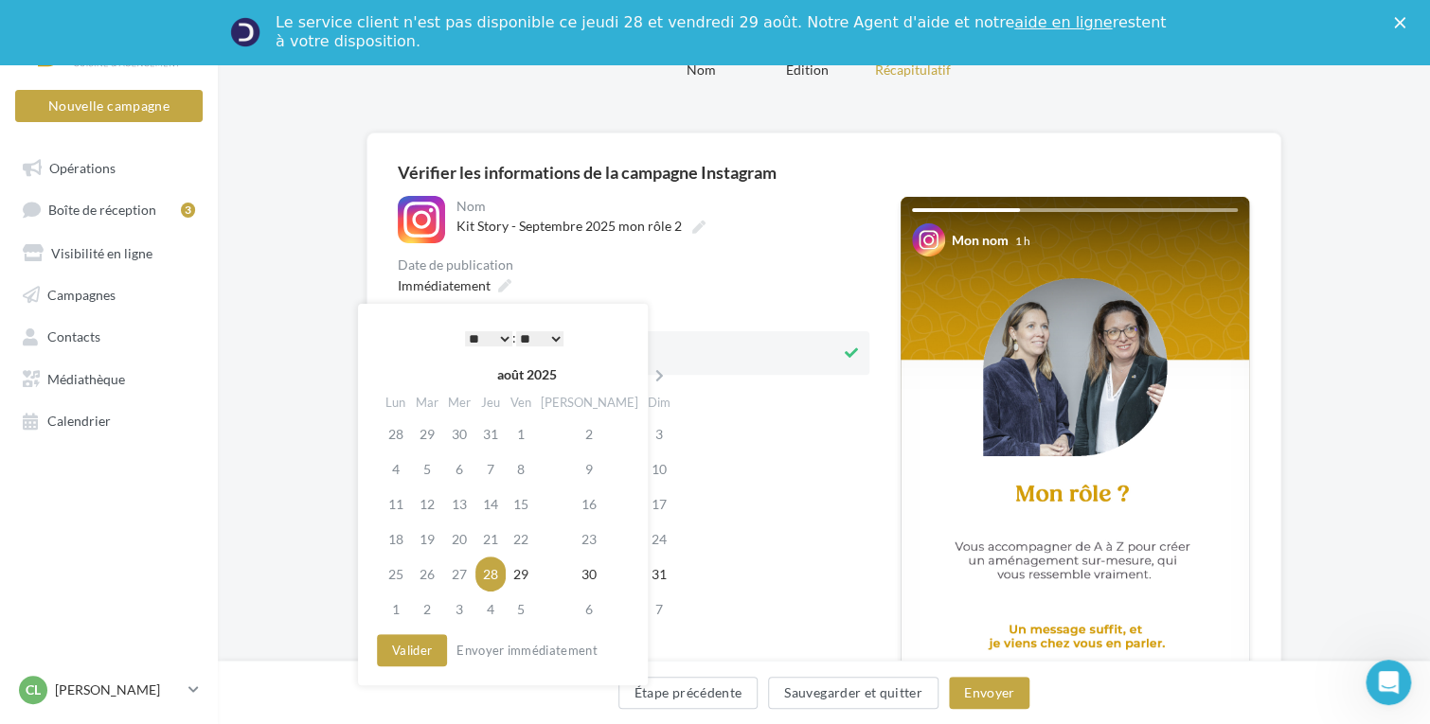
click at [499, 340] on select "* * * * * * * * * * ** ** ** ** ** ** ** ** ** ** ** ** ** **" at bounding box center [488, 338] width 47 height 15
click at [420, 653] on button "Valider" at bounding box center [412, 651] width 70 height 32
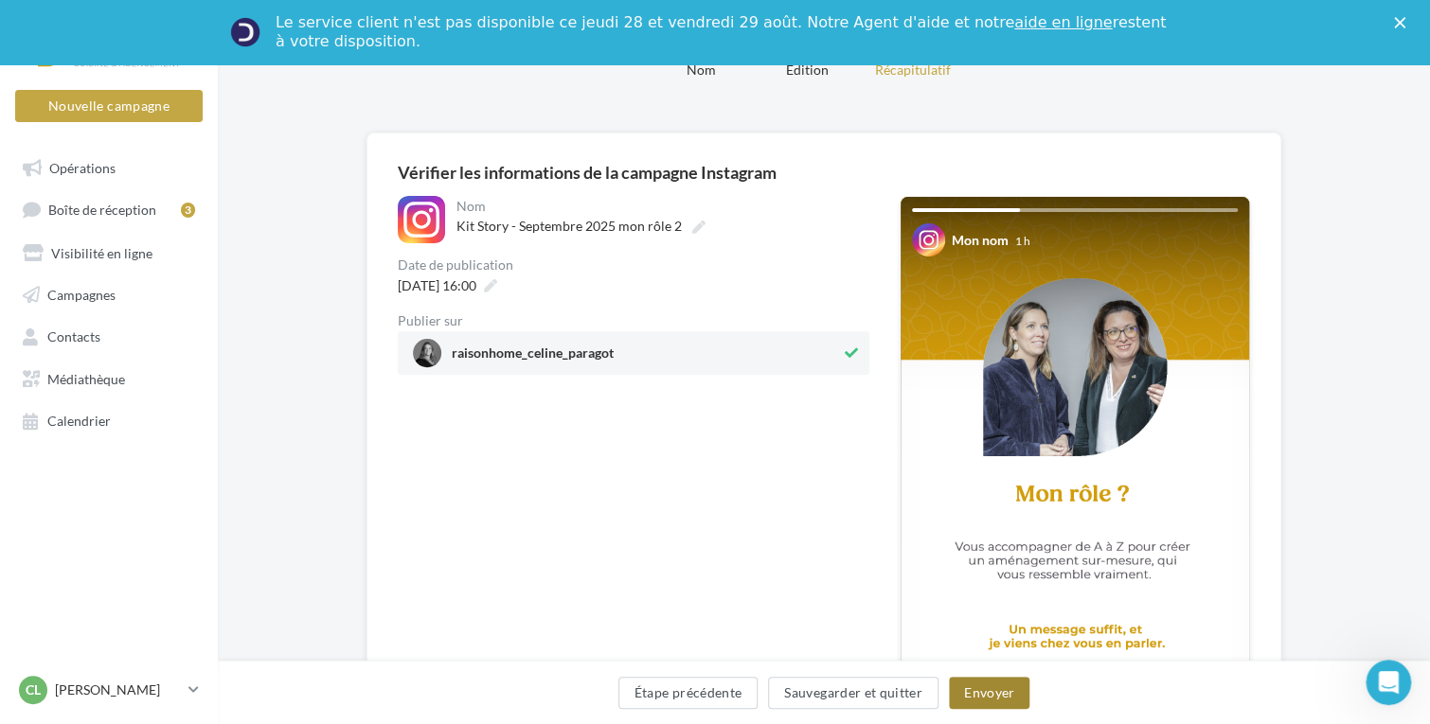
click at [996, 695] on button "Envoyer" at bounding box center [989, 693] width 80 height 32
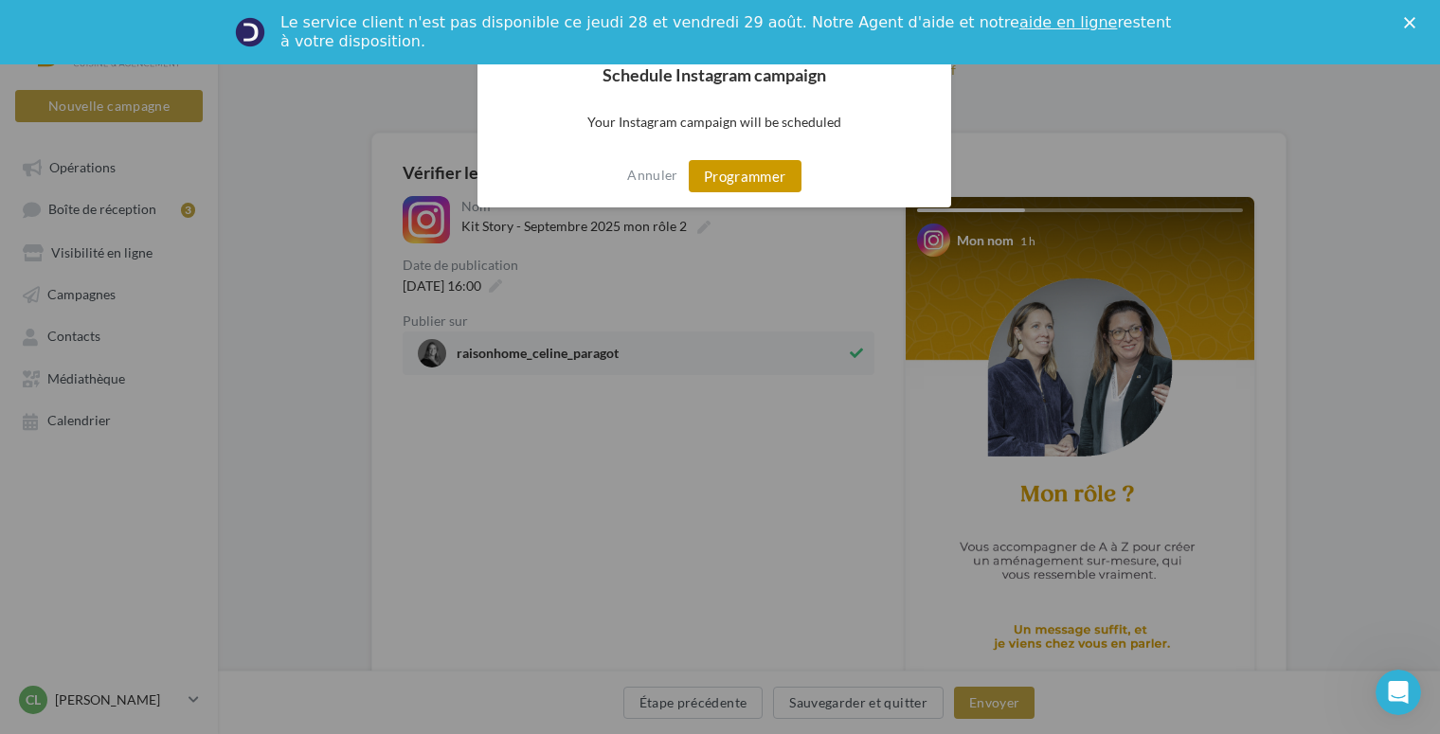
click at [759, 186] on button "Programmer" at bounding box center [745, 176] width 113 height 32
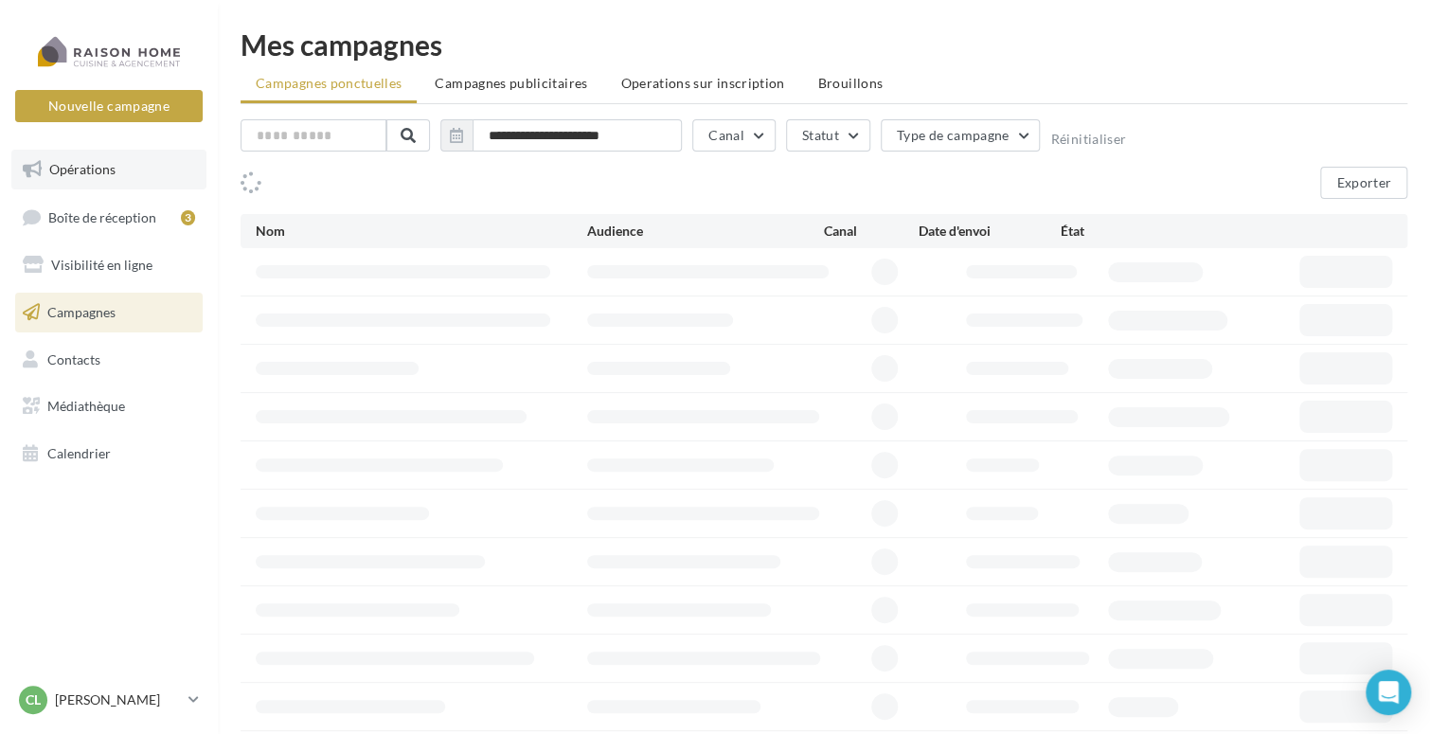
drag, startPoint x: 0, startPoint y: 0, endPoint x: 97, endPoint y: 171, distance: 196.8
click at [97, 171] on span "Opérations" at bounding box center [82, 169] width 66 height 16
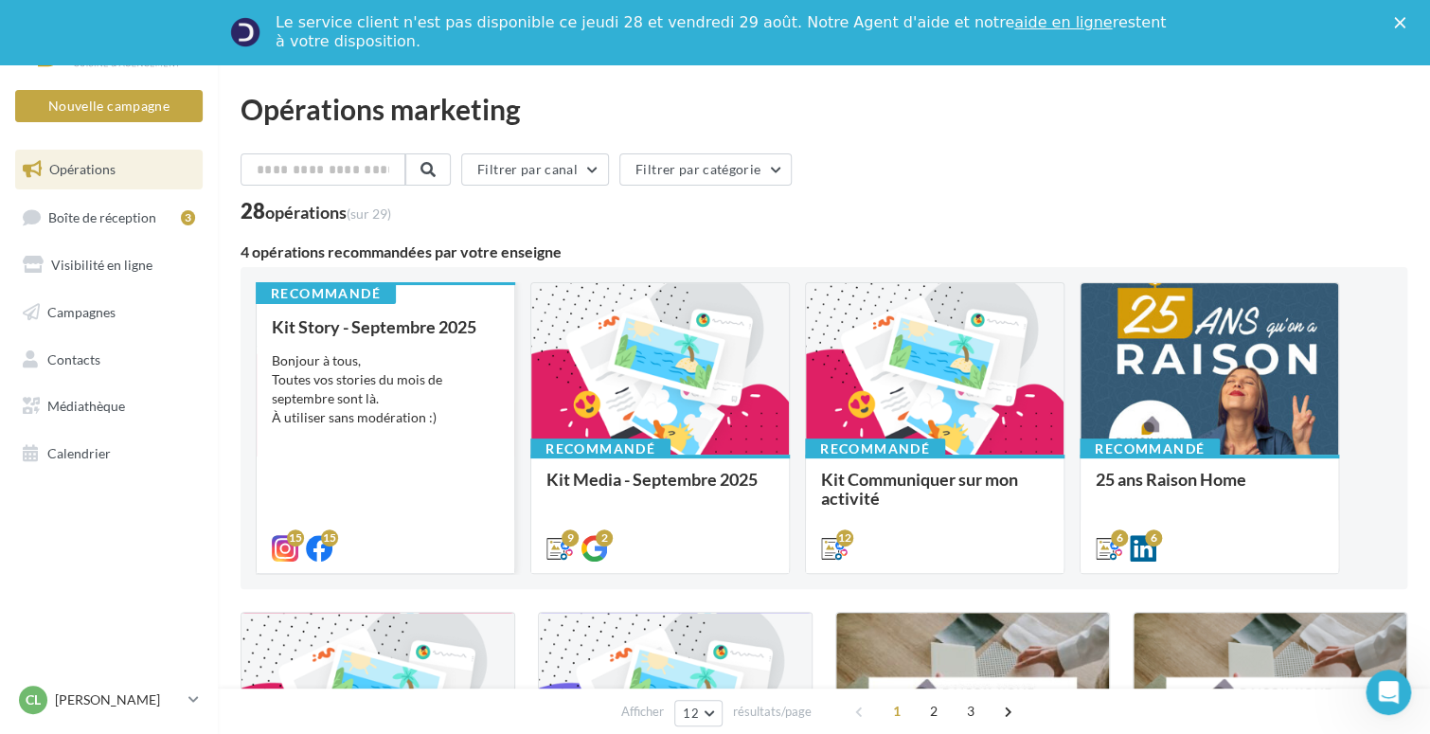
click at [386, 320] on span "Kit Story - Septembre 2025" at bounding box center [374, 326] width 205 height 21
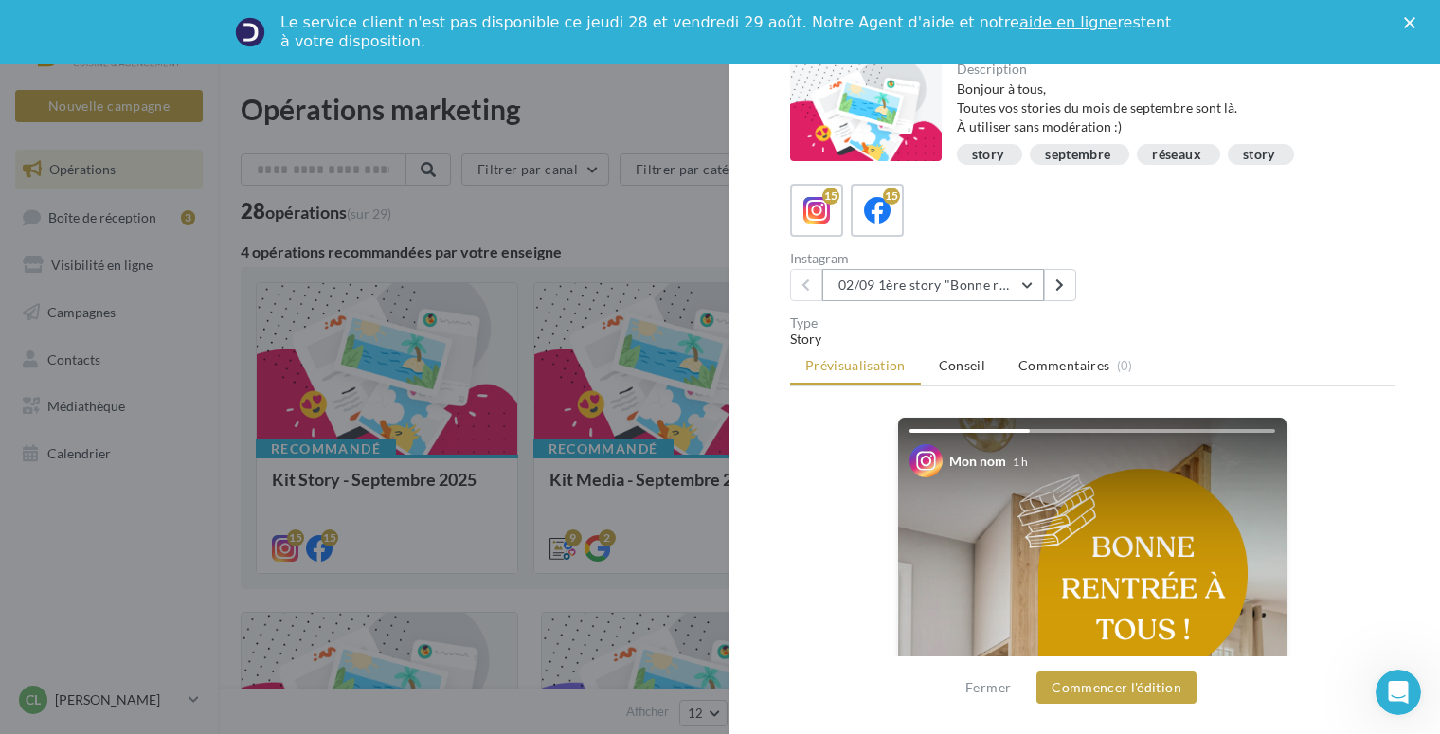
click at [918, 289] on button "02/09 1ère story "Bonne rentrée"" at bounding box center [933, 285] width 222 height 32
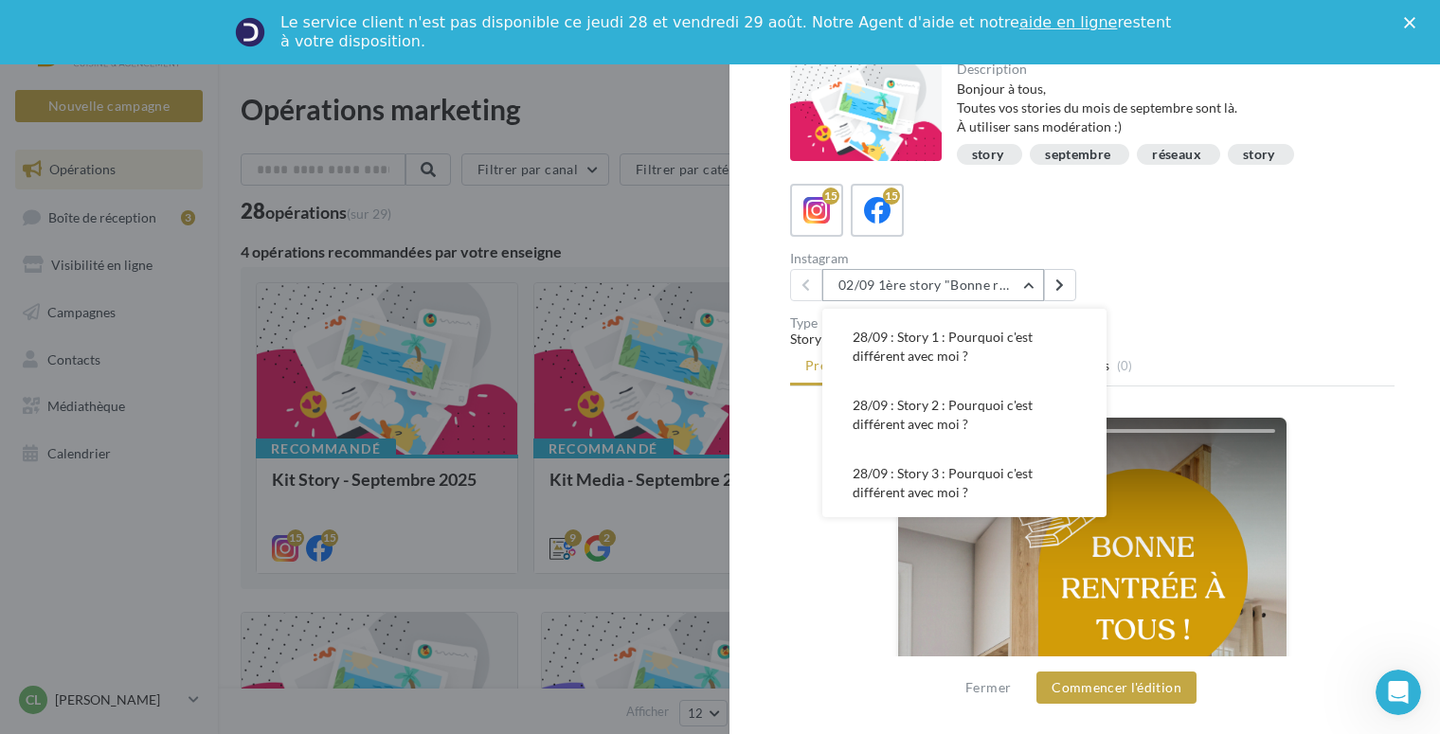
scroll to position [474, 0]
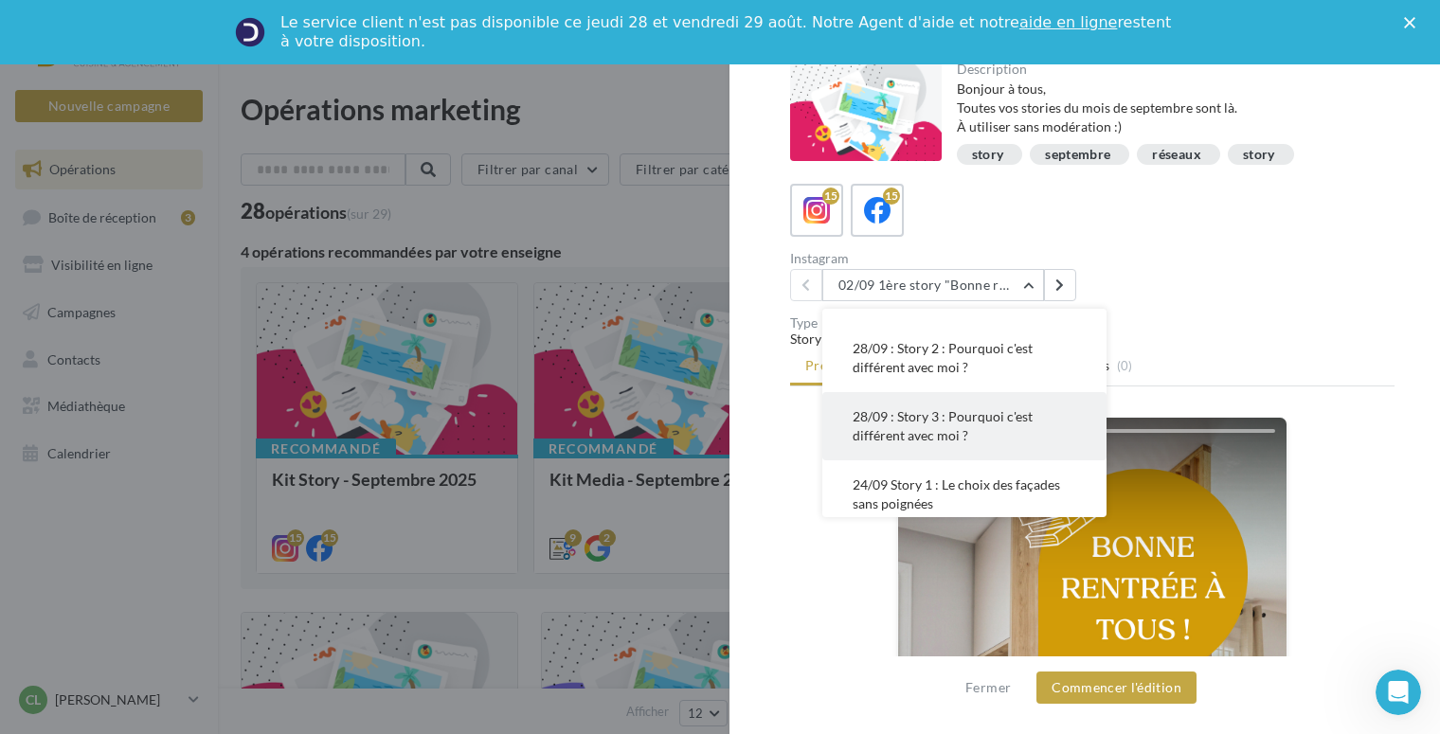
click at [936, 419] on span "28/09 : Story 3 : Pourquoi c'est différent avec moi ?" at bounding box center [942, 425] width 180 height 35
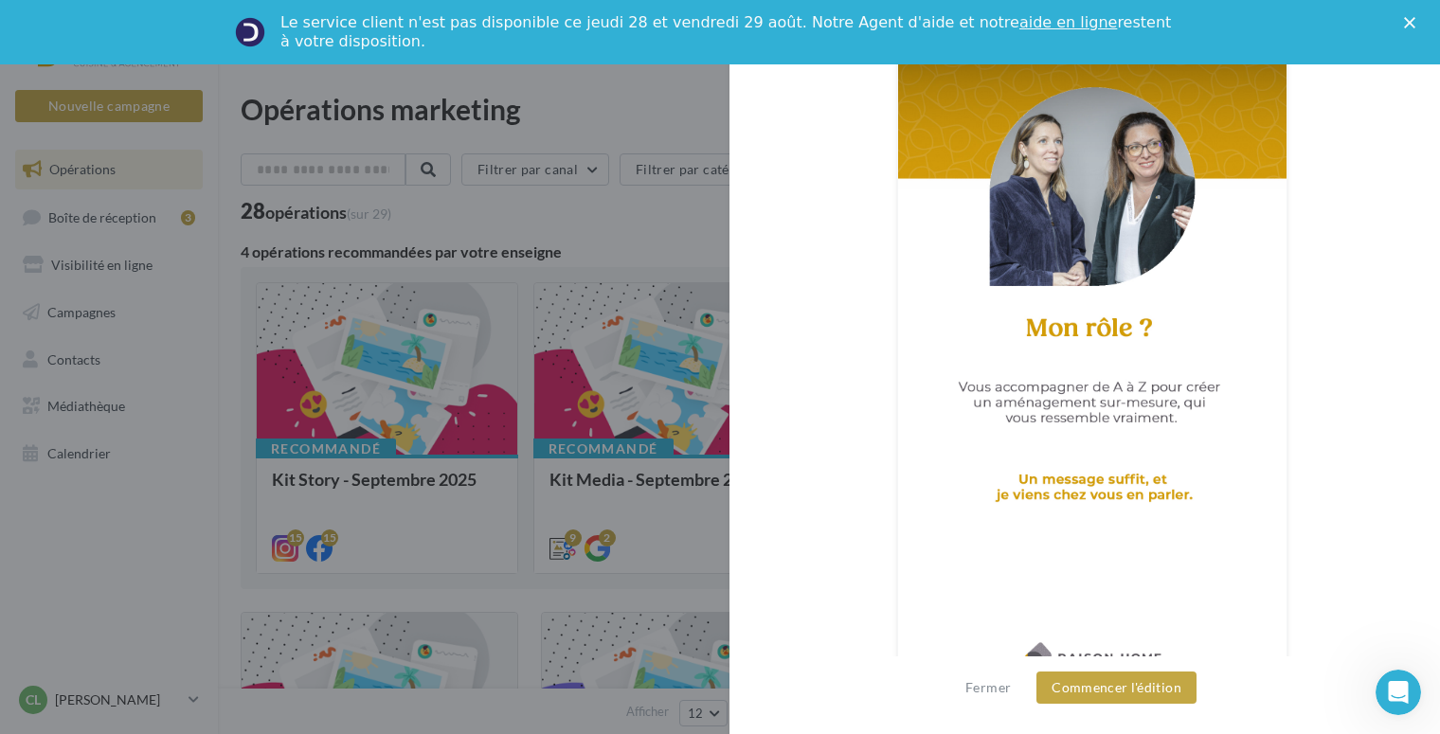
scroll to position [458, 0]
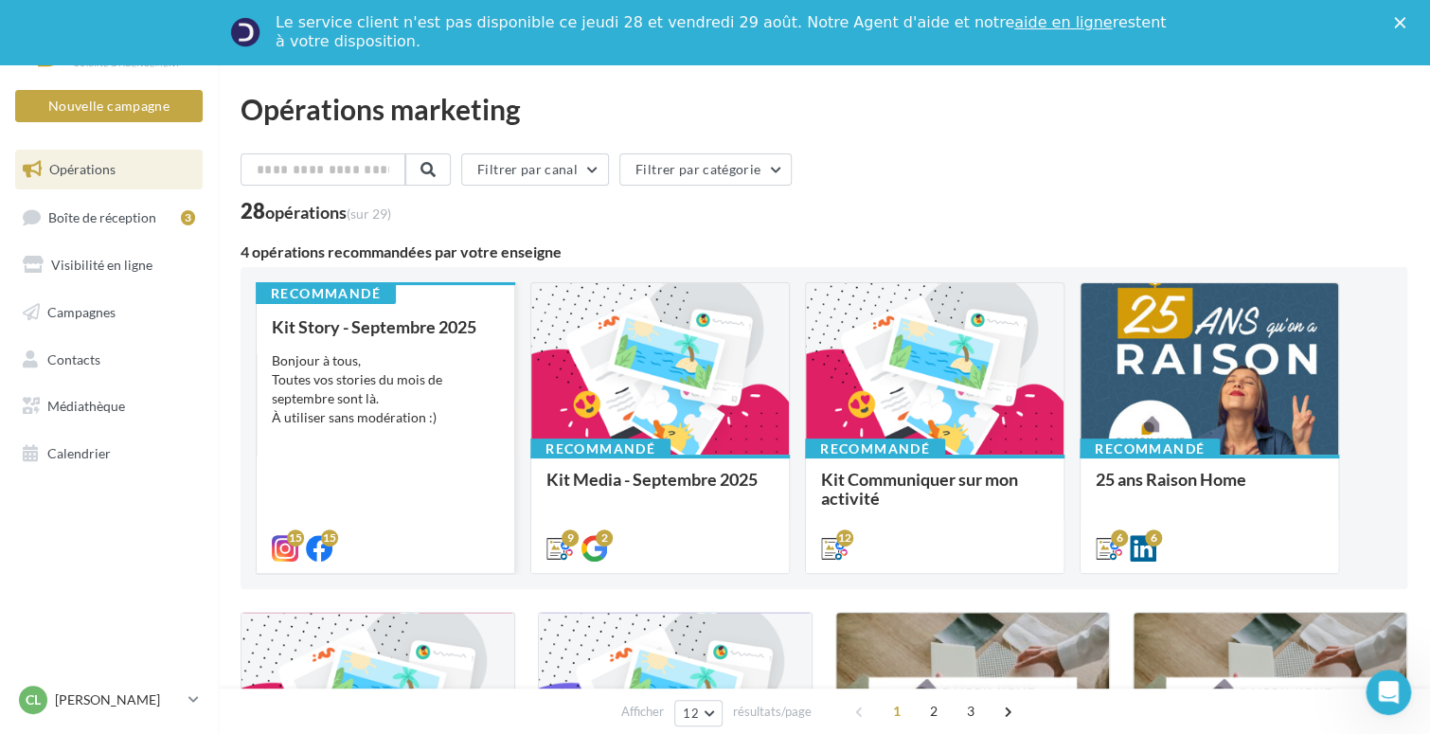
click at [329, 322] on span "Kit Story - Septembre 2025" at bounding box center [374, 326] width 205 height 21
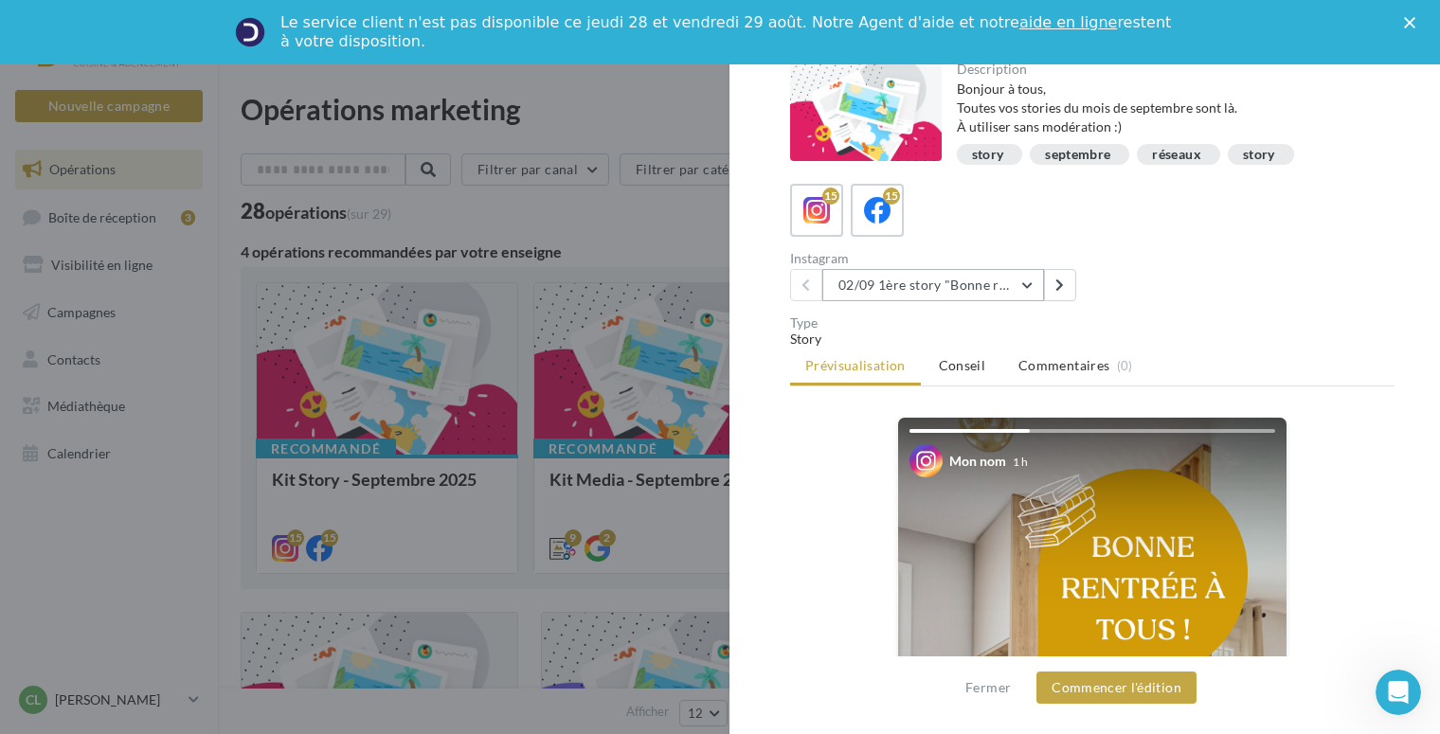
drag, startPoint x: 1032, startPoint y: 279, endPoint x: 1019, endPoint y: 302, distance: 26.3
click at [1031, 279] on button "02/09 1ère story "Bonne rentrée"" at bounding box center [933, 285] width 222 height 32
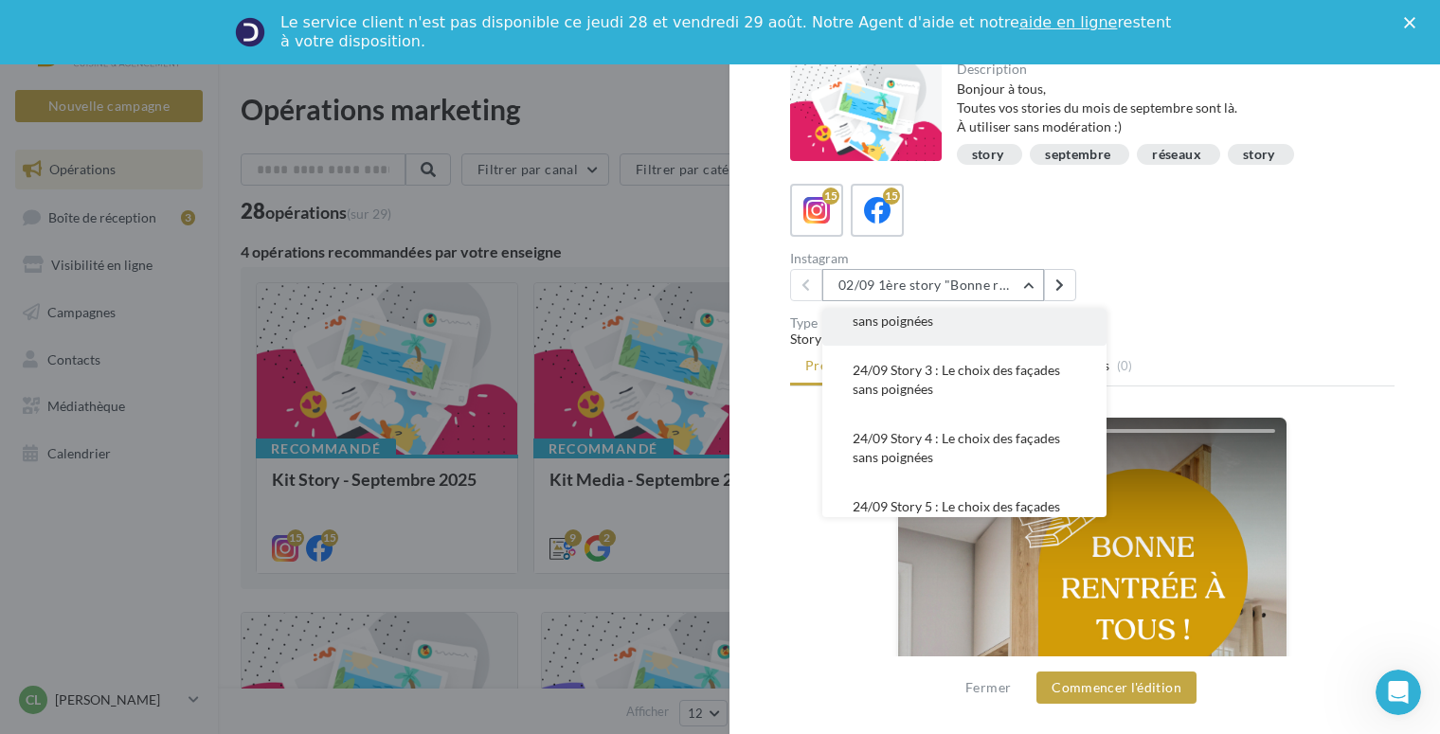
scroll to position [758, 0]
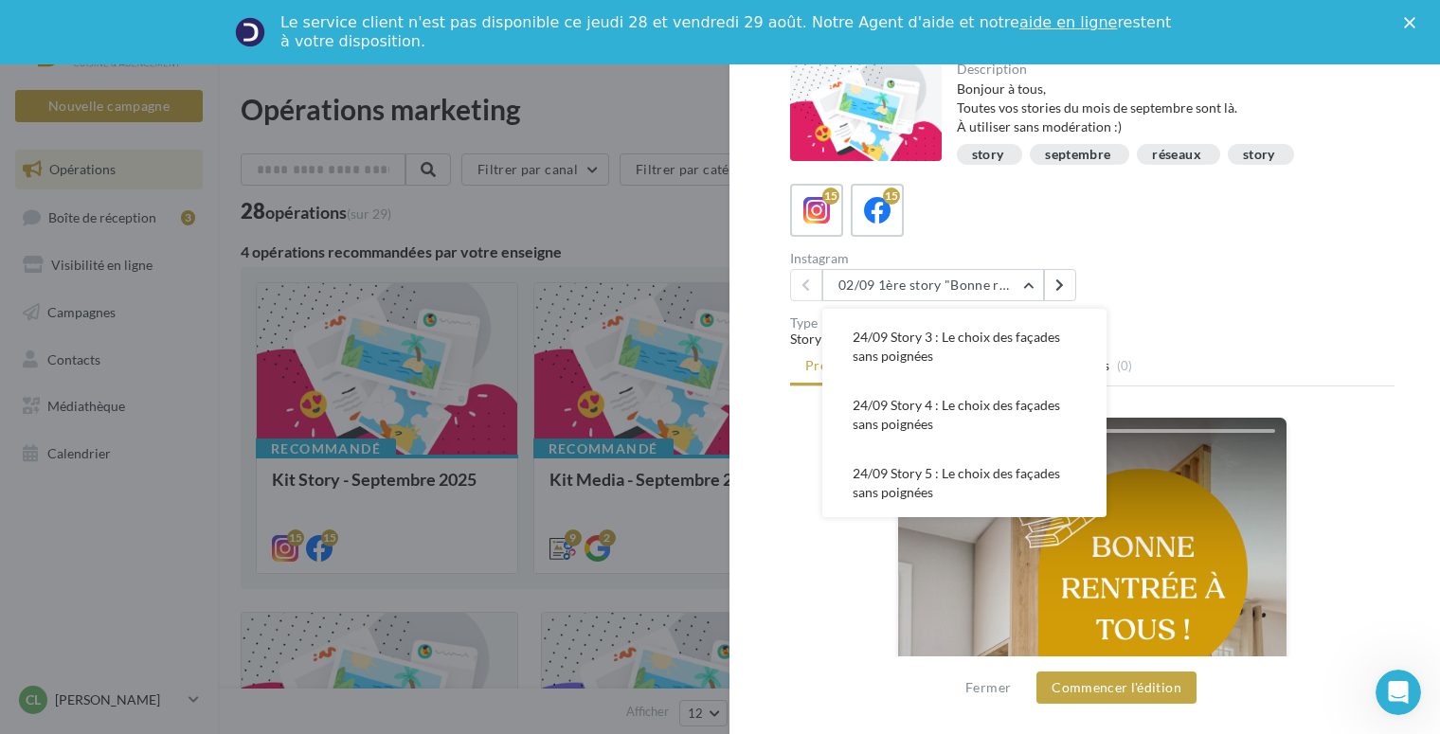
click at [1159, 318] on div "Type" at bounding box center [1092, 322] width 604 height 13
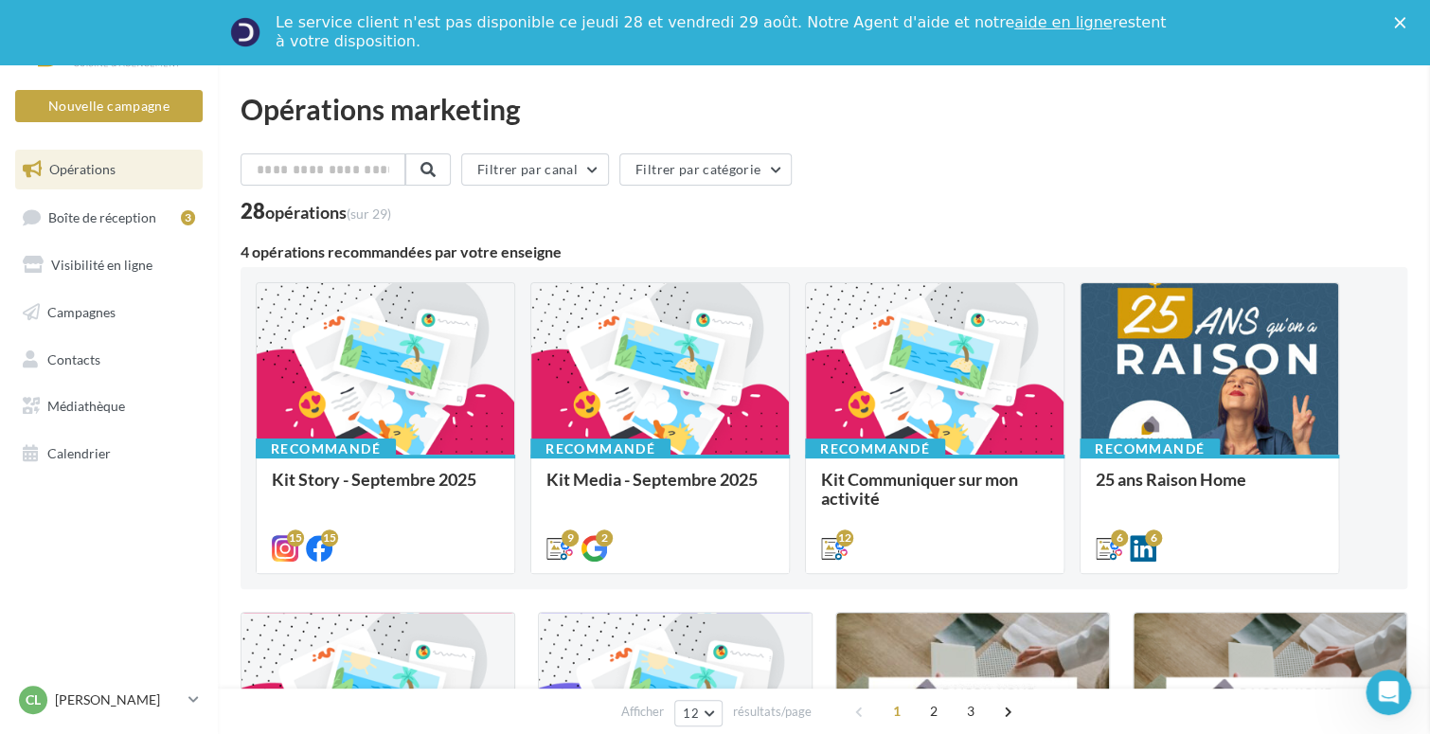
click at [489, 470] on div "Kit Story - Septembre 2025 Bonjour à tous, Toutes vos stories du mois de septem…" at bounding box center [385, 513] width 227 height 86
